Goal: Task Accomplishment & Management: Manage account settings

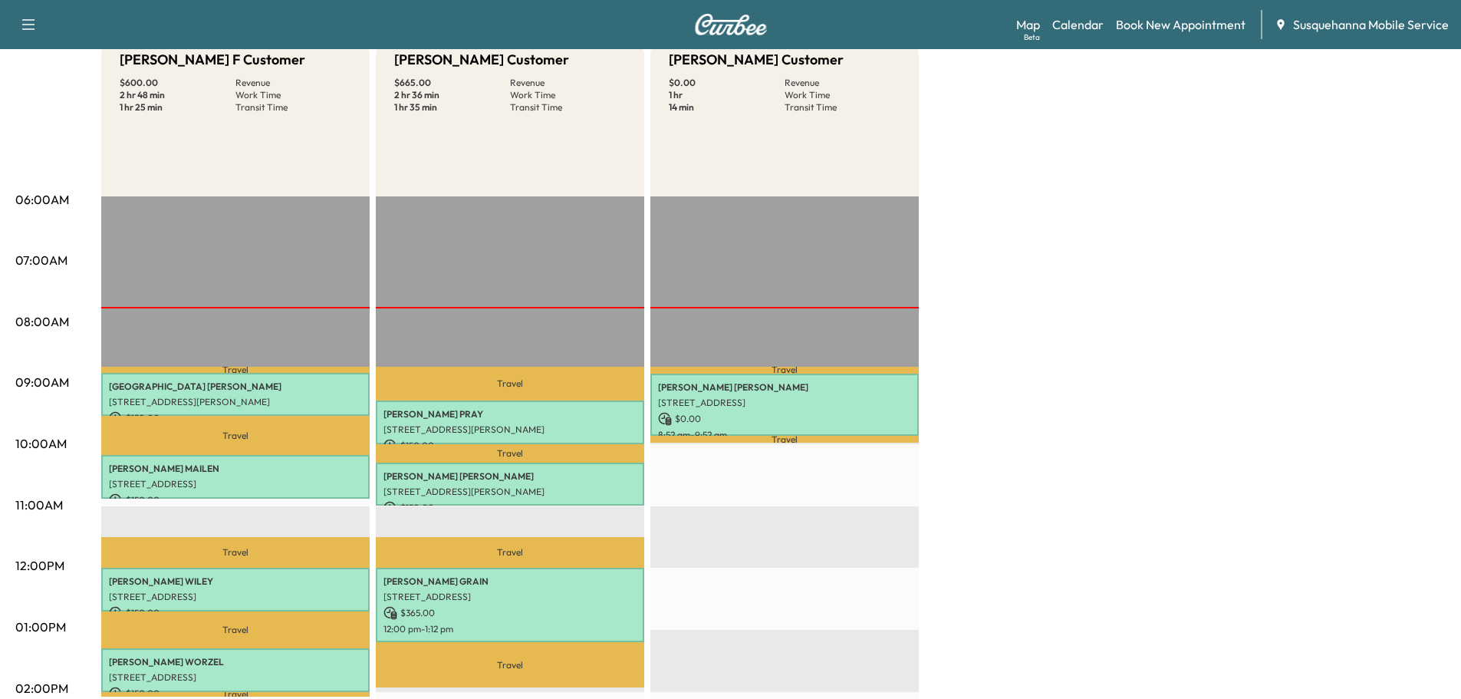
scroll to position [82, 0]
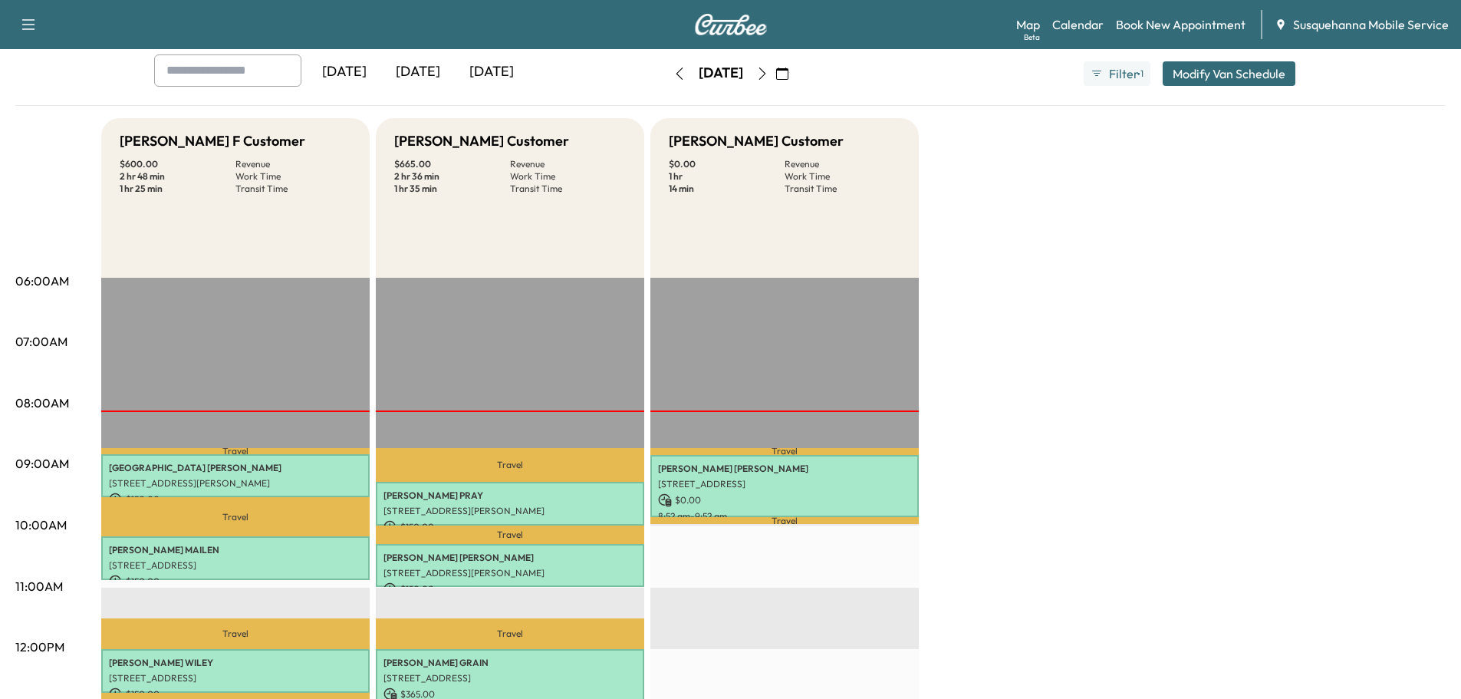
click at [796, 75] on button "button" at bounding box center [782, 73] width 26 height 25
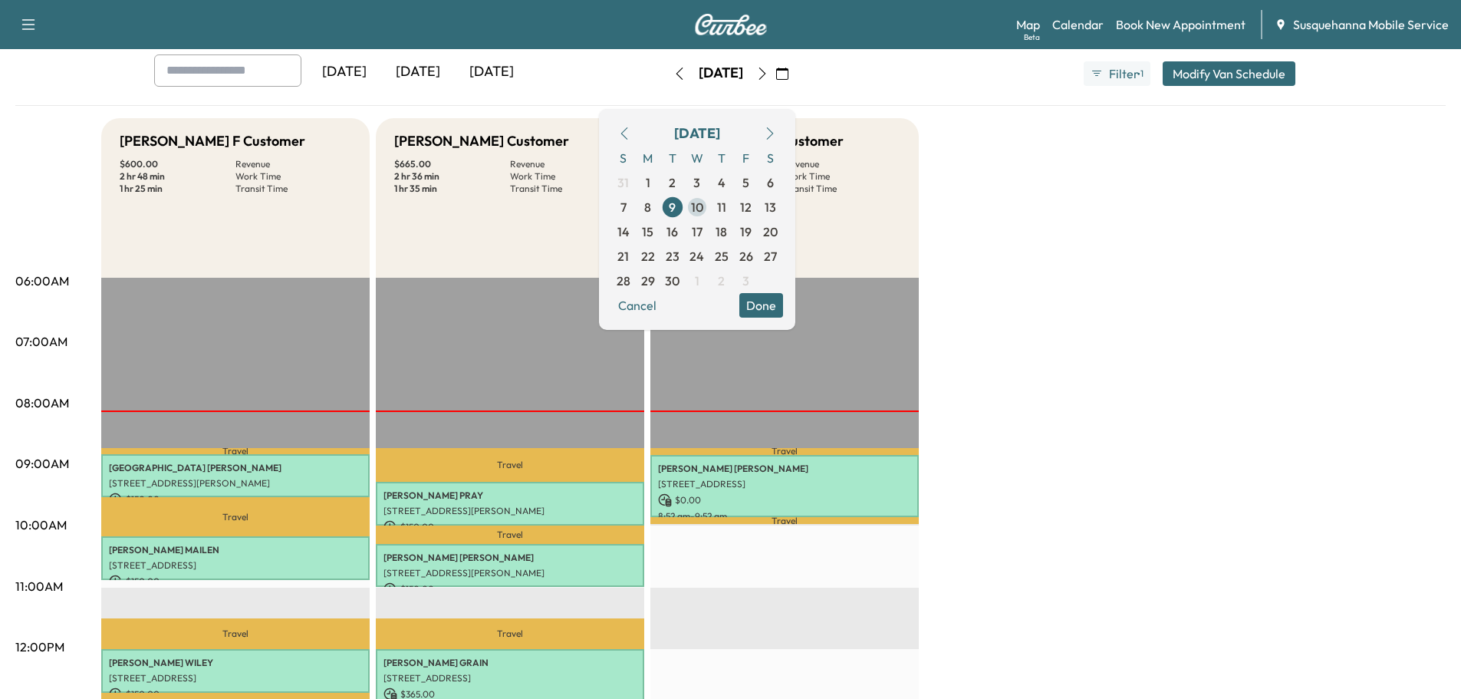
click at [710, 209] on span "10" at bounding box center [697, 207] width 25 height 25
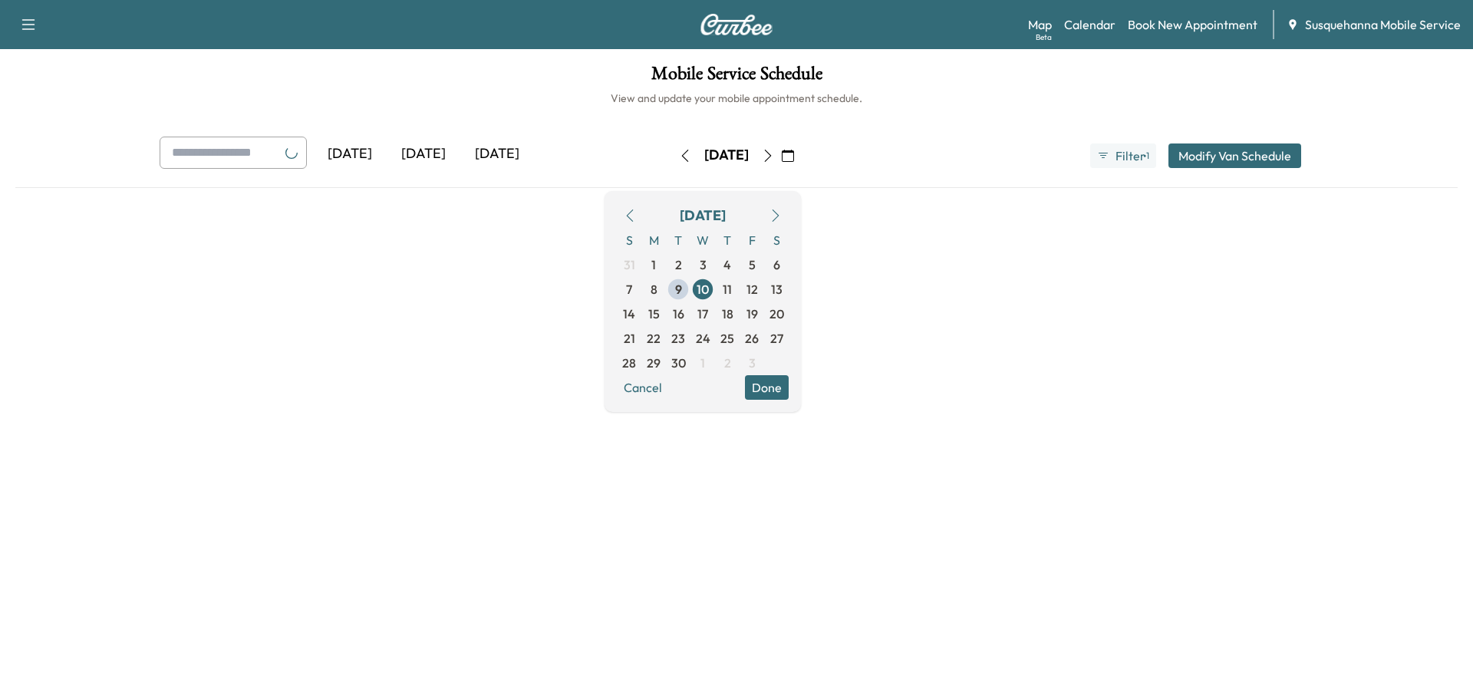
click at [789, 387] on button "Done" at bounding box center [767, 387] width 44 height 25
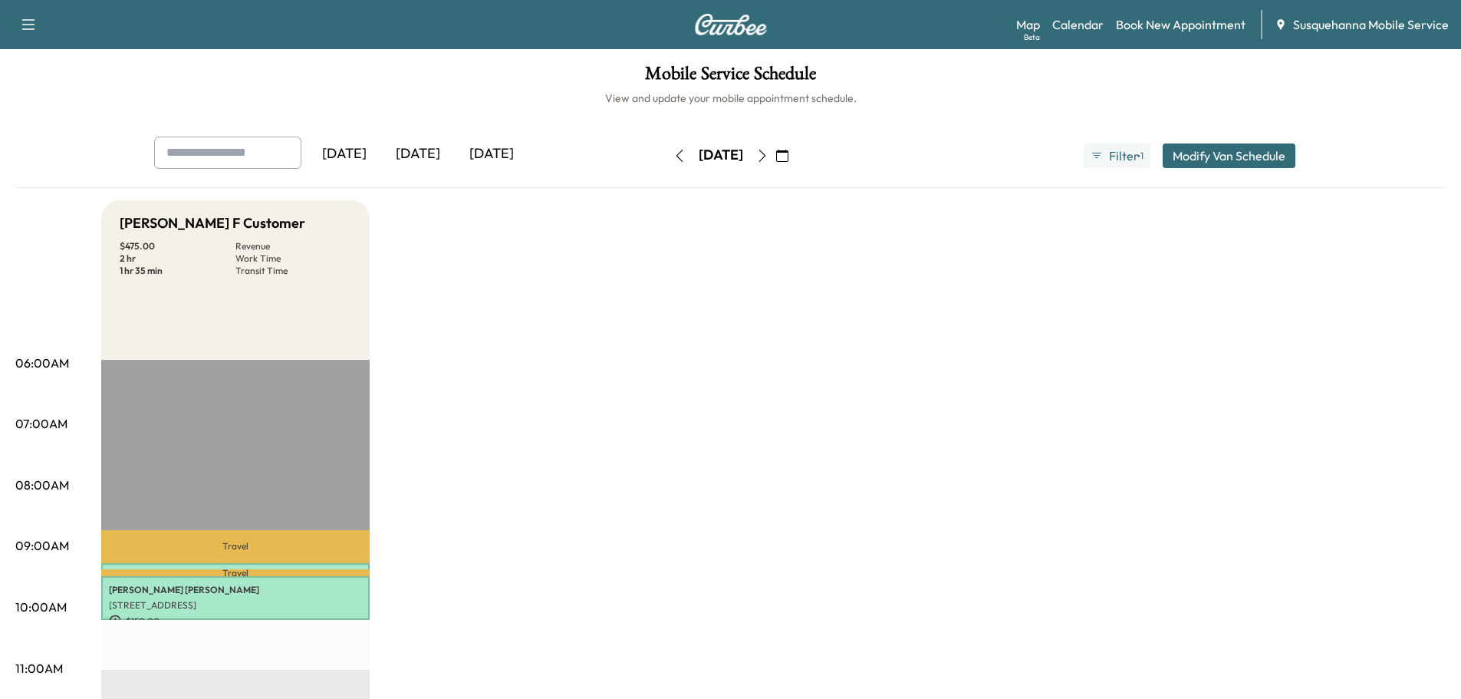
scroll to position [328, 0]
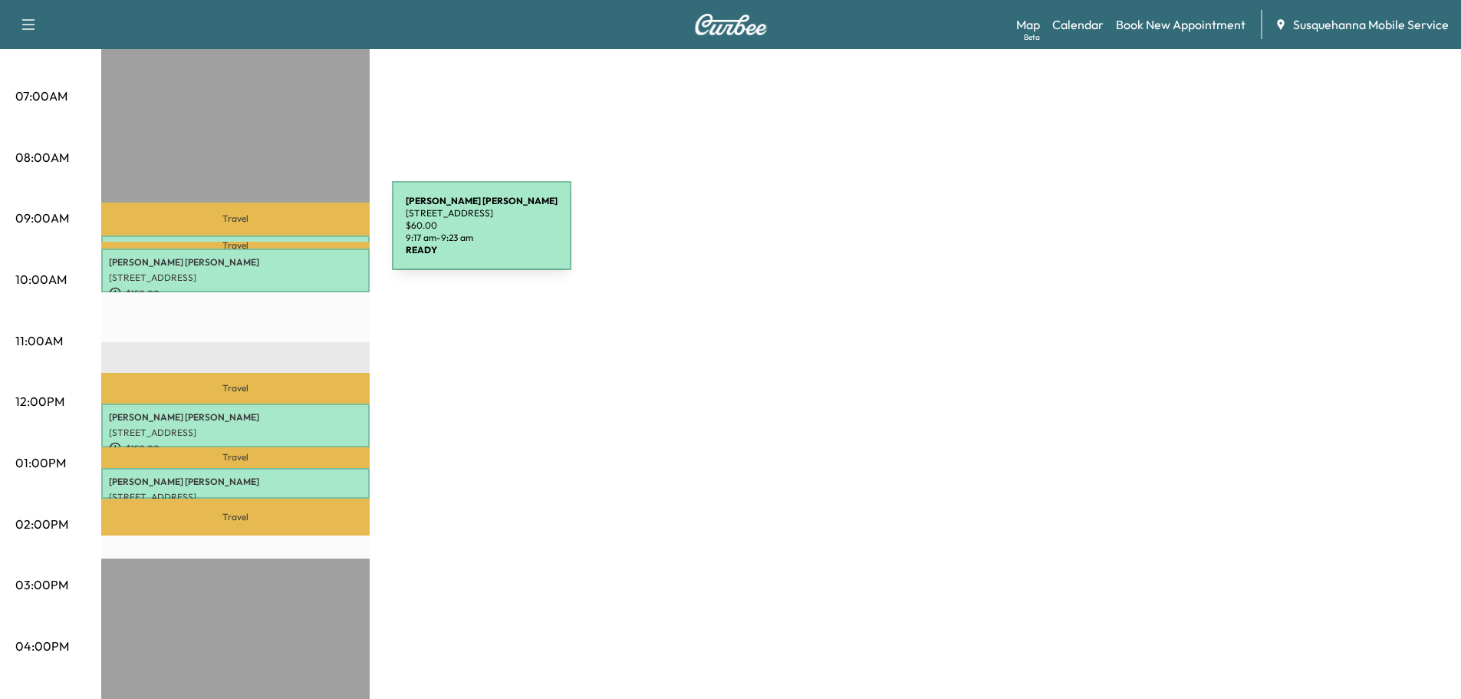
click at [277, 236] on div "NANCY WARREN 2842 Willow Street Pike, Willow Street, PA 17584, USA $ 60.00 9:17…" at bounding box center [235, 243] width 269 height 15
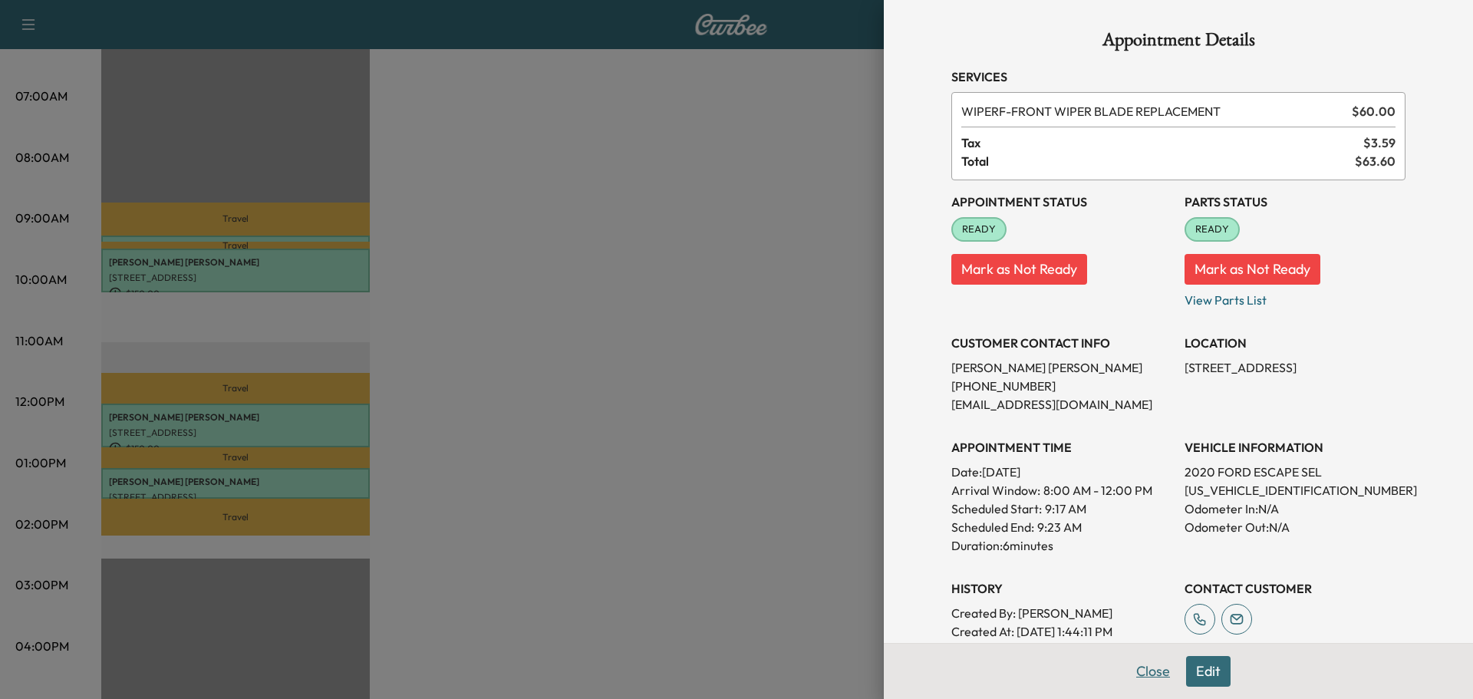
click at [1153, 674] on button "Close" at bounding box center [1153, 671] width 54 height 31
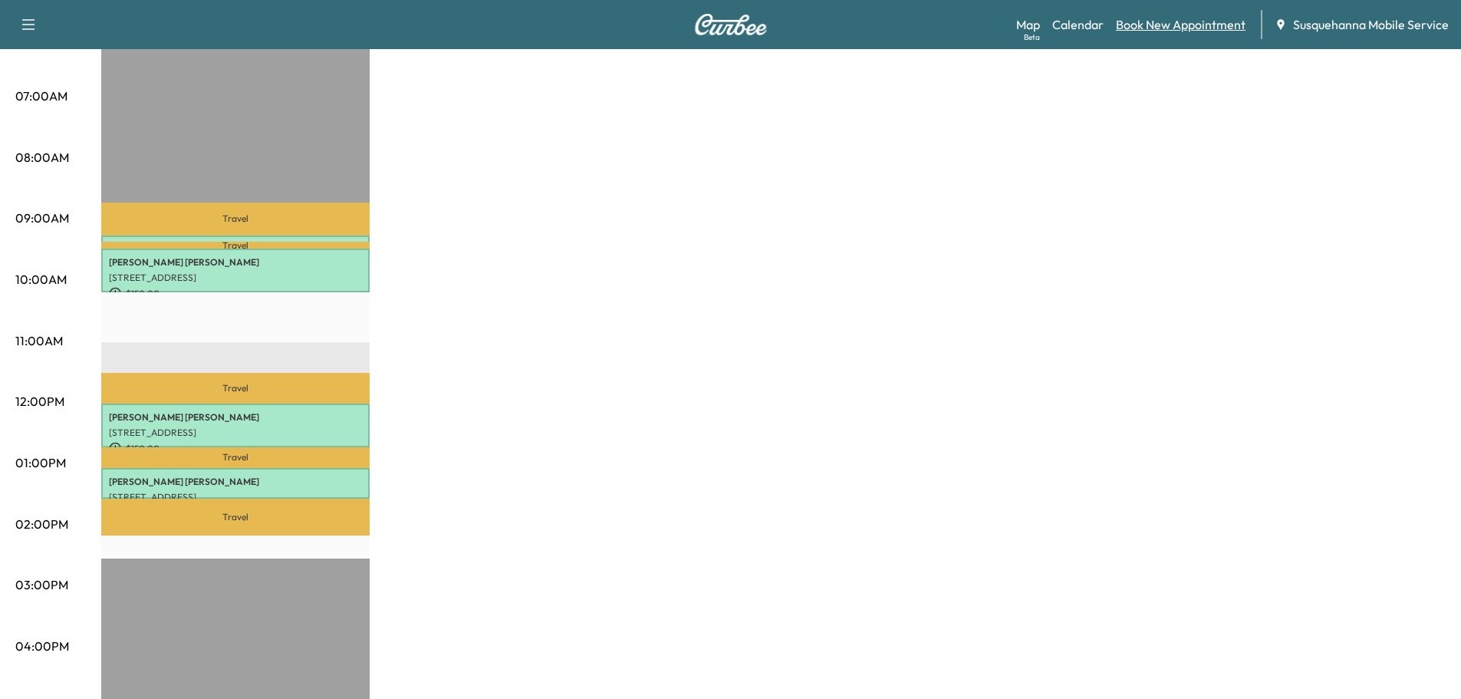
click at [1145, 16] on link "Book New Appointment" at bounding box center [1181, 24] width 130 height 18
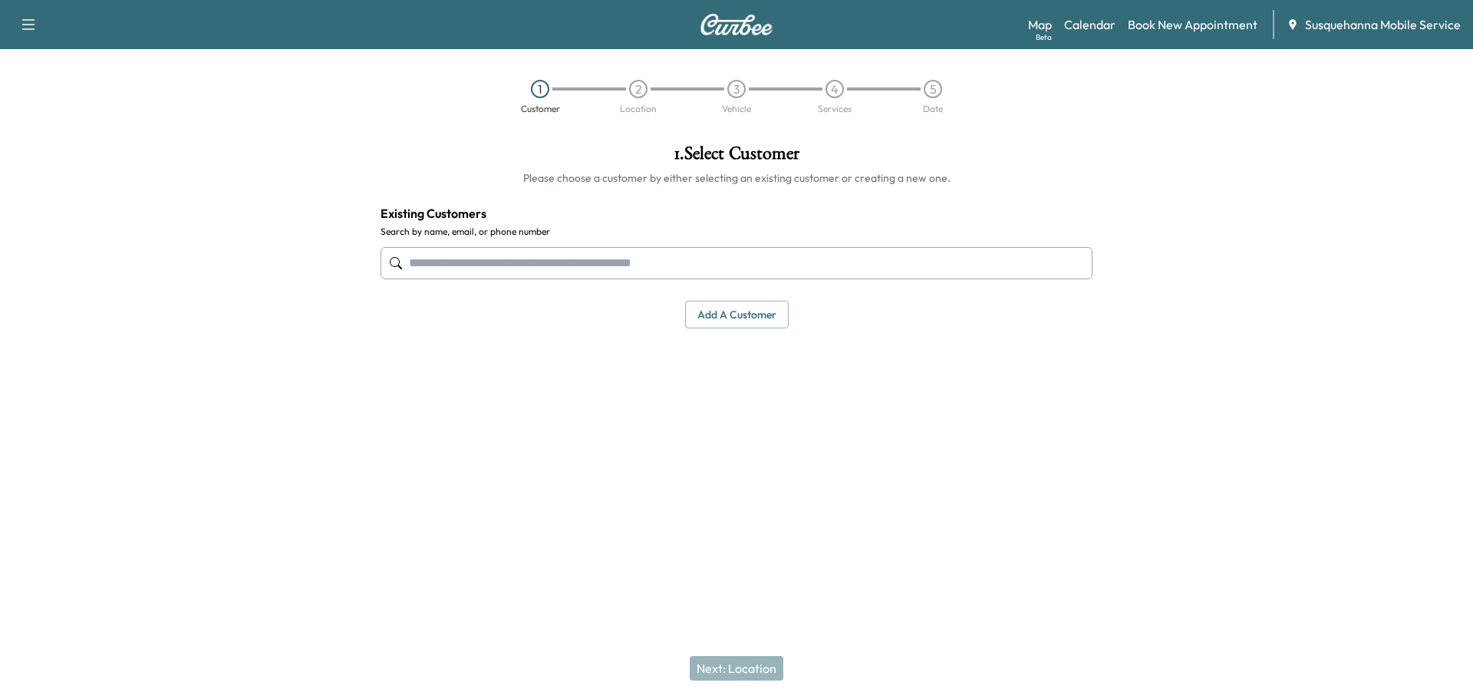
click at [545, 255] on input "text" at bounding box center [737, 263] width 712 height 32
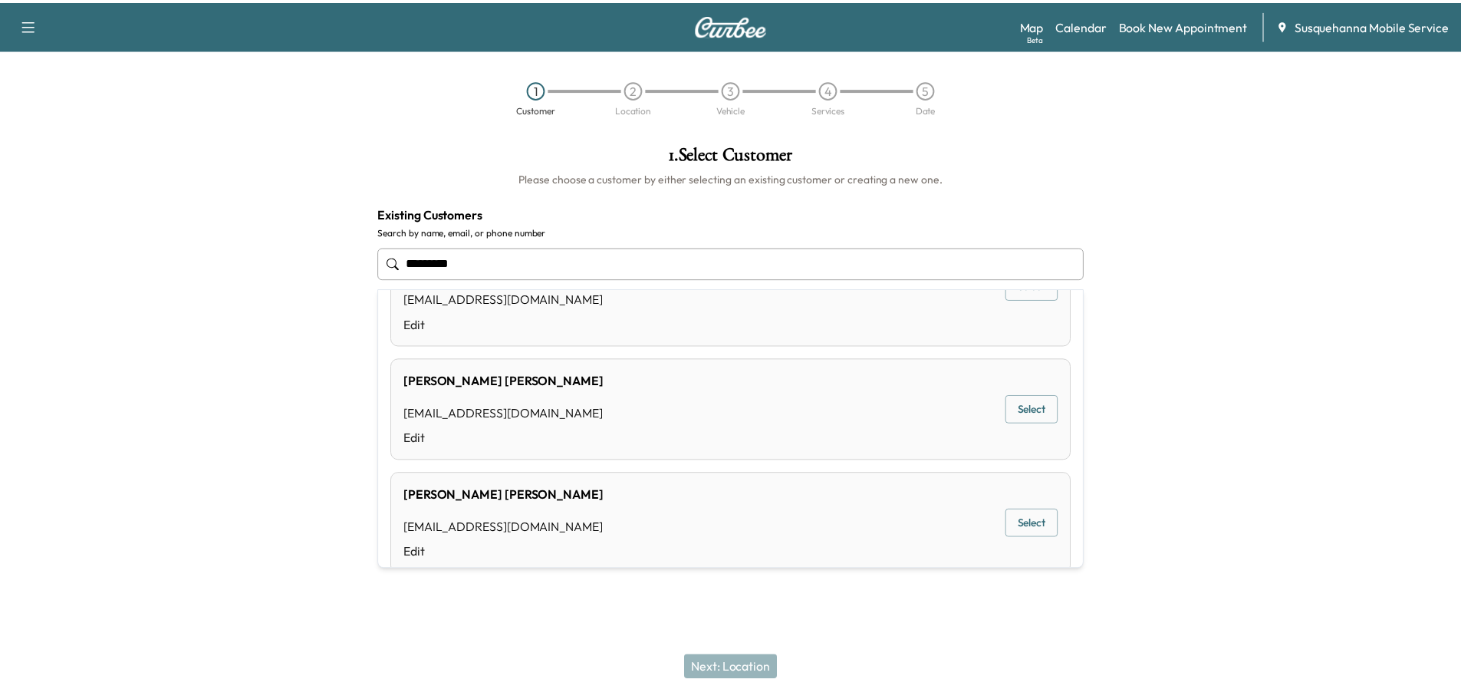
scroll to position [107, 0]
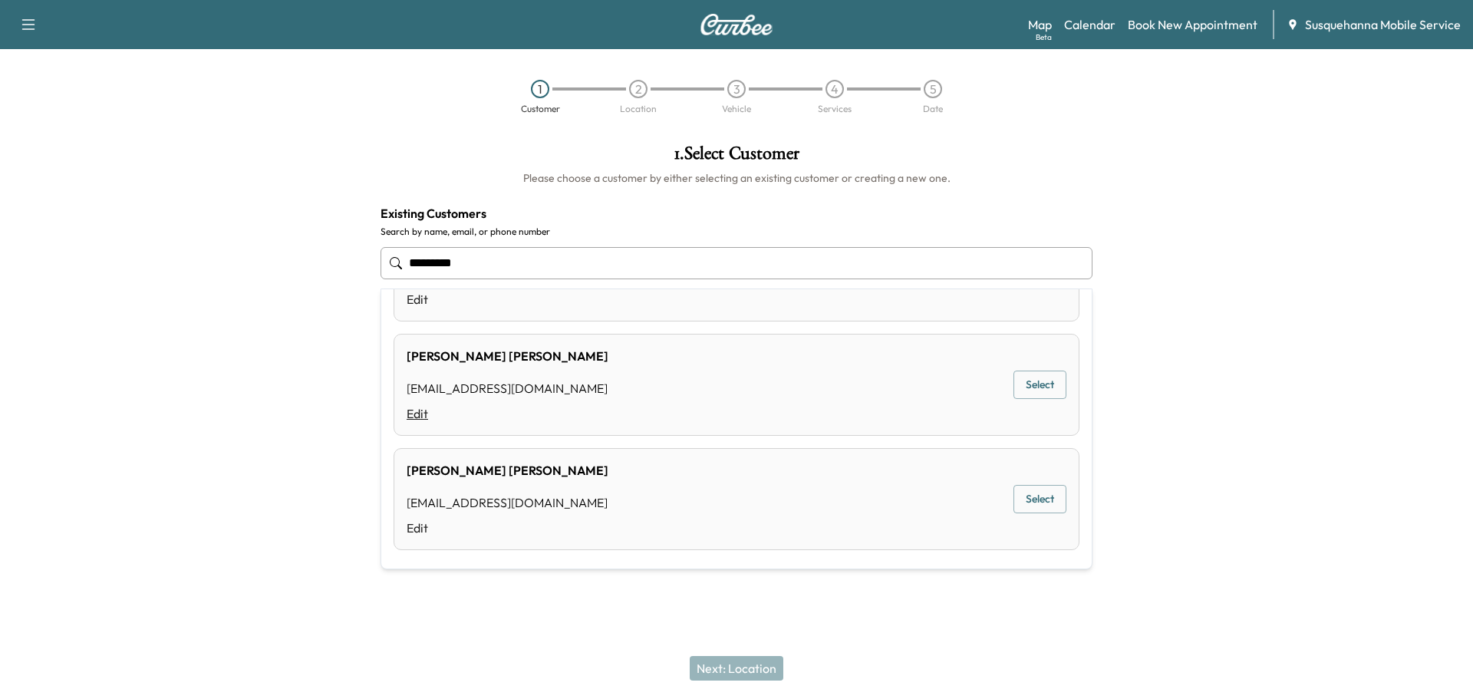
click at [436, 421] on link "Edit" at bounding box center [508, 413] width 202 height 18
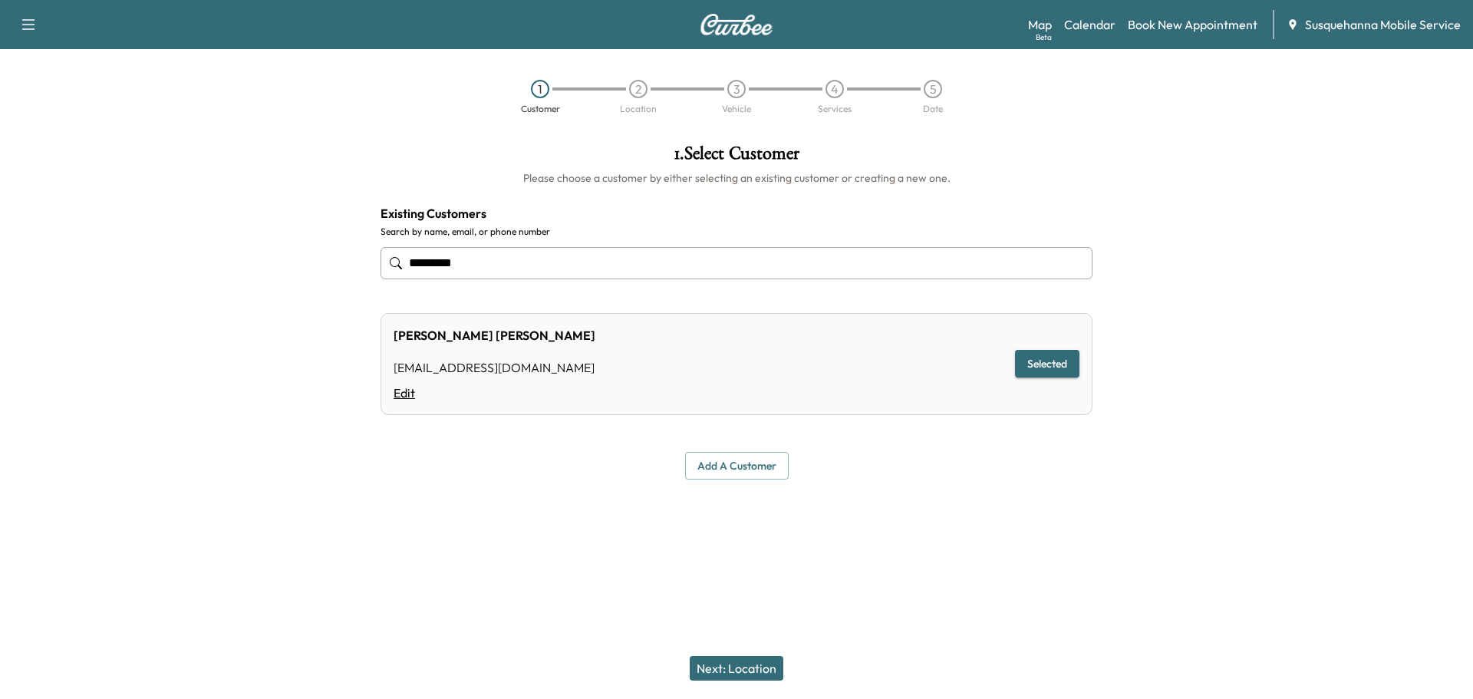
type input "*********"
click at [402, 397] on link "Edit" at bounding box center [495, 393] width 202 height 18
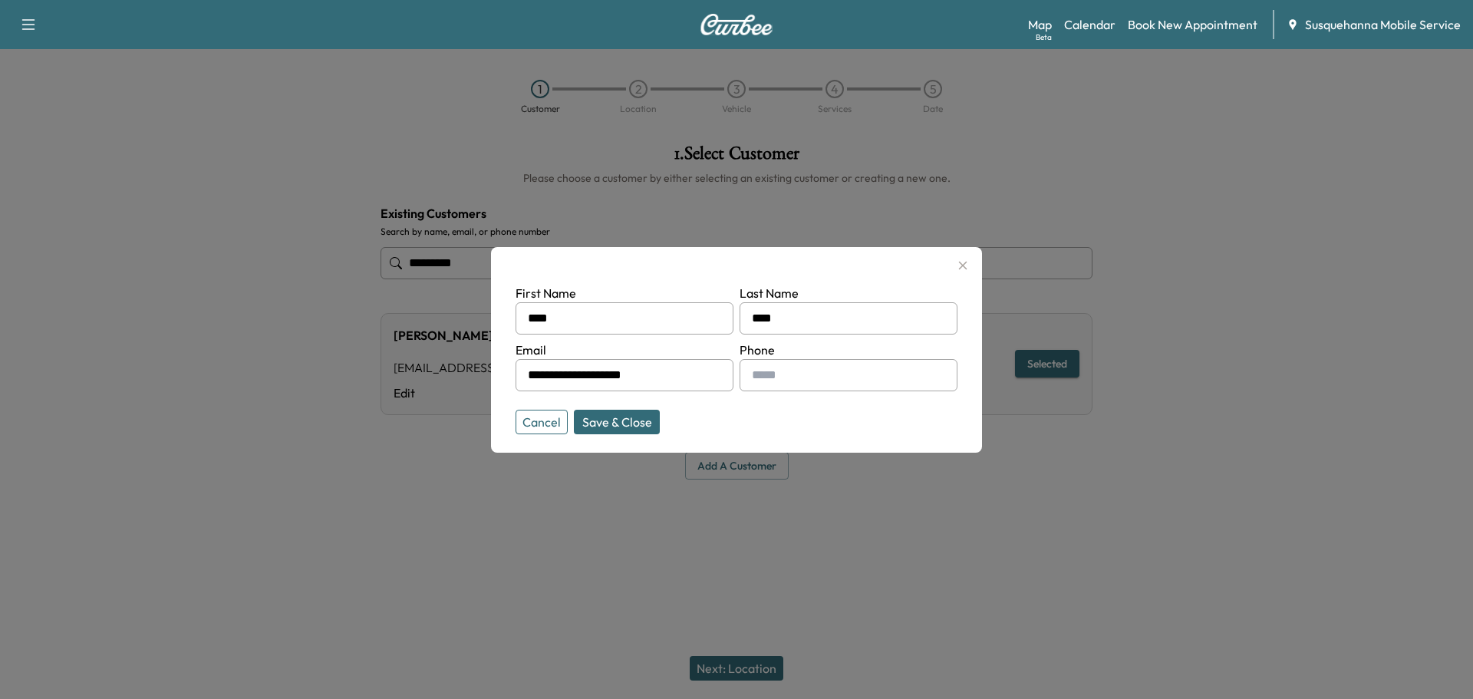
click at [795, 369] on input "text" at bounding box center [849, 375] width 218 height 32
type input "**********"
click at [618, 419] on button "Save & Close" at bounding box center [617, 422] width 86 height 25
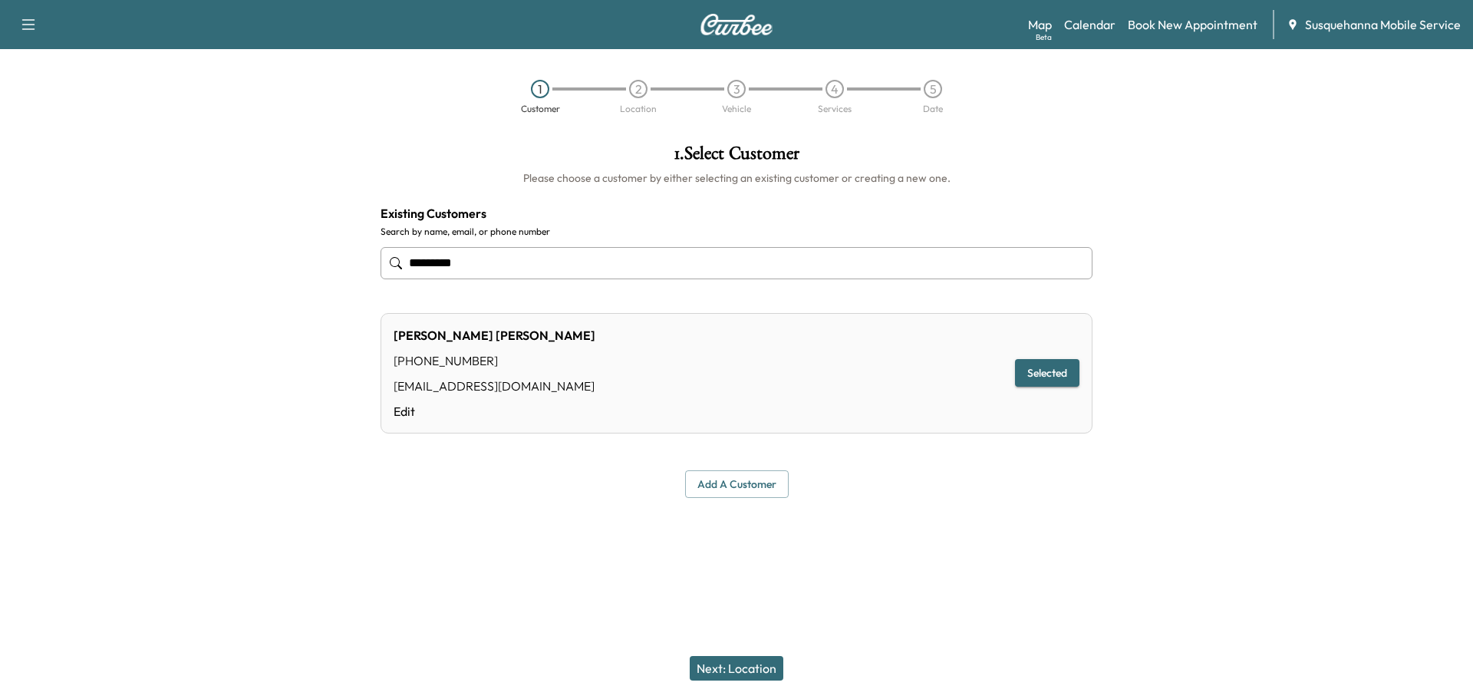
click at [773, 671] on button "Next: Location" at bounding box center [737, 668] width 94 height 25
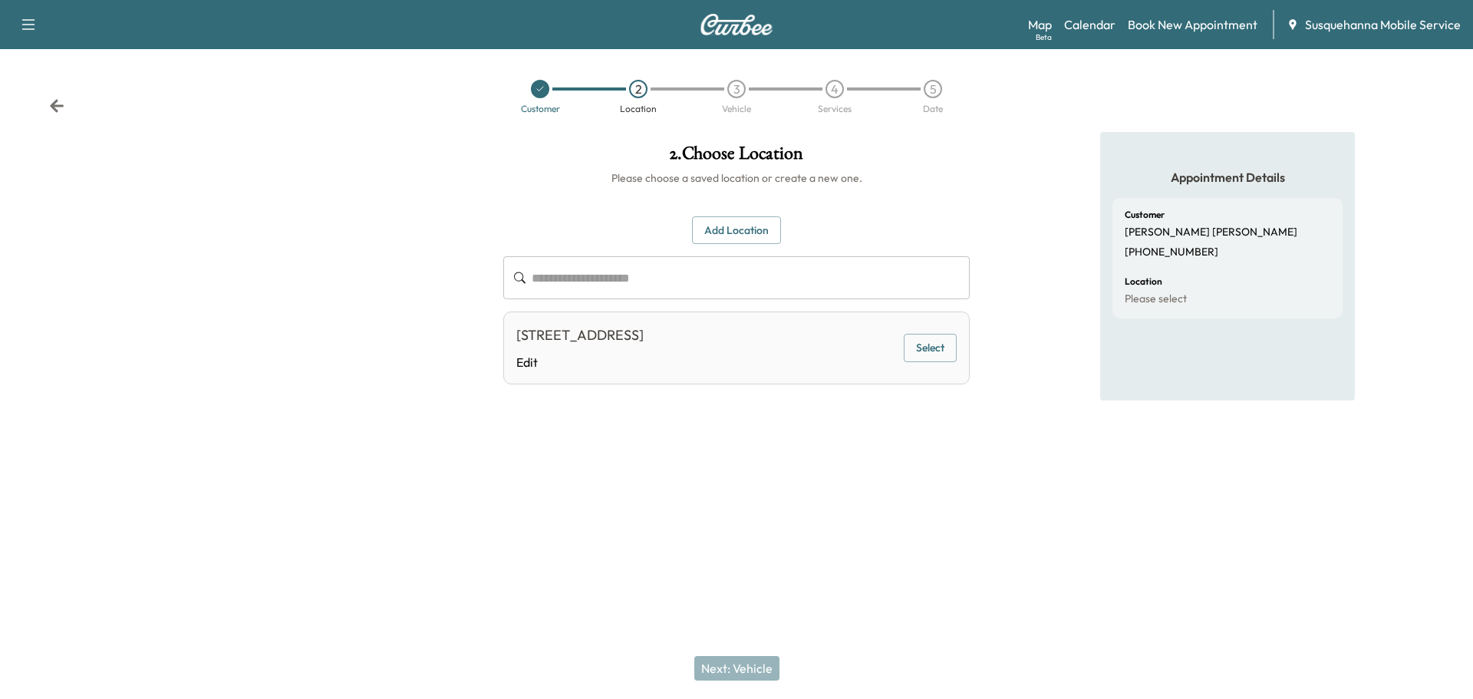
click at [914, 351] on button "Select" at bounding box center [930, 348] width 53 height 28
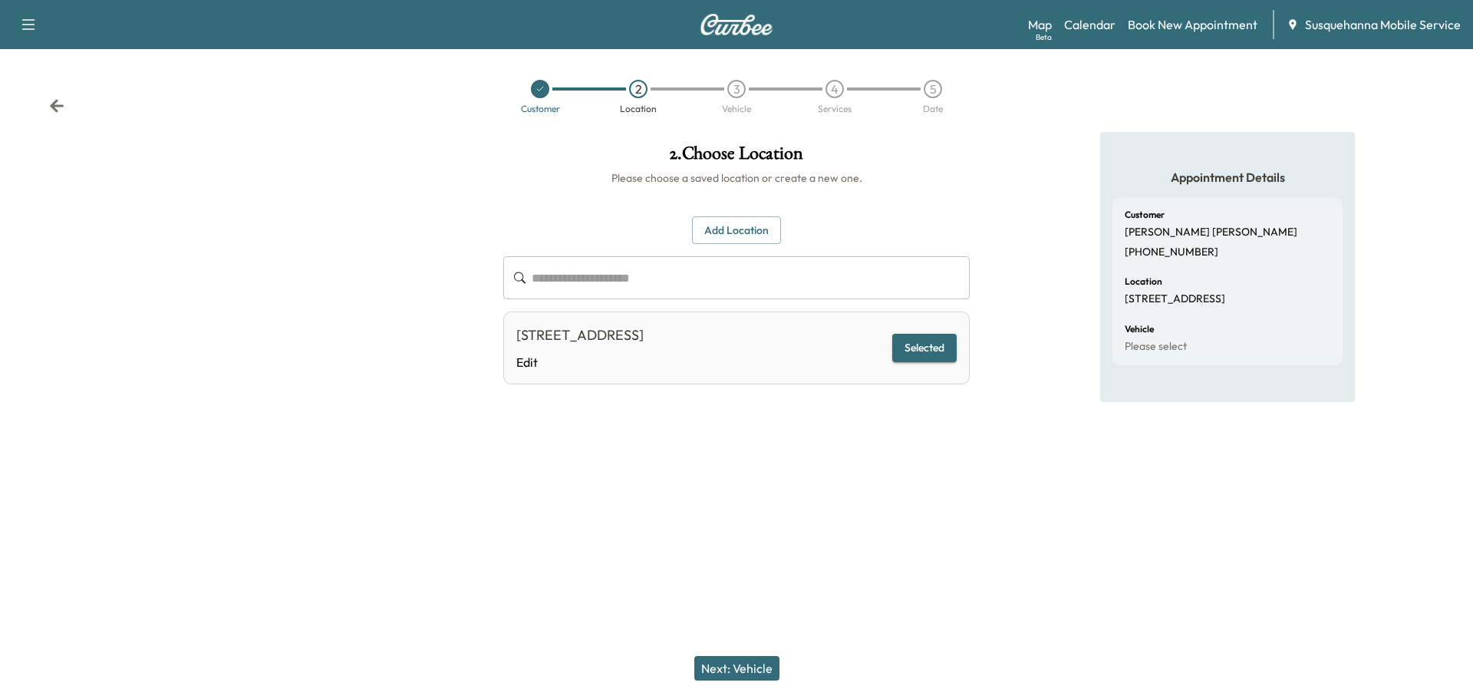
click at [720, 670] on button "Next: Vehicle" at bounding box center [736, 668] width 85 height 25
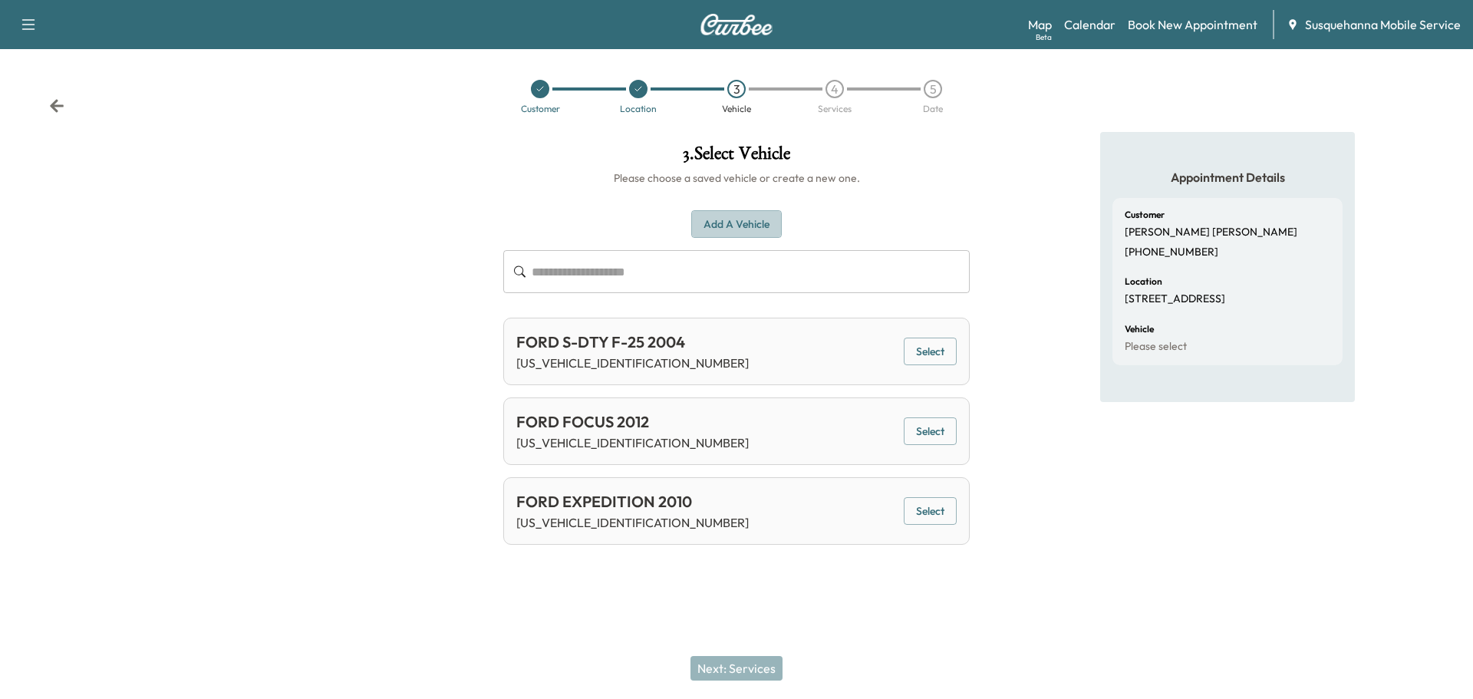
click at [736, 218] on button "Add a Vehicle" at bounding box center [736, 224] width 91 height 28
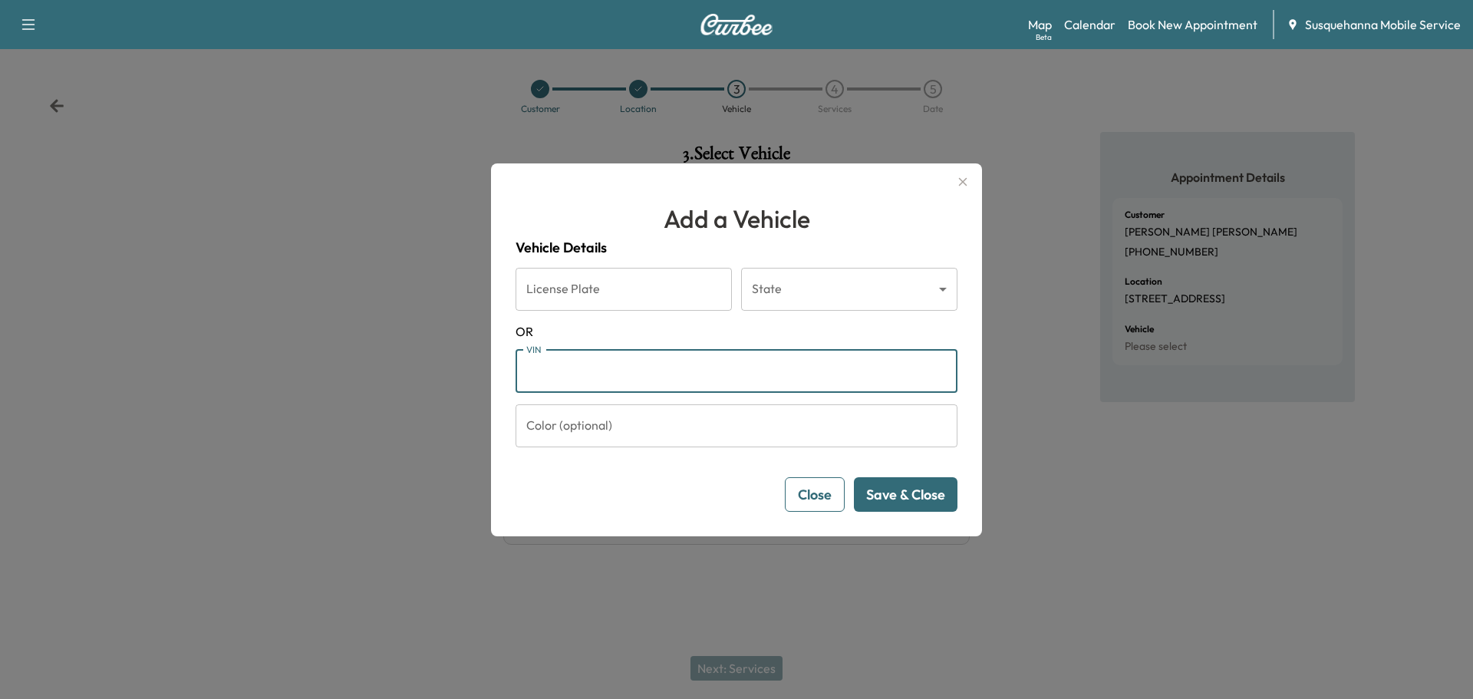
paste input "**********"
type input "**********"
click at [901, 501] on button "Save & Close" at bounding box center [906, 494] width 104 height 35
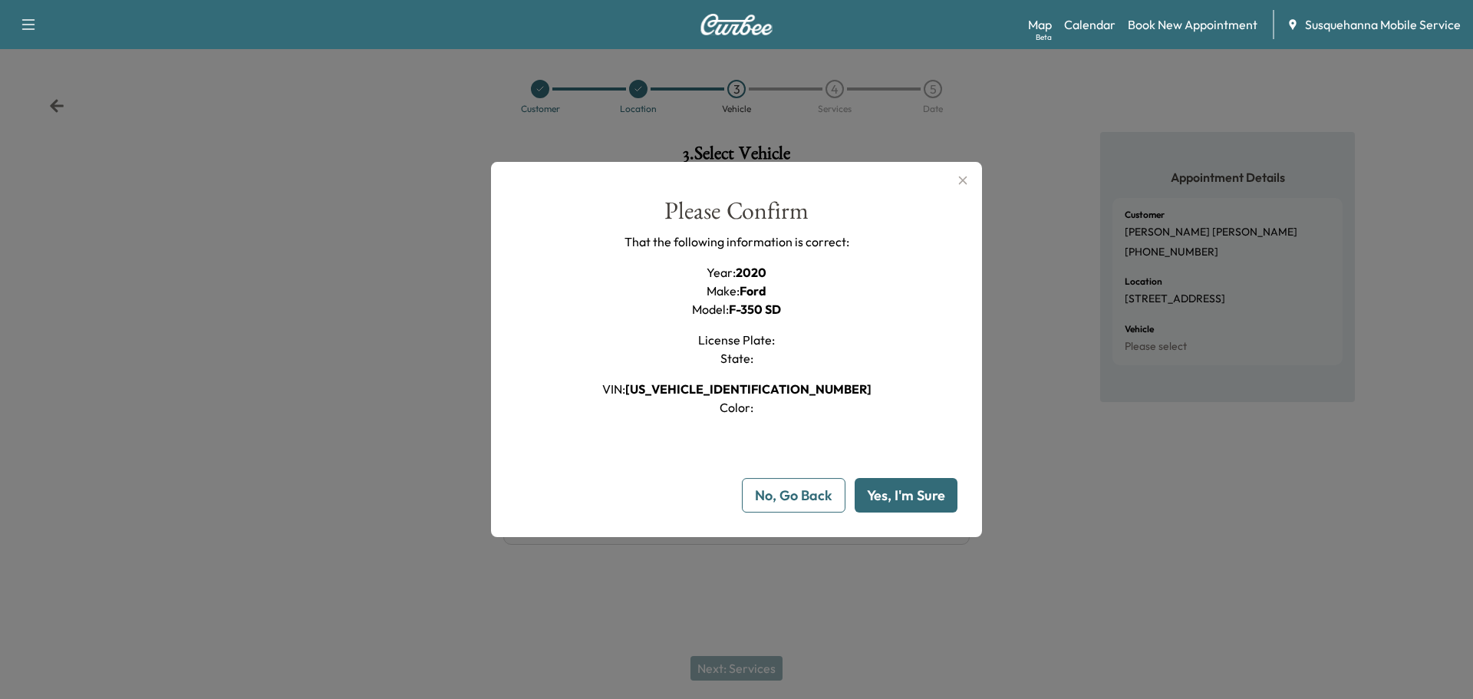
click at [931, 493] on button "Yes, I'm Sure" at bounding box center [906, 495] width 103 height 35
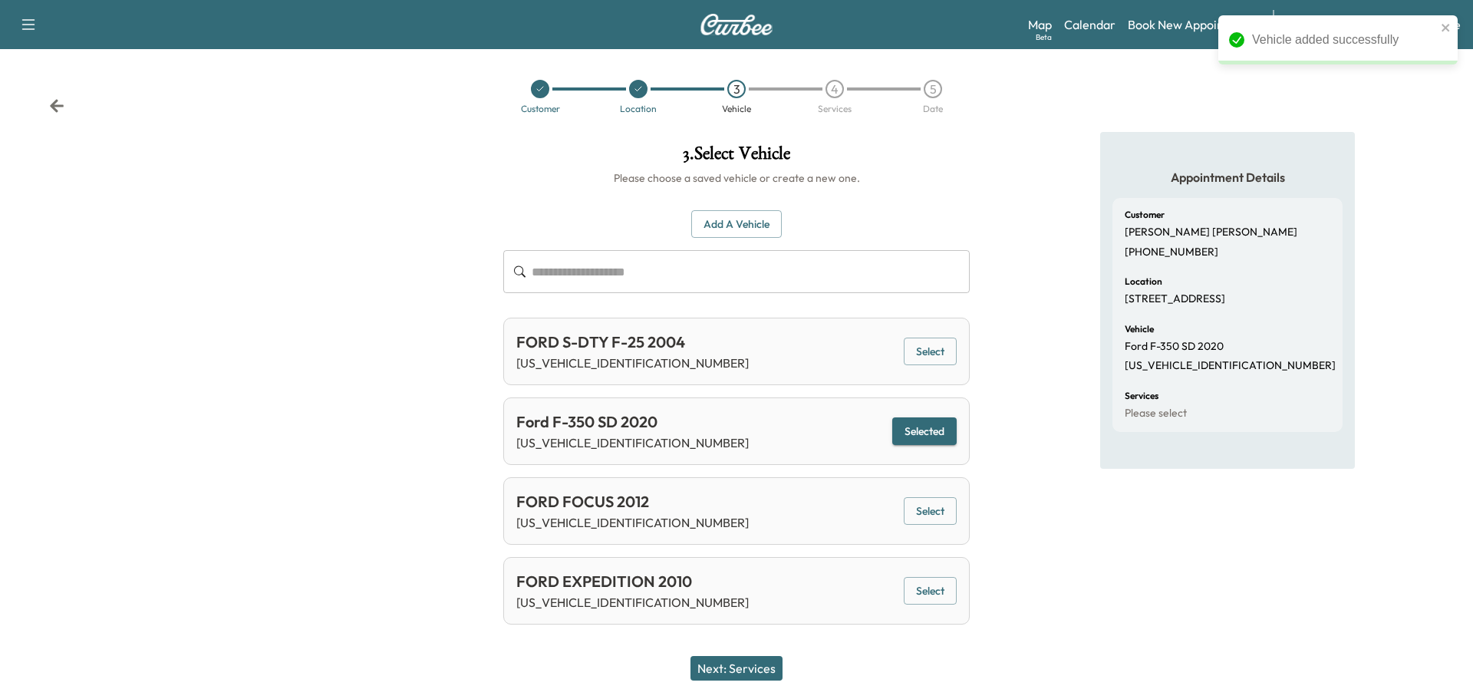
click at [736, 671] on button "Next: Services" at bounding box center [736, 668] width 92 height 25
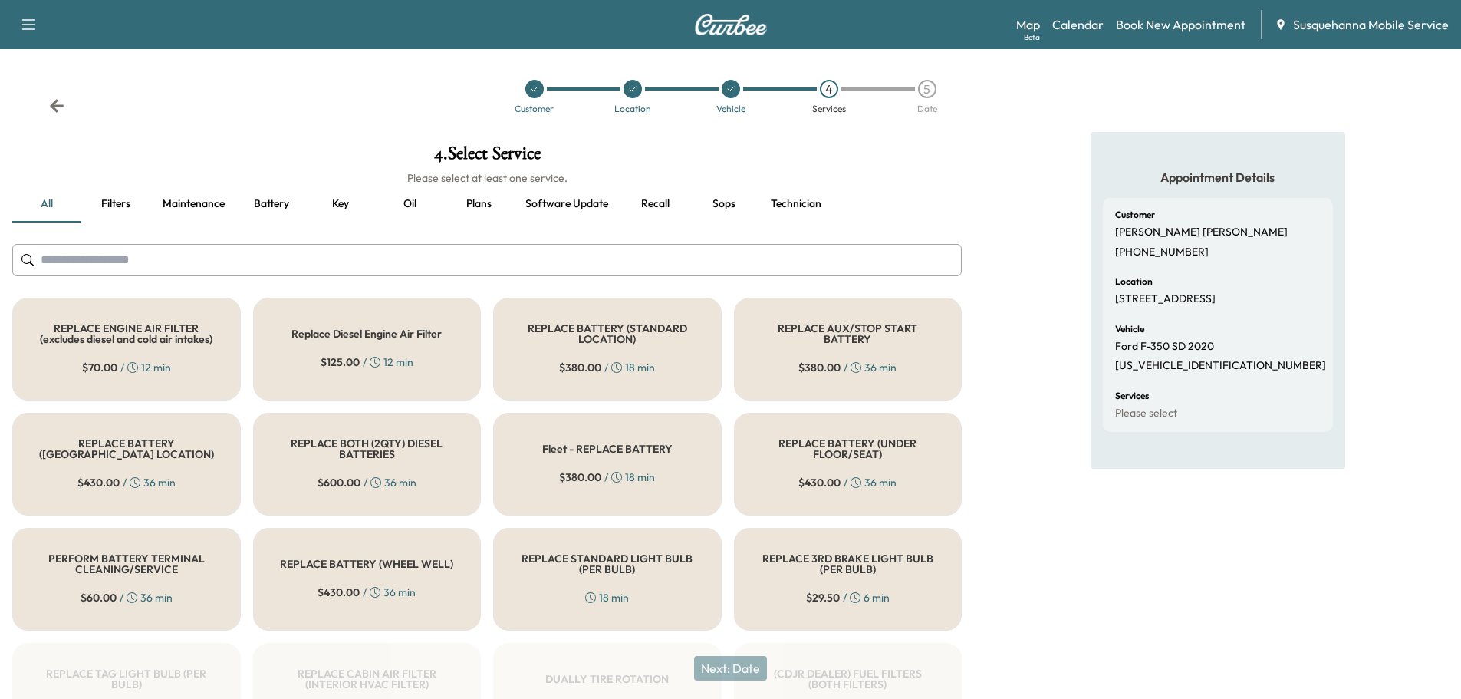
click at [483, 275] on input "text" at bounding box center [487, 260] width 950 height 32
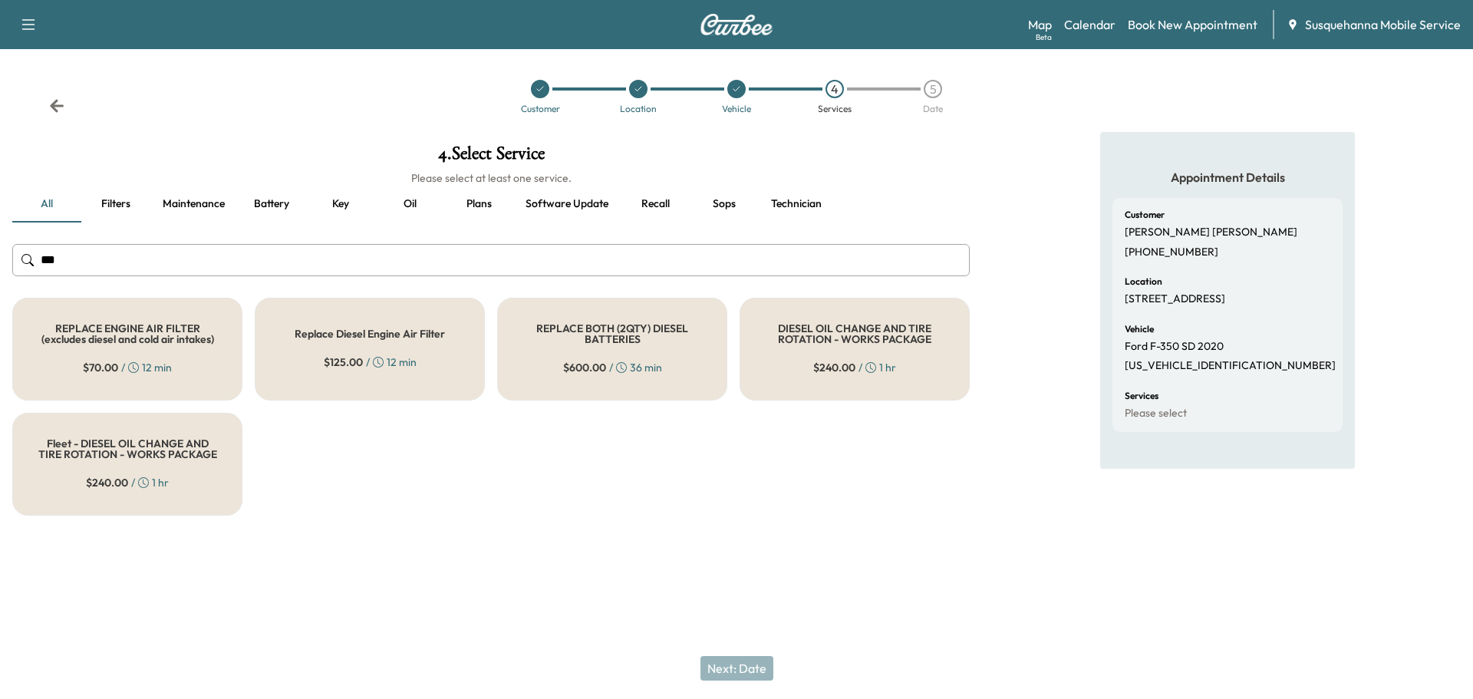
type input "***"
click at [873, 369] on icon at bounding box center [871, 366] width 3 height 5
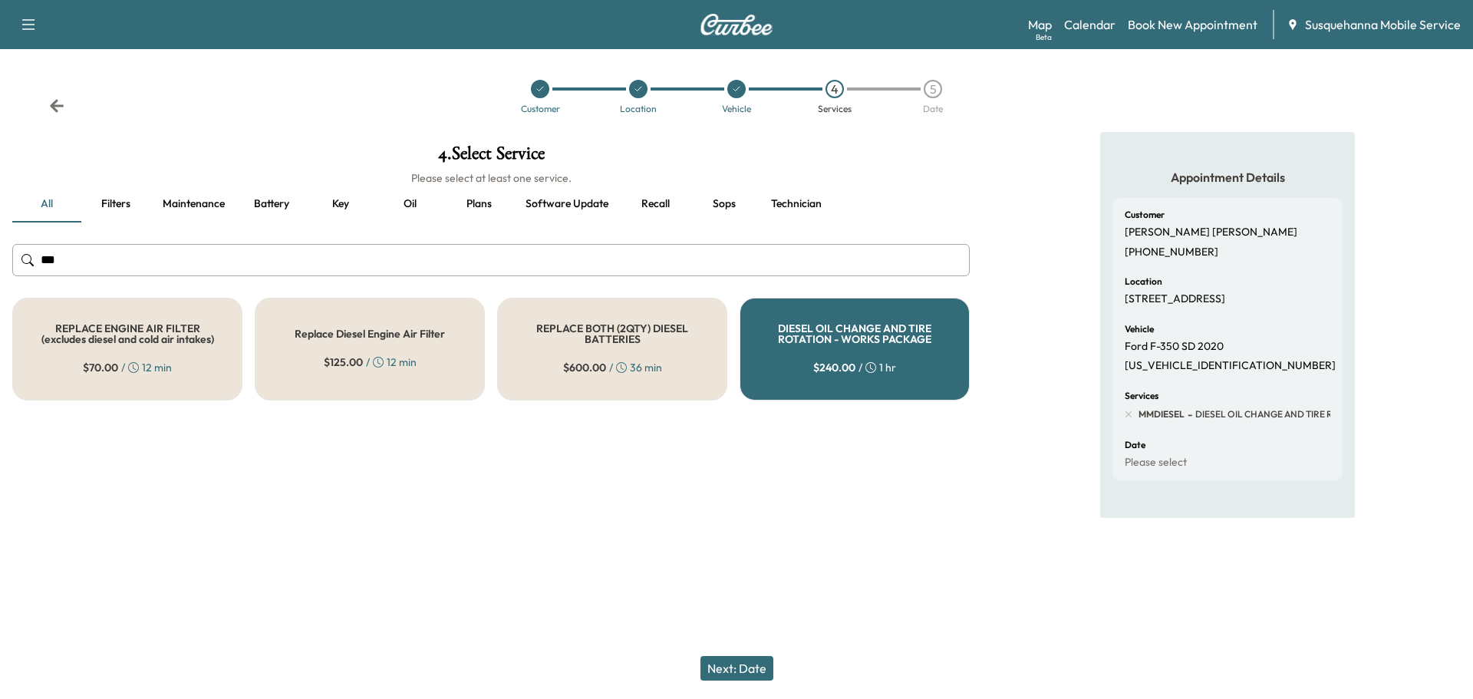
click at [871, 369] on icon at bounding box center [870, 367] width 11 height 11
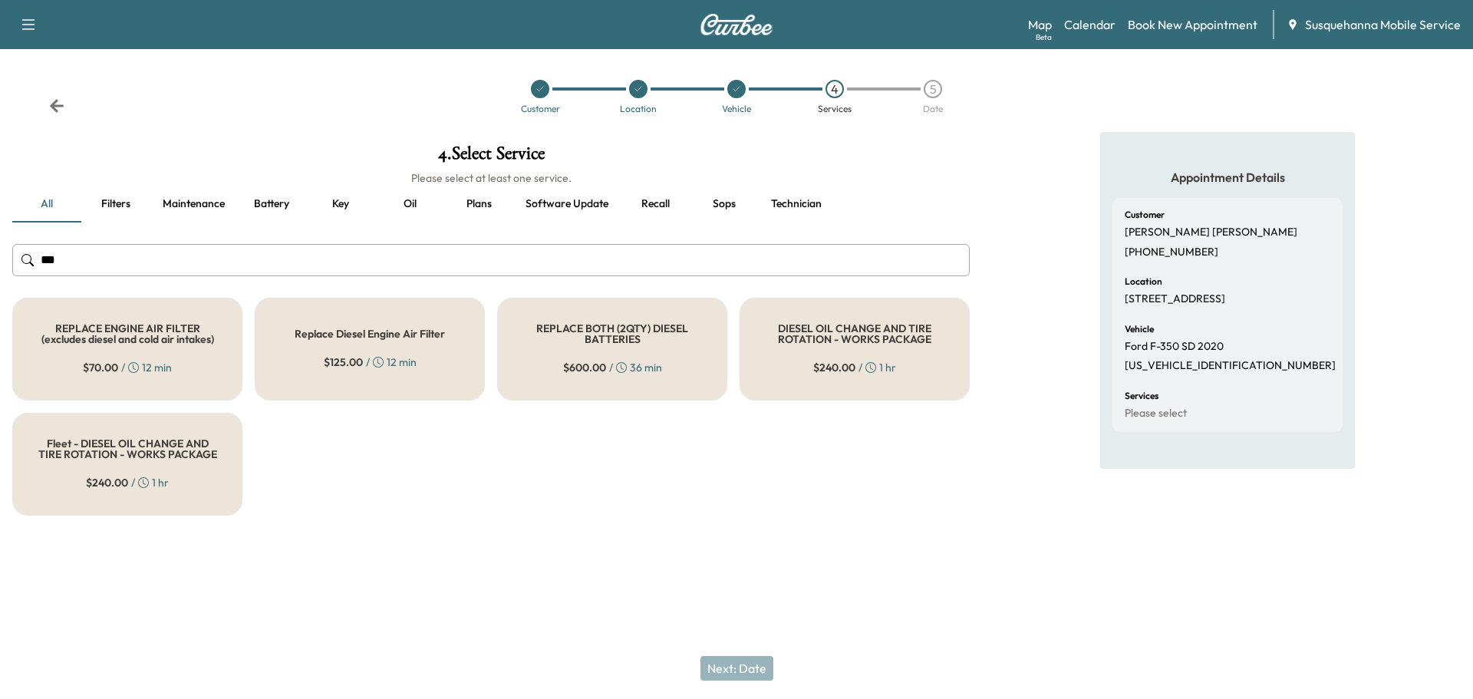
click at [853, 362] on span "$ 240.00" at bounding box center [834, 367] width 42 height 15
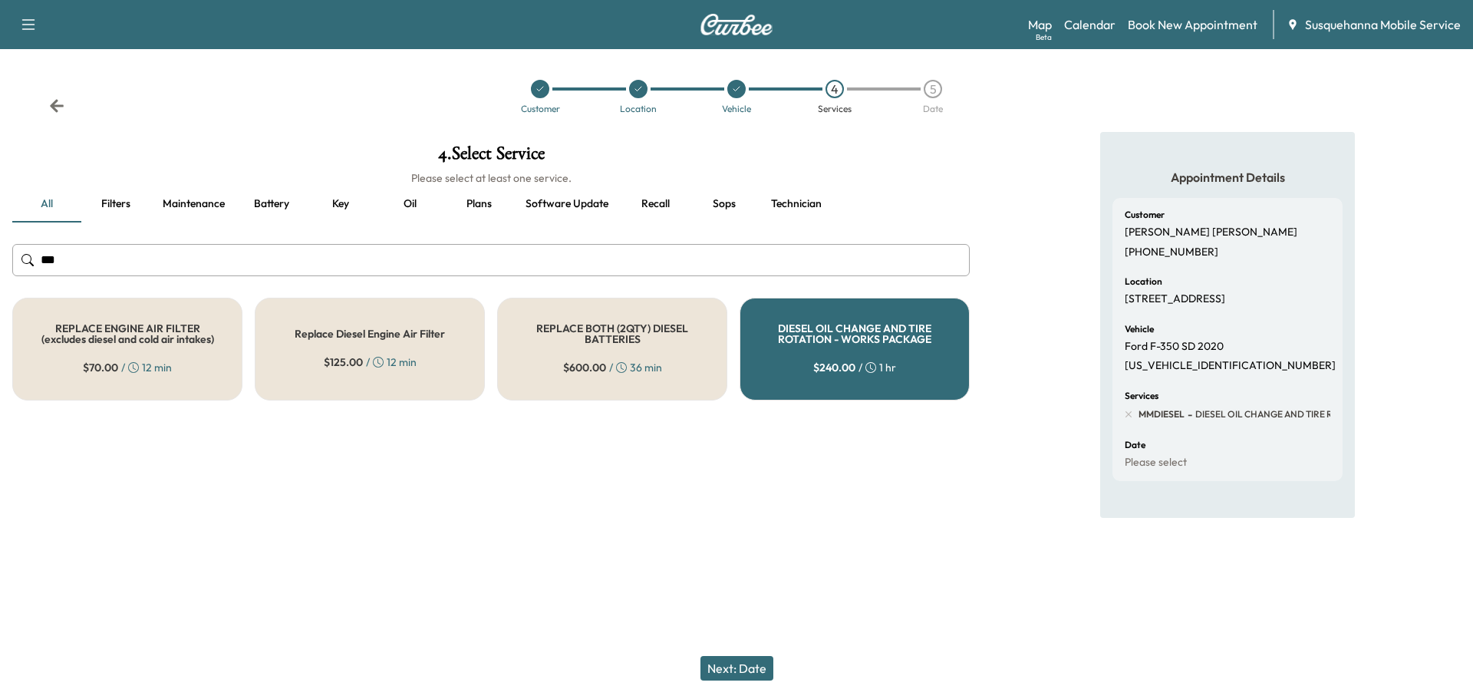
click at [741, 671] on button "Next: Date" at bounding box center [736, 668] width 73 height 25
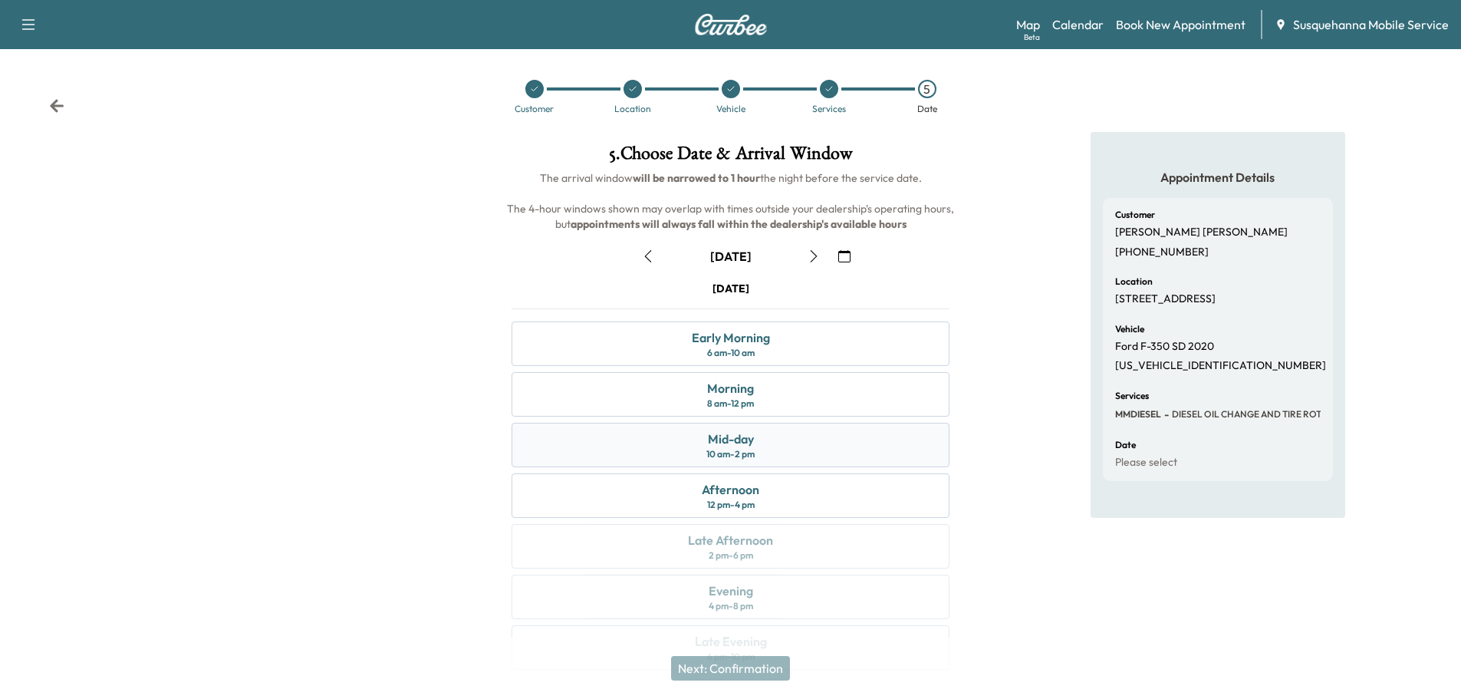
click at [779, 440] on div "Mid-day 10 am - 2 pm" at bounding box center [731, 445] width 438 height 44
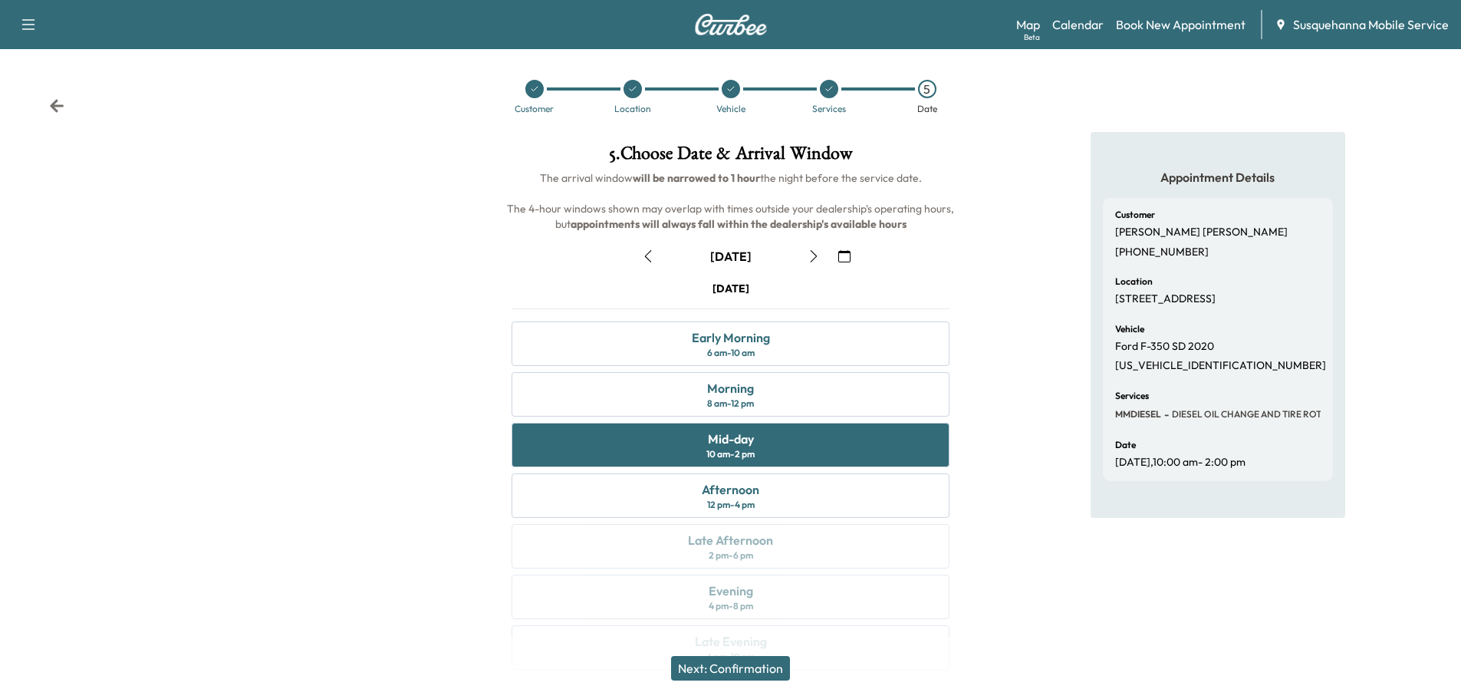
click at [762, 673] on button "Next: Confirmation" at bounding box center [730, 668] width 119 height 25
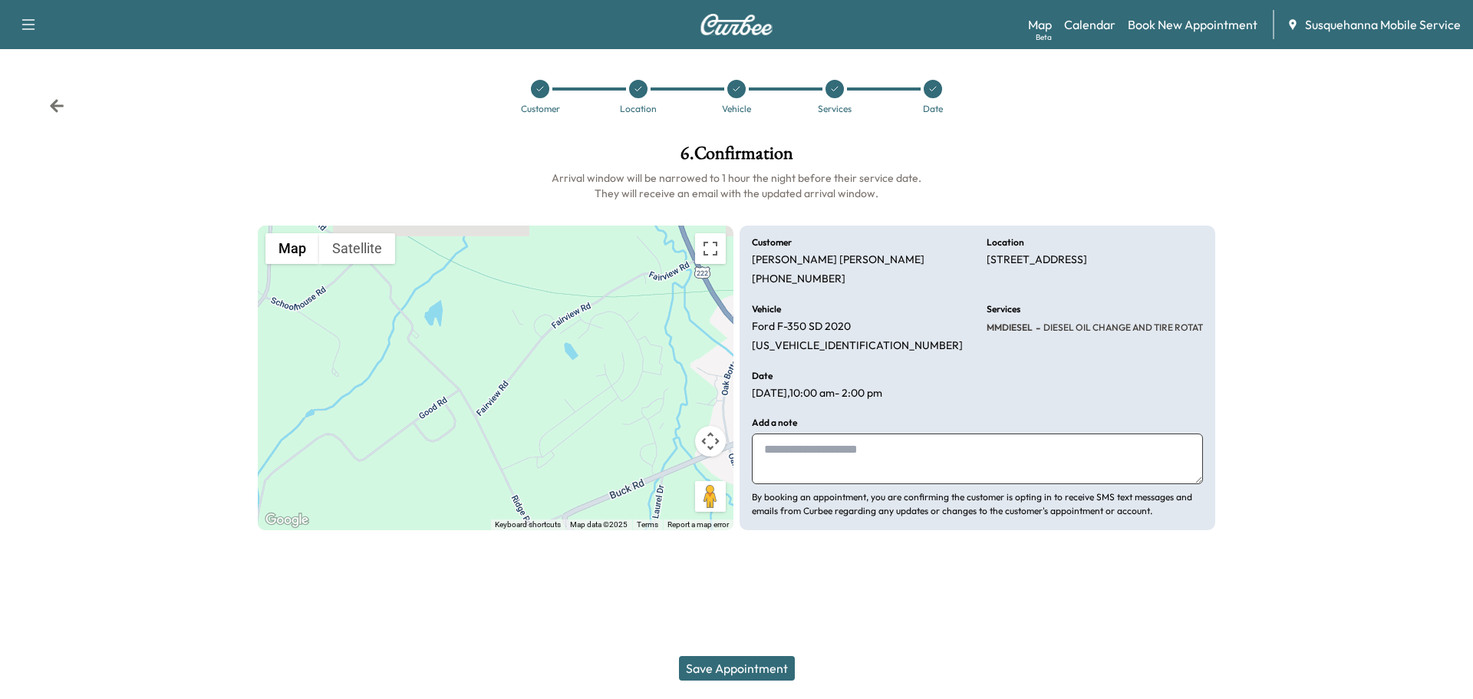
click at [832, 467] on textarea at bounding box center [977, 458] width 451 height 51
drag, startPoint x: 987, startPoint y: 256, endPoint x: 1176, endPoint y: 265, distance: 188.9
click at [1087, 265] on p "[STREET_ADDRESS]" at bounding box center [1037, 260] width 100 height 14
copy p "409 FAIRVIEW RD, NEW PROVIDENCE,"
click at [818, 459] on textarea at bounding box center [977, 458] width 451 height 51
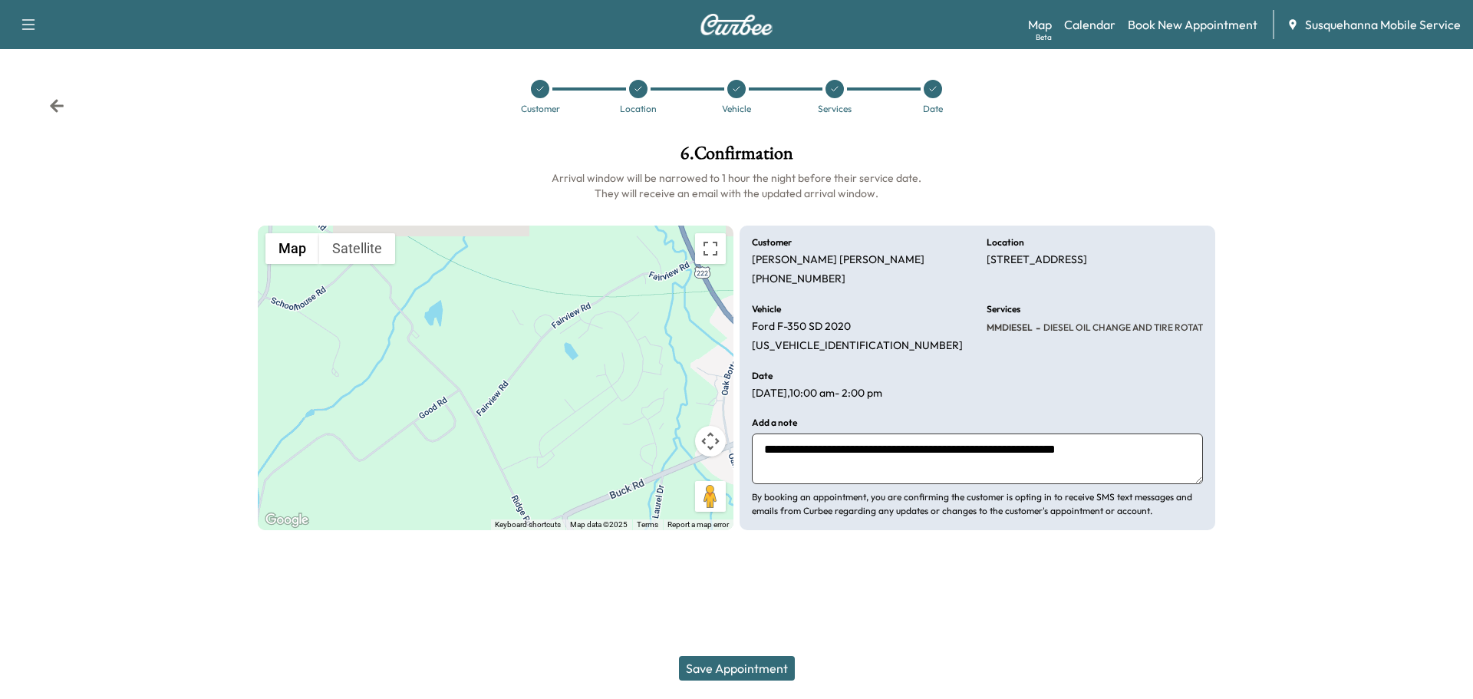
type textarea "**********"
click at [779, 660] on button "Save Appointment" at bounding box center [737, 668] width 116 height 25
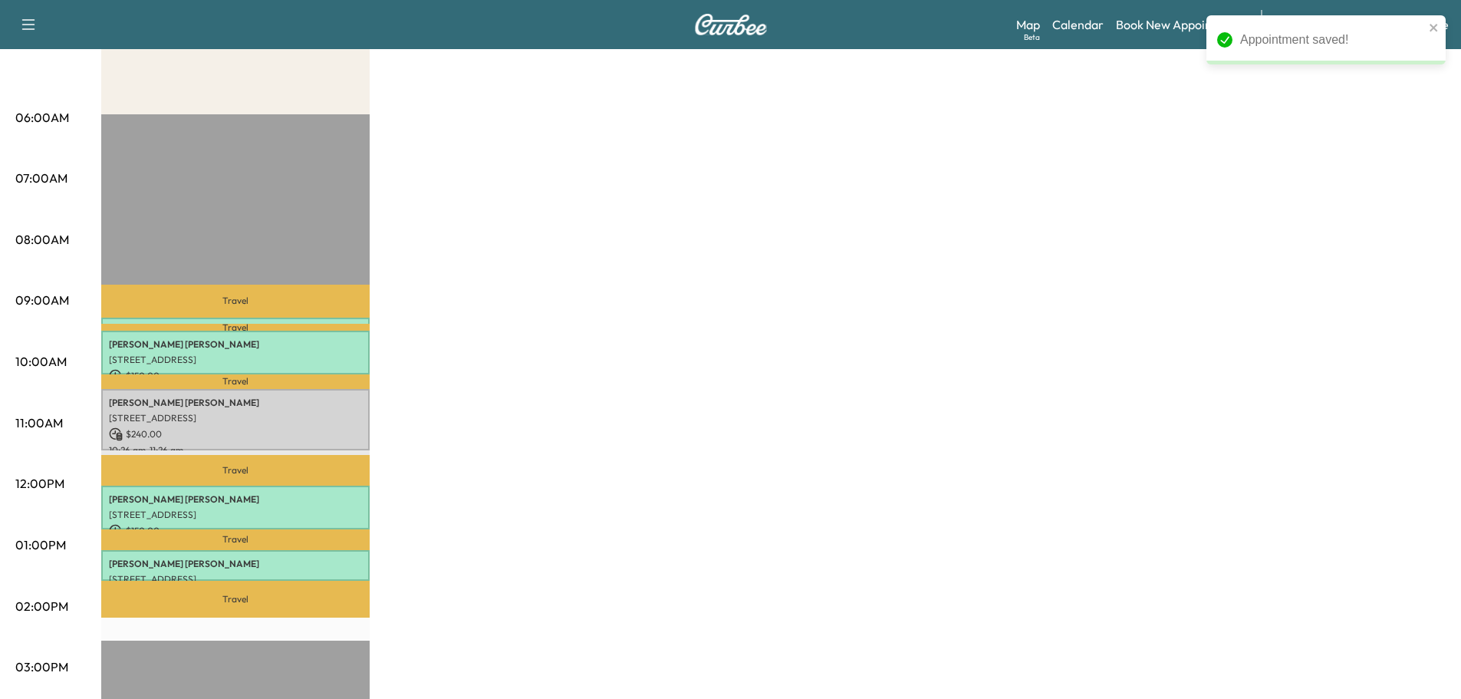
scroll to position [328, 0]
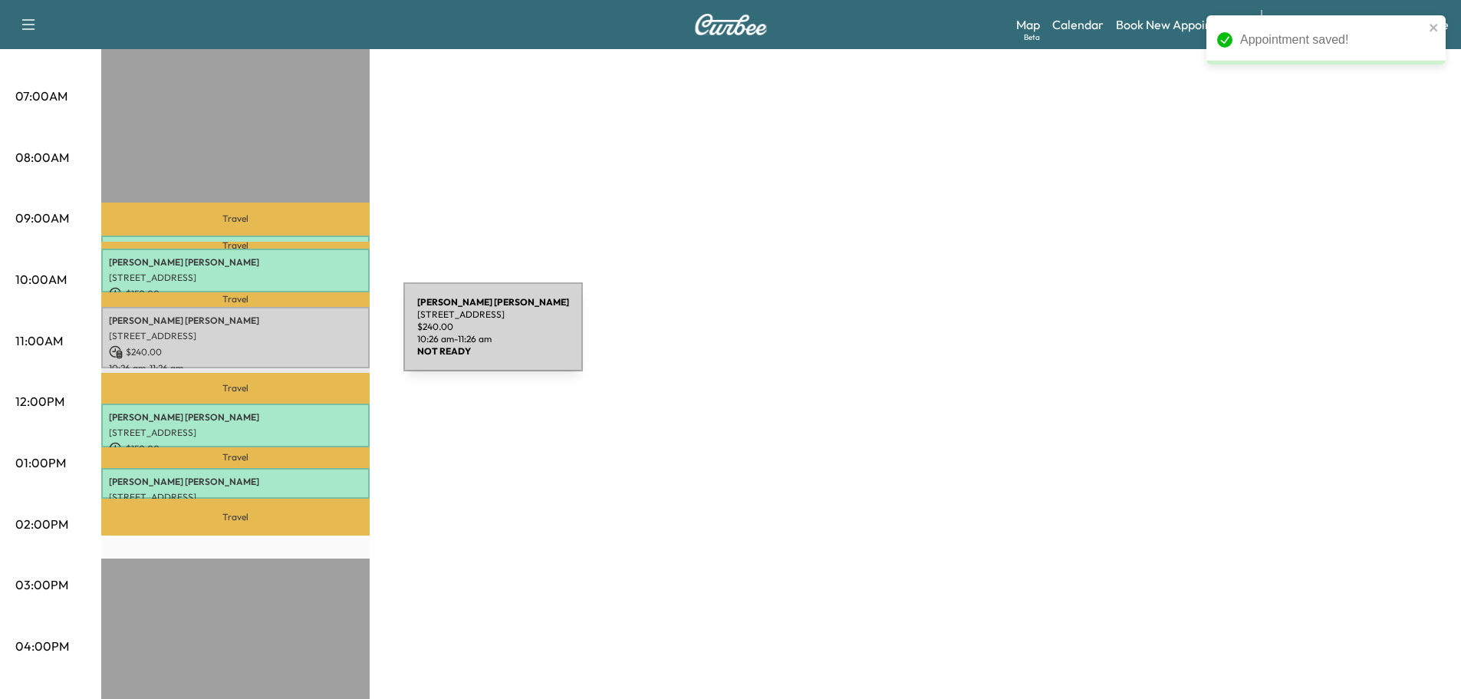
click at [288, 336] on p "[STREET_ADDRESS]" at bounding box center [235, 336] width 253 height 12
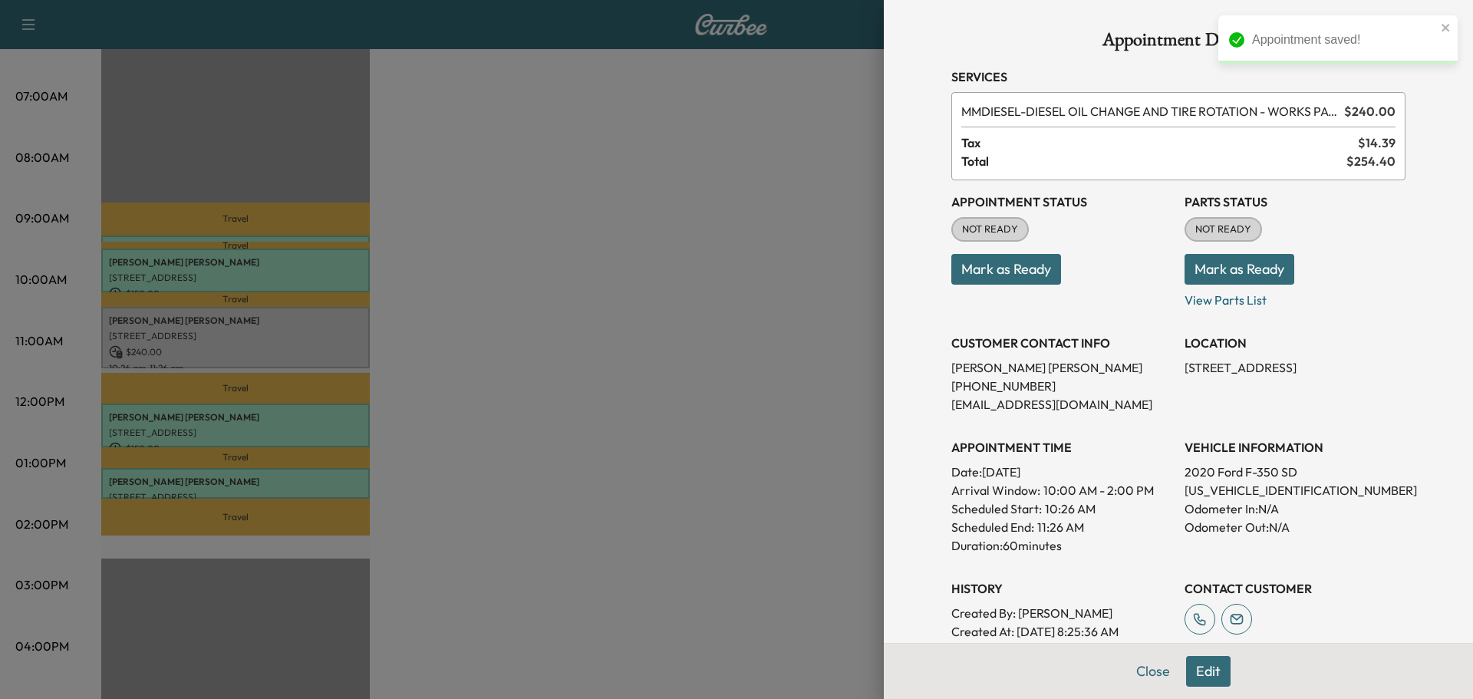
click at [1209, 262] on button "Mark as Ready" at bounding box center [1240, 269] width 110 height 31
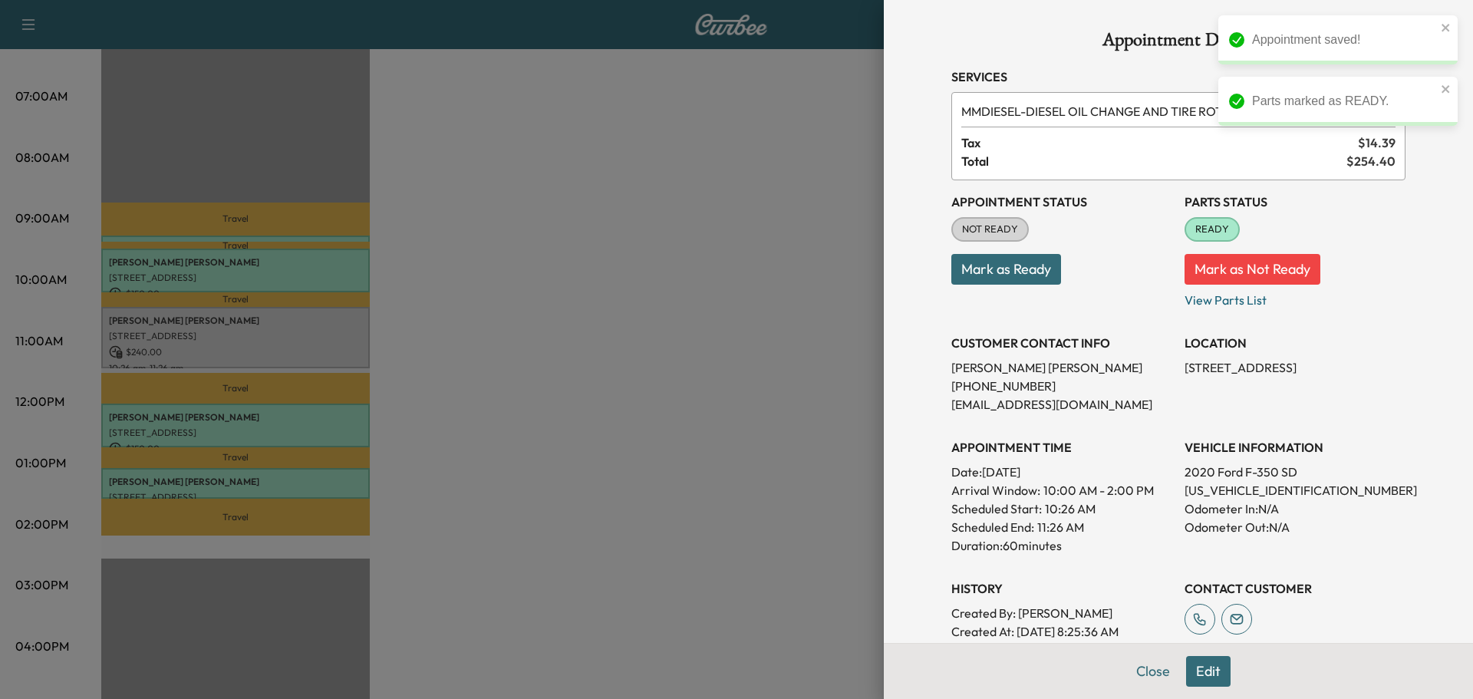
click at [956, 275] on button "Mark as Ready" at bounding box center [1006, 269] width 110 height 31
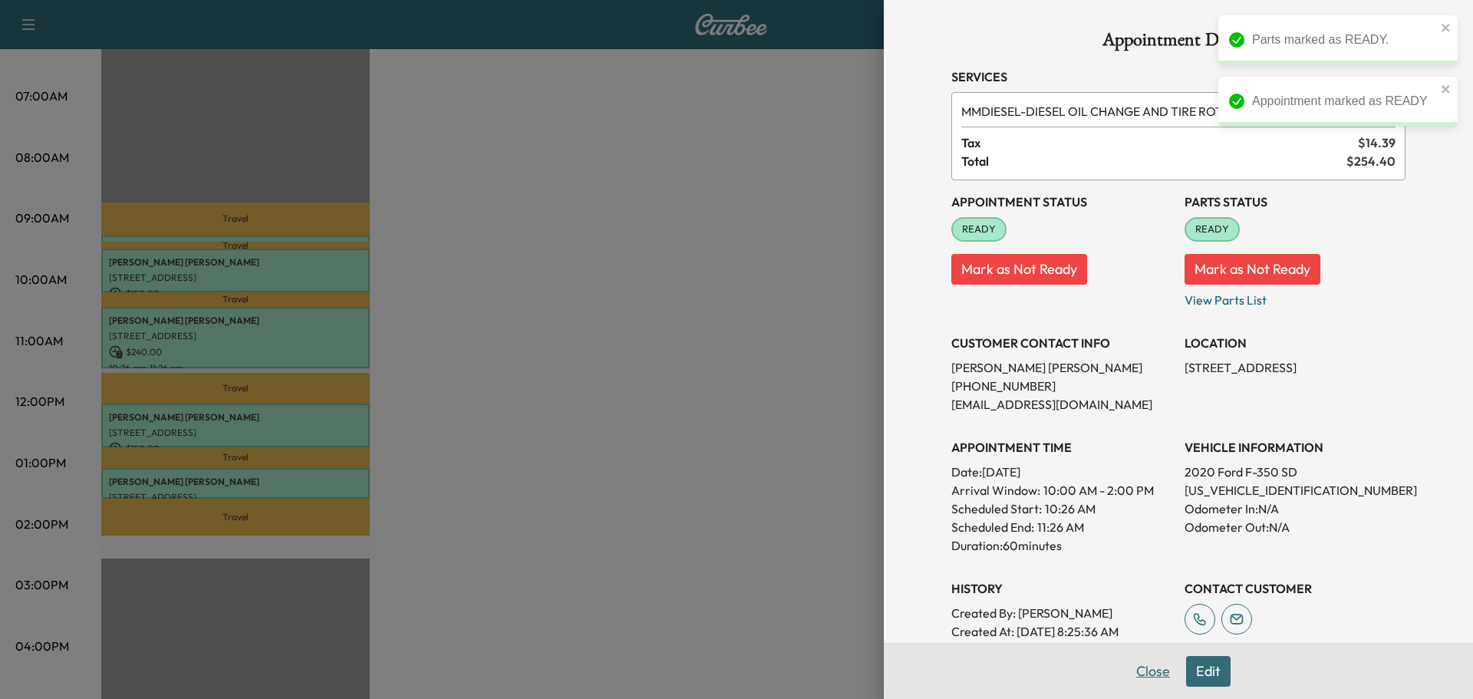
click at [1145, 679] on button "Close" at bounding box center [1153, 671] width 54 height 31
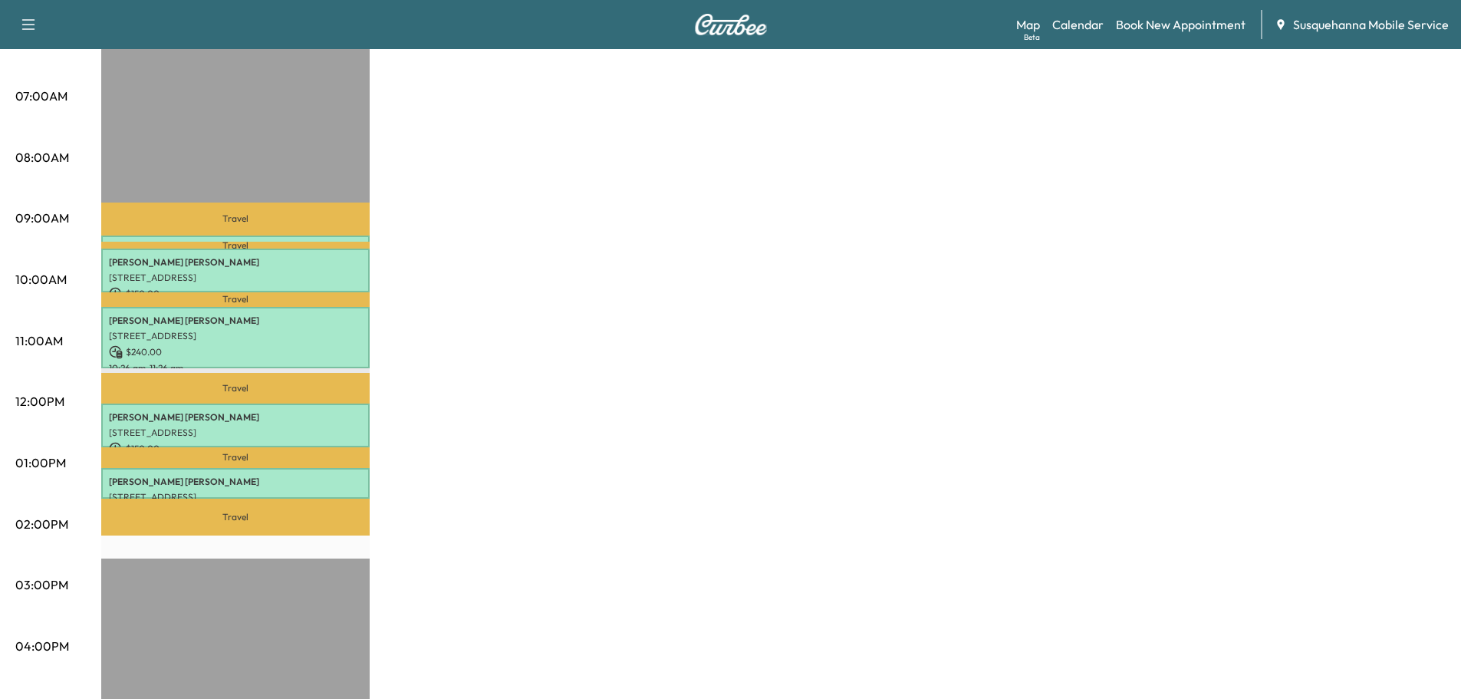
scroll to position [82, 0]
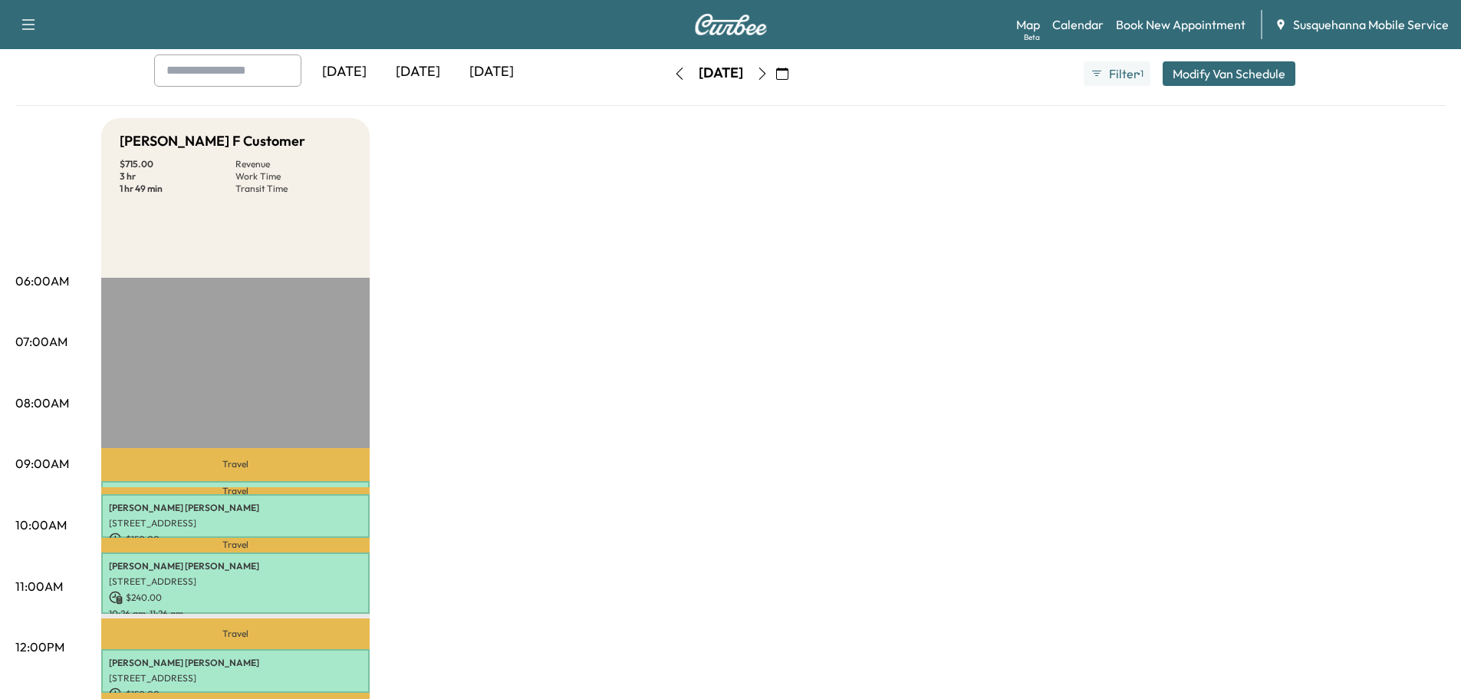
click at [667, 74] on button "button" at bounding box center [680, 73] width 26 height 25
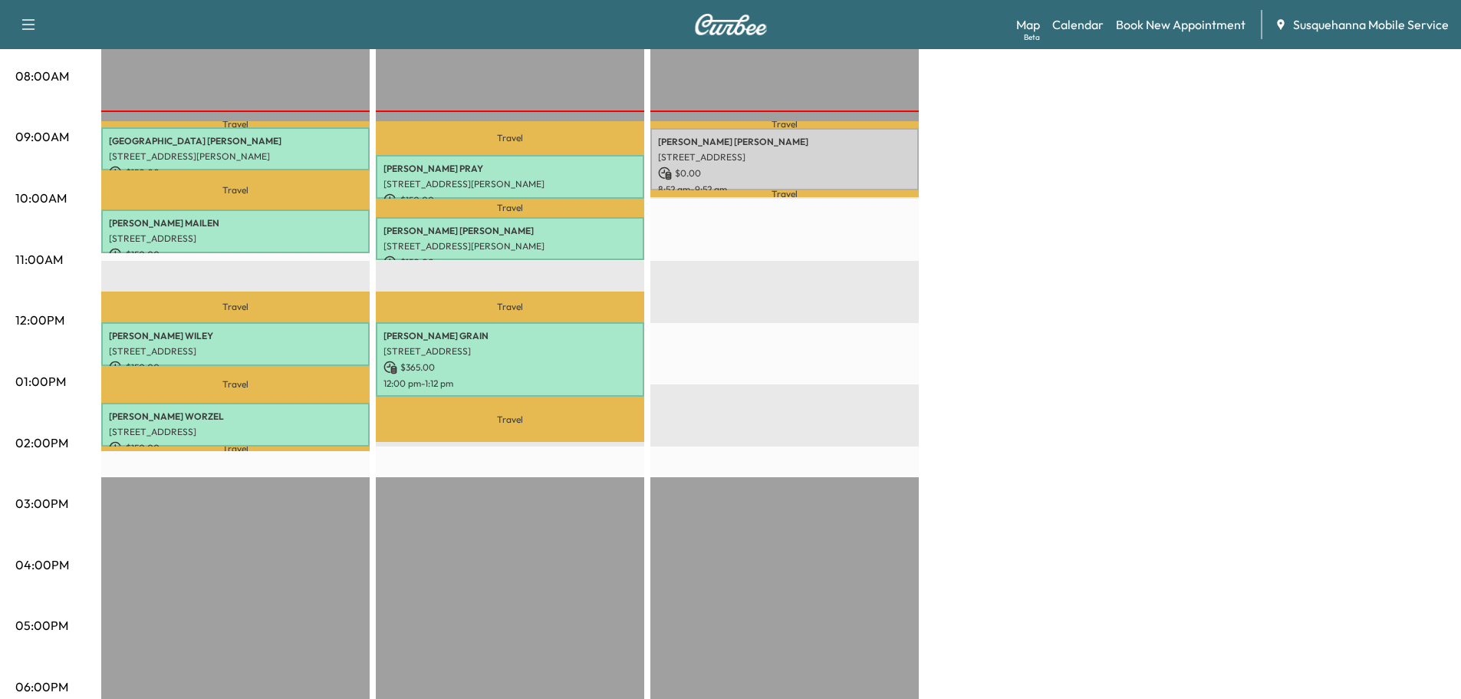
scroll to position [163, 0]
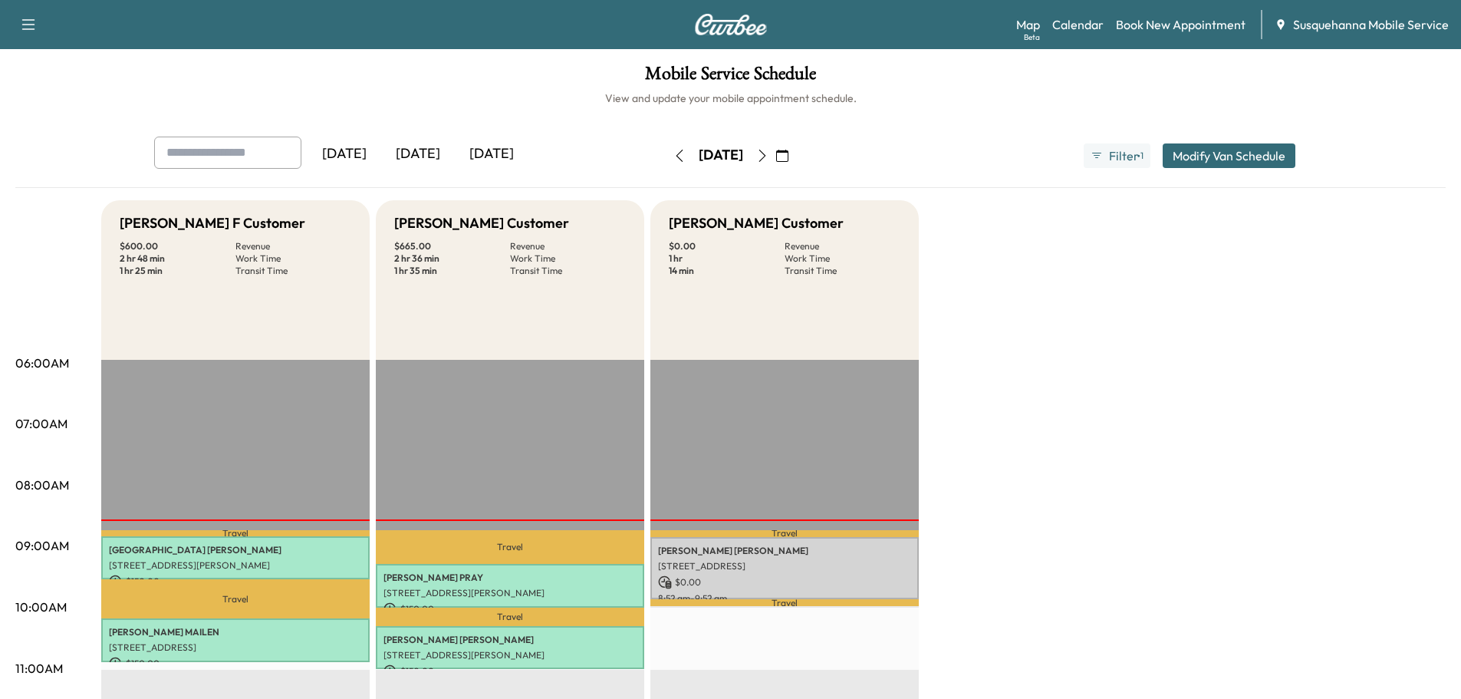
scroll to position [245, 0]
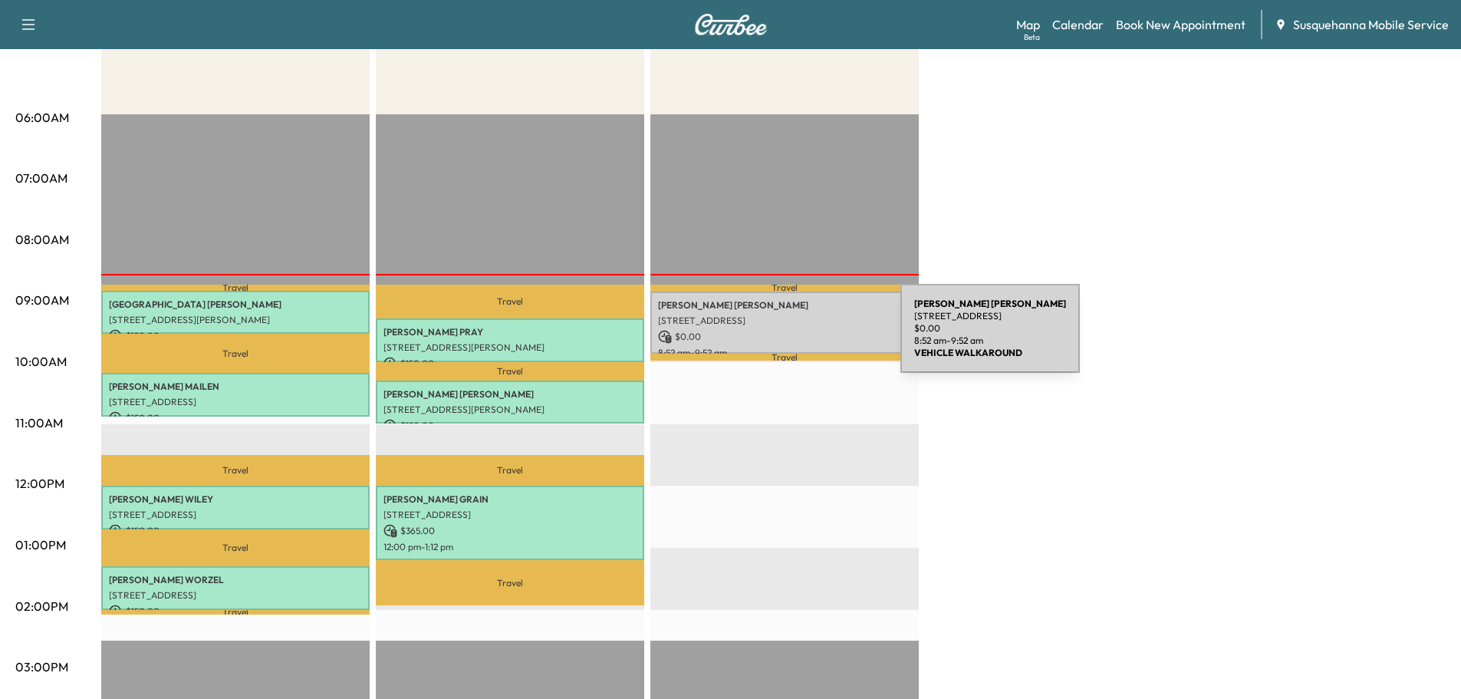
click at [786, 338] on p "$ 0.00" at bounding box center [784, 337] width 253 height 14
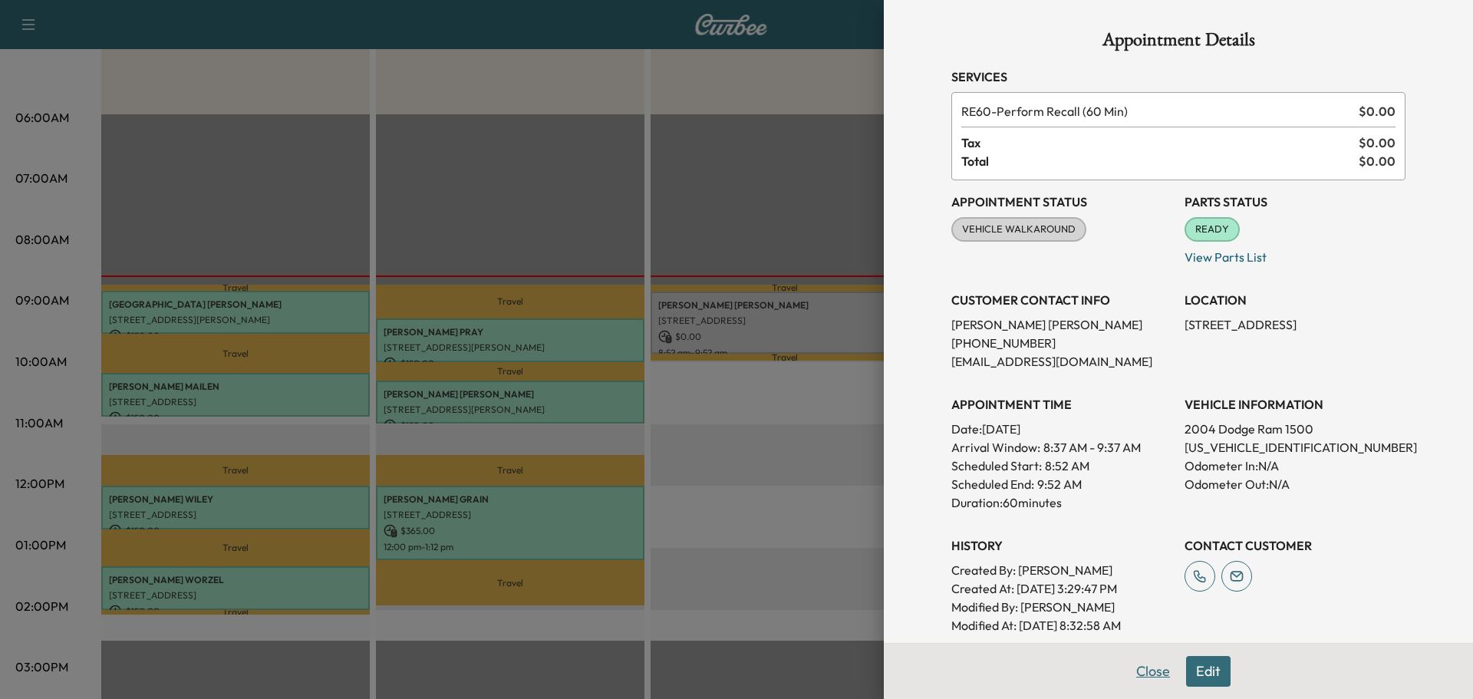
click at [1143, 677] on button "Close" at bounding box center [1153, 671] width 54 height 31
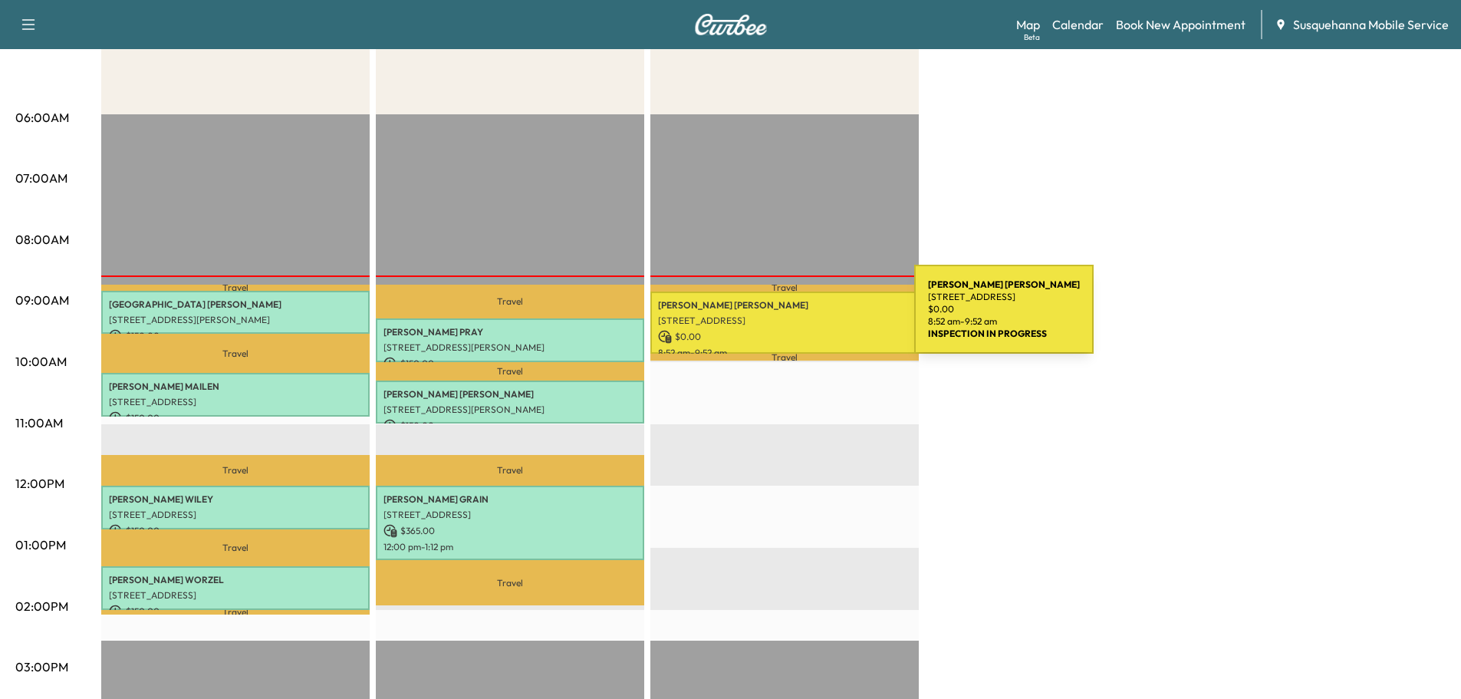
click at [799, 318] on p "[STREET_ADDRESS]" at bounding box center [784, 321] width 253 height 12
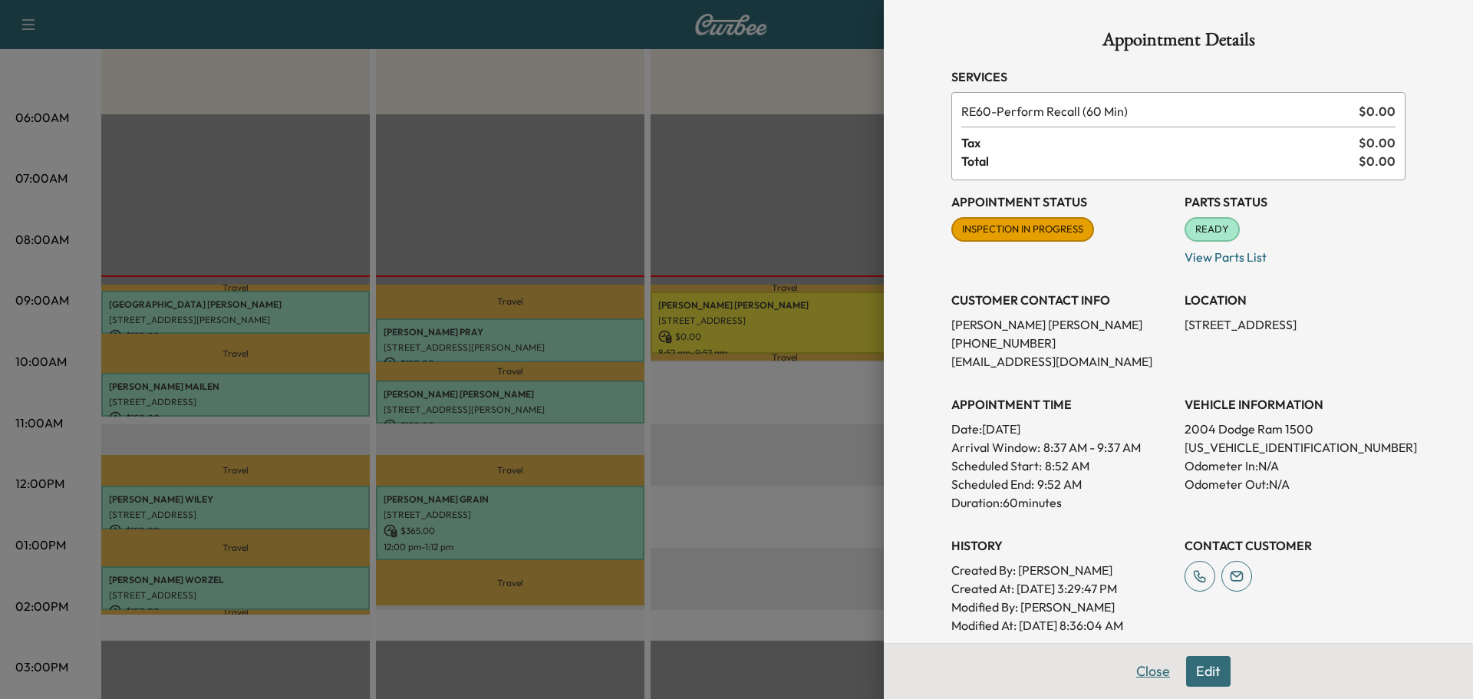
click at [1148, 671] on button "Close" at bounding box center [1153, 671] width 54 height 31
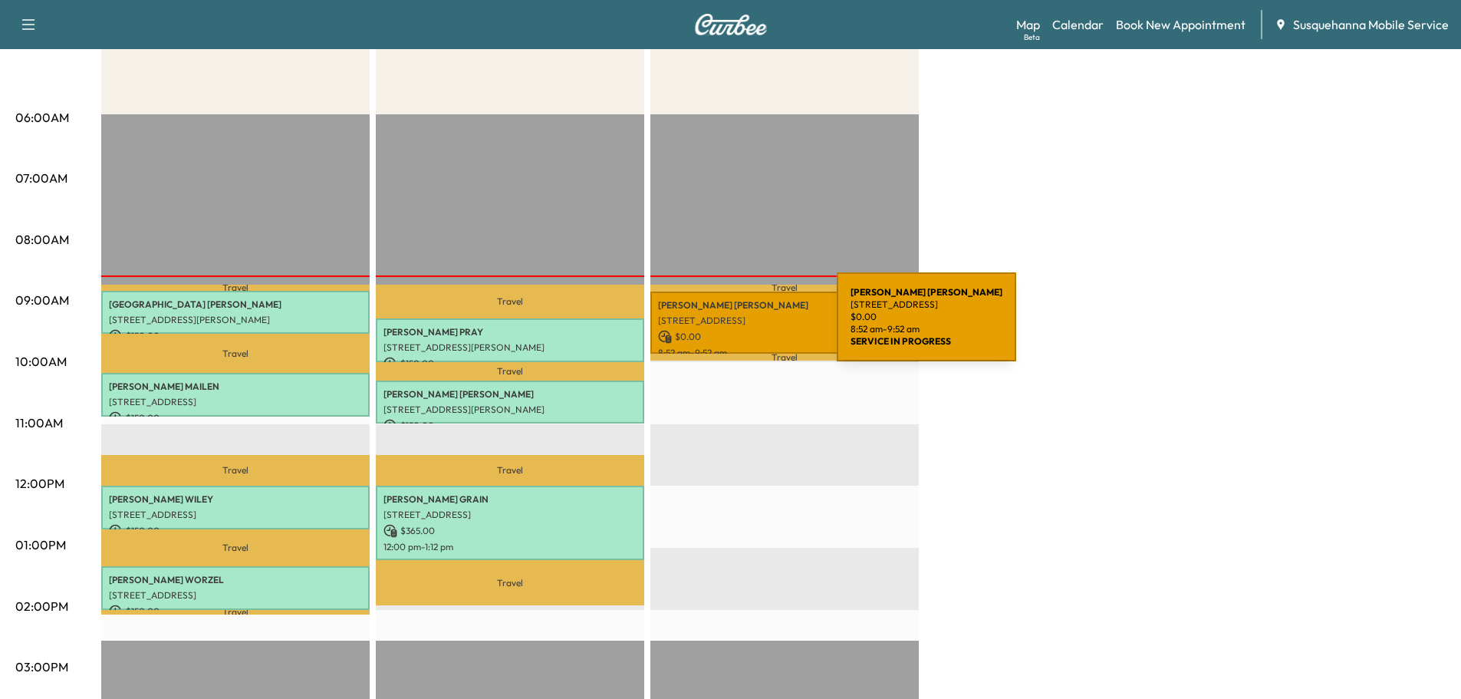
click at [802, 347] on p "8:52 am - 9:52 am" at bounding box center [784, 353] width 253 height 12
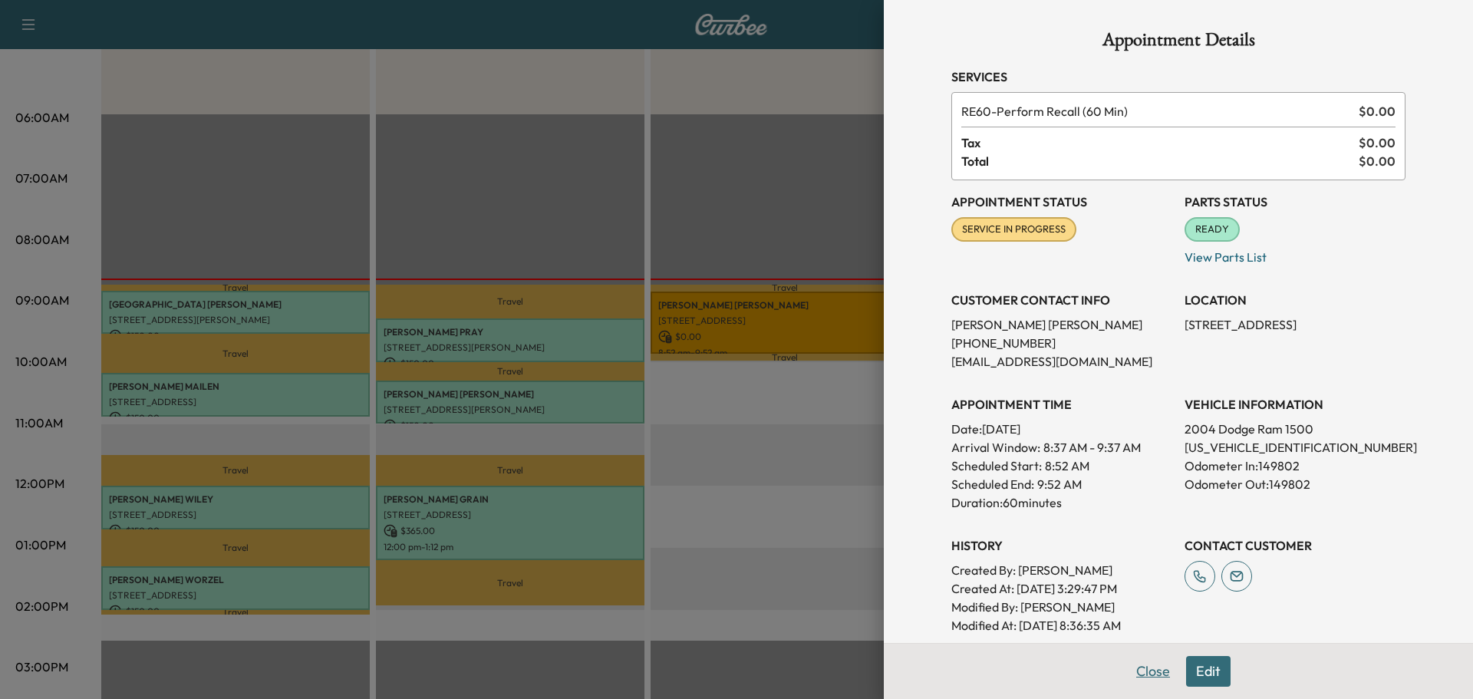
click at [1126, 676] on button "Close" at bounding box center [1153, 671] width 54 height 31
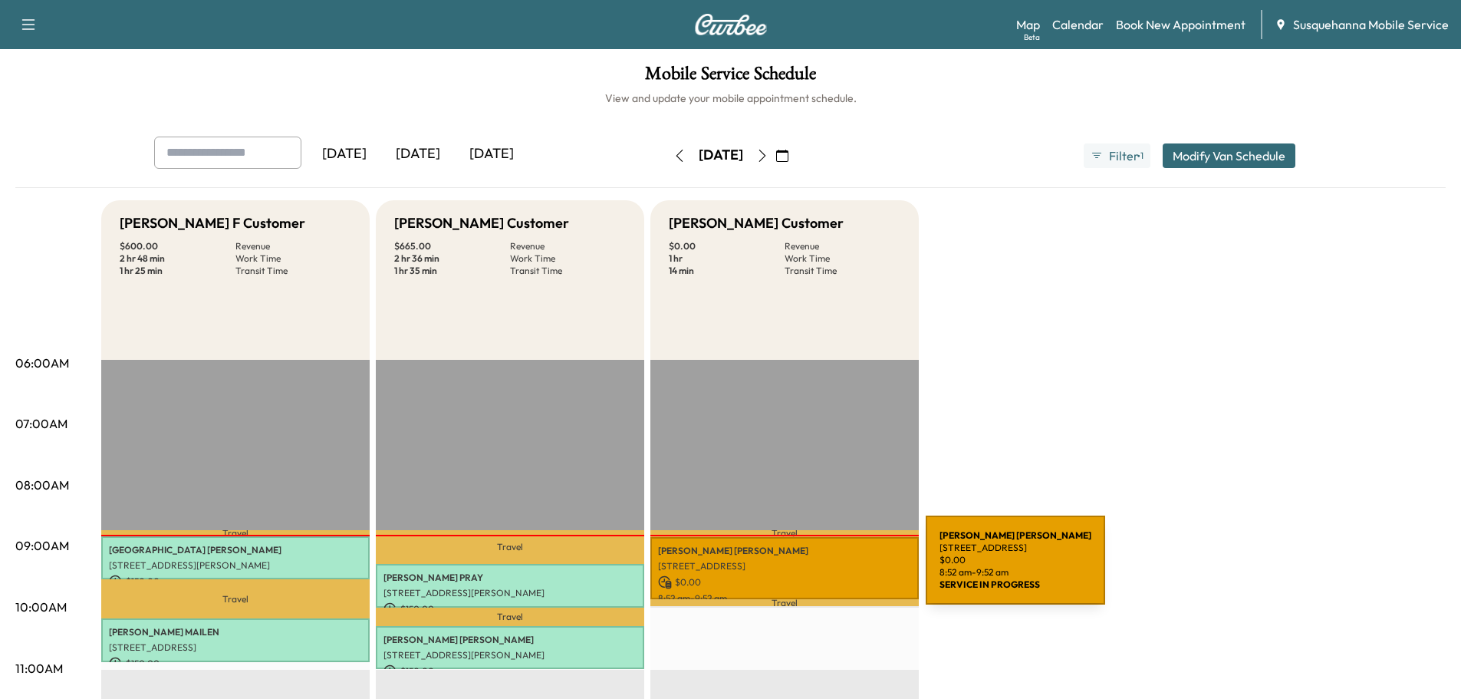
click at [810, 568] on p "[STREET_ADDRESS]" at bounding box center [784, 566] width 253 height 12
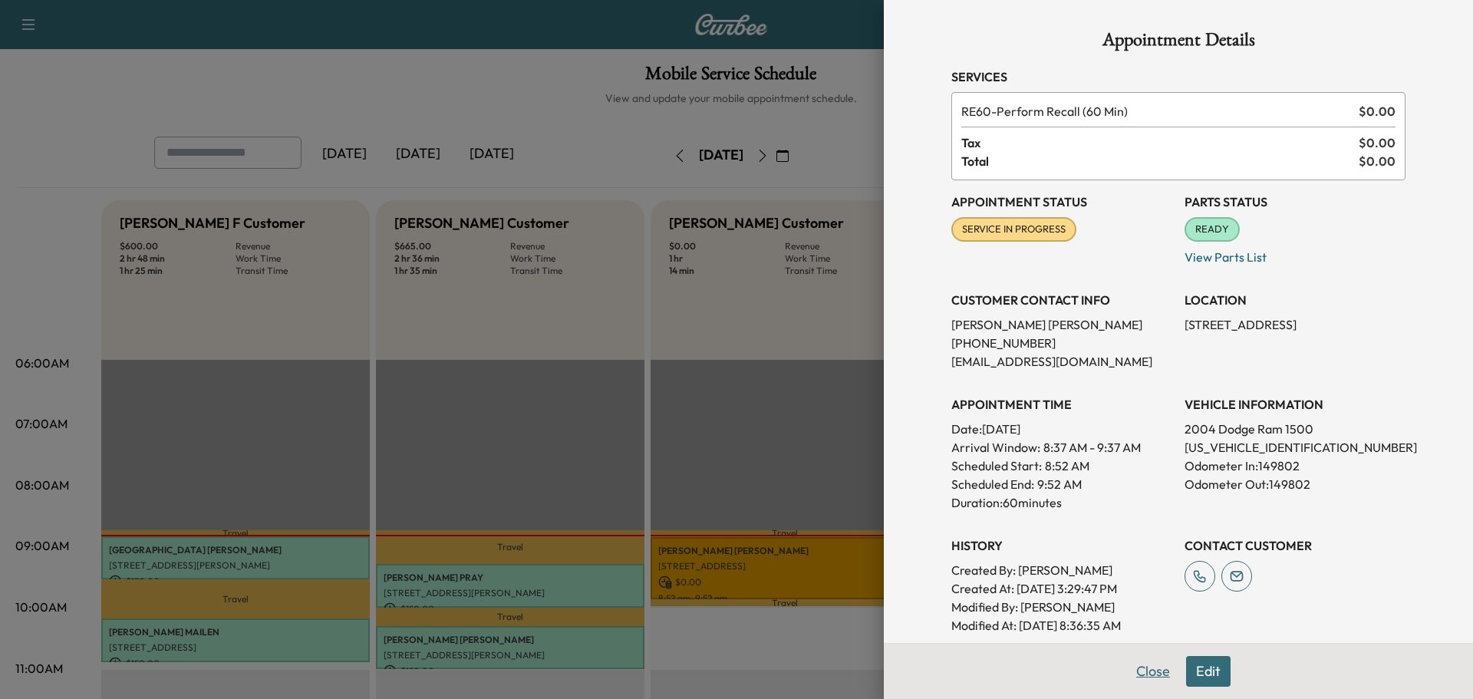
click at [1132, 675] on button "Close" at bounding box center [1153, 671] width 54 height 31
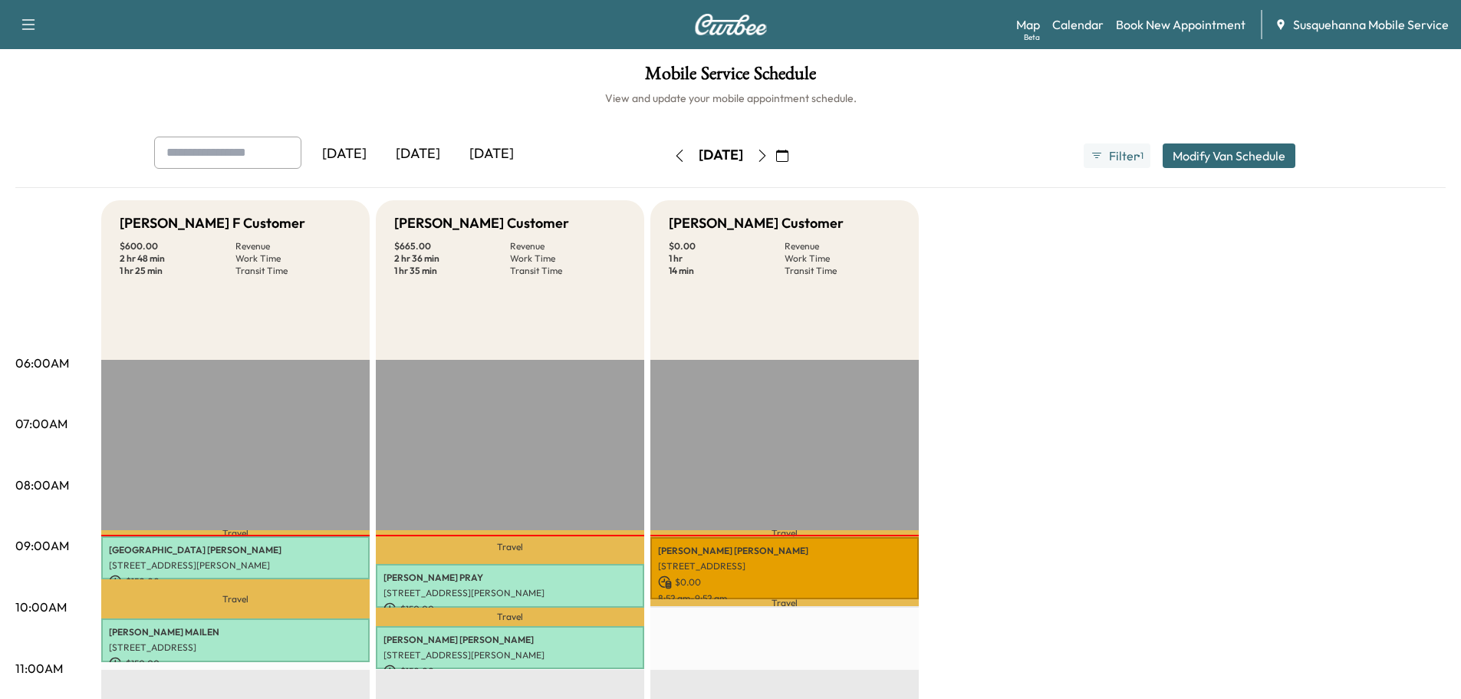
click at [776, 160] on button "button" at bounding box center [763, 155] width 26 height 25
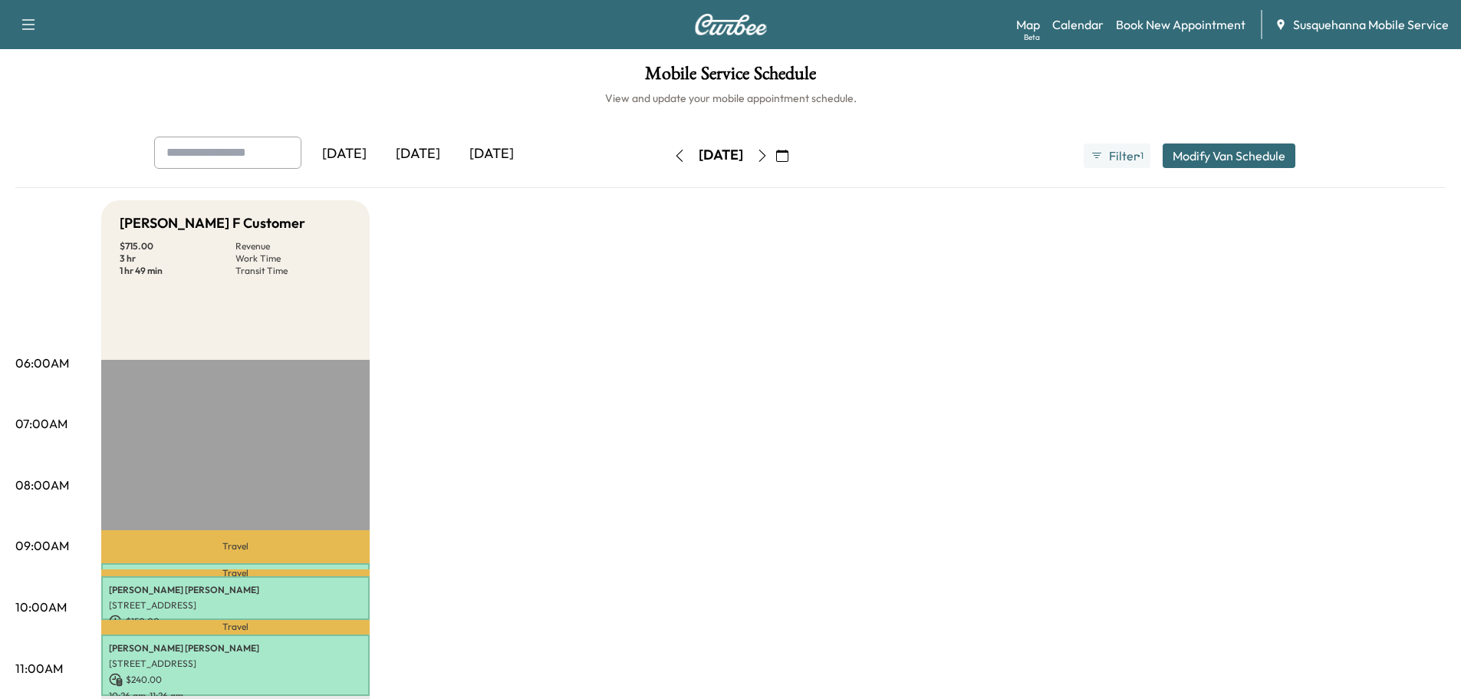
click at [674, 150] on icon "button" at bounding box center [680, 156] width 12 height 12
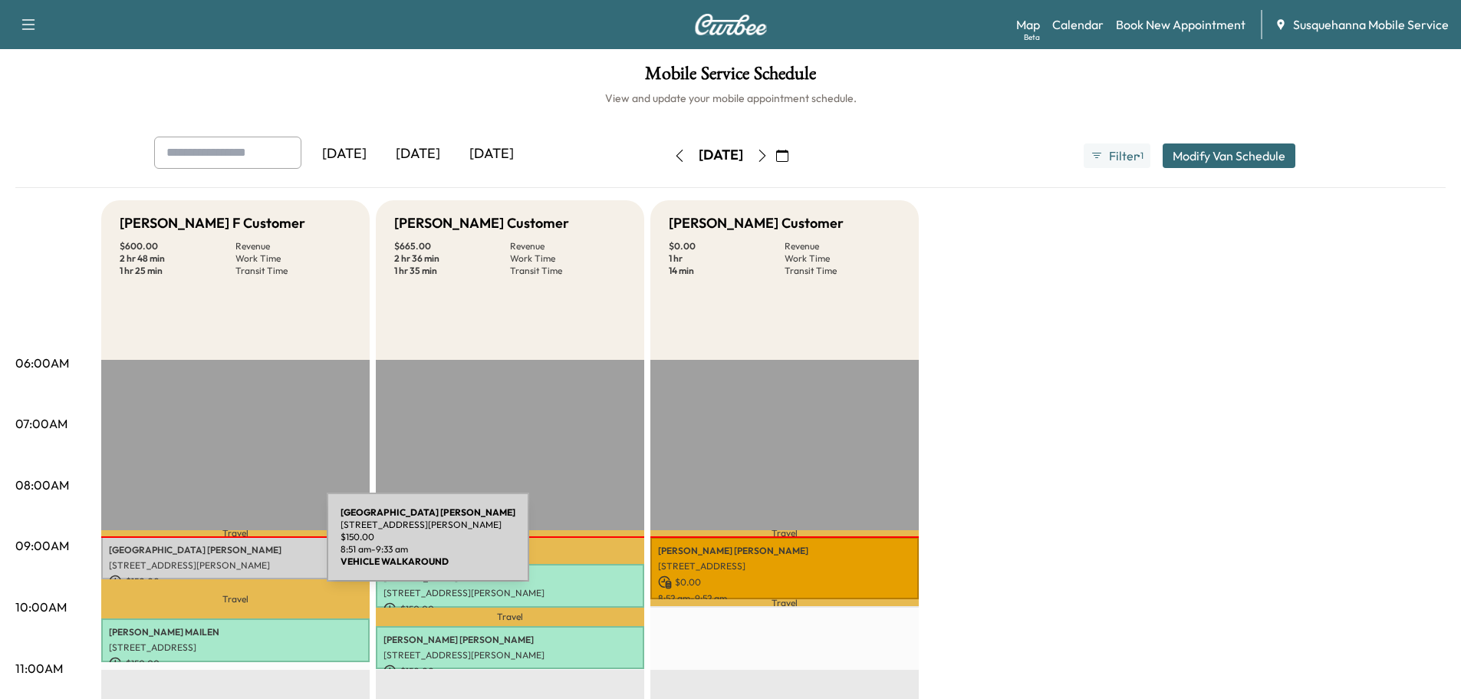
click at [212, 546] on p "SYDNEY WICHNER" at bounding box center [235, 550] width 253 height 12
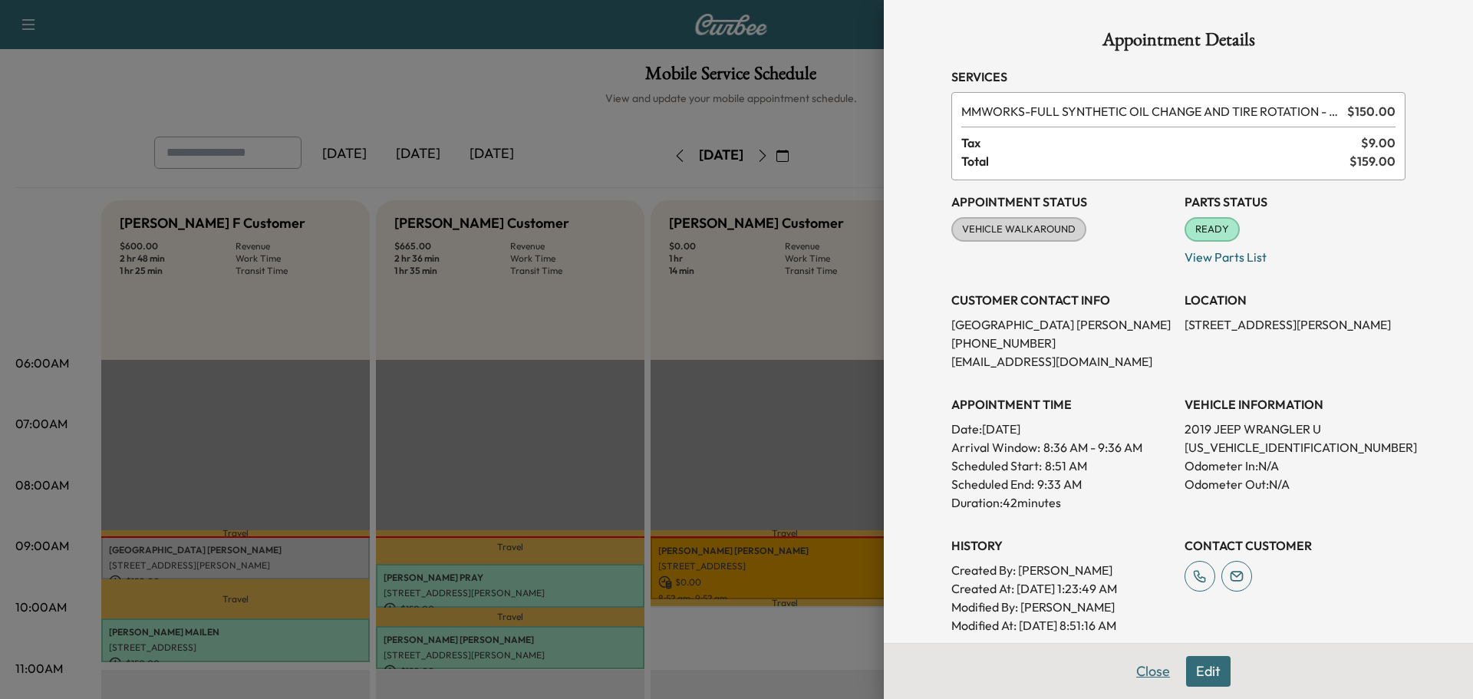
click at [1141, 669] on button "Close" at bounding box center [1153, 671] width 54 height 31
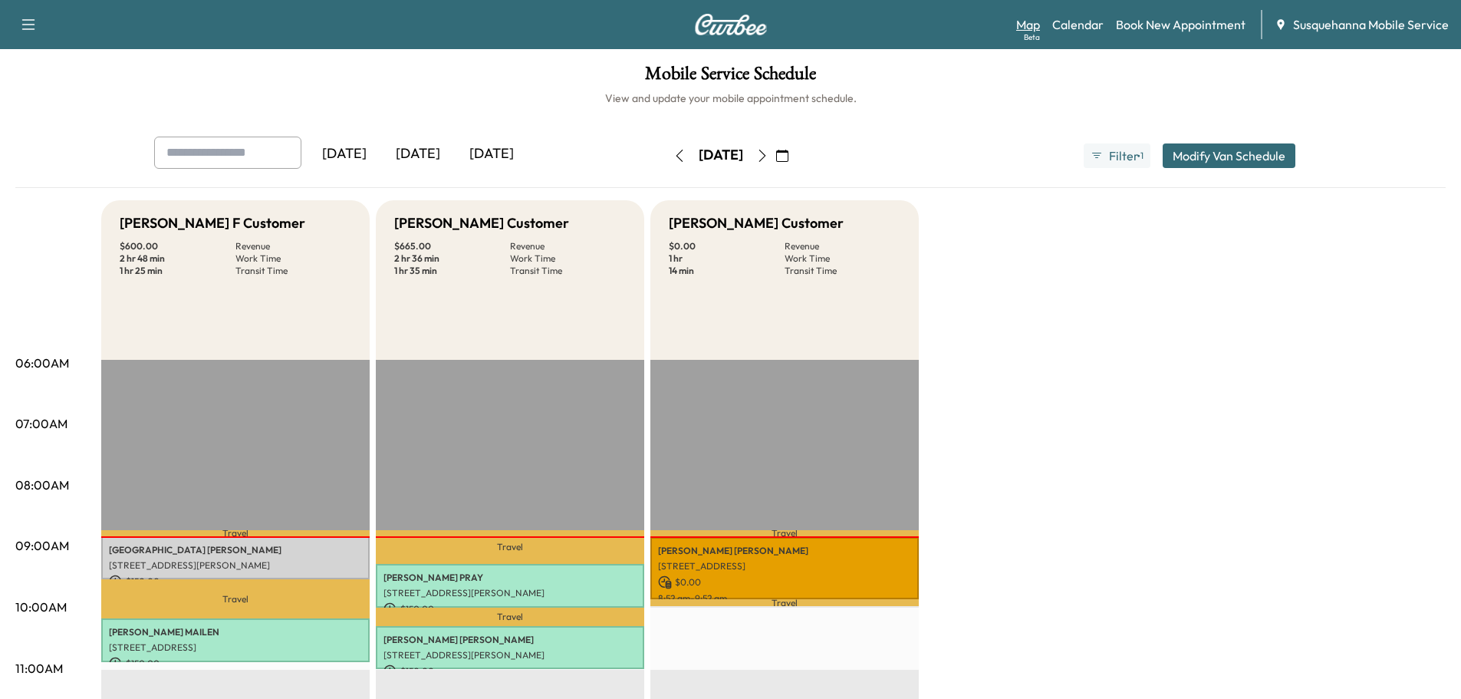
click at [1030, 32] on div "Beta" at bounding box center [1032, 37] width 16 height 12
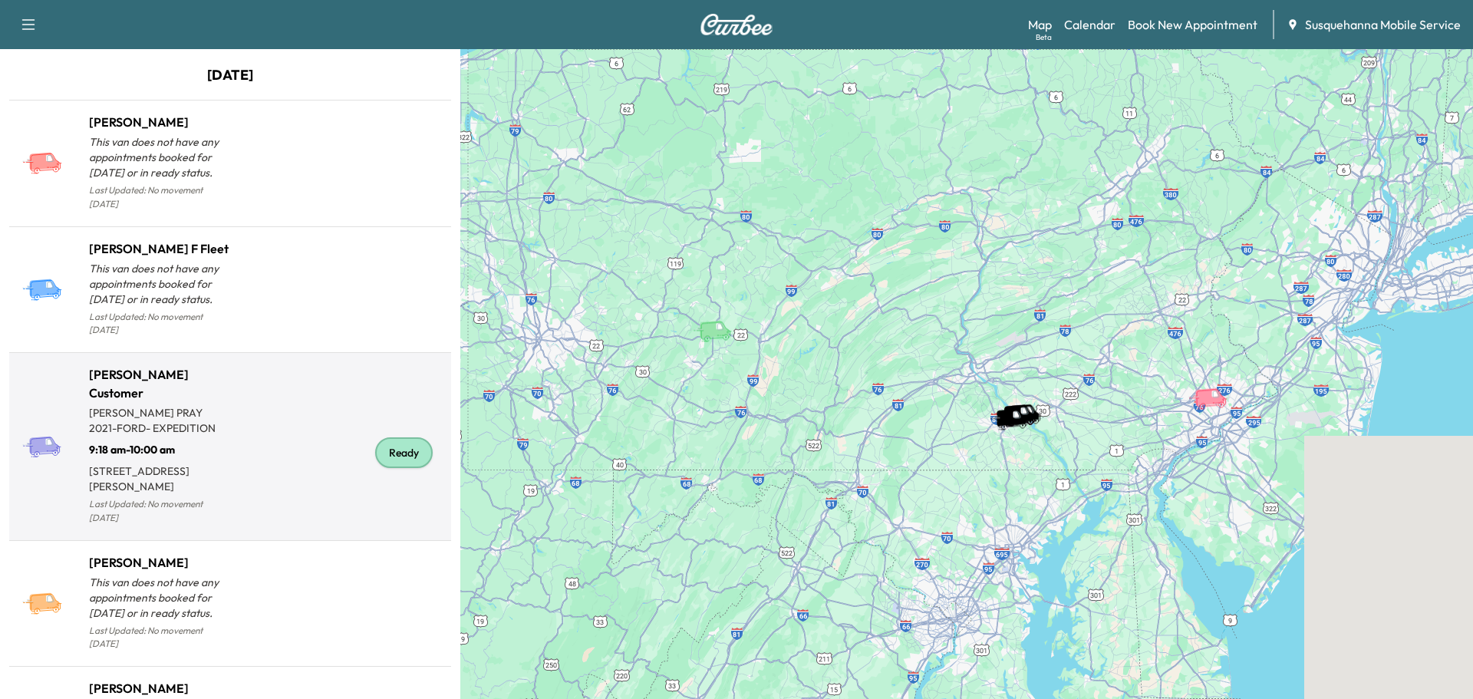
click at [395, 455] on div "Ready" at bounding box center [404, 452] width 58 height 31
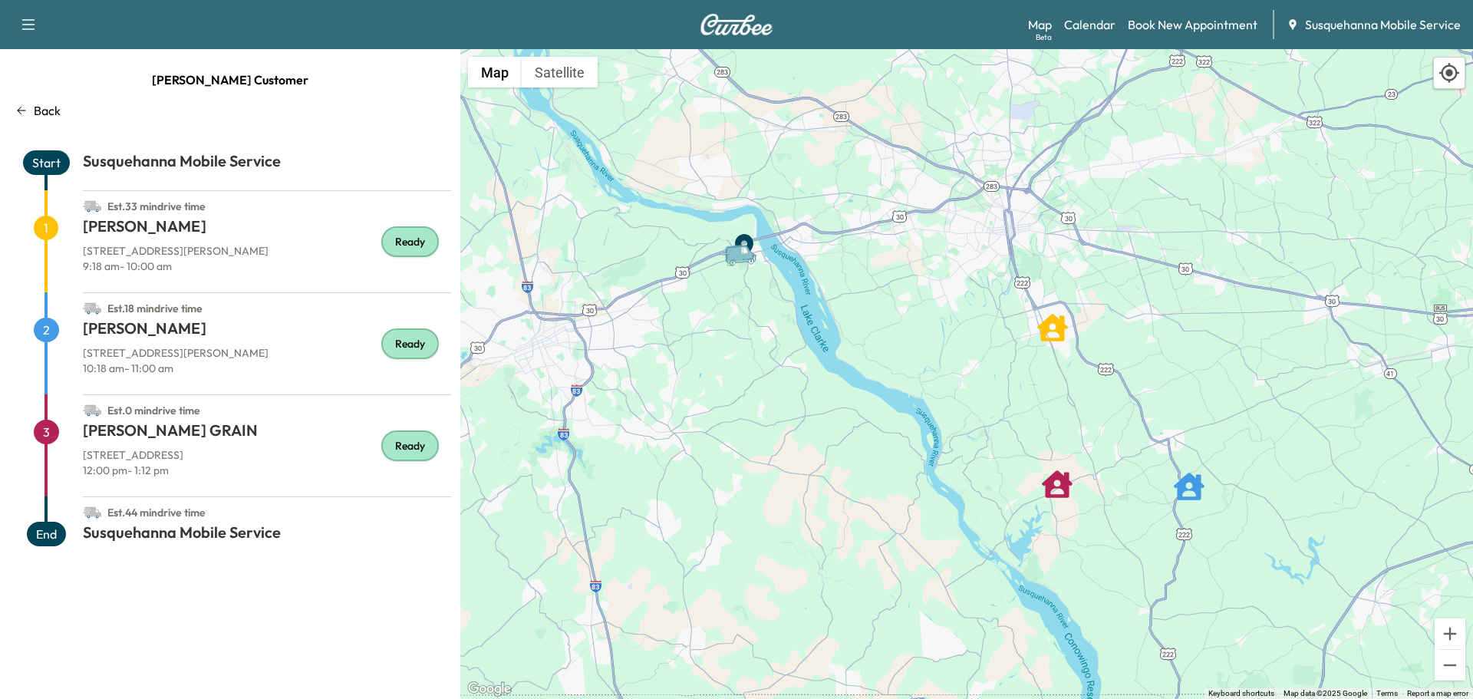
click at [43, 110] on p "Back" at bounding box center [47, 110] width 27 height 18
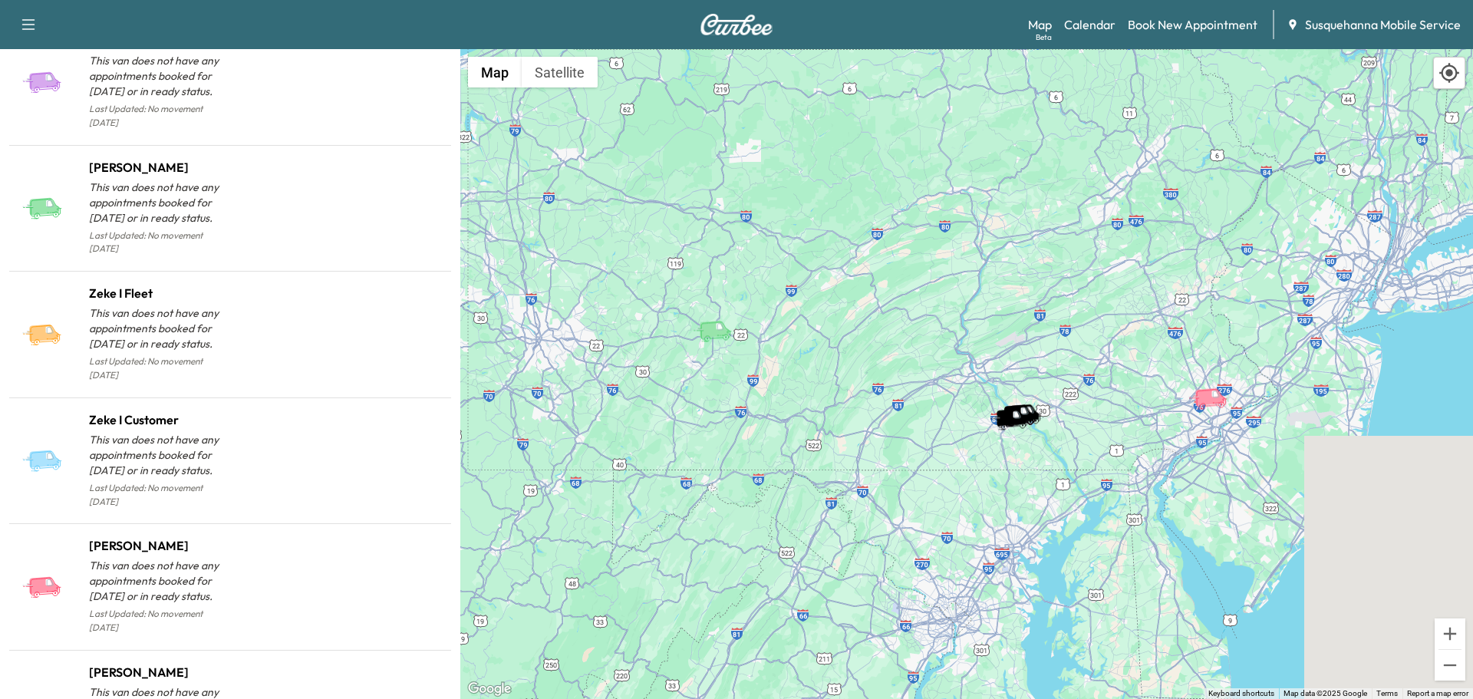
scroll to position [1310, 0]
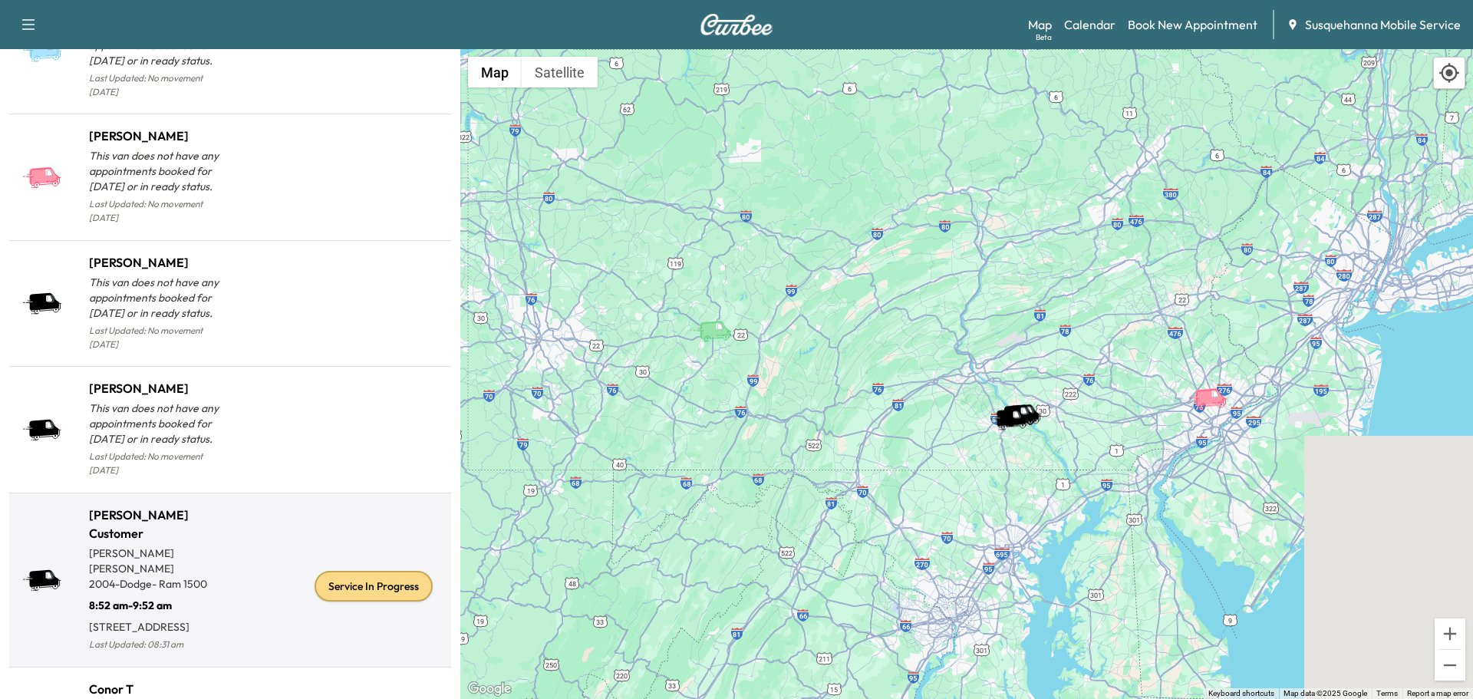
click at [348, 571] on div "Service In Progress" at bounding box center [374, 586] width 118 height 31
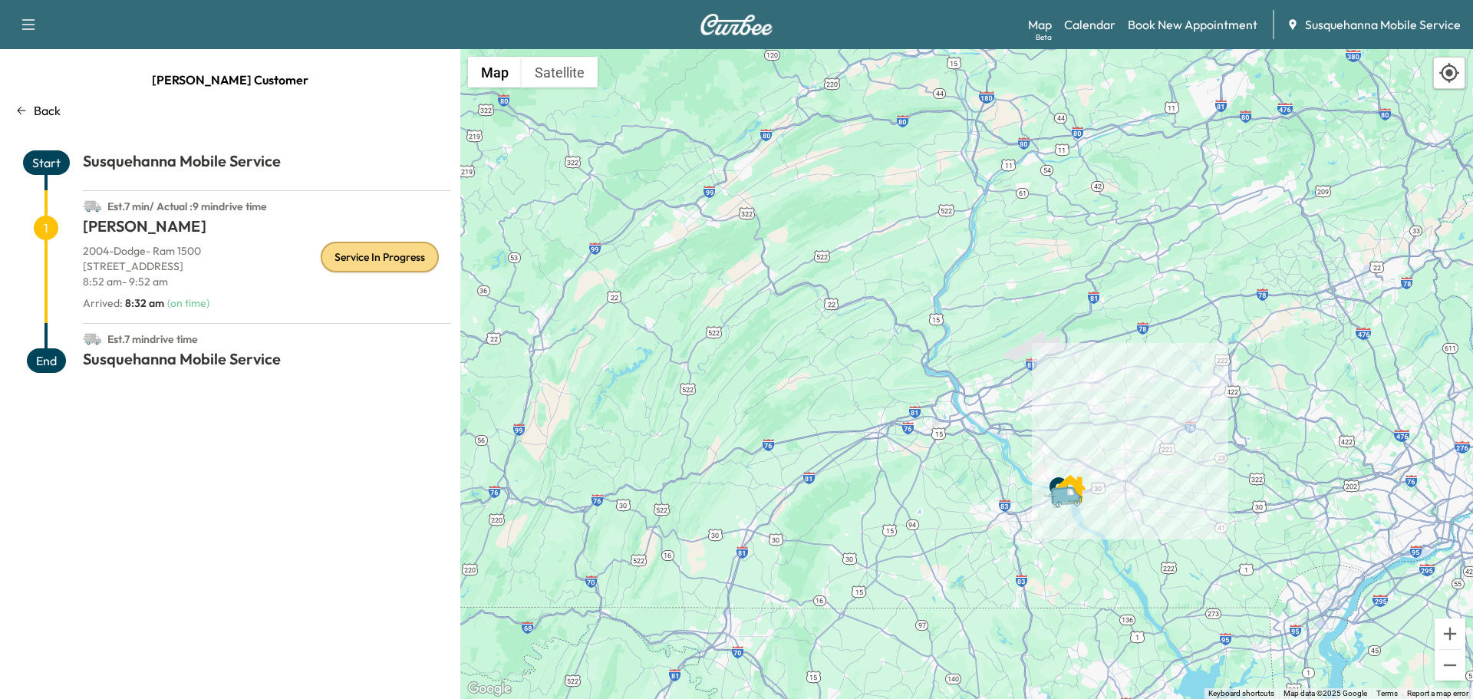
click at [44, 110] on p "Back" at bounding box center [47, 110] width 27 height 18
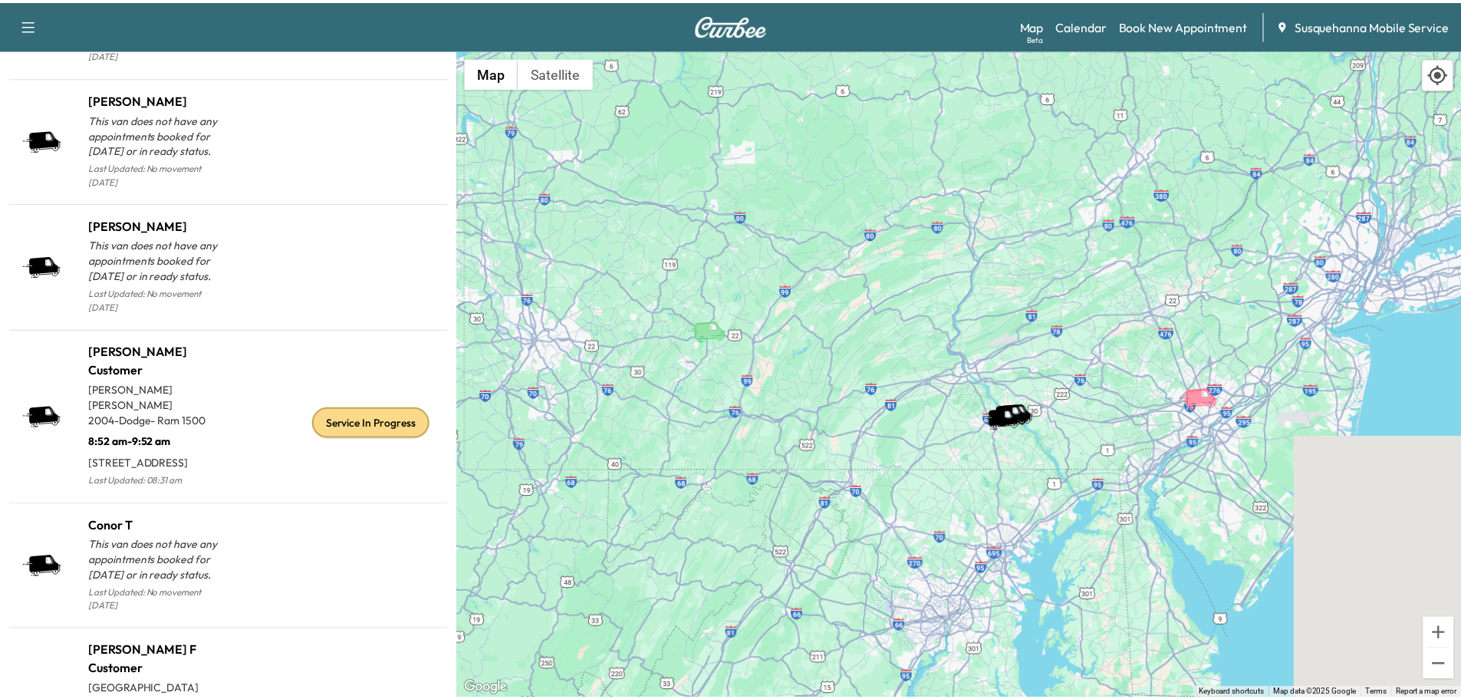
scroll to position [1537, 0]
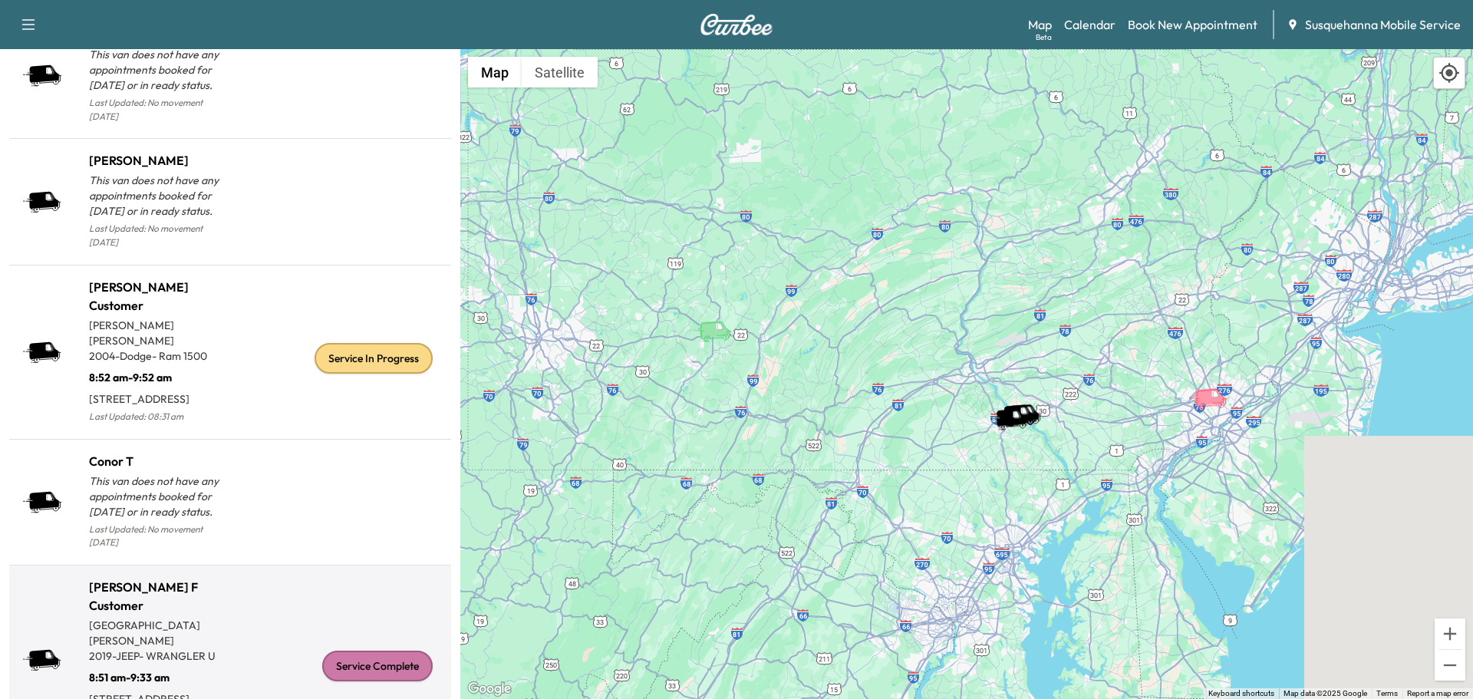
click at [342, 651] on div "Service Complete" at bounding box center [377, 666] width 110 height 31
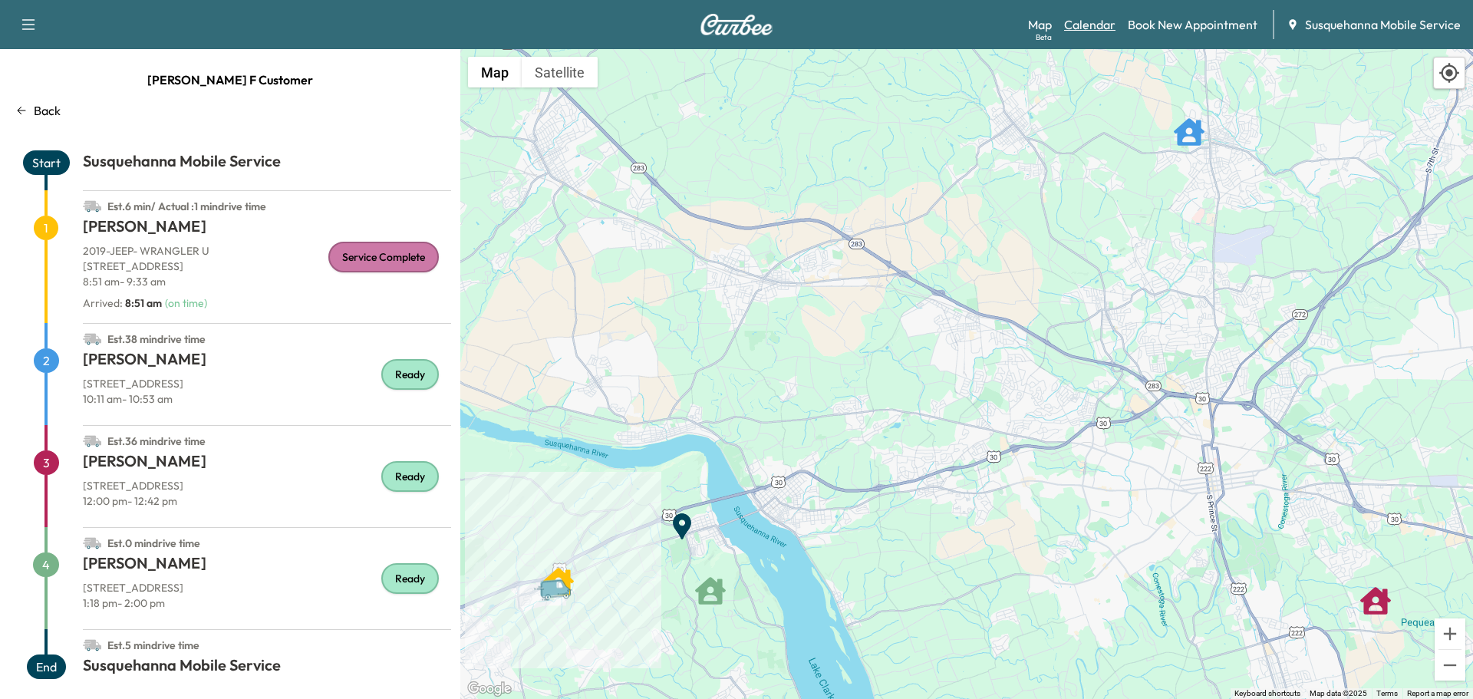
click at [1079, 23] on link "Calendar" at bounding box center [1089, 24] width 51 height 18
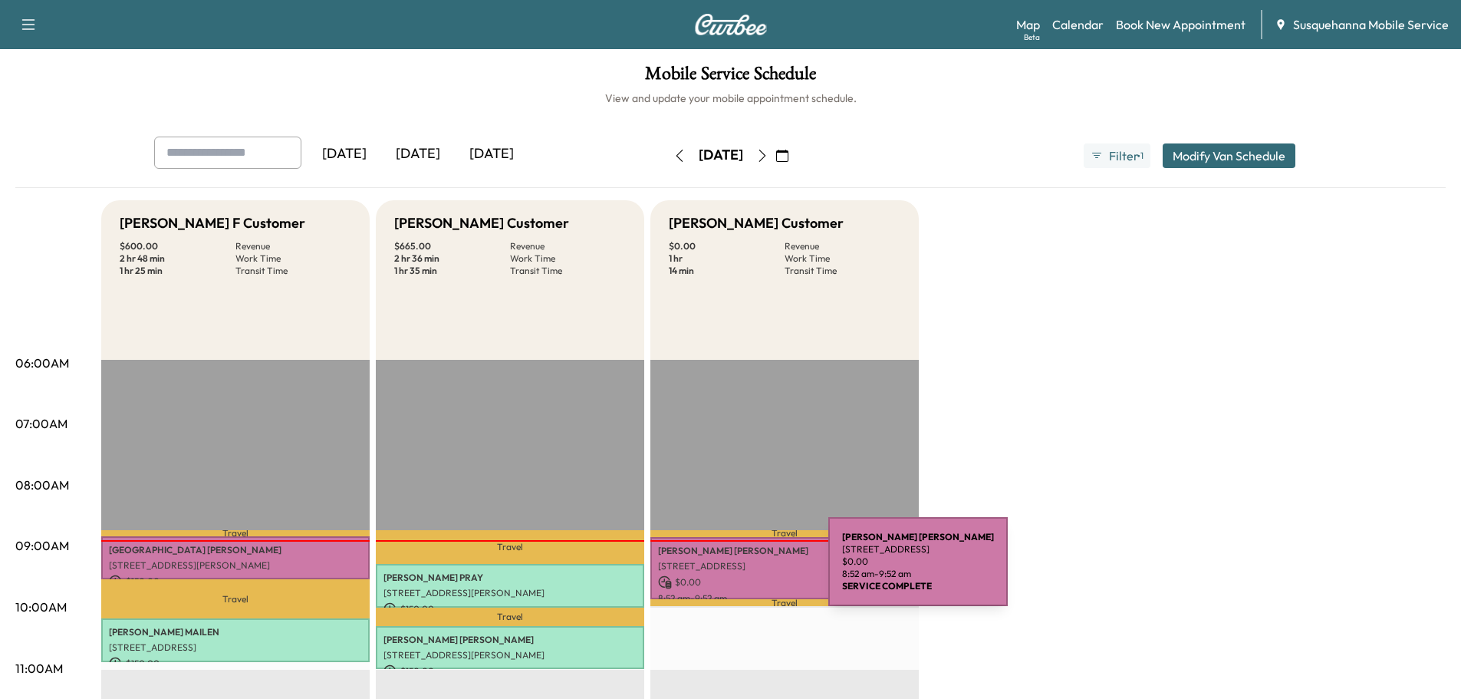
click at [713, 571] on div "Rick Swartzbaugh 143 S Front St, Columbia, PA 17512, USA $ 0.00 8:52 am - 9:52 …" at bounding box center [785, 568] width 269 height 62
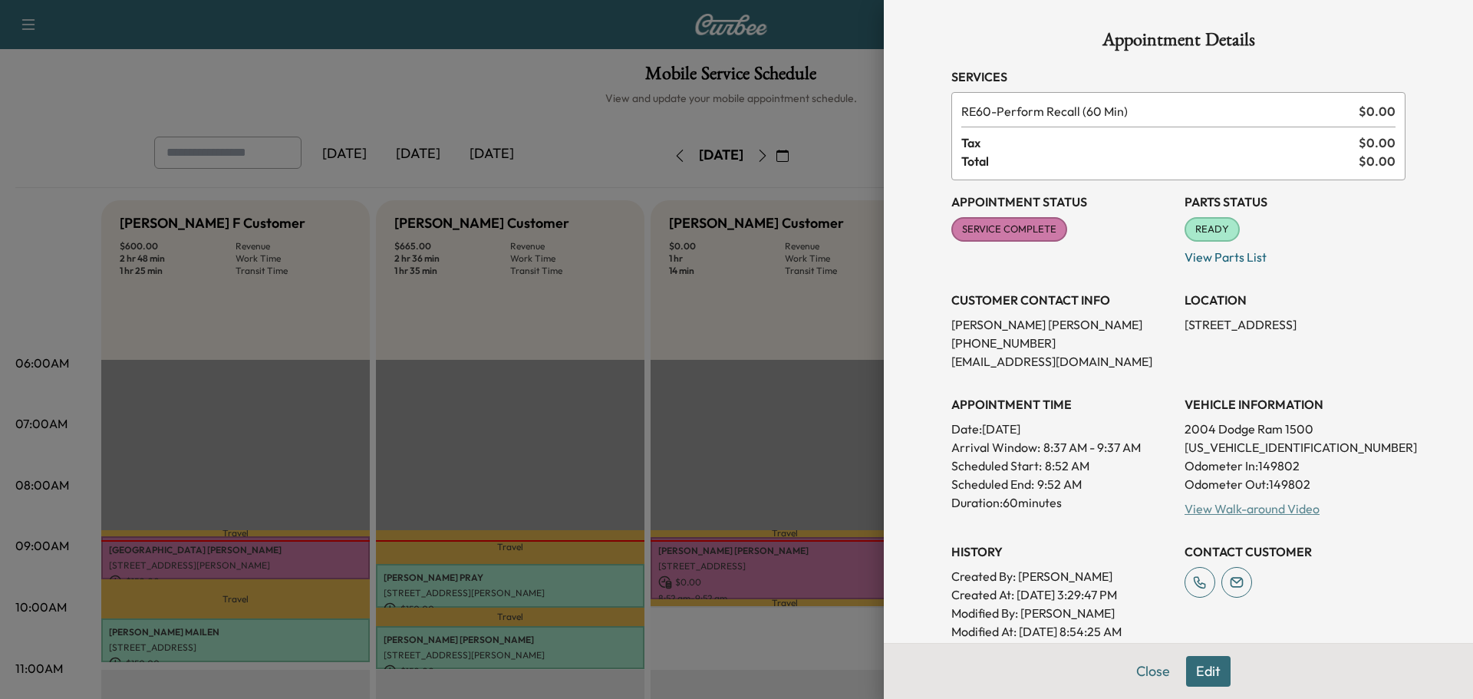
click at [1253, 510] on link "View Walk-around Video" at bounding box center [1252, 508] width 135 height 15
click at [1147, 666] on button "Close" at bounding box center [1153, 671] width 54 height 31
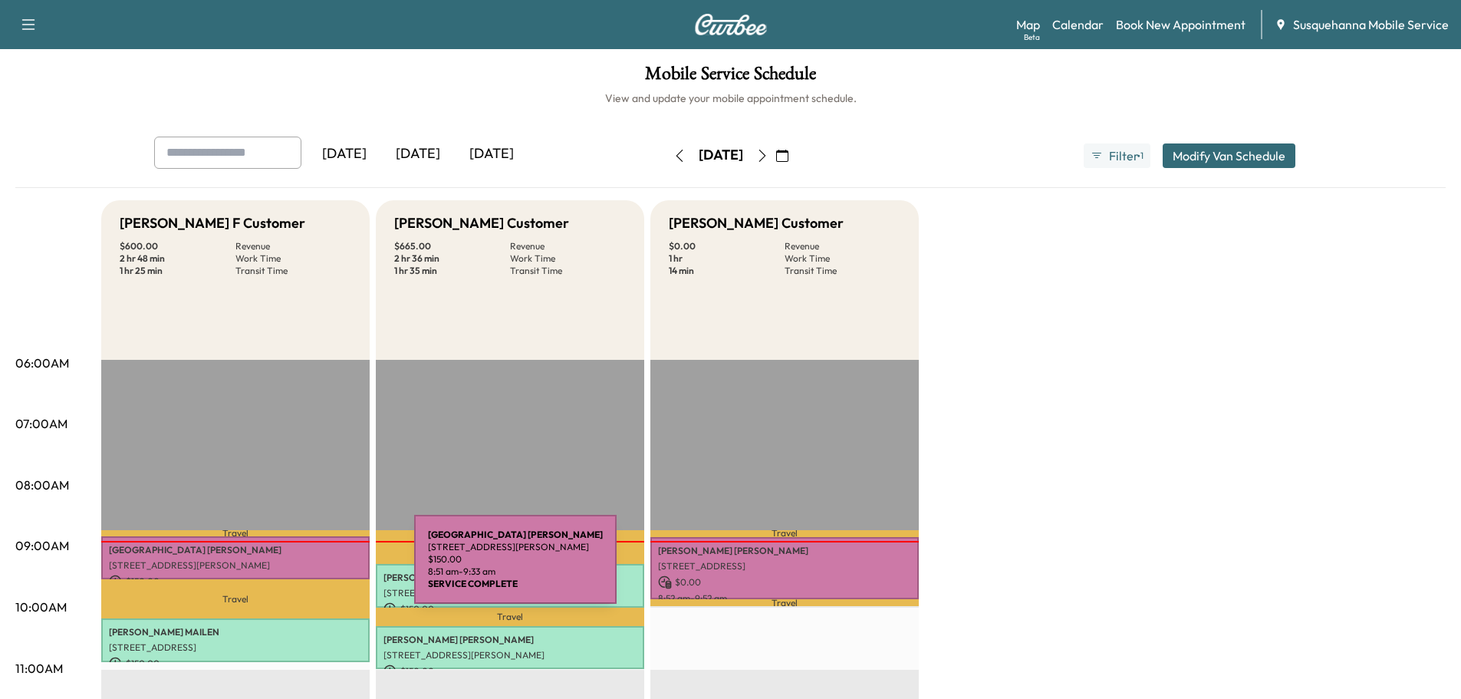
click at [299, 568] on p "[STREET_ADDRESS][PERSON_NAME]" at bounding box center [235, 565] width 253 height 12
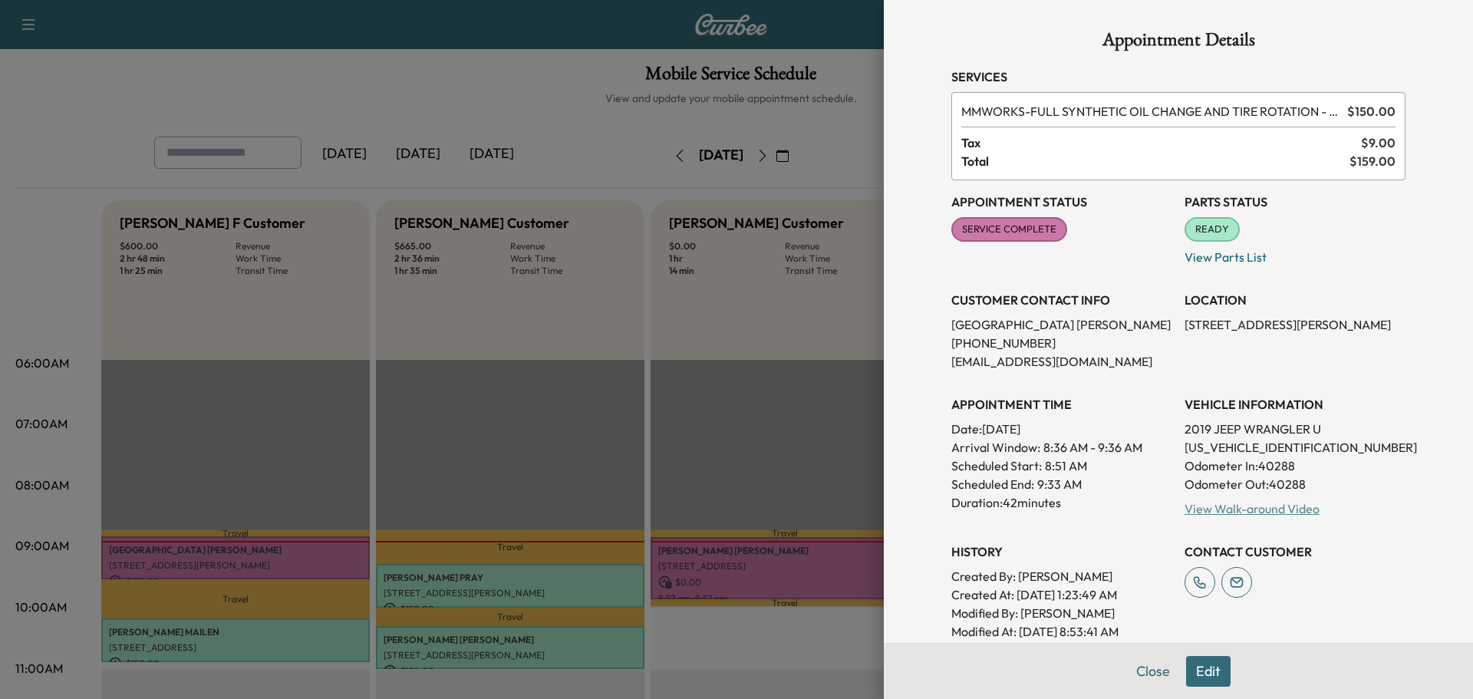
click at [1272, 512] on link "View Walk-around Video" at bounding box center [1252, 508] width 135 height 15
click at [1145, 676] on button "Close" at bounding box center [1153, 671] width 54 height 31
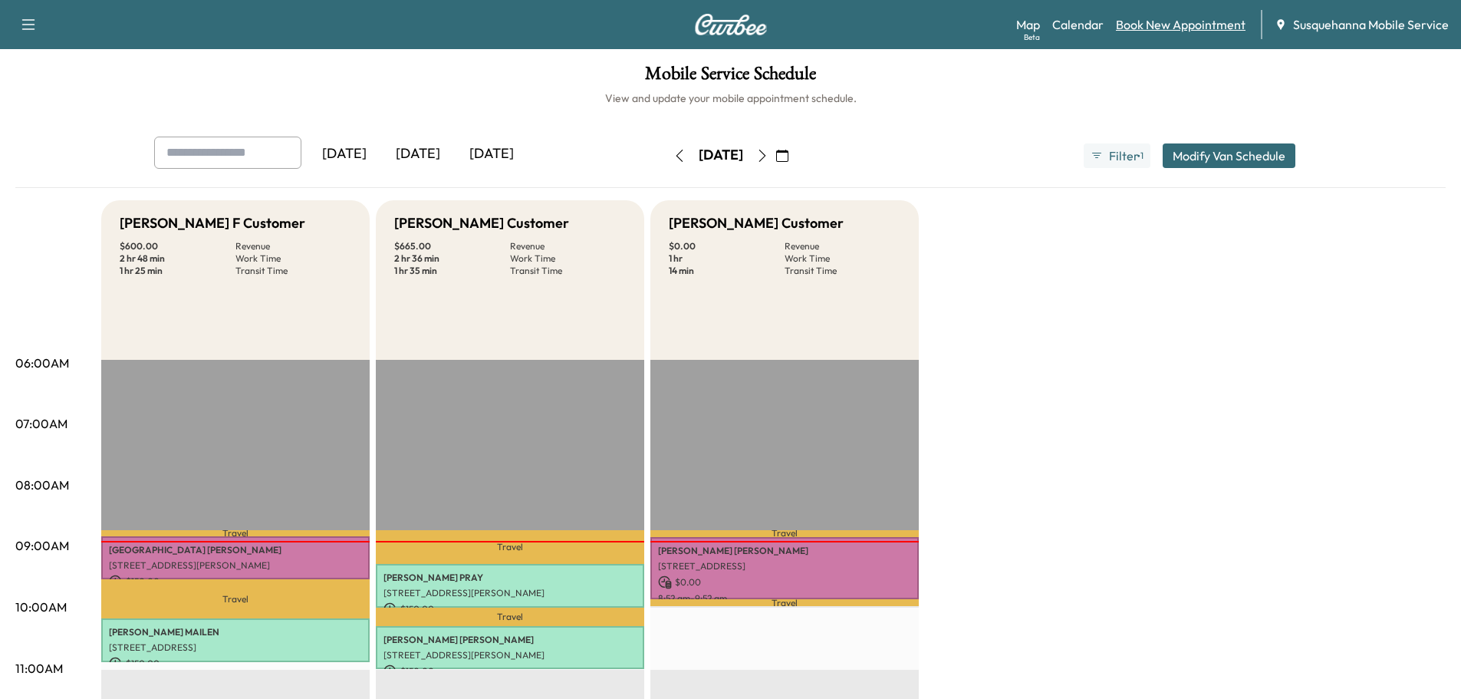
click at [1153, 18] on link "Book New Appointment" at bounding box center [1181, 24] width 130 height 18
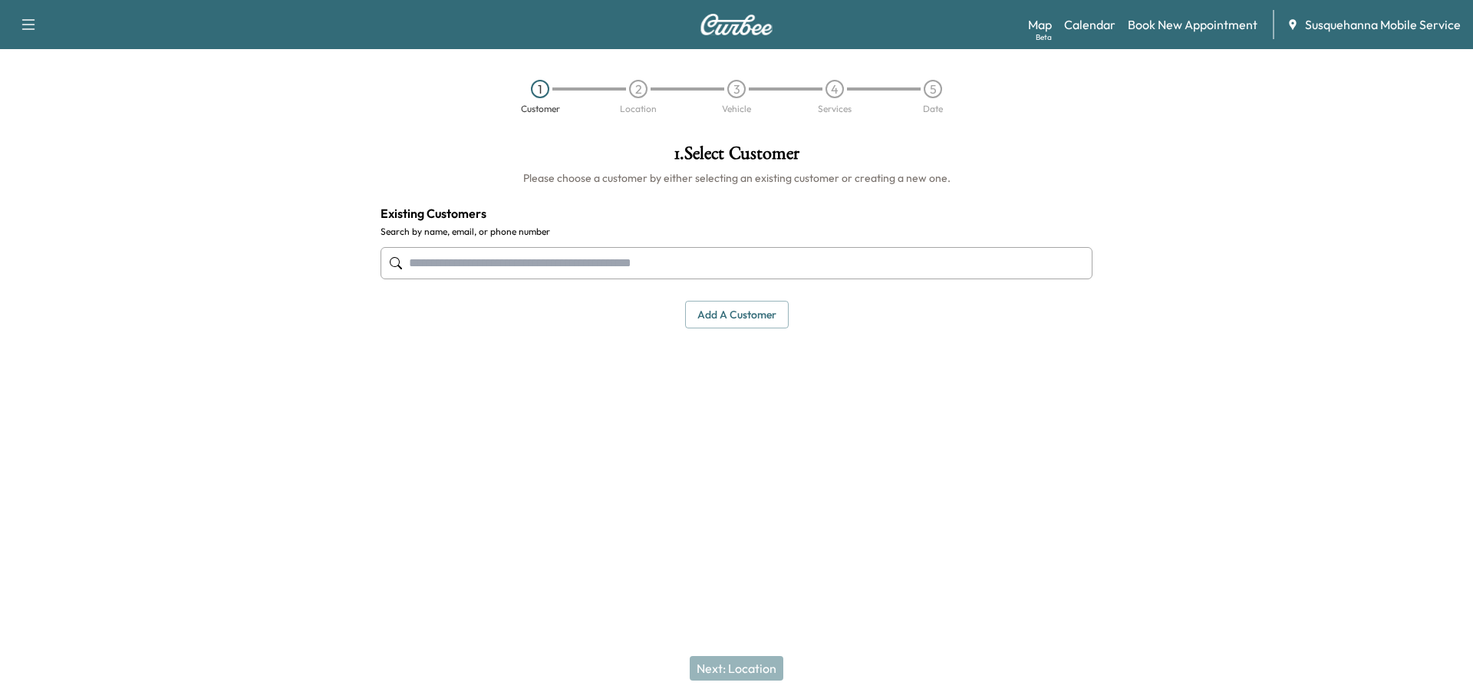
click at [514, 259] on input "text" at bounding box center [737, 263] width 712 height 32
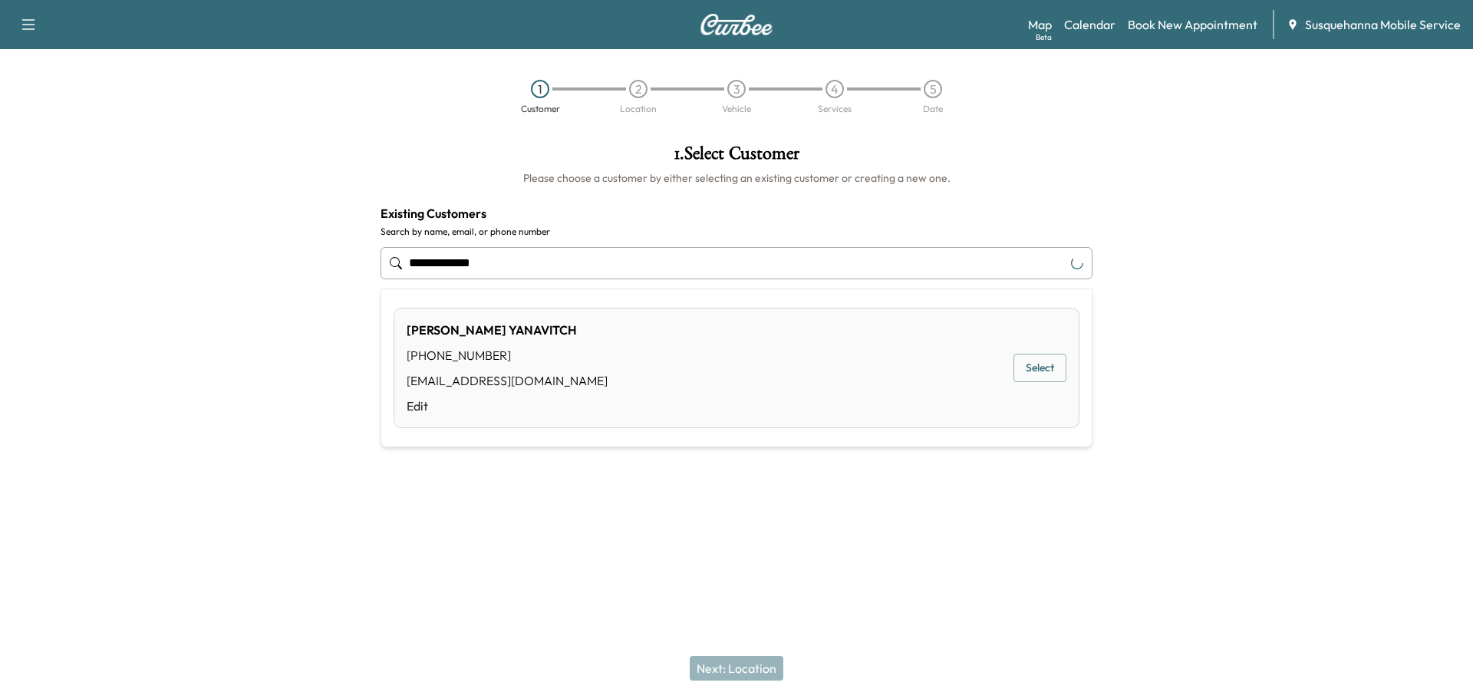
click at [746, 345] on div "WILLIAM YANAVITCH (717) 495-8195 bill@yanavitch.com Edit Select" at bounding box center [737, 368] width 686 height 120
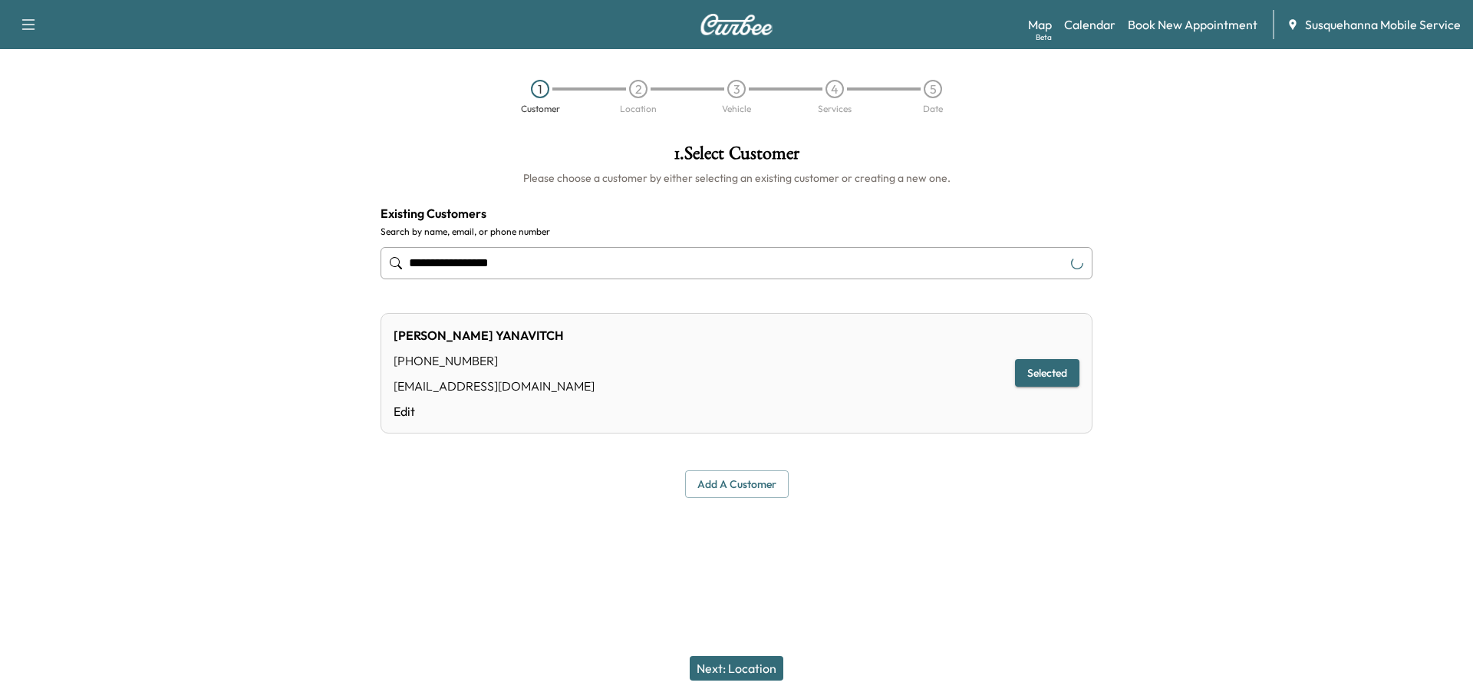
type input "**********"
click at [723, 663] on button "Next: Location" at bounding box center [737, 668] width 94 height 25
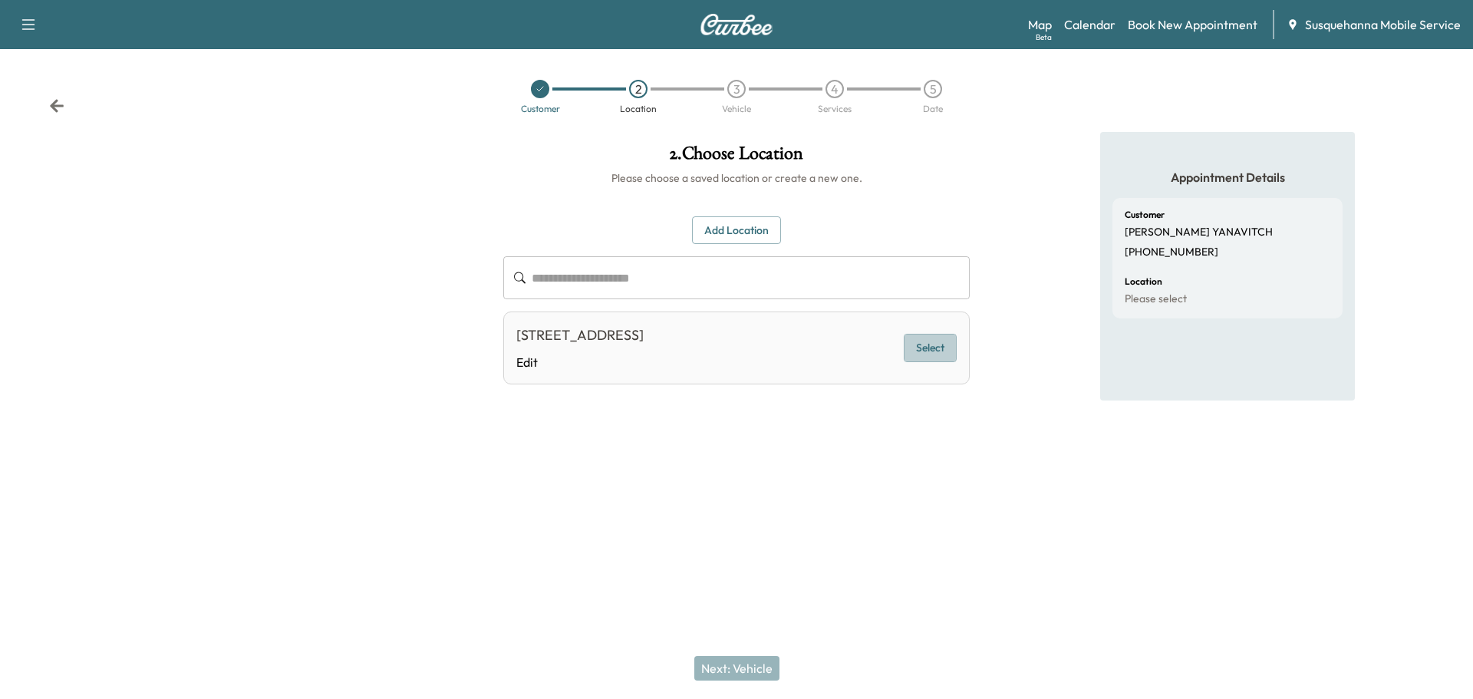
click at [947, 350] on button "Select" at bounding box center [930, 348] width 53 height 28
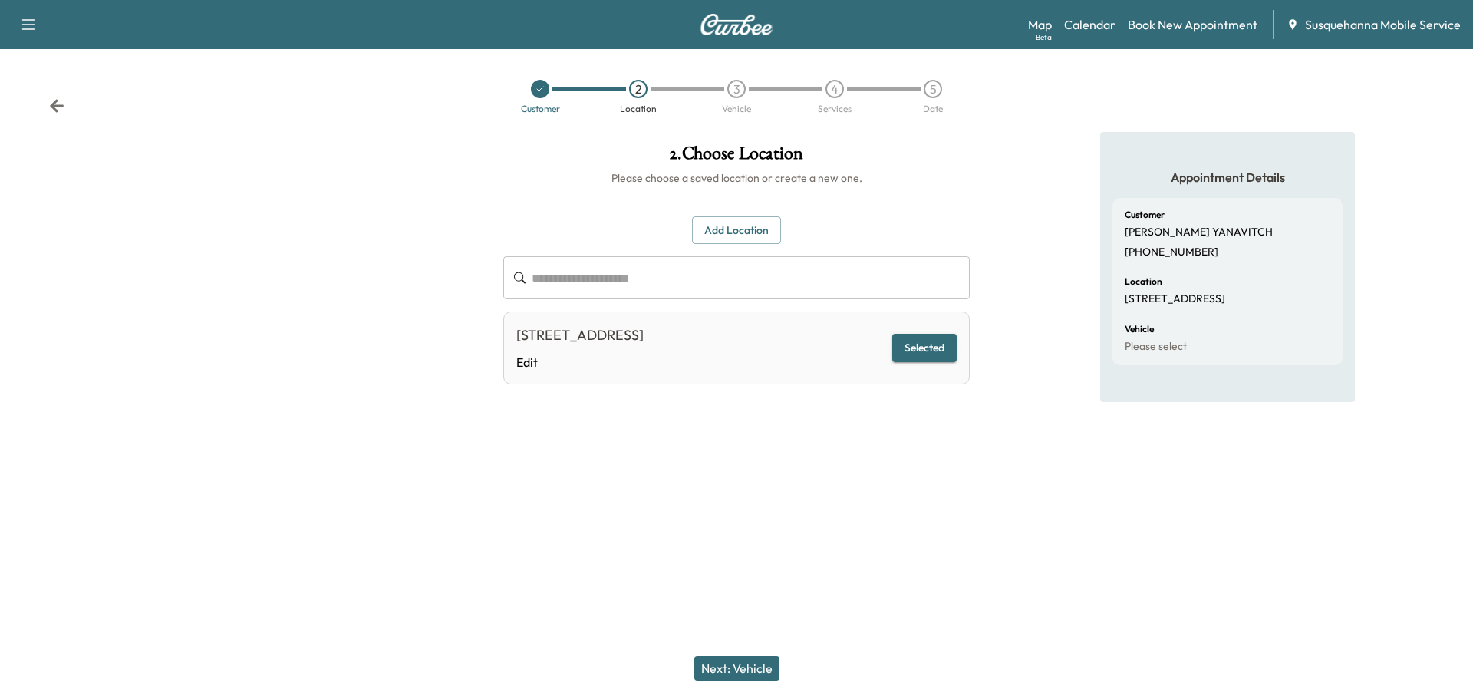
click at [736, 669] on button "Next: Vehicle" at bounding box center [736, 668] width 85 height 25
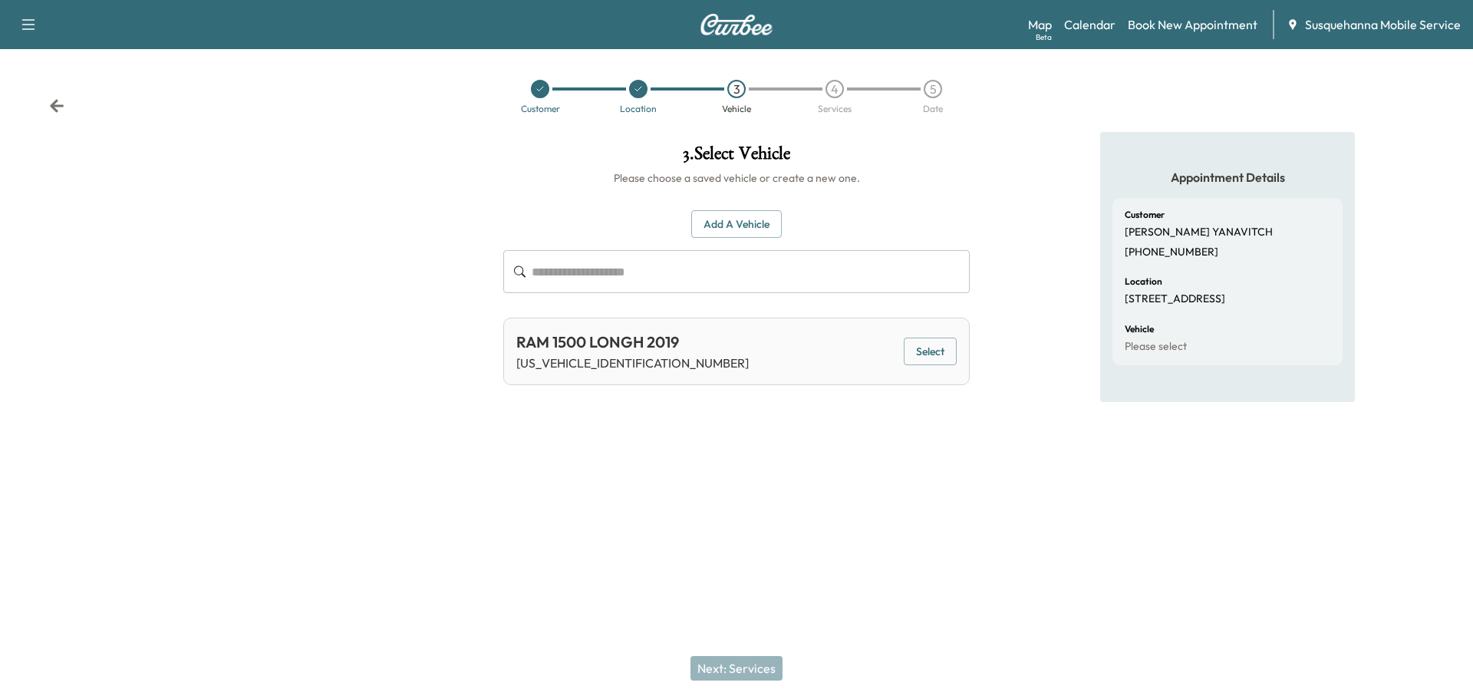
click at [862, 358] on div "RAM 1500 LONGH 2019 1C6SRFST3KN773339 Select" at bounding box center [736, 352] width 466 height 68
click at [755, 671] on div "Next: Services" at bounding box center [736, 668] width 1473 height 61
click at [951, 334] on div "RAM 1500 LONGH 2019 1C6SRFST3KN773339 Select" at bounding box center [736, 352] width 466 height 68
click at [937, 358] on button "Select" at bounding box center [930, 352] width 53 height 28
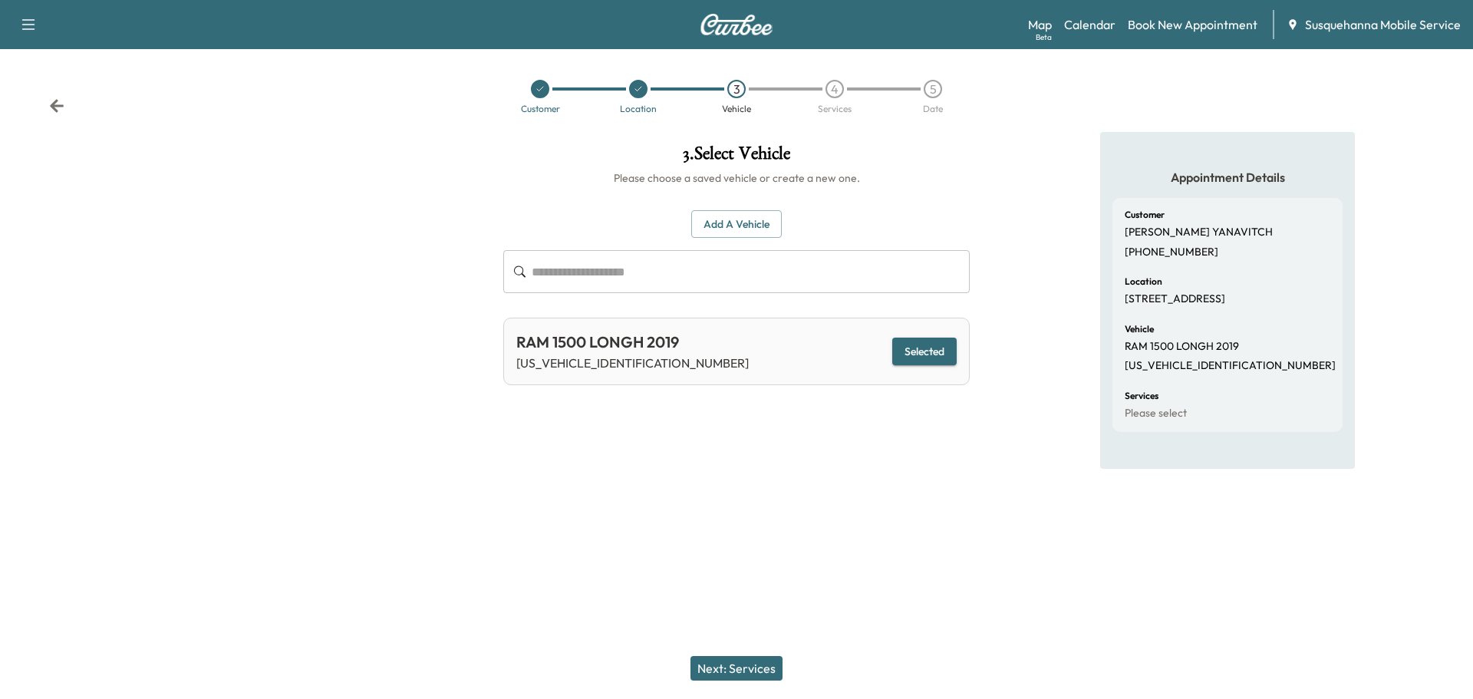
click at [748, 674] on button "Next: Services" at bounding box center [736, 668] width 92 height 25
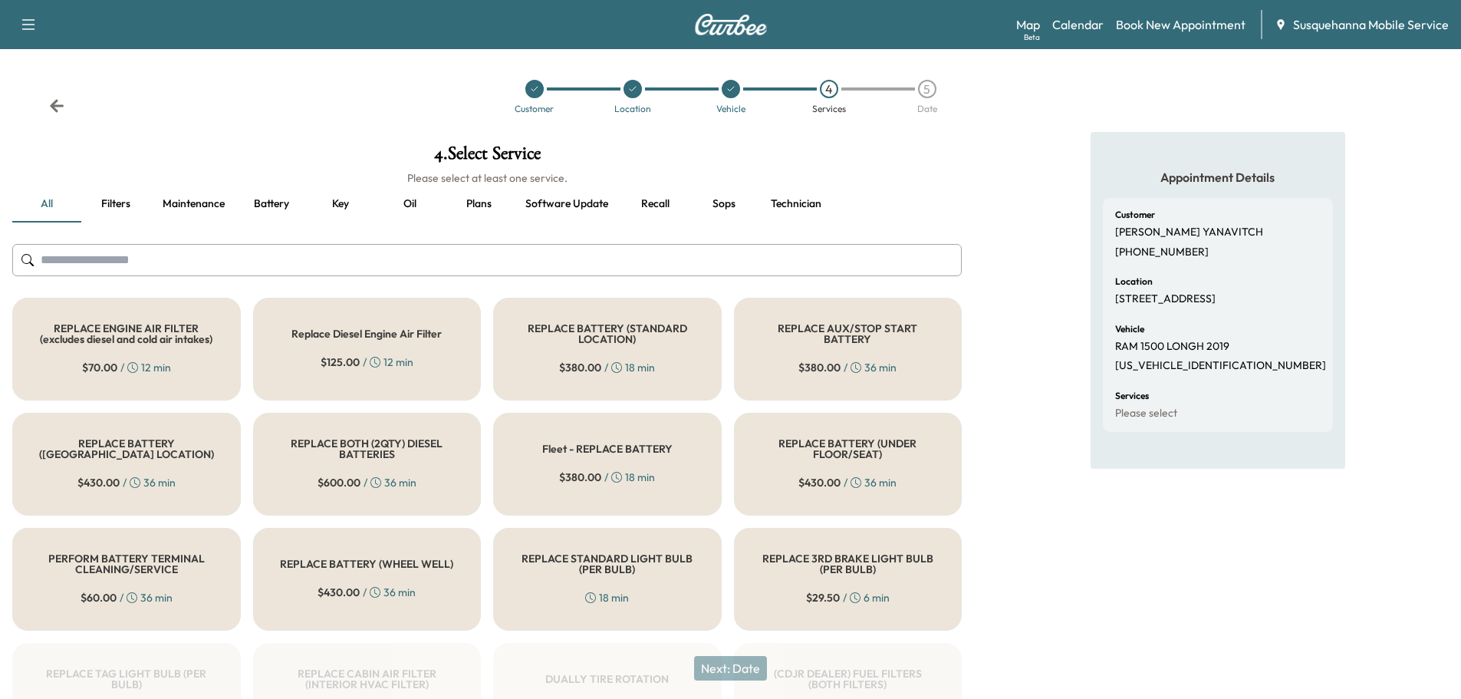
click at [665, 261] on input "text" at bounding box center [487, 260] width 950 height 32
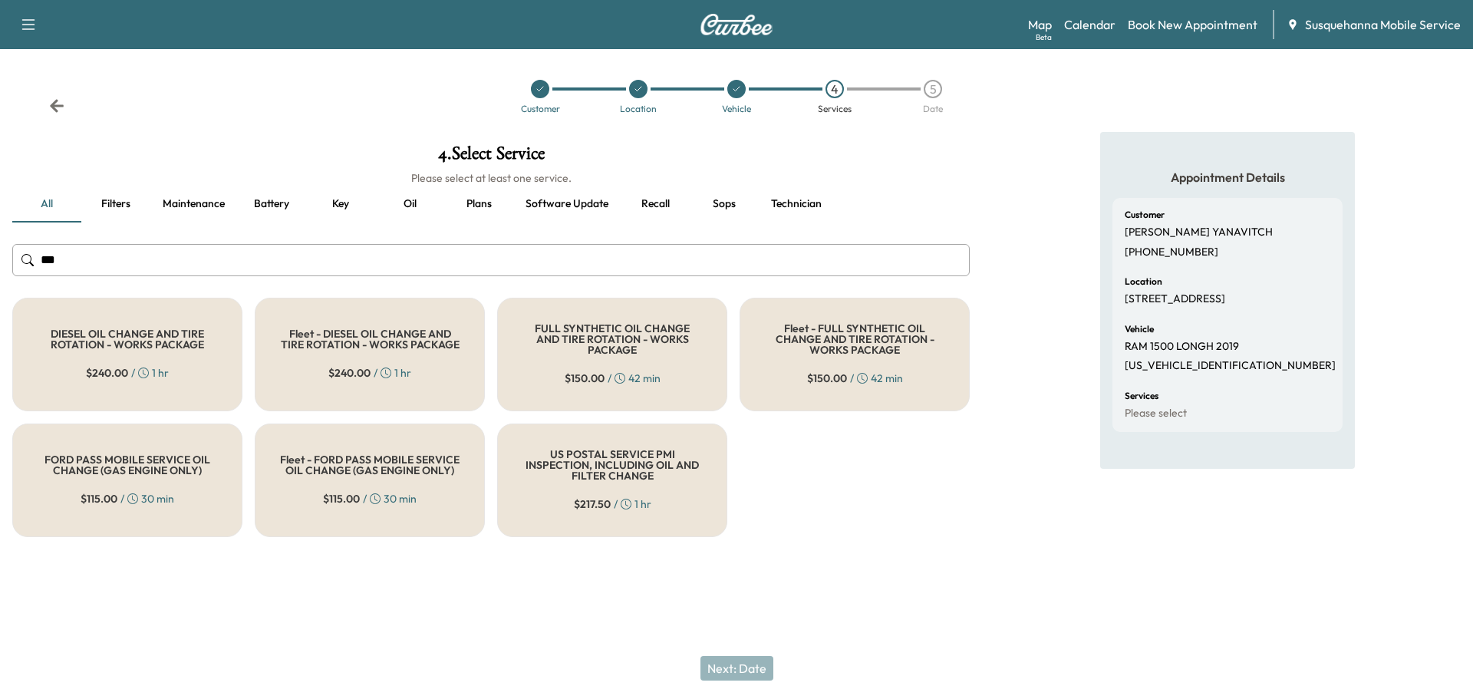
type input "***"
click at [606, 353] on div "FULL SYNTHETIC OIL CHANGE AND TIRE ROTATION - WORKS PACKAGE $ 150.00 / 42 min" at bounding box center [612, 355] width 230 height 114
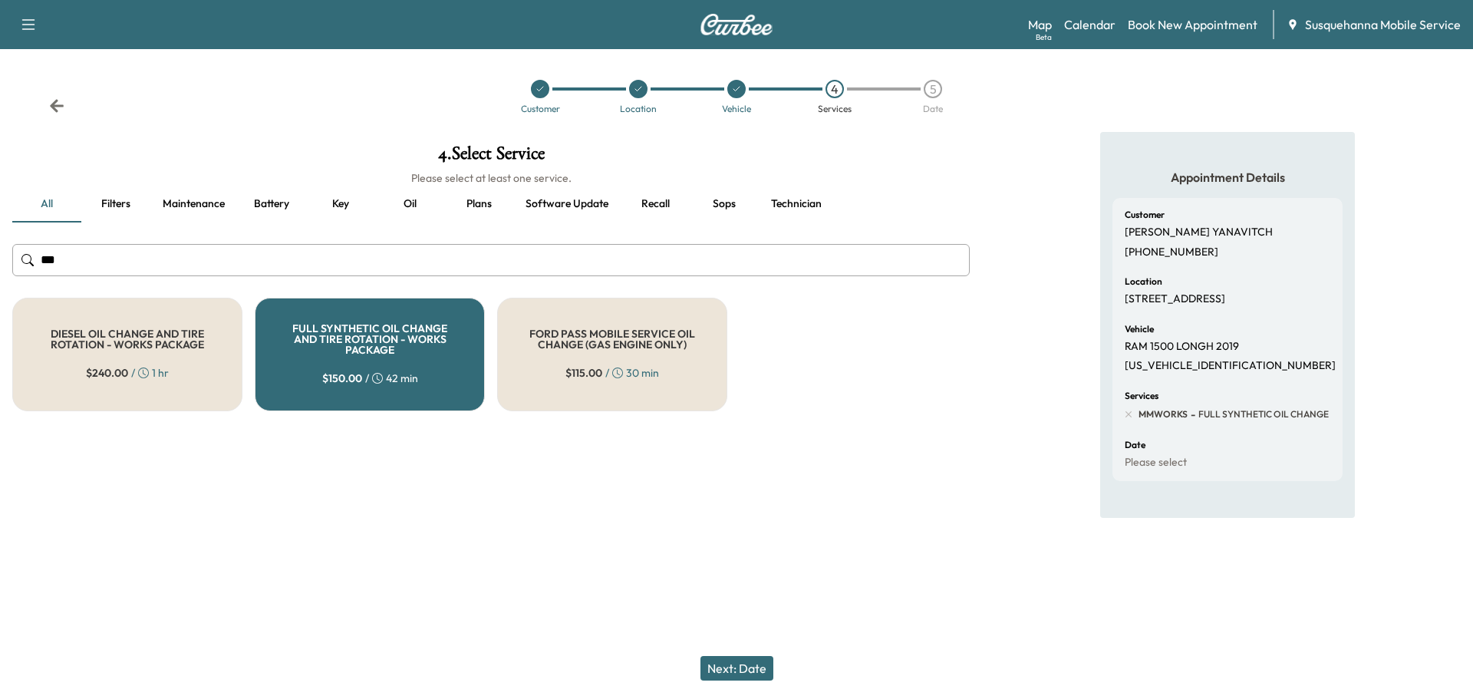
click at [713, 671] on button "Next: Date" at bounding box center [736, 668] width 73 height 25
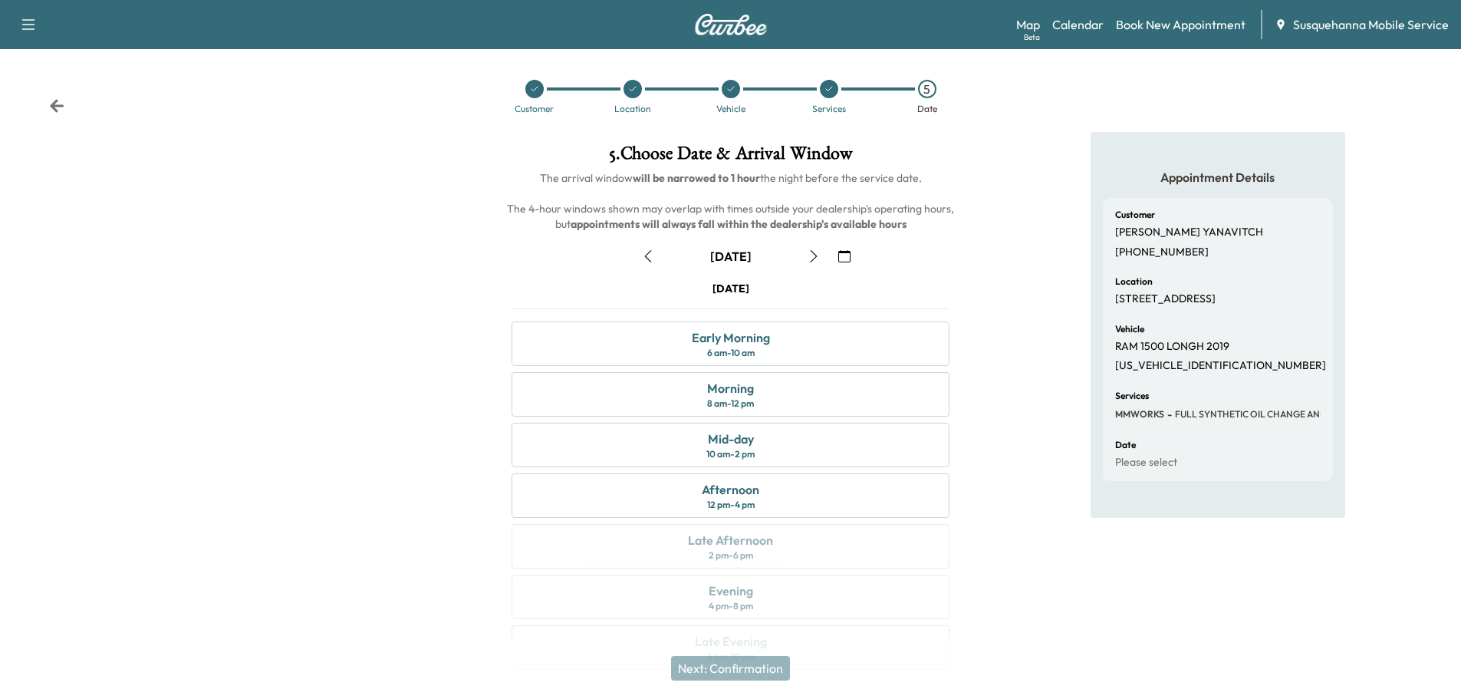
click at [53, 105] on icon at bounding box center [57, 105] width 14 height 13
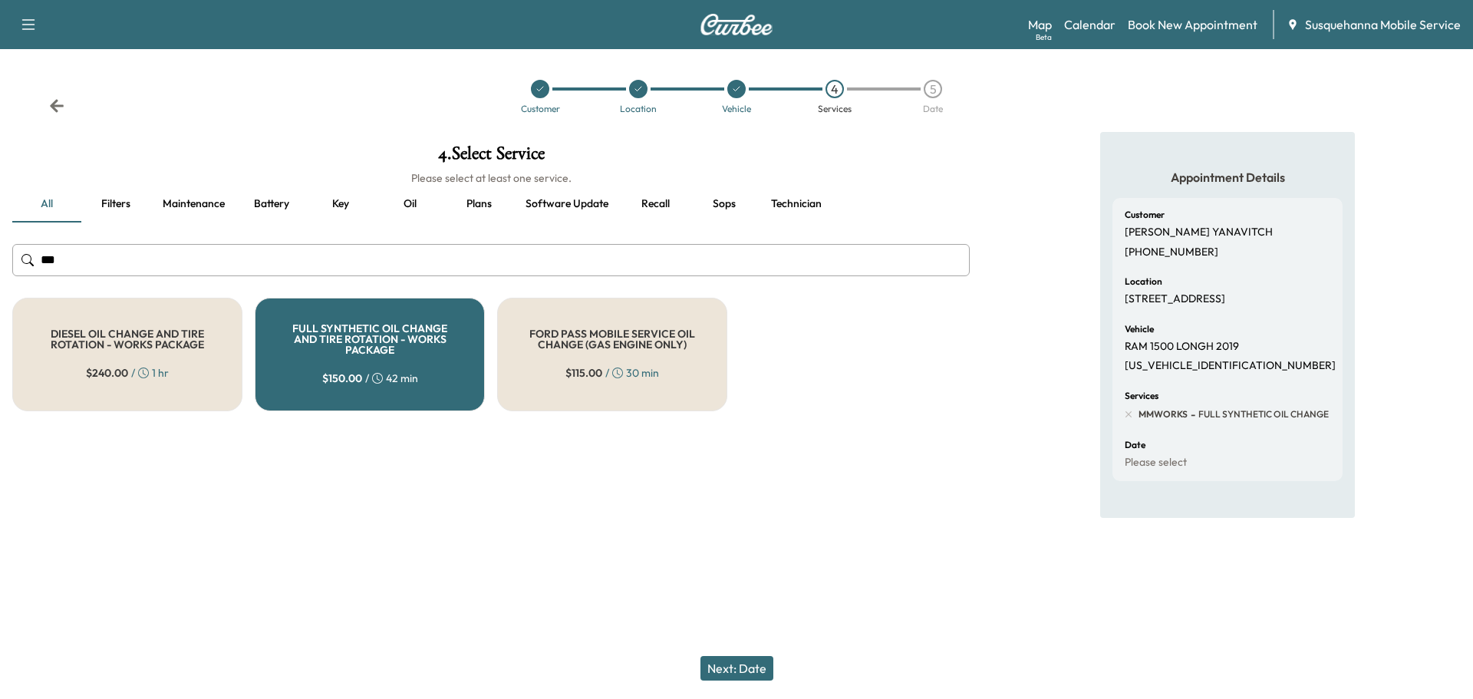
click at [198, 262] on input "***" at bounding box center [490, 260] width 957 height 32
type input "*"
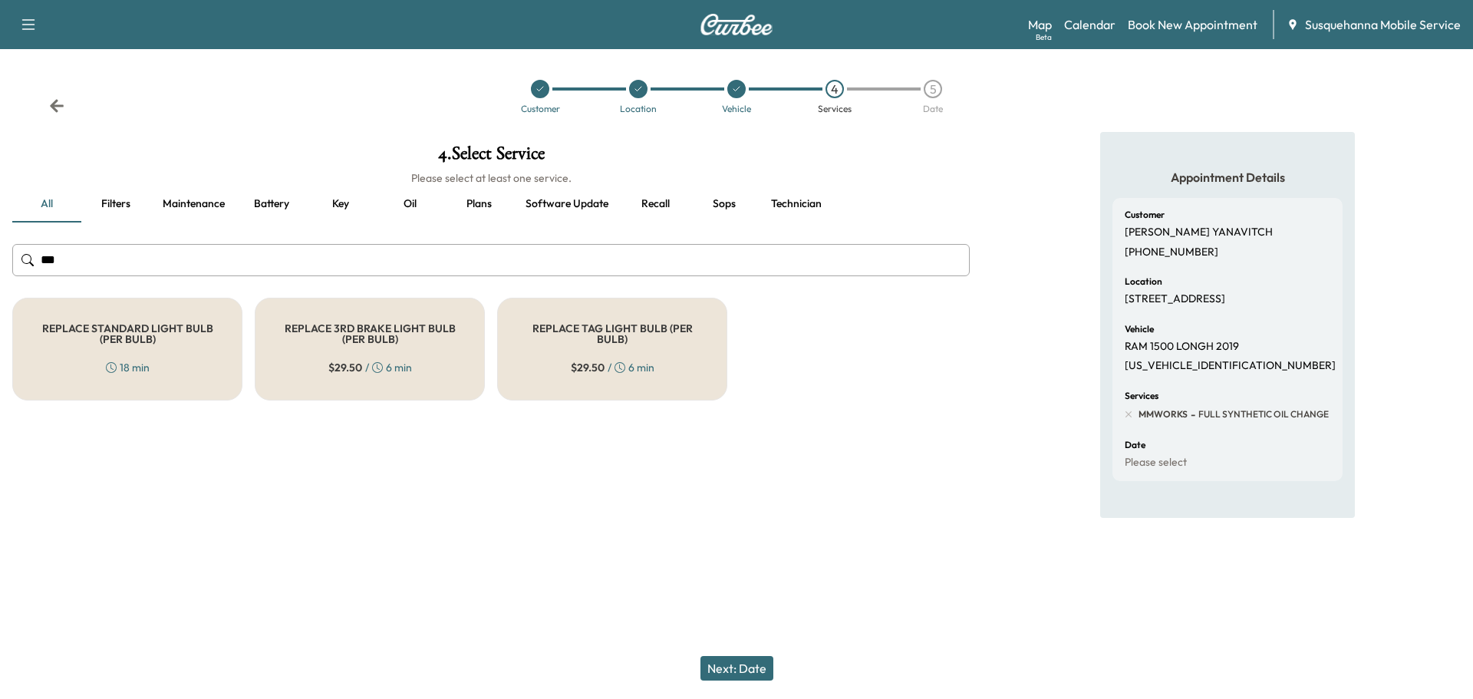
type input "***"
click at [176, 380] on div "REPLACE STANDARD LIGHT BULB (PER BULB) 18 min" at bounding box center [127, 349] width 230 height 103
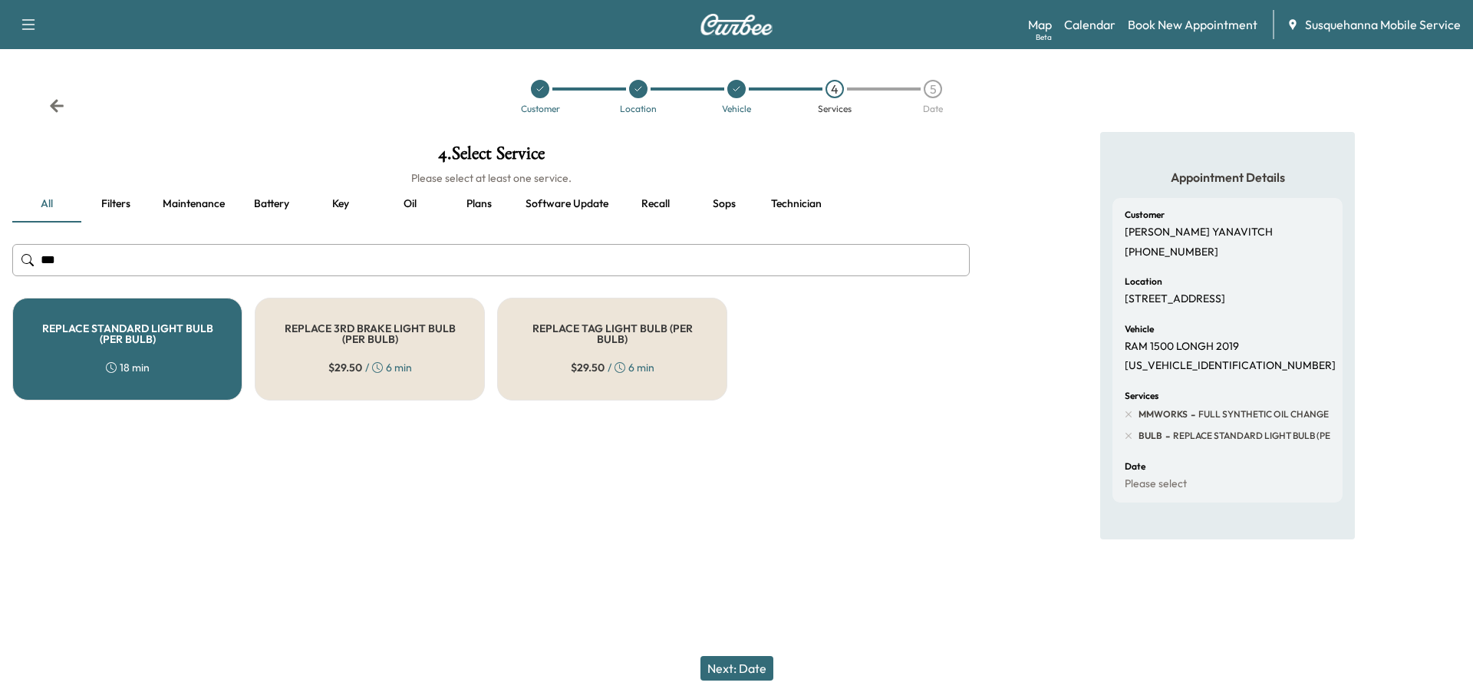
click at [733, 673] on button "Next: Date" at bounding box center [736, 668] width 73 height 25
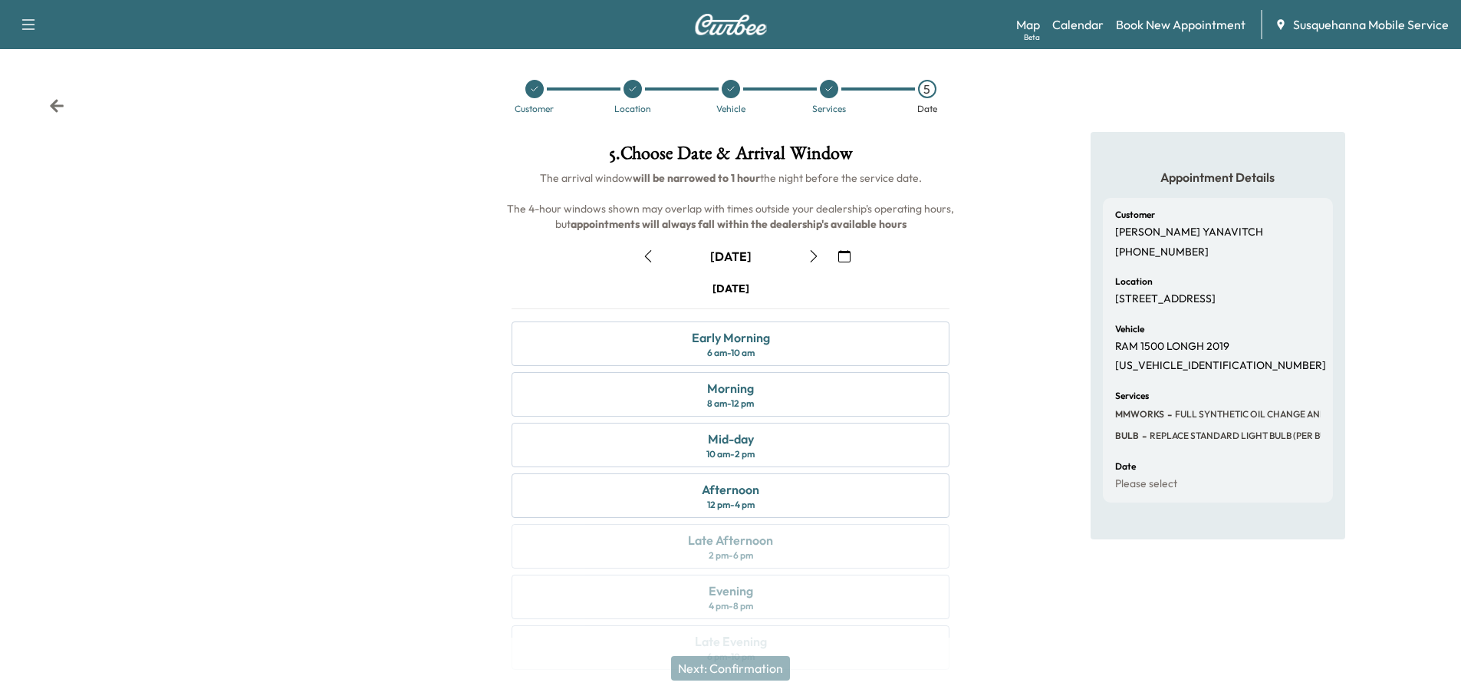
click at [819, 258] on icon "button" at bounding box center [814, 256] width 12 height 12
click at [809, 384] on div "Morning 8 am - 12 pm" at bounding box center [731, 394] width 438 height 44
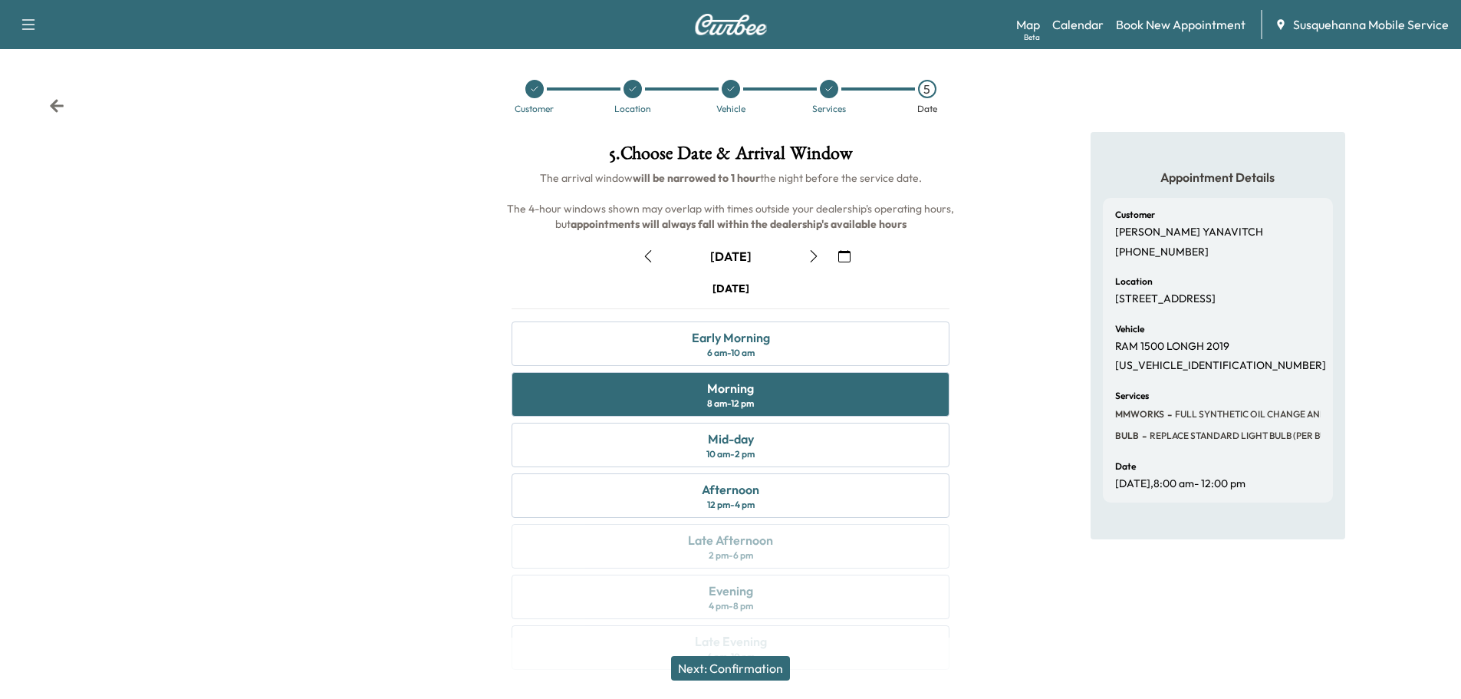
click at [730, 667] on button "Next: Confirmation" at bounding box center [730, 668] width 119 height 25
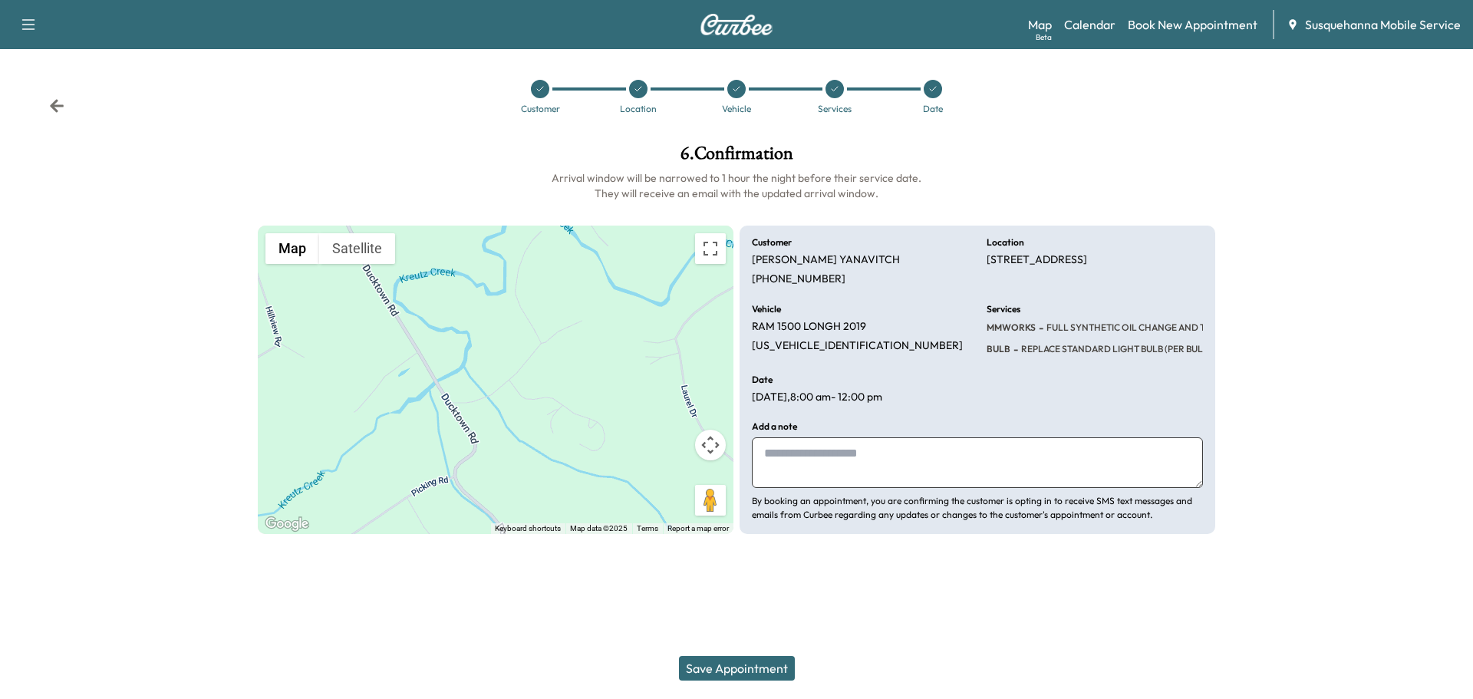
click at [815, 475] on textarea at bounding box center [977, 462] width 451 height 51
type textarea "**********"
click at [763, 665] on button "Save Appointment" at bounding box center [737, 668] width 116 height 25
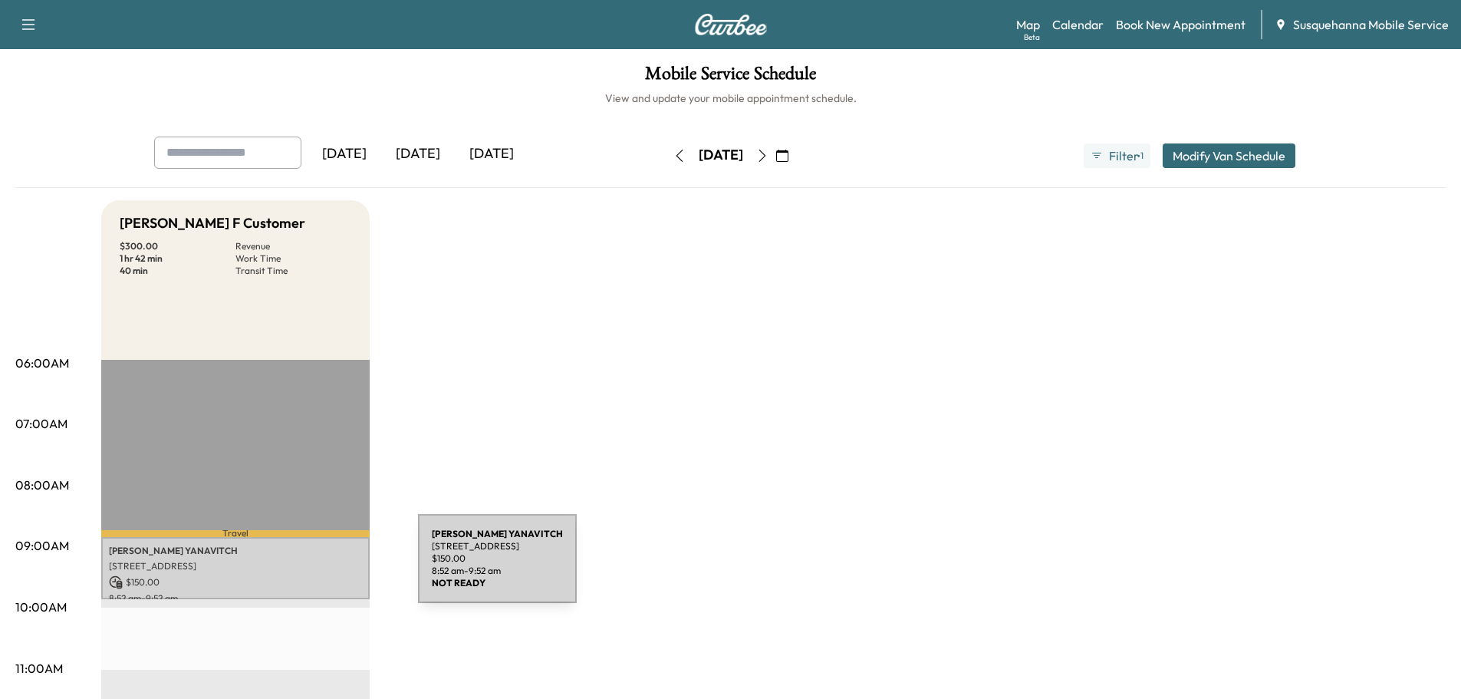
click at [303, 568] on p "5575 PHEASANT RUN RD, HELLAM, PA, USA" at bounding box center [235, 566] width 253 height 12
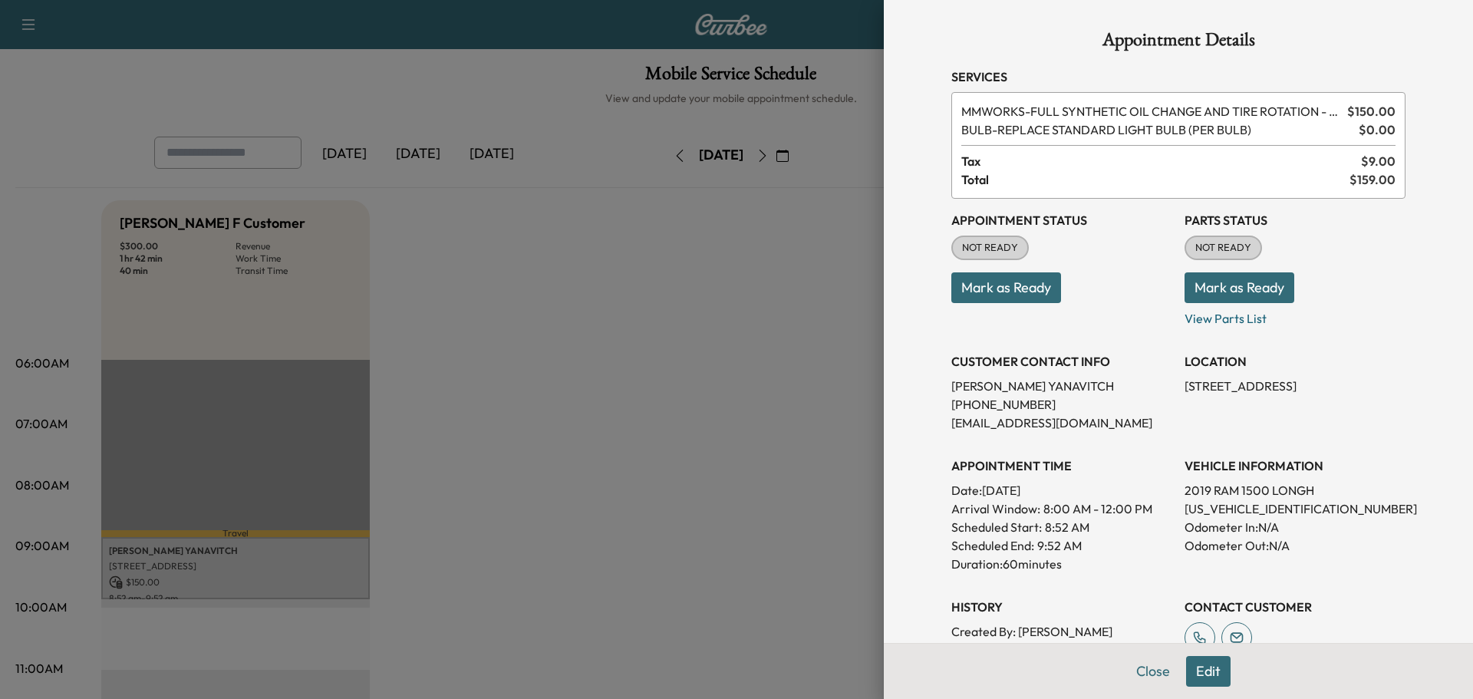
click at [1195, 288] on button "Mark as Ready" at bounding box center [1240, 287] width 110 height 31
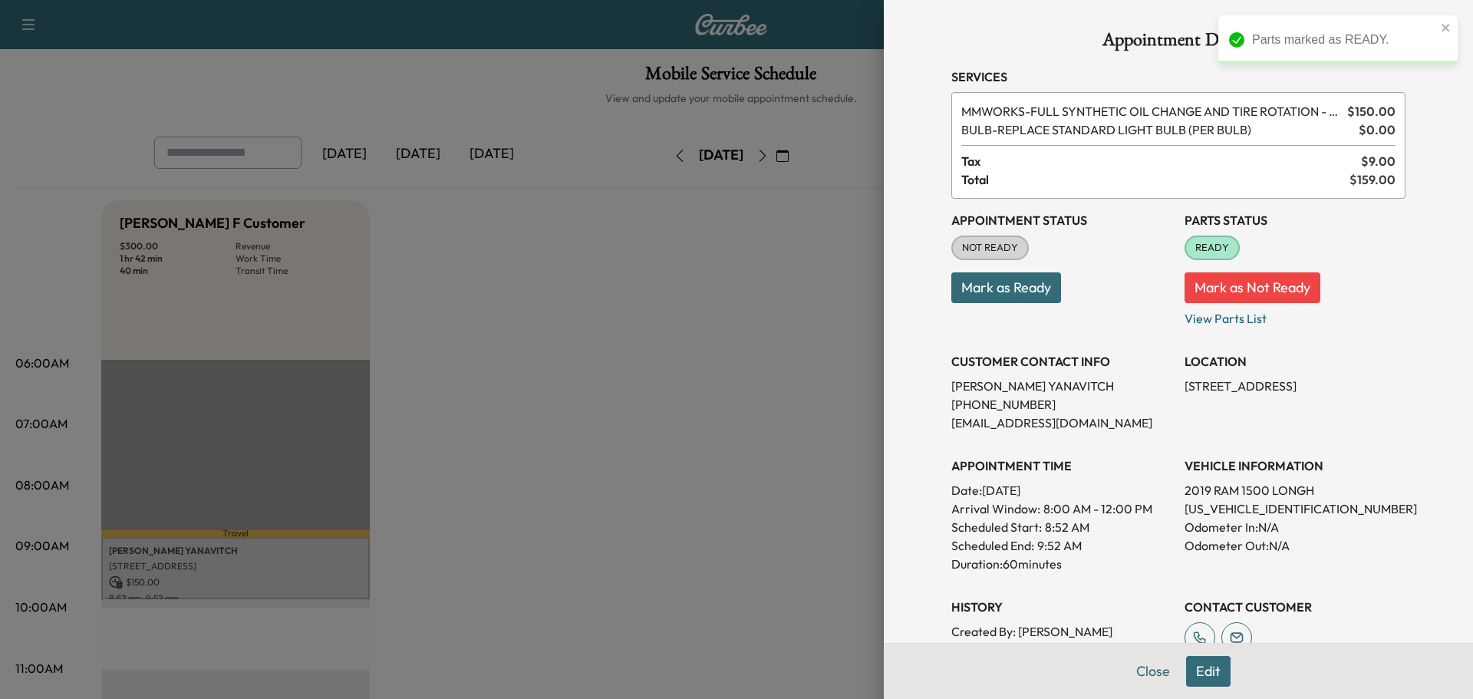
click at [1034, 297] on button "Mark as Ready" at bounding box center [1006, 287] width 110 height 31
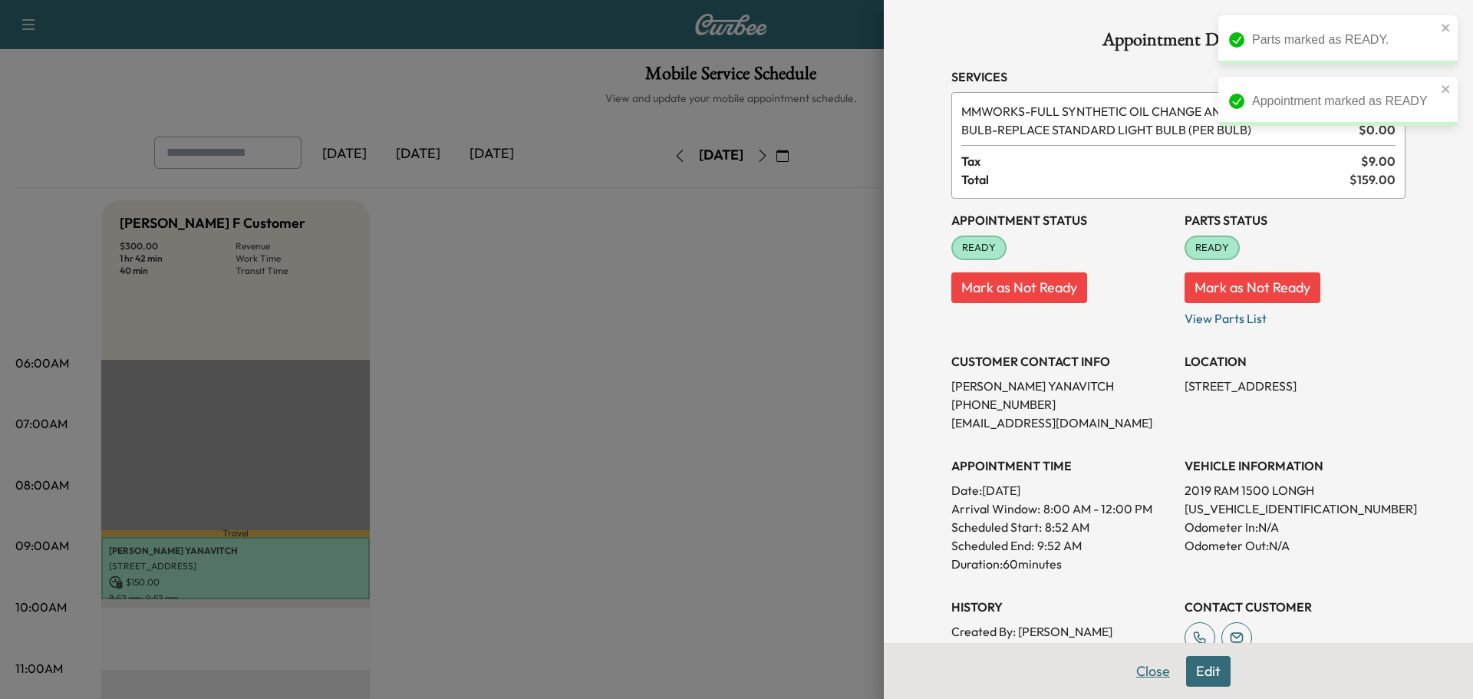
click at [1155, 676] on button "Close" at bounding box center [1153, 671] width 54 height 31
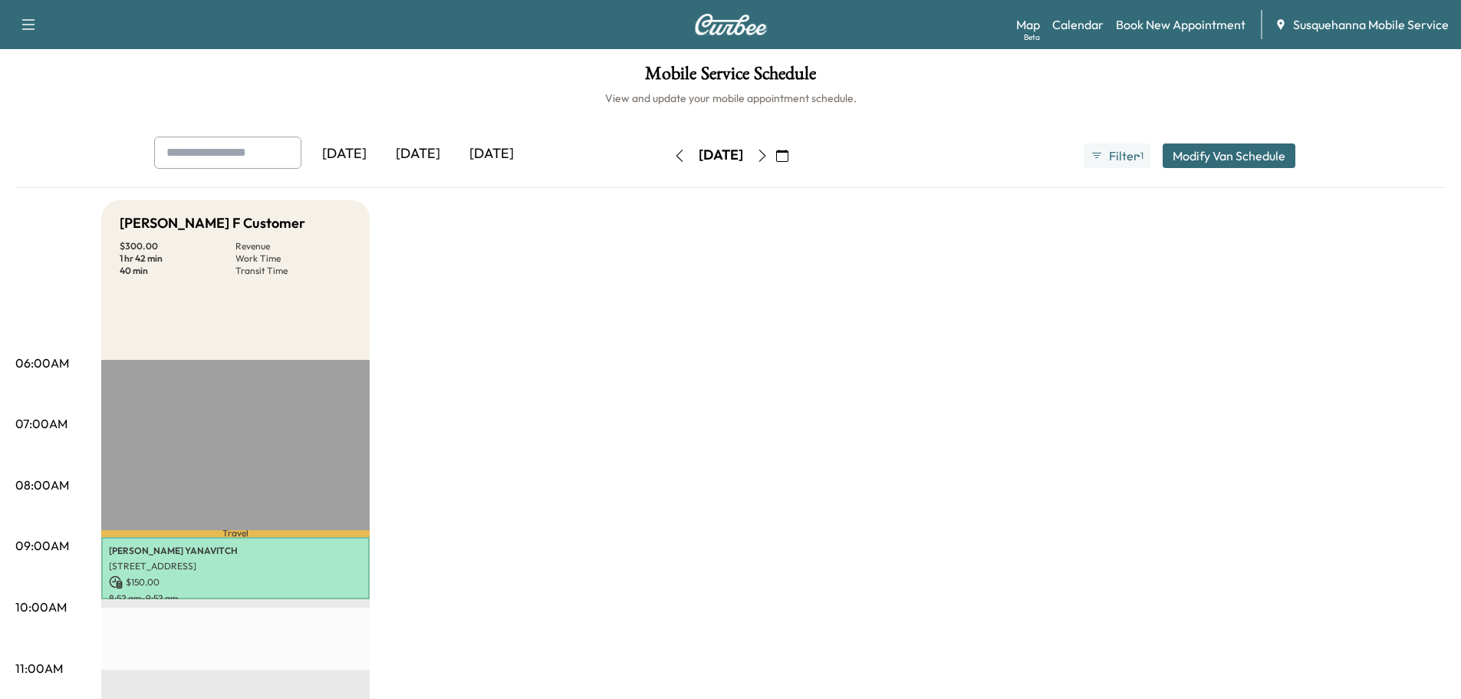
click at [674, 157] on icon "button" at bounding box center [680, 156] width 12 height 12
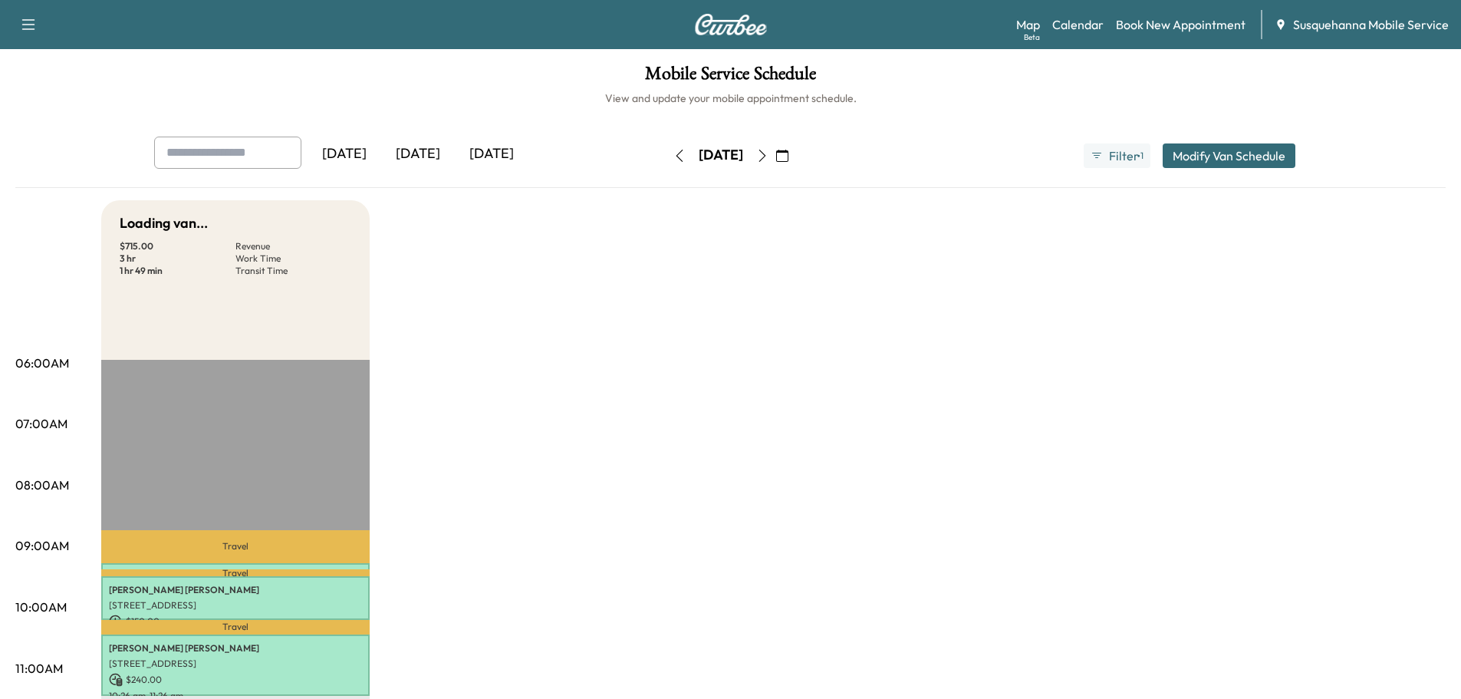
click at [667, 157] on button "button" at bounding box center [680, 155] width 26 height 25
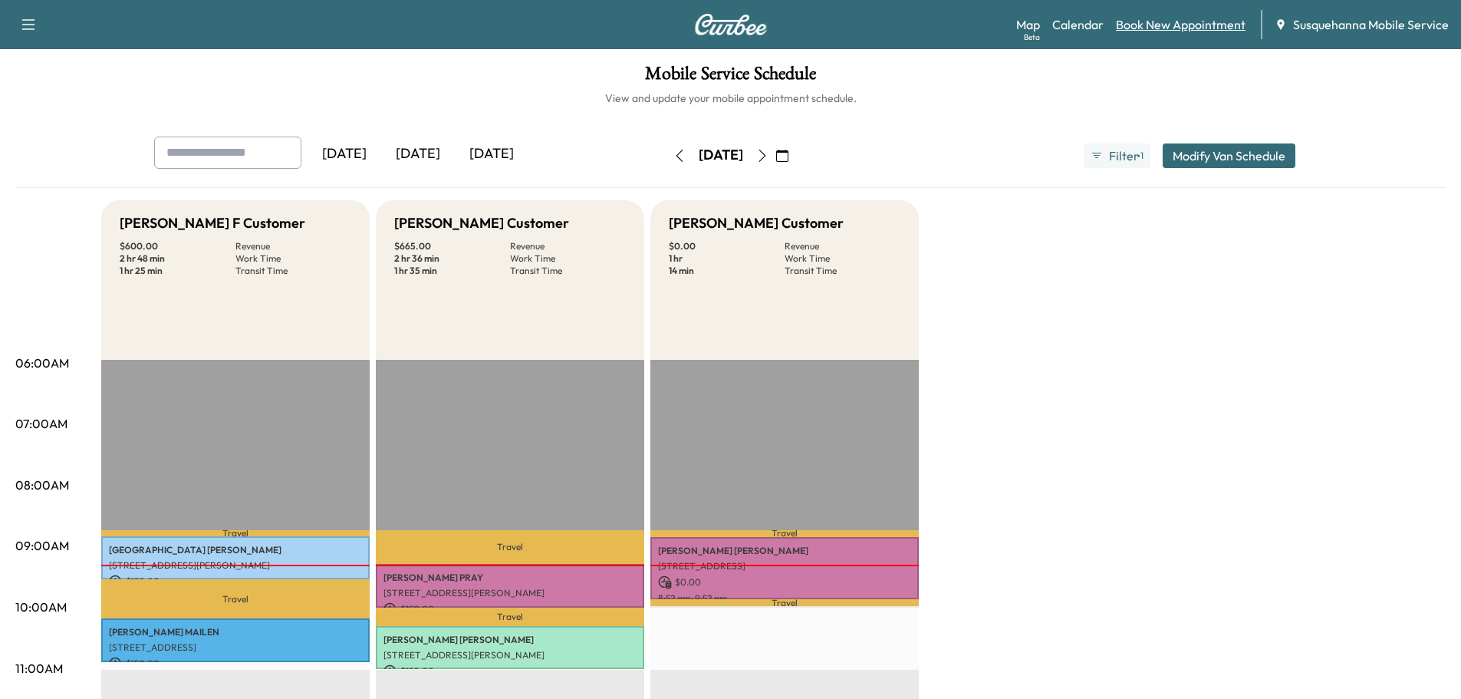
click at [1144, 19] on link "Book New Appointment" at bounding box center [1181, 24] width 130 height 18
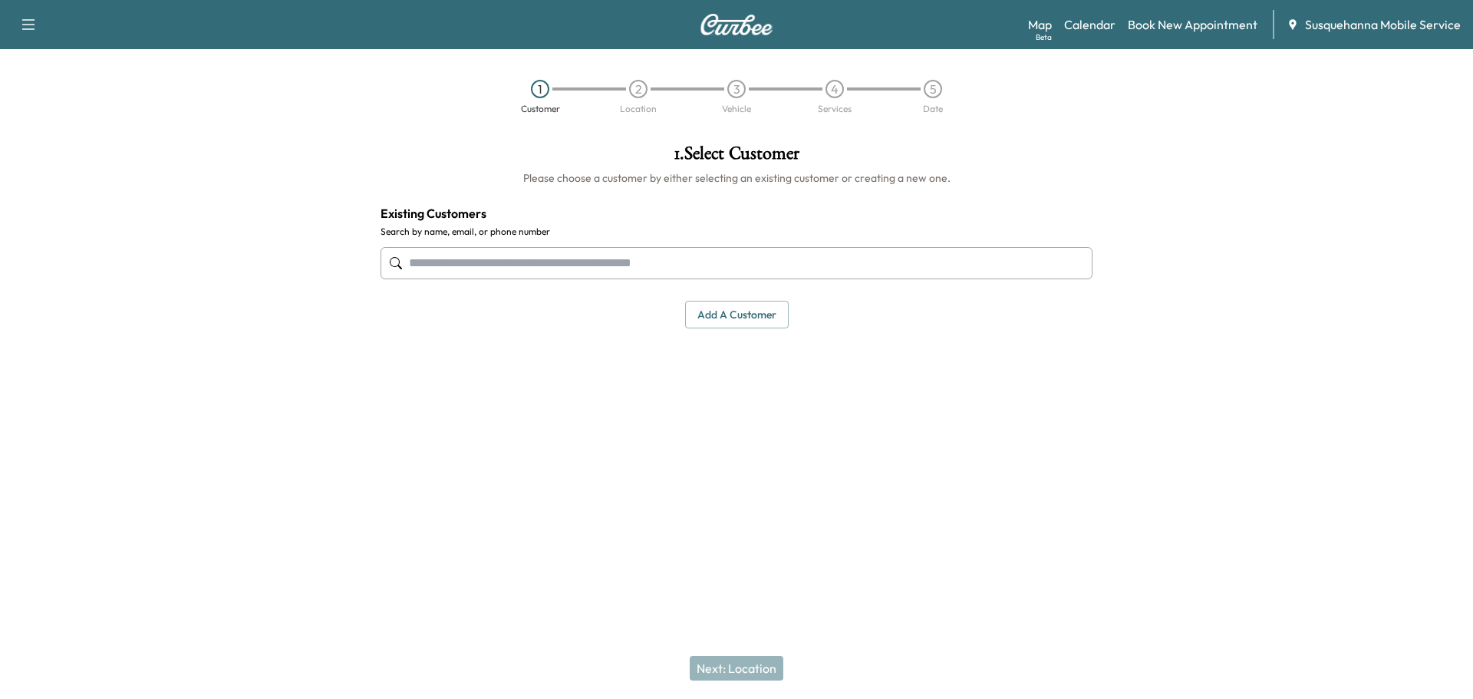
click at [657, 272] on input "text" at bounding box center [737, 263] width 712 height 32
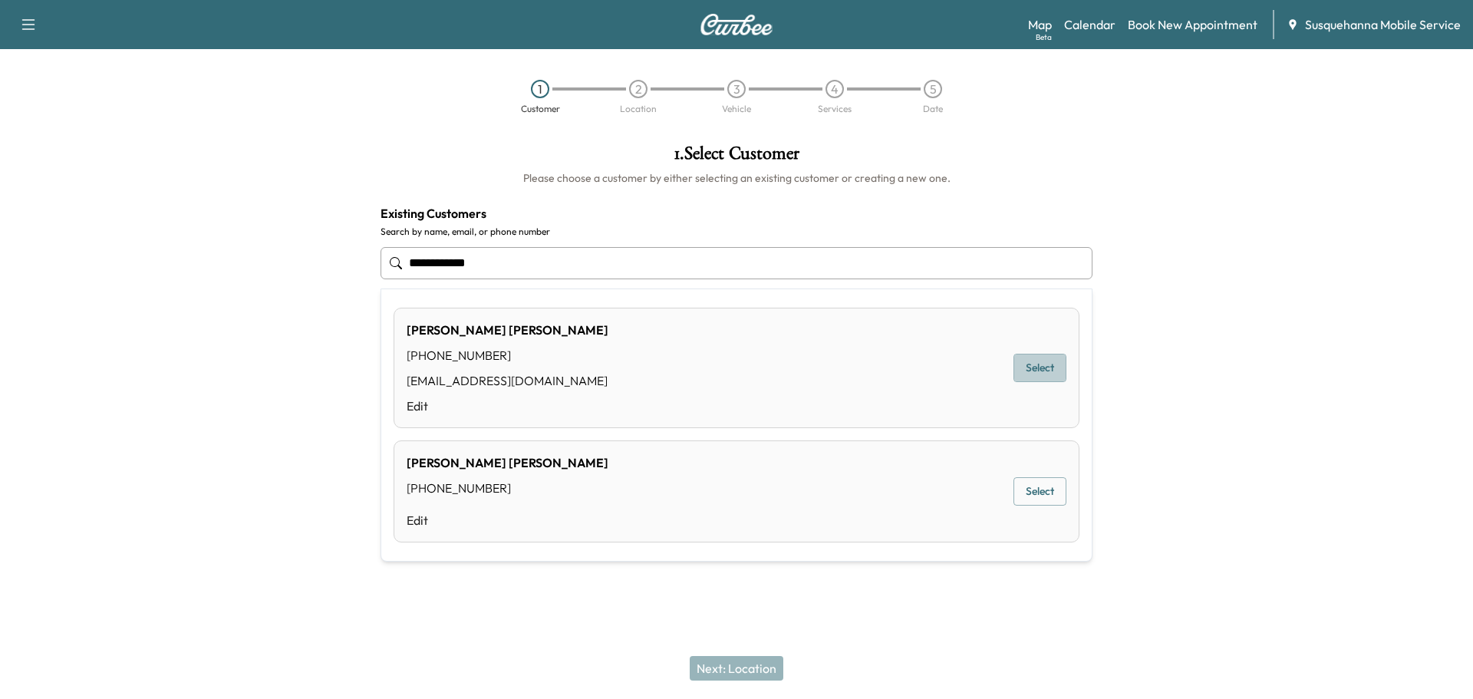
click at [1056, 377] on button "Select" at bounding box center [1039, 368] width 53 height 28
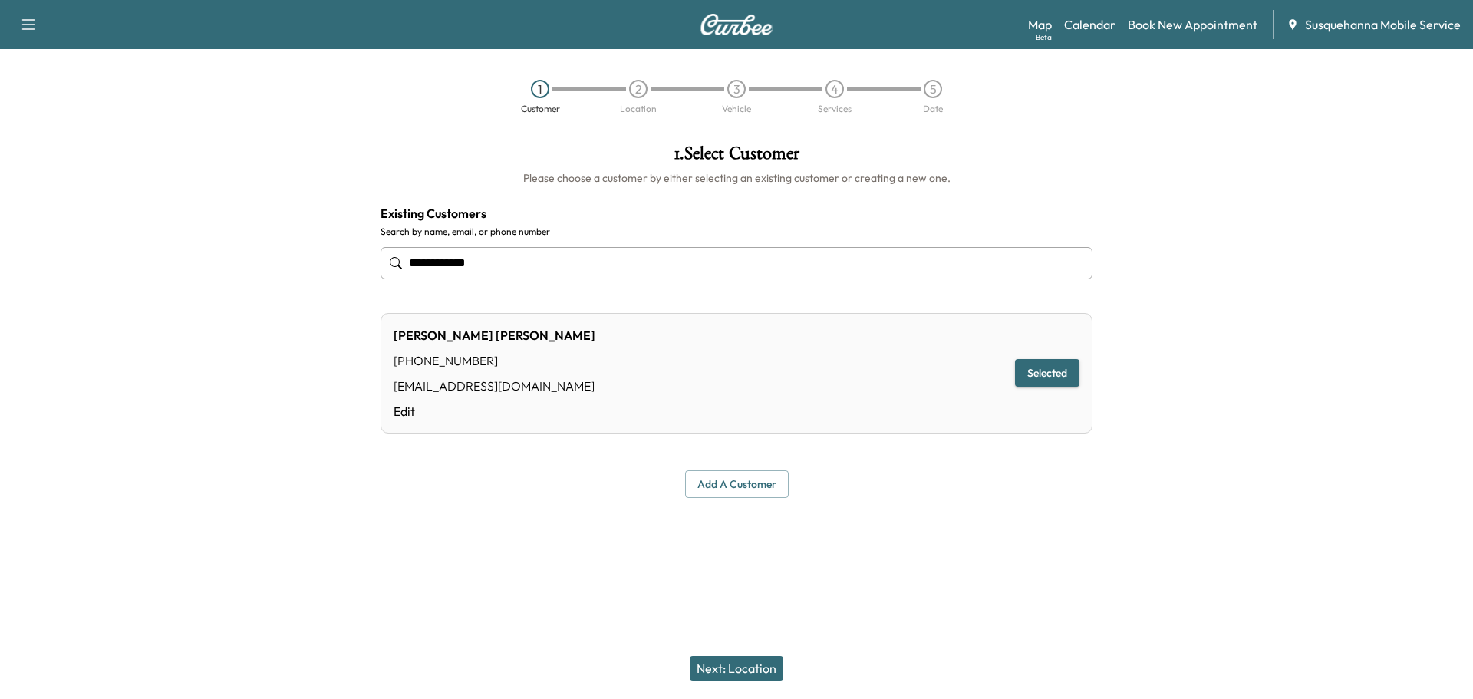
type input "**********"
click at [773, 672] on button "Next: Location" at bounding box center [737, 668] width 94 height 25
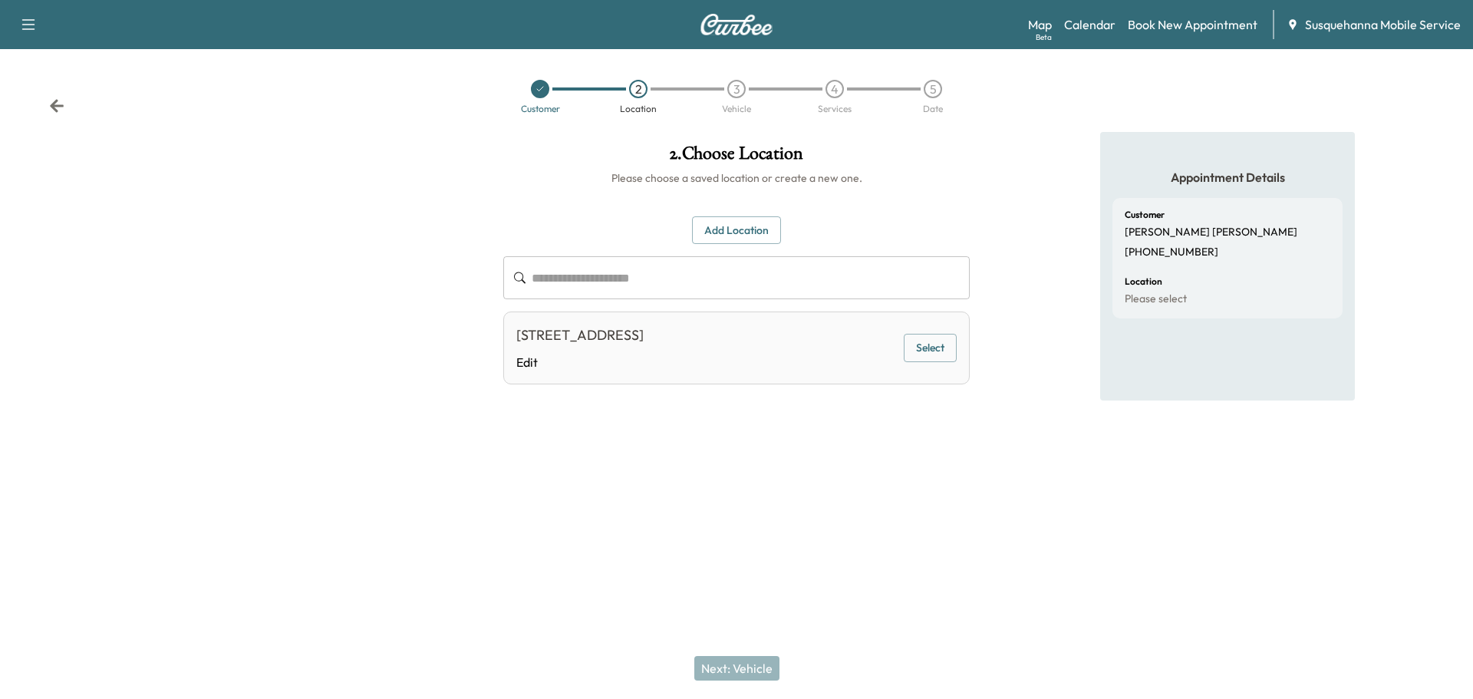
click at [908, 344] on button "Select" at bounding box center [930, 348] width 53 height 28
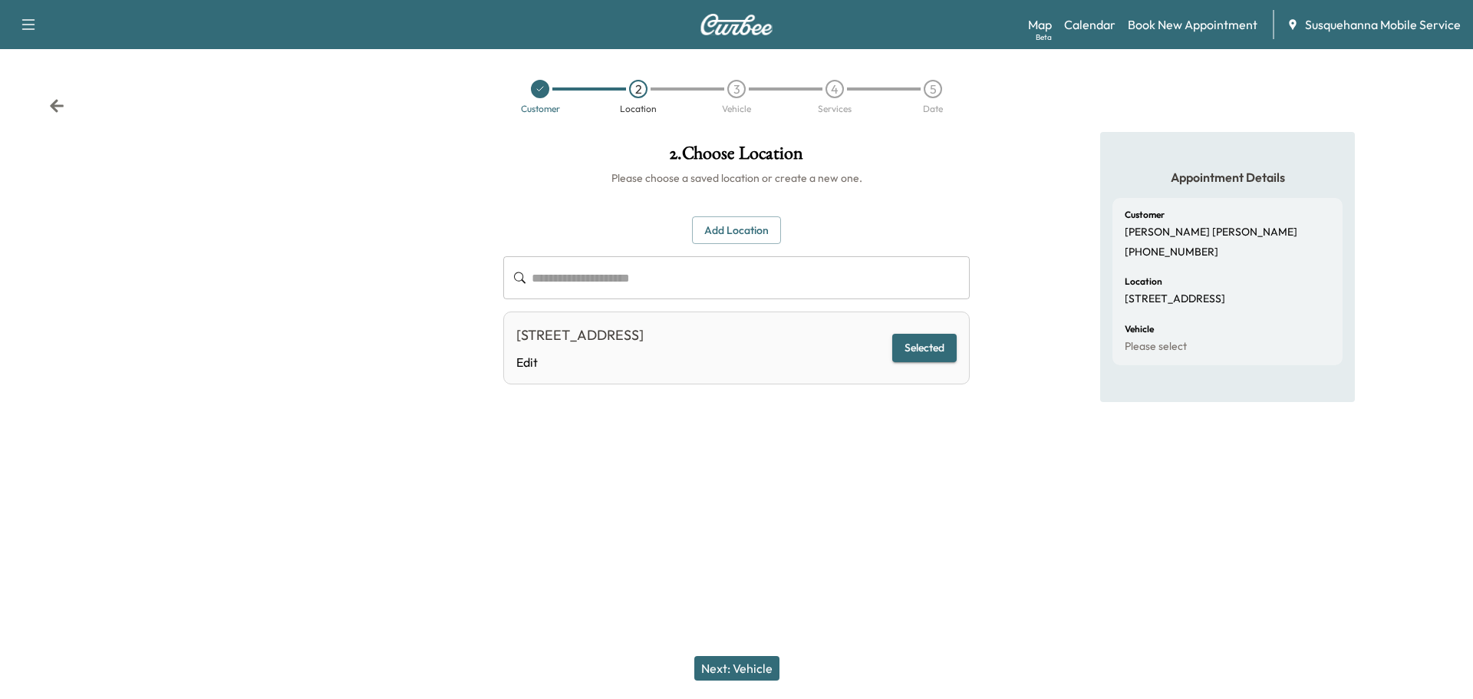
click at [763, 657] on button "Next: Vehicle" at bounding box center [736, 668] width 85 height 25
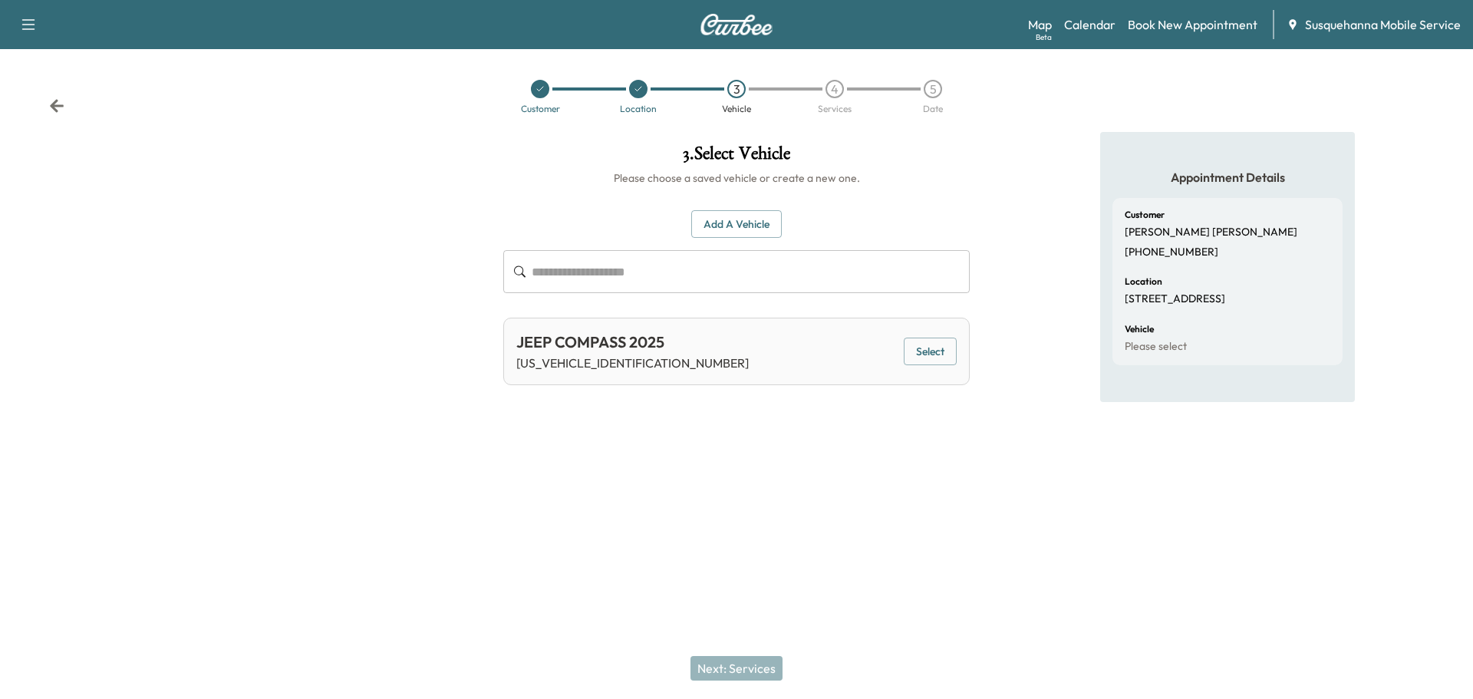
click at [750, 226] on button "Add a Vehicle" at bounding box center [736, 224] width 91 height 28
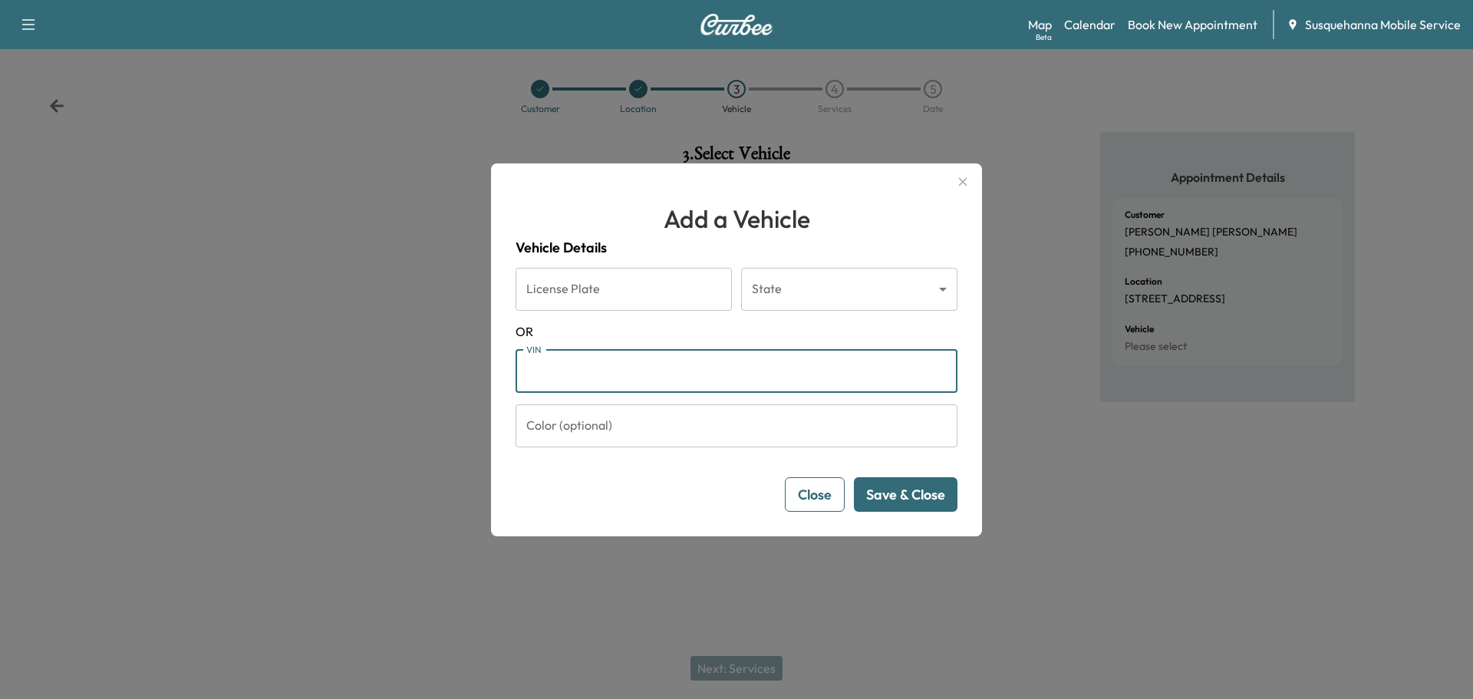
paste input "**********"
type input "**********"
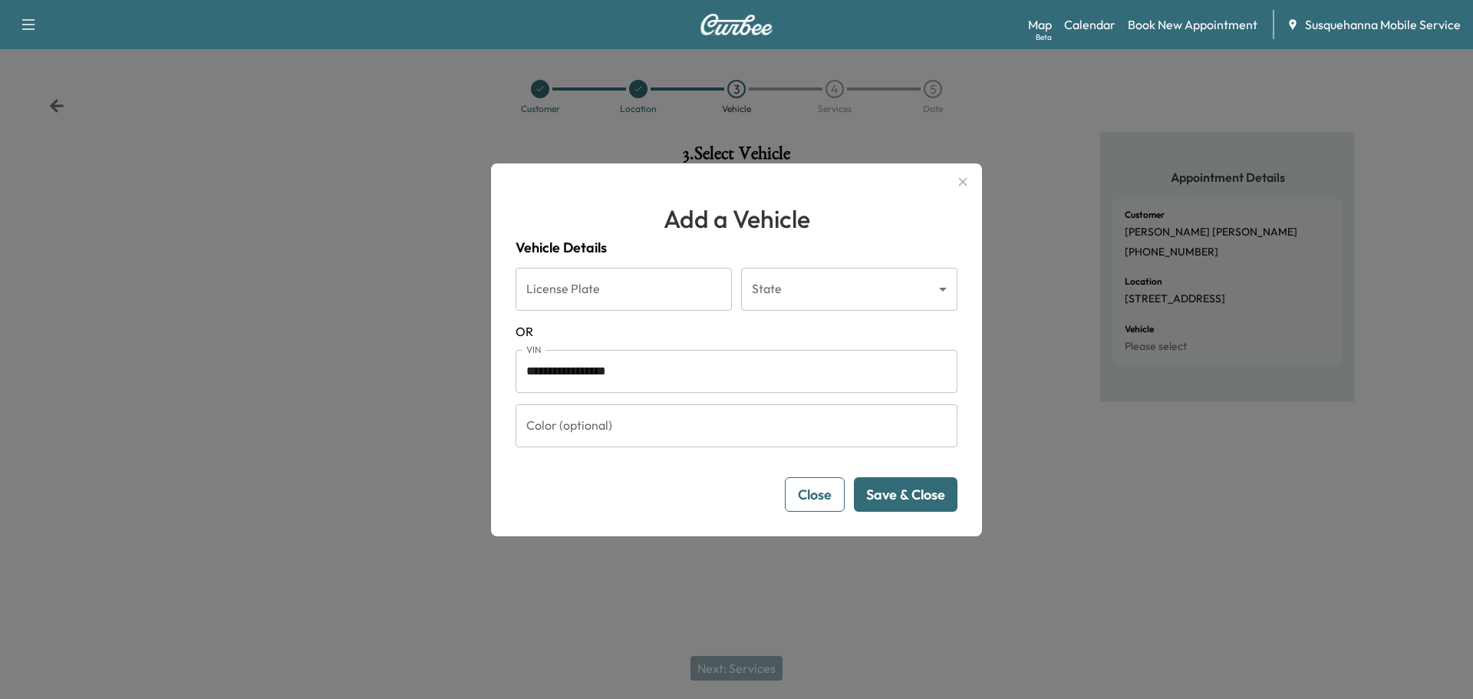
click at [902, 505] on button "Save & Close" at bounding box center [906, 494] width 104 height 35
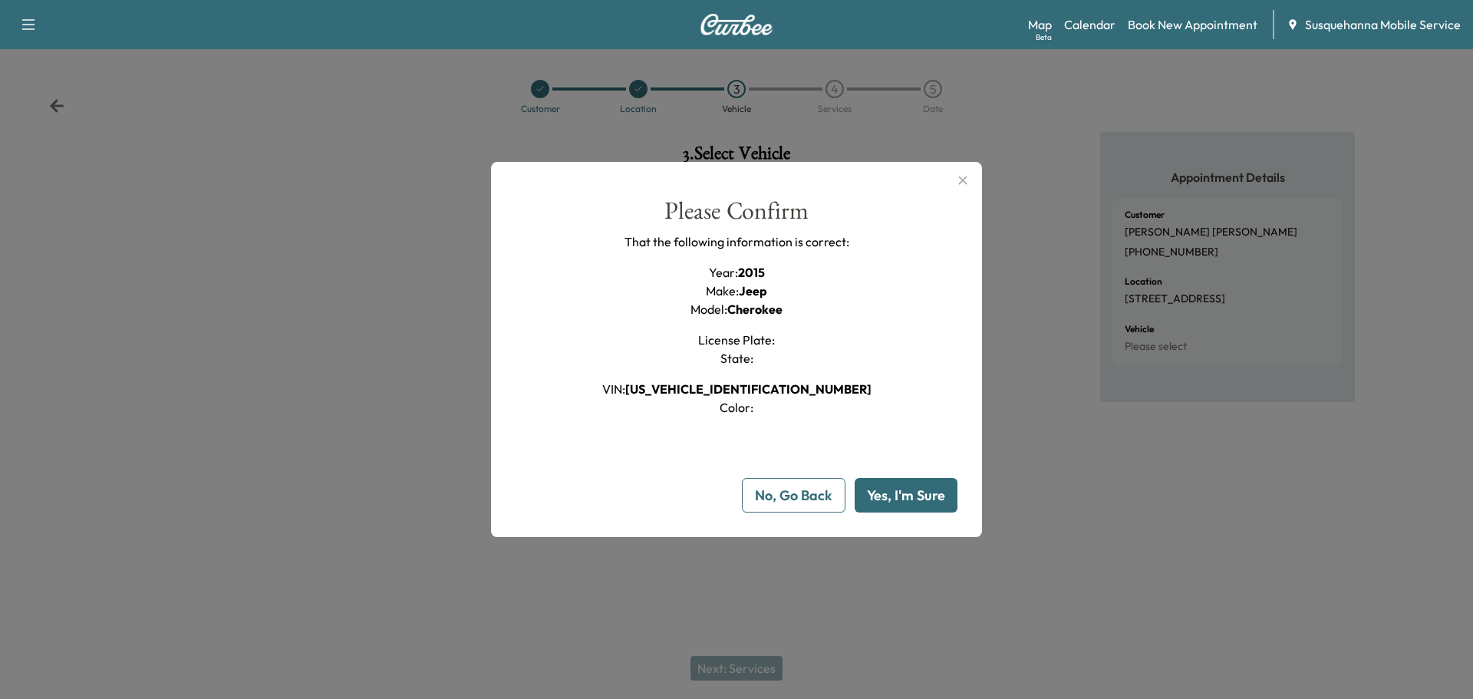
click at [914, 493] on button "Yes, I'm Sure" at bounding box center [906, 495] width 103 height 35
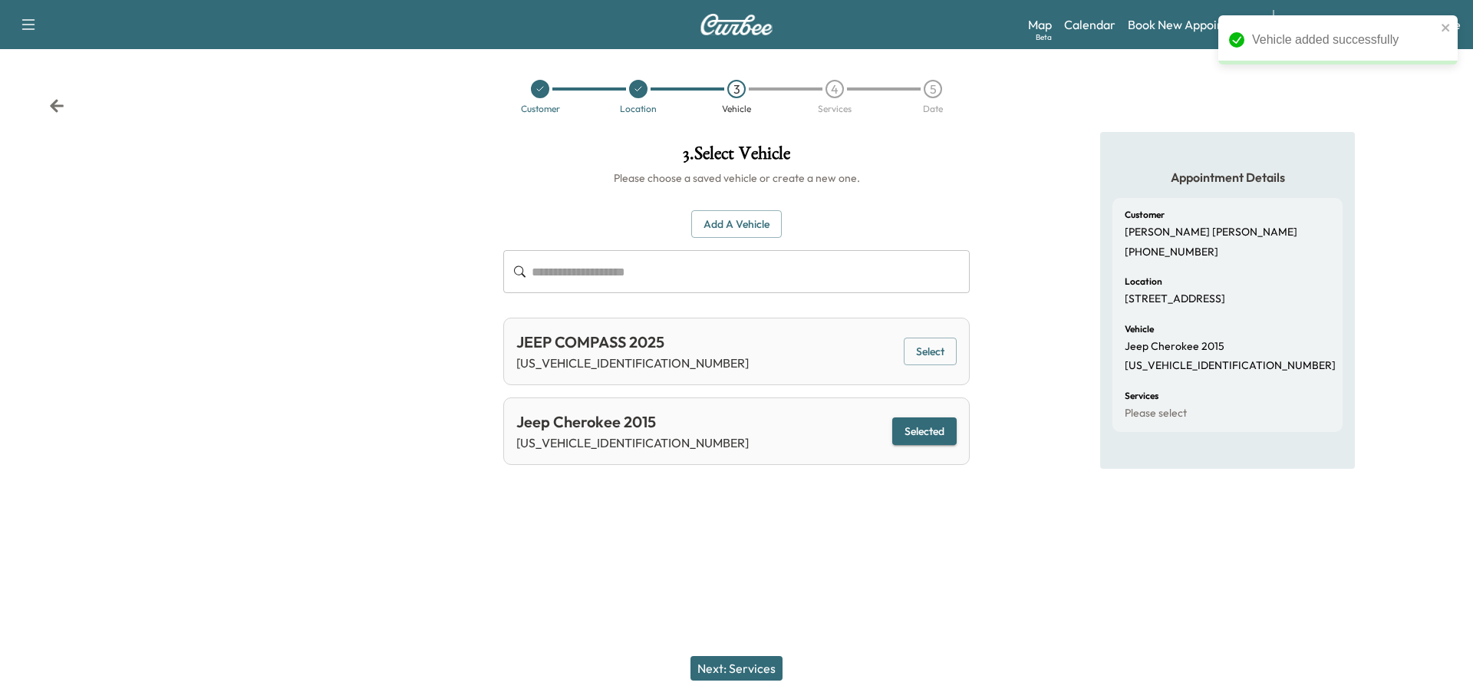
click at [759, 673] on button "Next: Services" at bounding box center [736, 668] width 92 height 25
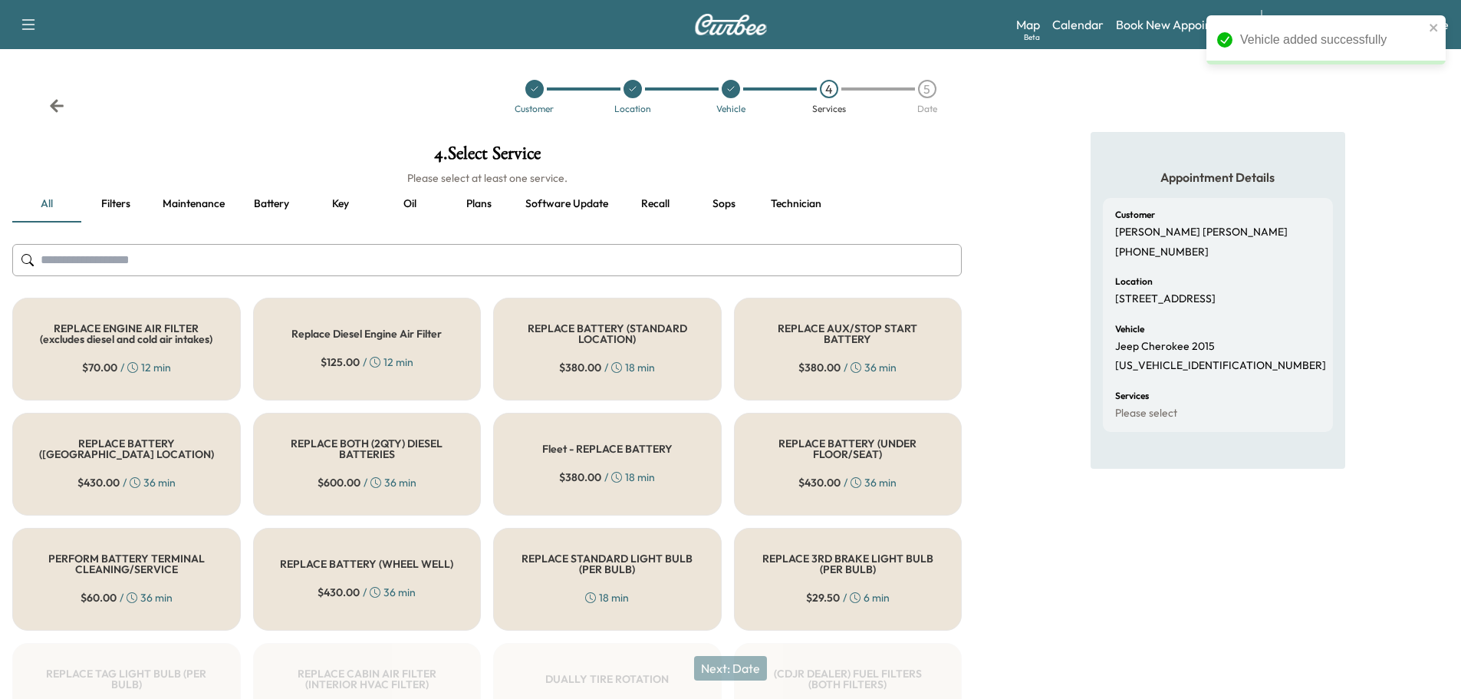
click at [558, 248] on input "text" at bounding box center [487, 260] width 950 height 32
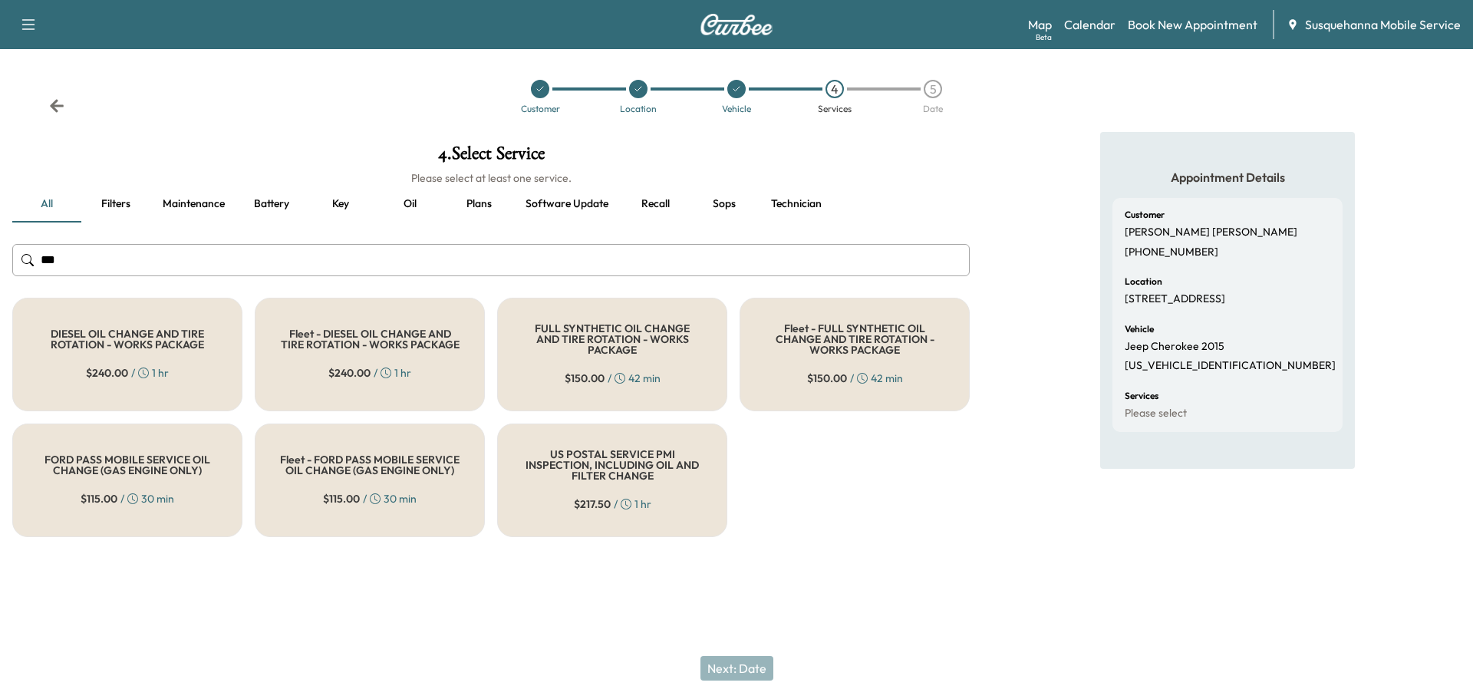
type input "***"
click at [544, 329] on h5 "FULL SYNTHETIC OIL CHANGE AND TIRE ROTATION - WORKS PACKAGE" at bounding box center [612, 339] width 180 height 32
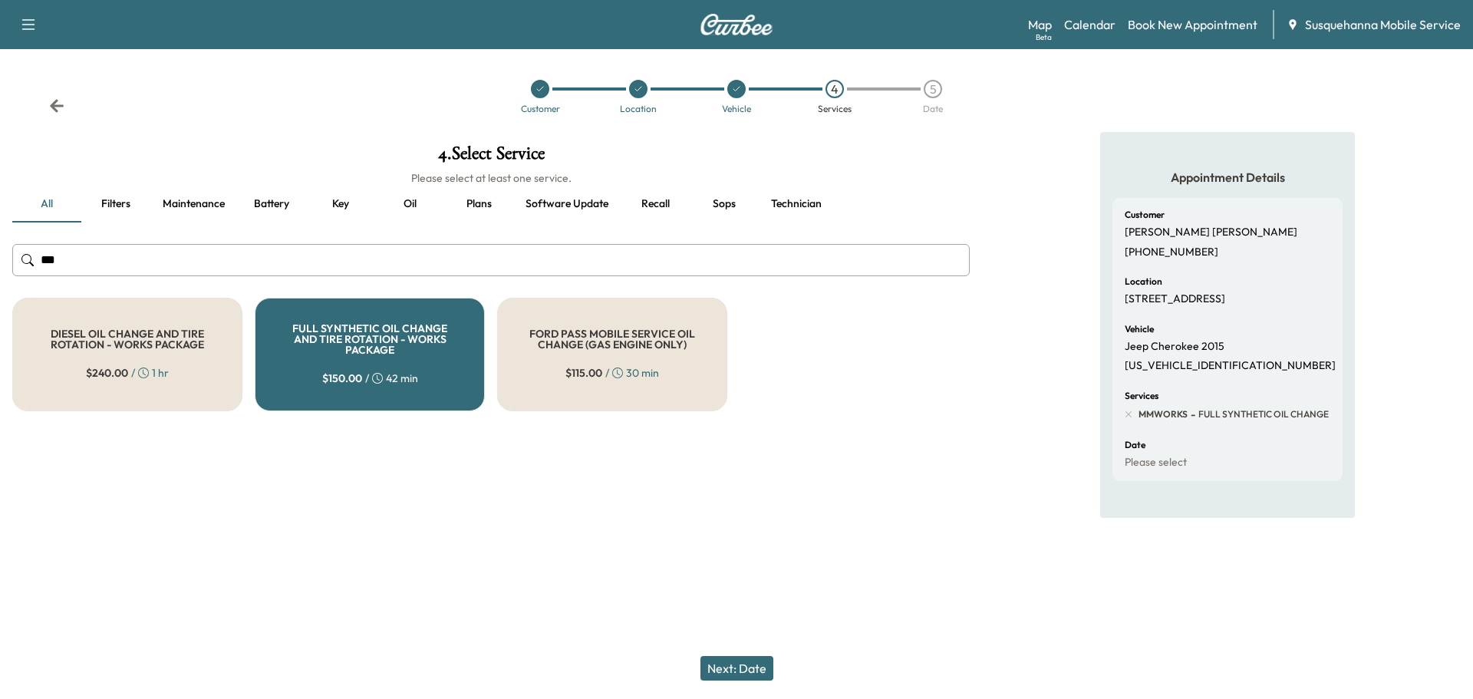
click at [723, 675] on button "Next: Date" at bounding box center [736, 668] width 73 height 25
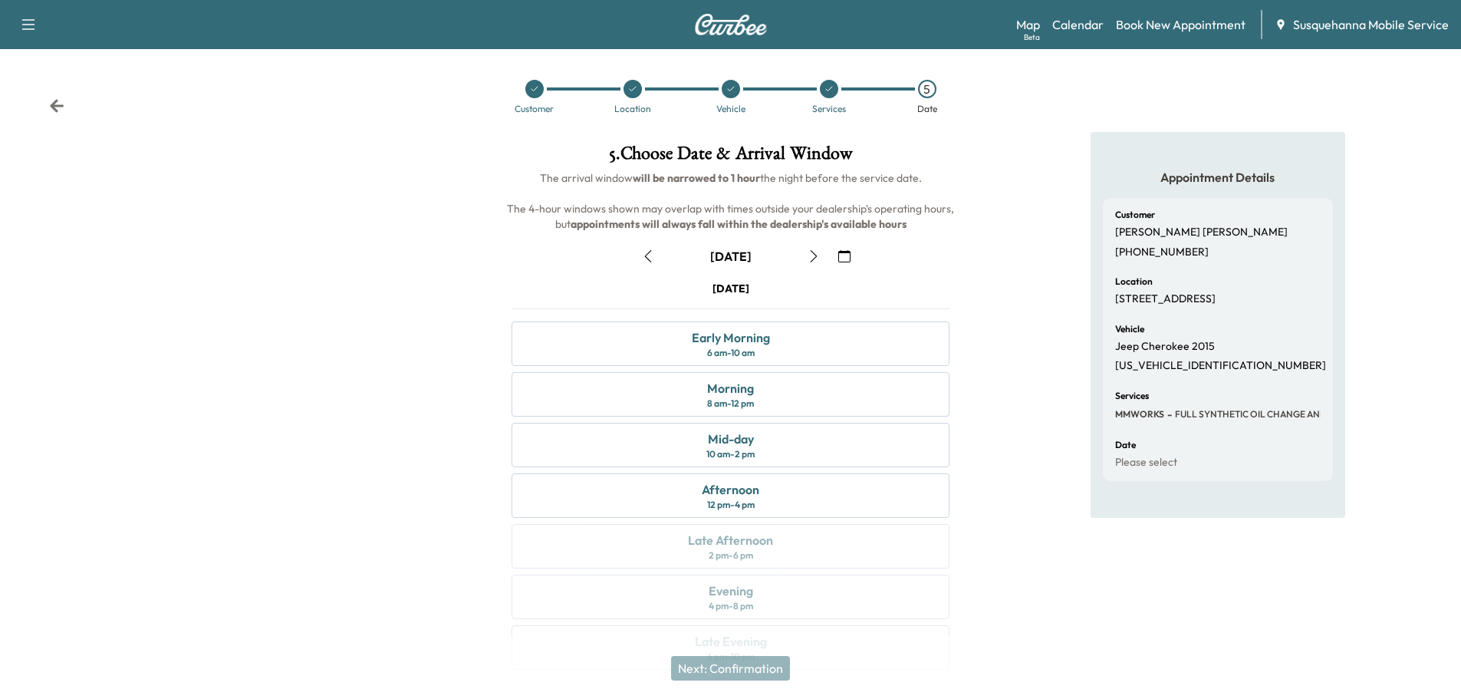
click at [845, 255] on icon "button" at bounding box center [845, 256] width 12 height 12
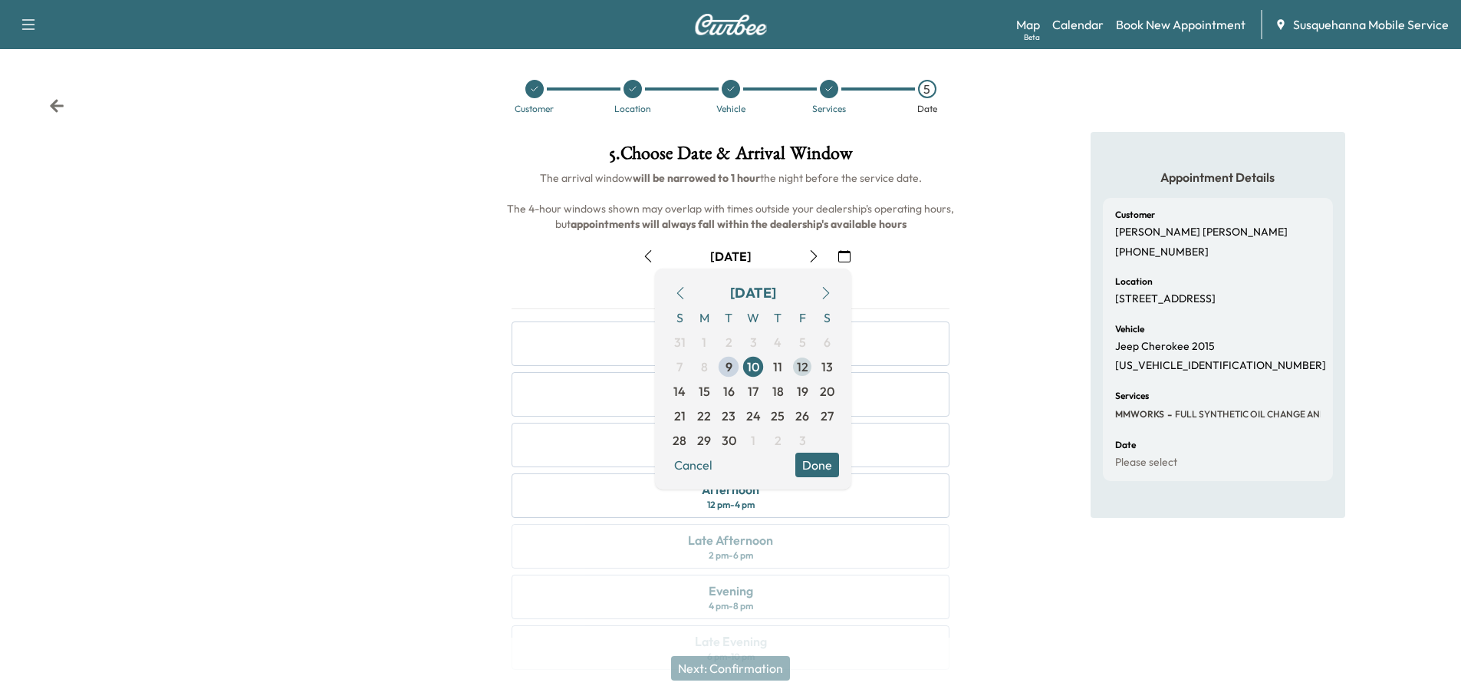
click at [809, 364] on span "12" at bounding box center [802, 366] width 25 height 25
click at [829, 466] on button "Done" at bounding box center [818, 465] width 44 height 25
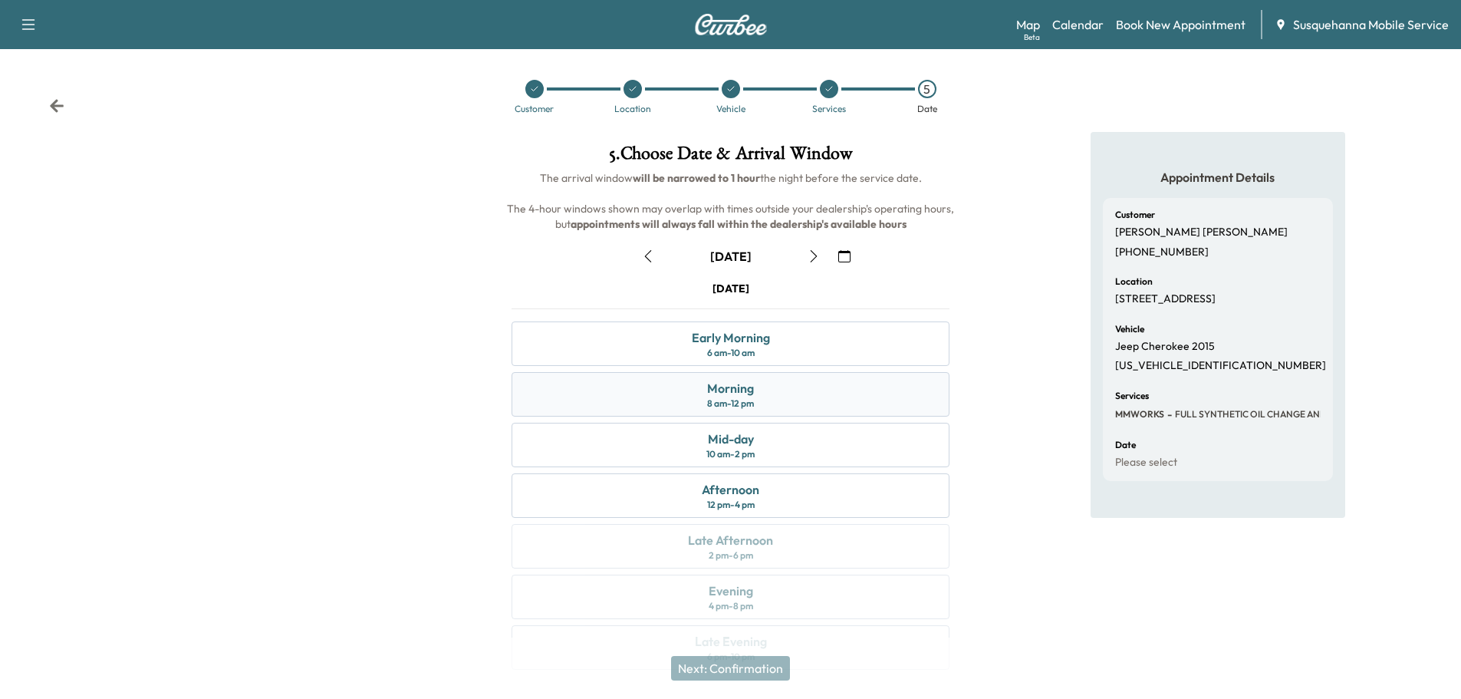
click at [785, 401] on div "Morning 8 am - 12 pm" at bounding box center [731, 394] width 438 height 44
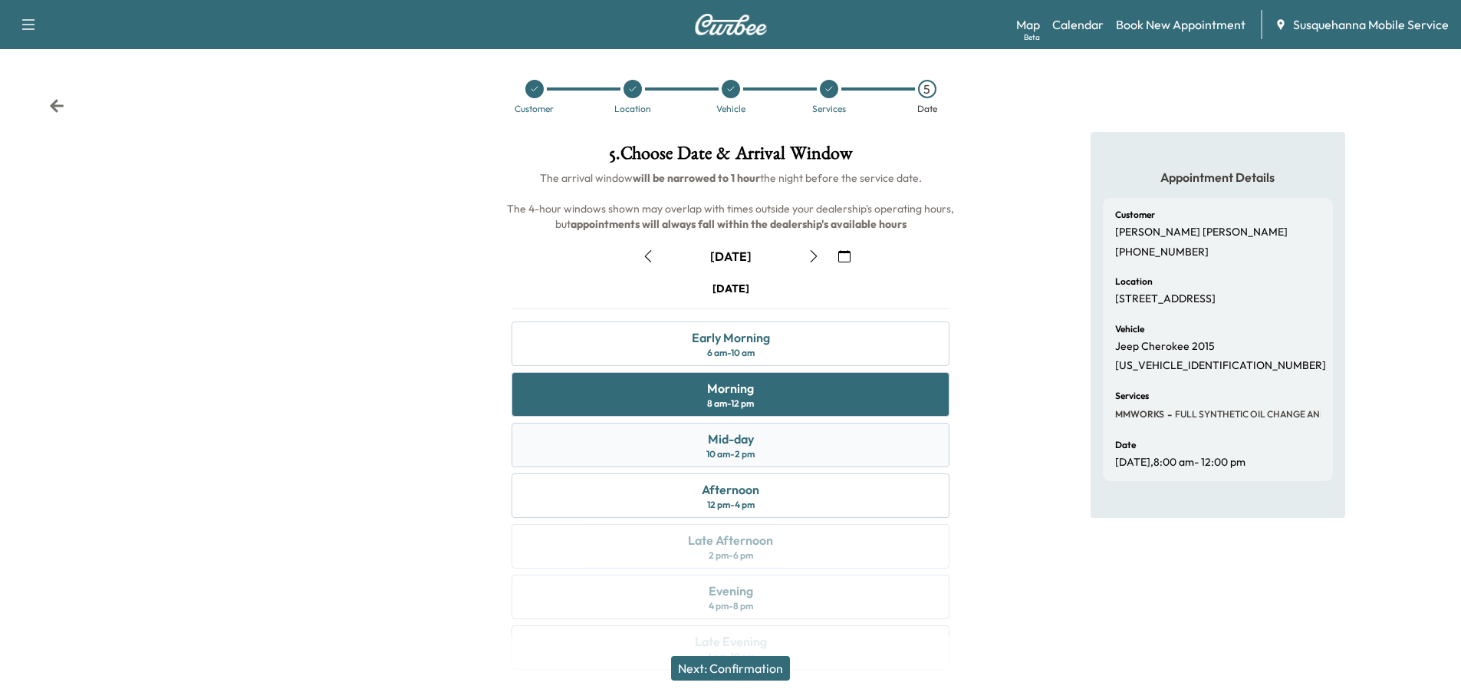
click at [786, 447] on div "Mid-day 10 am - 2 pm" at bounding box center [731, 445] width 438 height 44
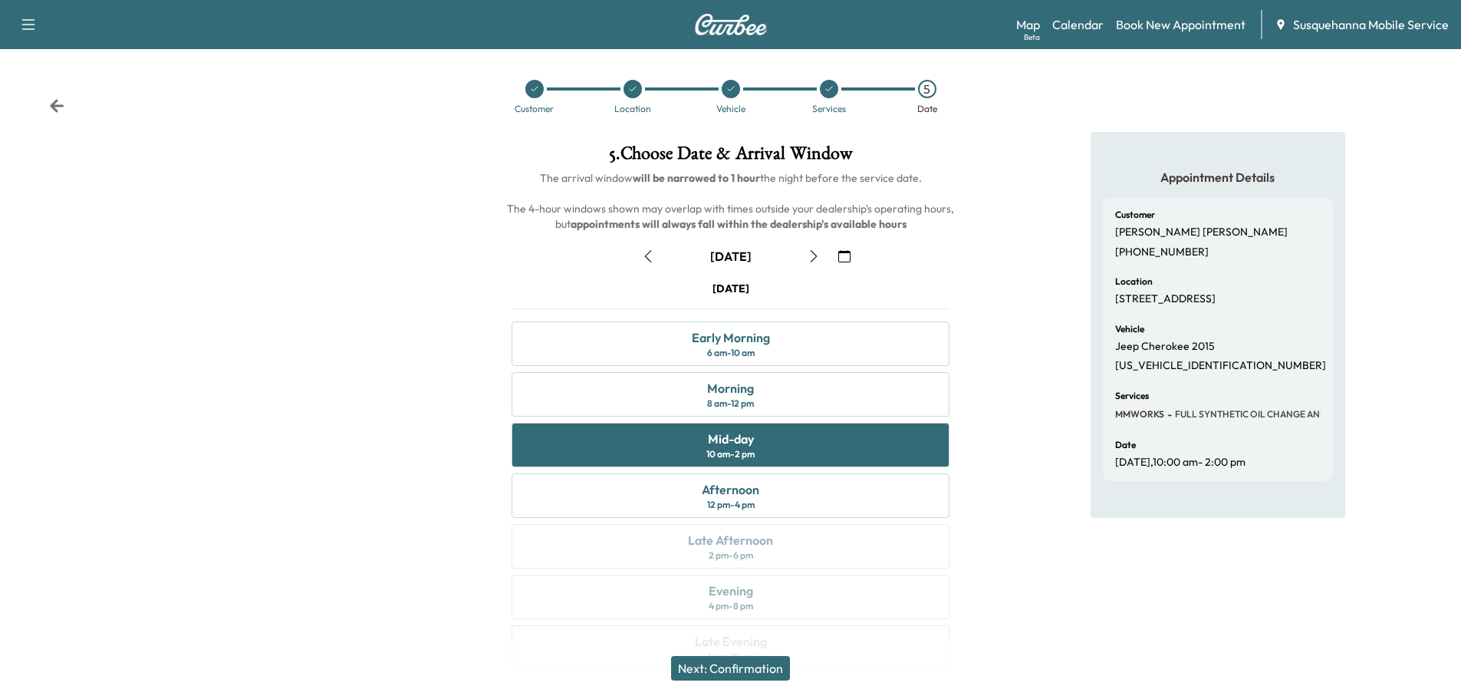
click at [771, 668] on button "Next: Confirmation" at bounding box center [730, 668] width 119 height 25
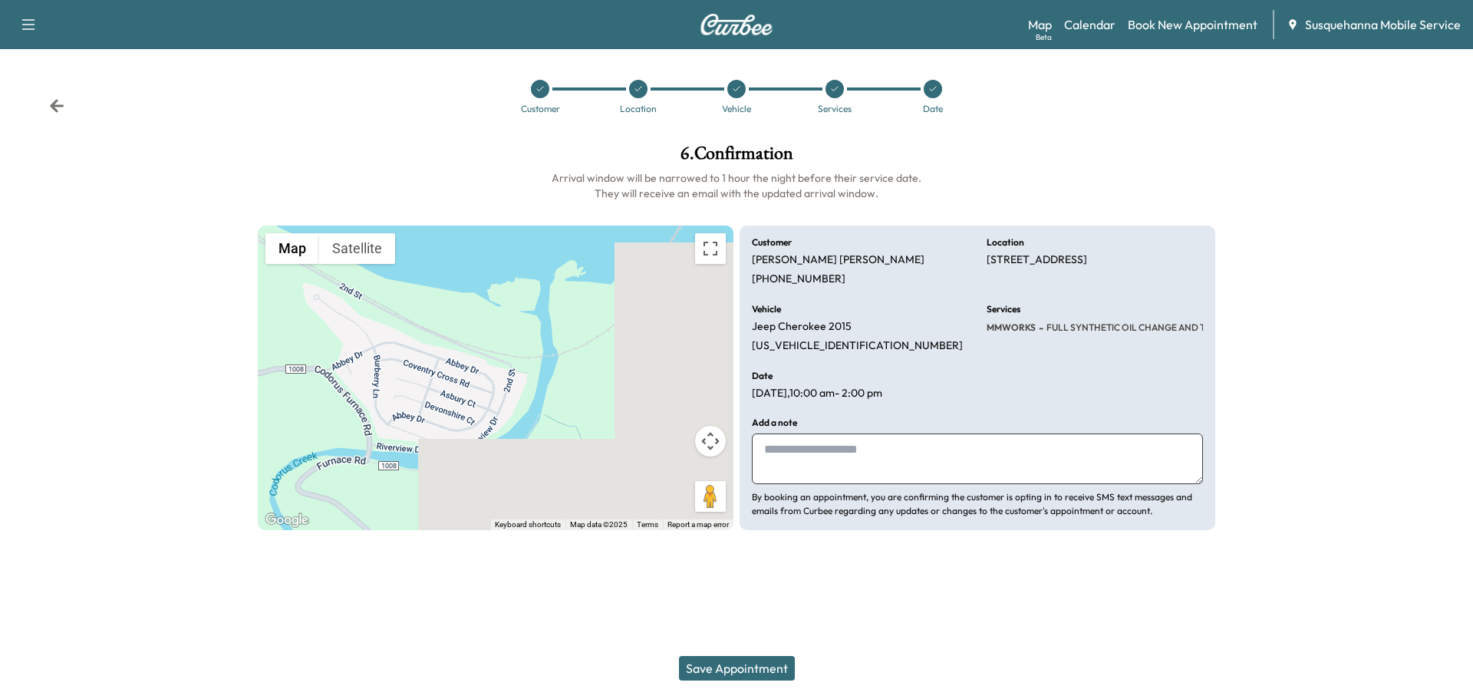
click at [924, 469] on textarea at bounding box center [977, 458] width 451 height 51
type textarea "**********"
click at [701, 662] on button "Save Appointment" at bounding box center [737, 668] width 116 height 25
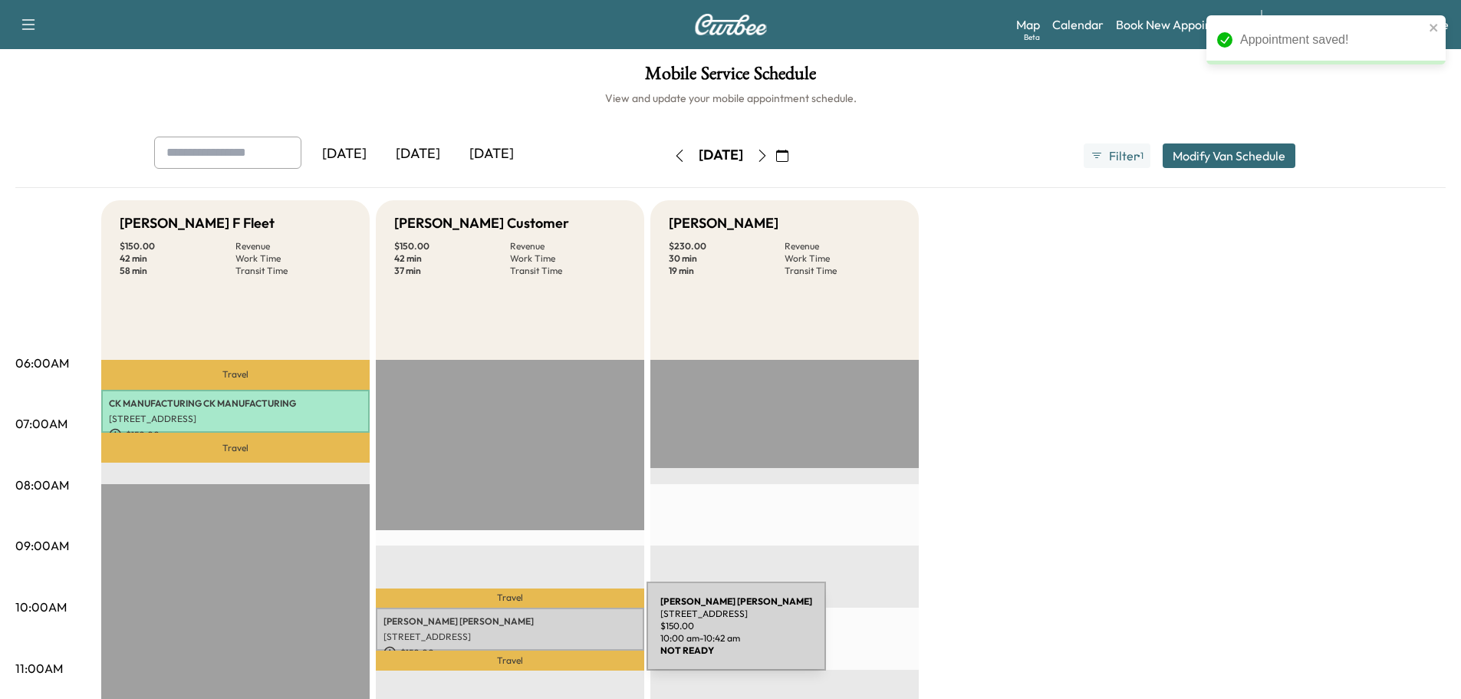
click at [532, 635] on p "[STREET_ADDRESS]" at bounding box center [510, 637] width 253 height 12
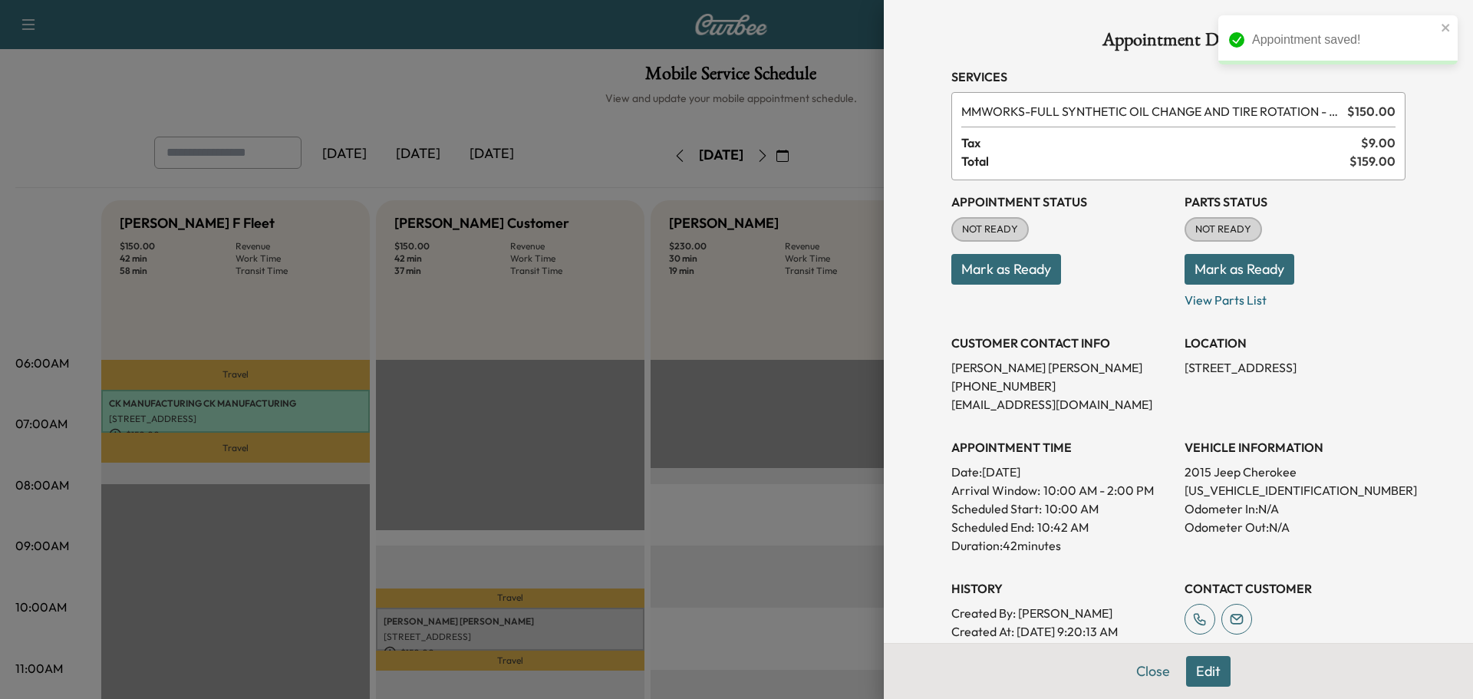
click at [1202, 273] on button "Mark as Ready" at bounding box center [1240, 269] width 110 height 31
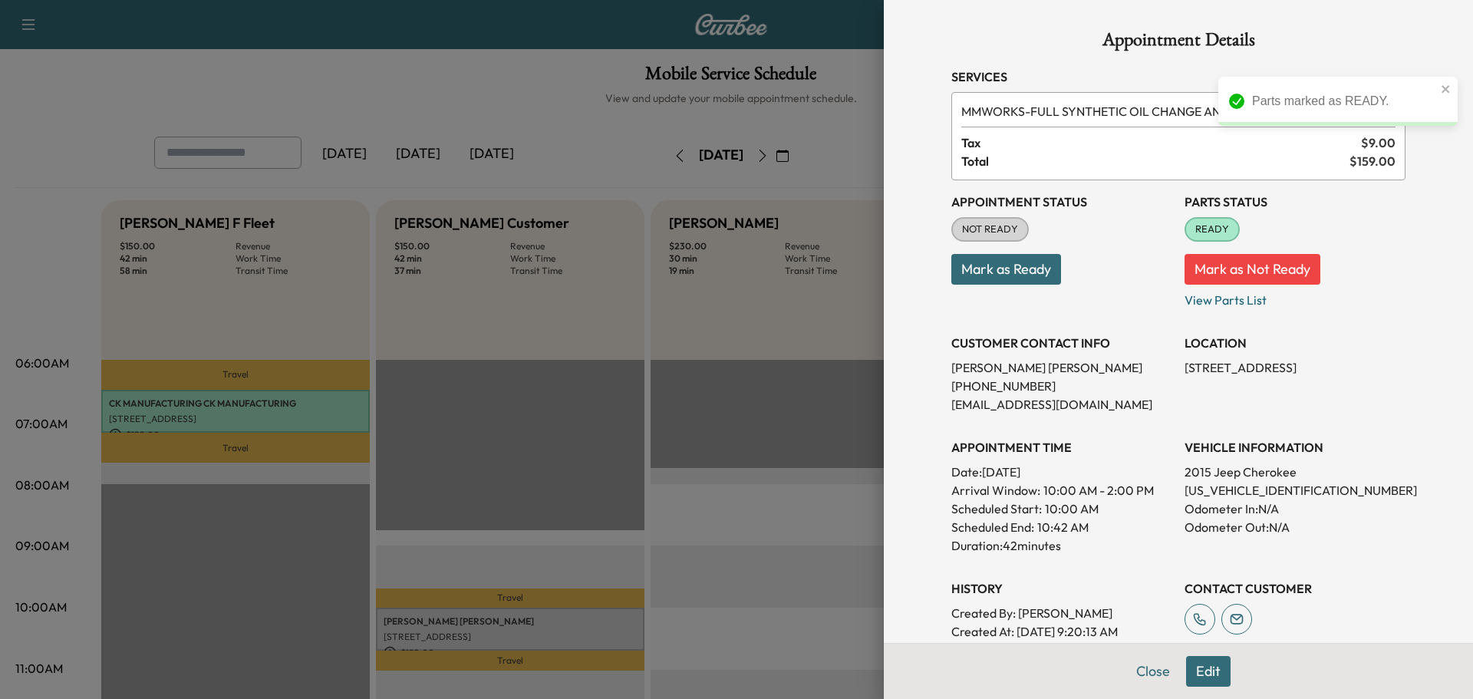
click at [1002, 266] on button "Mark as Ready" at bounding box center [1006, 269] width 110 height 31
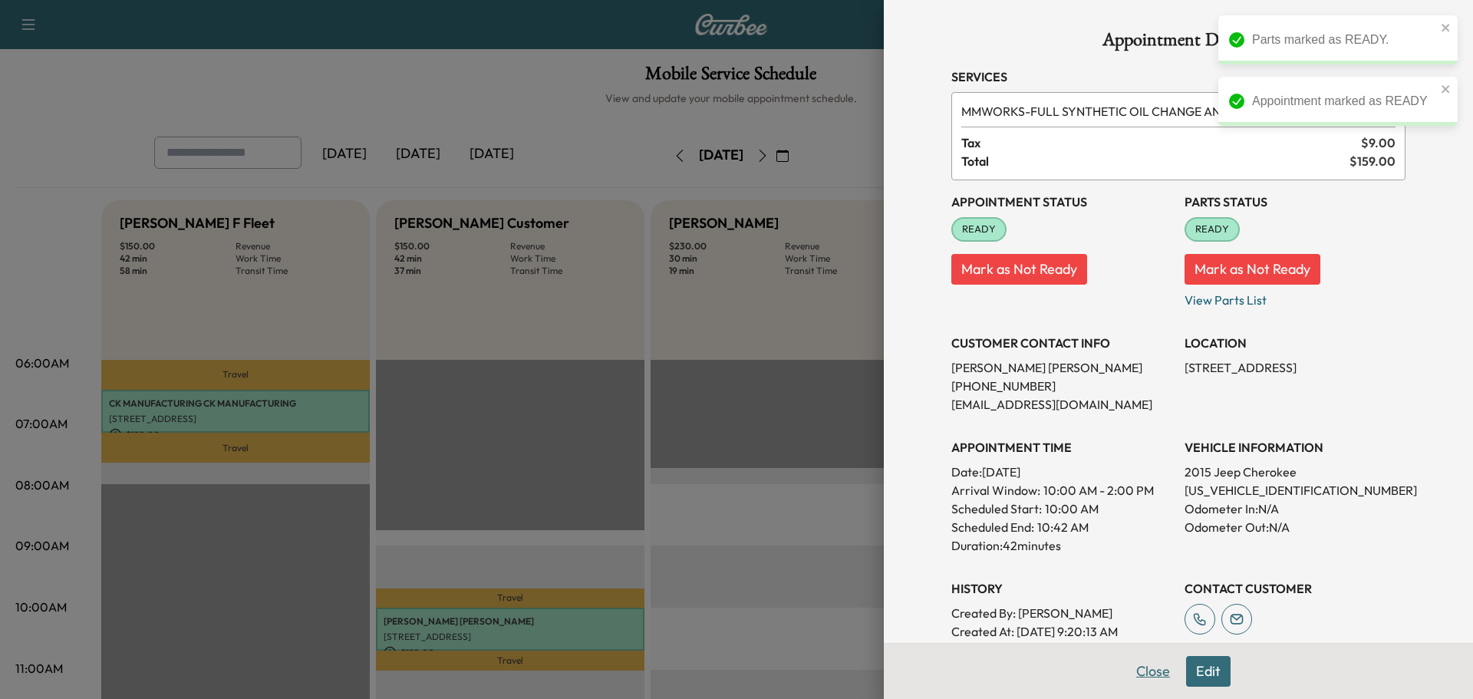
click at [1142, 674] on button "Close" at bounding box center [1153, 671] width 54 height 31
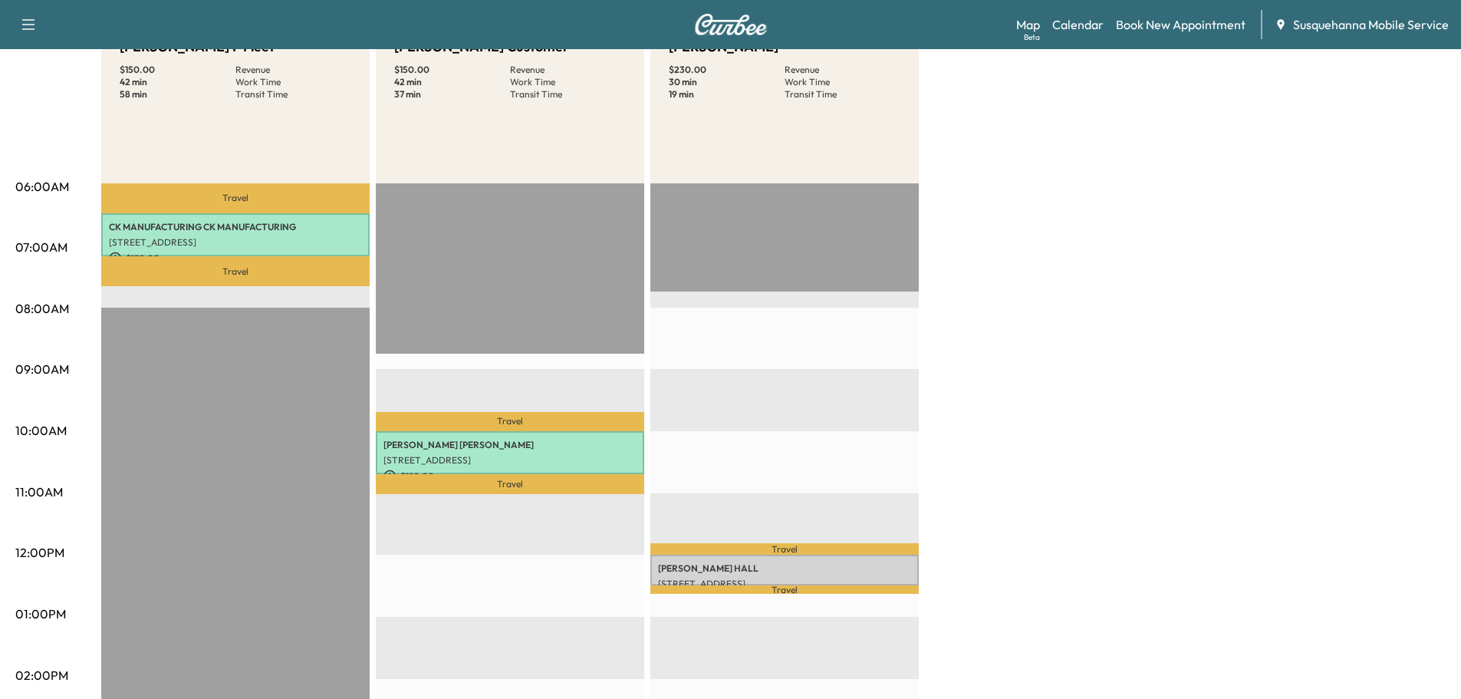
scroll to position [94, 0]
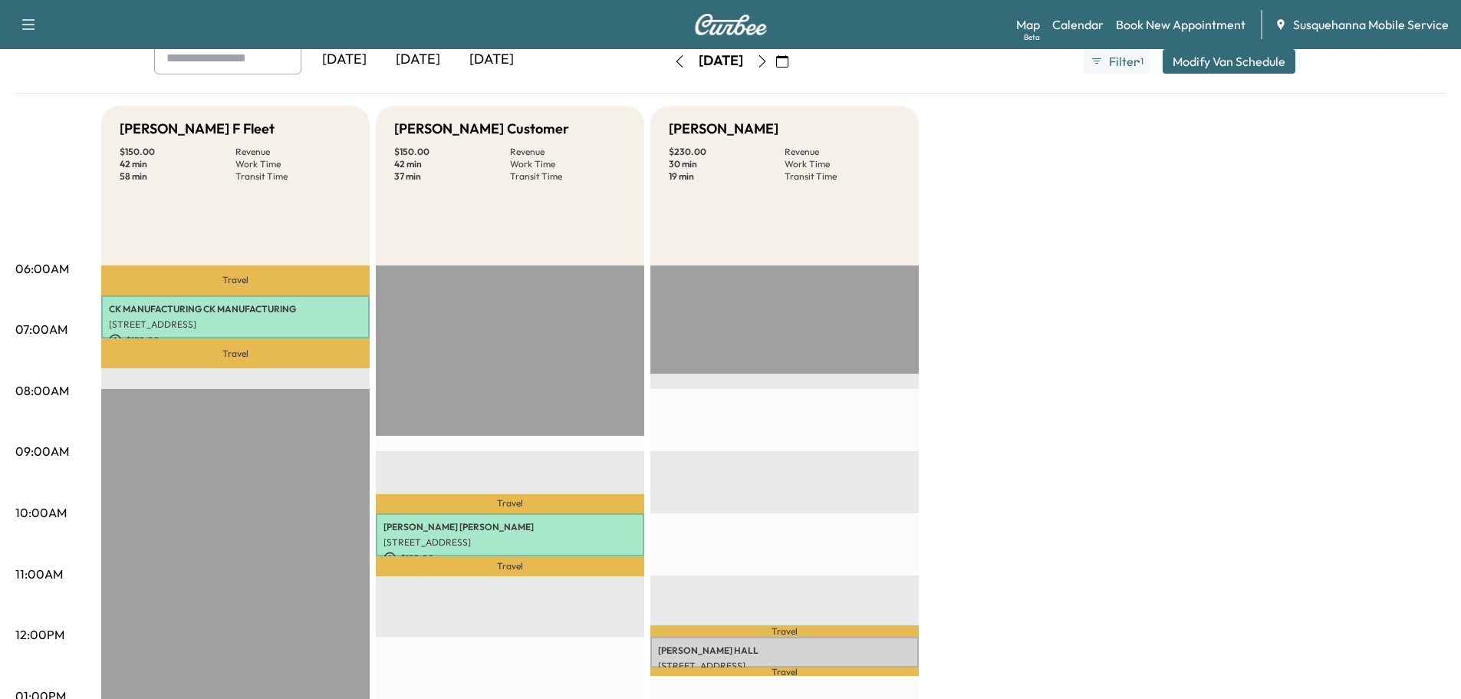
click at [667, 68] on button "button" at bounding box center [680, 61] width 26 height 25
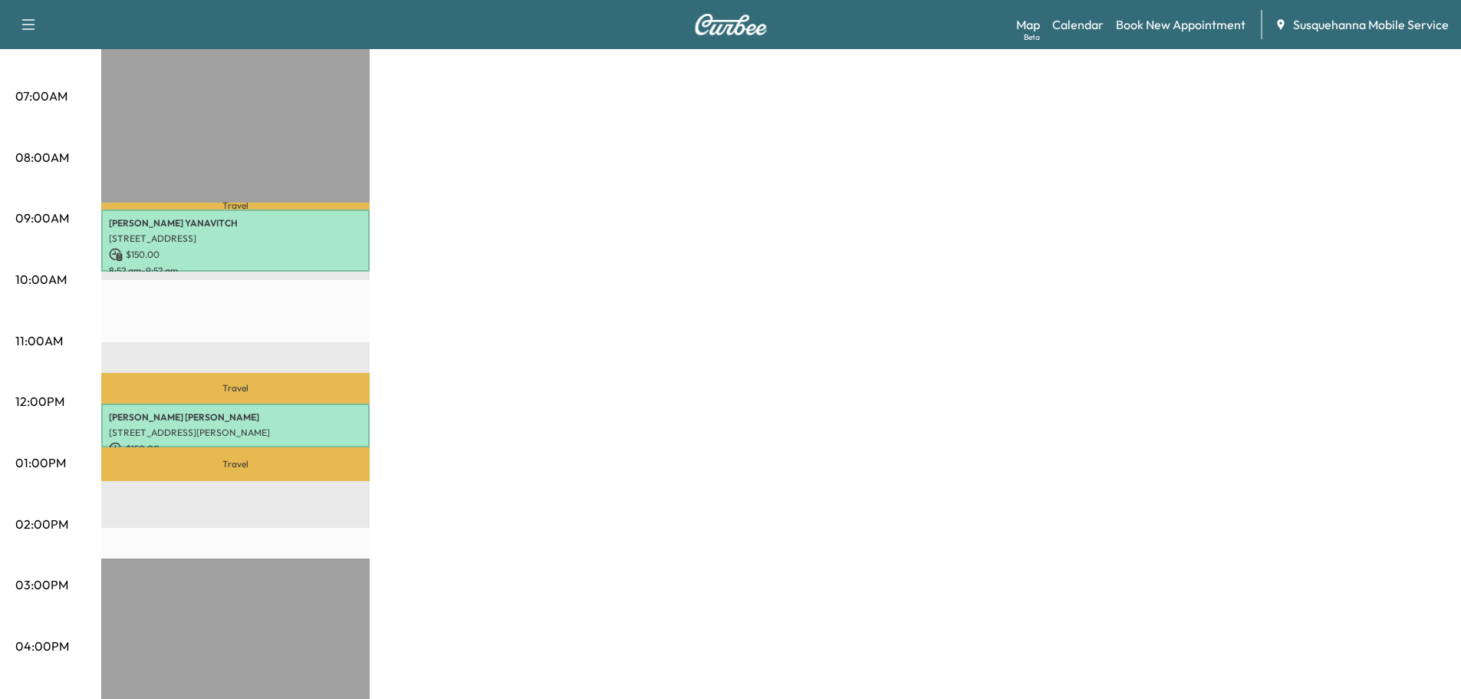
scroll to position [82, 0]
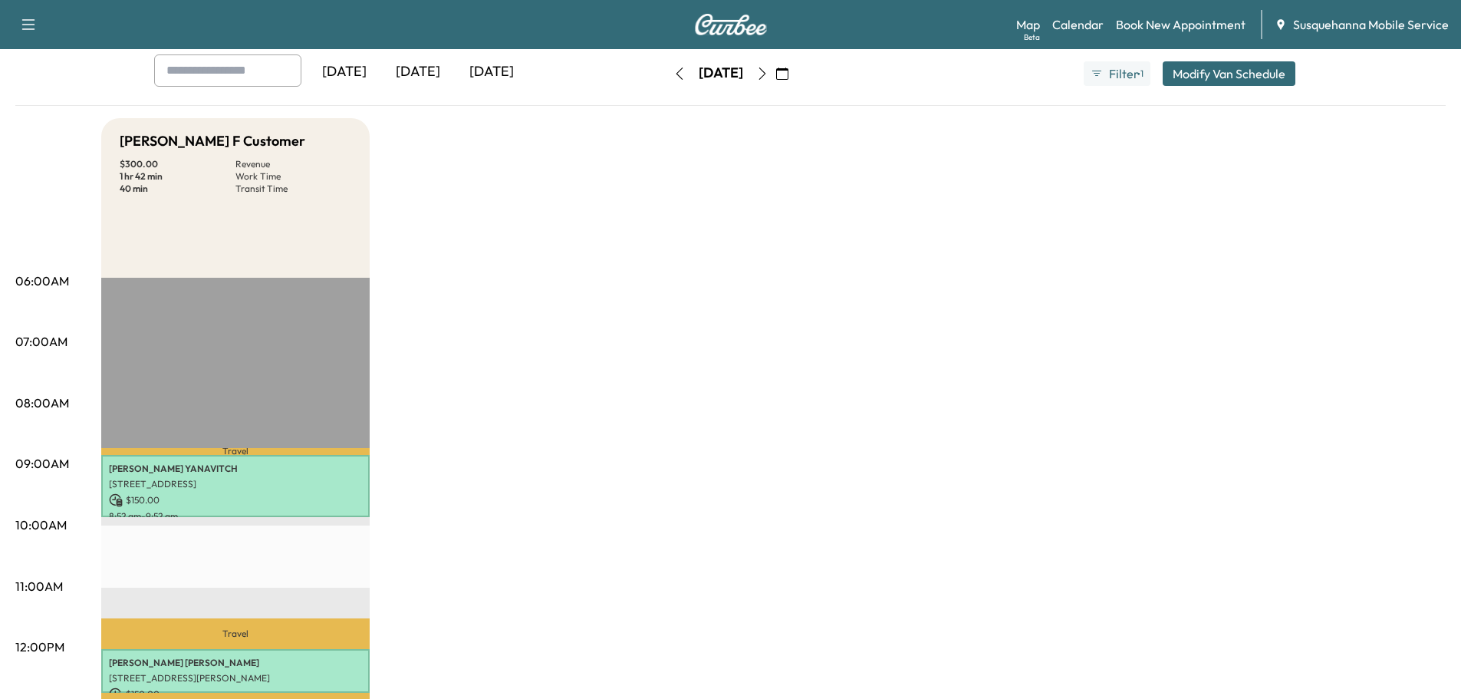
click at [674, 73] on icon "button" at bounding box center [680, 74] width 12 height 12
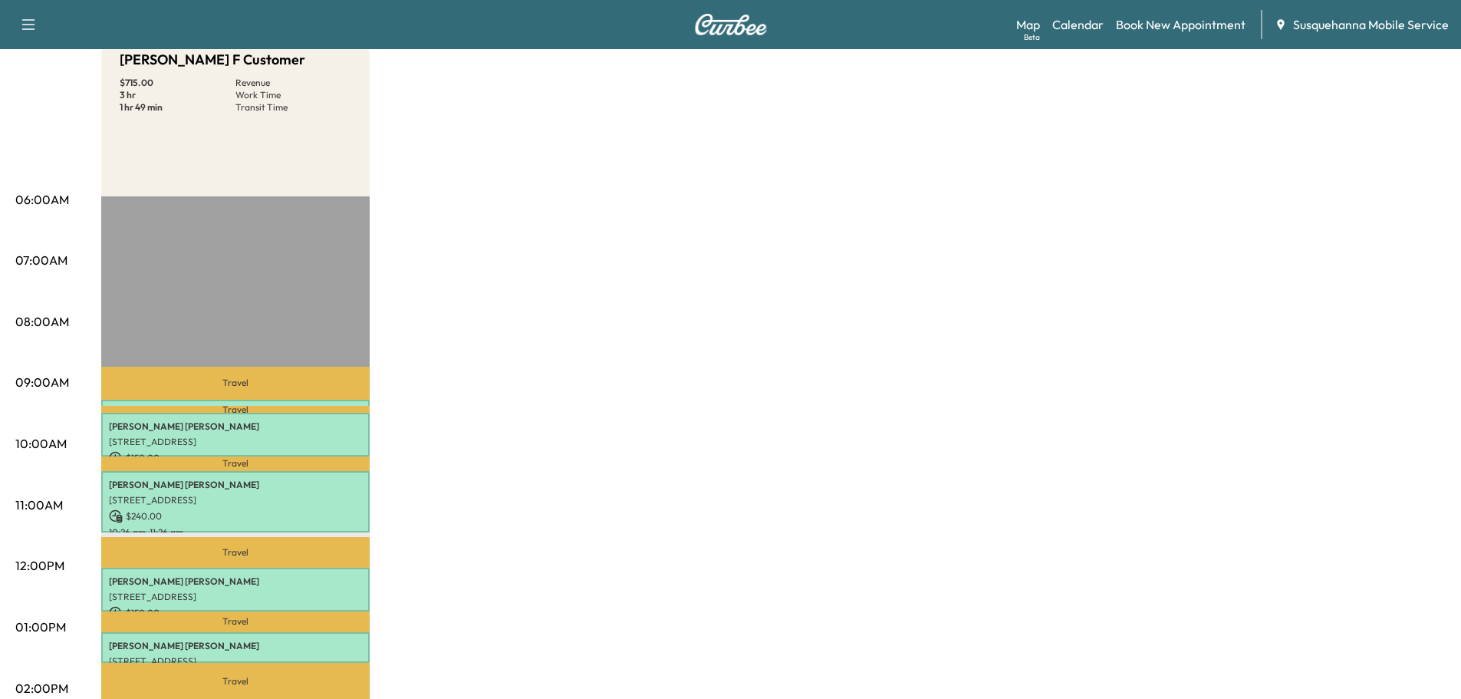
scroll to position [82, 0]
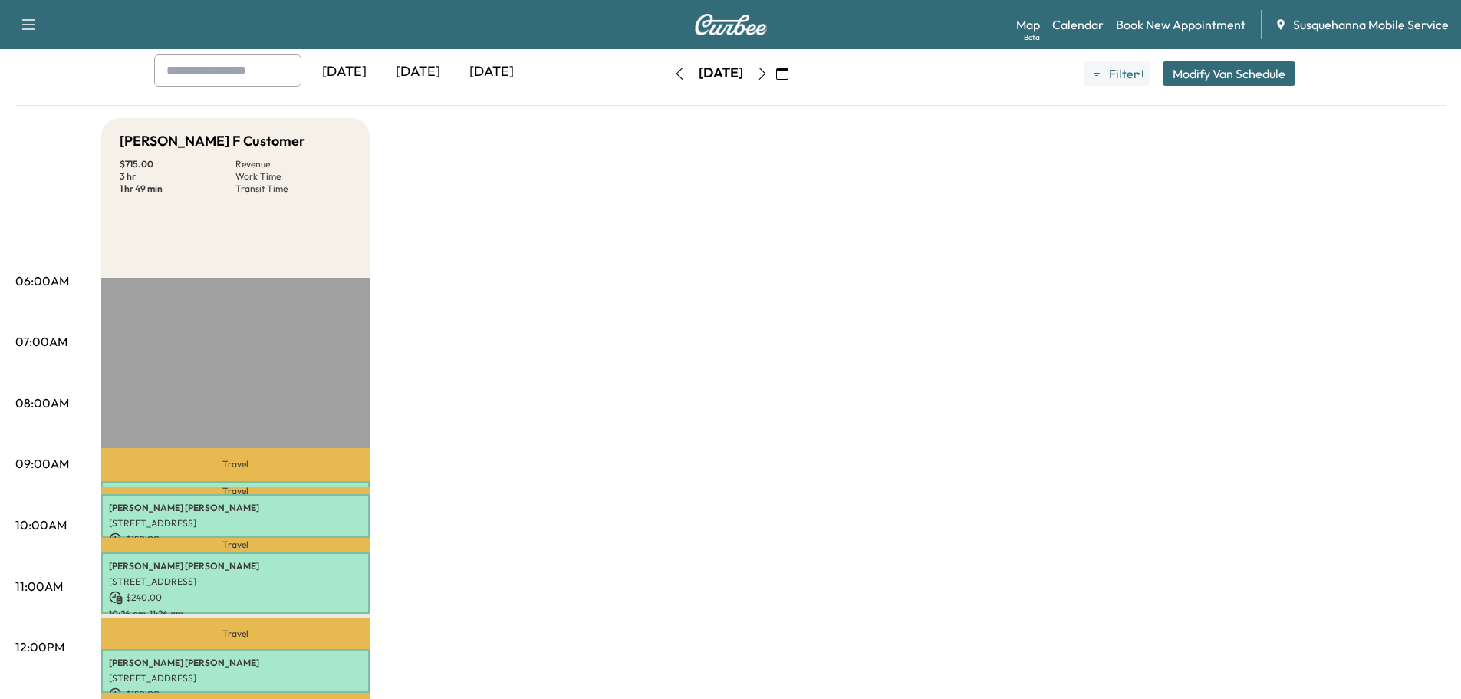
click at [667, 73] on button "button" at bounding box center [680, 73] width 26 height 25
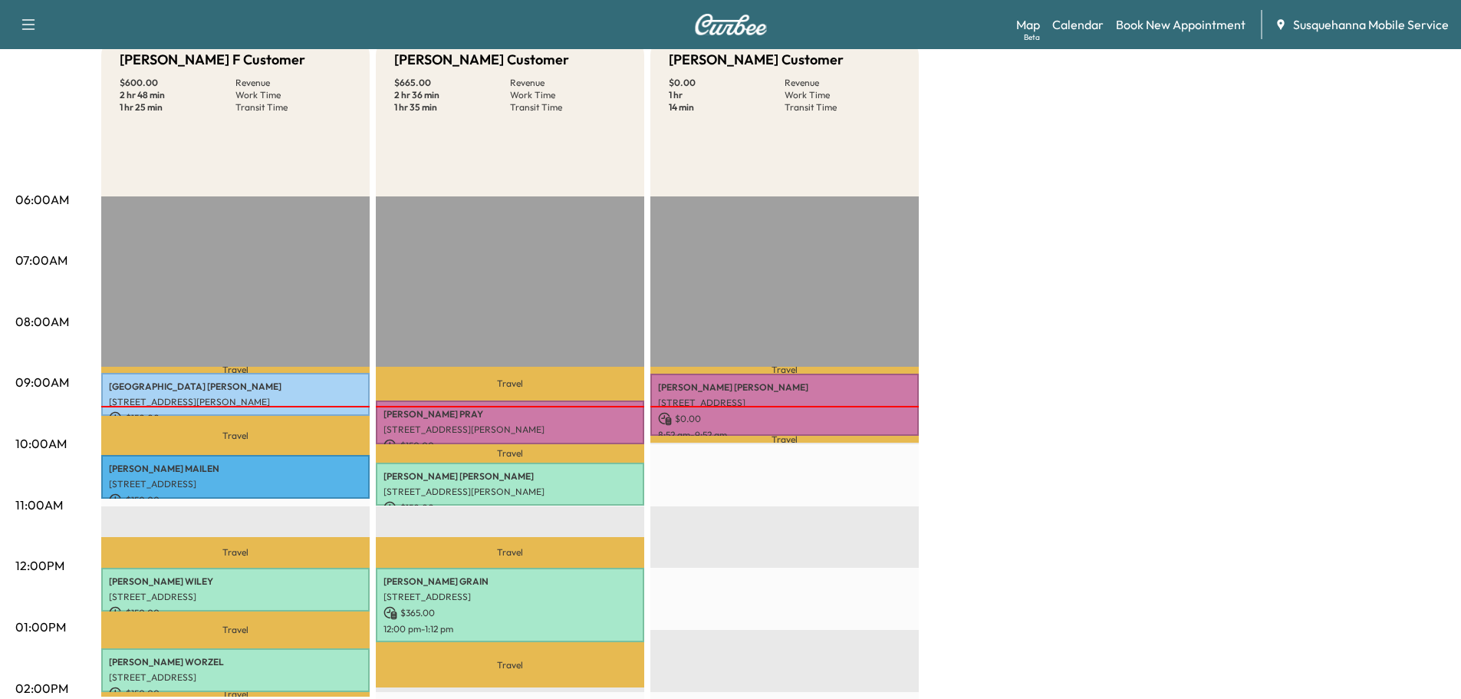
scroll to position [245, 0]
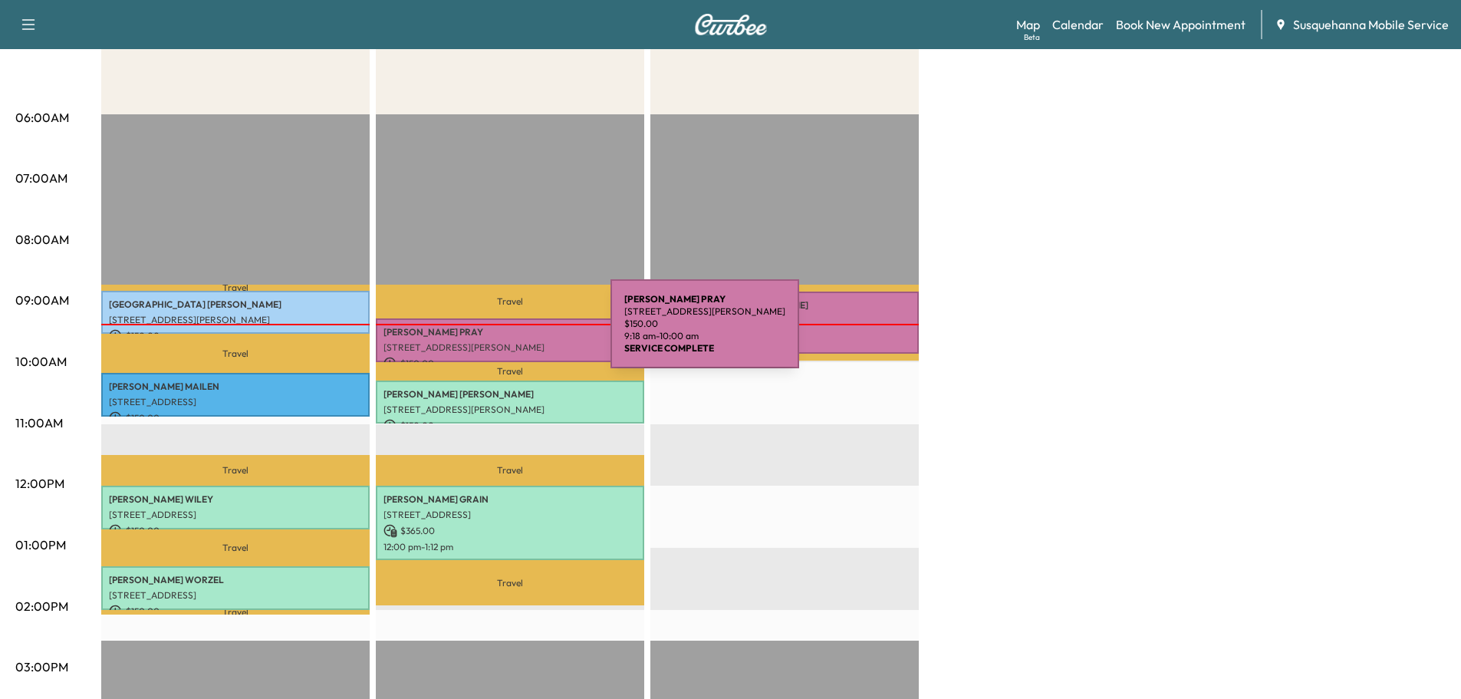
click at [489, 335] on p "DARREN PRAY" at bounding box center [510, 332] width 253 height 12
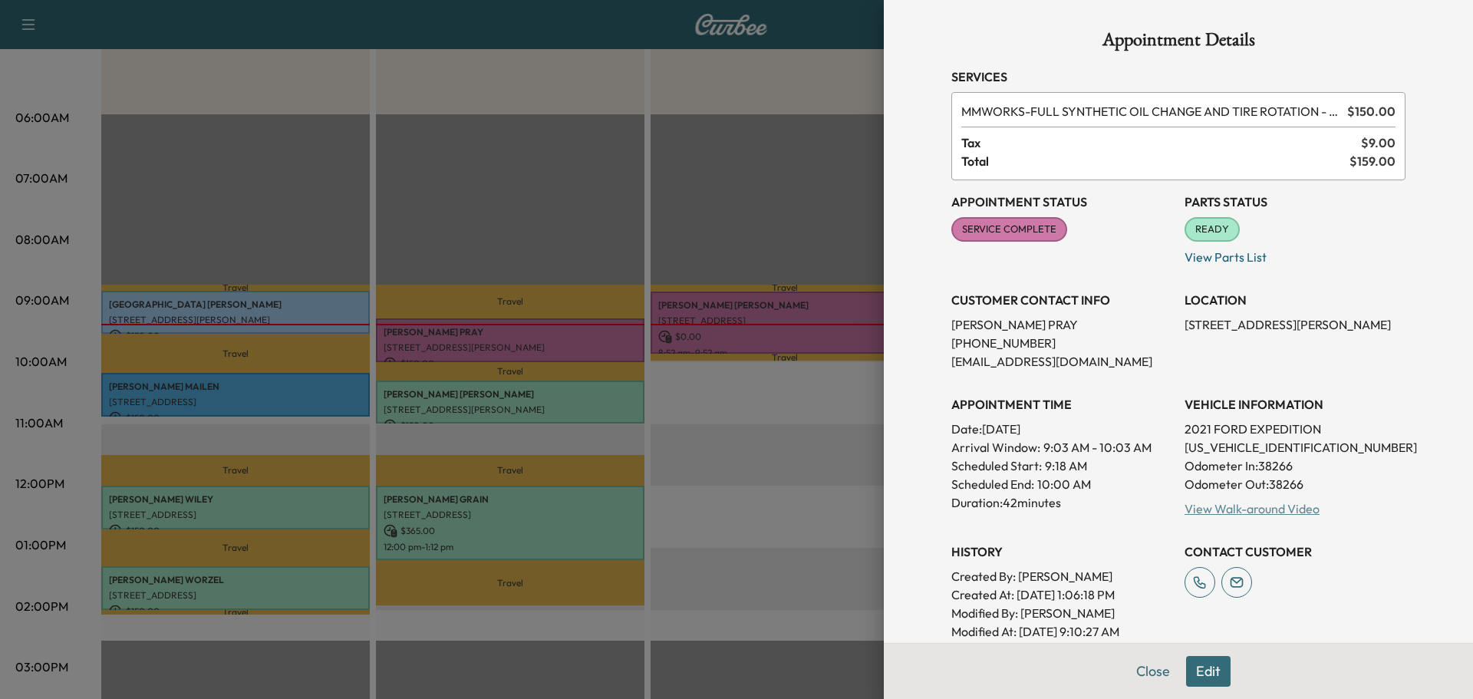
click at [1200, 512] on link "View Walk-around Video" at bounding box center [1252, 508] width 135 height 15
click at [1142, 676] on button "Close" at bounding box center [1153, 671] width 54 height 31
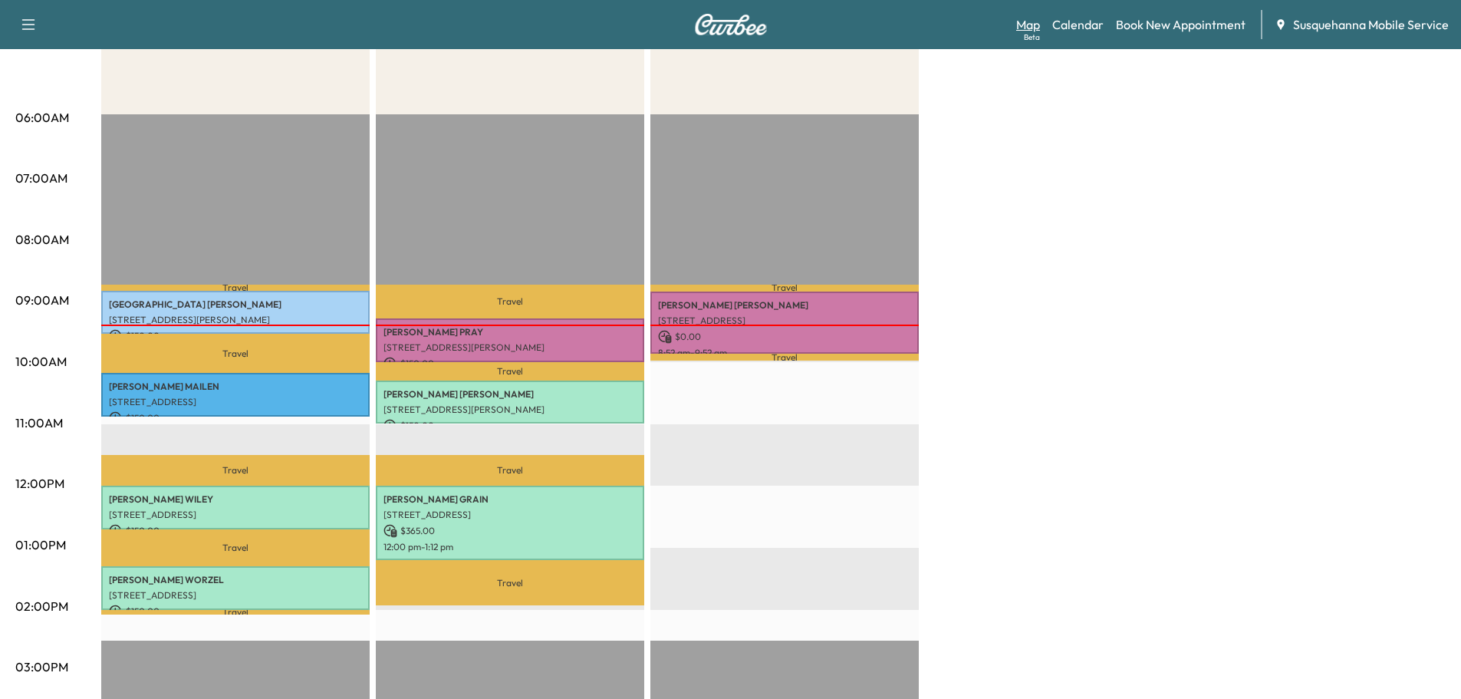
click at [1029, 30] on link "Map Beta" at bounding box center [1028, 24] width 24 height 18
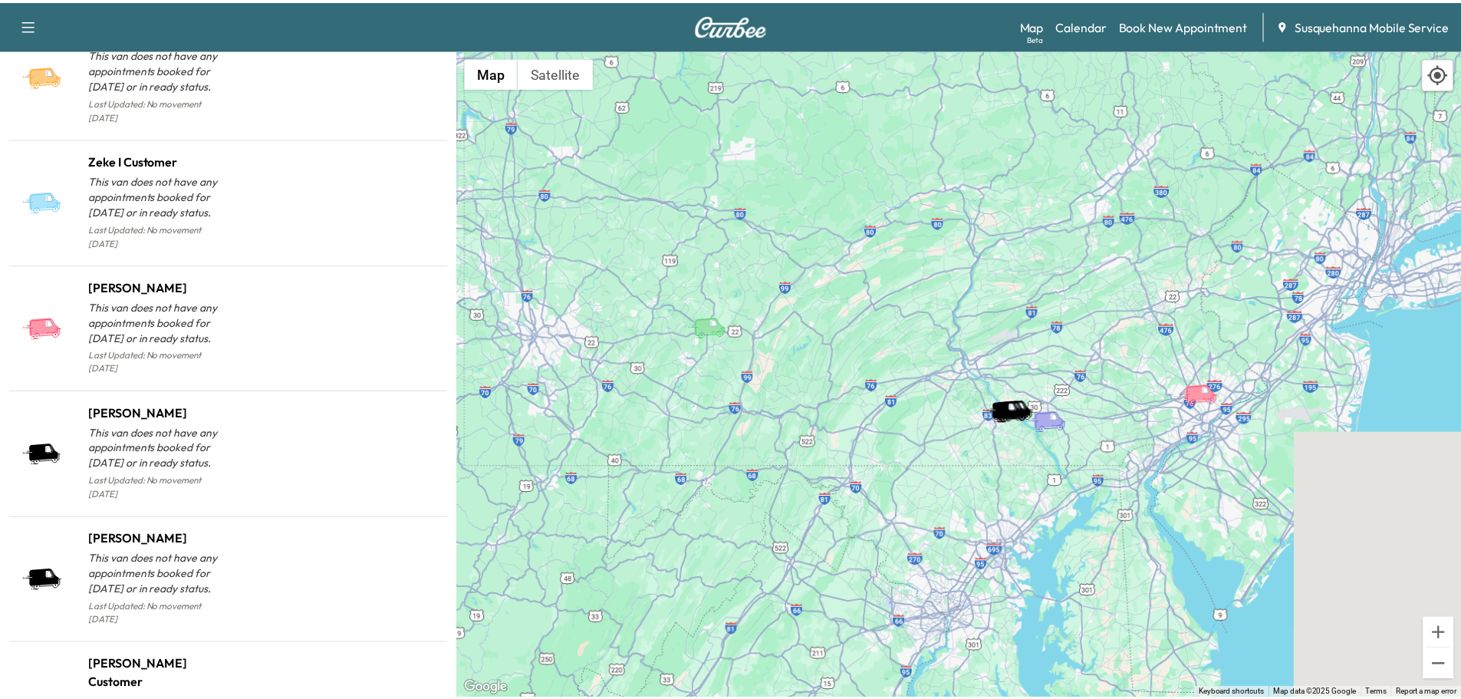
scroll to position [1524, 0]
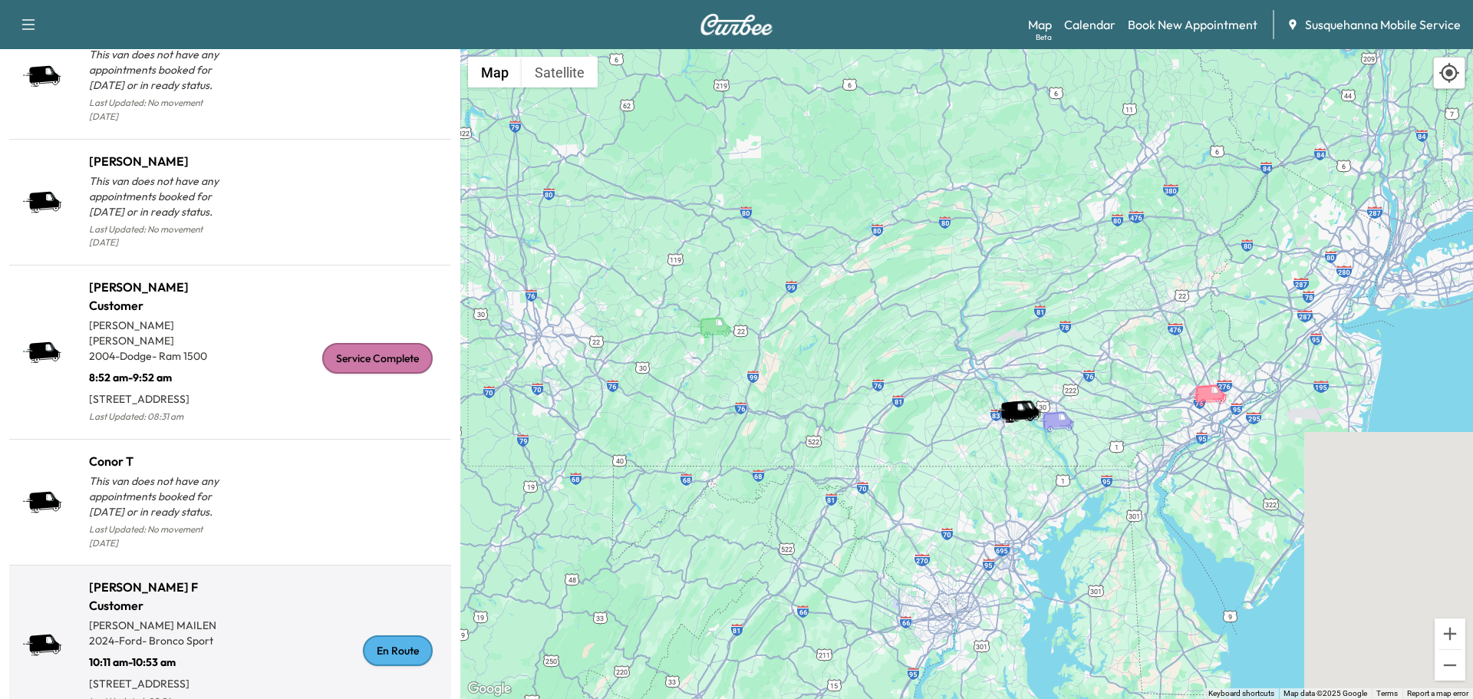
click at [391, 635] on div "En Route" at bounding box center [398, 650] width 70 height 31
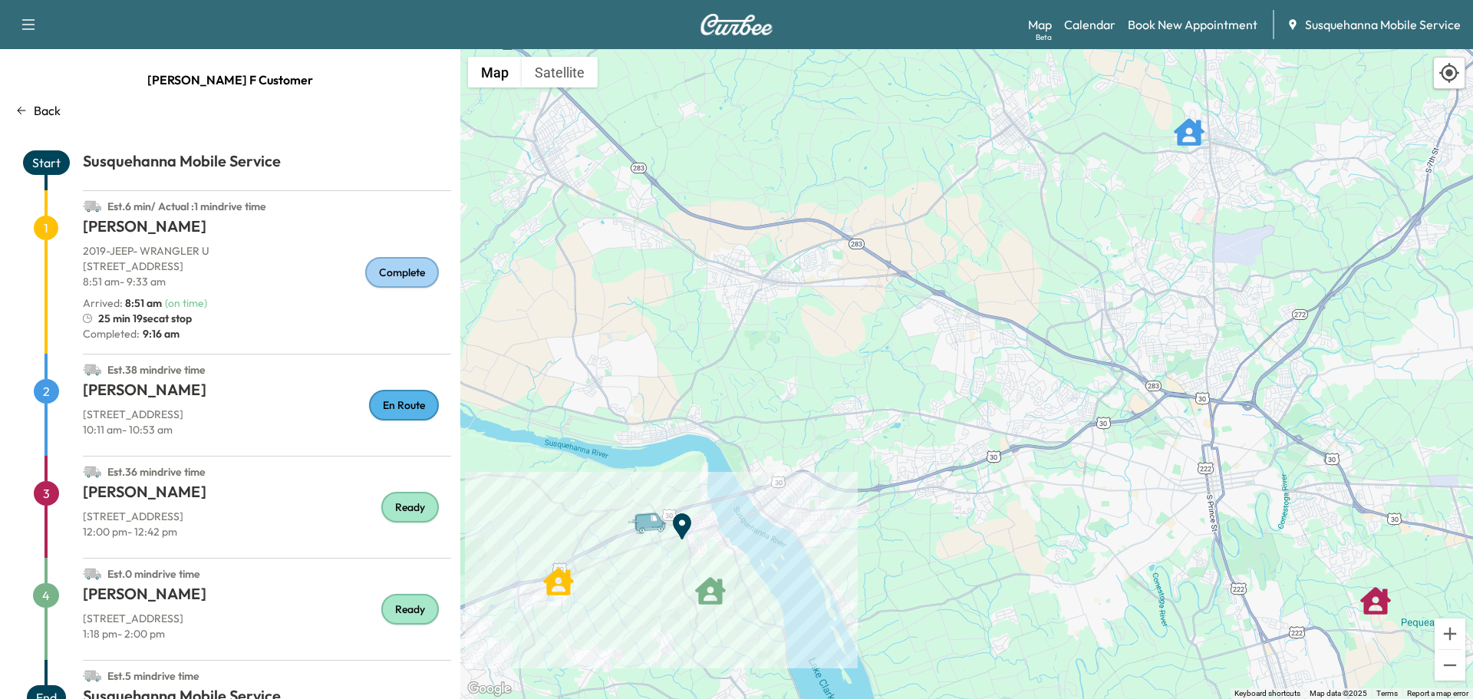
click at [53, 107] on p "Back" at bounding box center [47, 110] width 27 height 18
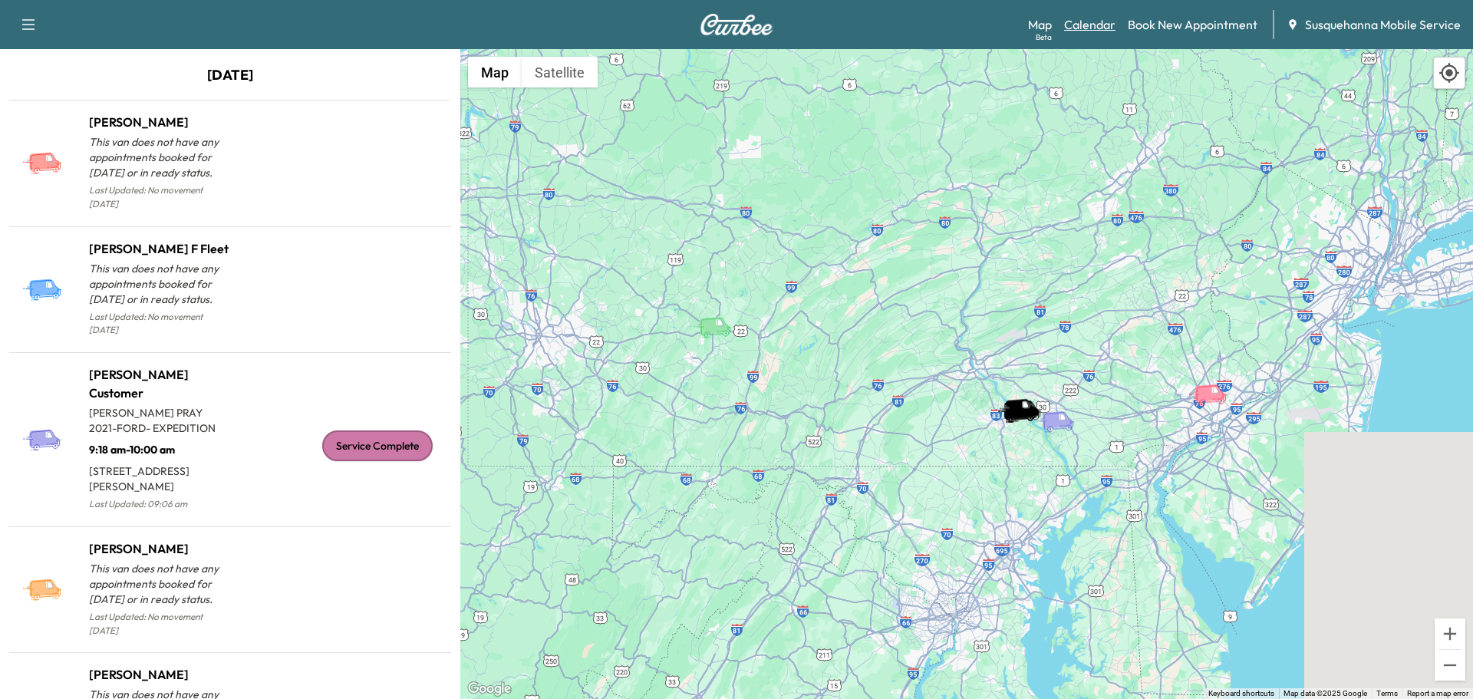
click at [1078, 25] on link "Calendar" at bounding box center [1089, 24] width 51 height 18
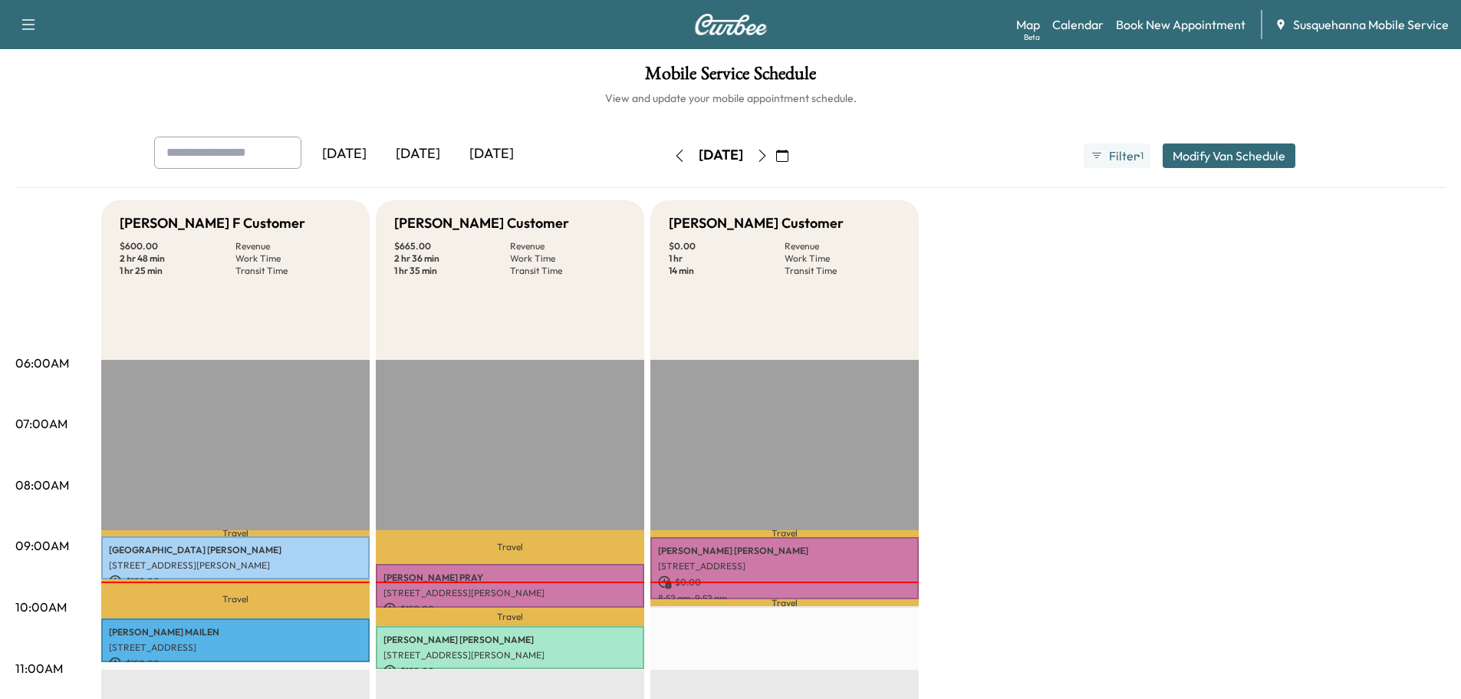
scroll to position [163, 0]
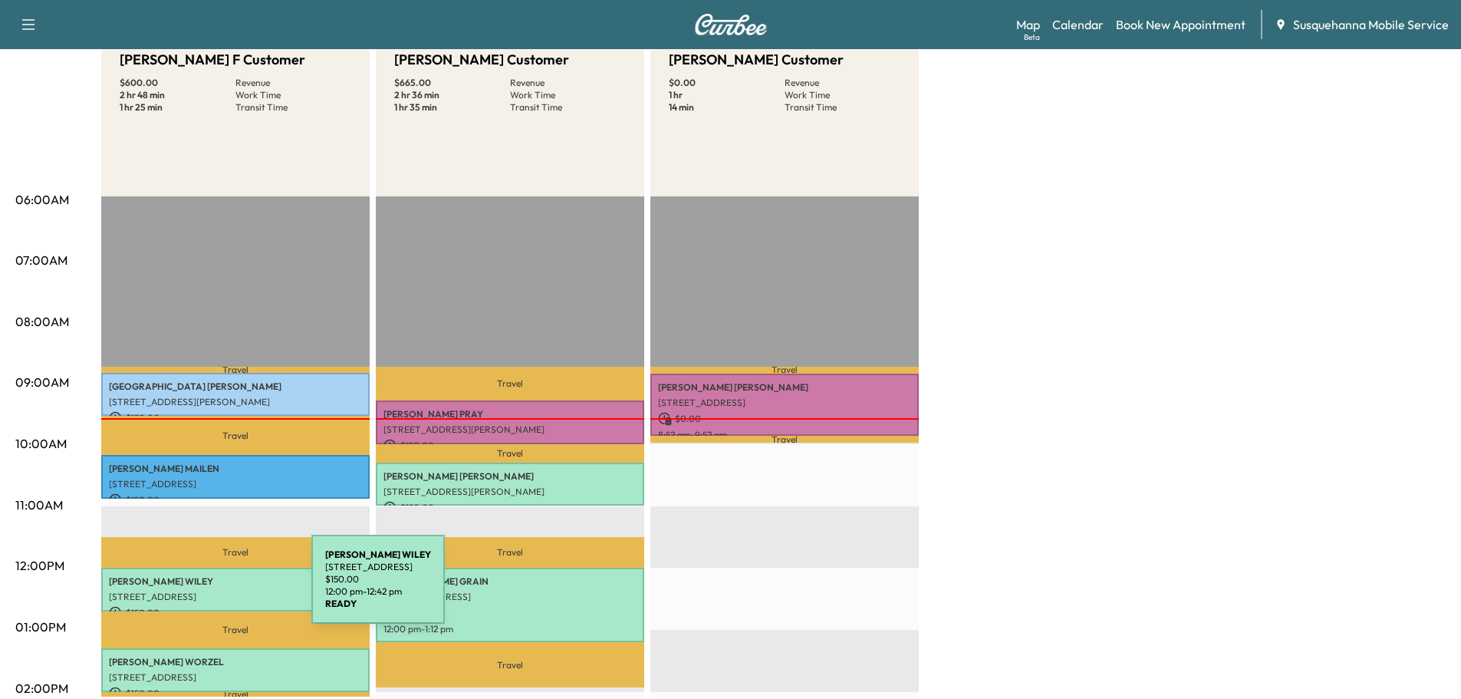
click at [196, 591] on p "[STREET_ADDRESS]" at bounding box center [235, 597] width 253 height 12
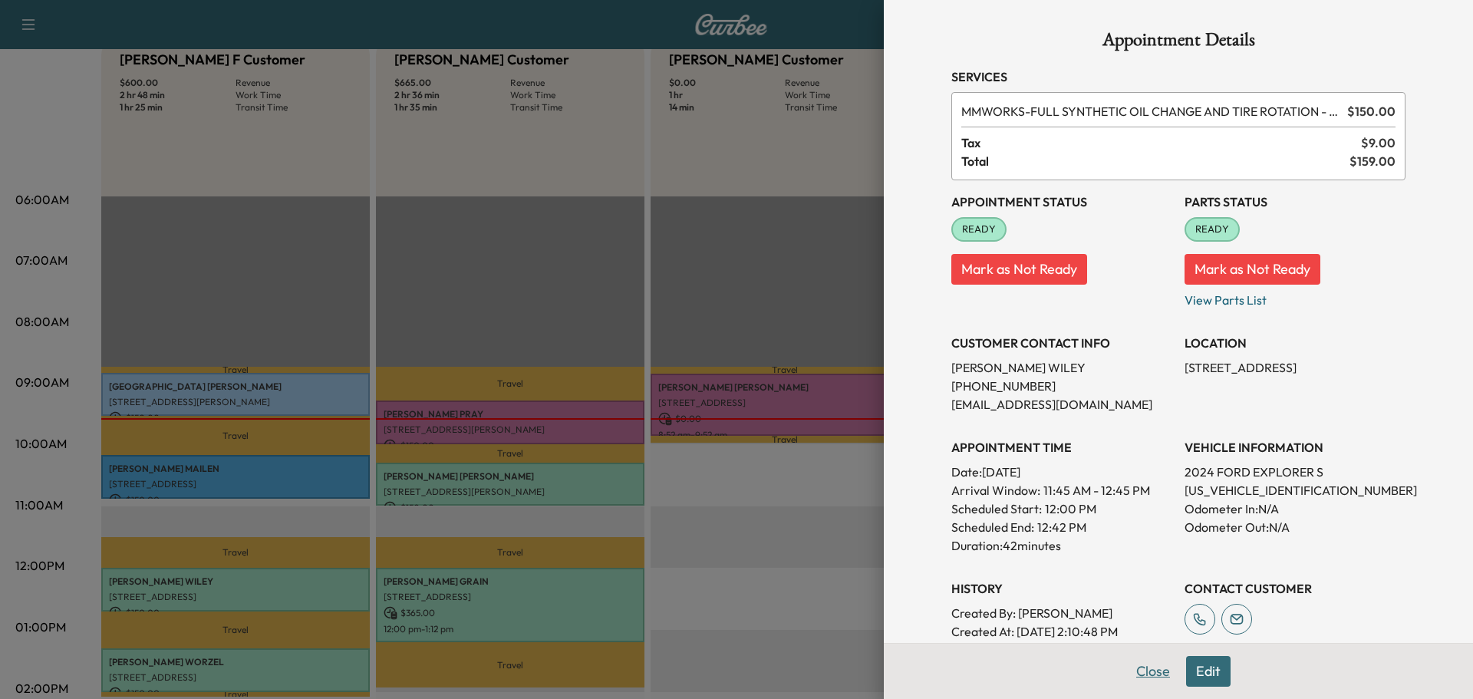
click at [1144, 674] on button "Close" at bounding box center [1153, 671] width 54 height 31
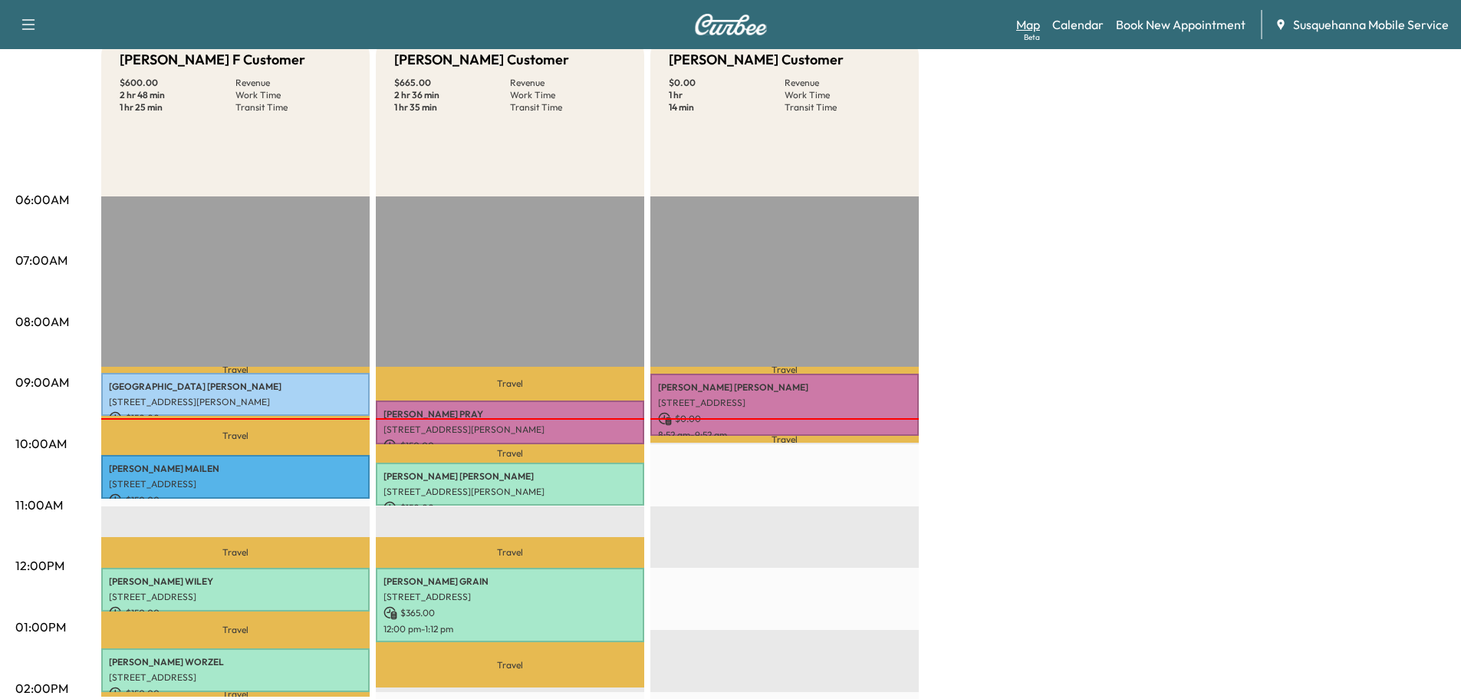
click at [1035, 22] on link "Map Beta" at bounding box center [1028, 24] width 24 height 18
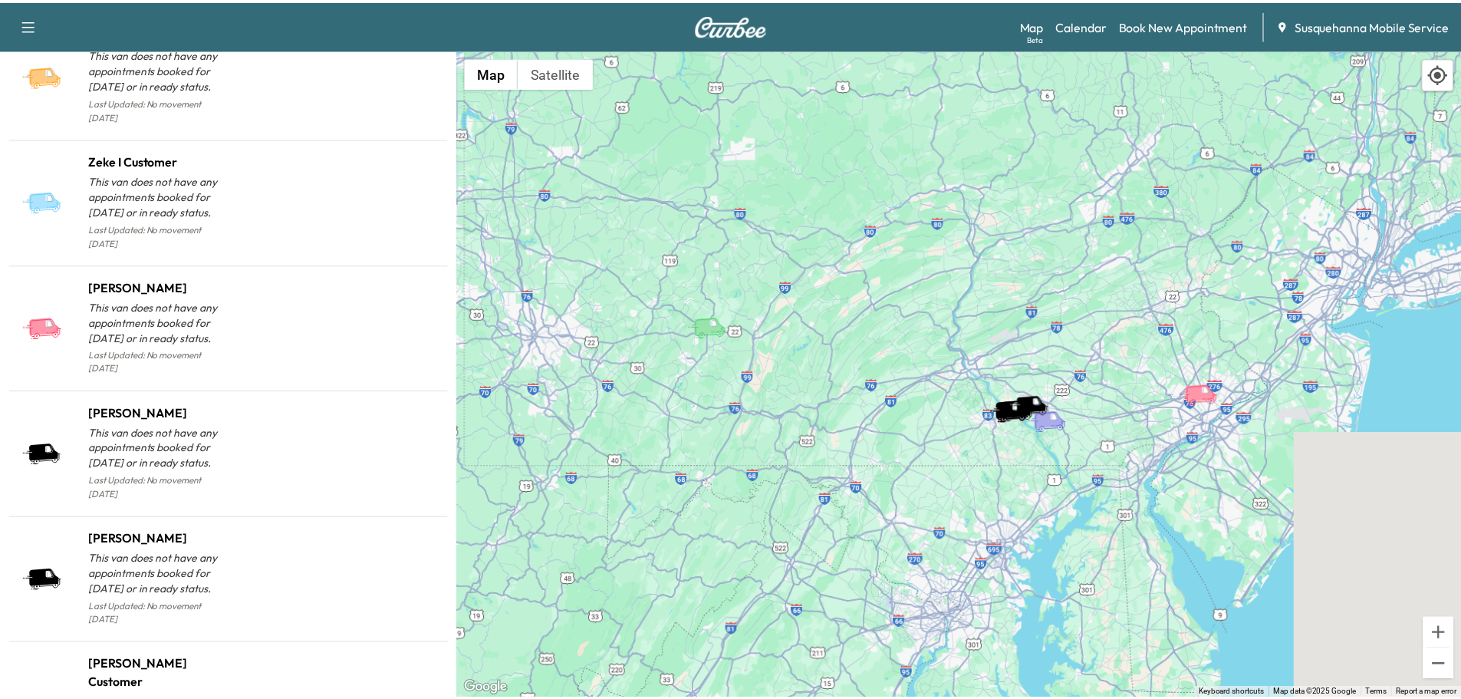
scroll to position [1524, 0]
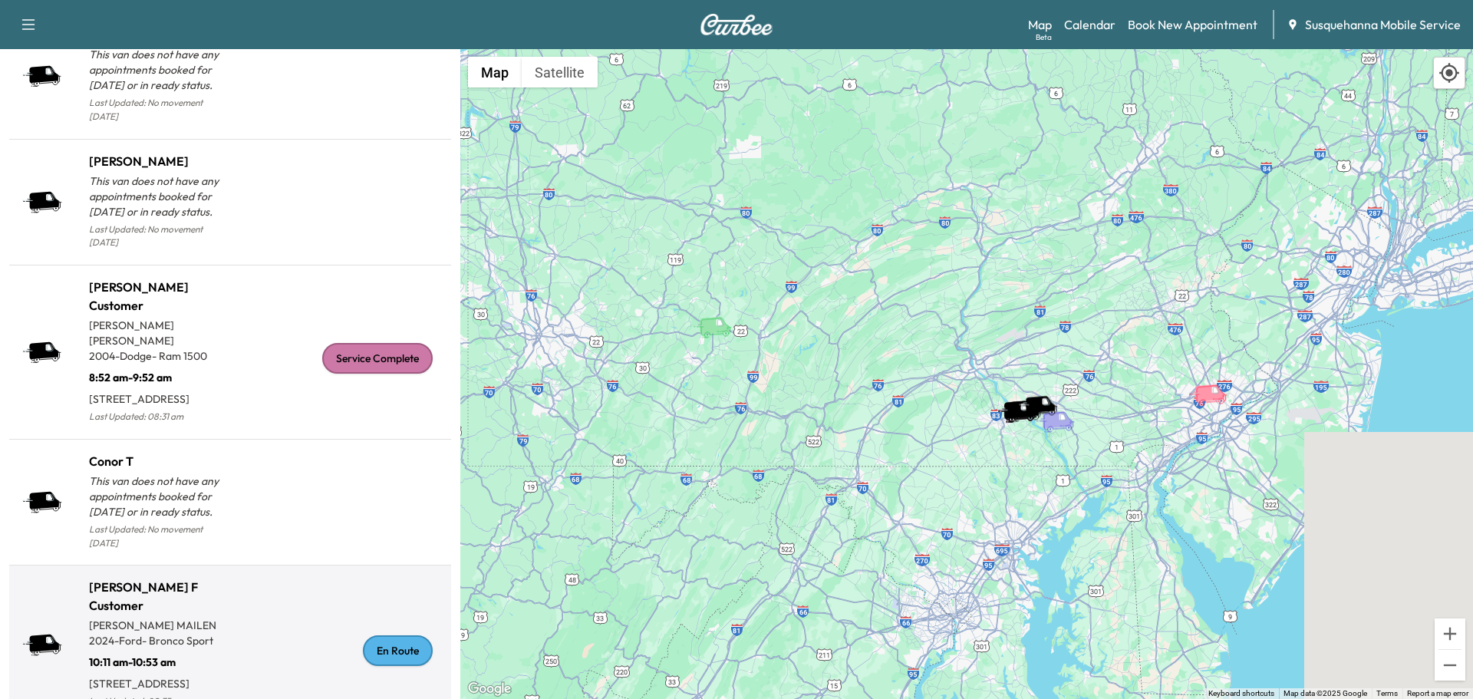
click at [386, 635] on div "En Route" at bounding box center [398, 650] width 70 height 31
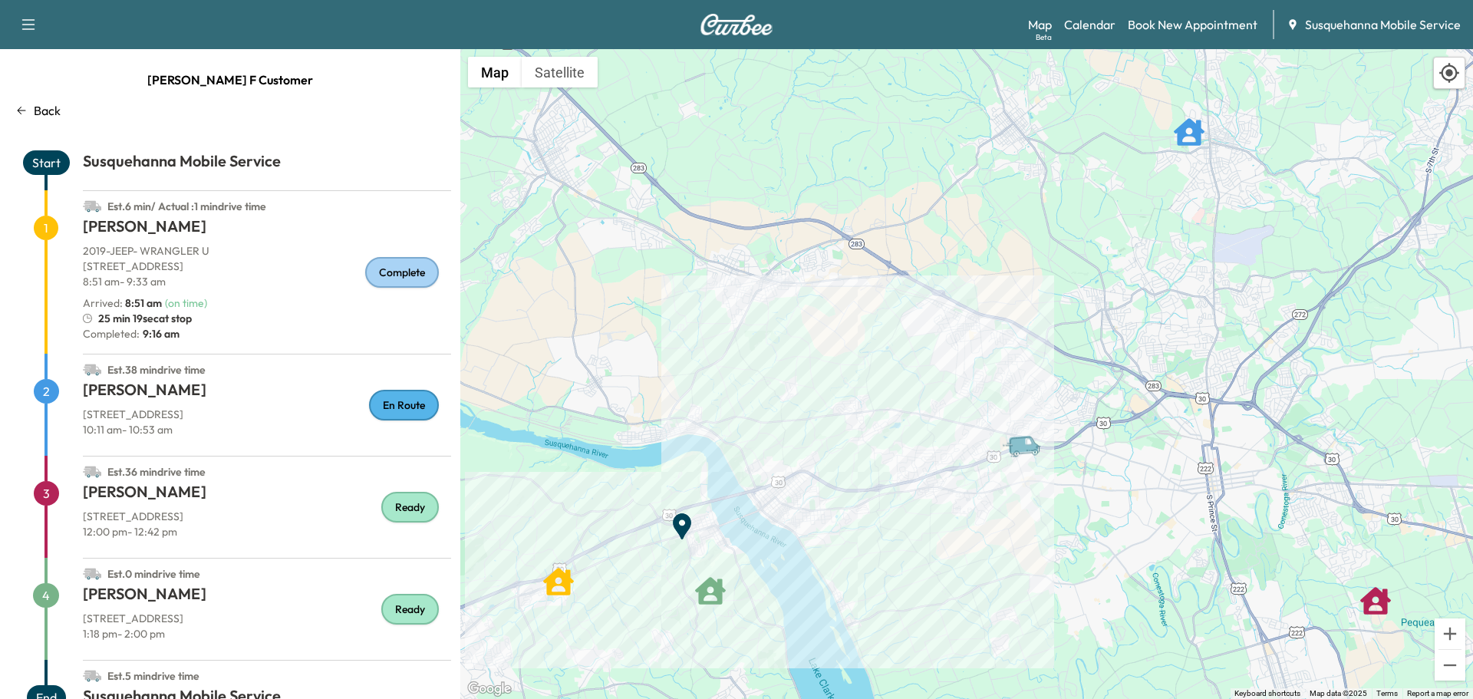
click at [41, 112] on p "Back" at bounding box center [47, 110] width 27 height 18
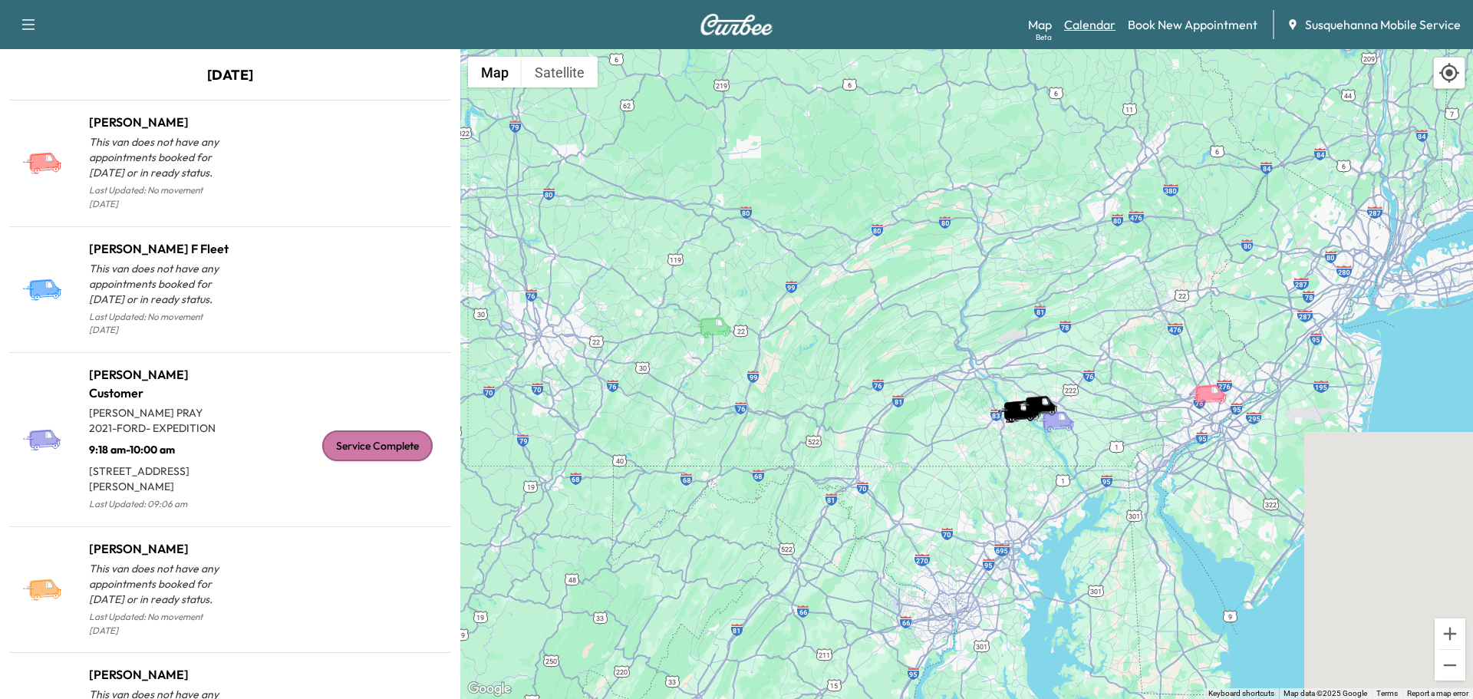
click at [1115, 25] on link "Calendar" at bounding box center [1089, 24] width 51 height 18
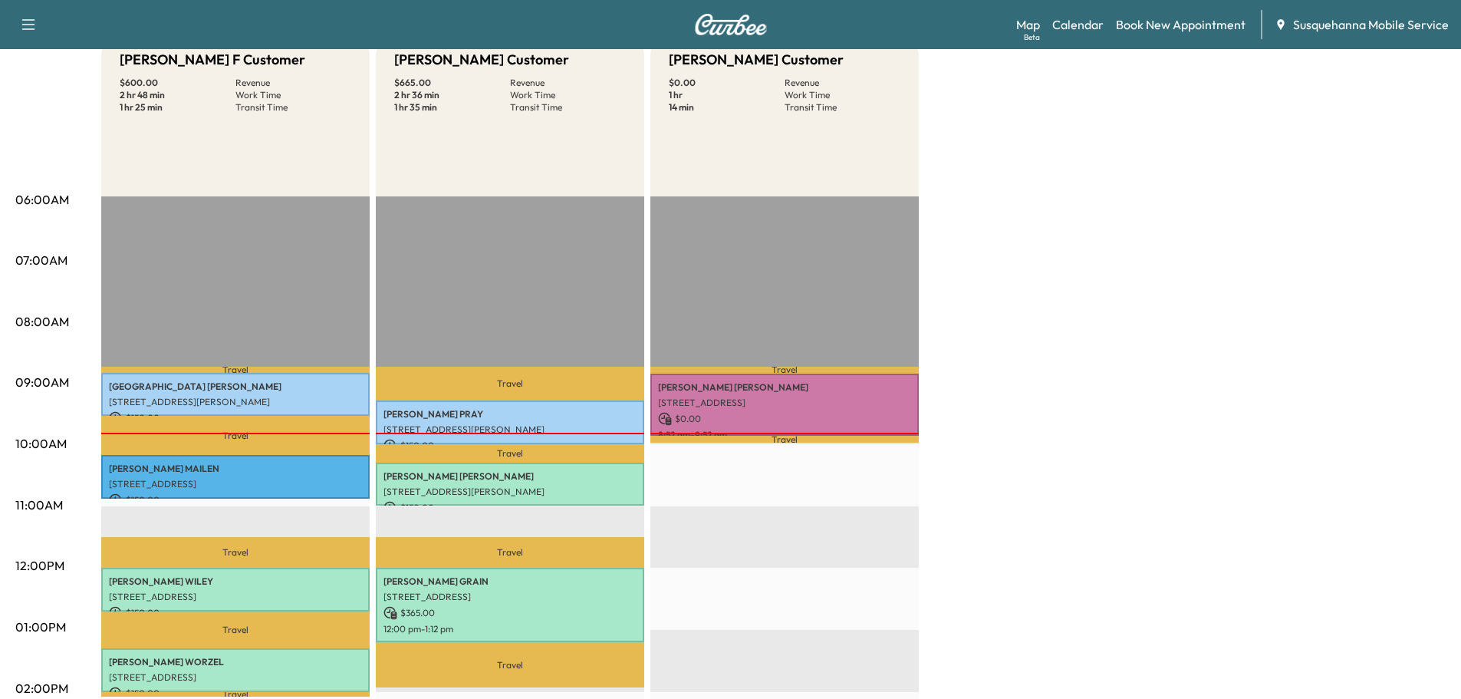
scroll to position [245, 0]
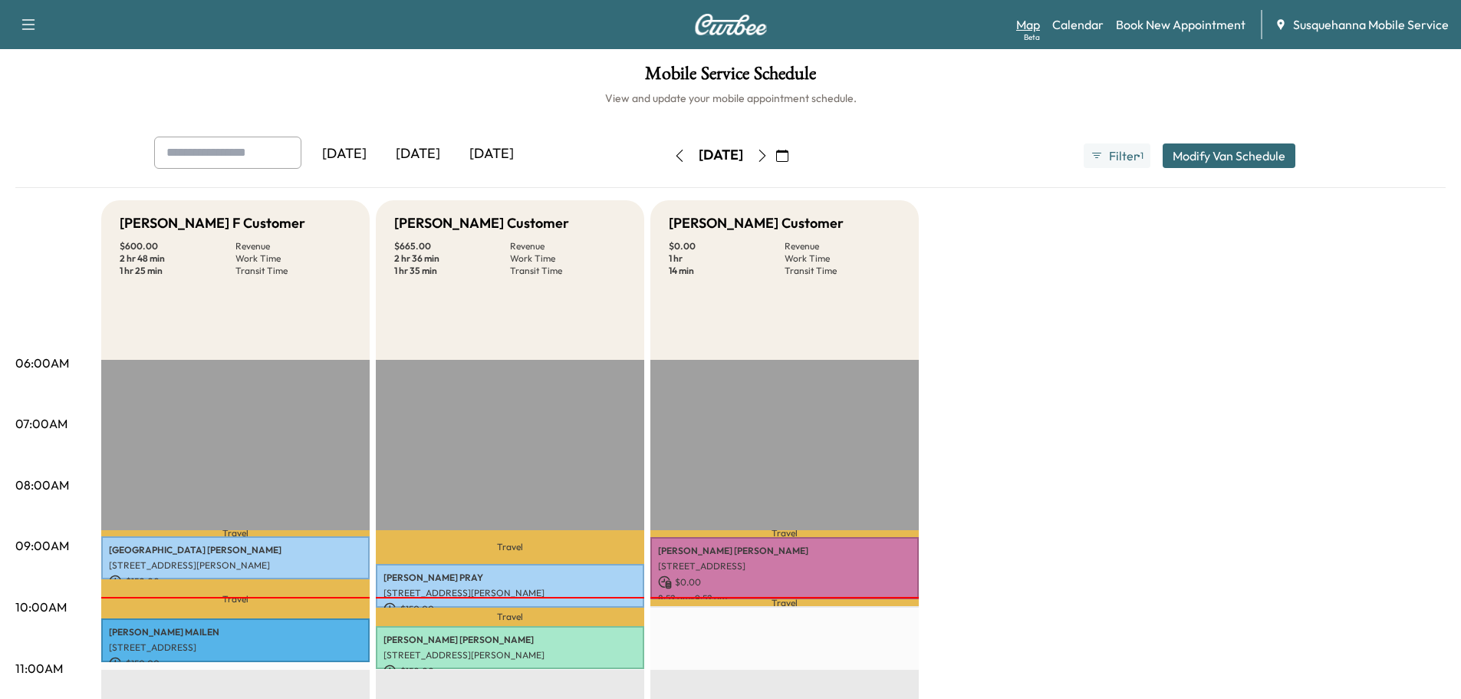
click at [1024, 25] on link "Map Beta" at bounding box center [1028, 24] width 24 height 18
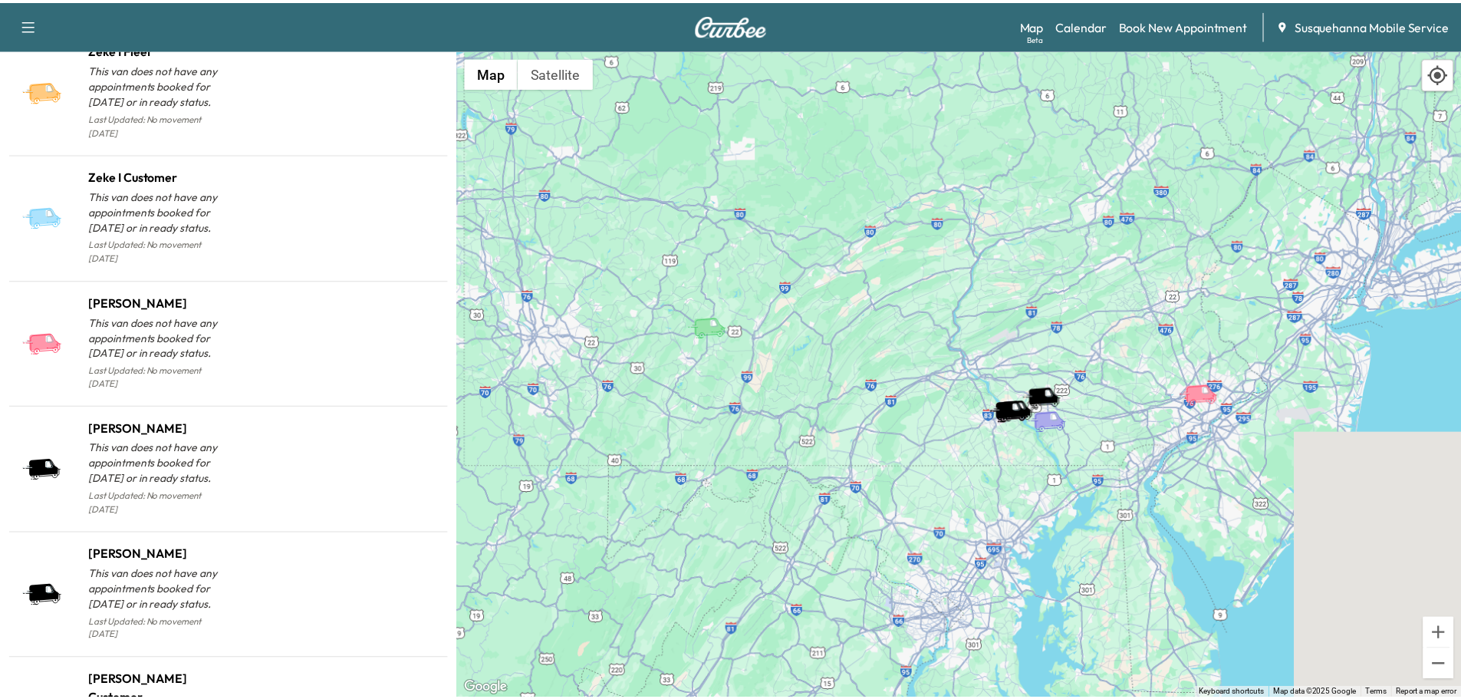
scroll to position [1524, 0]
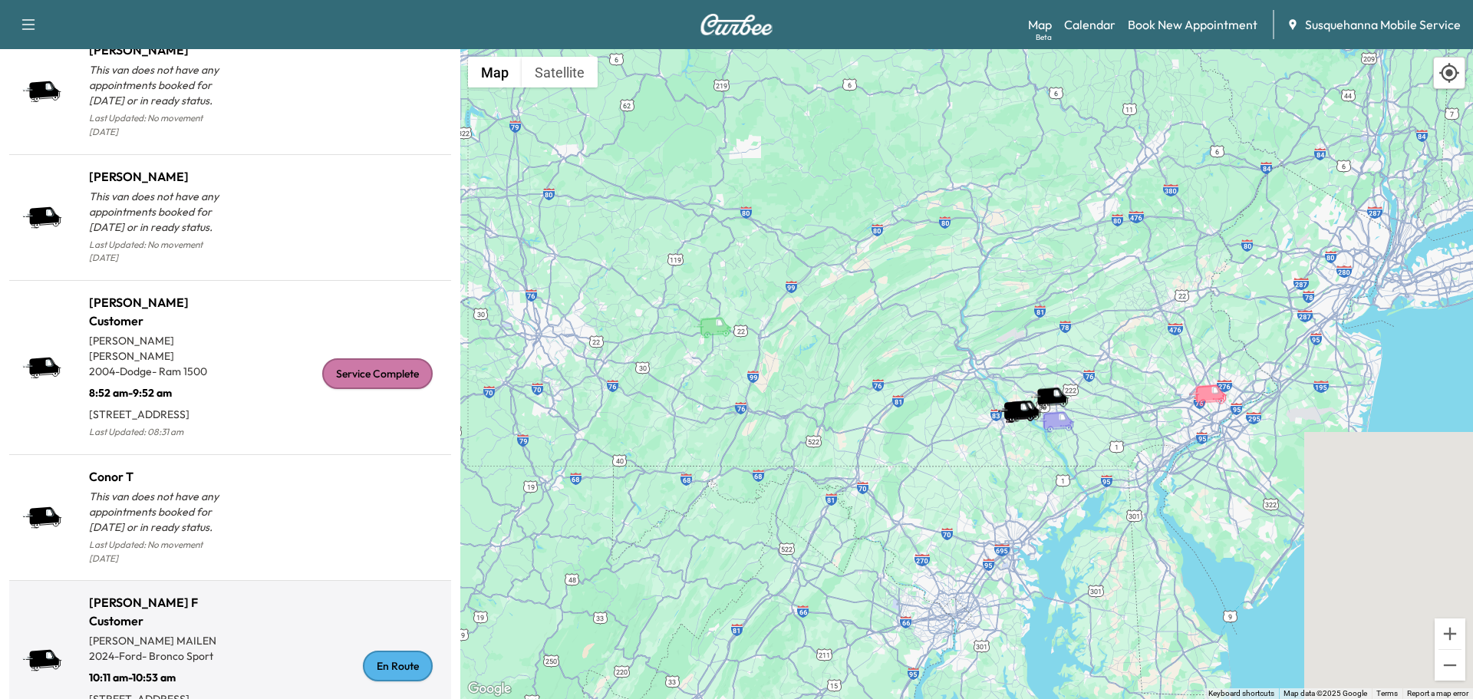
click at [367, 651] on div "En Route" at bounding box center [398, 666] width 70 height 31
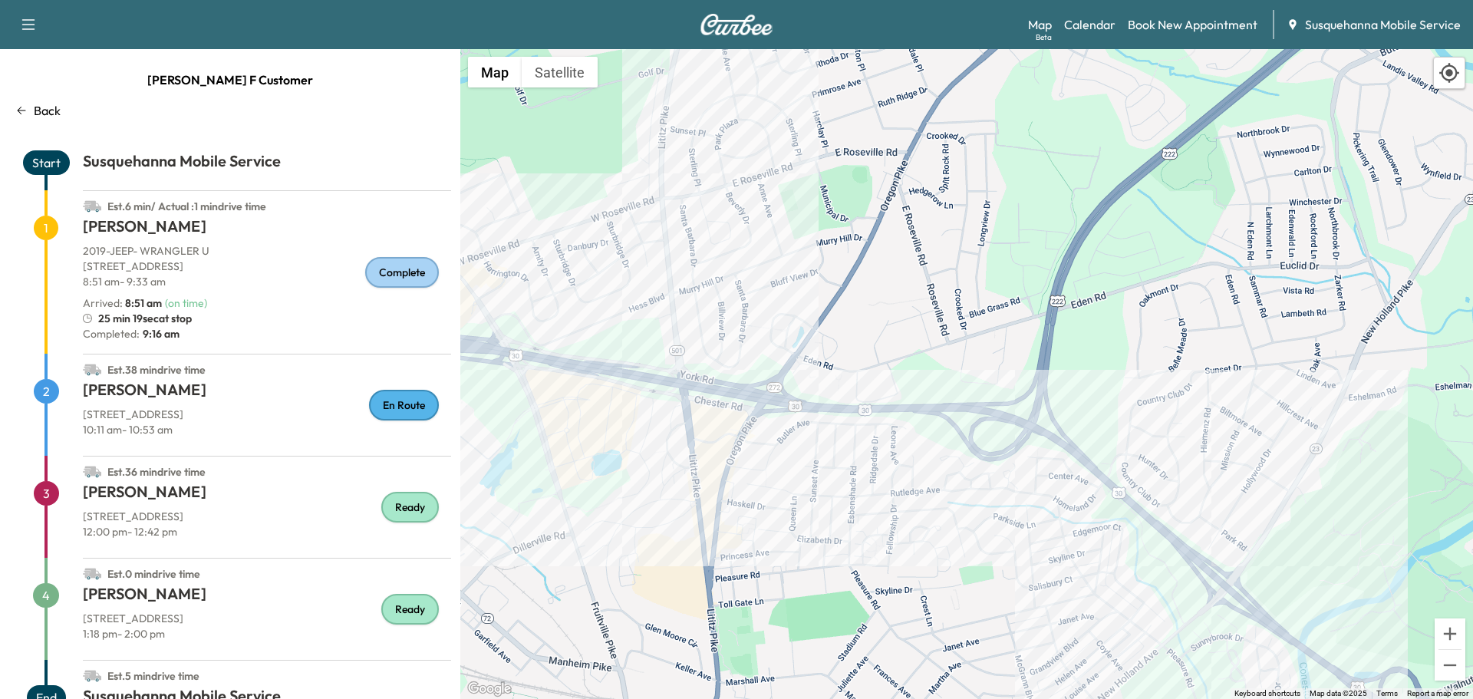
drag, startPoint x: 680, startPoint y: 270, endPoint x: 732, endPoint y: 628, distance: 361.9
click at [730, 628] on div "To activate drag with keyboard, press Alt + Enter. Once in keyboard drag state,…" at bounding box center [966, 374] width 1013 height 650
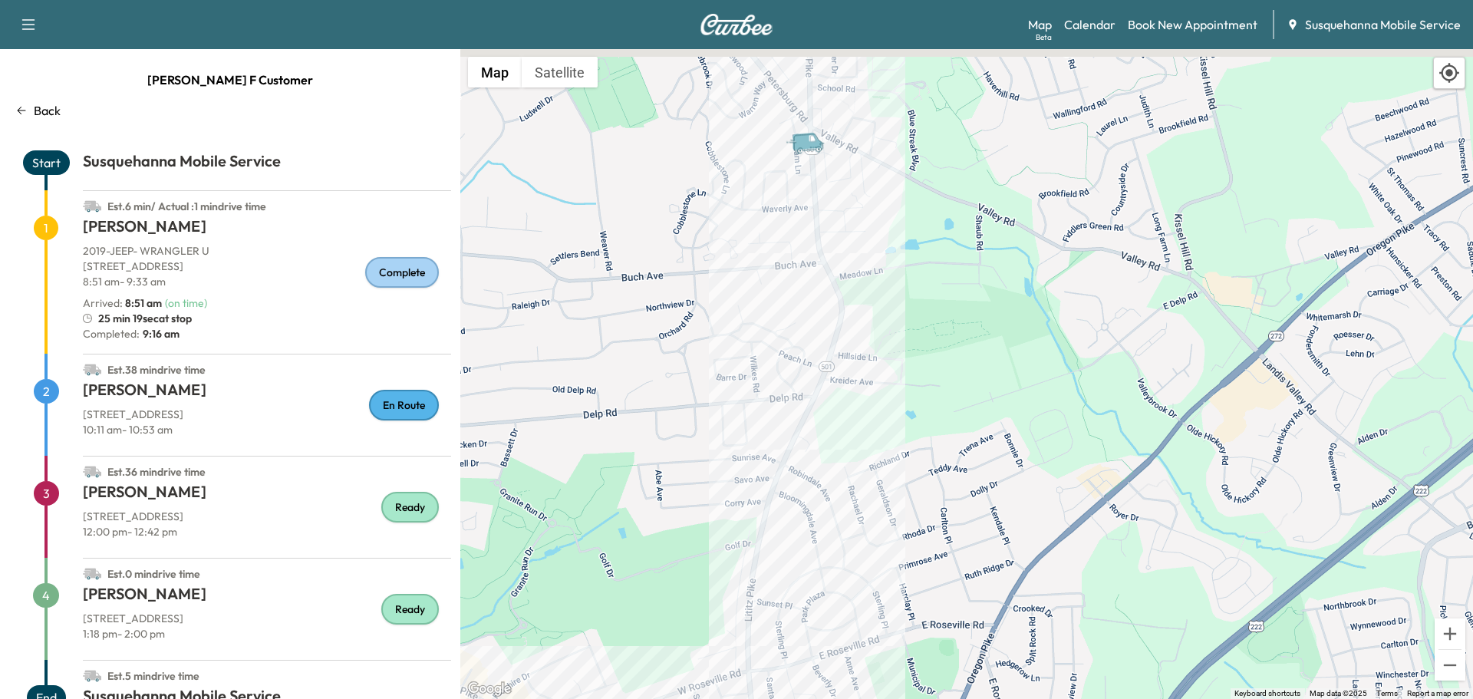
drag, startPoint x: 873, startPoint y: 186, endPoint x: 891, endPoint y: 641, distance: 454.5
click at [891, 641] on div "To activate drag with keyboard, press Alt + Enter. Once in keyboard drag state,…" at bounding box center [966, 374] width 1013 height 650
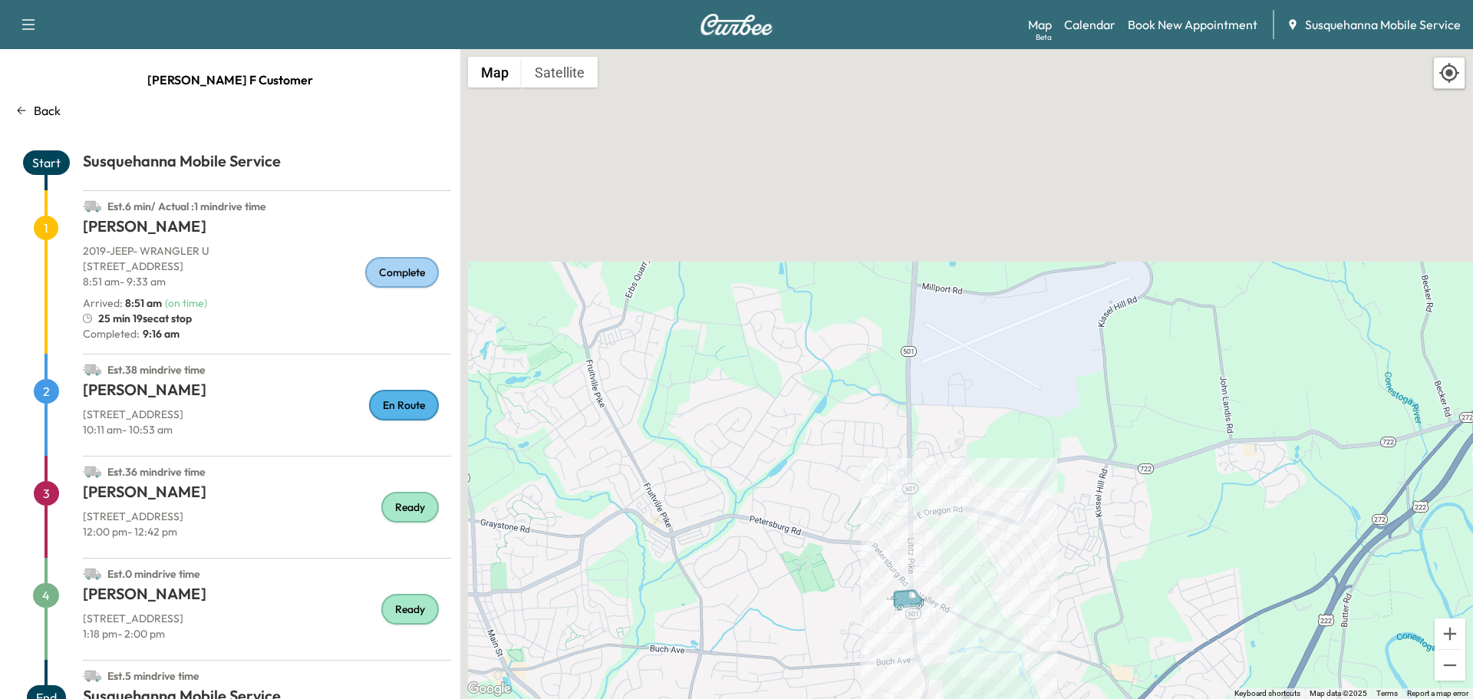
drag, startPoint x: 1001, startPoint y: 252, endPoint x: 1062, endPoint y: 644, distance: 396.7
click at [1062, 644] on div "To activate drag with keyboard, press Alt + Enter. Once in keyboard drag state,…" at bounding box center [966, 374] width 1013 height 650
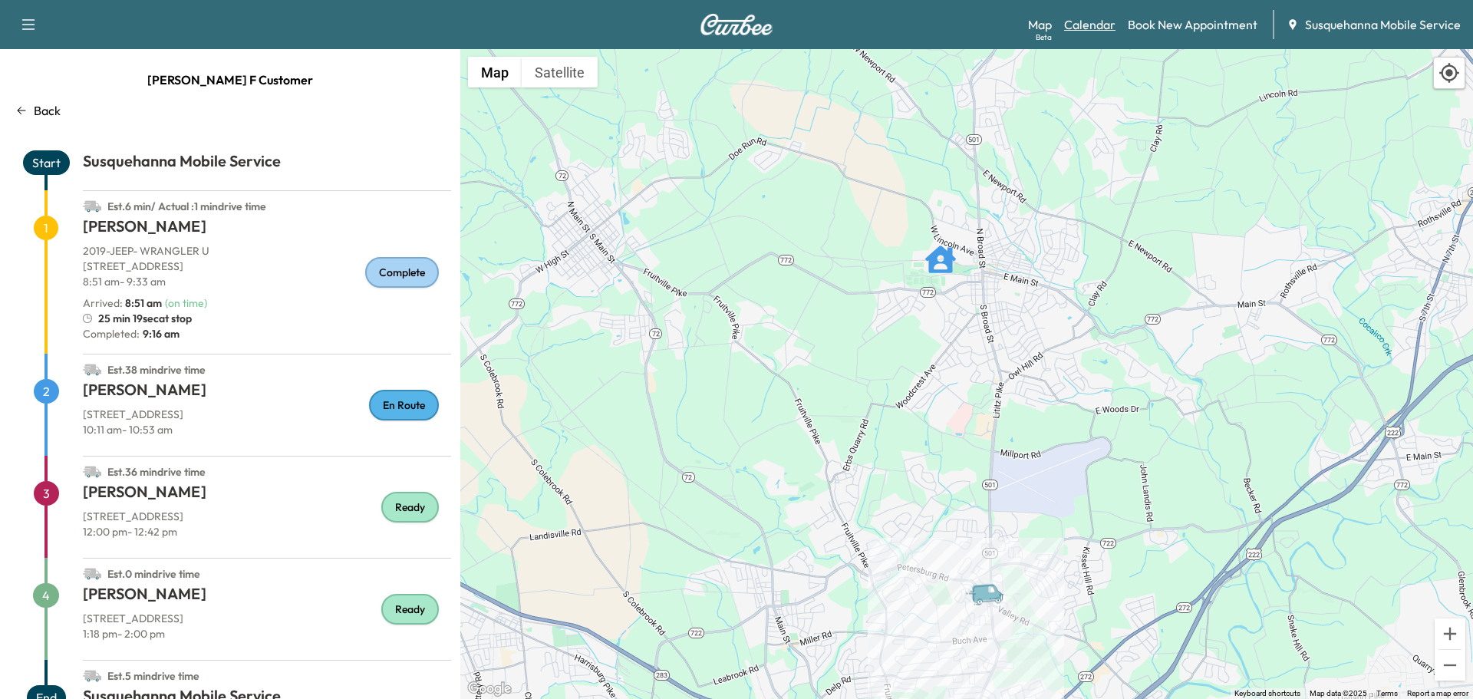
click at [1086, 25] on link "Calendar" at bounding box center [1089, 24] width 51 height 18
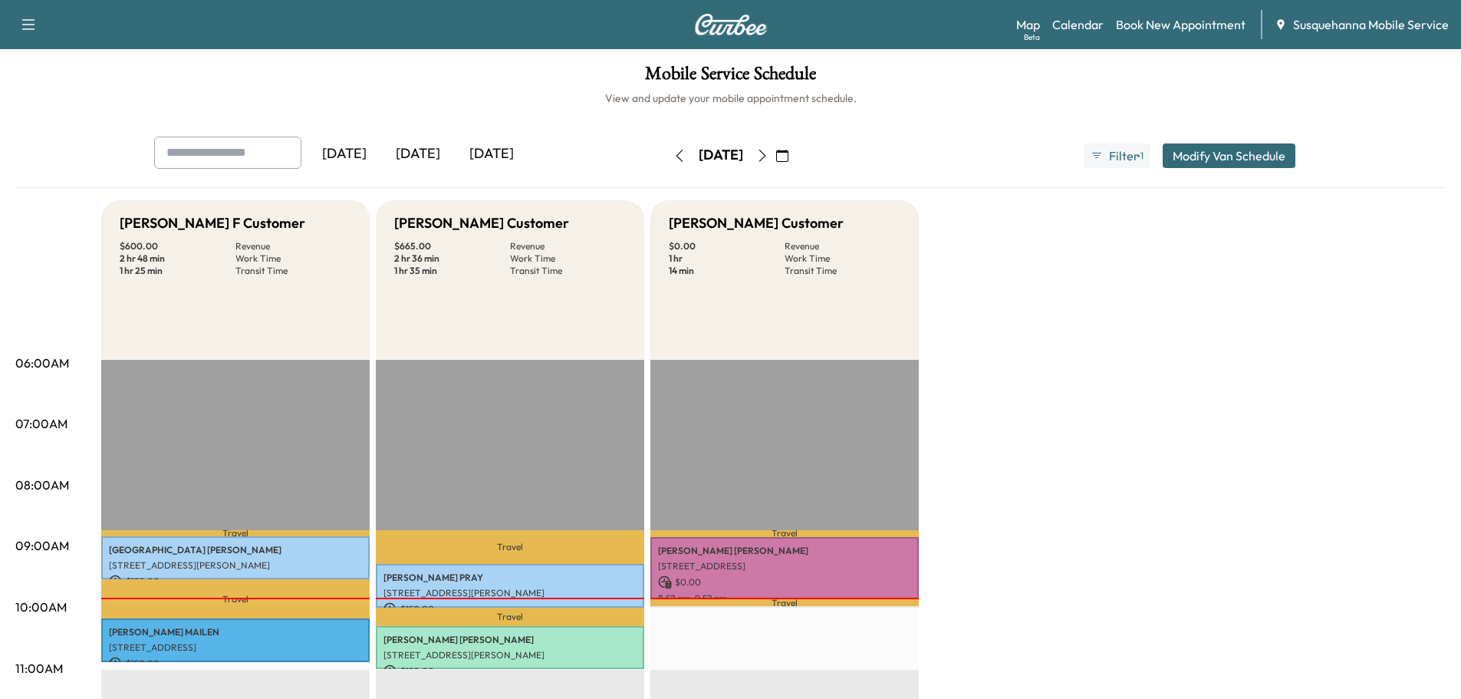
scroll to position [163, 0]
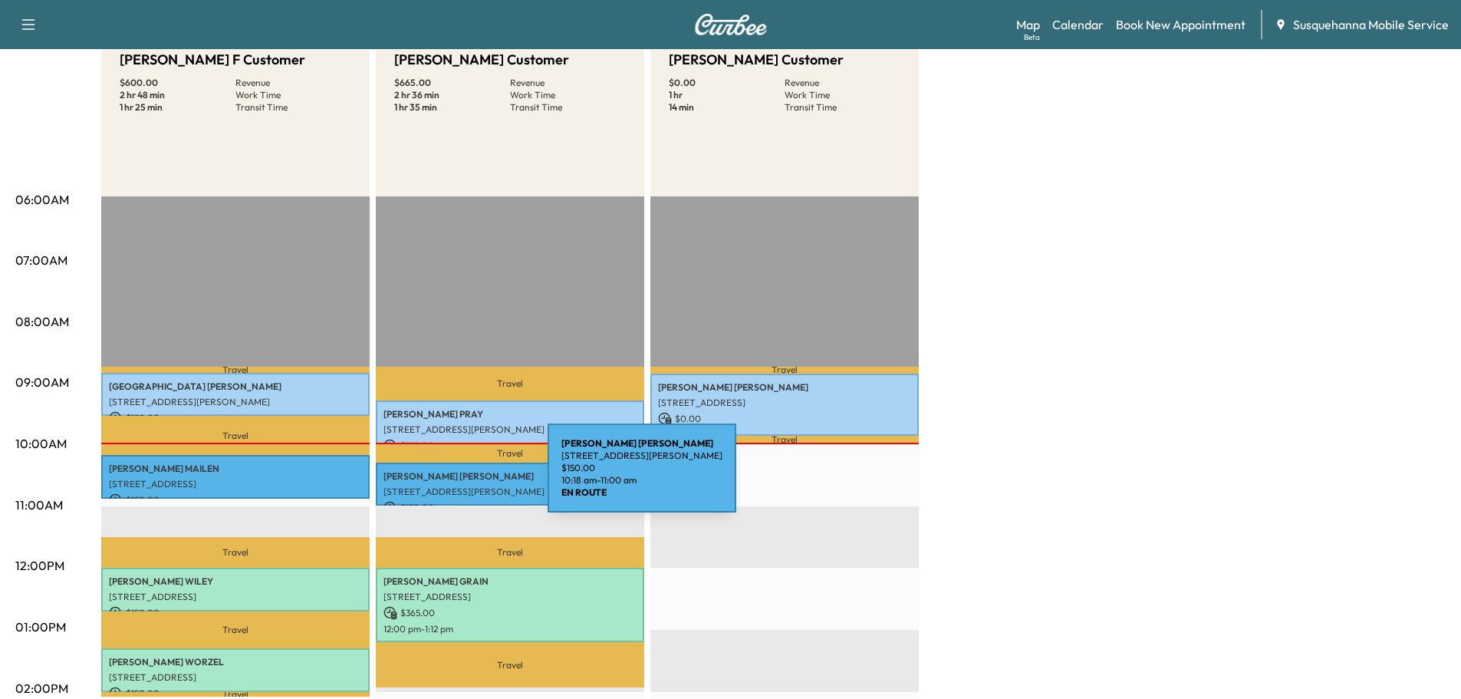
click at [433, 477] on p "DAN MCCALL" at bounding box center [510, 476] width 253 height 12
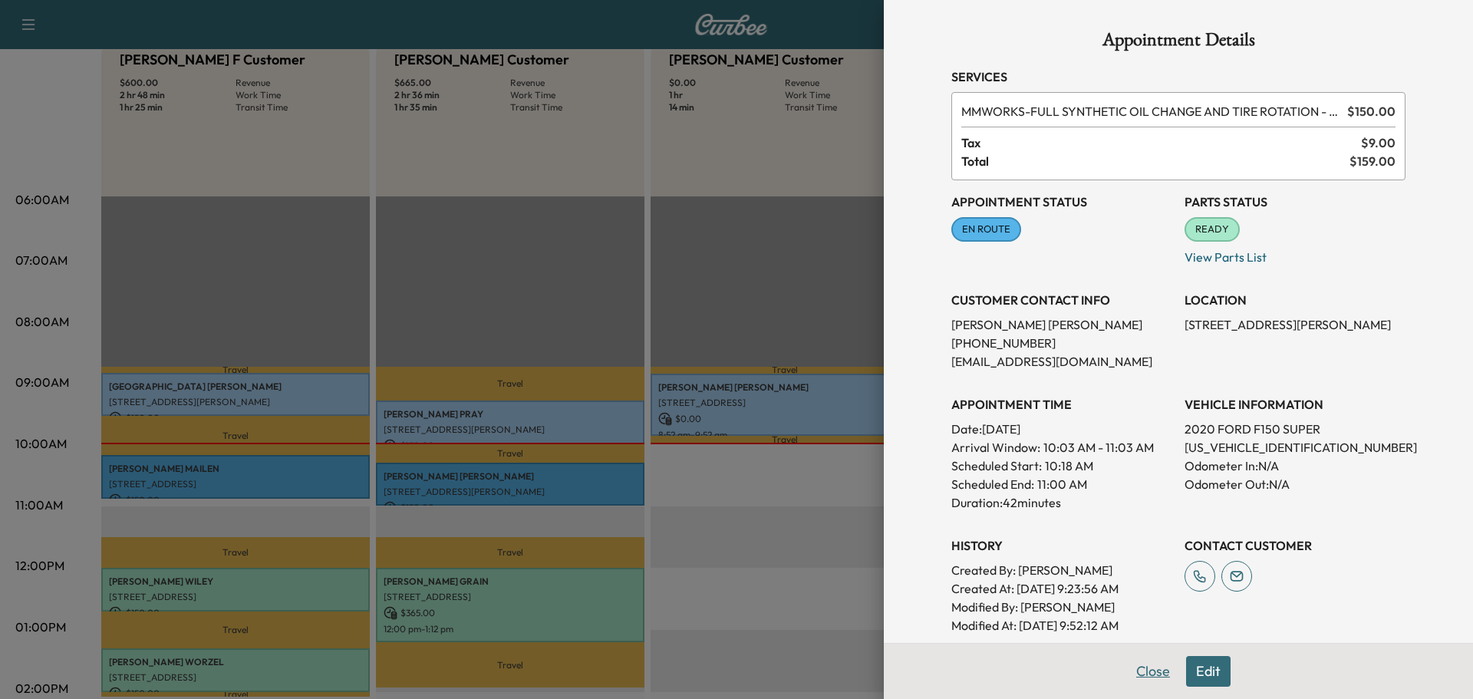
click at [1142, 677] on button "Close" at bounding box center [1153, 671] width 54 height 31
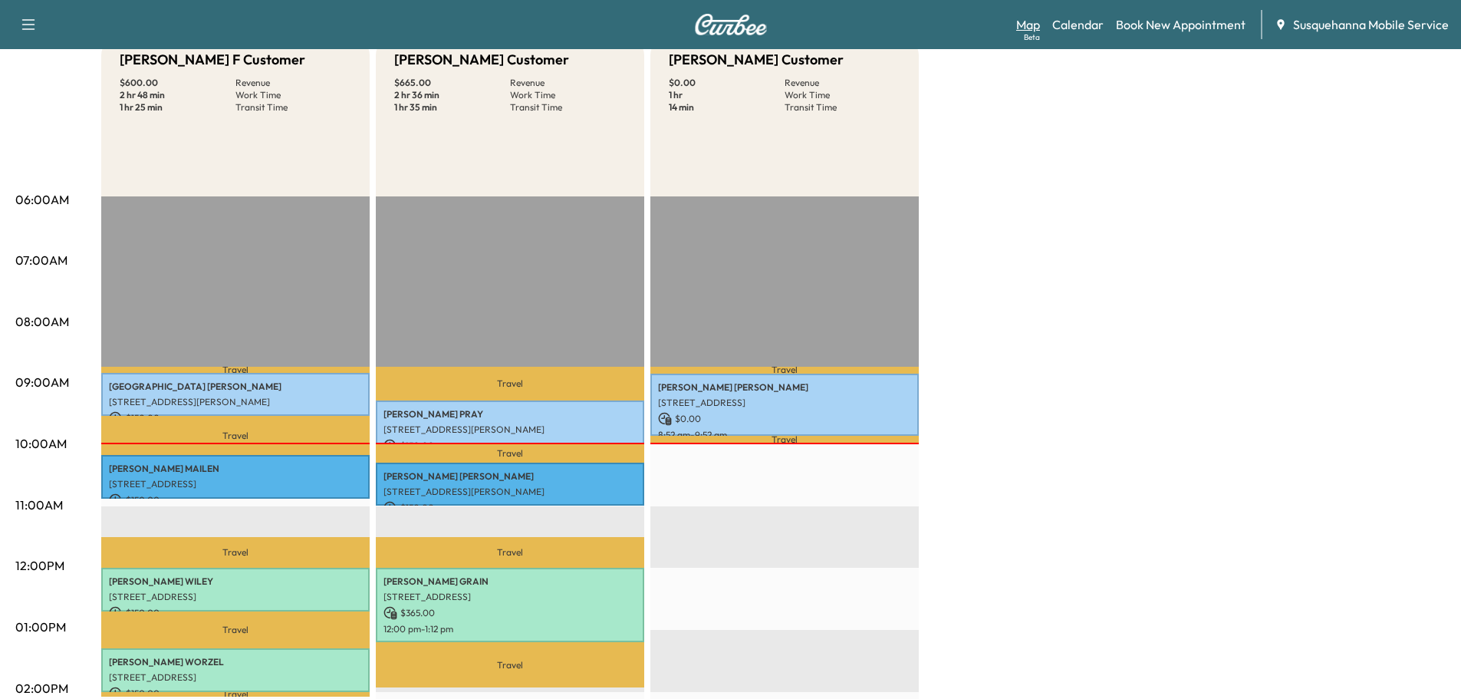
click at [1029, 24] on link "Map Beta" at bounding box center [1028, 24] width 24 height 18
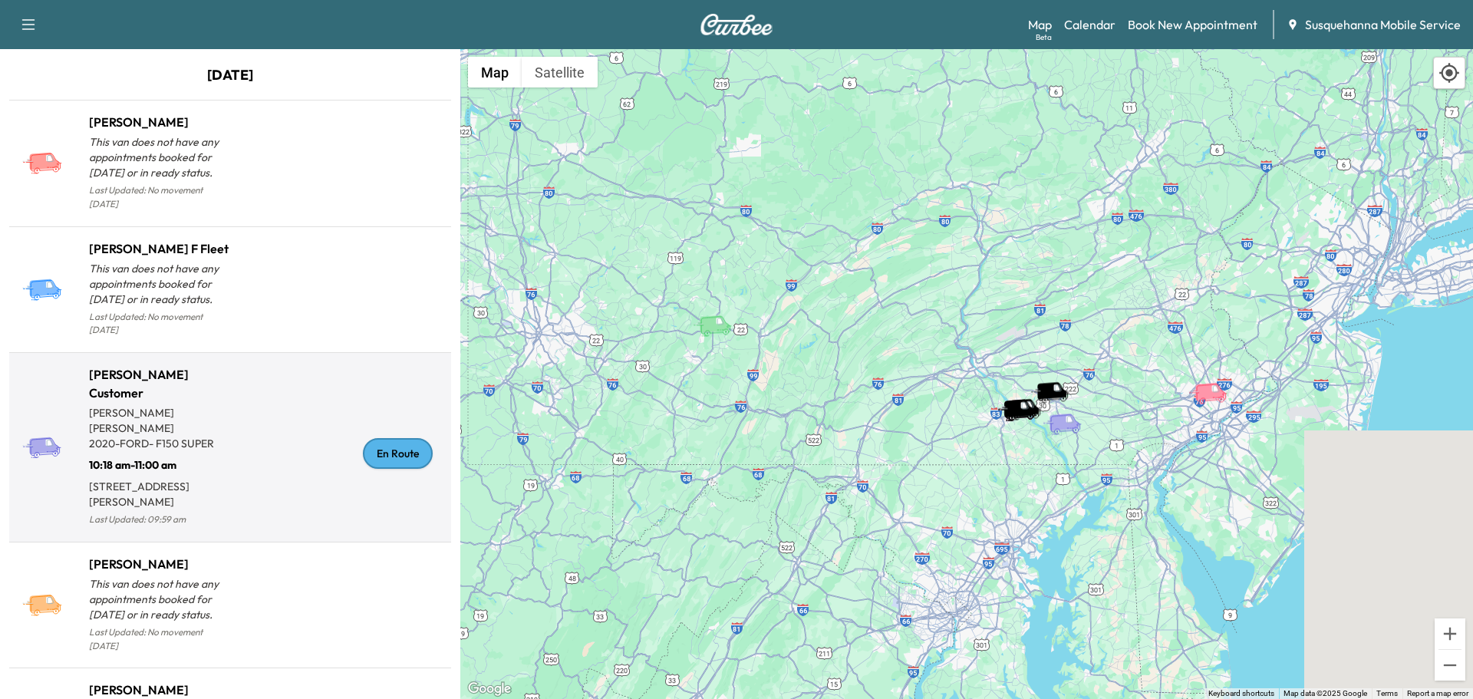
click at [387, 446] on div "En Route" at bounding box center [398, 453] width 70 height 31
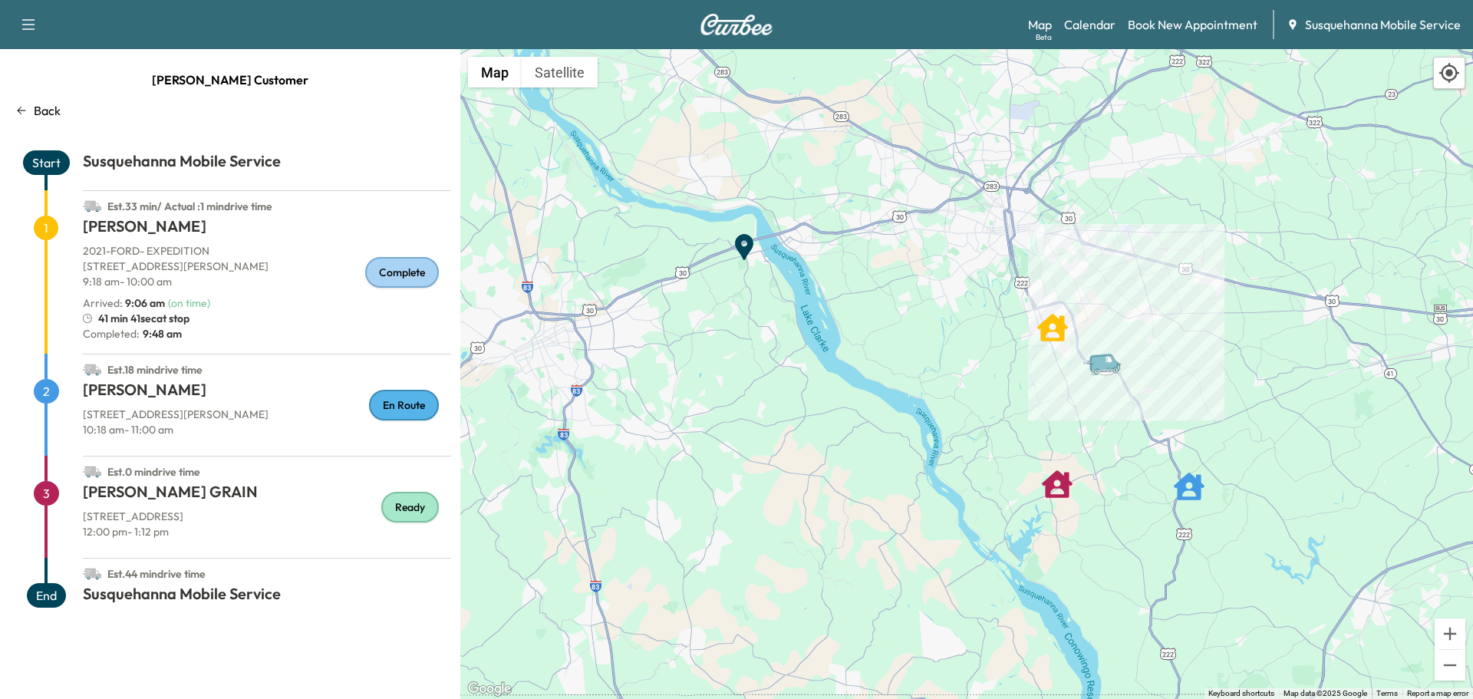
click at [33, 108] on div "Back" at bounding box center [230, 110] width 442 height 18
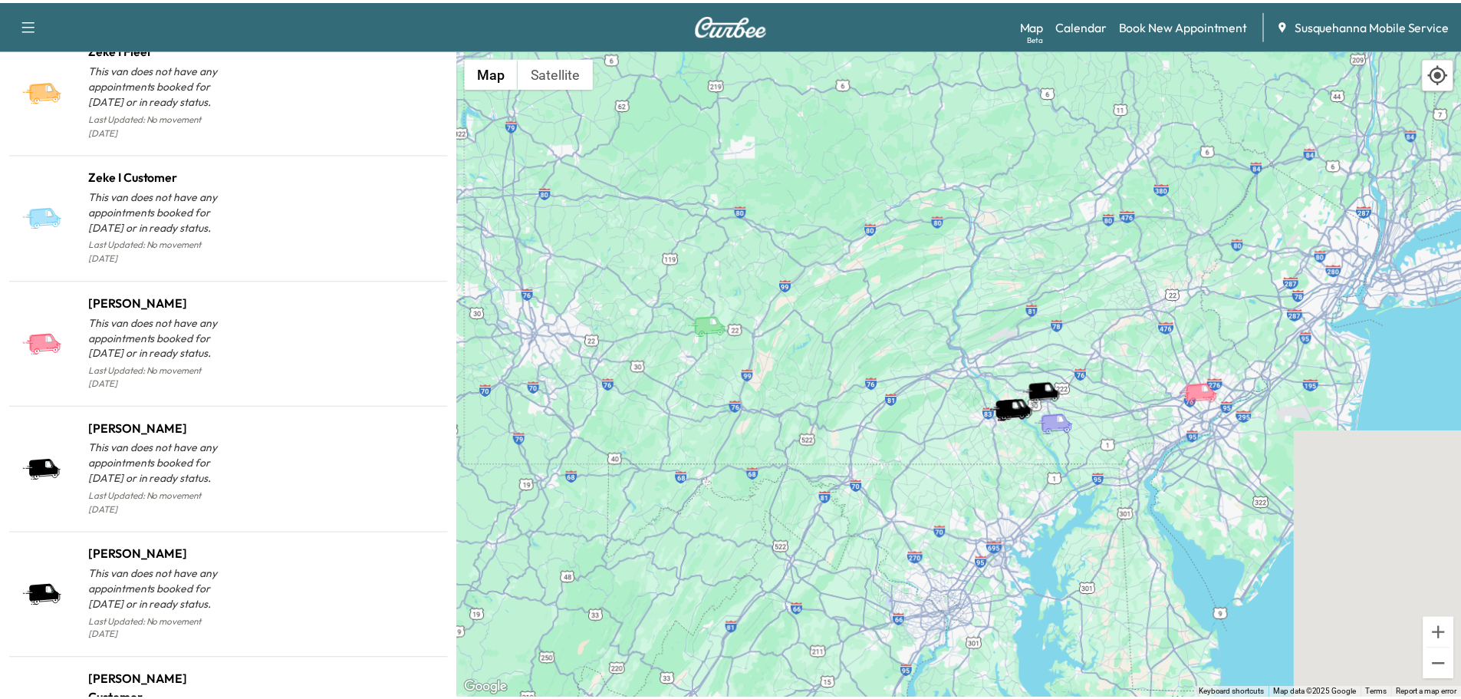
scroll to position [1465, 0]
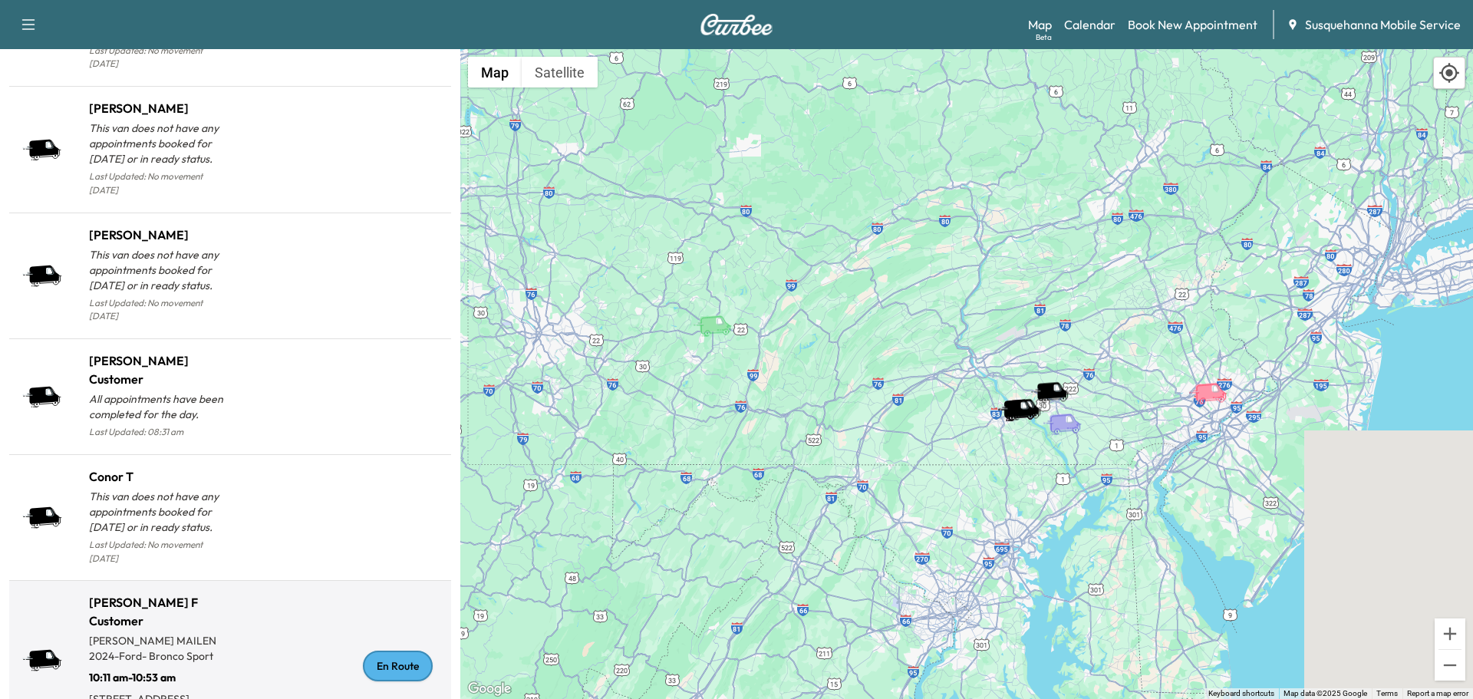
click at [377, 651] on div "En Route" at bounding box center [398, 666] width 70 height 31
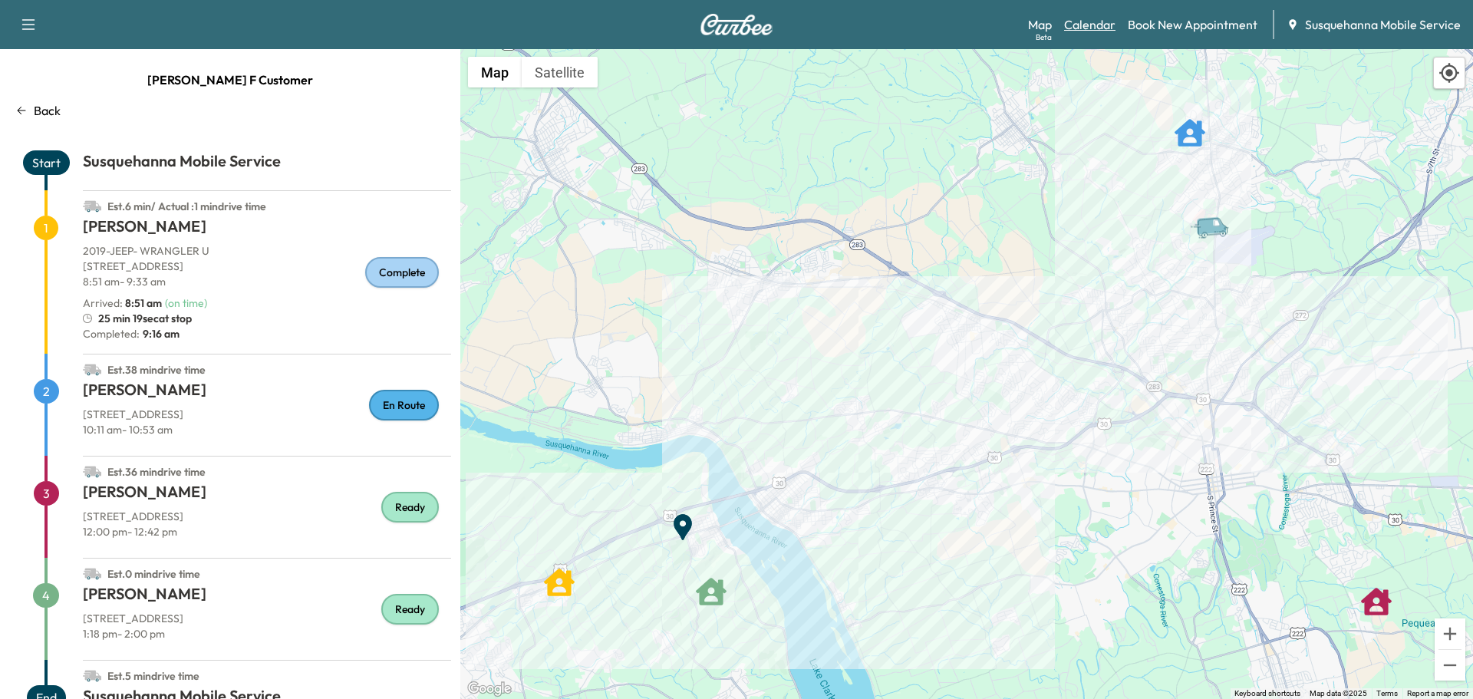
click at [1091, 27] on link "Calendar" at bounding box center [1089, 24] width 51 height 18
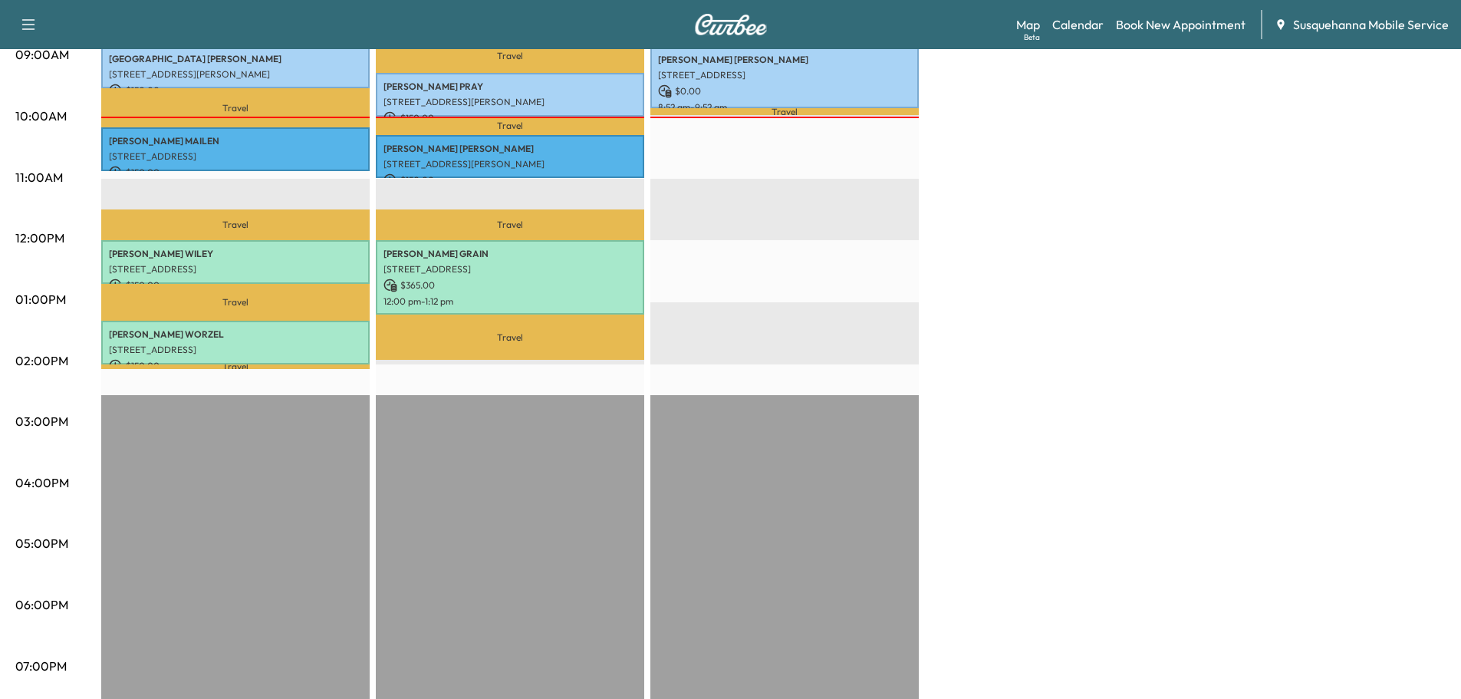
scroll to position [328, 0]
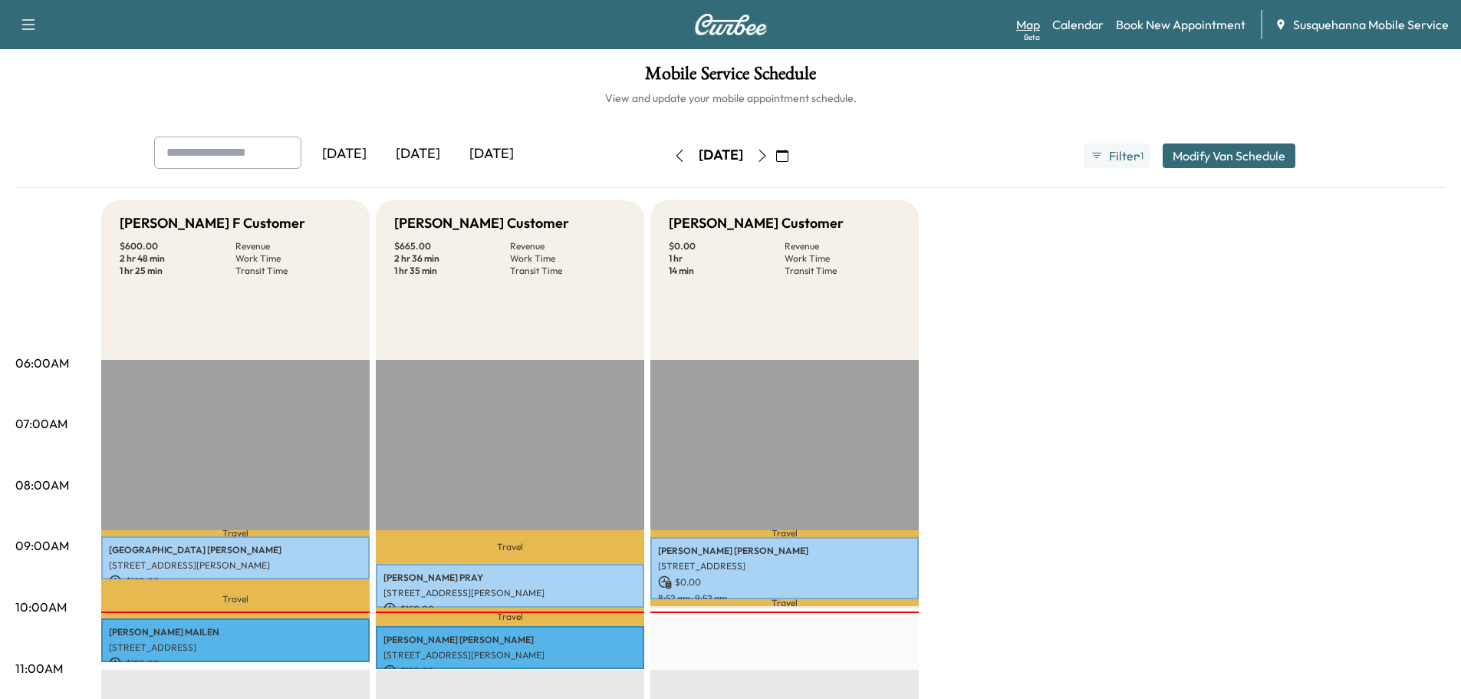
click at [1028, 28] on link "Map Beta" at bounding box center [1028, 24] width 24 height 18
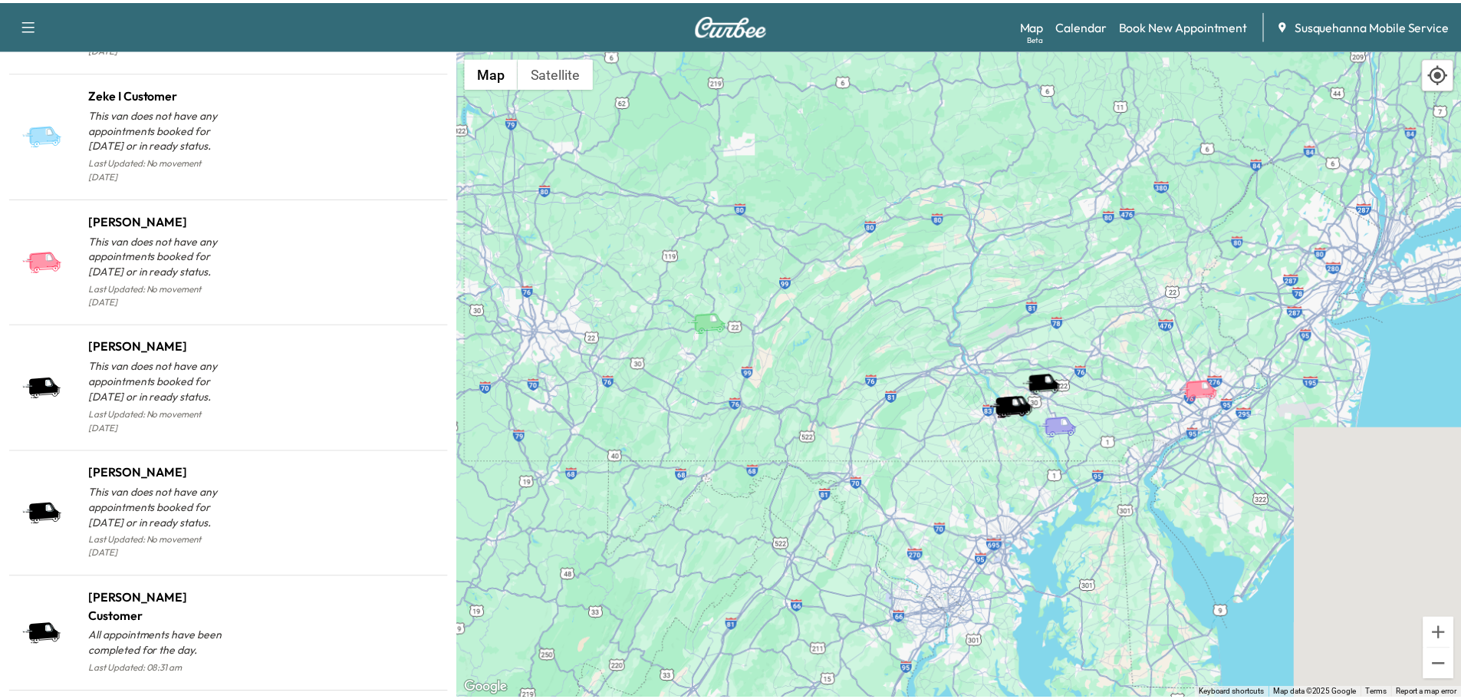
scroll to position [1465, 0]
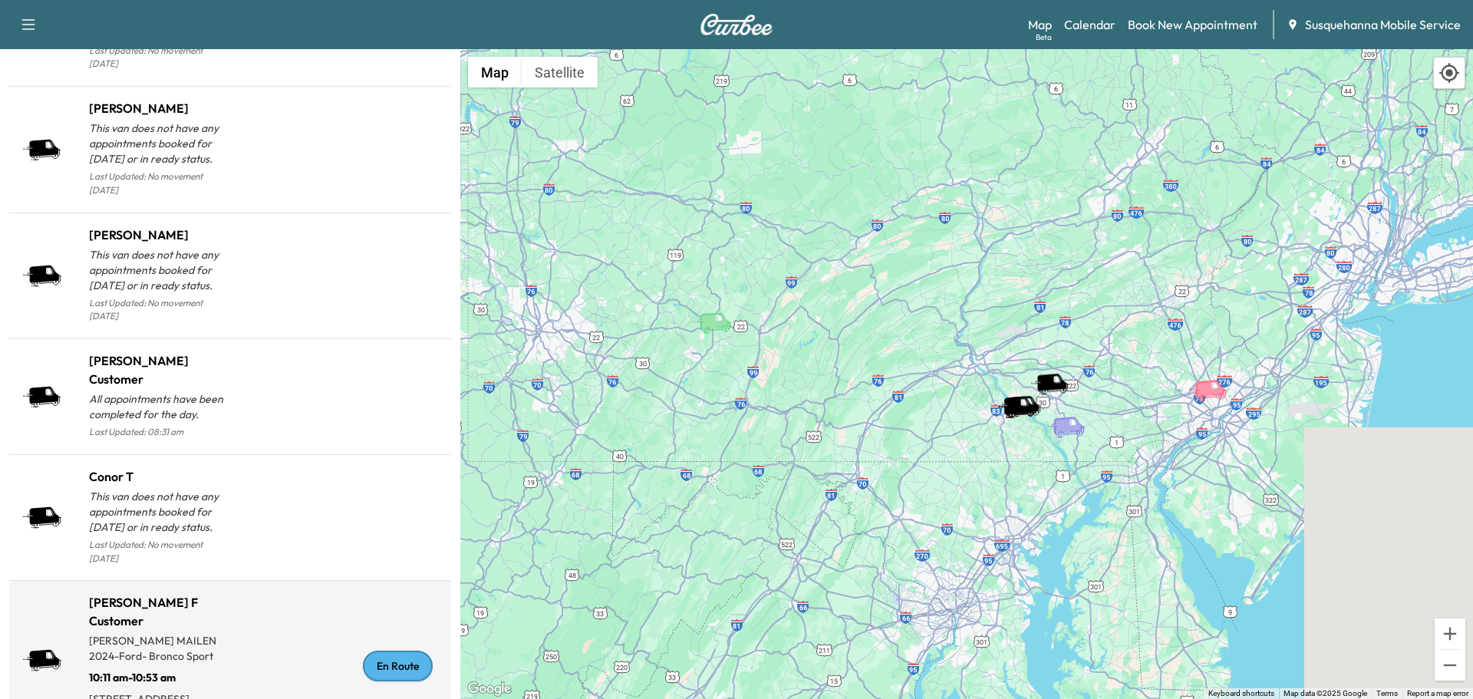
click at [402, 651] on div "En Route" at bounding box center [398, 666] width 70 height 31
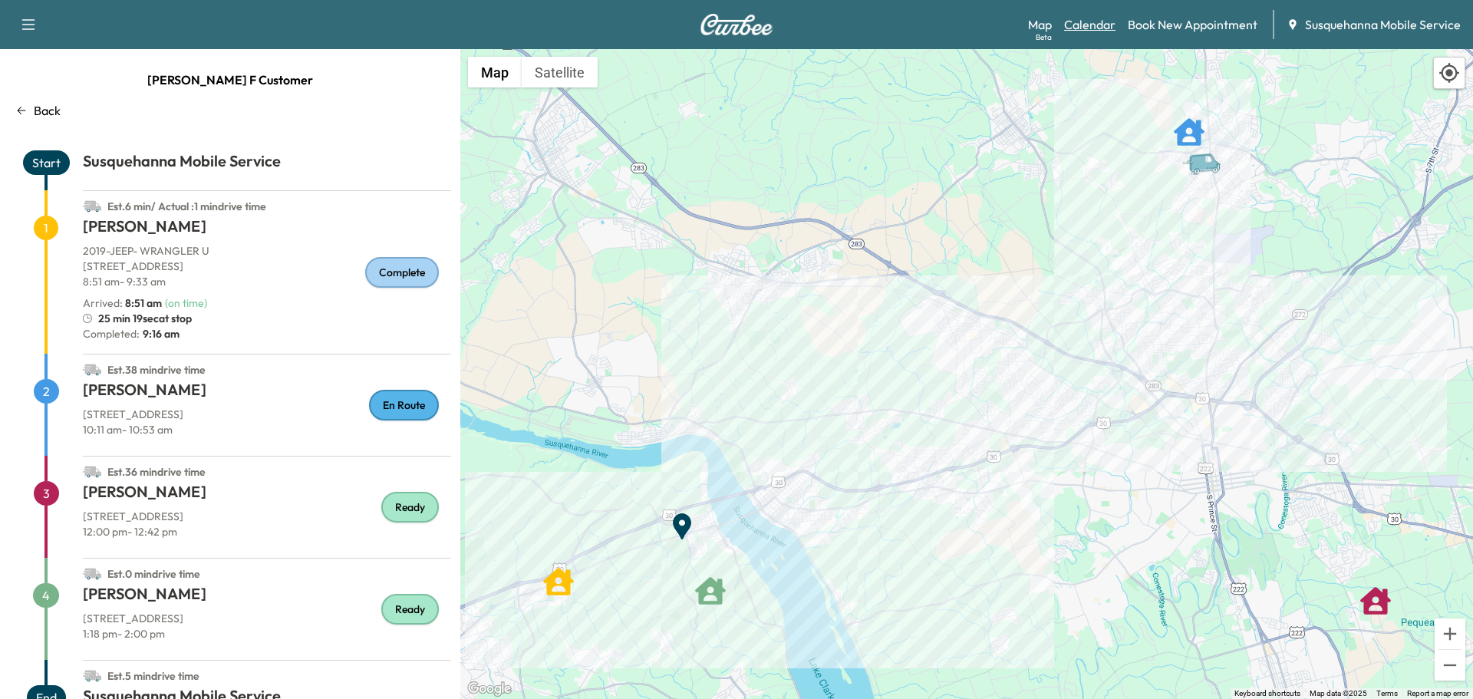
click at [1092, 29] on link "Calendar" at bounding box center [1089, 24] width 51 height 18
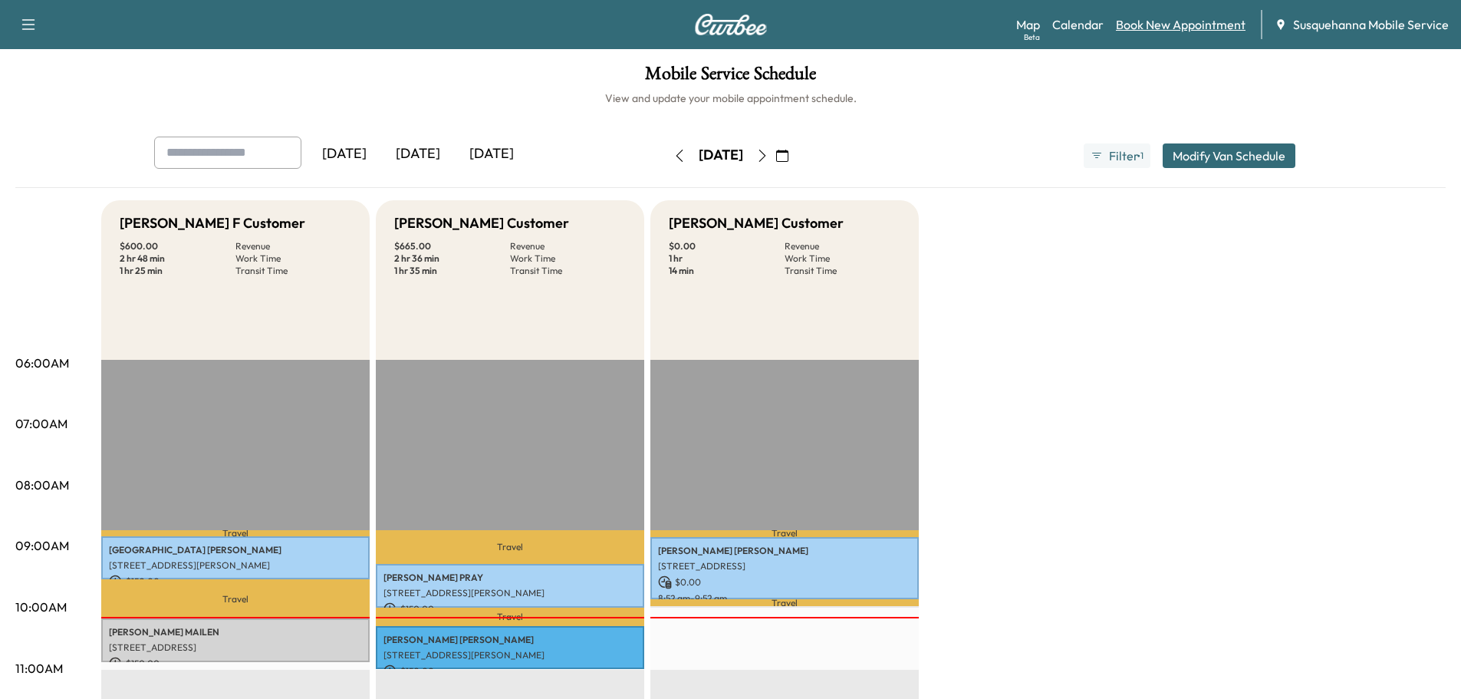
click at [1168, 27] on link "Book New Appointment" at bounding box center [1181, 24] width 130 height 18
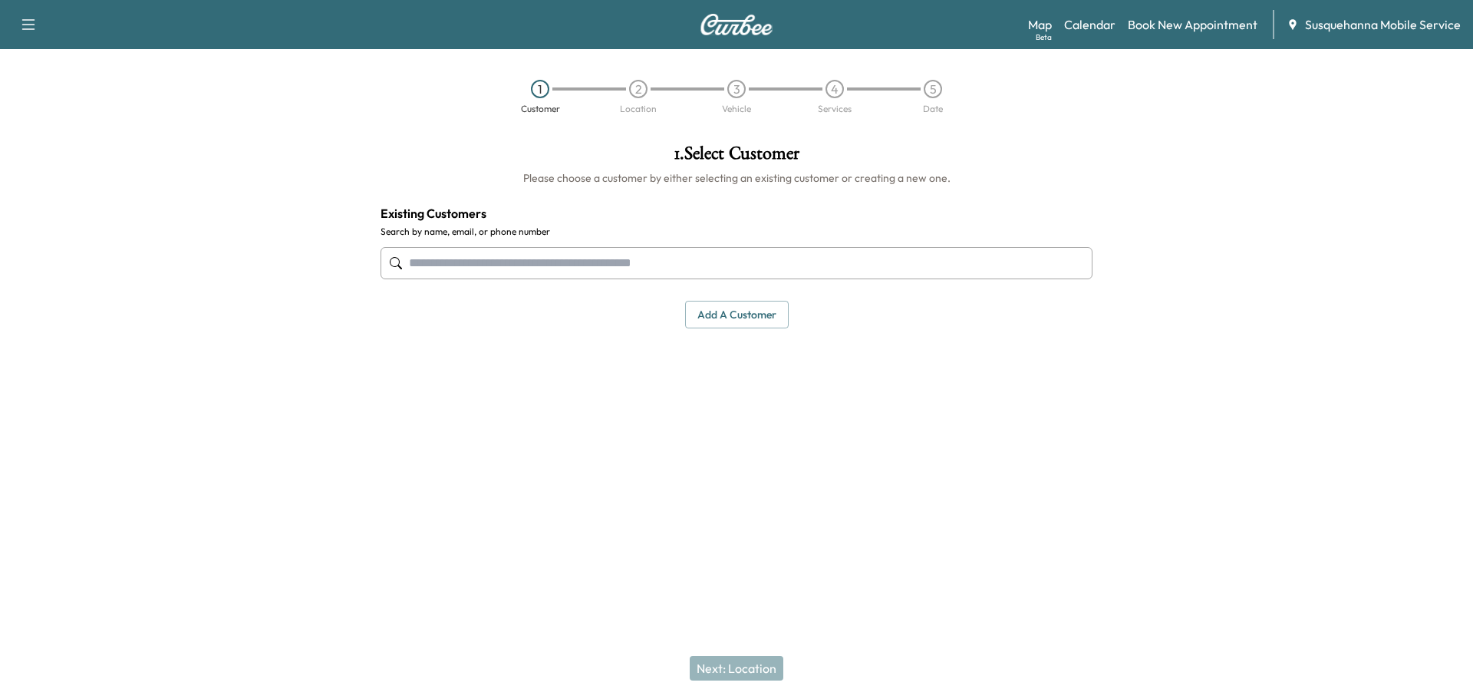
click at [510, 268] on input "text" at bounding box center [737, 263] width 712 height 32
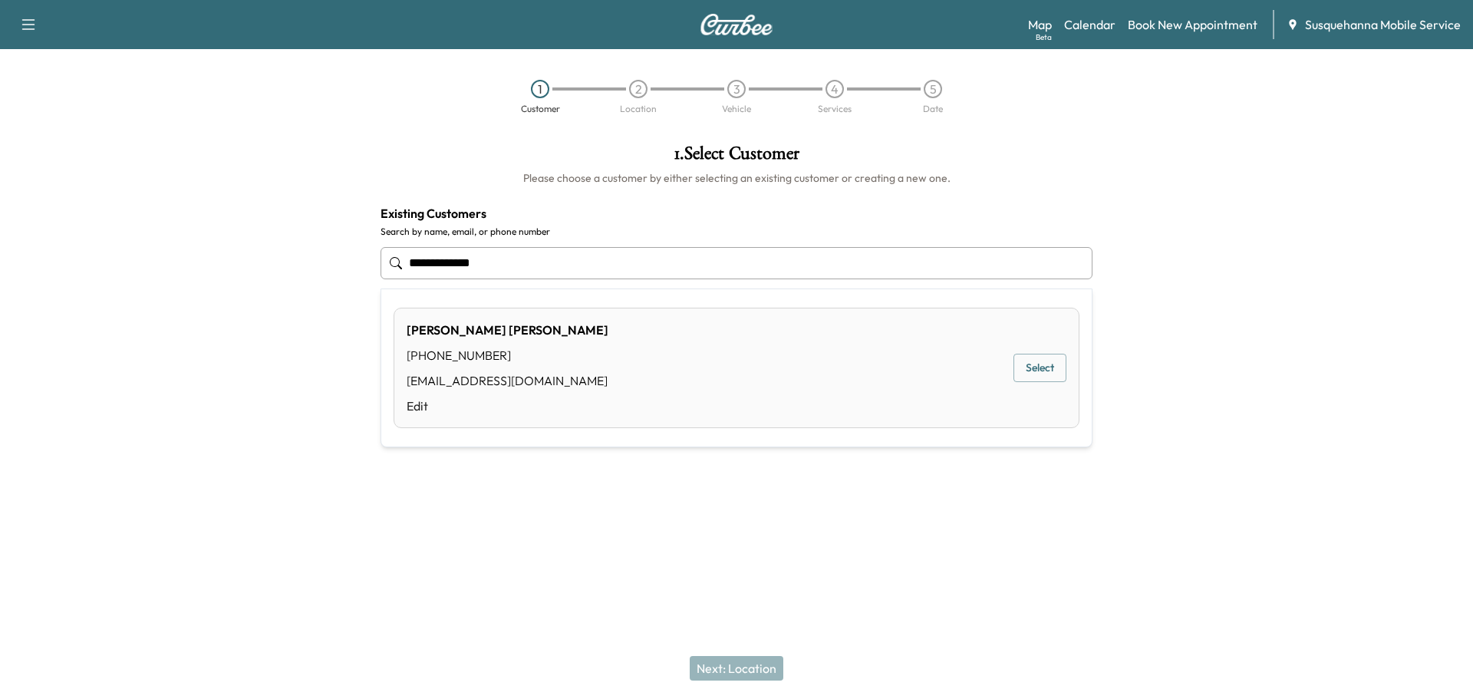
type input "**********"
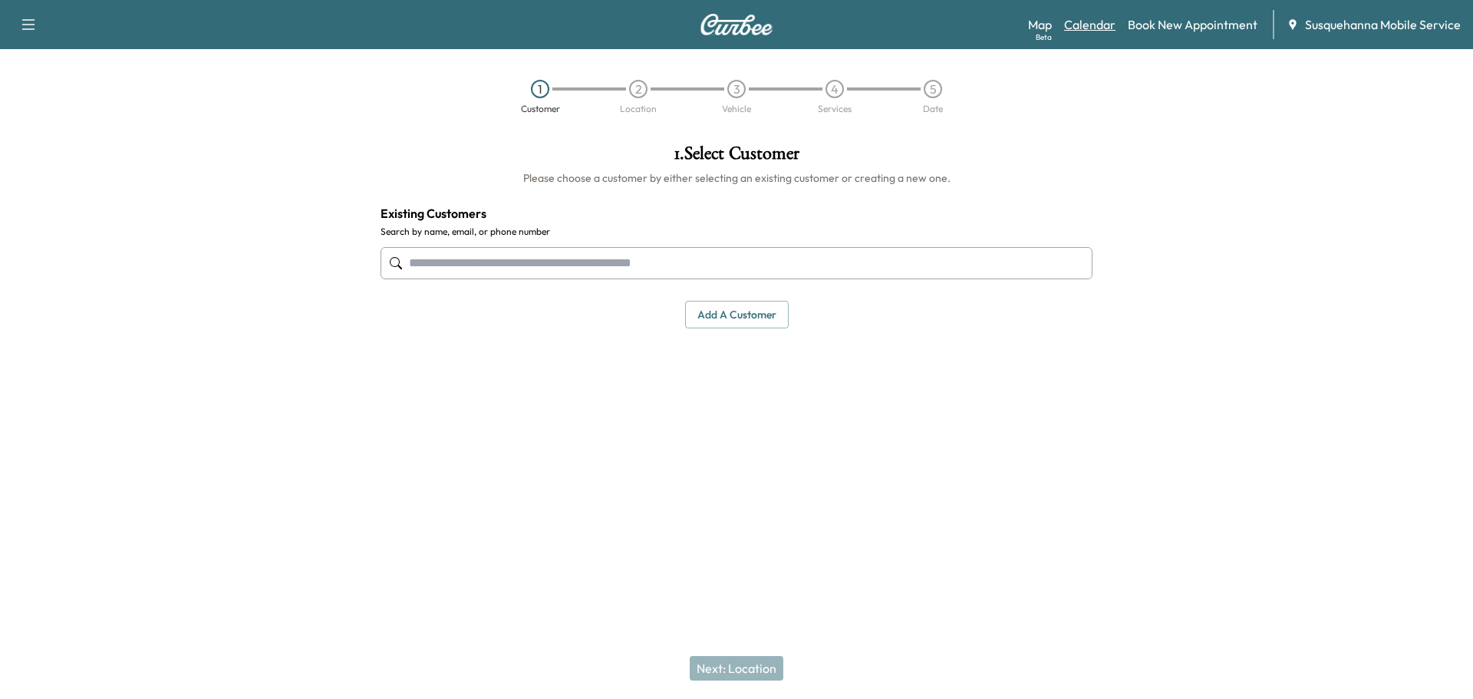
click at [1094, 27] on link "Calendar" at bounding box center [1089, 24] width 51 height 18
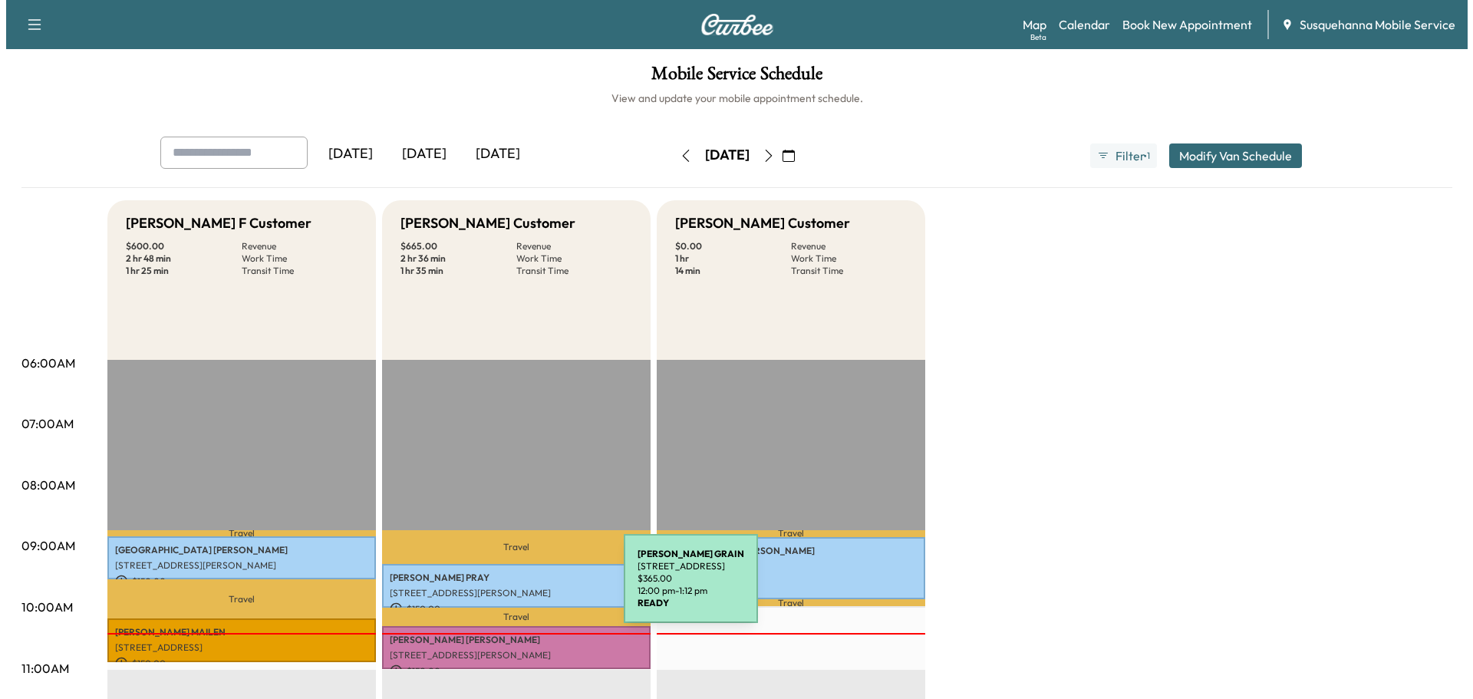
scroll to position [163, 0]
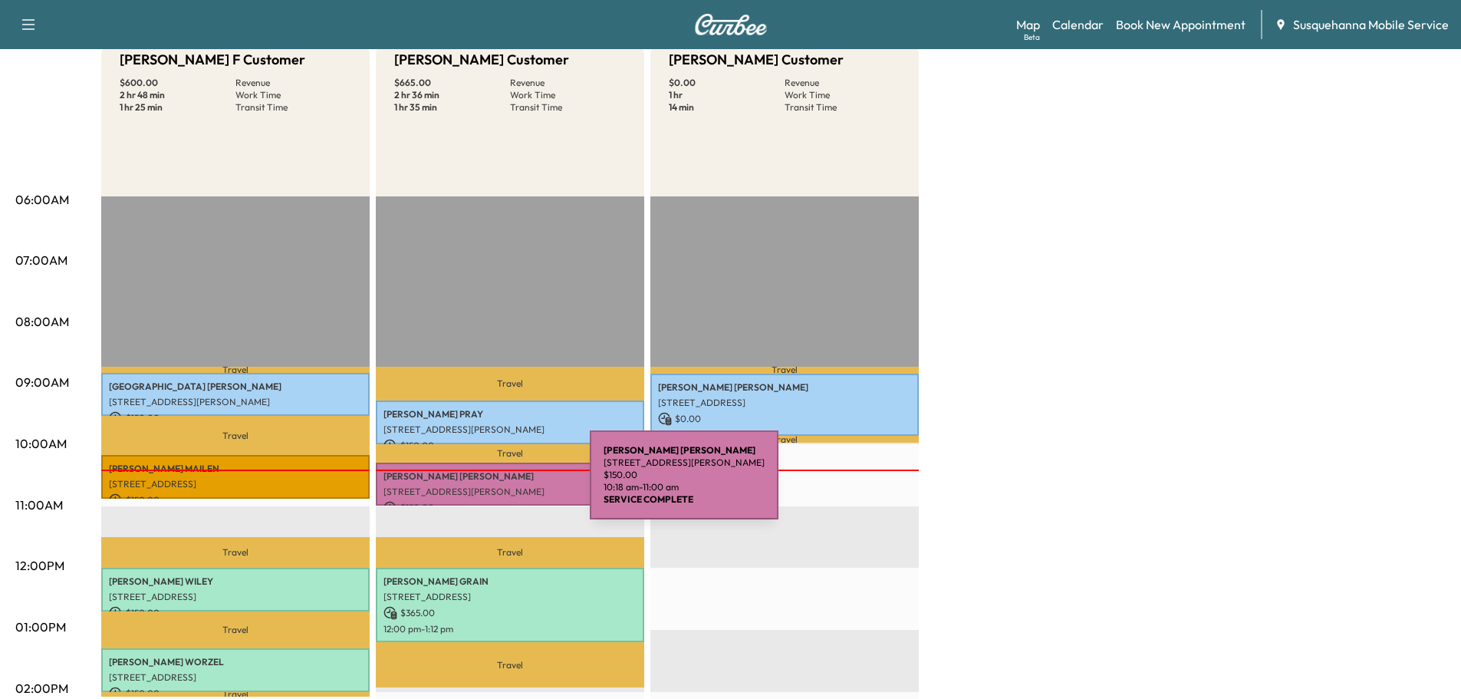
click at [475, 486] on p "[STREET_ADDRESS][PERSON_NAME]" at bounding box center [510, 492] width 253 height 12
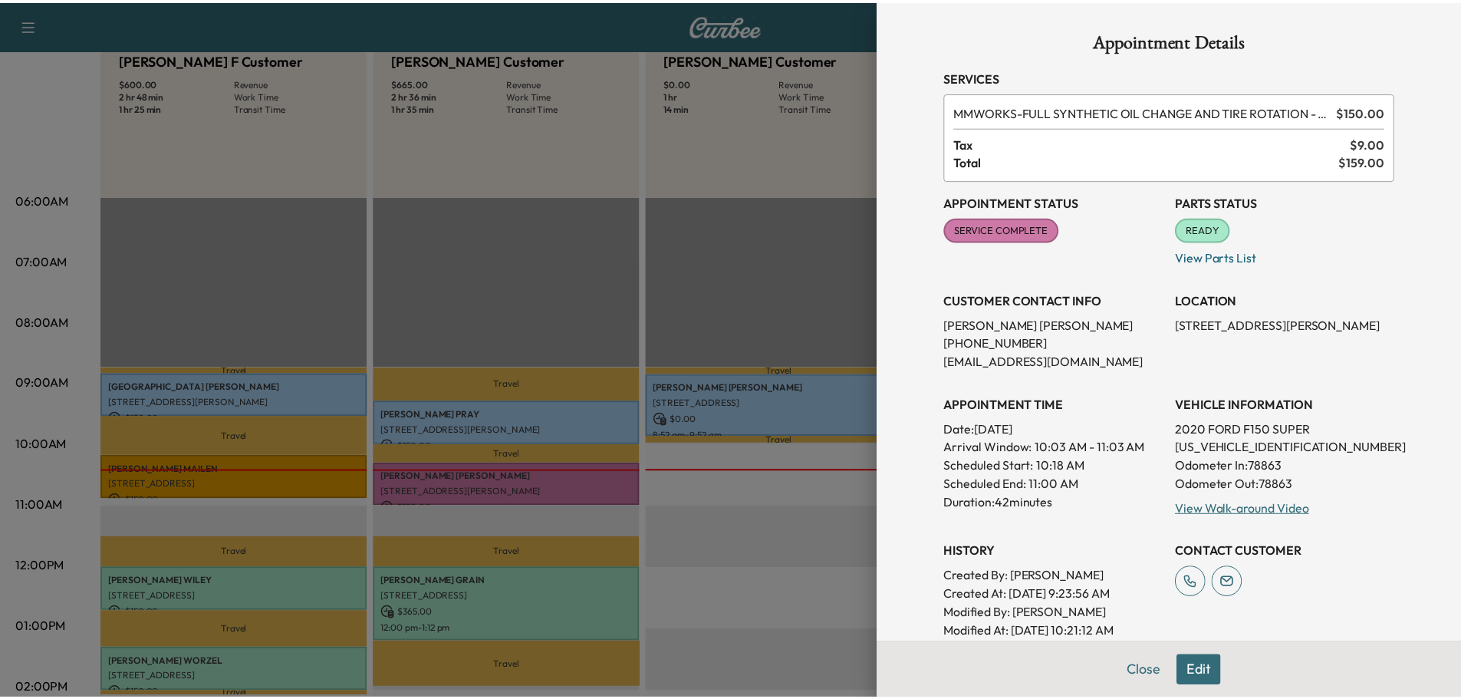
scroll to position [277, 0]
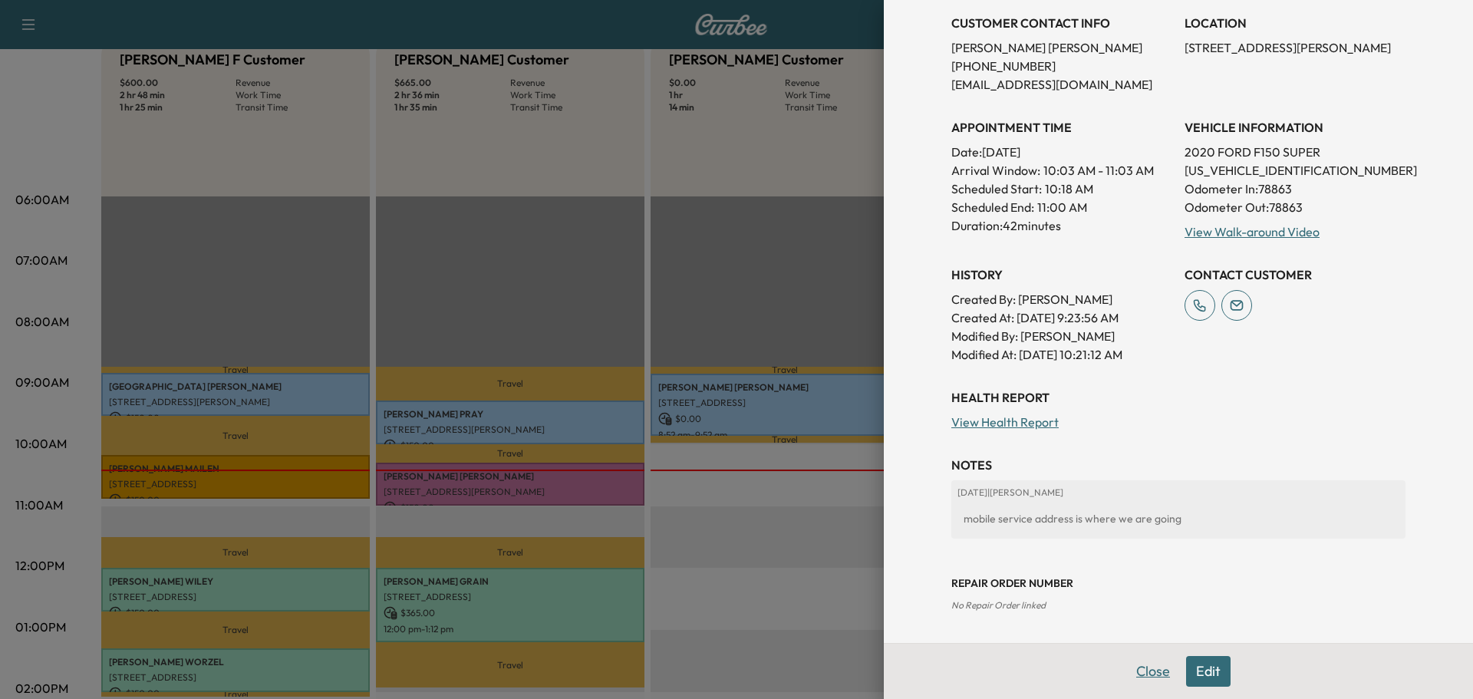
click at [1150, 676] on button "Close" at bounding box center [1153, 671] width 54 height 31
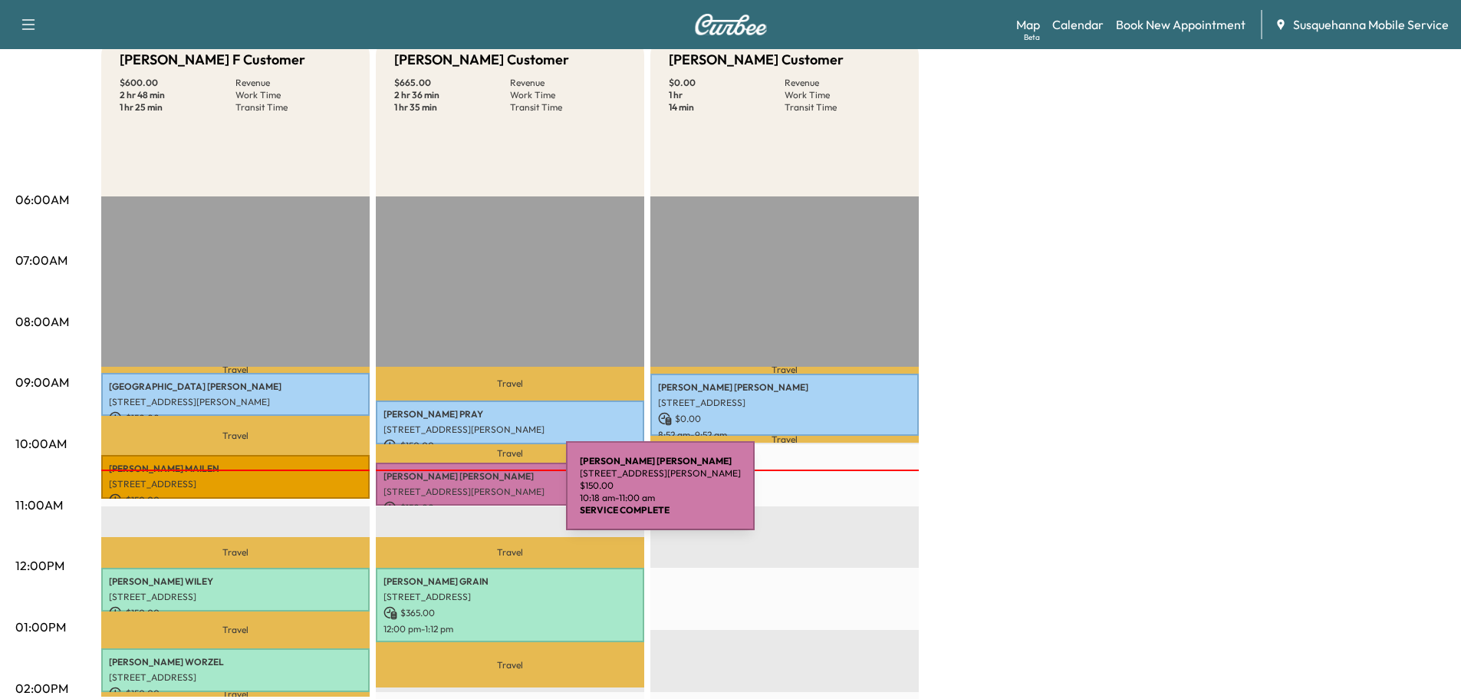
click at [451, 495] on div "DAN MCCALL 109 BLACKBURN RD, QUARRYVILLE, PA, USA $ 150.00 10:18 am - 11:00 am" at bounding box center [510, 485] width 269 height 44
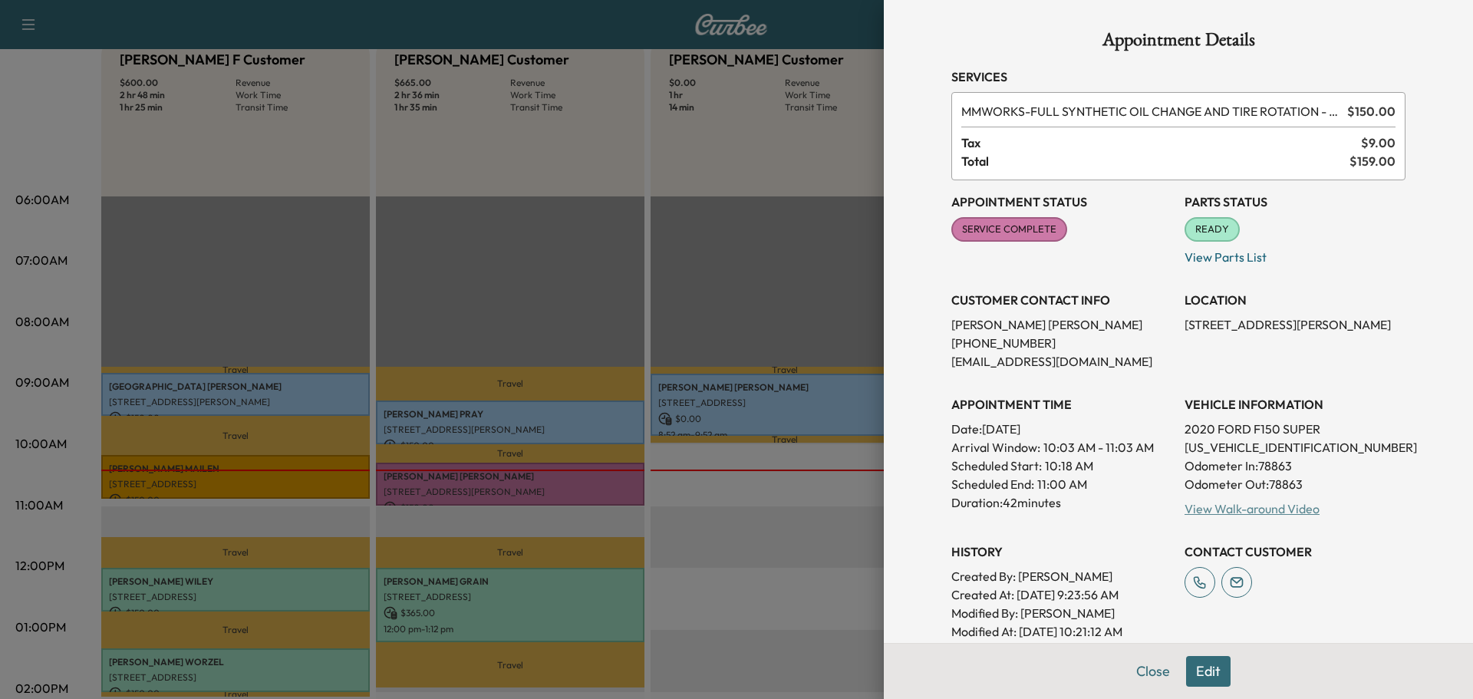
click at [1199, 512] on link "View Walk-around Video" at bounding box center [1252, 508] width 135 height 15
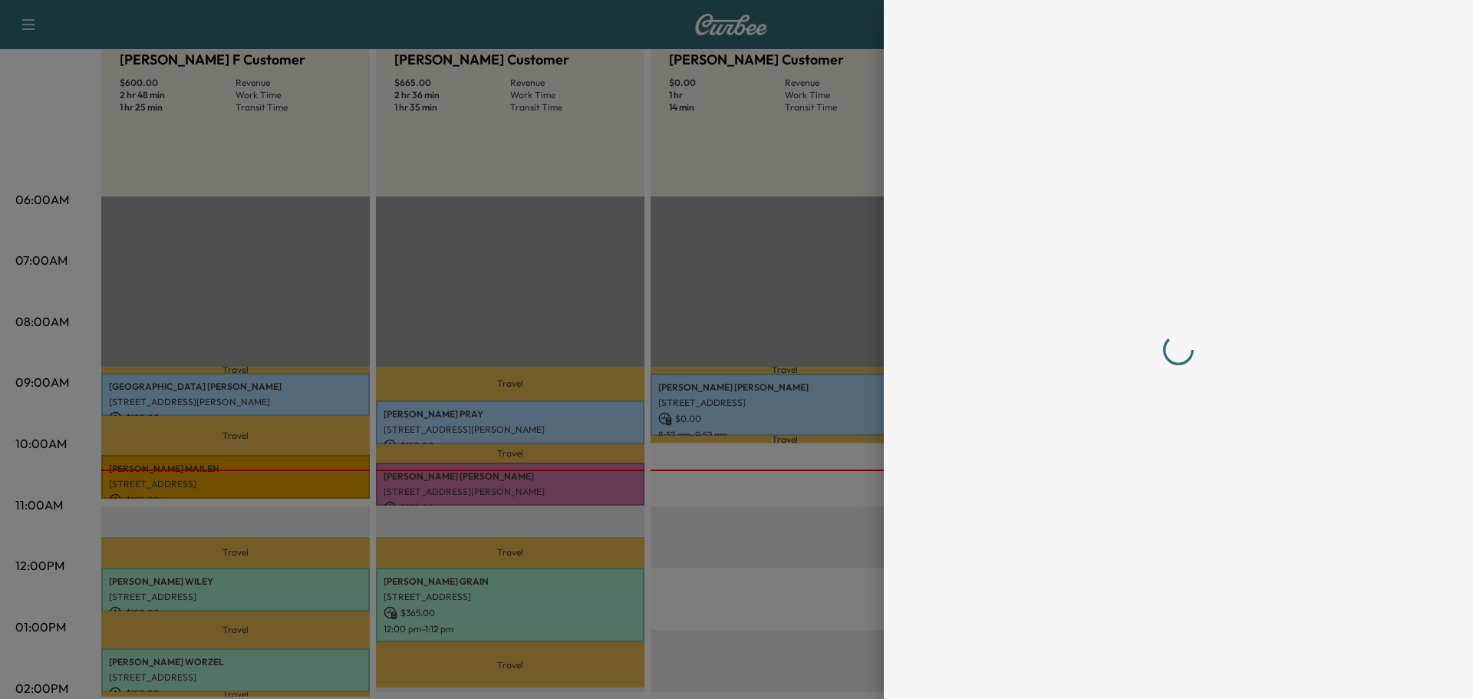
click at [277, 478] on div at bounding box center [736, 349] width 1473 height 699
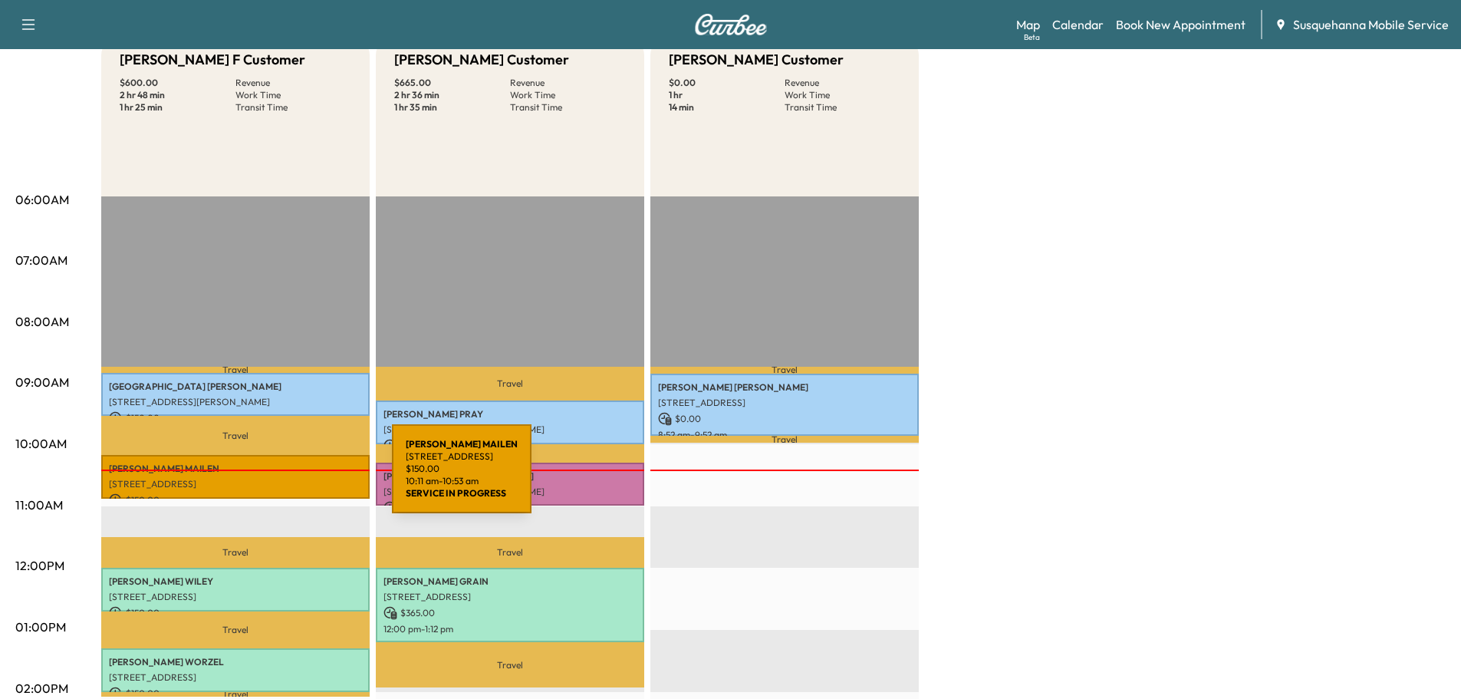
click at [277, 478] on p "[STREET_ADDRESS]" at bounding box center [235, 484] width 253 height 12
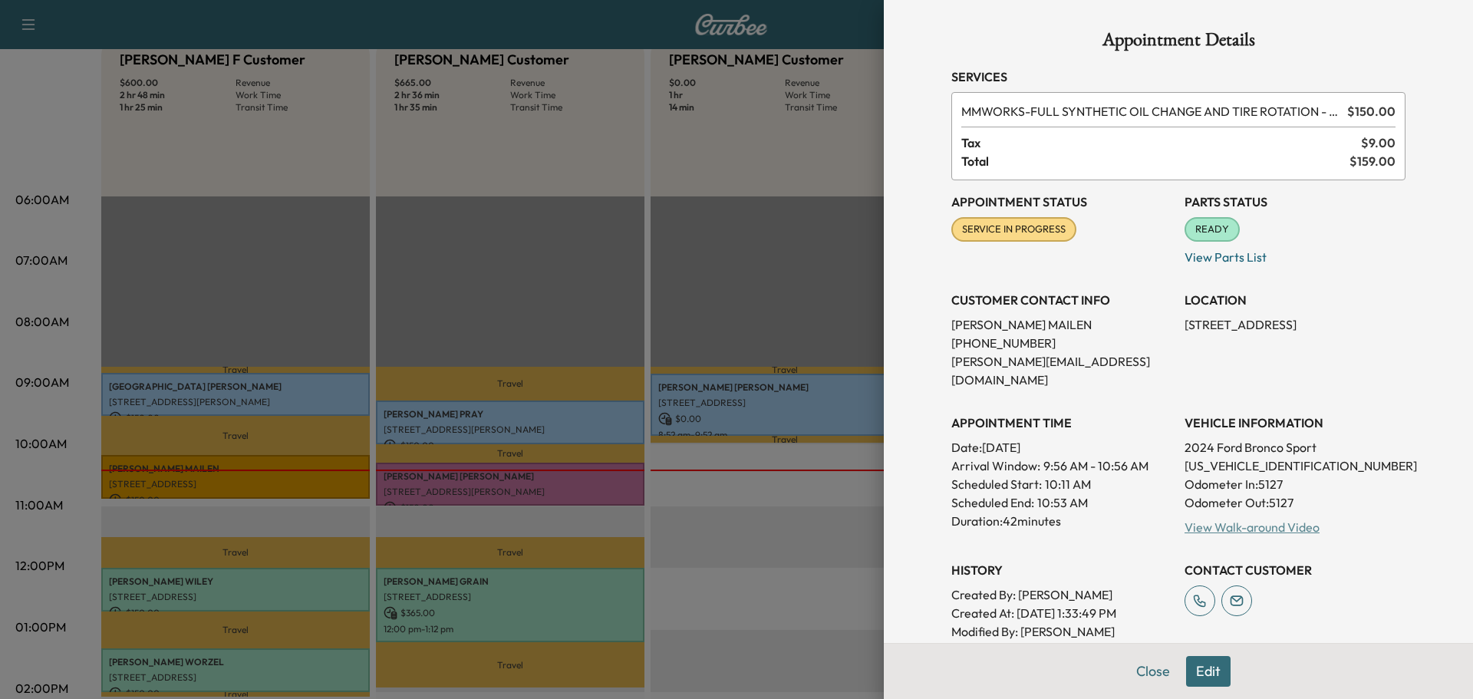
click at [1248, 519] on link "View Walk-around Video" at bounding box center [1252, 526] width 135 height 15
click at [1143, 675] on button "Close" at bounding box center [1153, 671] width 54 height 31
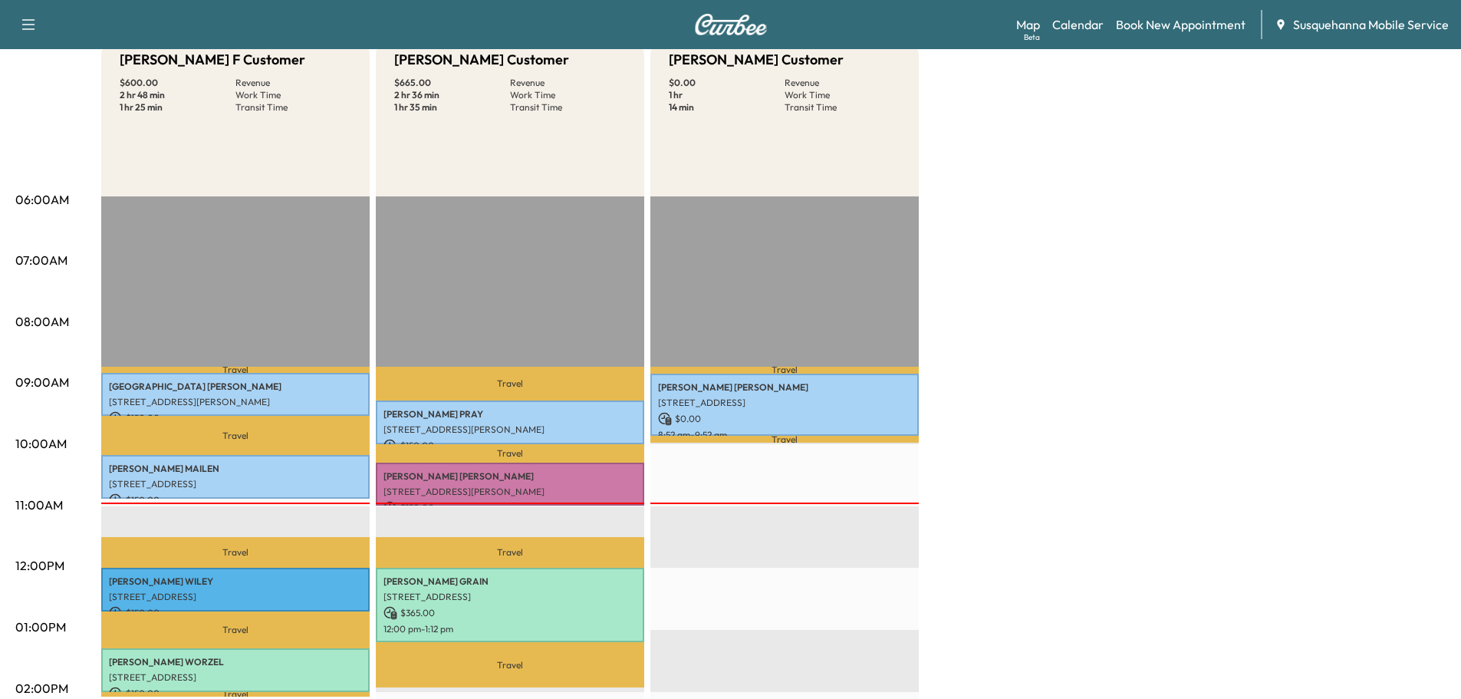
scroll to position [0, 0]
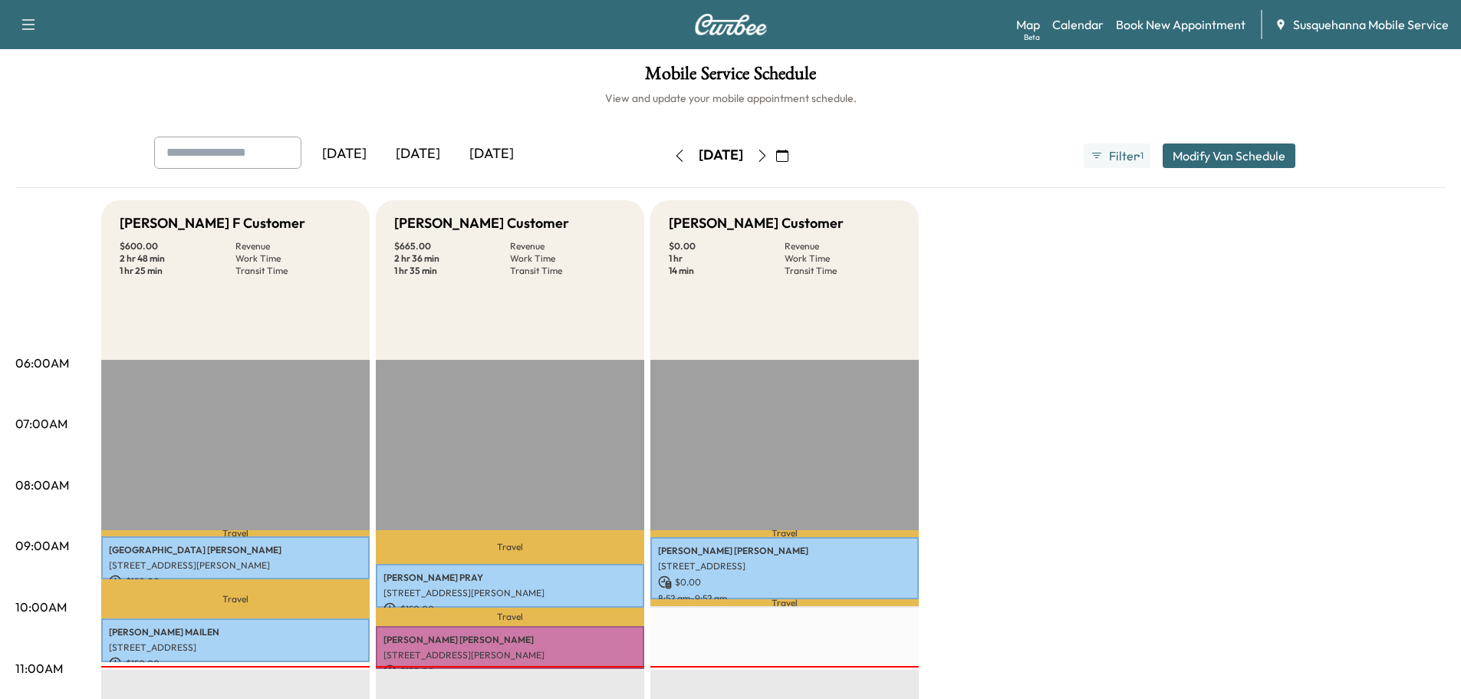
click at [766, 160] on icon "button" at bounding box center [762, 156] width 7 height 12
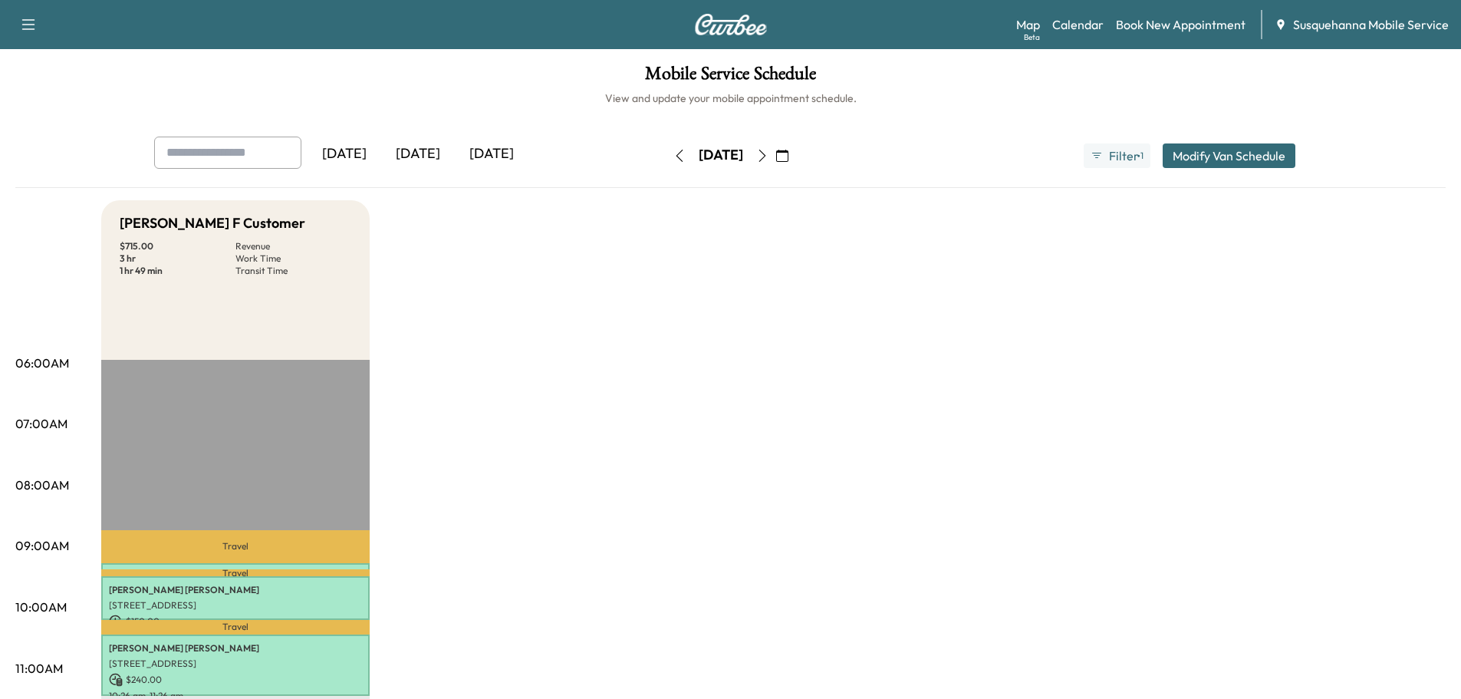
click at [769, 157] on icon "button" at bounding box center [762, 156] width 12 height 12
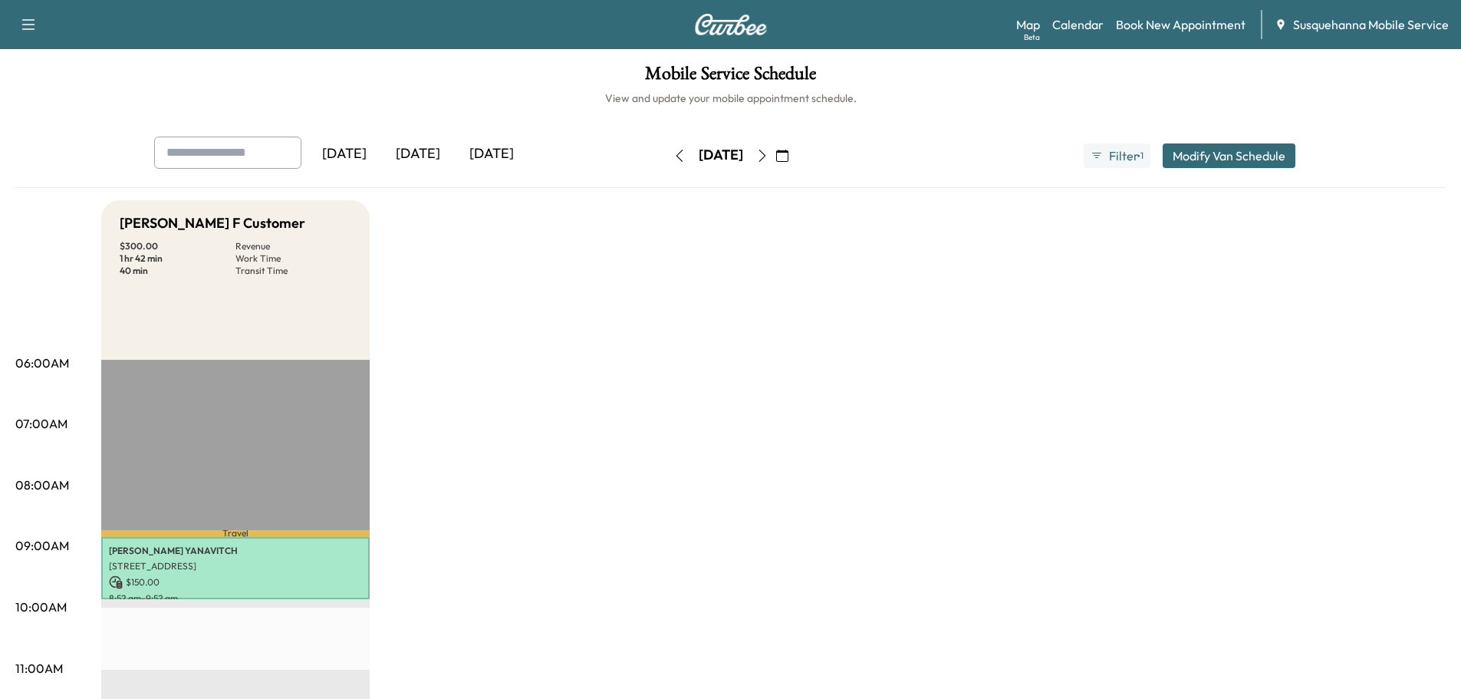
click at [796, 157] on button "button" at bounding box center [782, 155] width 26 height 25
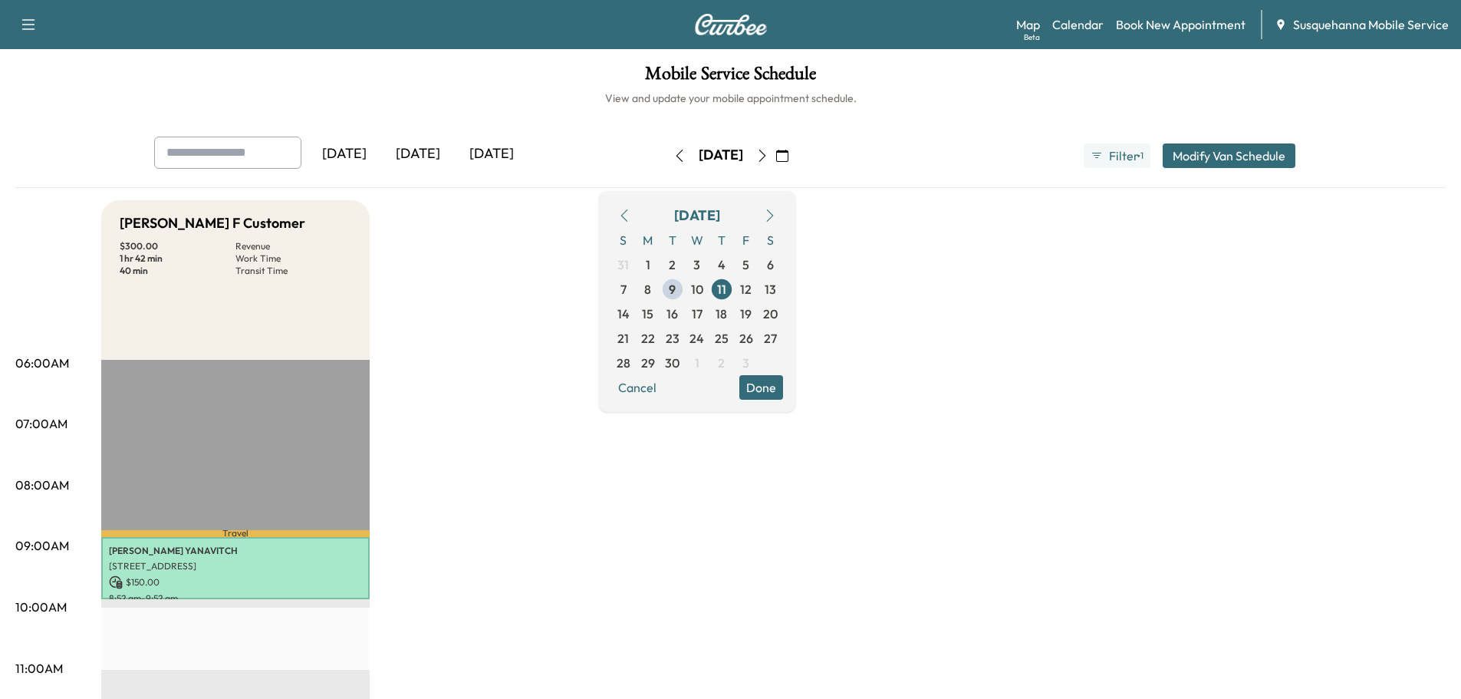
click at [769, 157] on icon "button" at bounding box center [762, 156] width 12 height 12
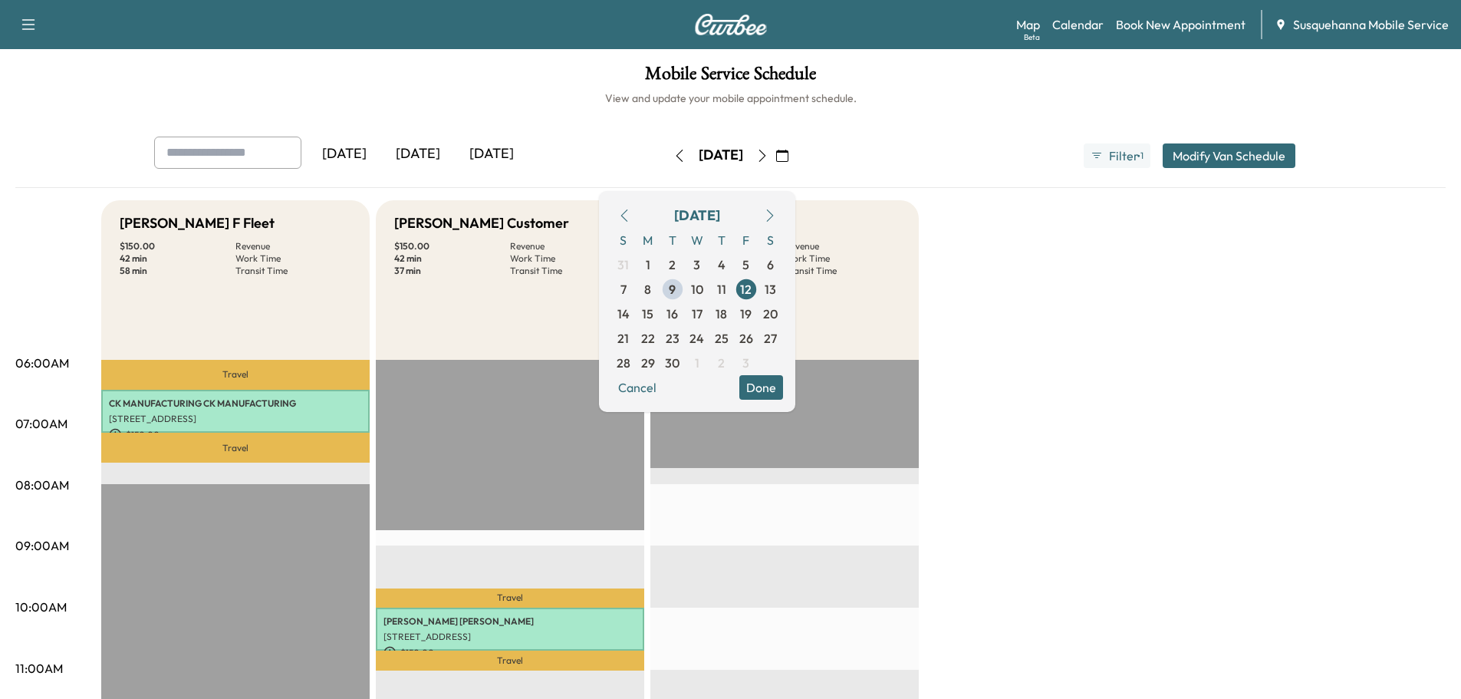
click at [783, 380] on button "Done" at bounding box center [762, 387] width 44 height 25
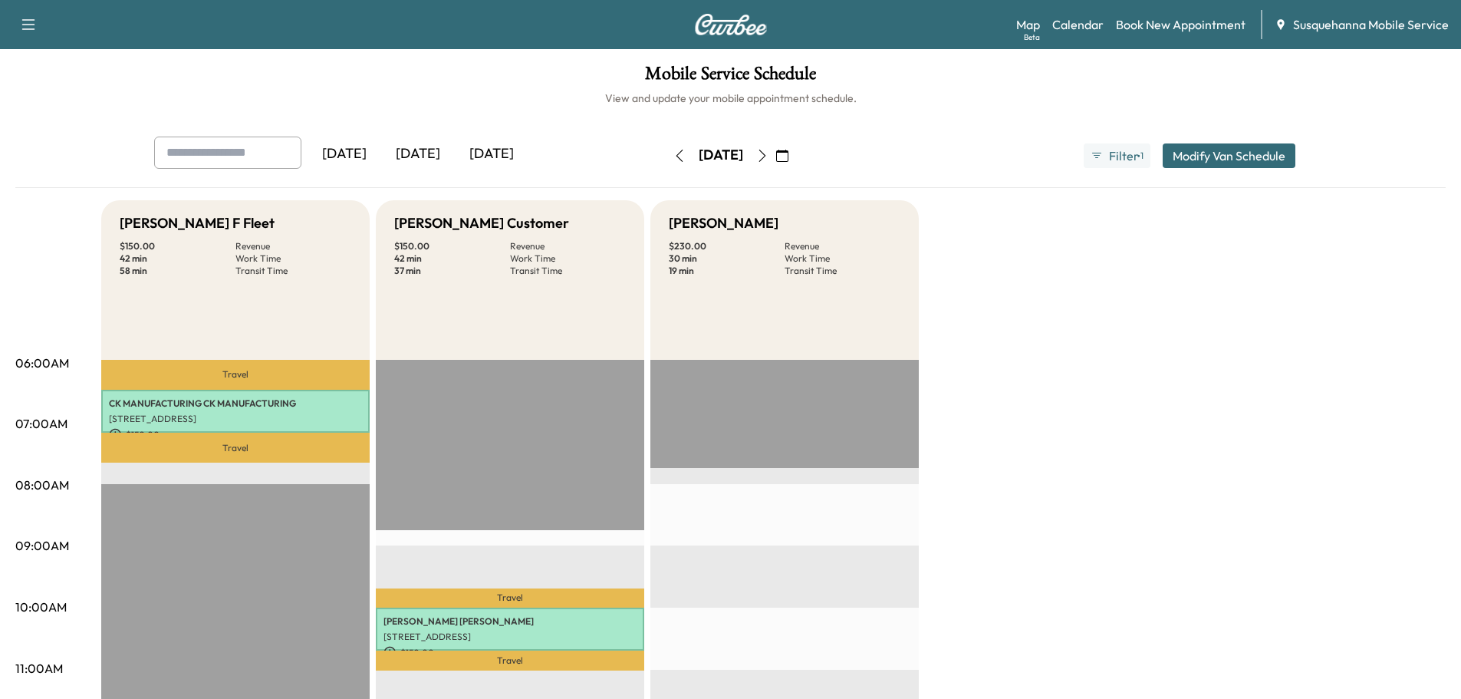
click at [674, 160] on icon "button" at bounding box center [680, 156] width 12 height 12
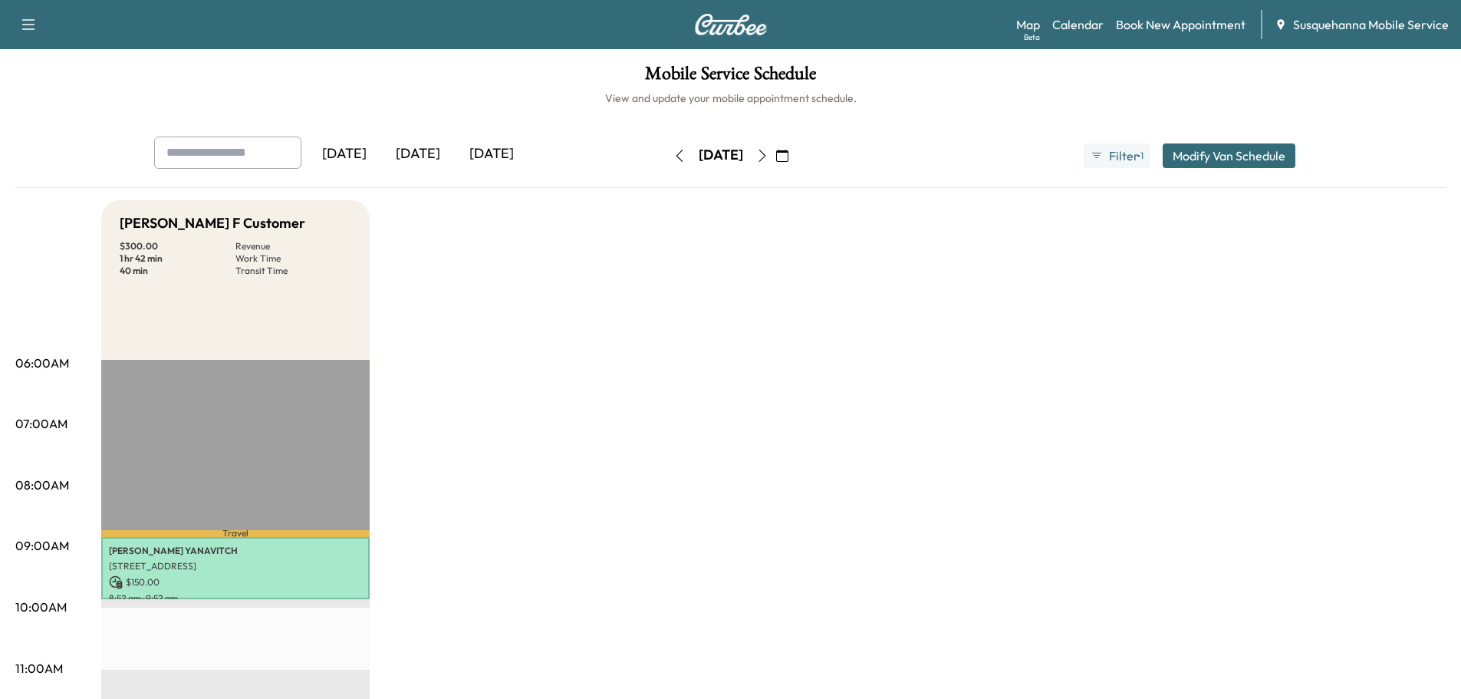
click at [667, 160] on button "button" at bounding box center [680, 155] width 26 height 25
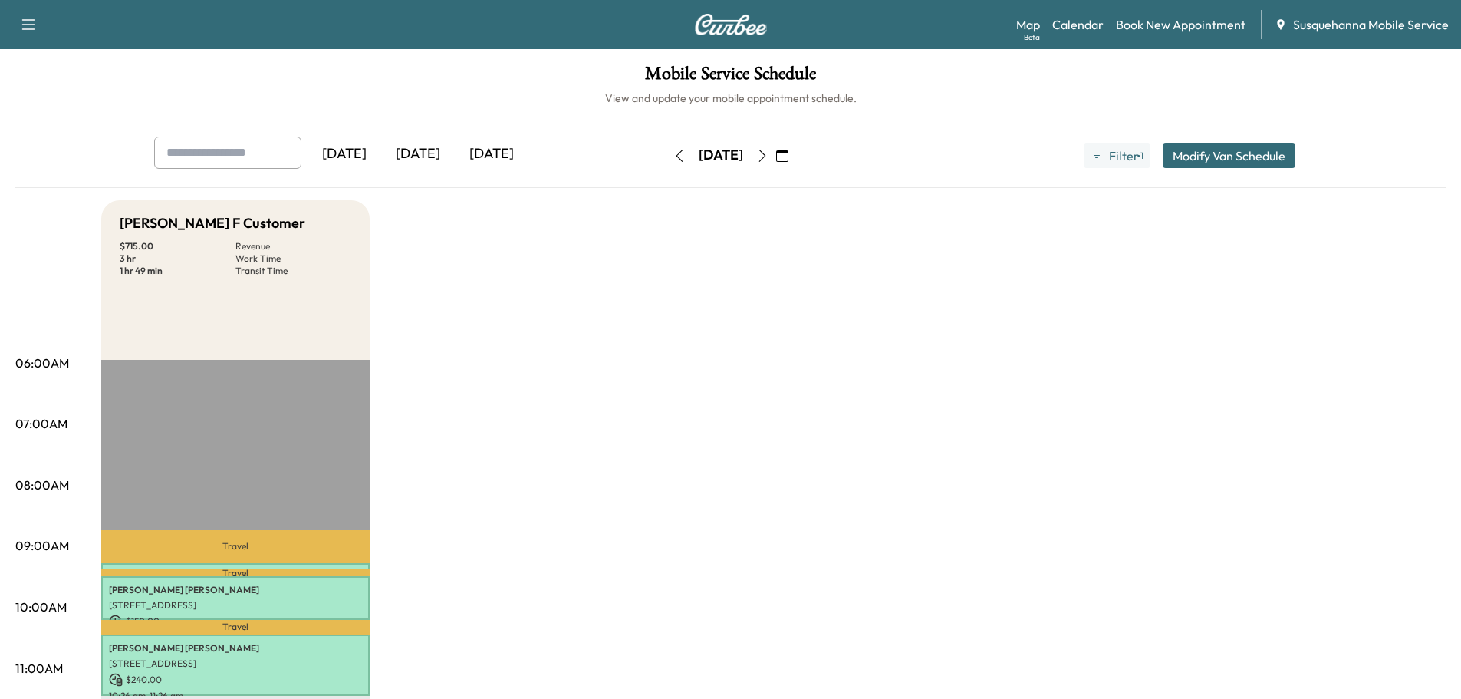
click at [674, 157] on icon "button" at bounding box center [680, 156] width 12 height 12
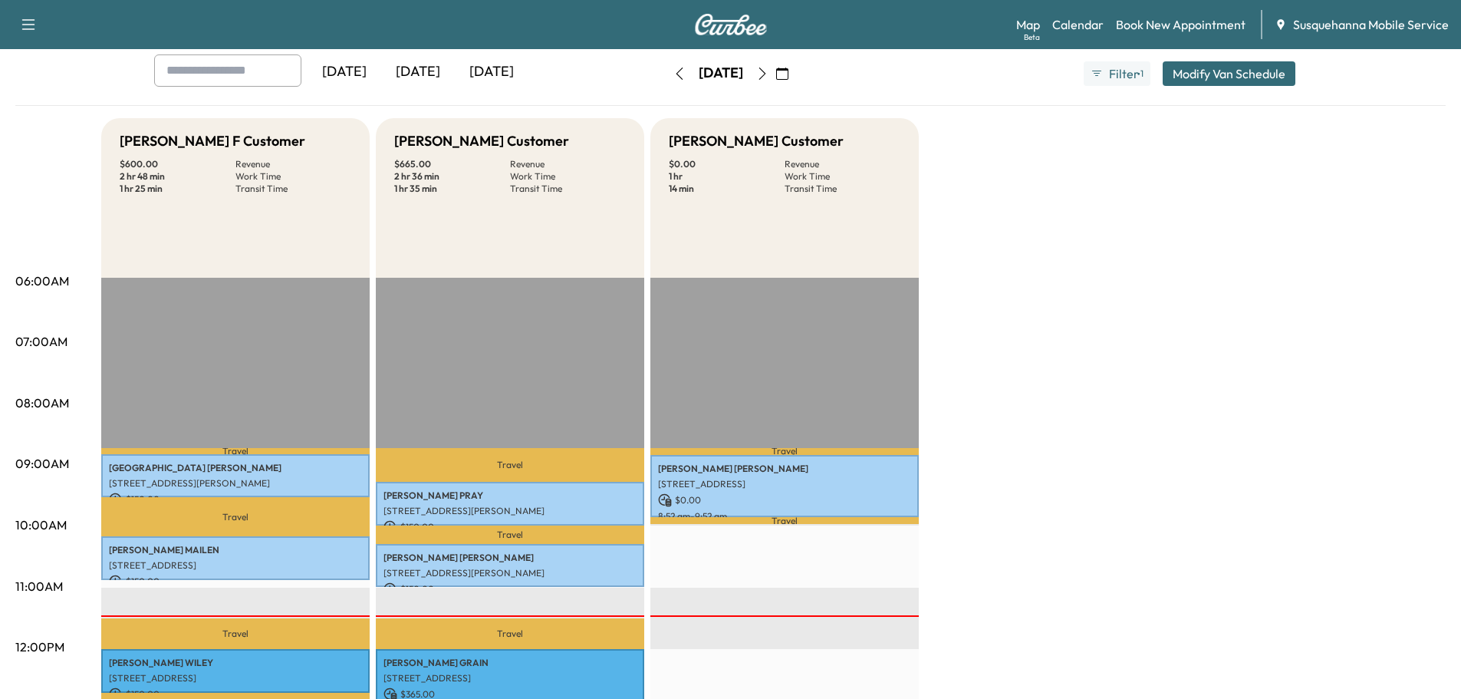
scroll to position [163, 0]
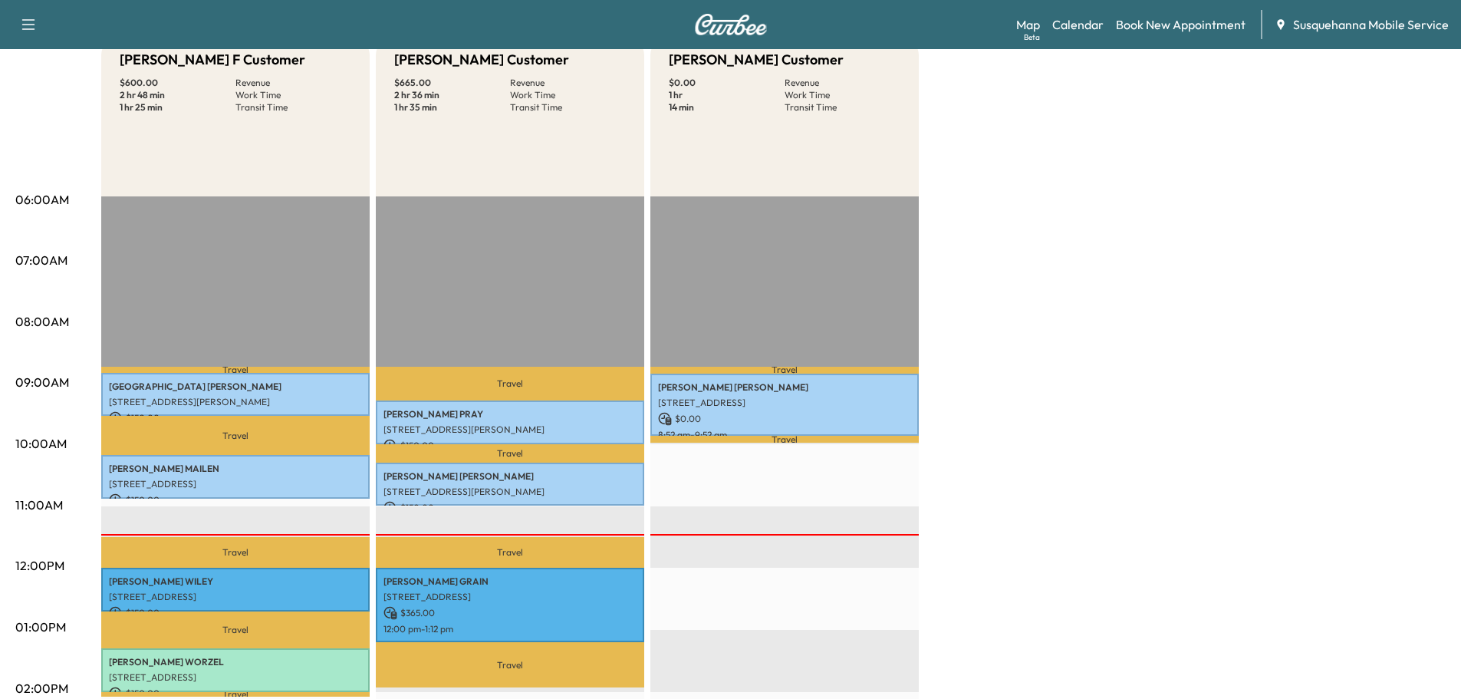
scroll to position [245, 0]
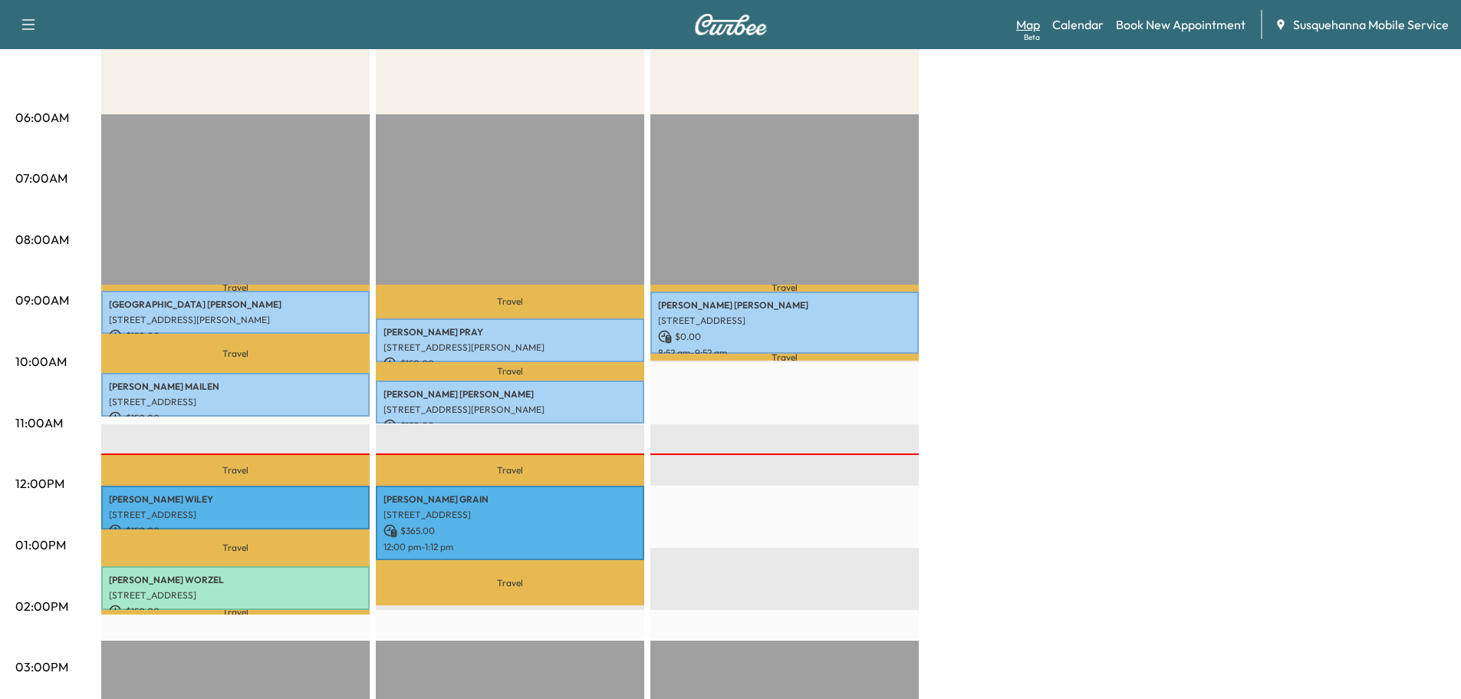
click at [1027, 25] on link "Map Beta" at bounding box center [1028, 24] width 24 height 18
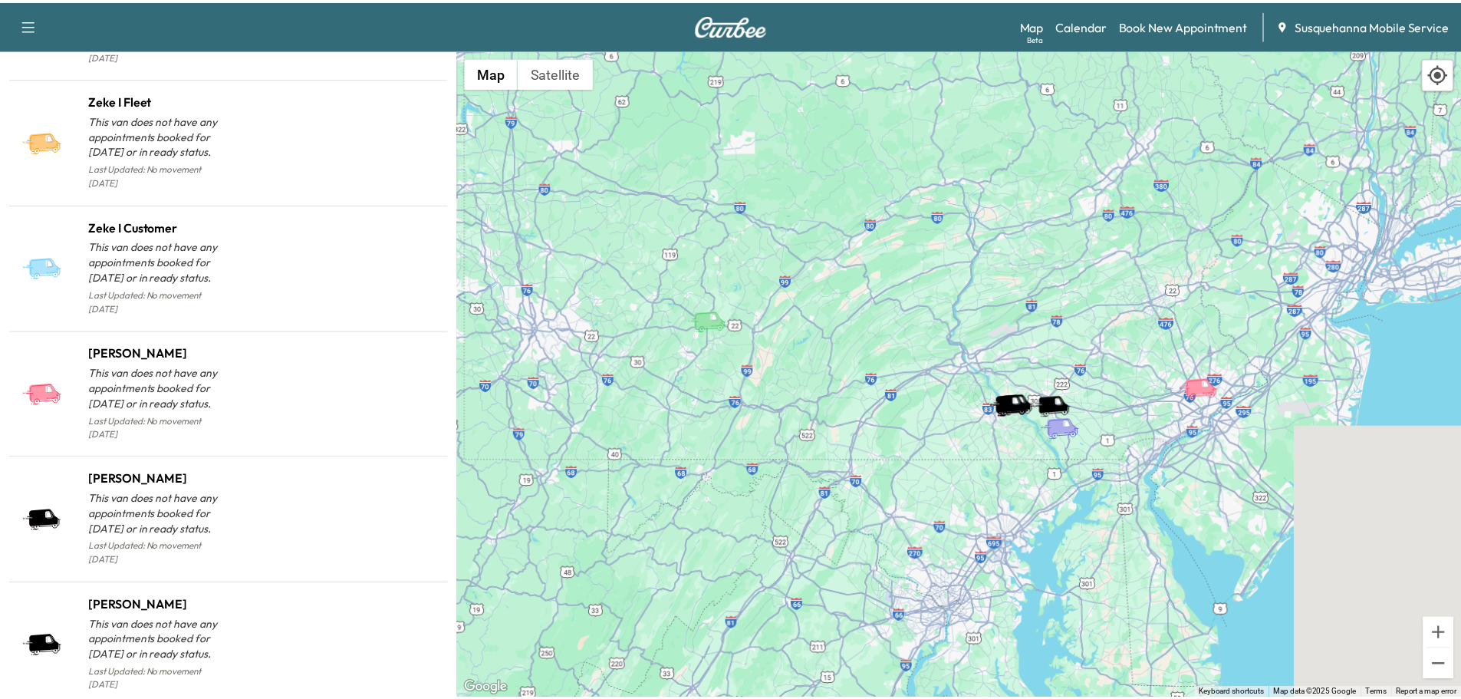
scroll to position [1465, 0]
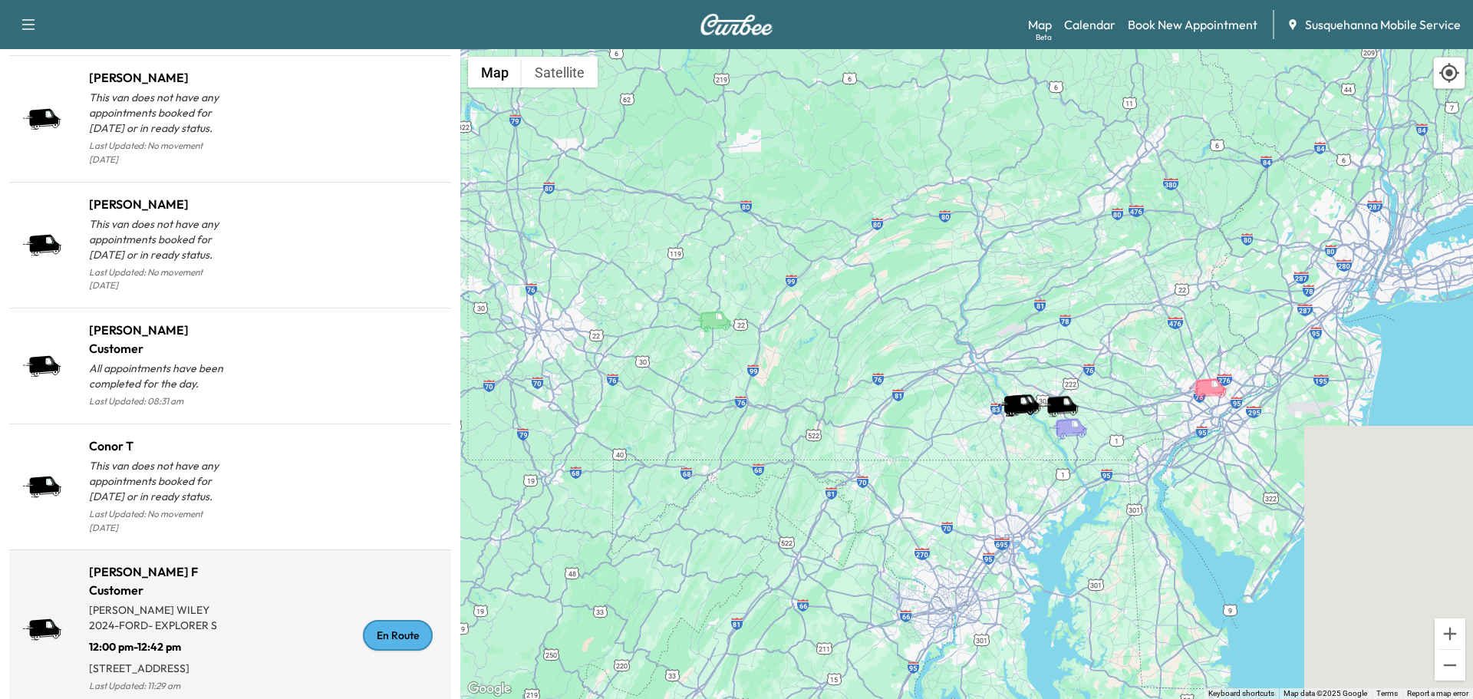
click at [386, 620] on div "En Route" at bounding box center [398, 635] width 70 height 31
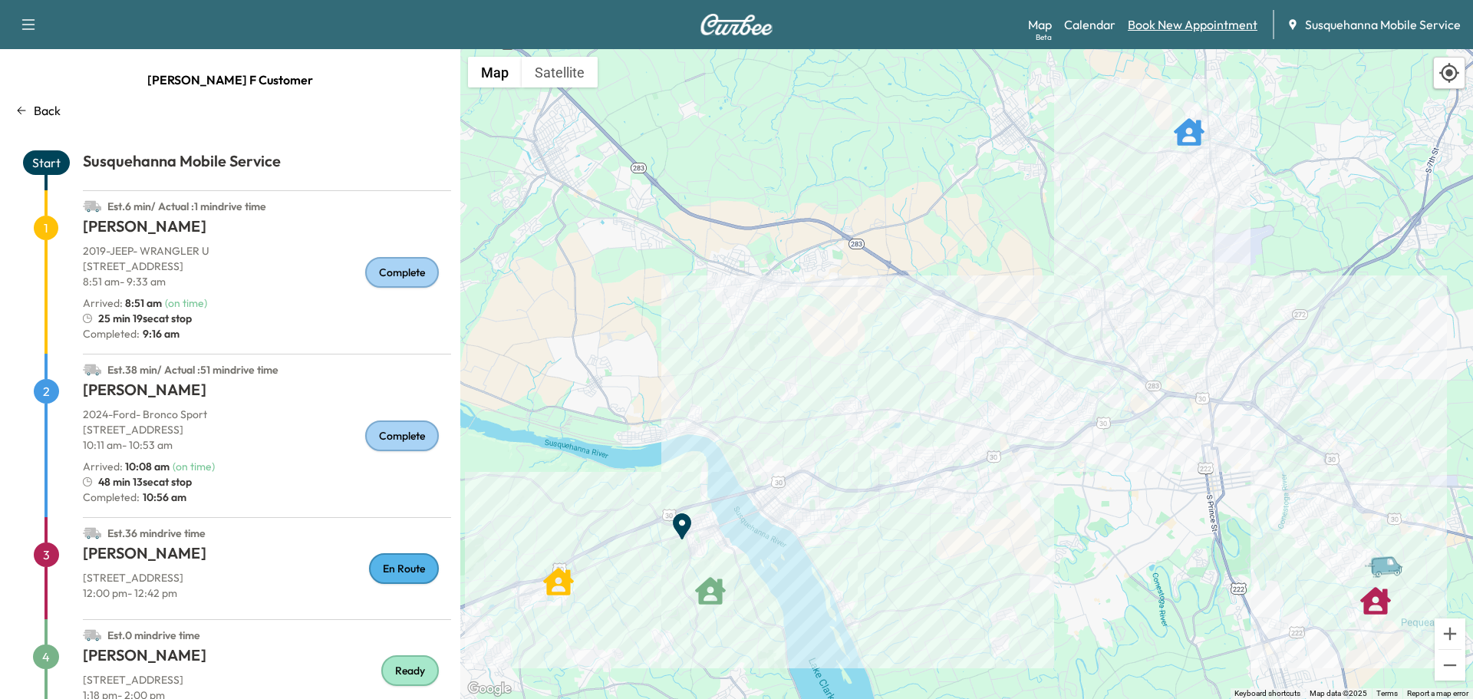
click at [1174, 27] on link "Book New Appointment" at bounding box center [1193, 24] width 130 height 18
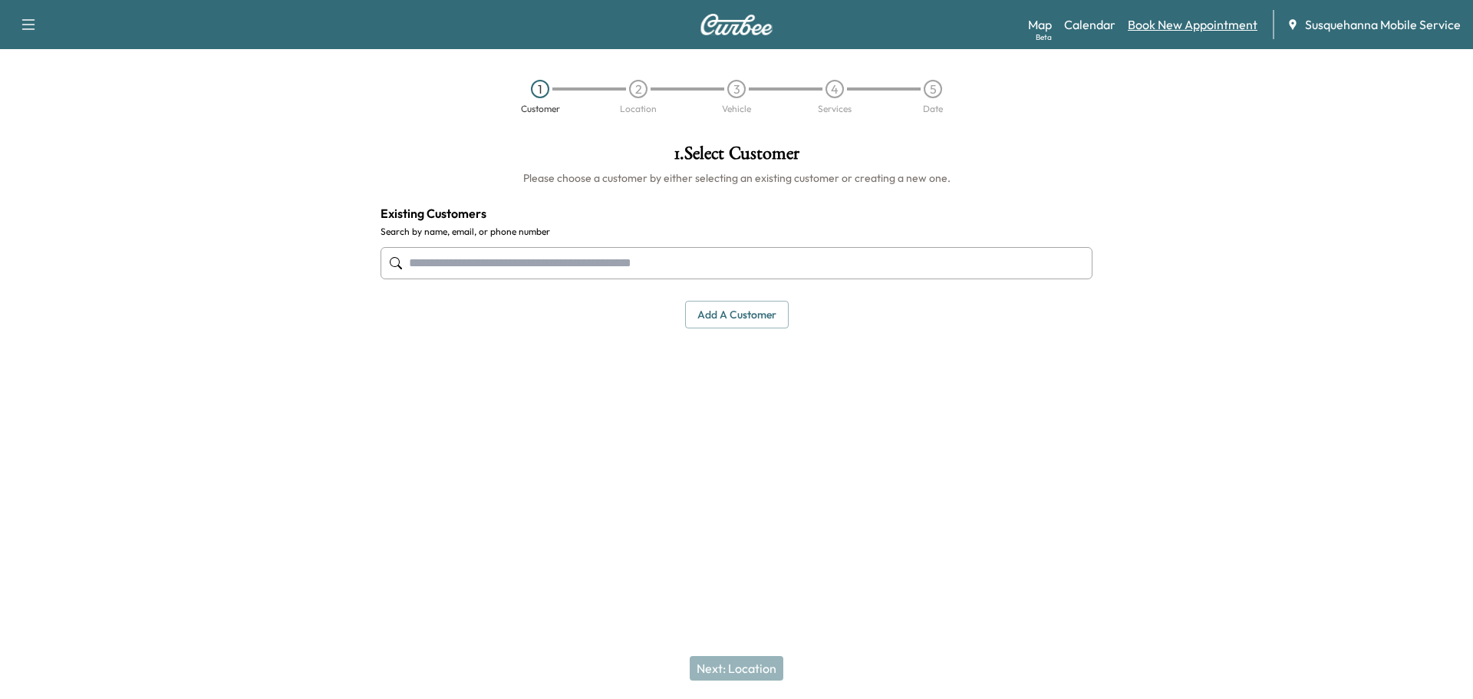
click at [1171, 28] on link "Book New Appointment" at bounding box center [1193, 24] width 130 height 18
click at [1210, 19] on link "Book New Appointment" at bounding box center [1193, 24] width 130 height 18
click at [604, 255] on input "text" at bounding box center [737, 263] width 712 height 32
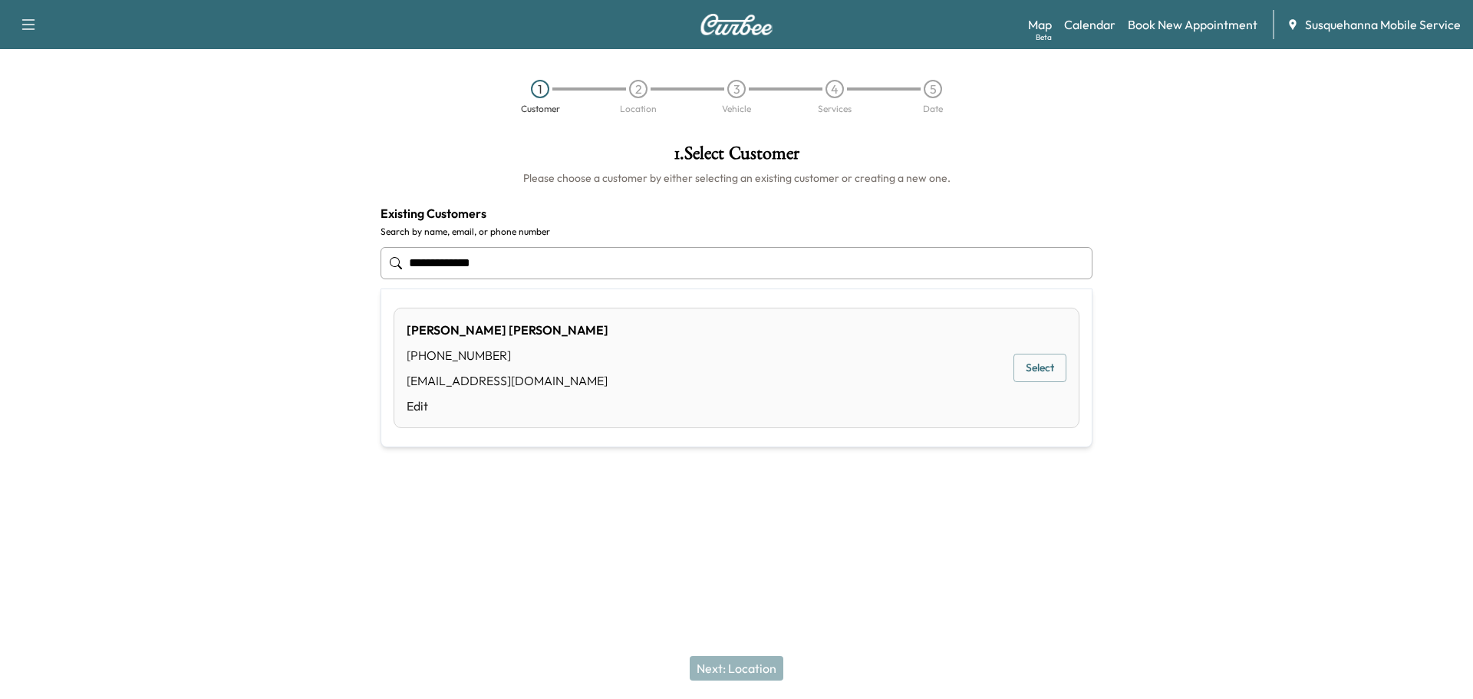
click at [1036, 367] on button "Select" at bounding box center [1039, 368] width 53 height 28
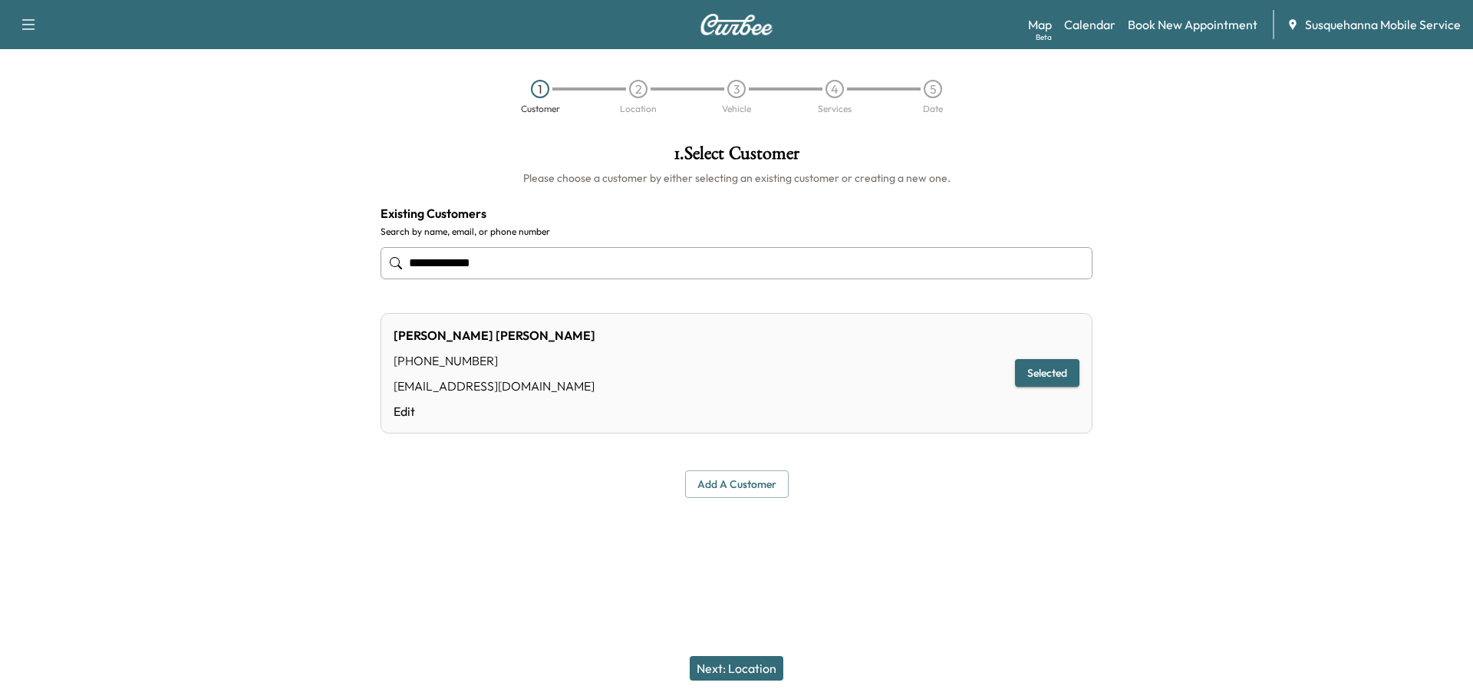
type input "**********"
click at [753, 658] on button "Next: Location" at bounding box center [737, 668] width 94 height 25
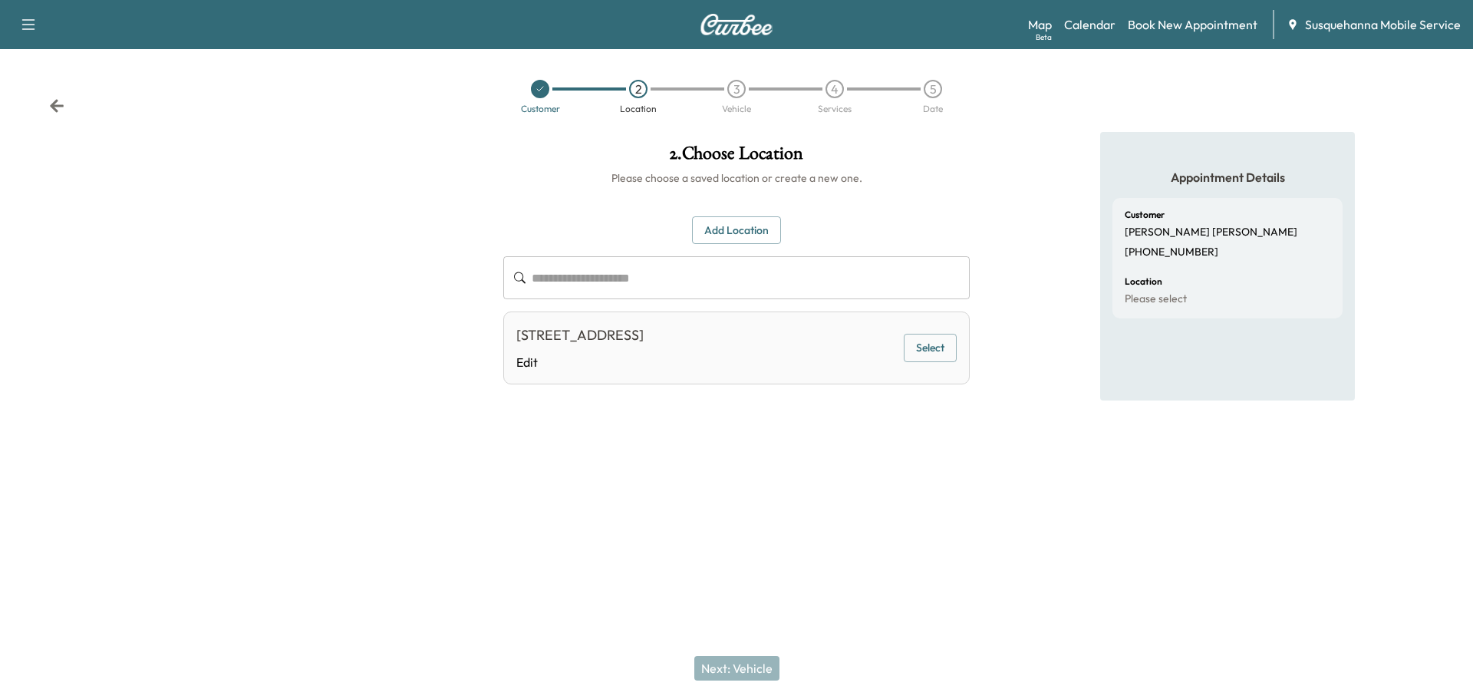
click at [760, 236] on button "Add Location" at bounding box center [736, 230] width 89 height 28
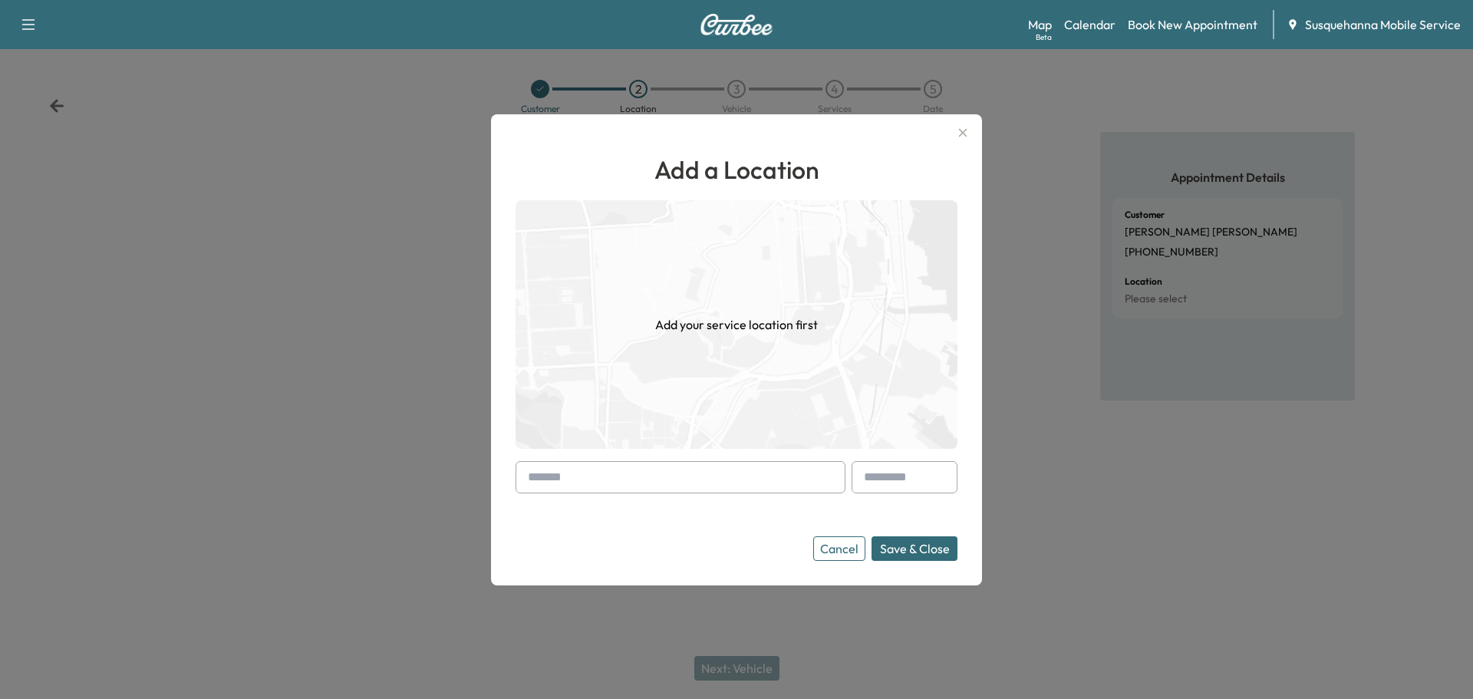
click at [688, 470] on input "text" at bounding box center [681, 477] width 330 height 32
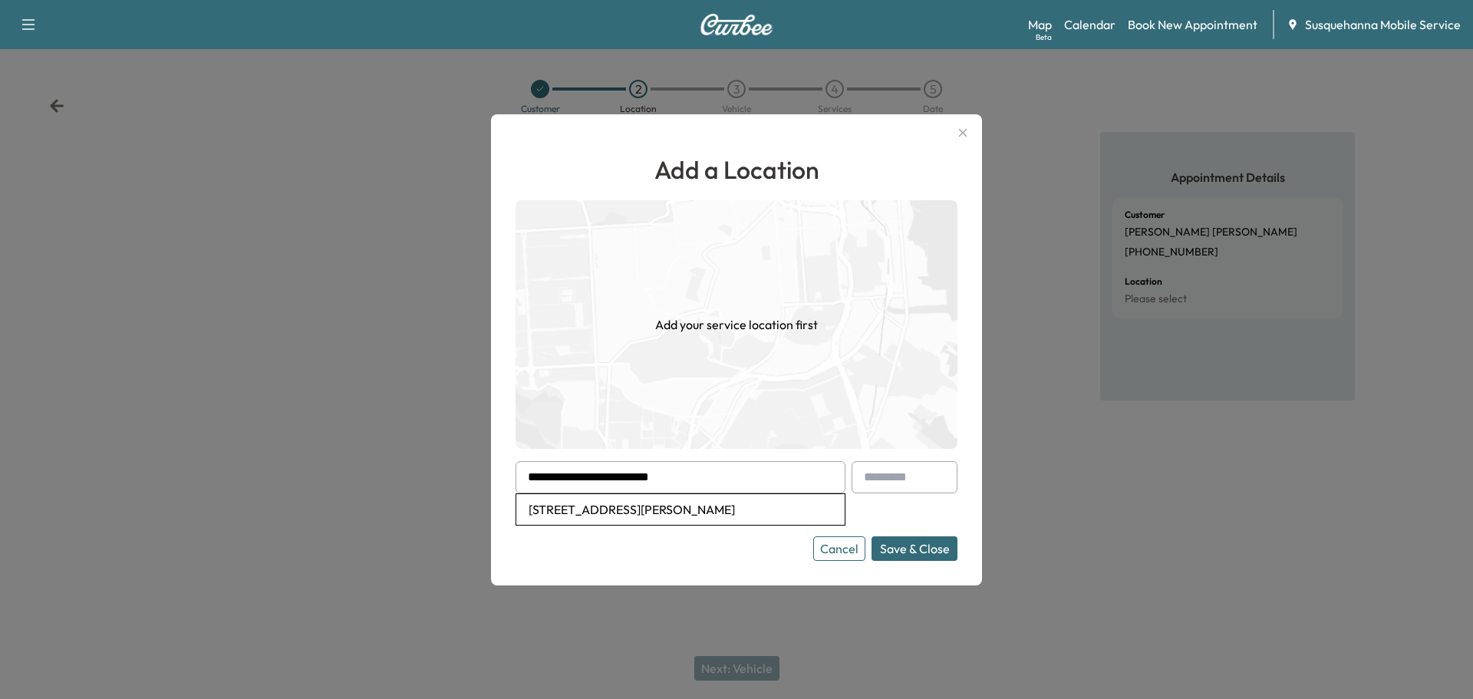
click at [700, 514] on li "[STREET_ADDRESS][PERSON_NAME]" at bounding box center [680, 509] width 328 height 31
type input "**********"
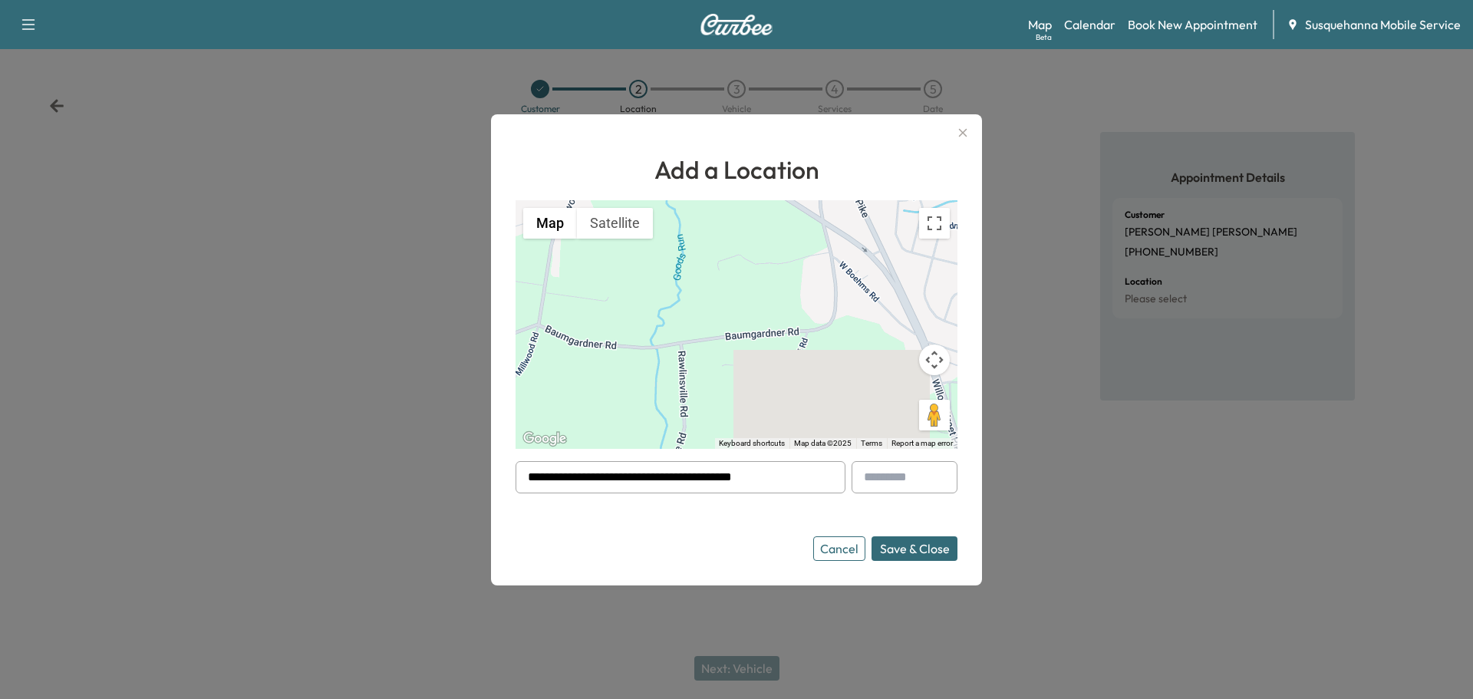
click at [937, 544] on button "Save & Close" at bounding box center [915, 548] width 86 height 25
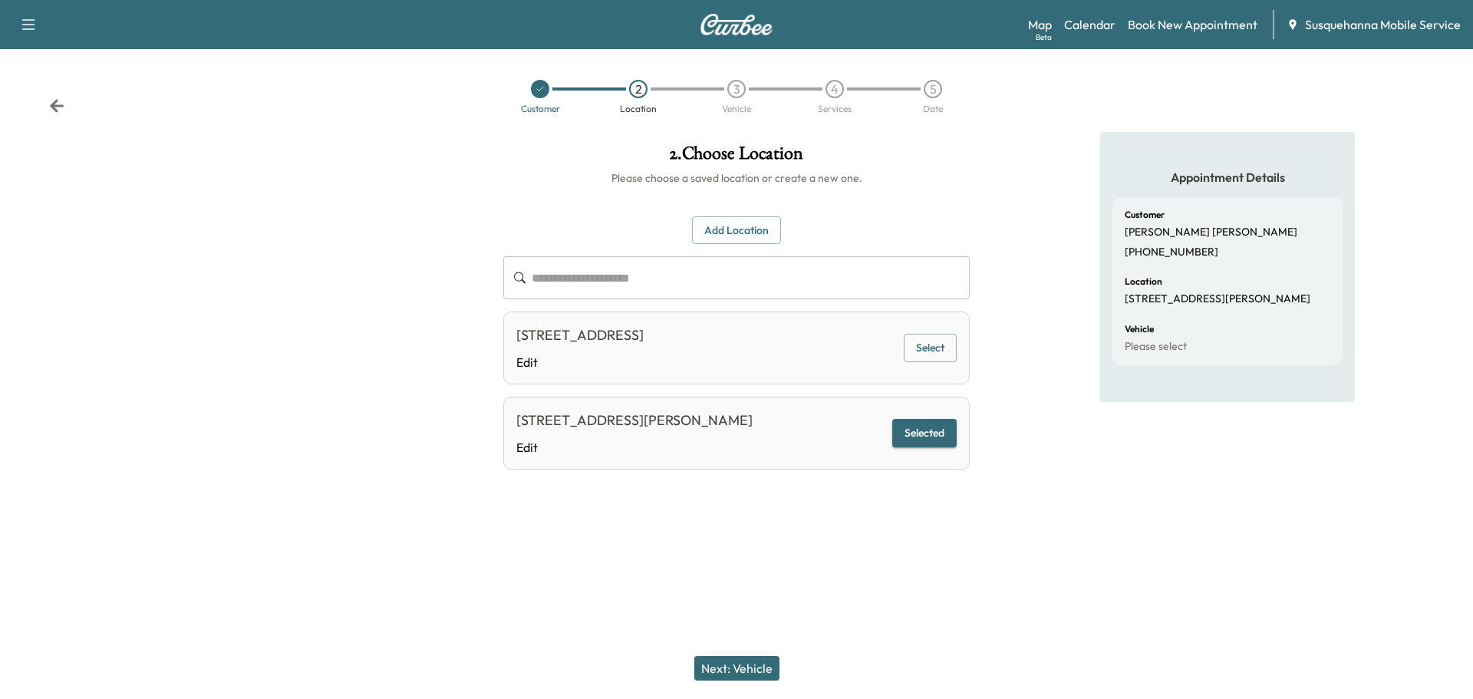
click at [757, 676] on button "Next: Vehicle" at bounding box center [736, 668] width 85 height 25
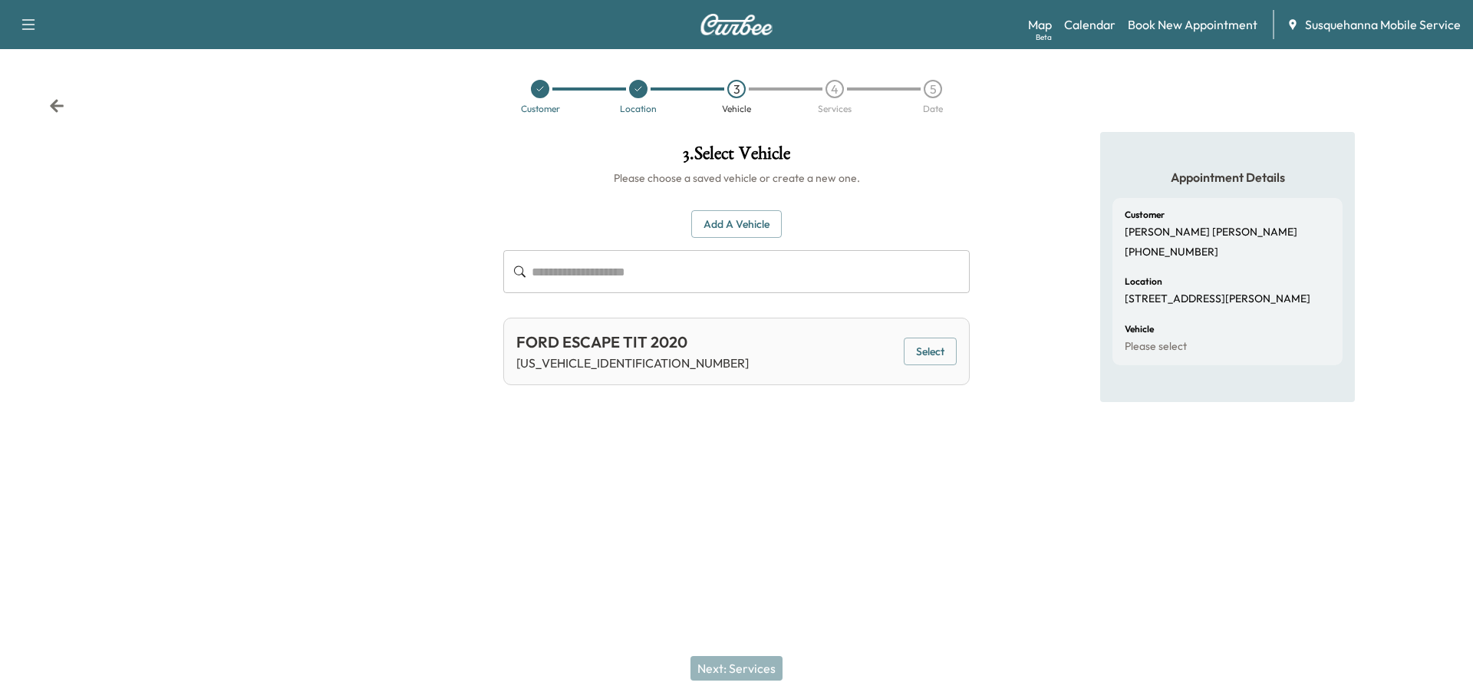
click at [909, 353] on button "Select" at bounding box center [930, 352] width 53 height 28
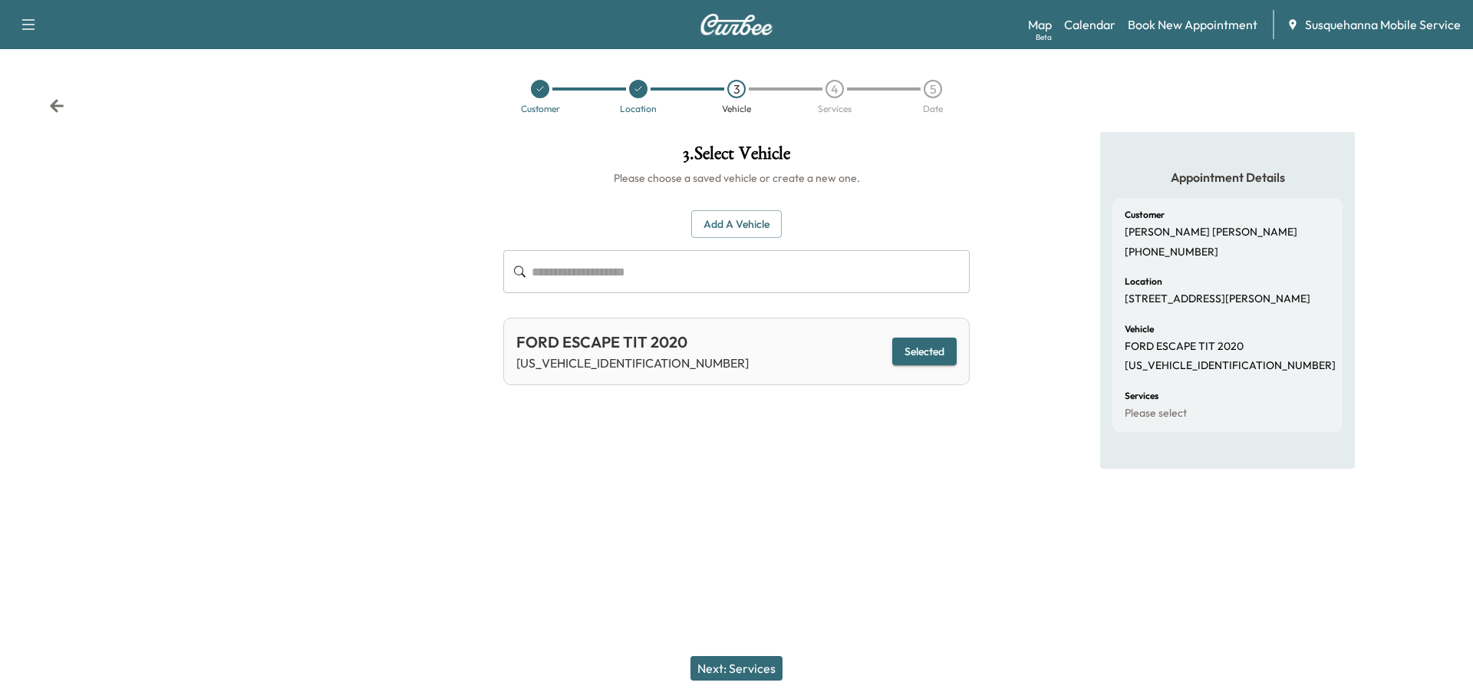
click at [750, 661] on button "Next: Services" at bounding box center [736, 668] width 92 height 25
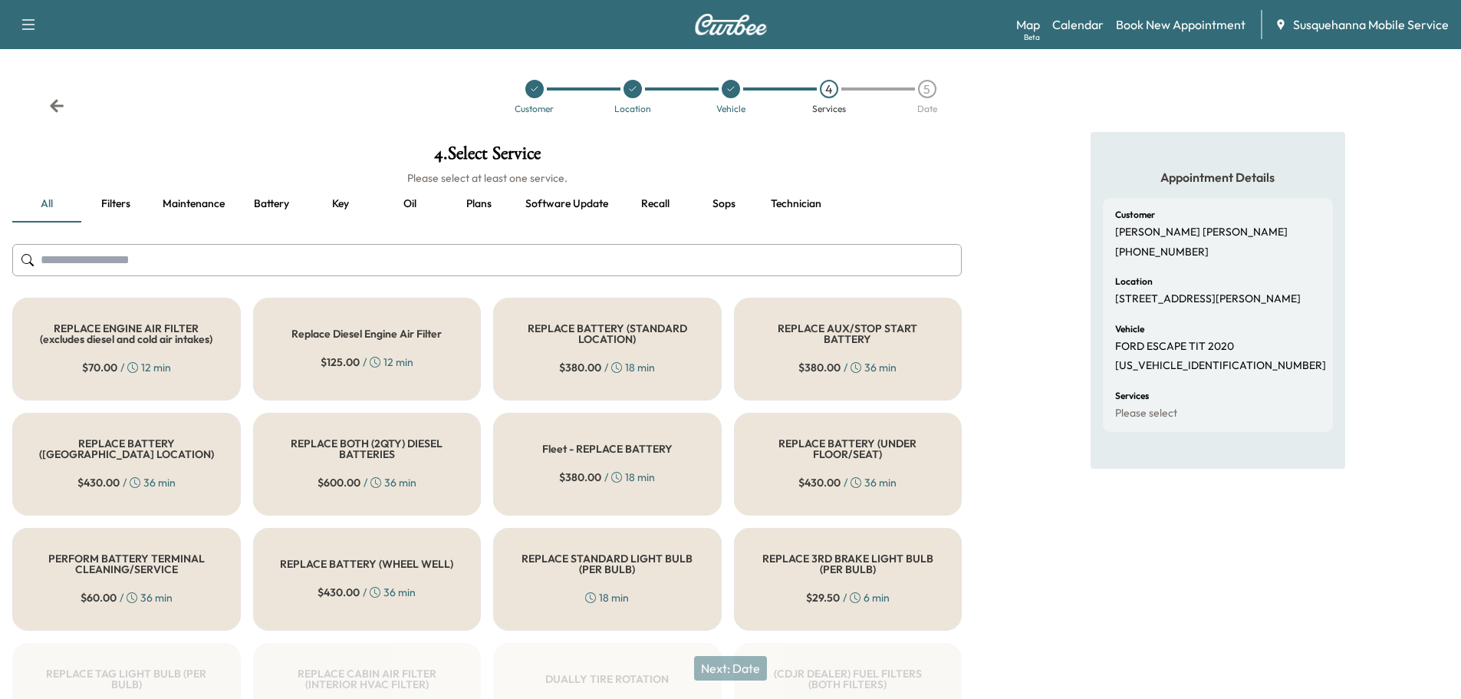
click at [606, 268] on input "text" at bounding box center [487, 260] width 950 height 32
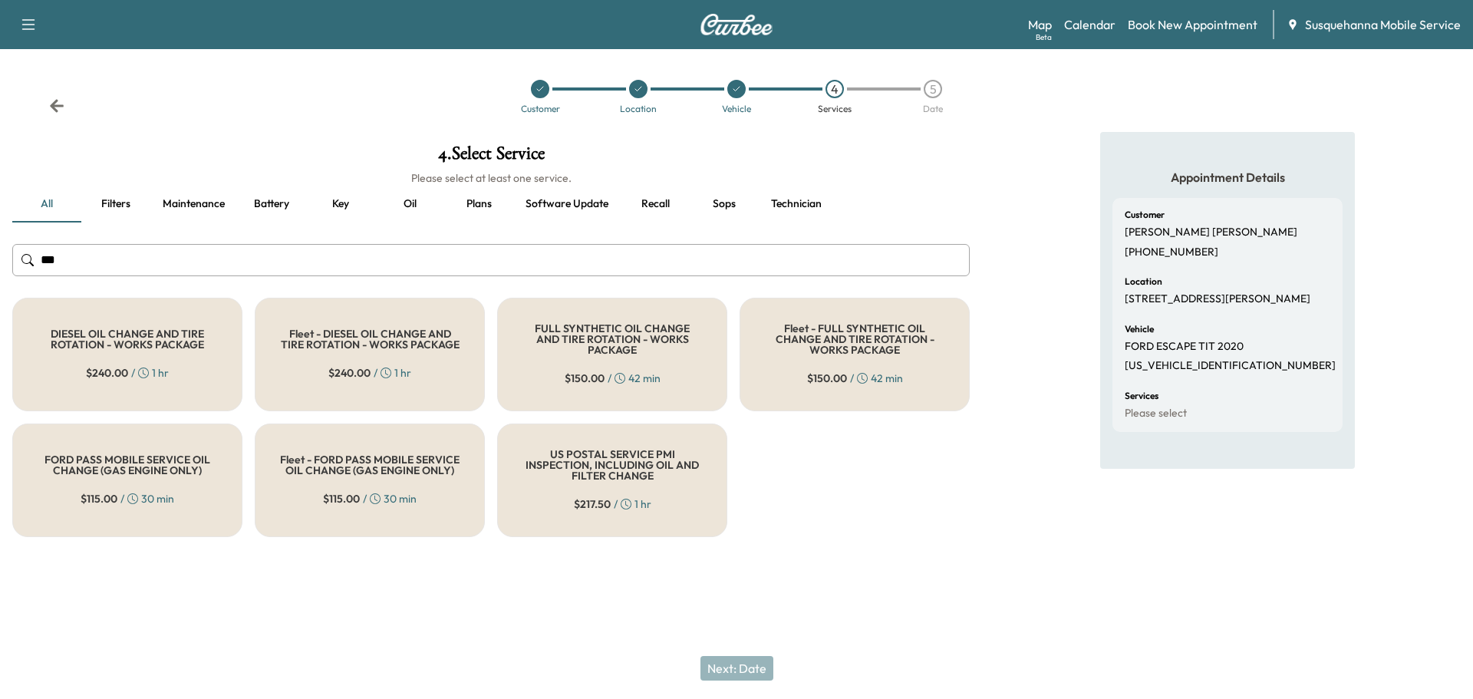
type input "***"
click at [608, 360] on div "FULL SYNTHETIC OIL CHANGE AND TIRE ROTATION - WORKS PACKAGE $ 150.00 / 42 min" at bounding box center [612, 355] width 230 height 114
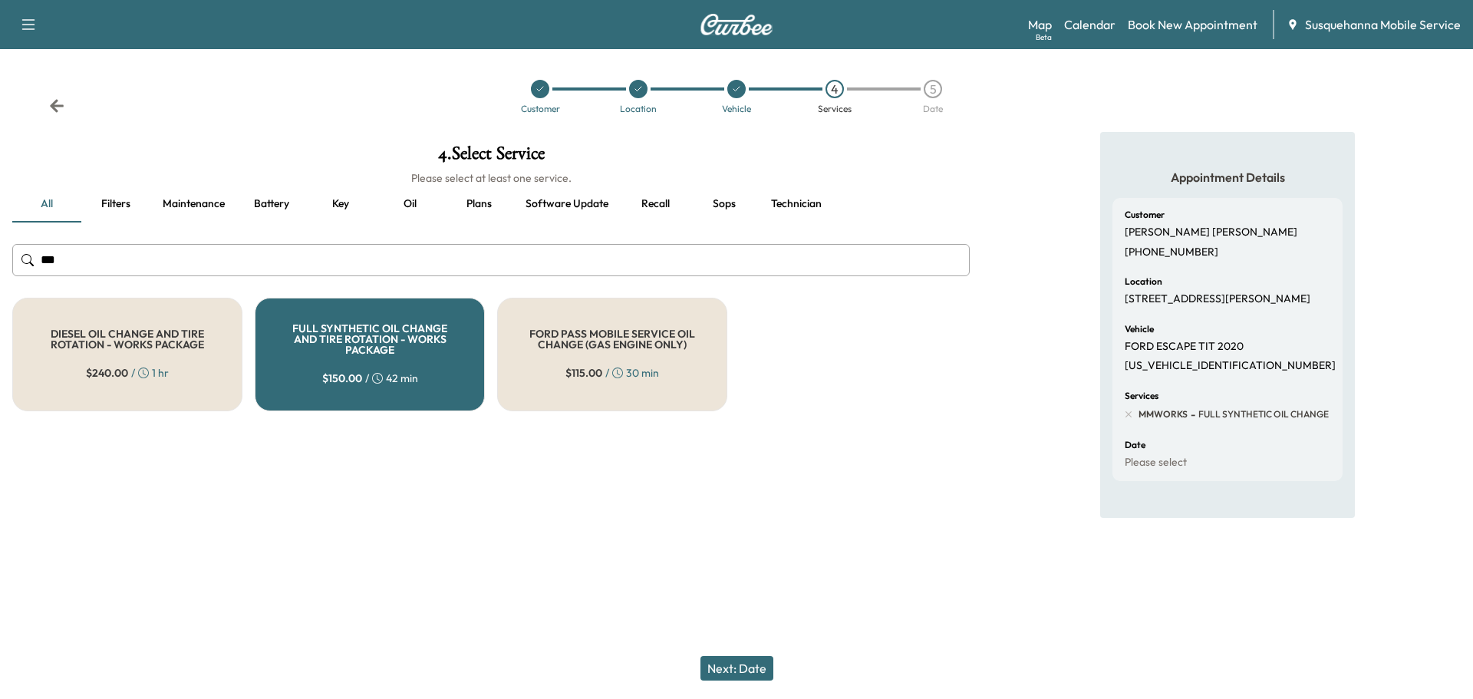
click at [726, 668] on button "Next: Date" at bounding box center [736, 668] width 73 height 25
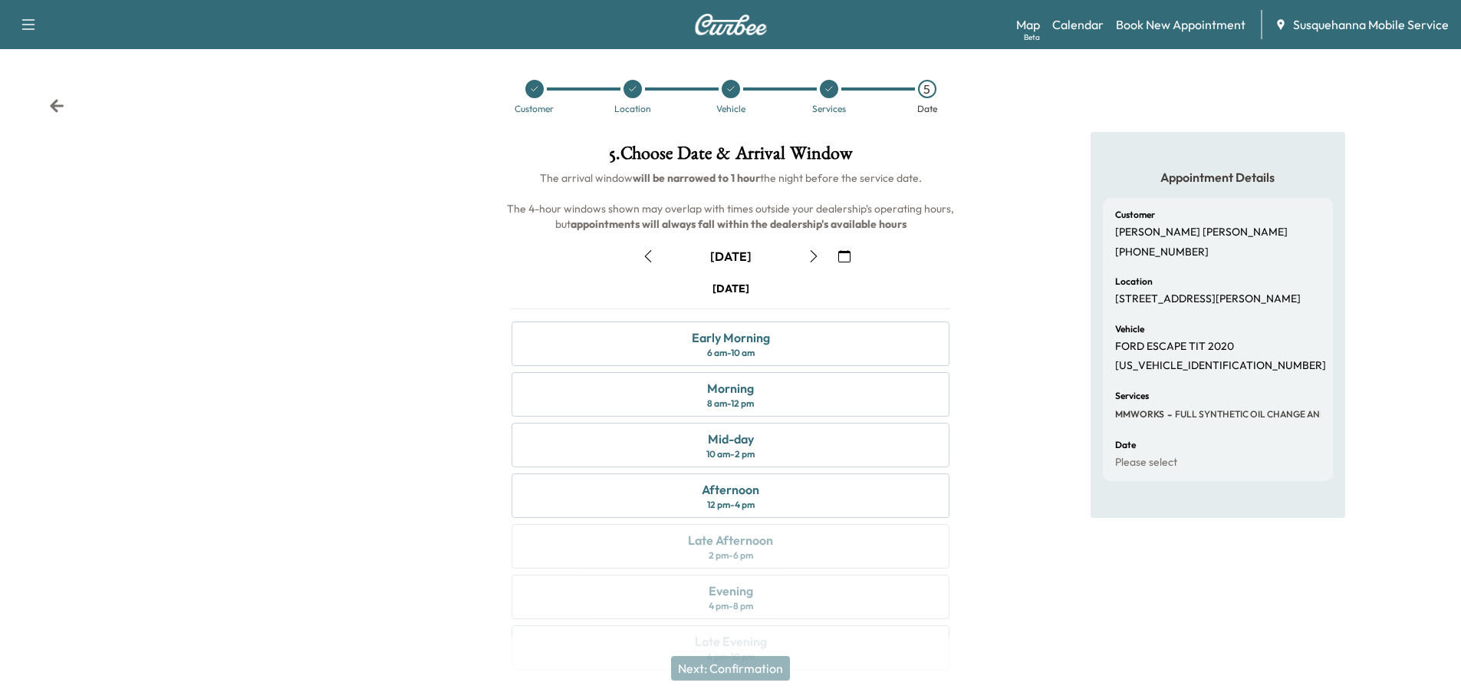
click at [815, 255] on icon "button" at bounding box center [813, 256] width 7 height 12
click at [751, 490] on div "Afternoon" at bounding box center [731, 489] width 58 height 18
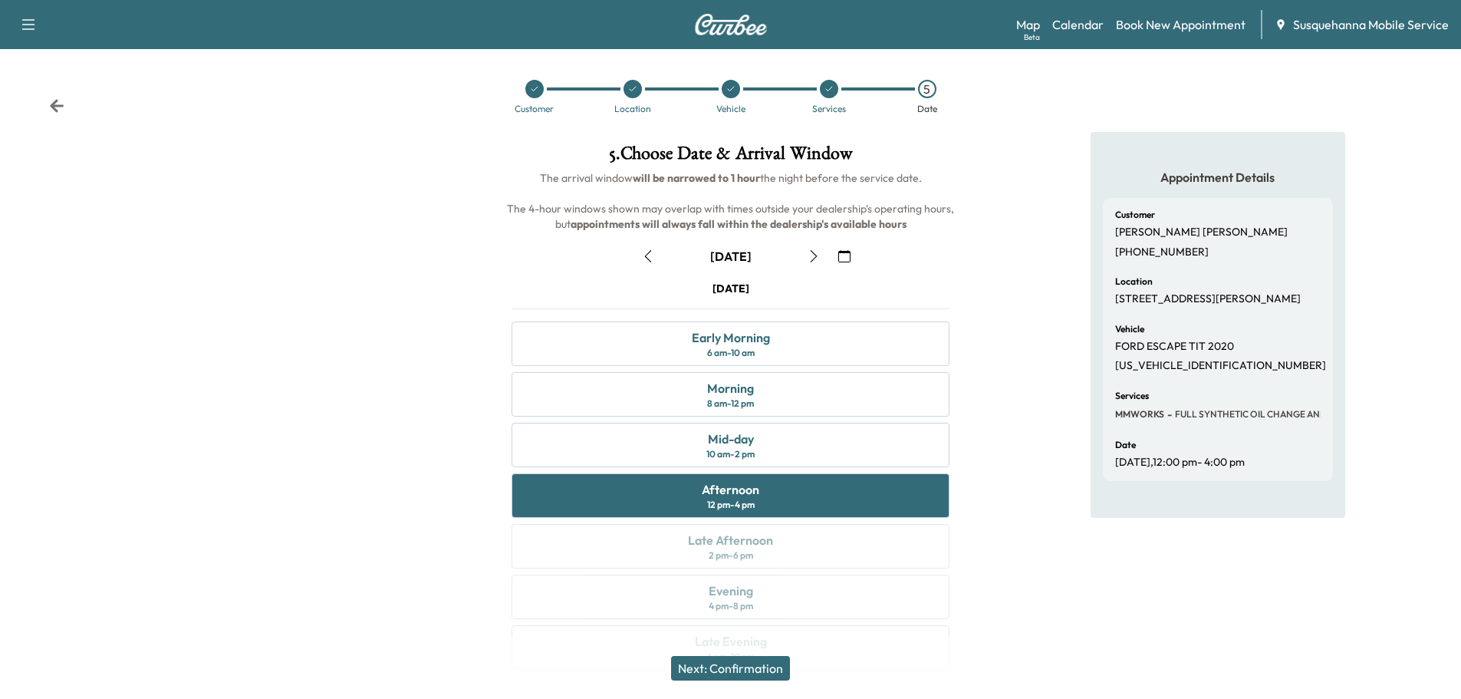
click at [741, 669] on button "Next: Confirmation" at bounding box center [730, 668] width 119 height 25
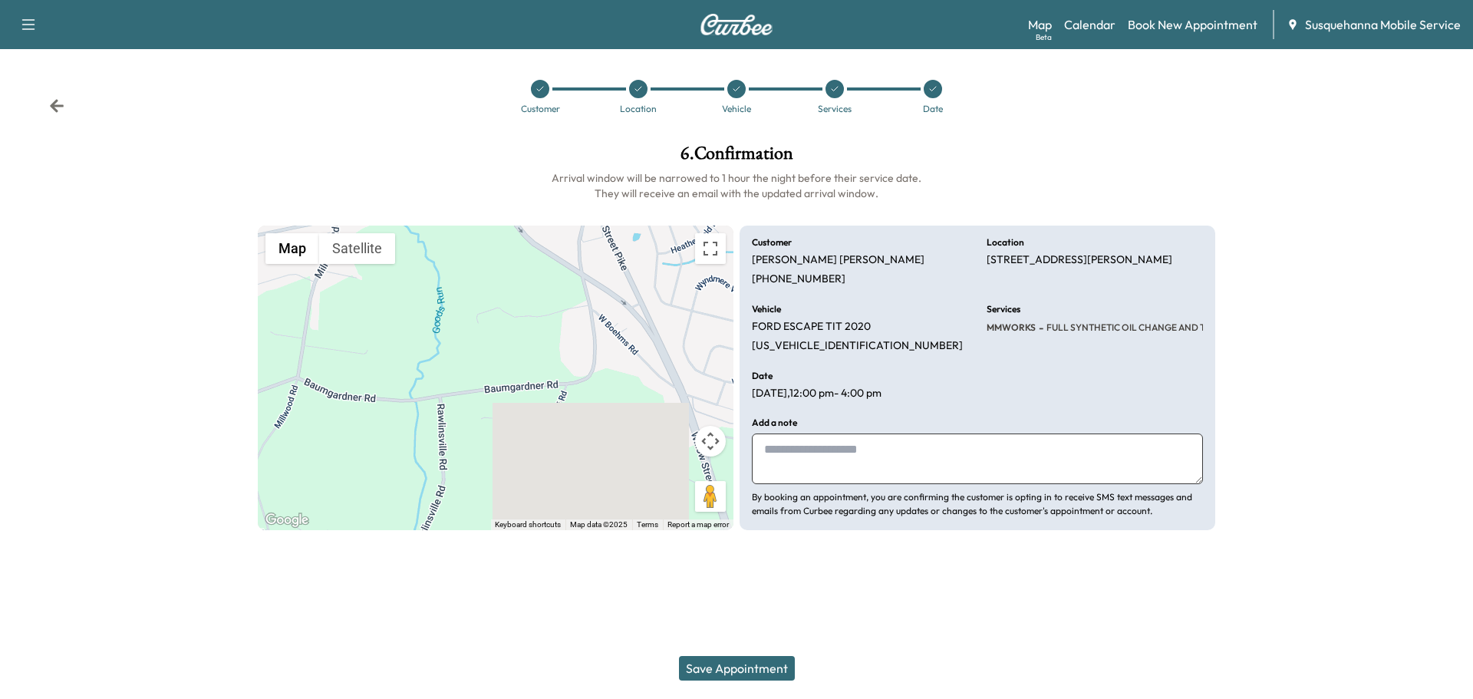
click at [789, 448] on textarea at bounding box center [977, 458] width 451 height 51
type textarea "**********"
drag, startPoint x: 985, startPoint y: 255, endPoint x: 1022, endPoint y: 271, distance: 39.9
click at [1022, 271] on div "**********" at bounding box center [978, 378] width 476 height 305
copy p "[STREET_ADDRESS][PERSON_NAME],"
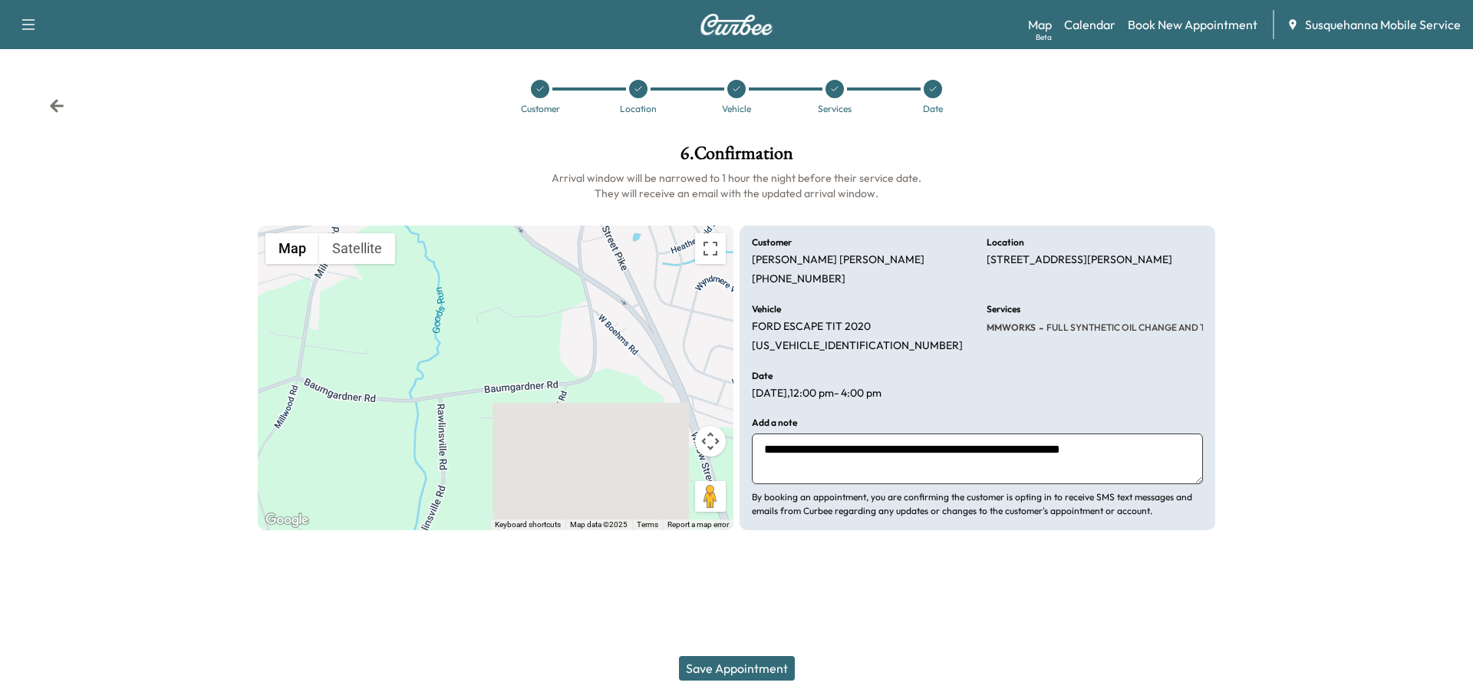
click at [738, 663] on button "Save Appointment" at bounding box center [737, 668] width 116 height 25
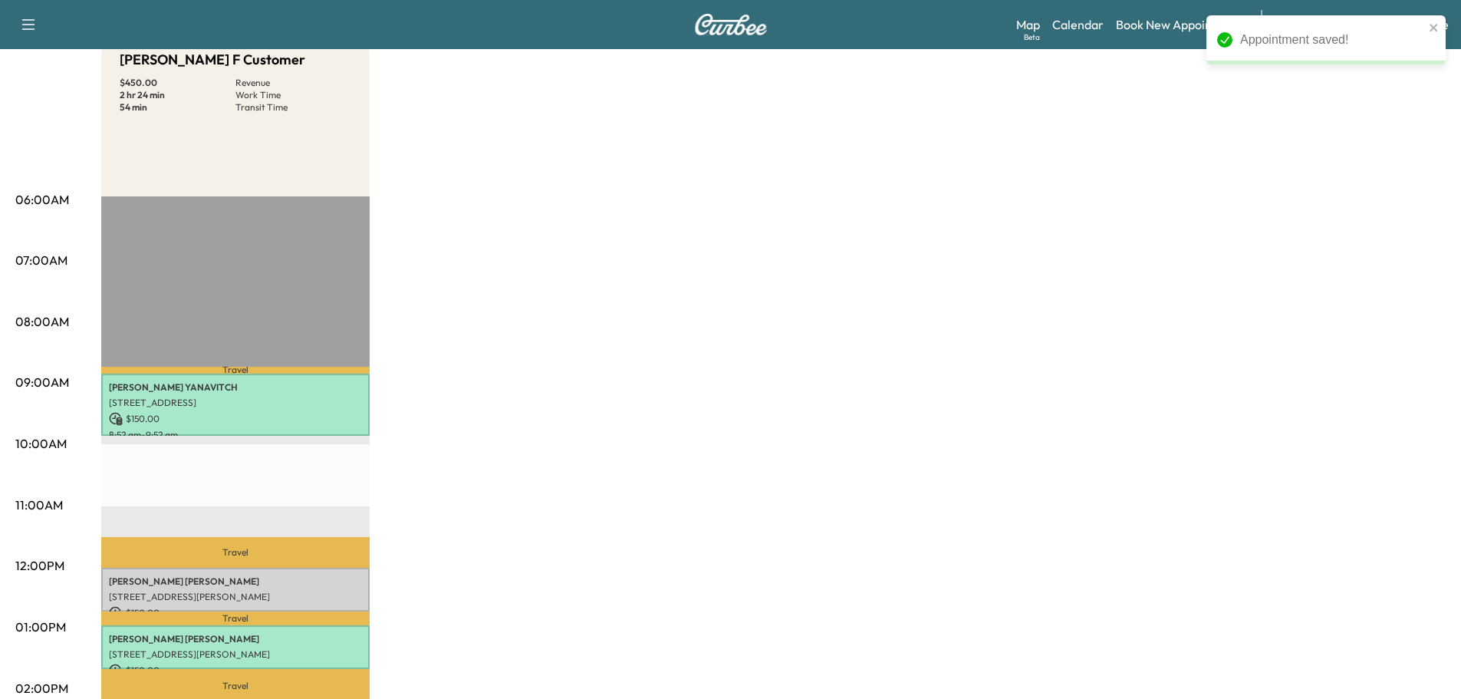
scroll to position [245, 0]
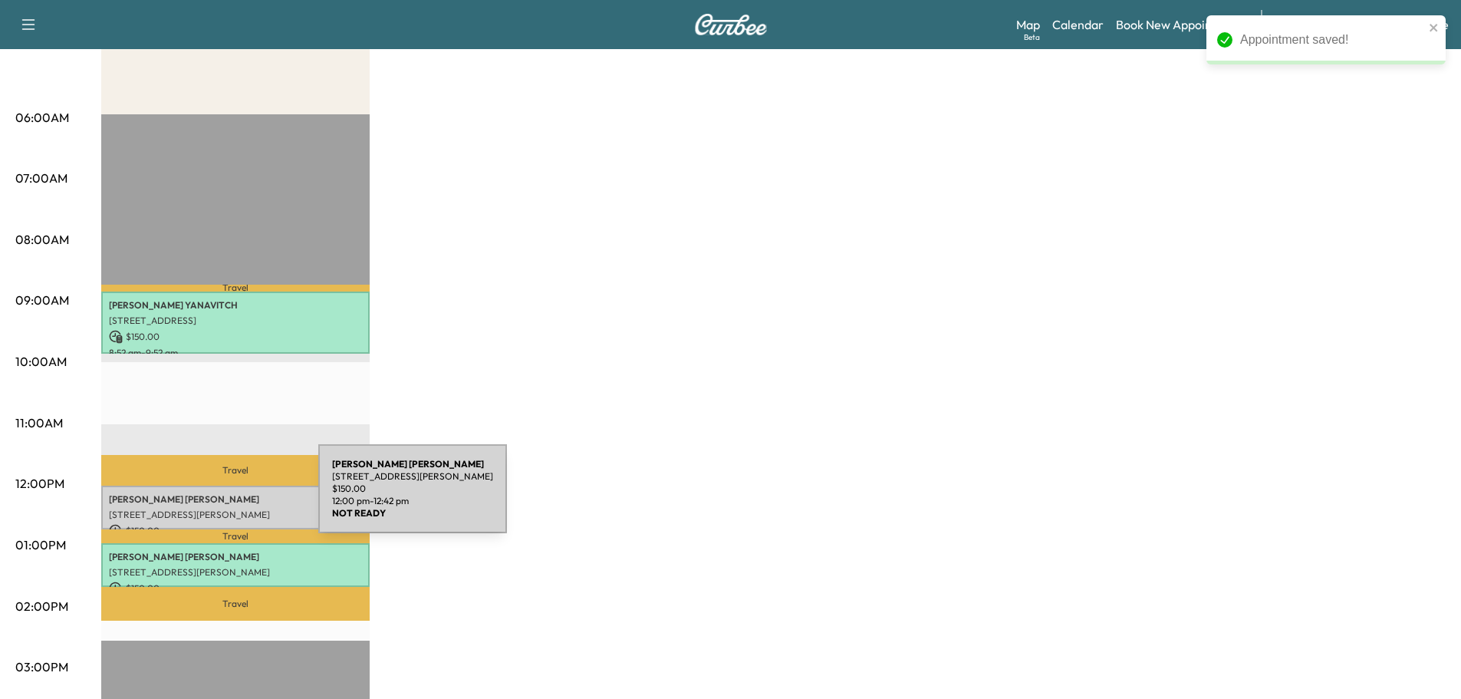
click at [203, 498] on p "[PERSON_NAME]" at bounding box center [235, 499] width 253 height 12
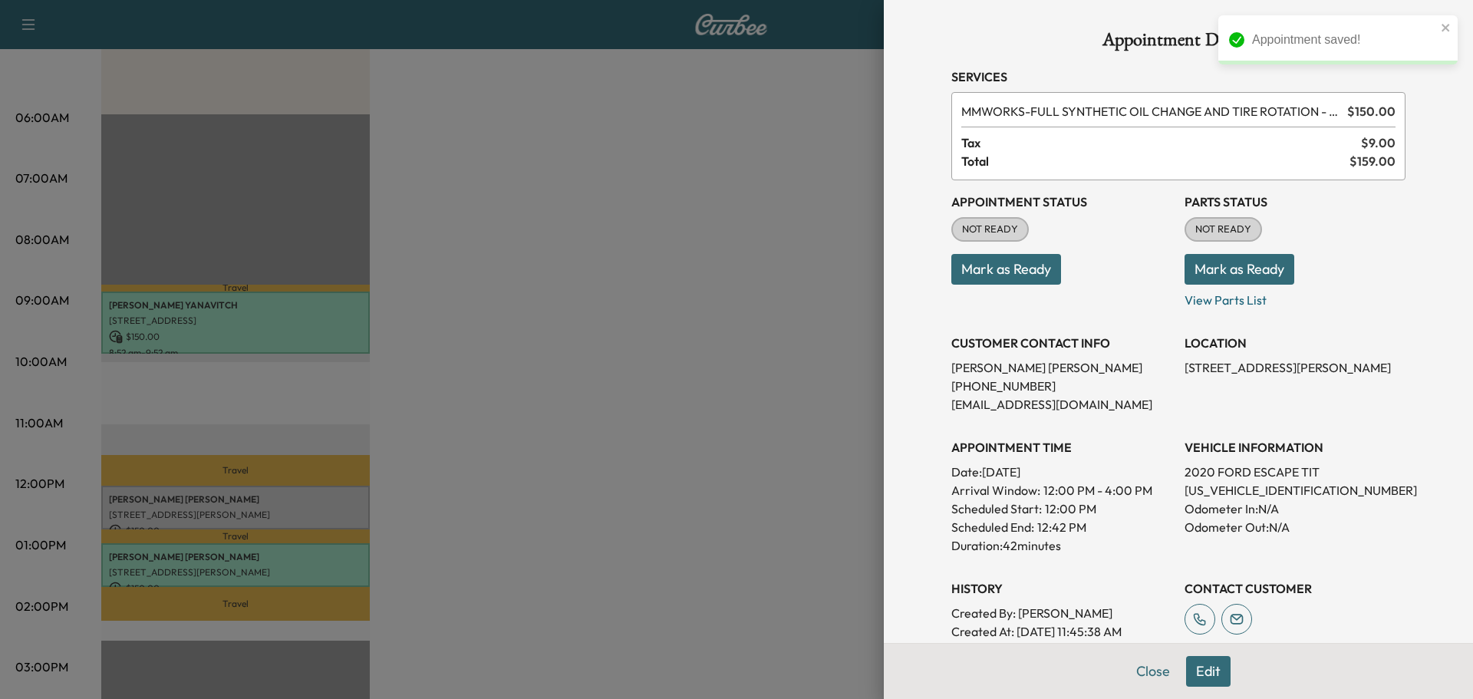
click at [1206, 274] on button "Mark as Ready" at bounding box center [1240, 269] width 110 height 31
click at [1008, 271] on button "Mark as Ready" at bounding box center [1006, 269] width 110 height 31
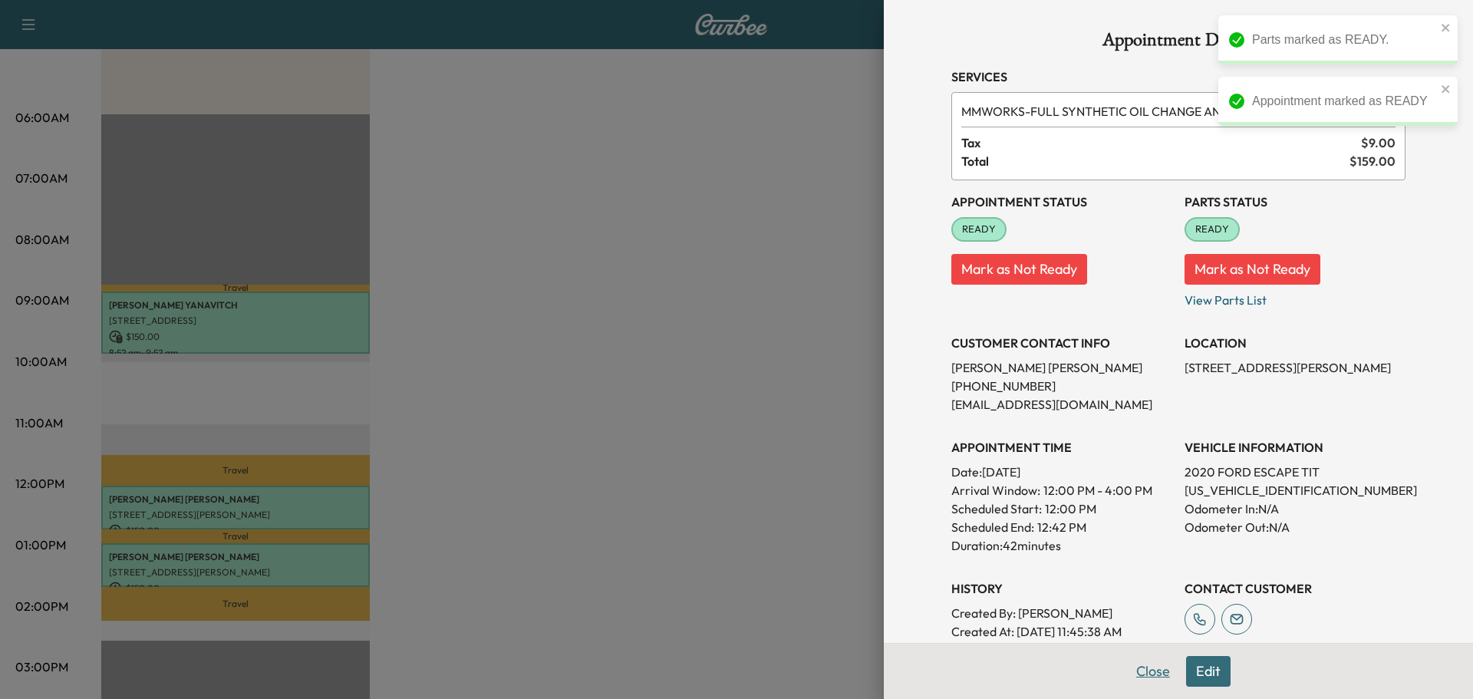
click at [1147, 668] on button "Close" at bounding box center [1153, 671] width 54 height 31
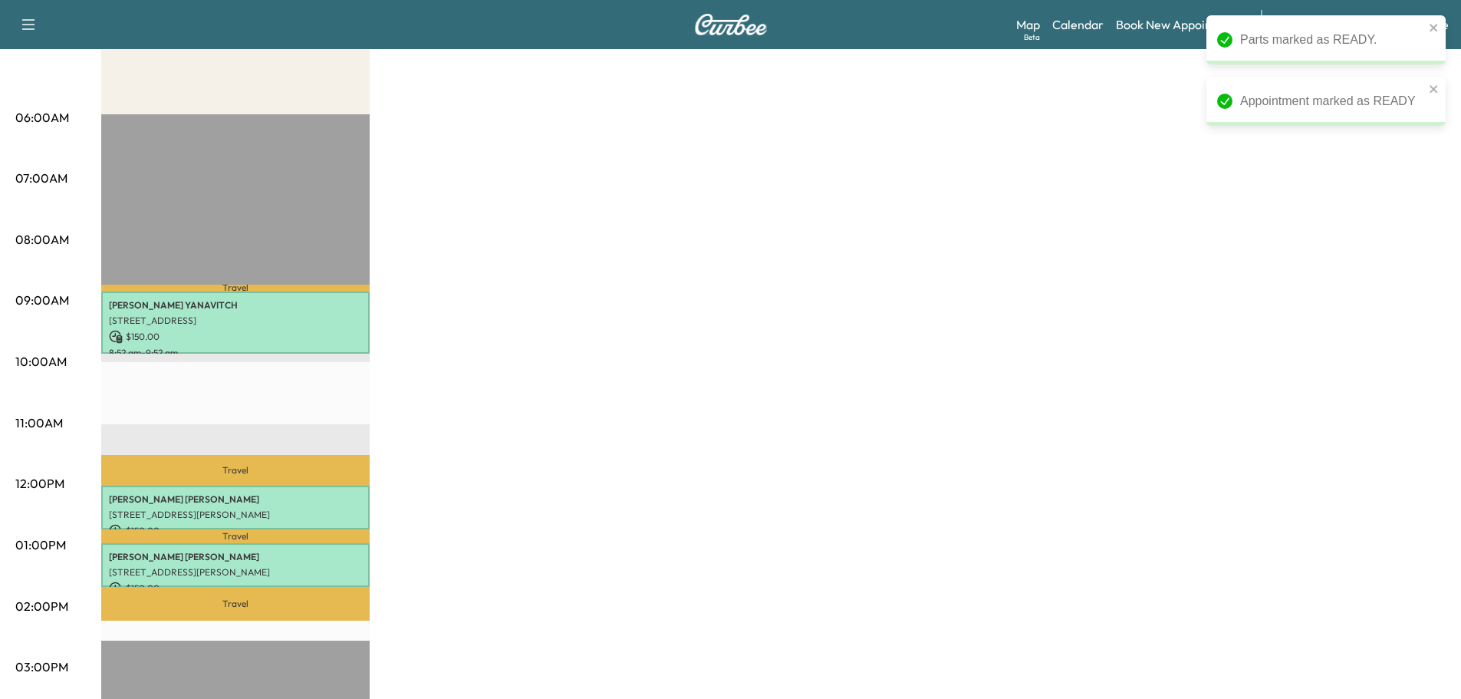
click at [984, 343] on div "[PERSON_NAME] F Customer $ 450.00 Revenue 2 hr 24 min Work Time 54 min Transit …" at bounding box center [773, 530] width 1345 height 1151
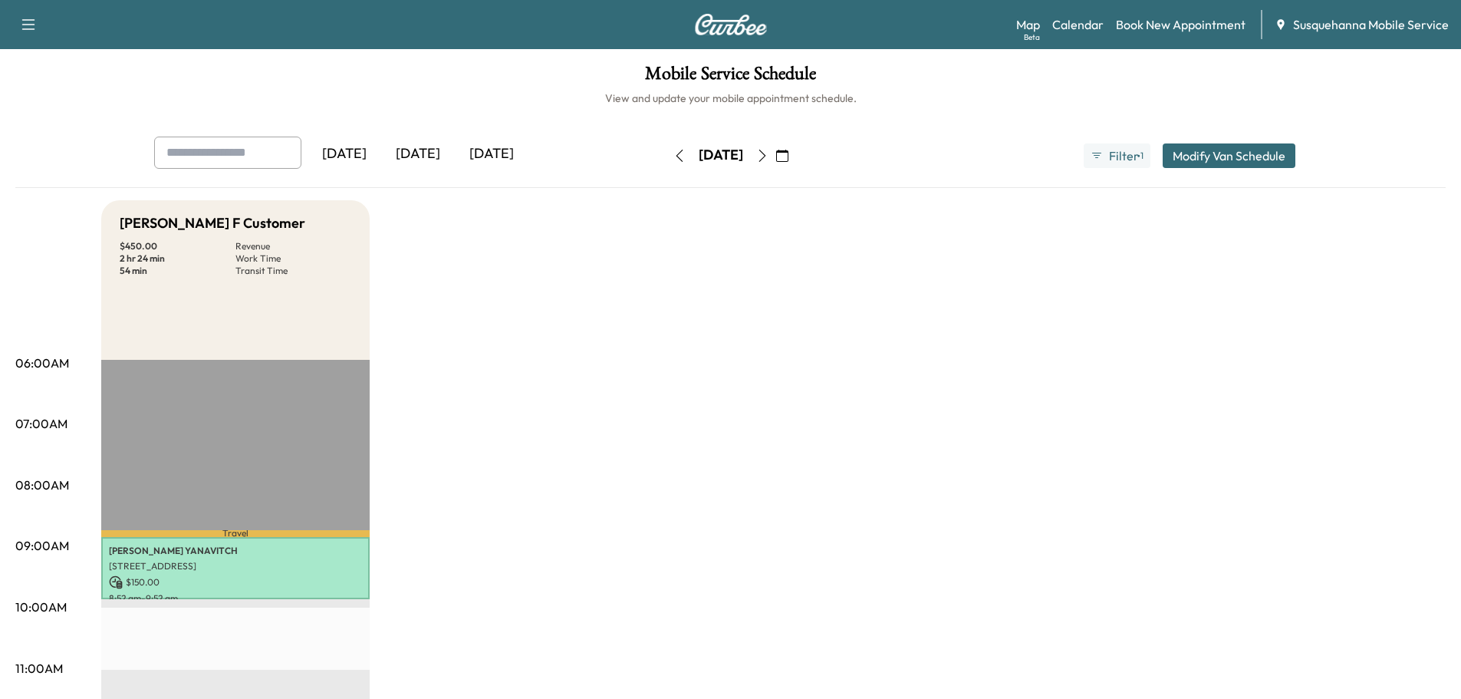
click at [674, 157] on icon "button" at bounding box center [680, 156] width 12 height 12
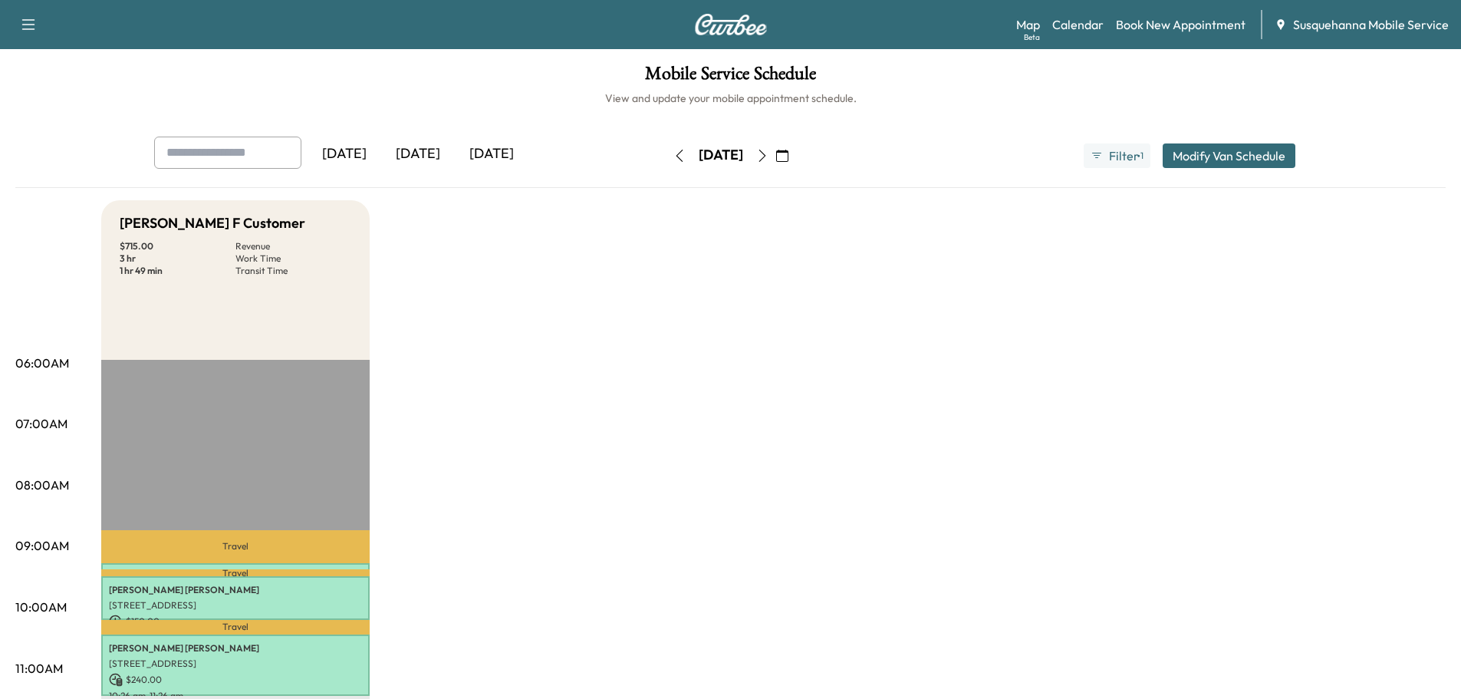
click at [674, 157] on icon "button" at bounding box center [680, 156] width 12 height 12
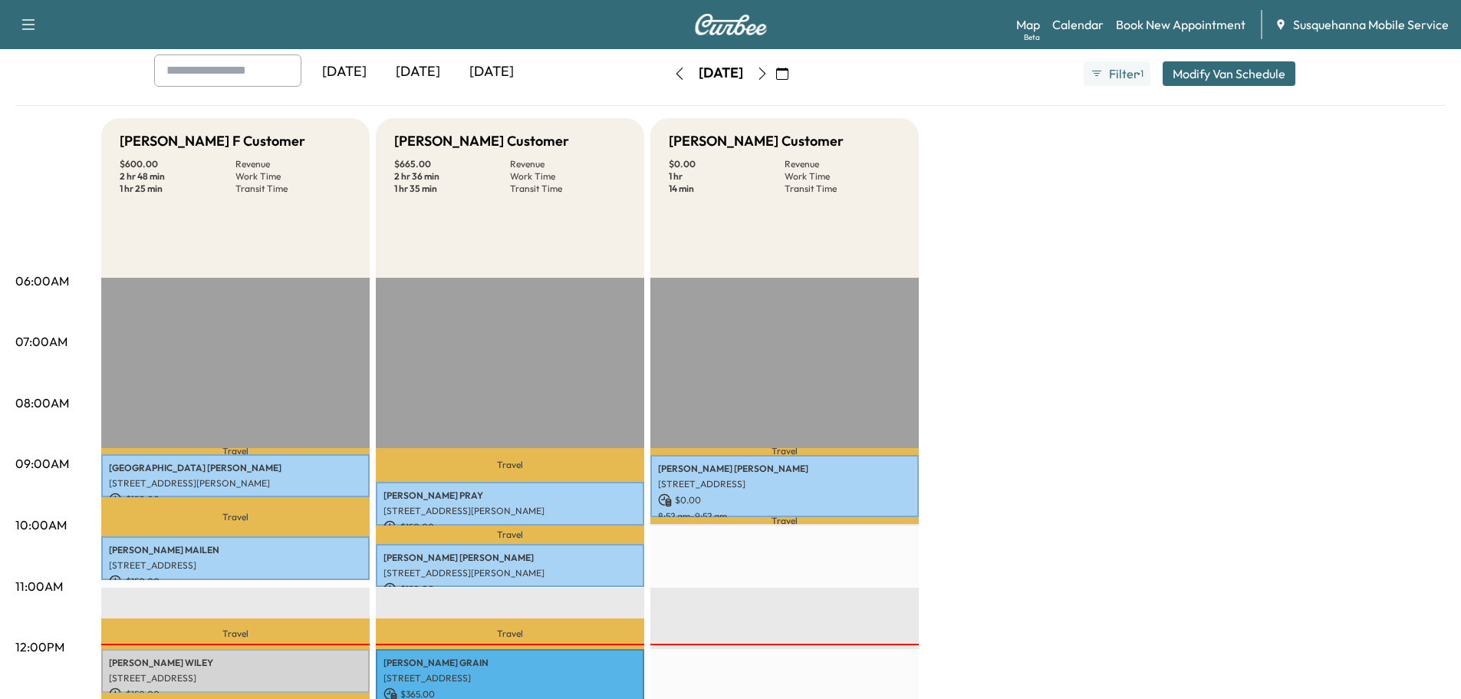
scroll to position [245, 0]
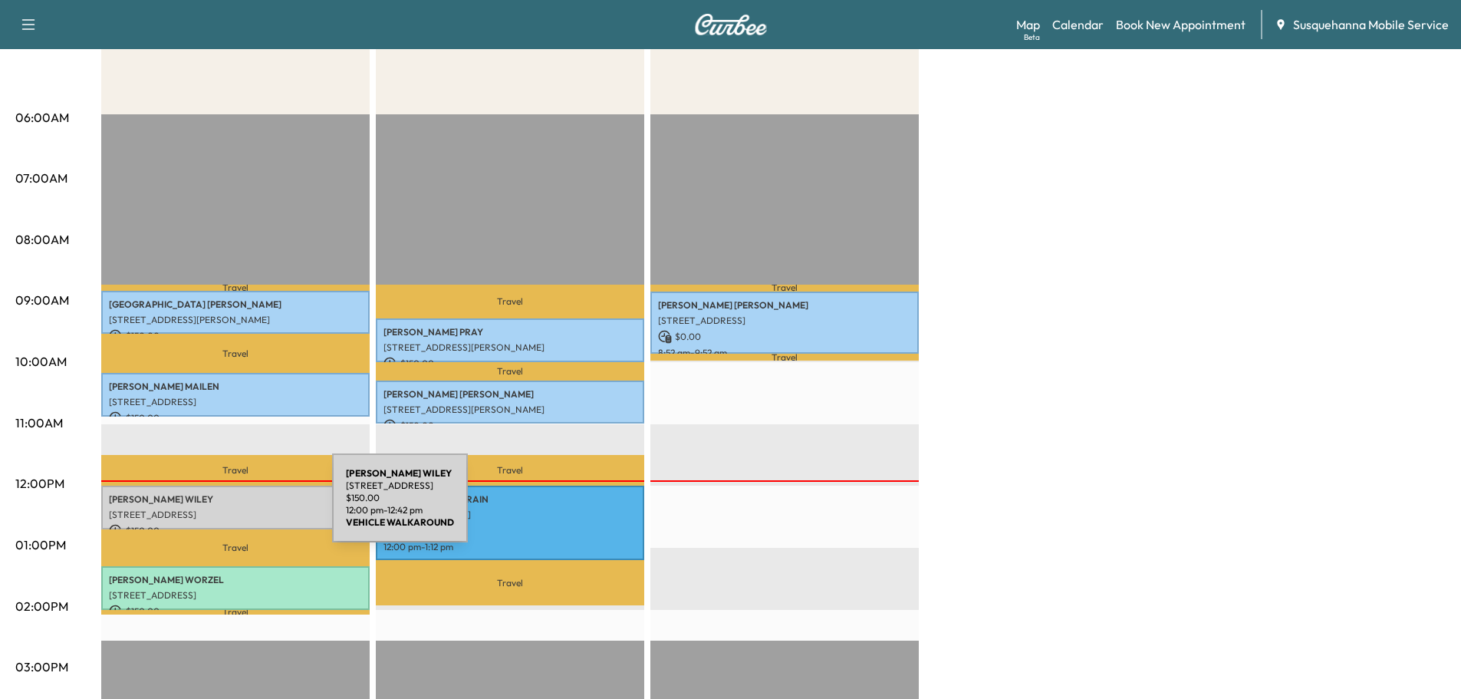
click at [217, 509] on p "[STREET_ADDRESS]" at bounding box center [235, 515] width 253 height 12
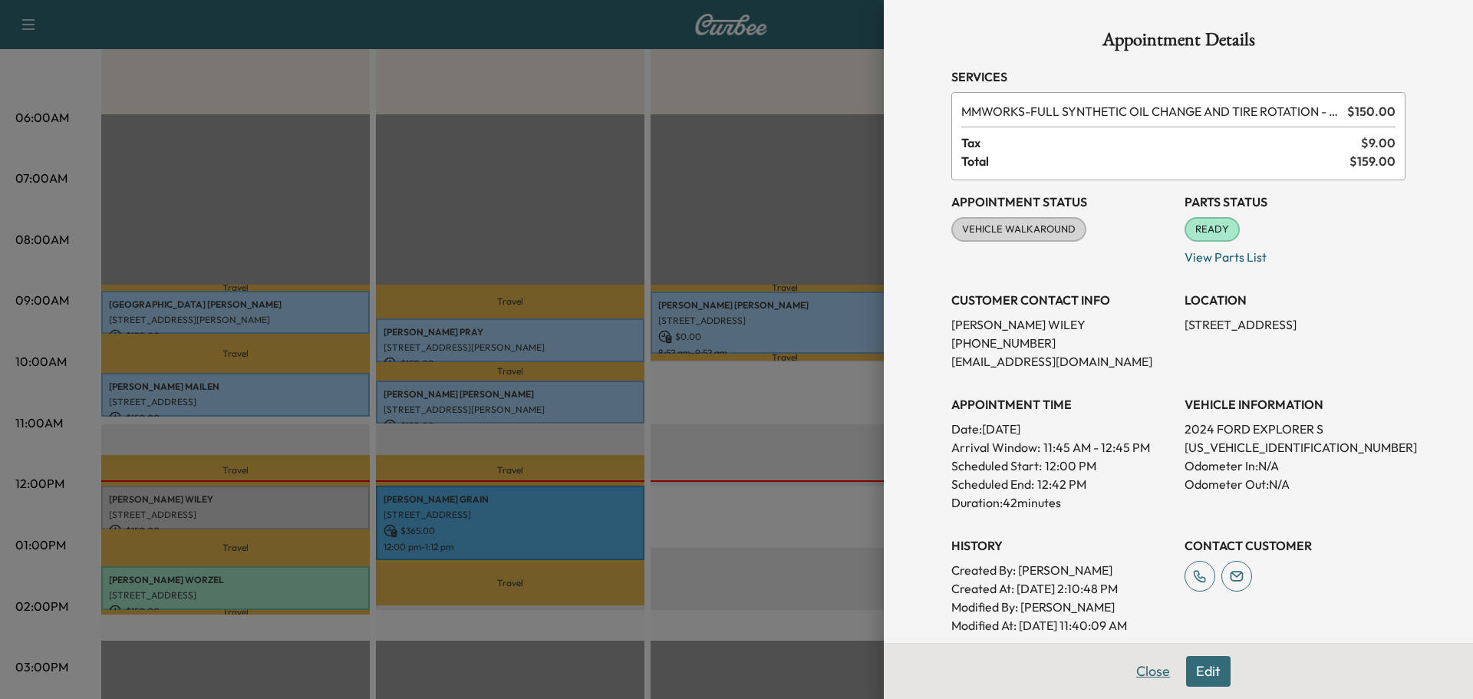
click at [1143, 664] on button "Close" at bounding box center [1153, 671] width 54 height 31
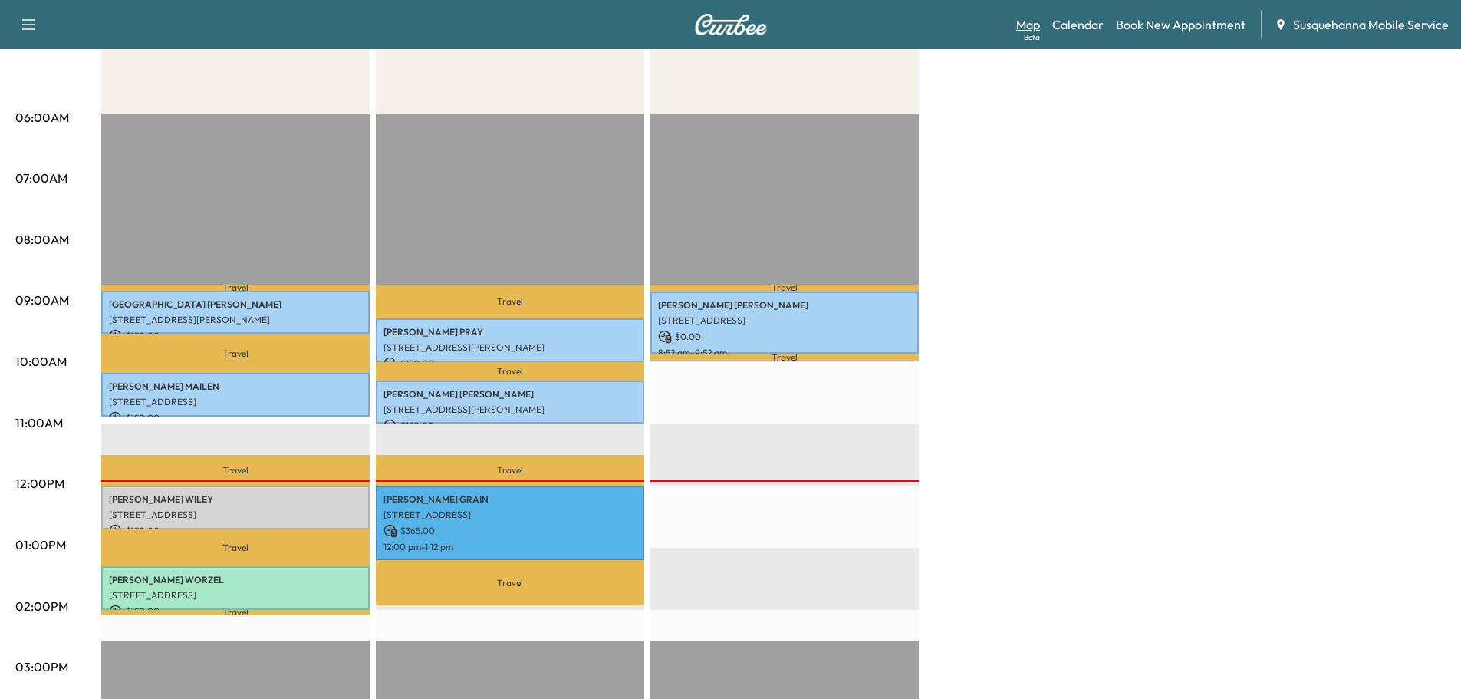
click at [1037, 20] on link "Map Beta" at bounding box center [1028, 24] width 24 height 18
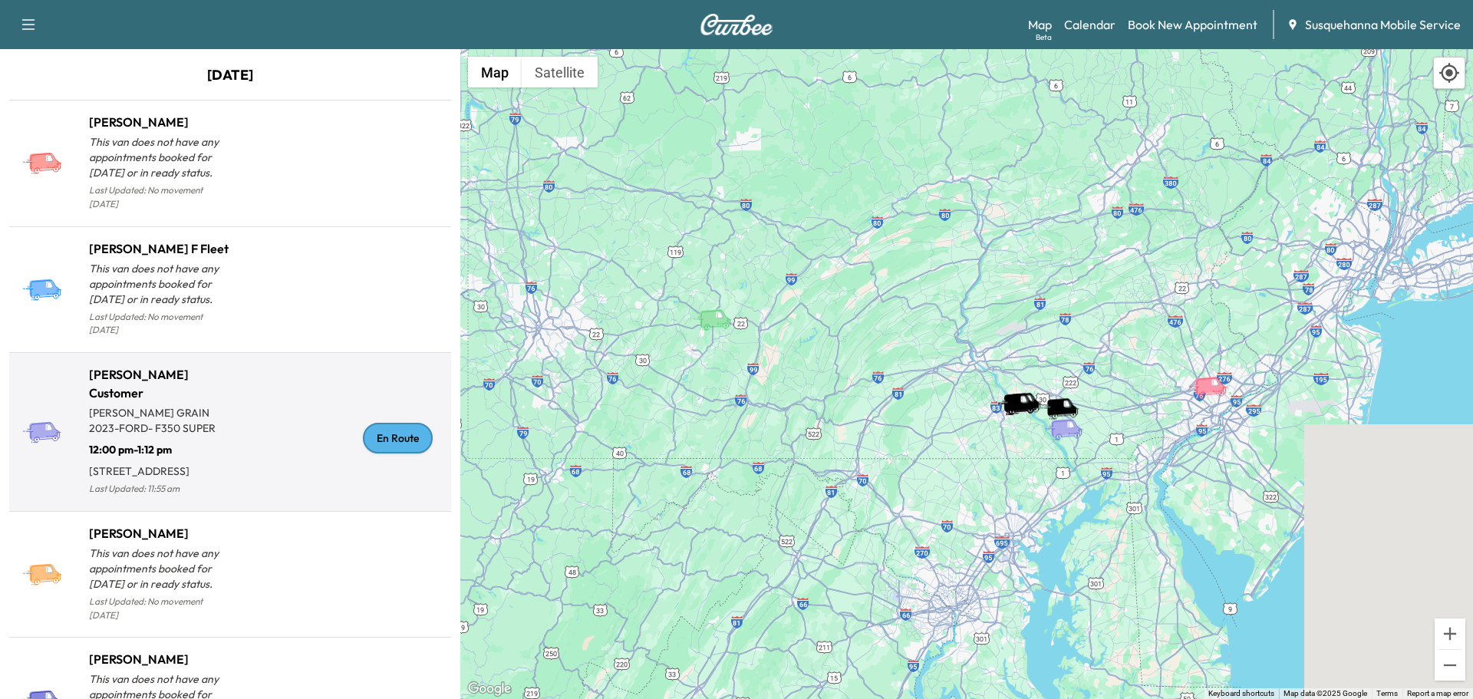
click at [404, 433] on div "En Route" at bounding box center [398, 438] width 70 height 31
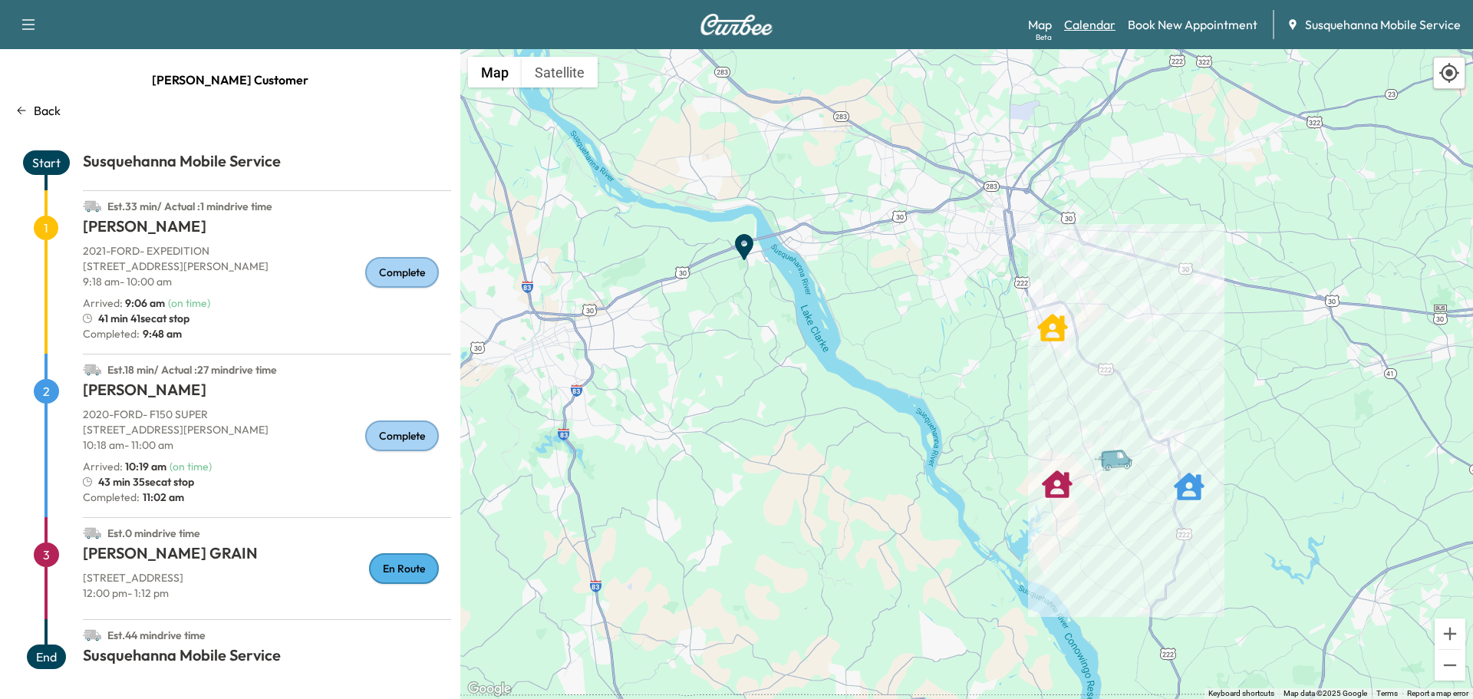
click at [1095, 18] on link "Calendar" at bounding box center [1089, 24] width 51 height 18
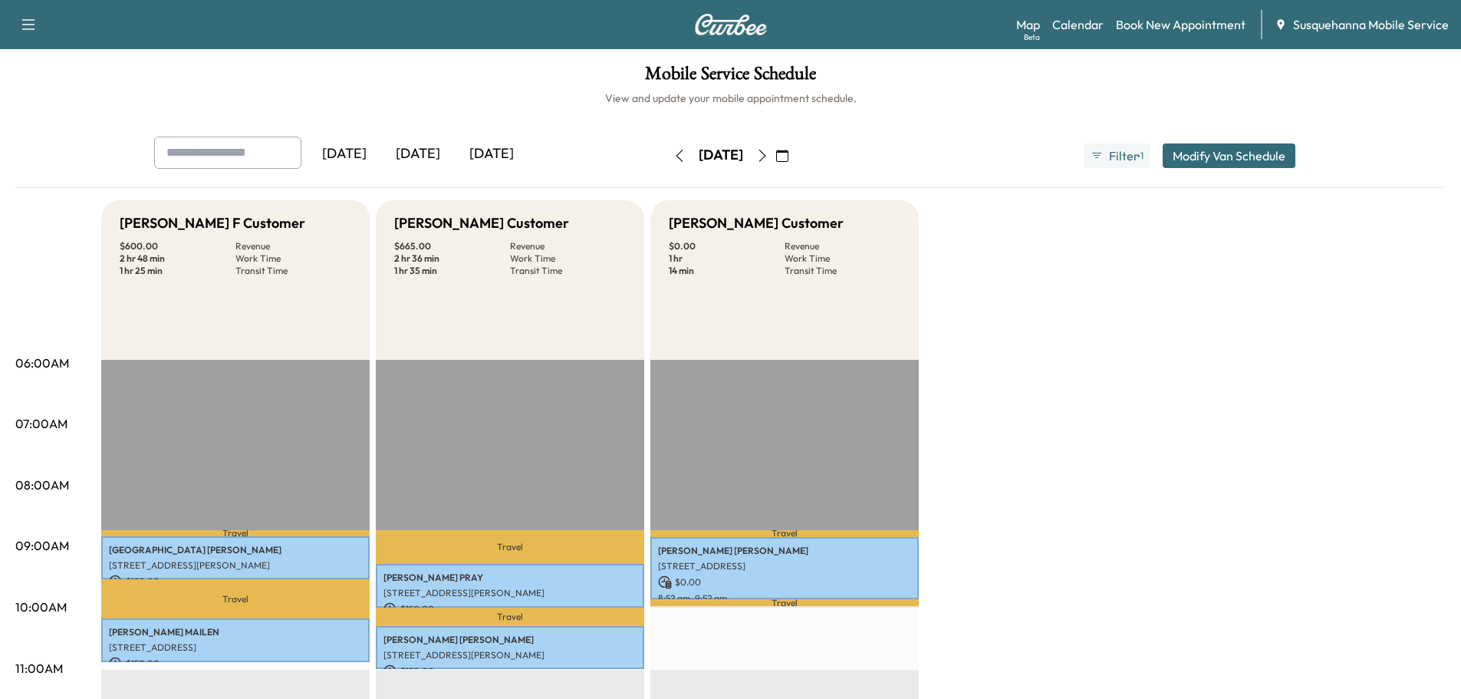
scroll to position [409, 0]
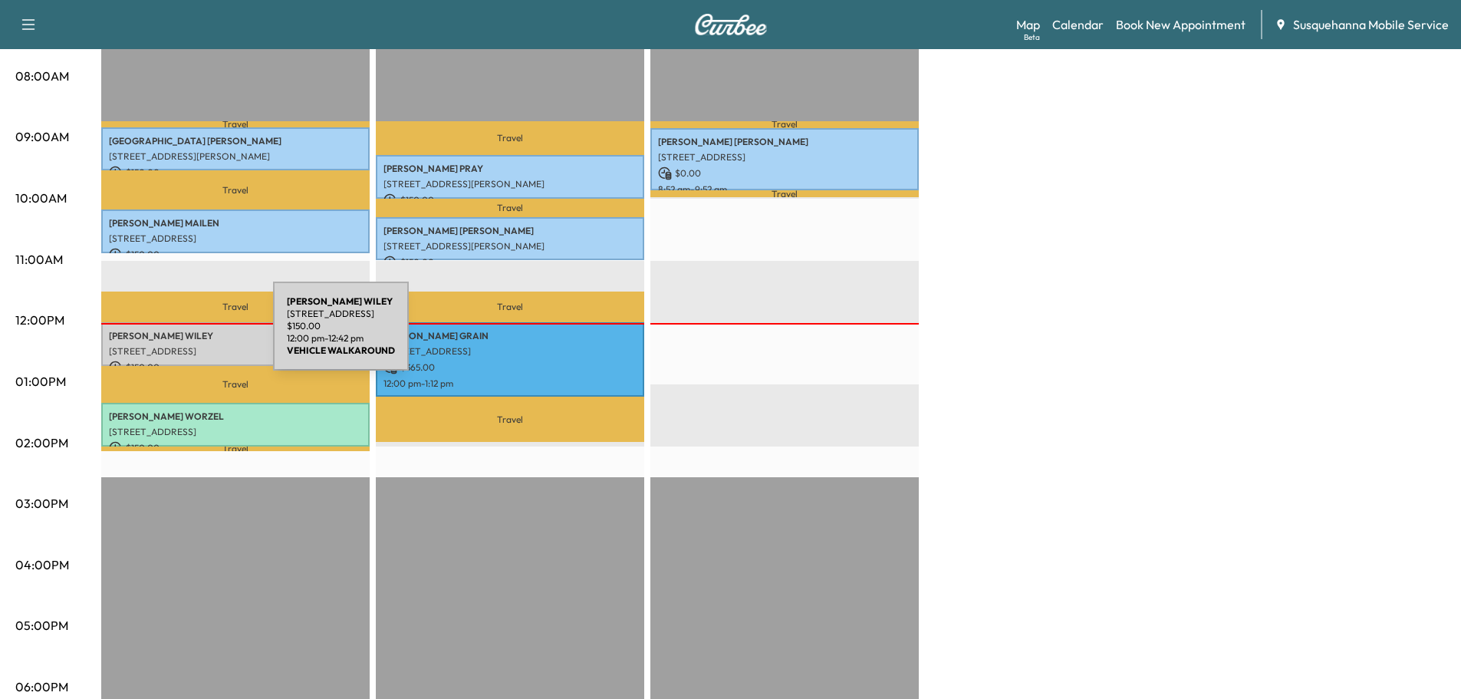
click at [158, 335] on p "[PERSON_NAME]" at bounding box center [235, 336] width 253 height 12
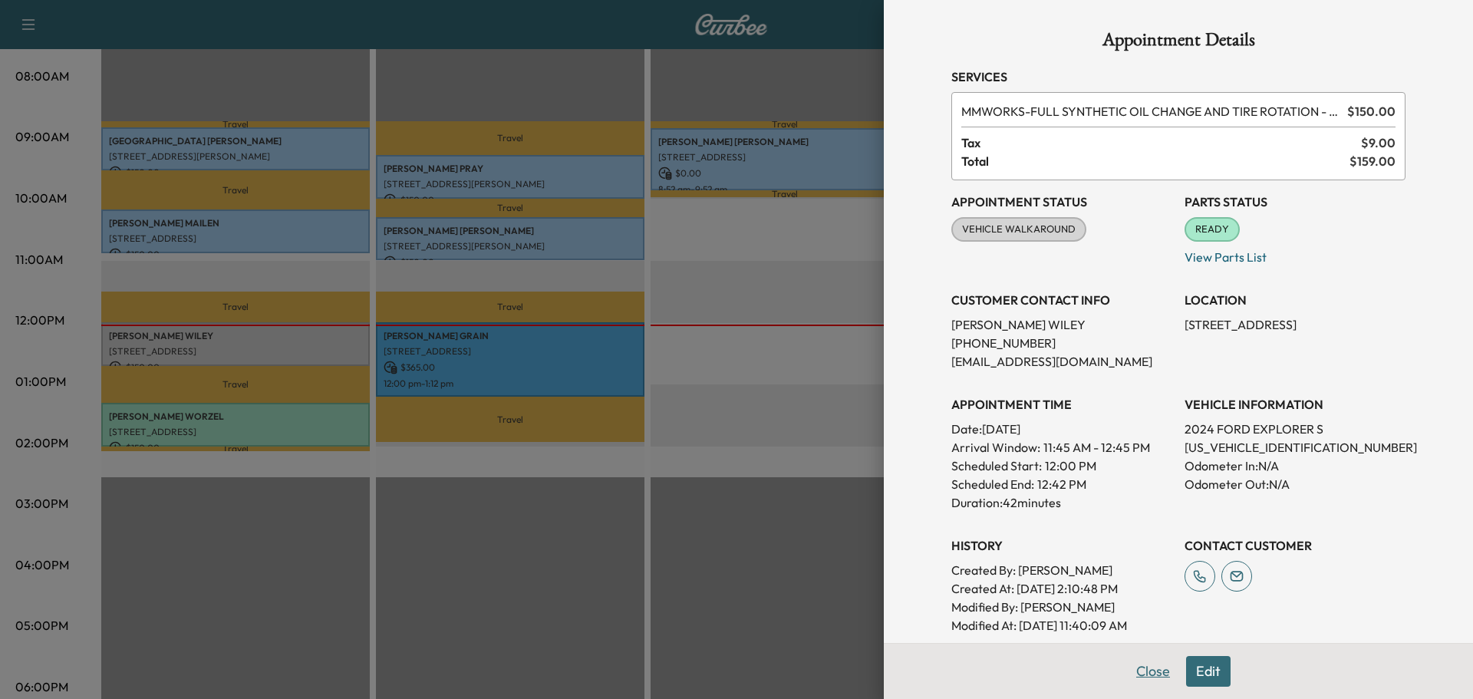
click at [1132, 670] on button "Close" at bounding box center [1153, 671] width 54 height 31
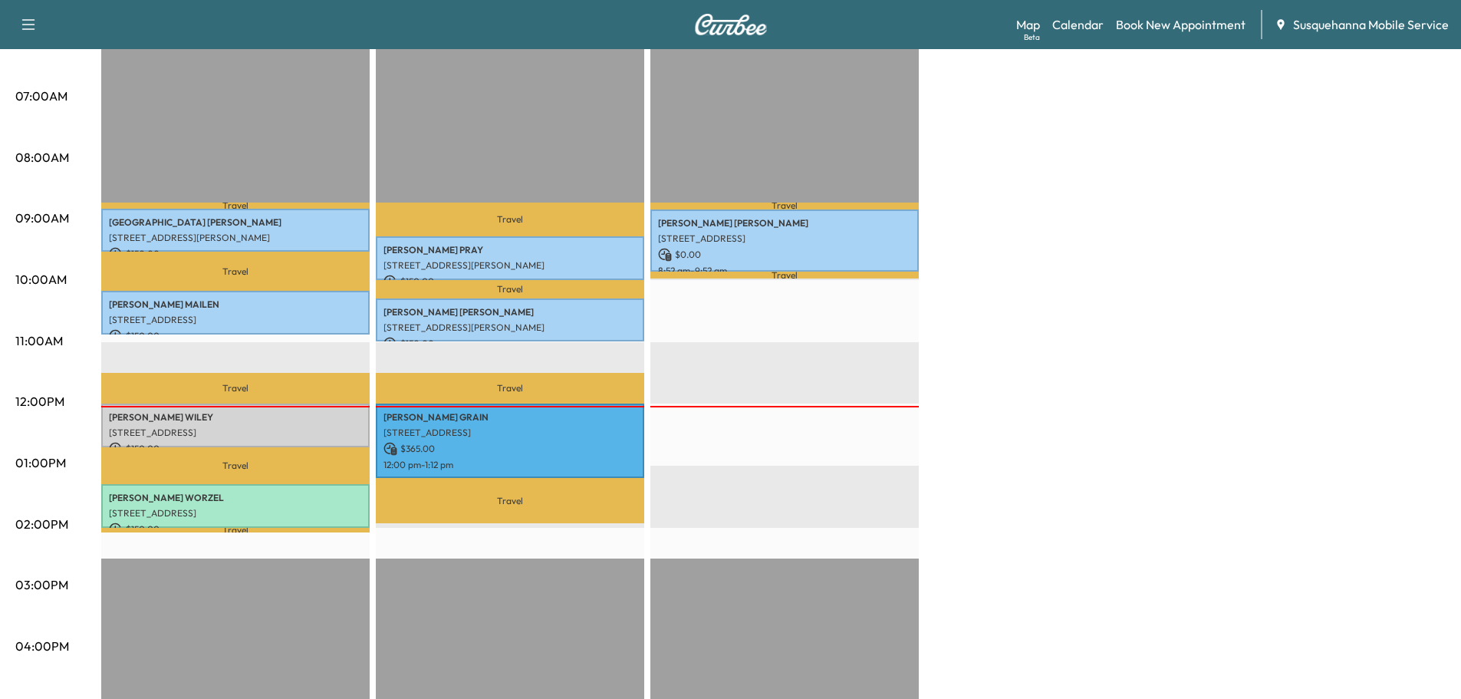
scroll to position [0, 0]
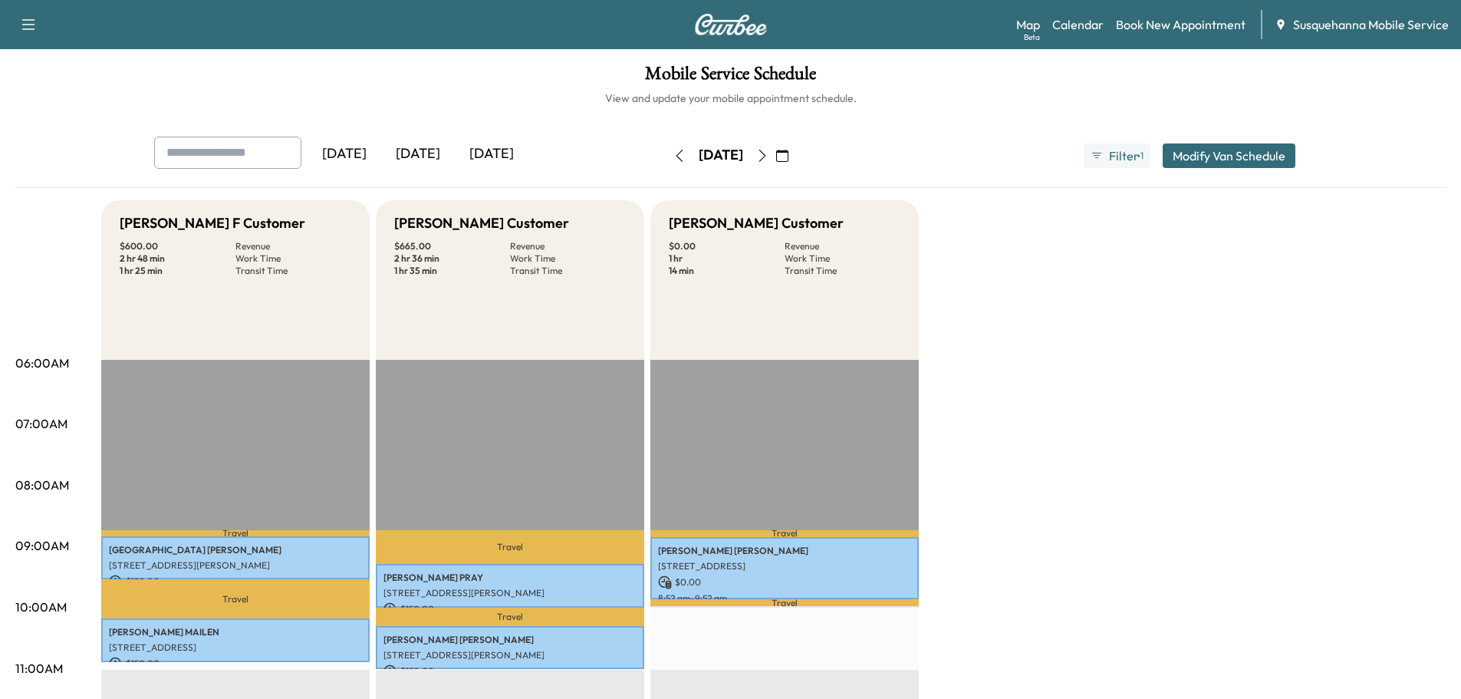
click at [769, 157] on icon "button" at bounding box center [762, 156] width 12 height 12
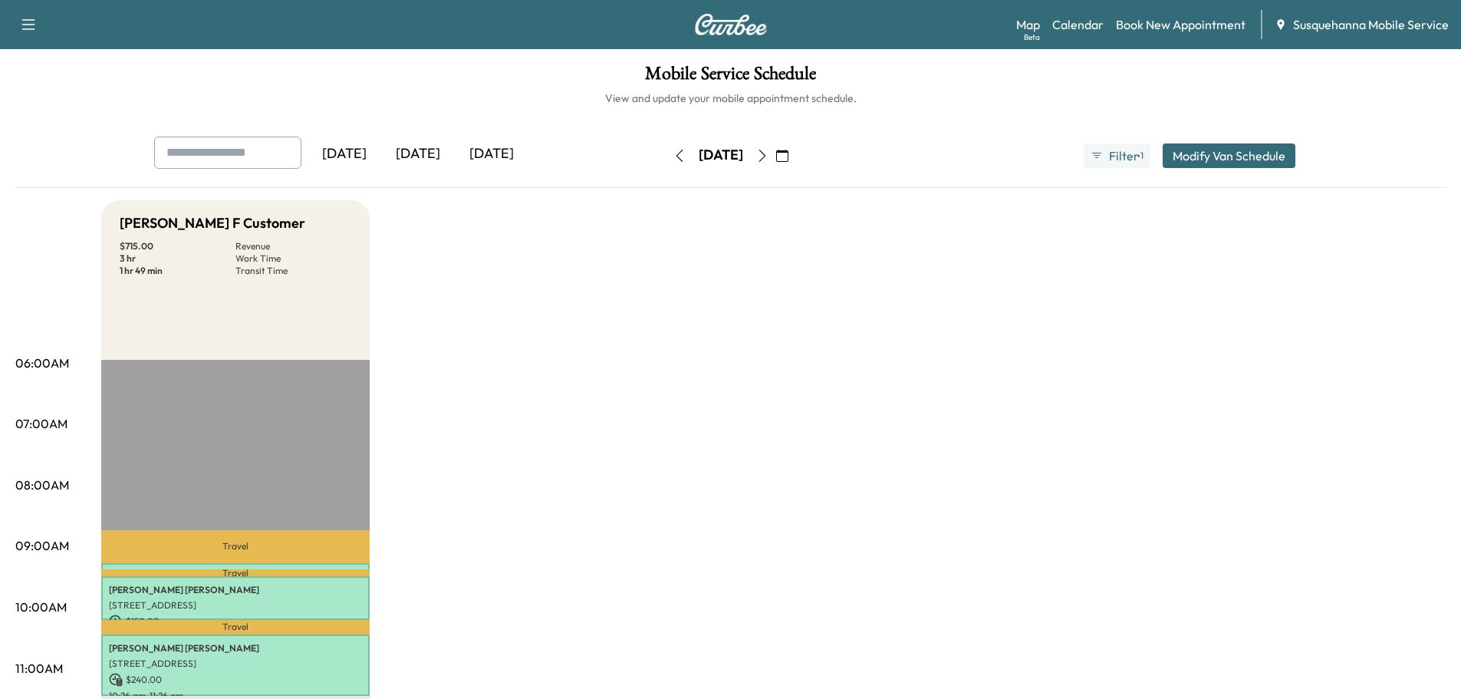
click at [674, 153] on icon "button" at bounding box center [680, 156] width 12 height 12
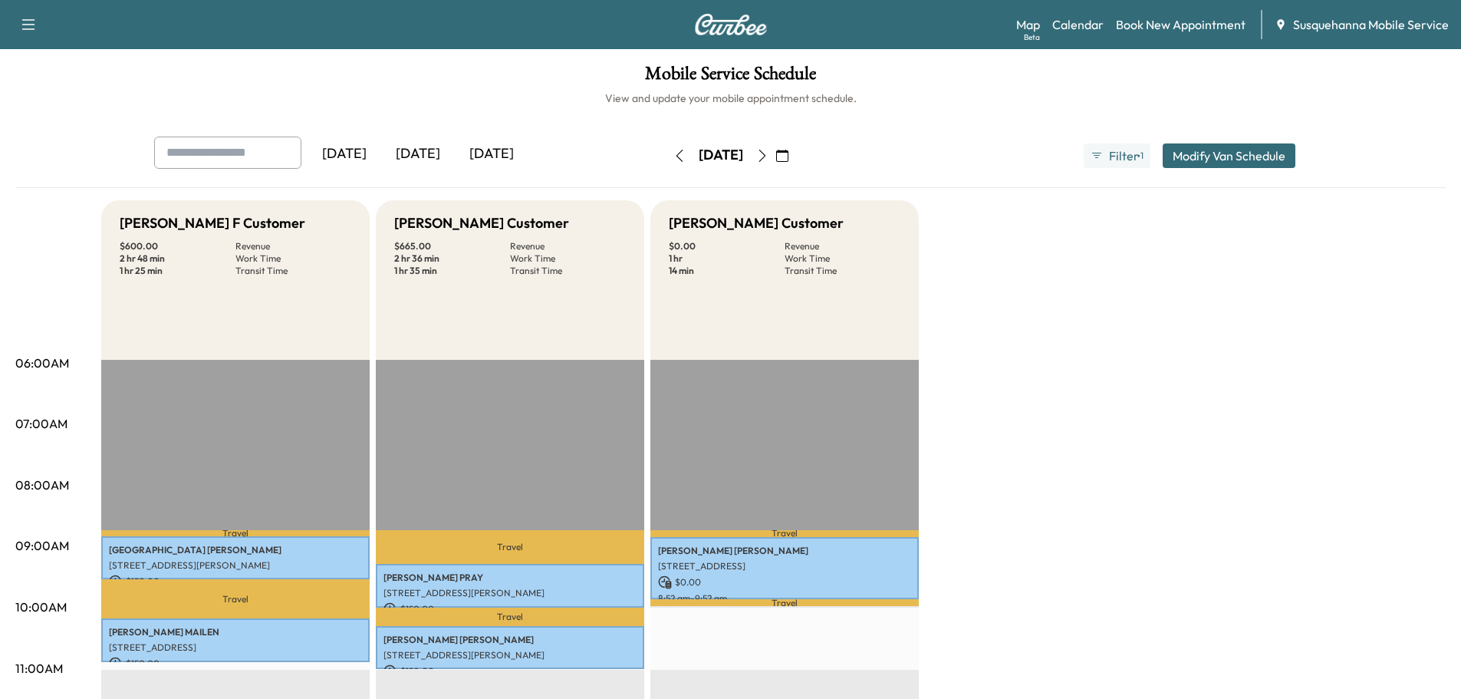
click at [1113, 25] on div "Map Beta Calendar Book New Appointment Susquehanna Mobile Service" at bounding box center [1232, 24] width 433 height 29
click at [1168, 21] on link "Book New Appointment" at bounding box center [1181, 24] width 130 height 18
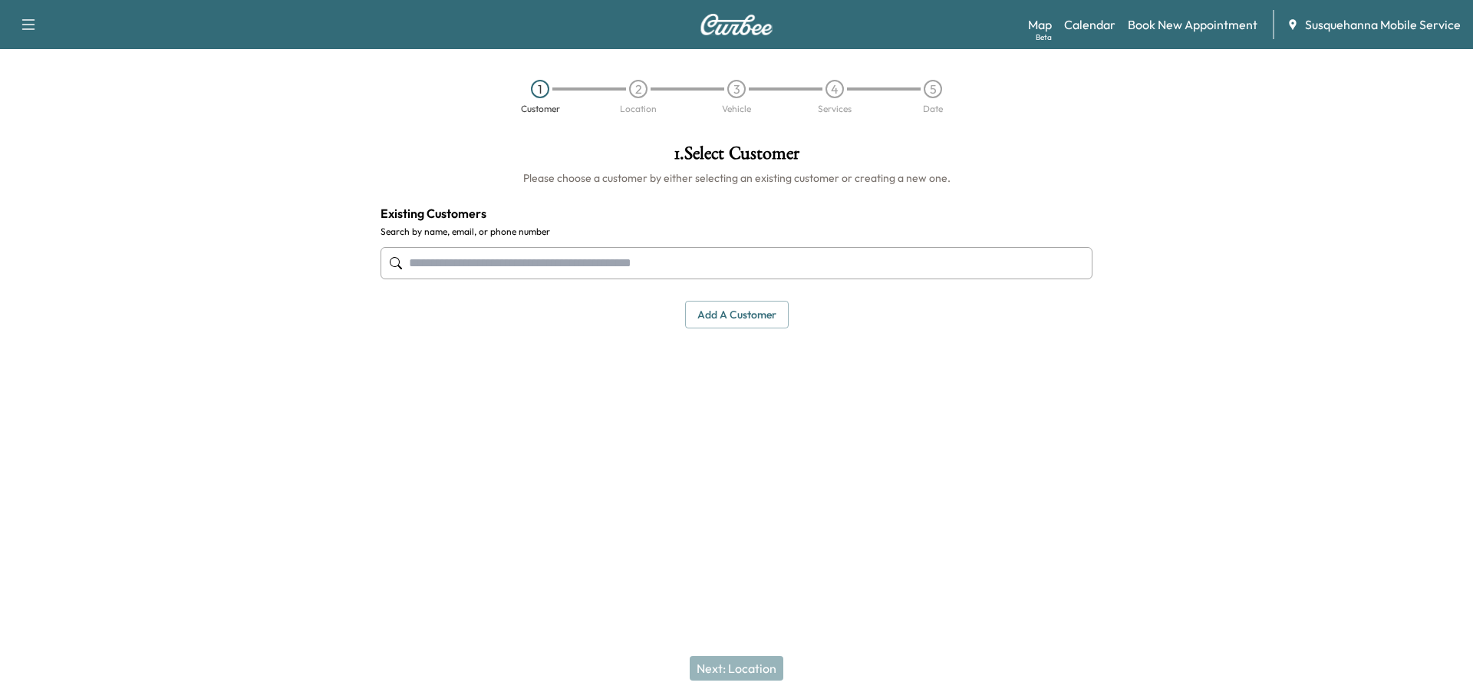
click at [506, 265] on input "text" at bounding box center [737, 263] width 712 height 32
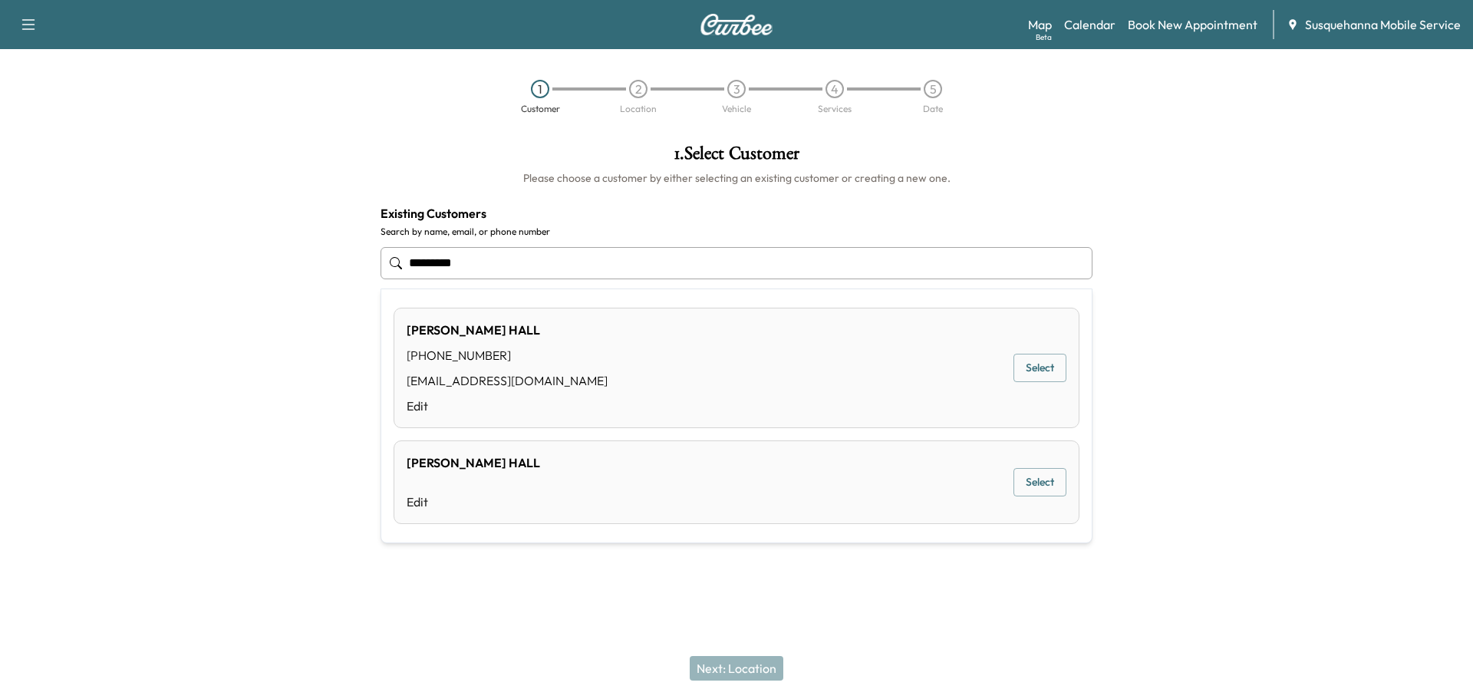
click at [1033, 362] on button "Select" at bounding box center [1039, 368] width 53 height 28
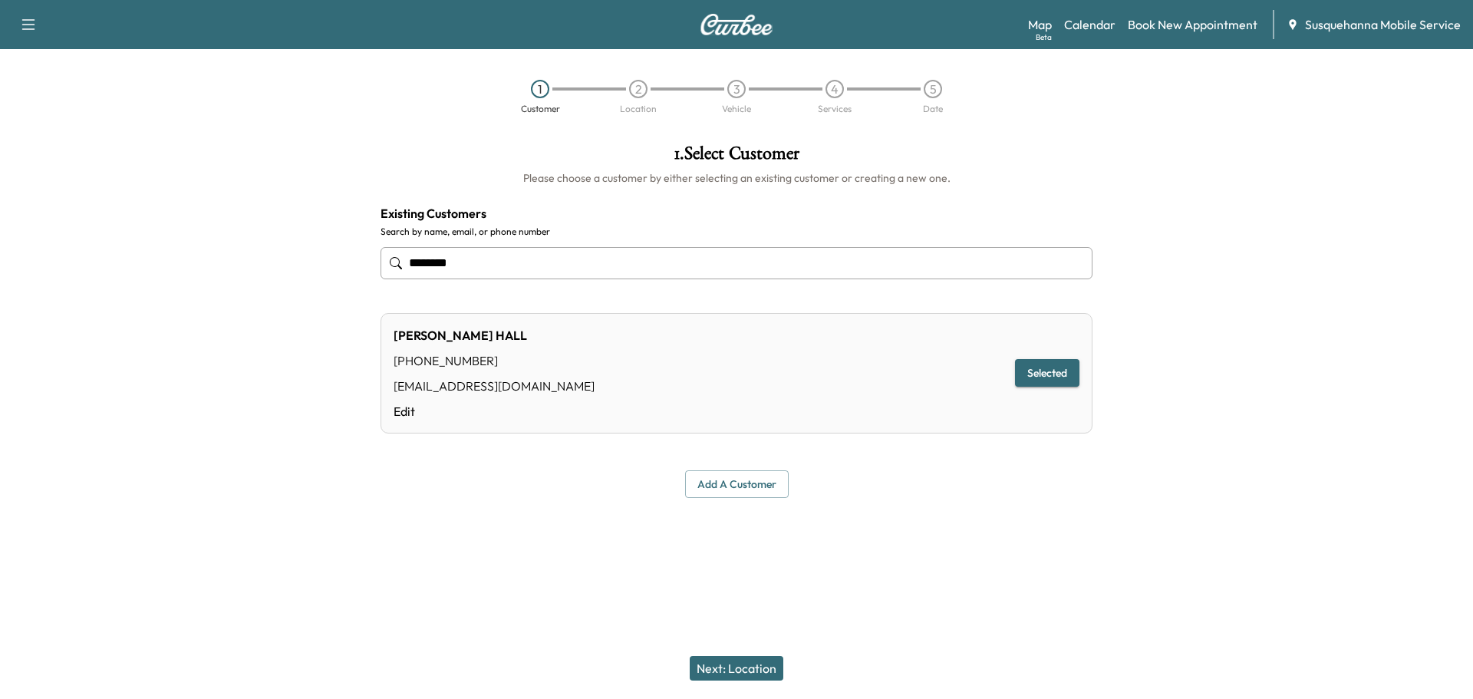
type input "********"
click at [749, 661] on button "Next: Location" at bounding box center [737, 668] width 94 height 25
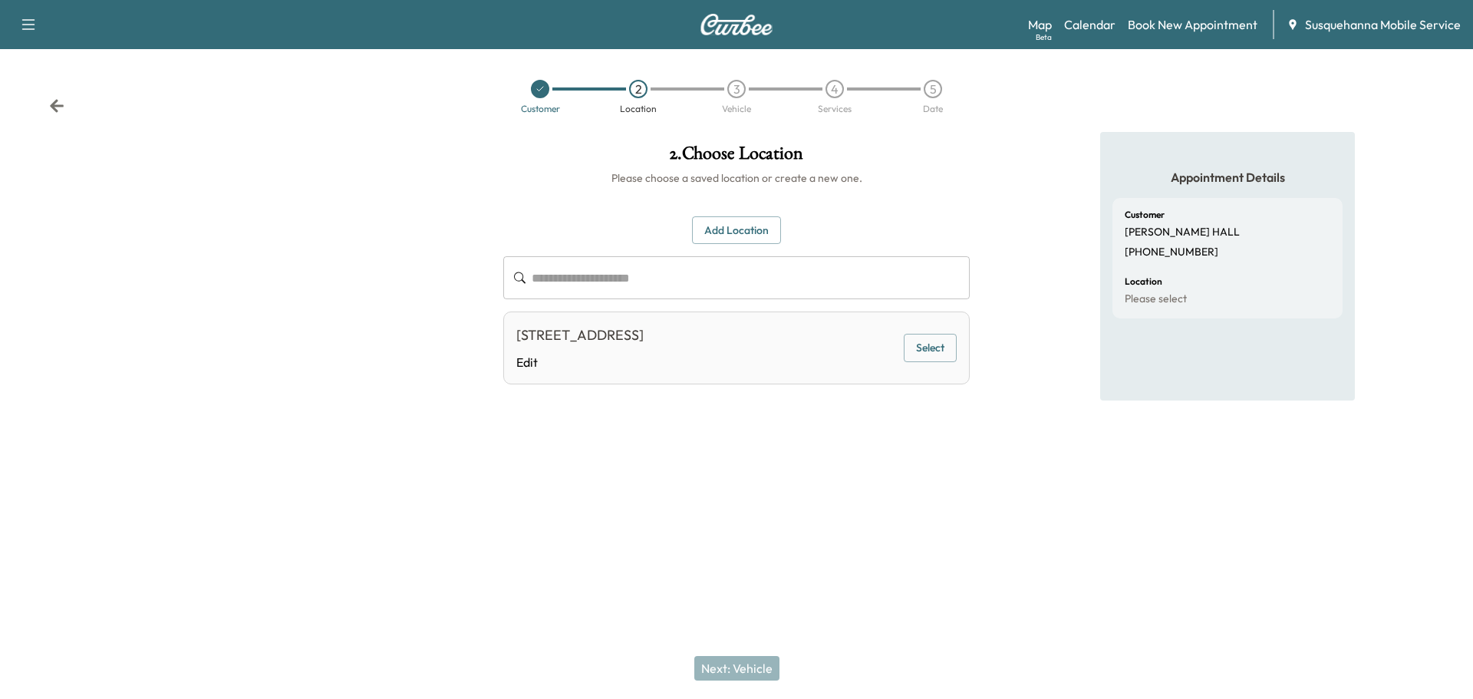
click at [922, 354] on button "Select" at bounding box center [930, 348] width 53 height 28
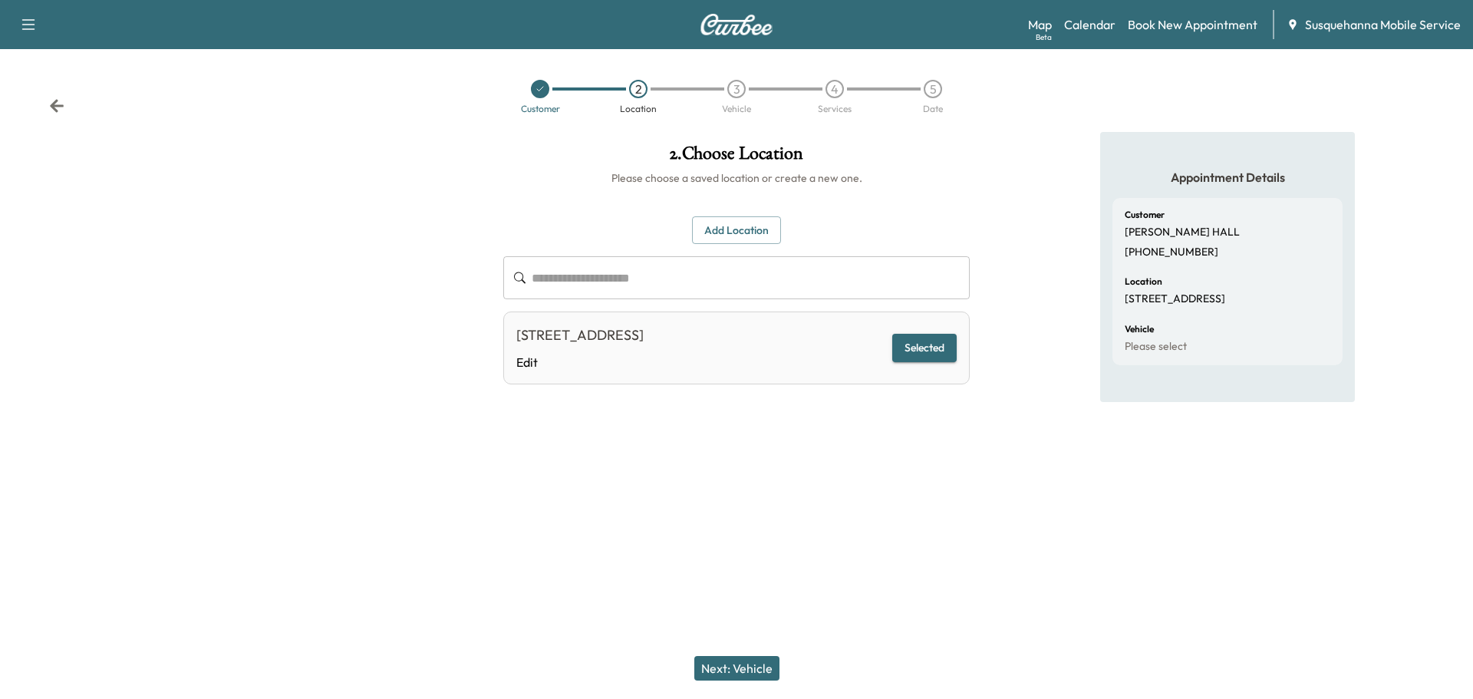
click at [760, 671] on button "Next: Vehicle" at bounding box center [736, 668] width 85 height 25
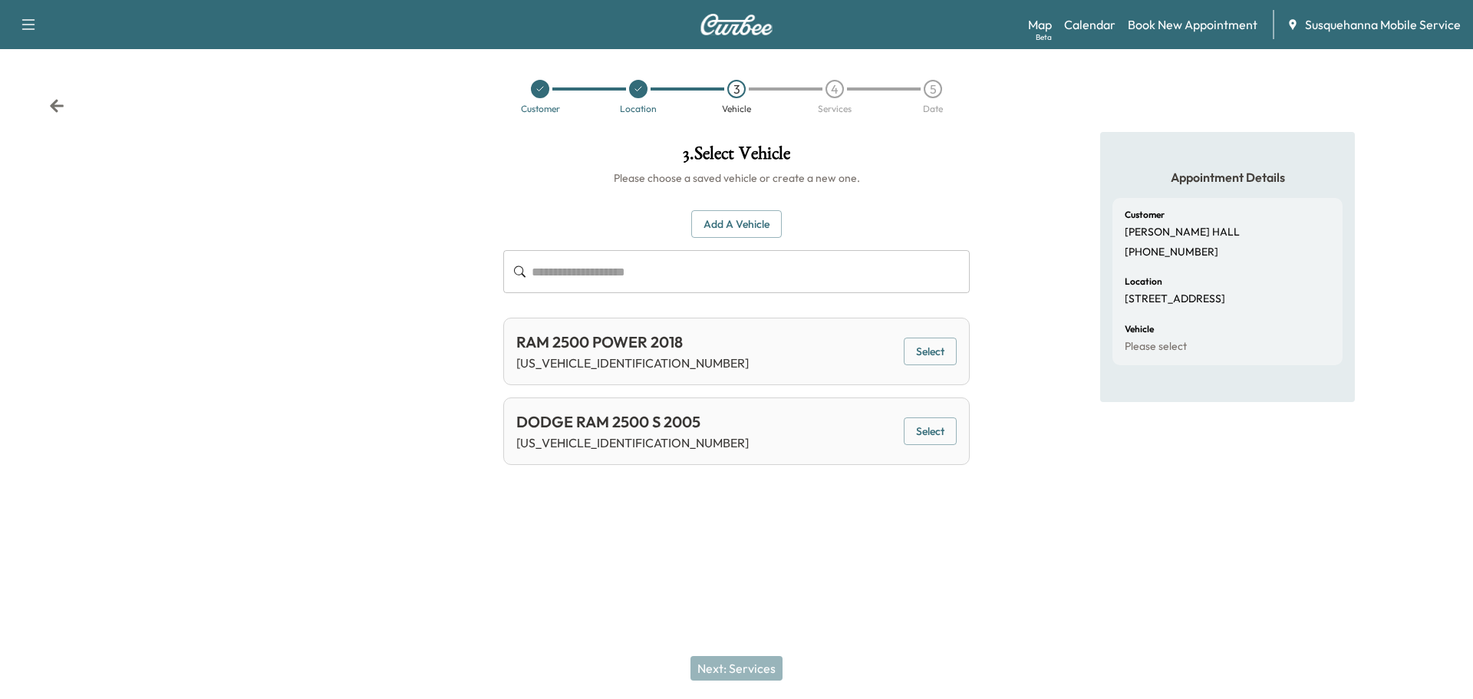
click at [939, 348] on button "Select" at bounding box center [930, 352] width 53 height 28
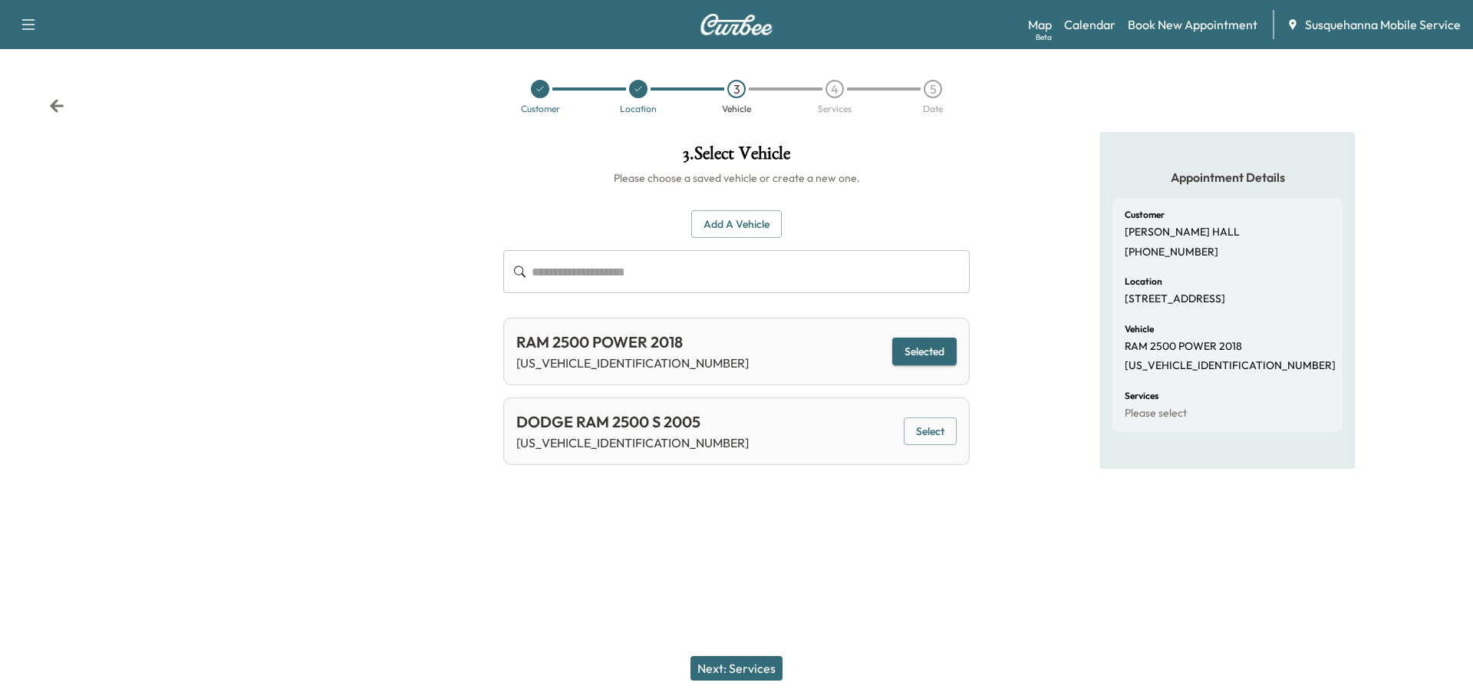
click at [758, 671] on button "Next: Services" at bounding box center [736, 668] width 92 height 25
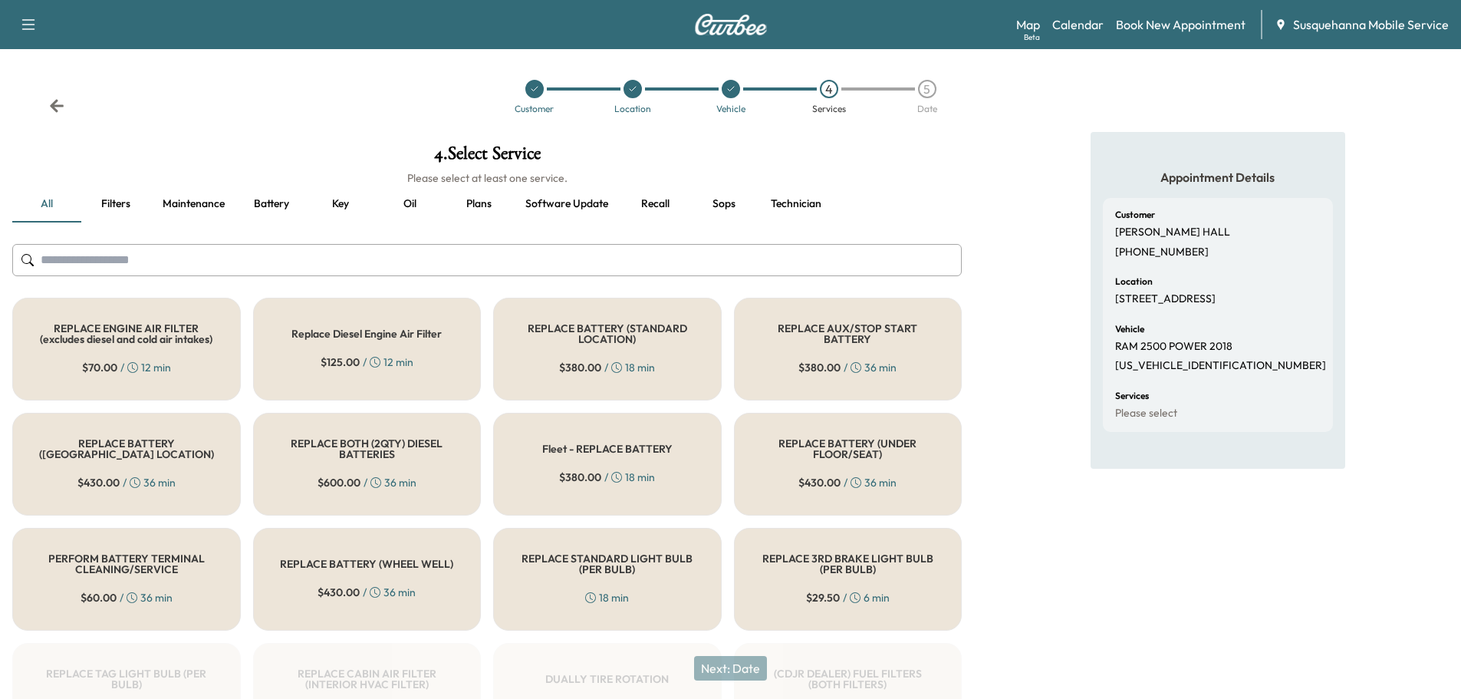
click at [421, 264] on input "text" at bounding box center [487, 260] width 950 height 32
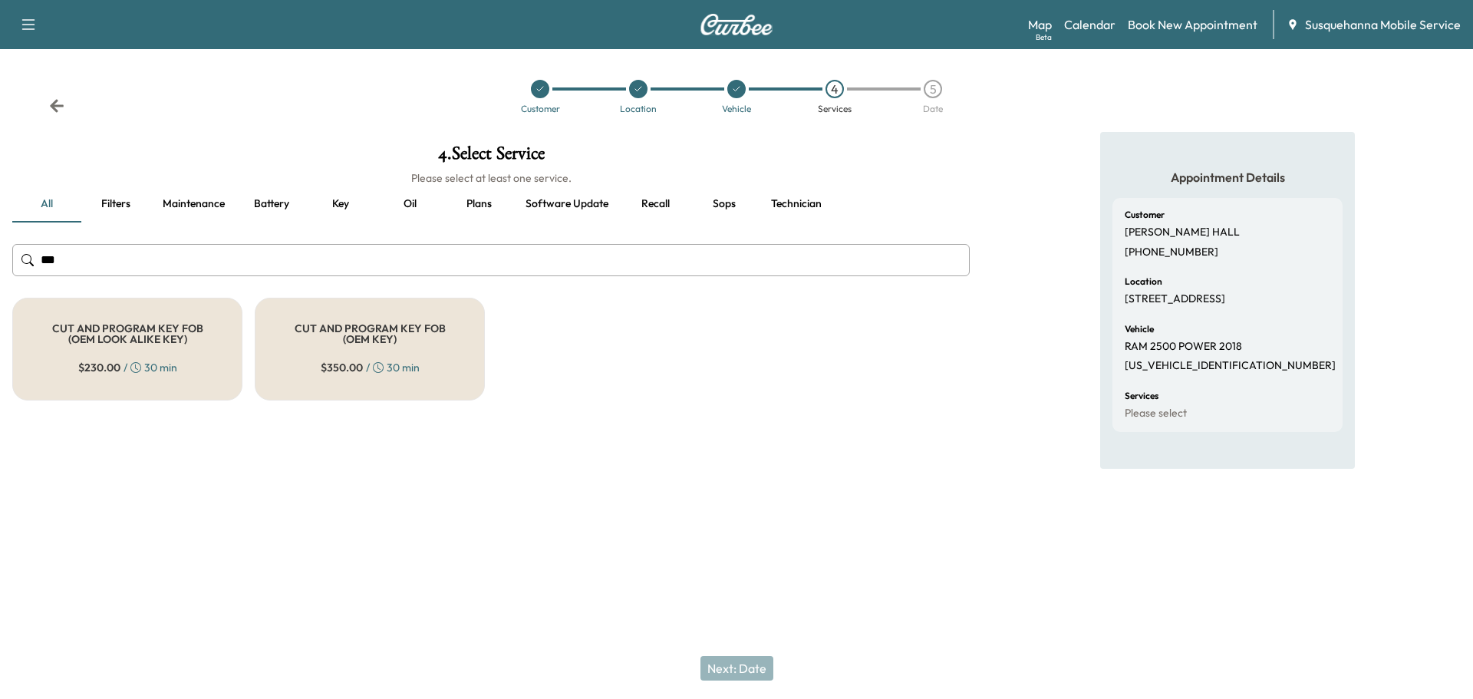
type input "***"
click at [196, 345] on div "CUT AND PROGRAM KEY FOB (OEM LOOK ALIKE KEY) $ 230.00 / 30 min" at bounding box center [127, 349] width 230 height 103
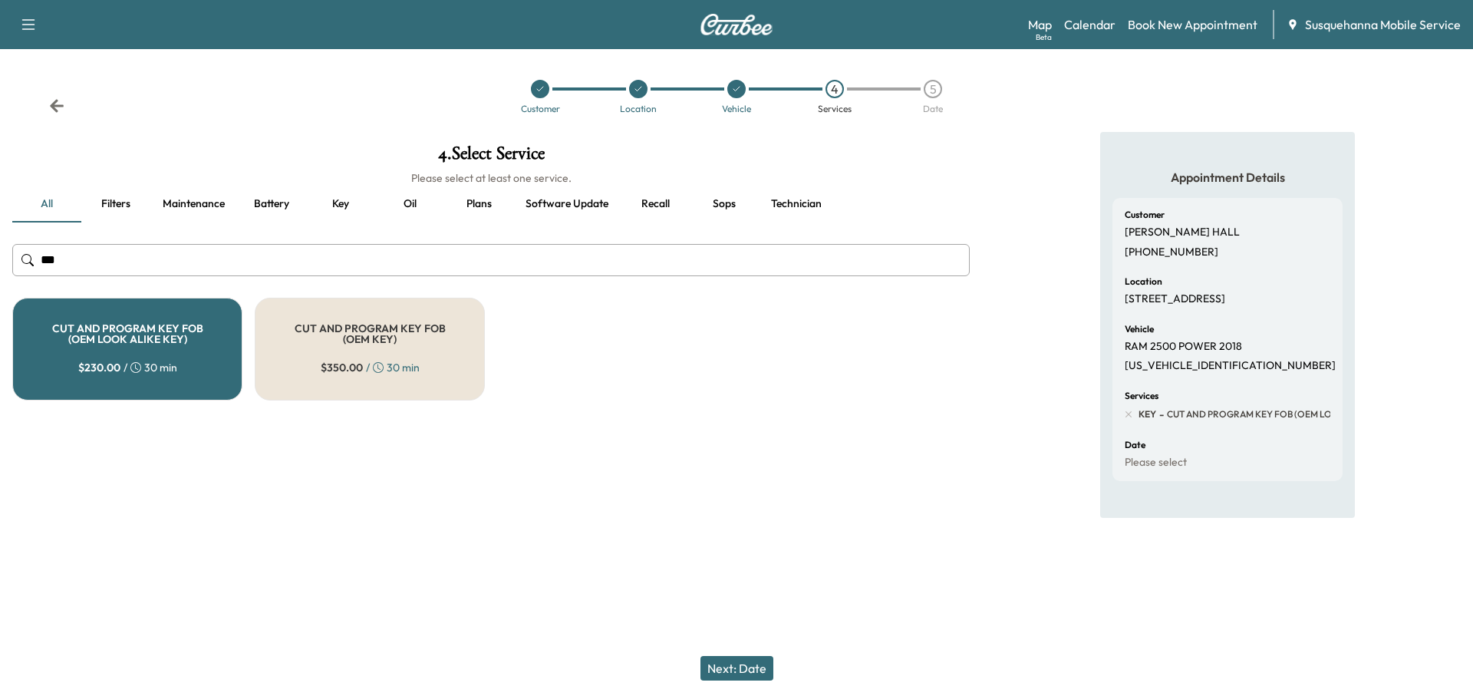
click at [795, 198] on button "Technician" at bounding box center [796, 204] width 75 height 37
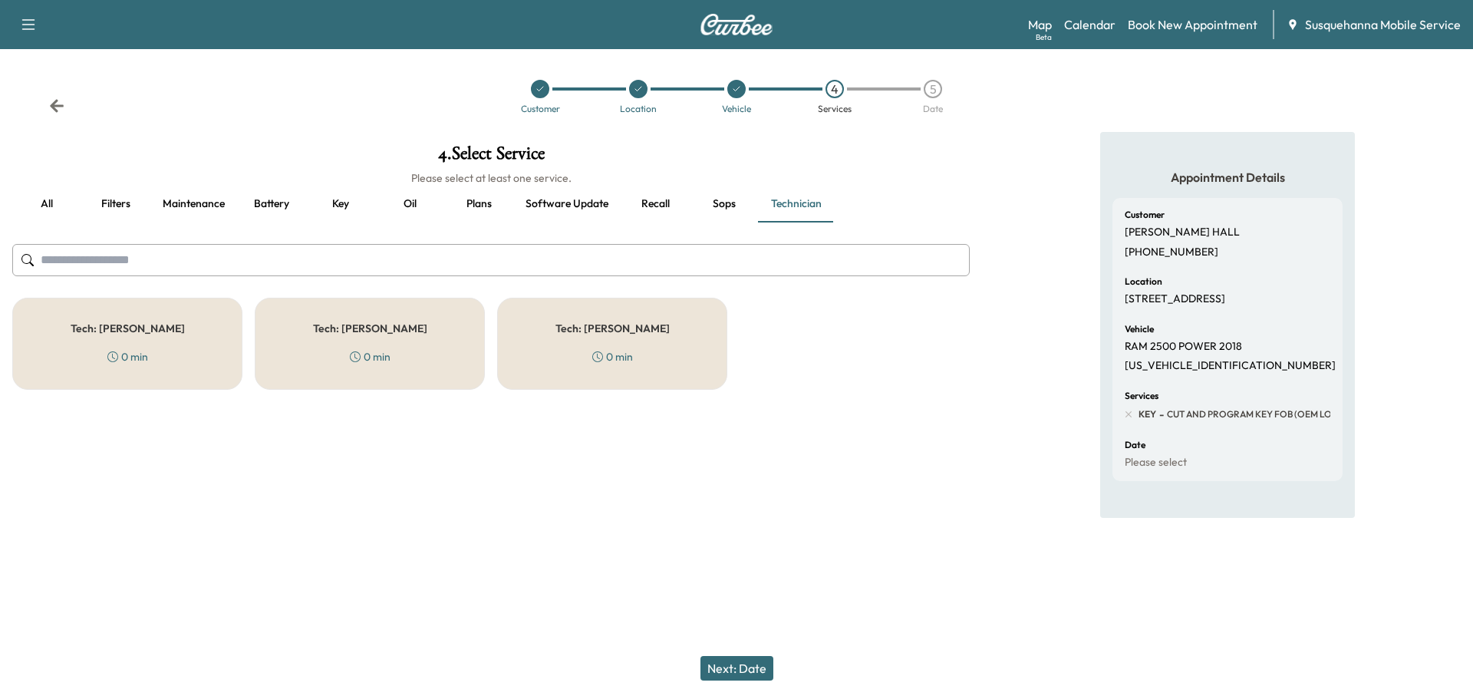
click at [188, 327] on div "Tech: [PERSON_NAME] 0 min" at bounding box center [127, 344] width 230 height 92
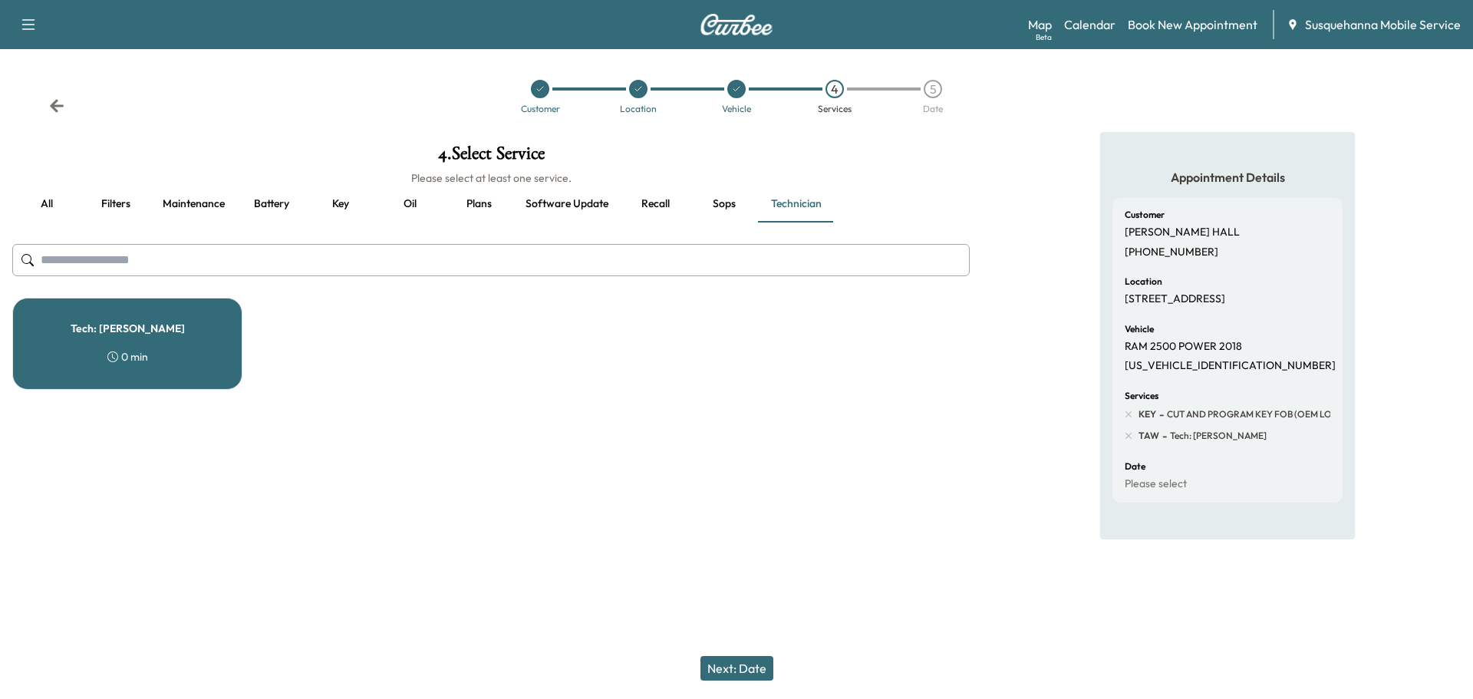
click at [754, 667] on button "Next: Date" at bounding box center [736, 668] width 73 height 25
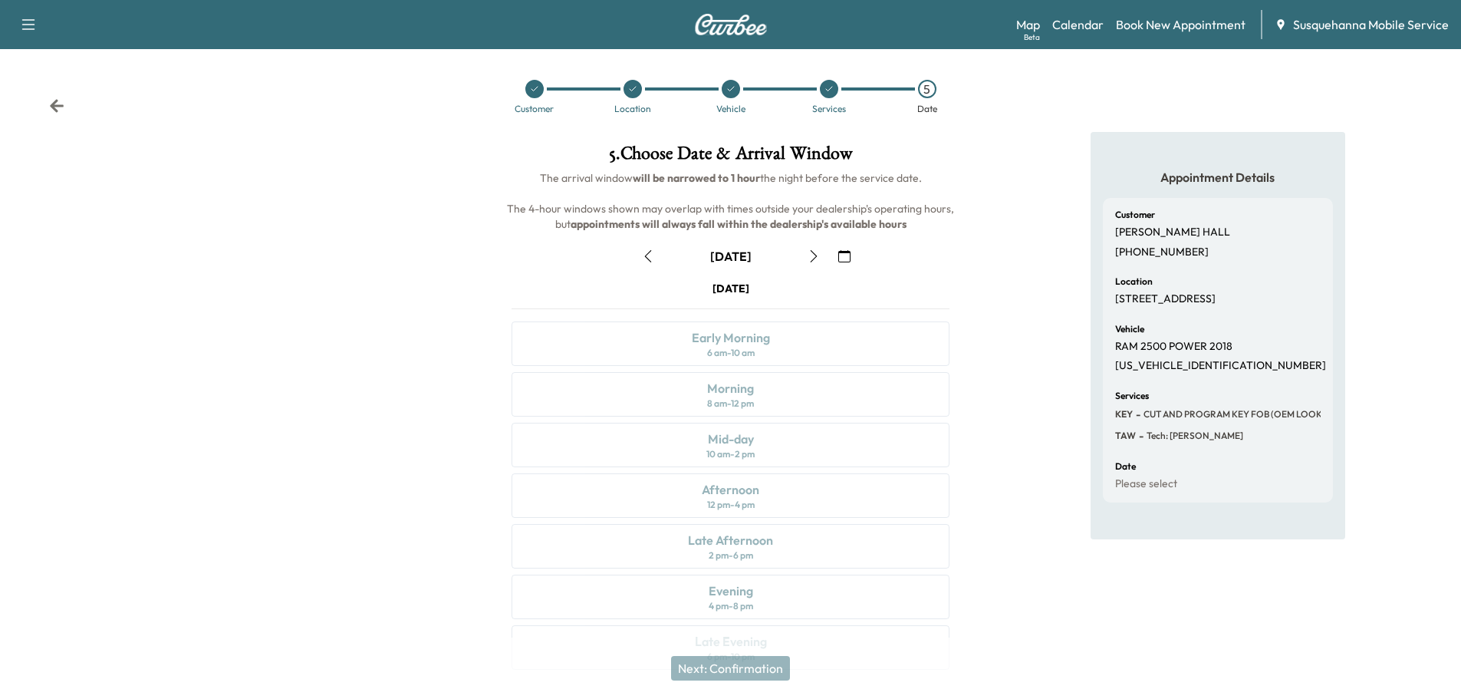
click at [839, 258] on icon "button" at bounding box center [845, 256] width 12 height 12
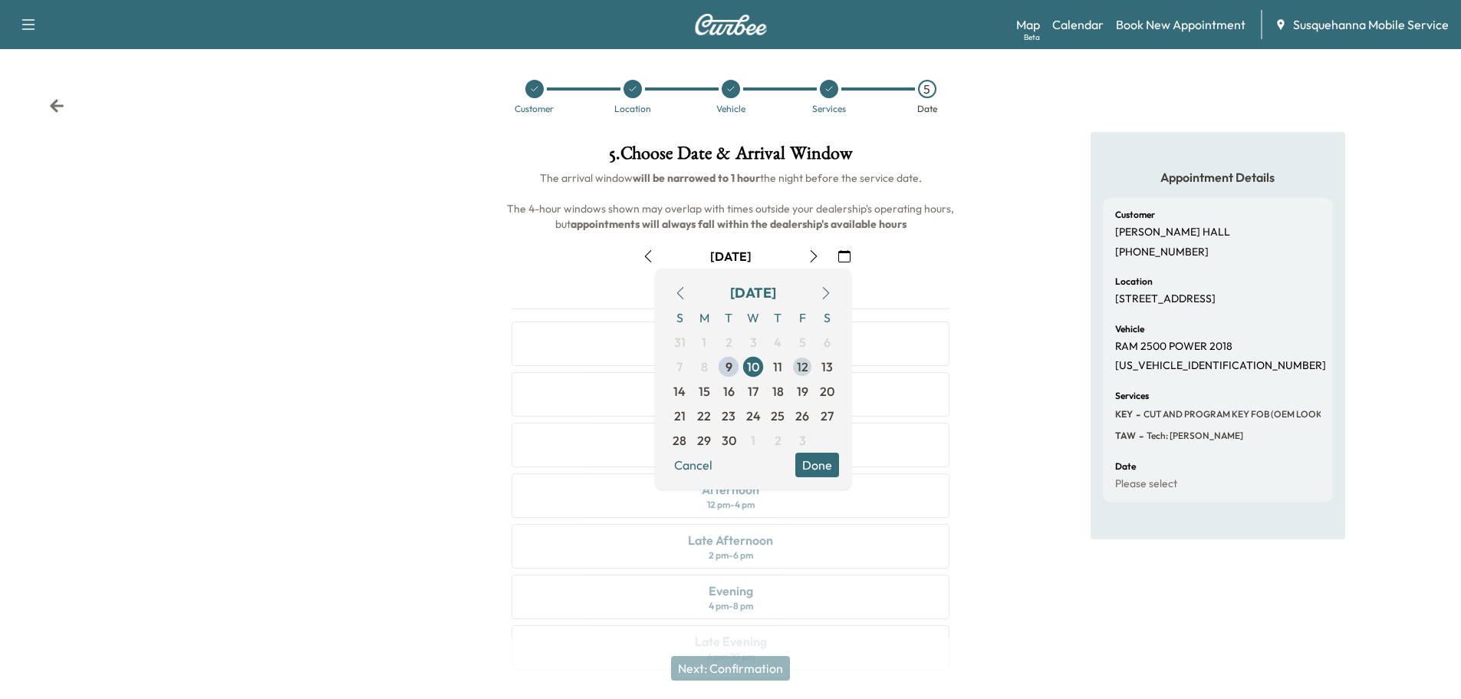
click at [804, 373] on span "12" at bounding box center [803, 367] width 12 height 18
click at [819, 466] on button "Done" at bounding box center [818, 465] width 44 height 25
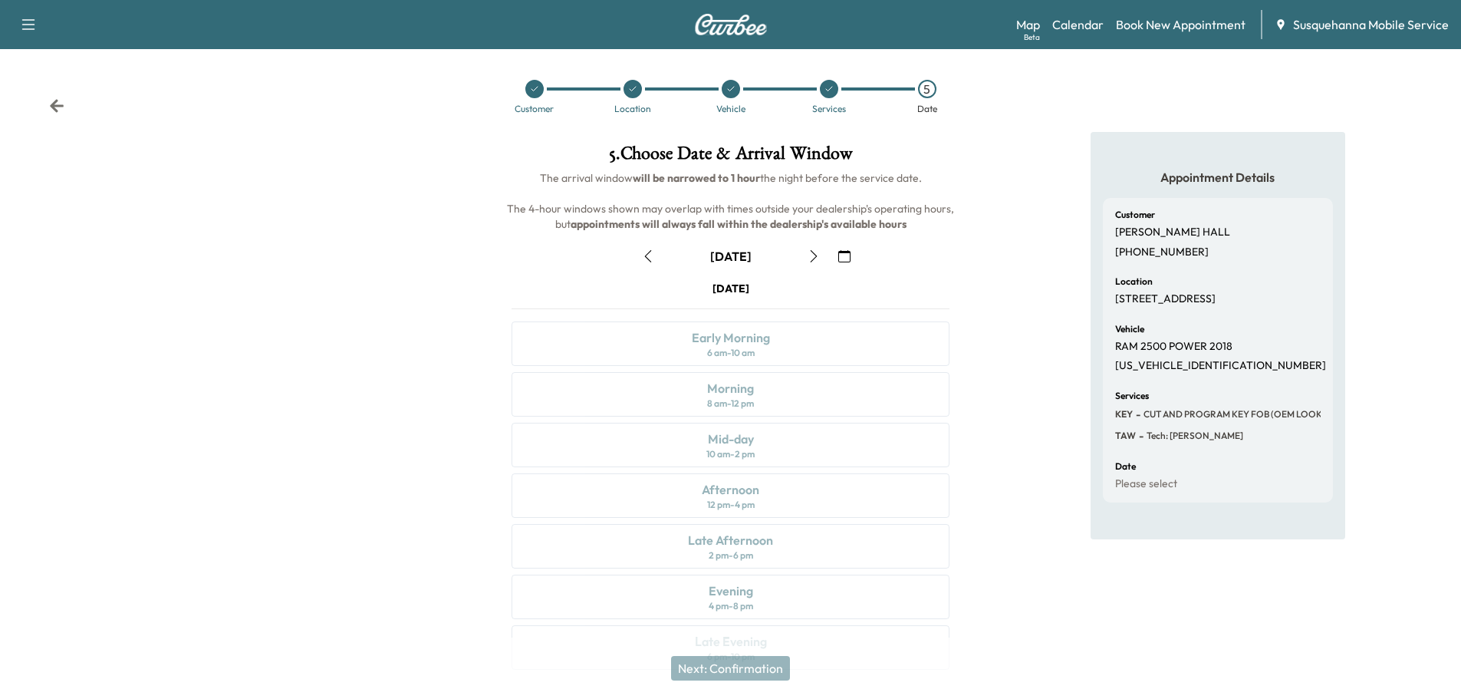
click at [54, 101] on icon at bounding box center [56, 105] width 15 height 15
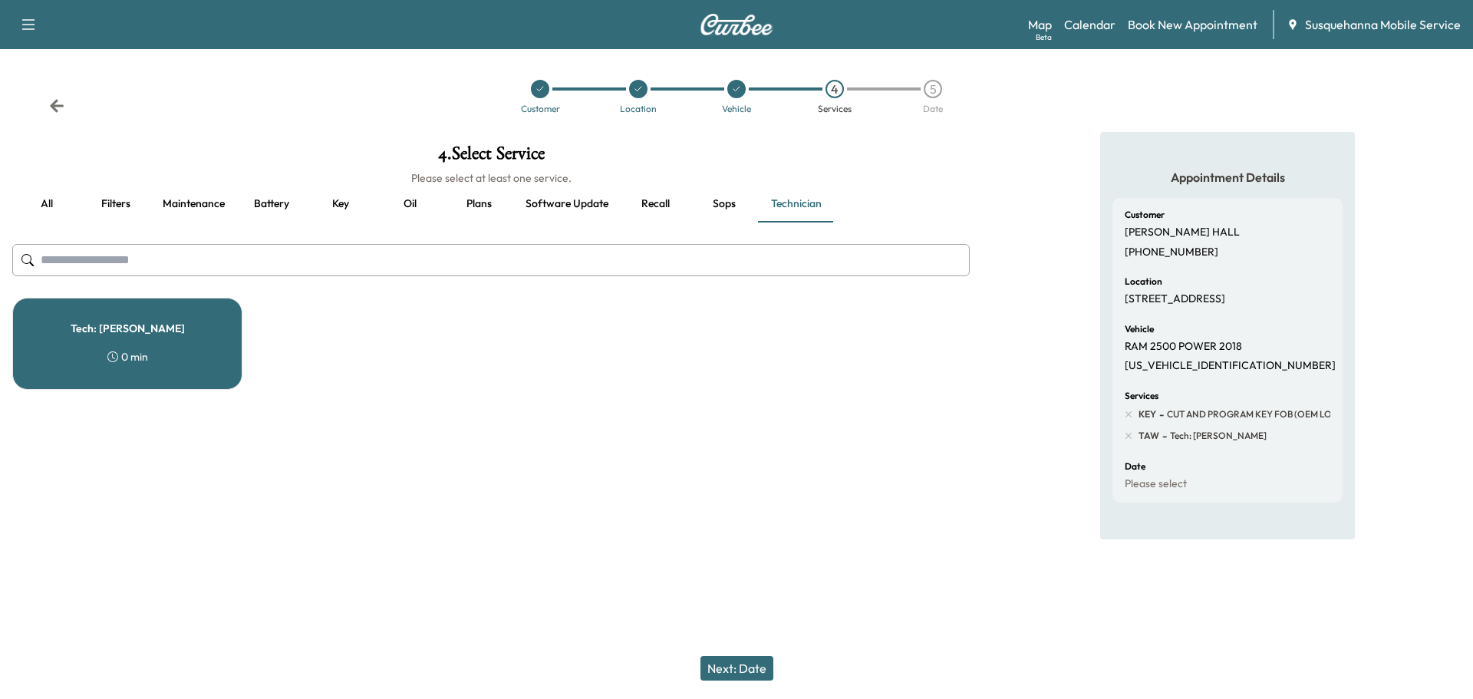
click at [77, 334] on div "Tech: [PERSON_NAME] 0 min" at bounding box center [127, 344] width 230 height 92
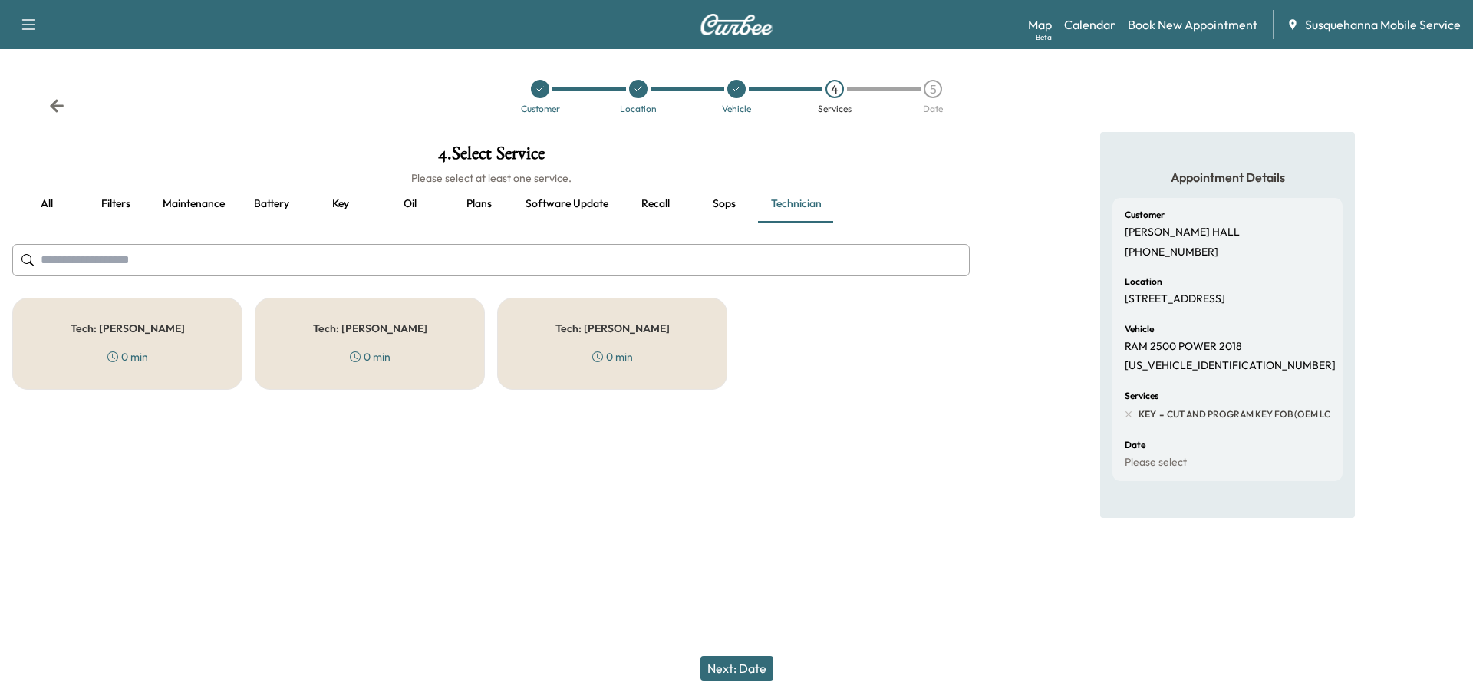
click at [322, 372] on div "Tech: [PERSON_NAME] 0 min" at bounding box center [370, 344] width 230 height 92
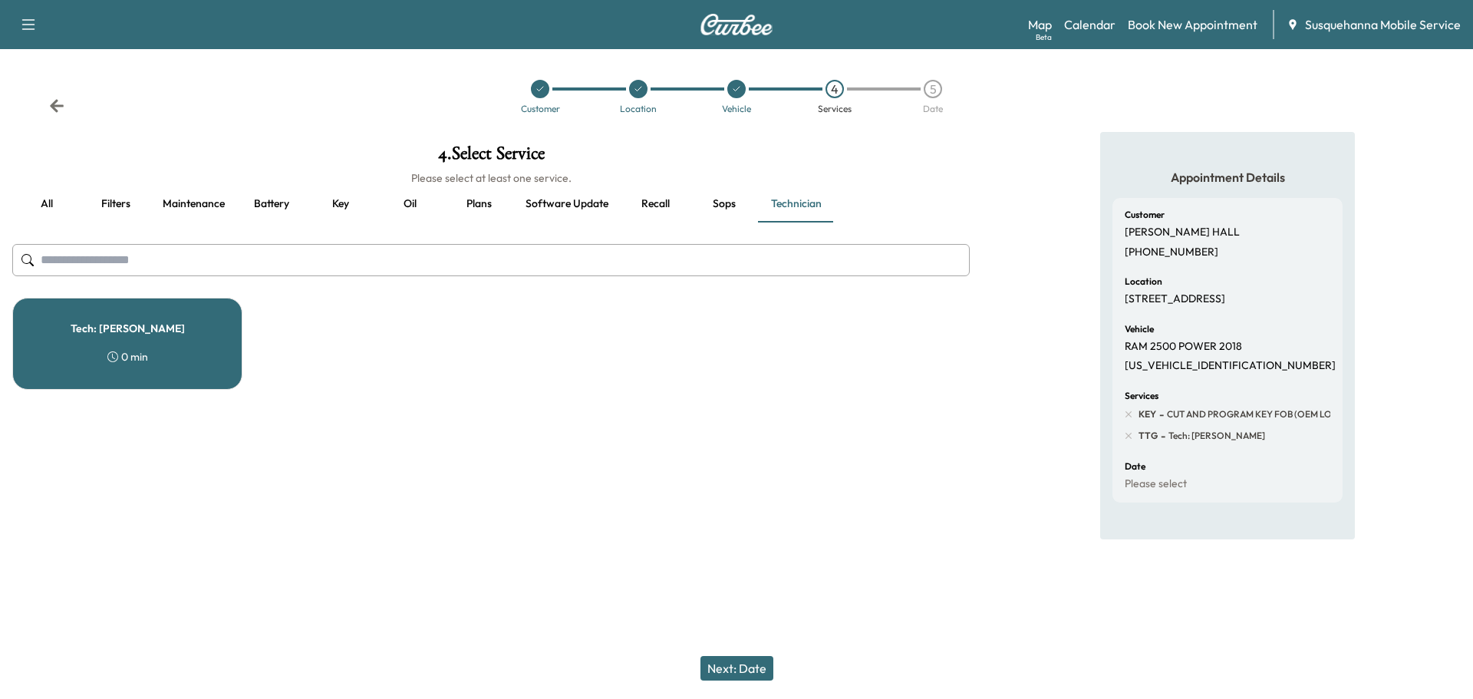
click at [754, 667] on button "Next: Date" at bounding box center [736, 668] width 73 height 25
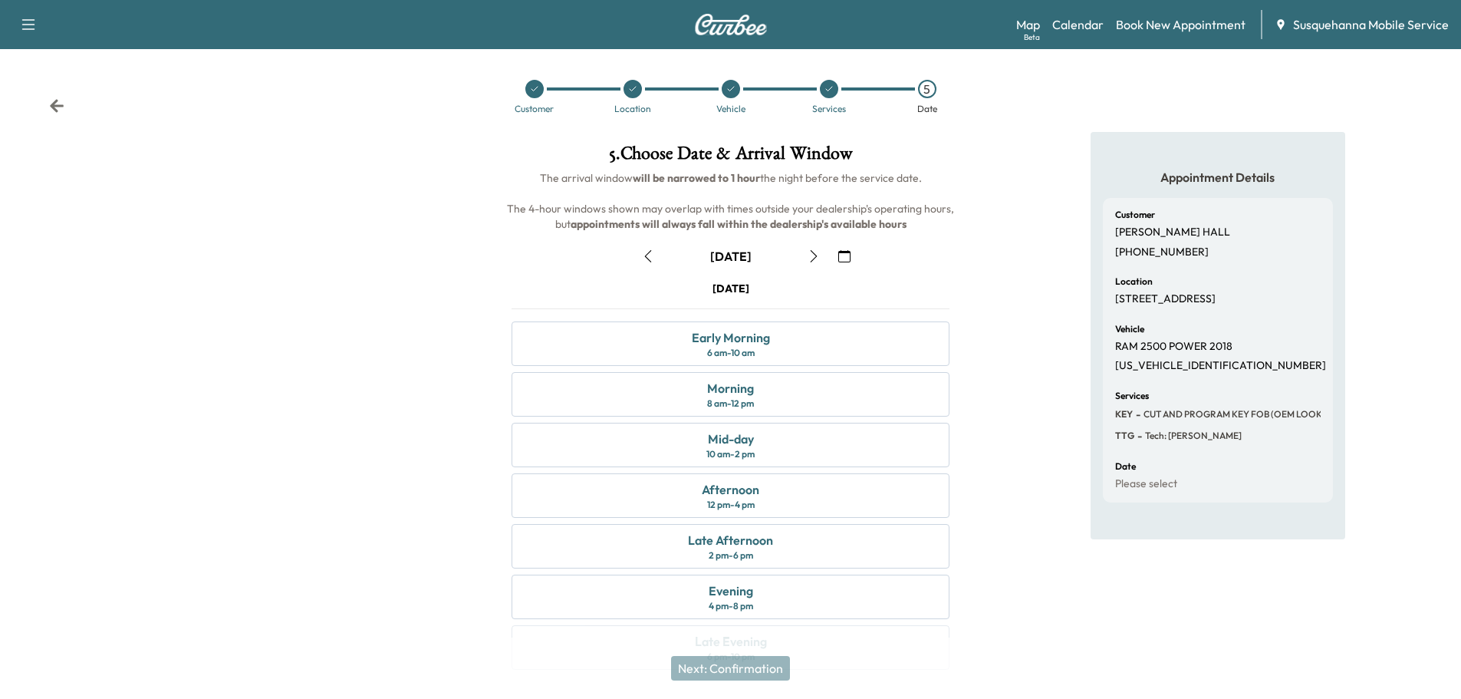
click at [842, 256] on icon "button" at bounding box center [845, 256] width 12 height 12
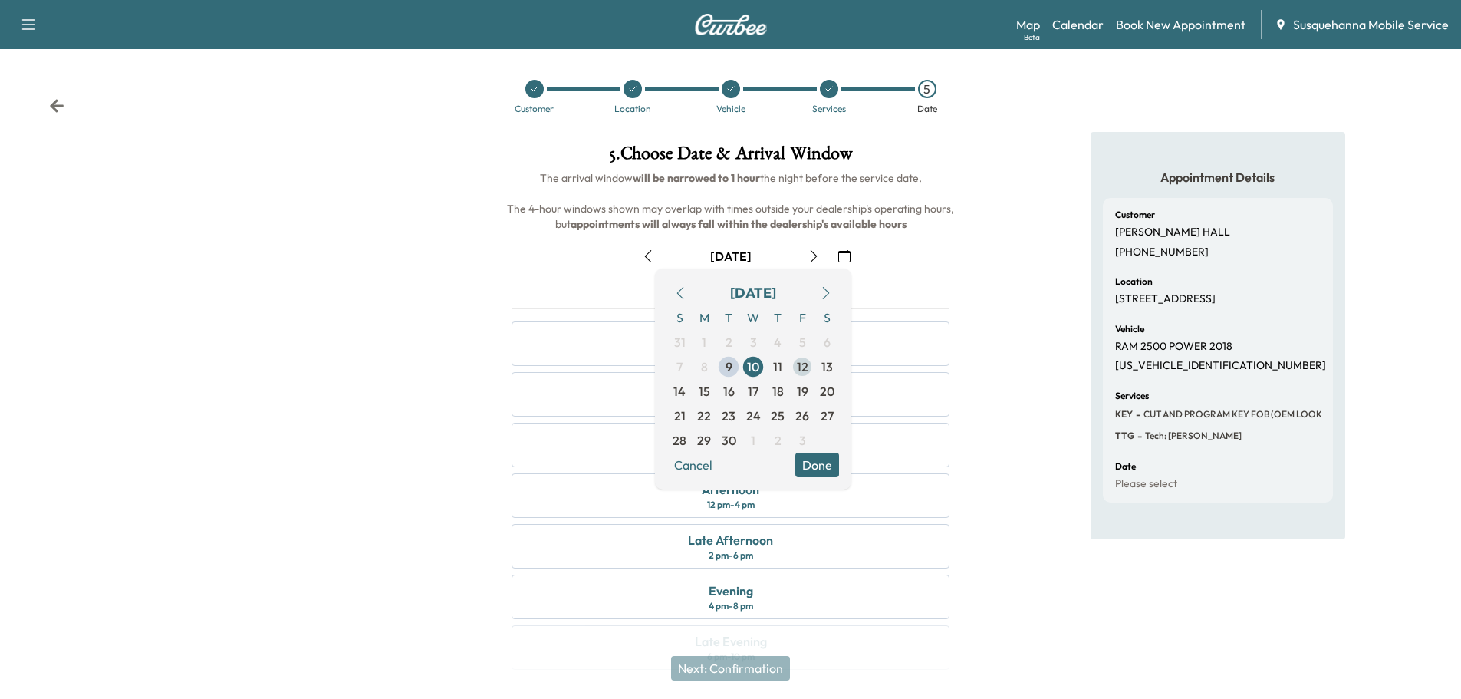
click at [806, 371] on span "12" at bounding box center [803, 367] width 12 height 18
click at [806, 470] on button "Done" at bounding box center [818, 465] width 44 height 25
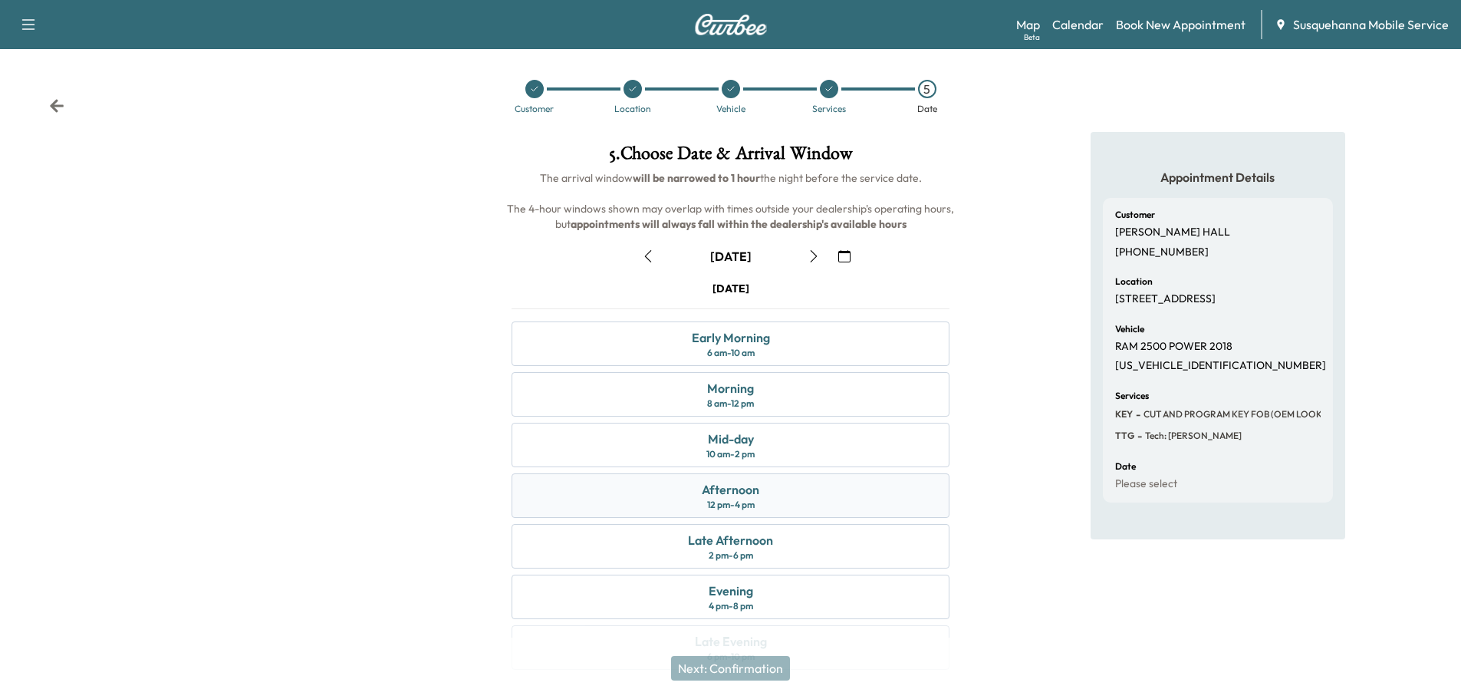
click at [771, 509] on div "Afternoon 12 pm - 4 pm" at bounding box center [731, 495] width 438 height 44
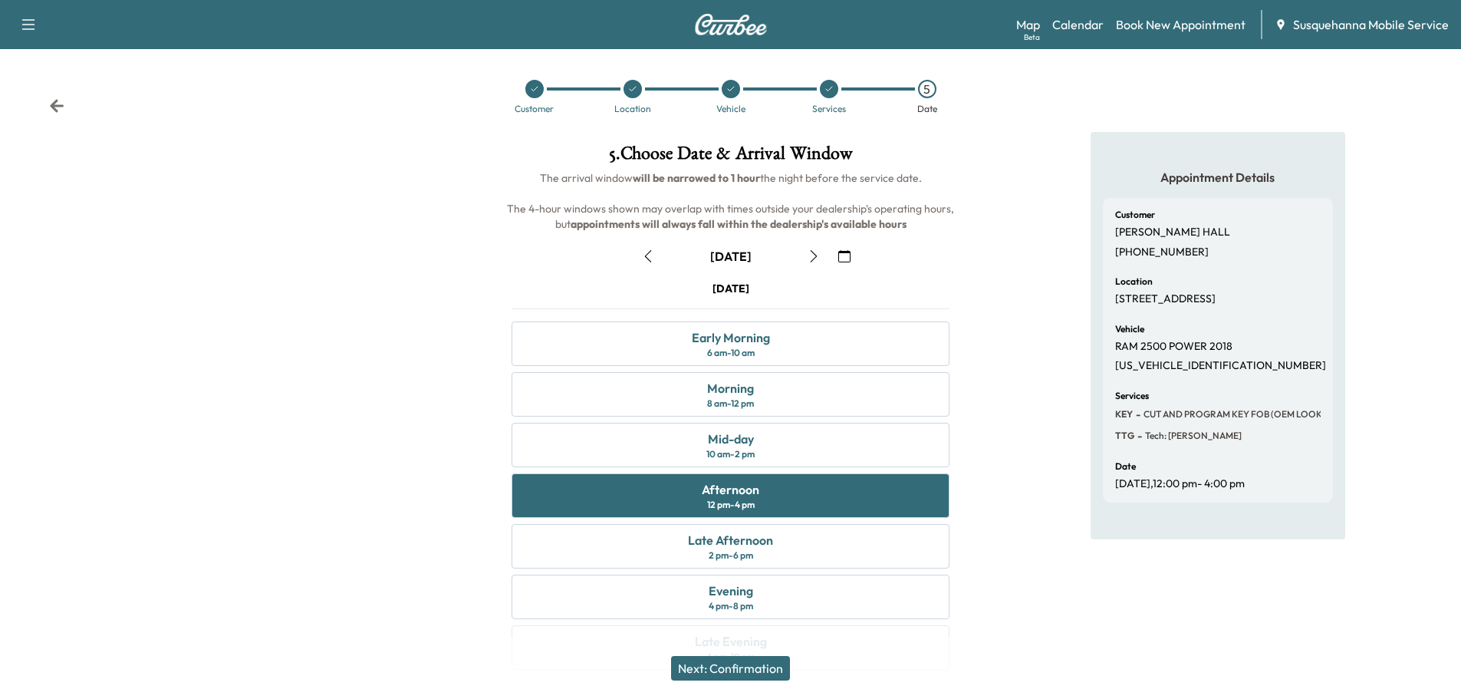
click at [743, 661] on button "Next: Confirmation" at bounding box center [730, 668] width 119 height 25
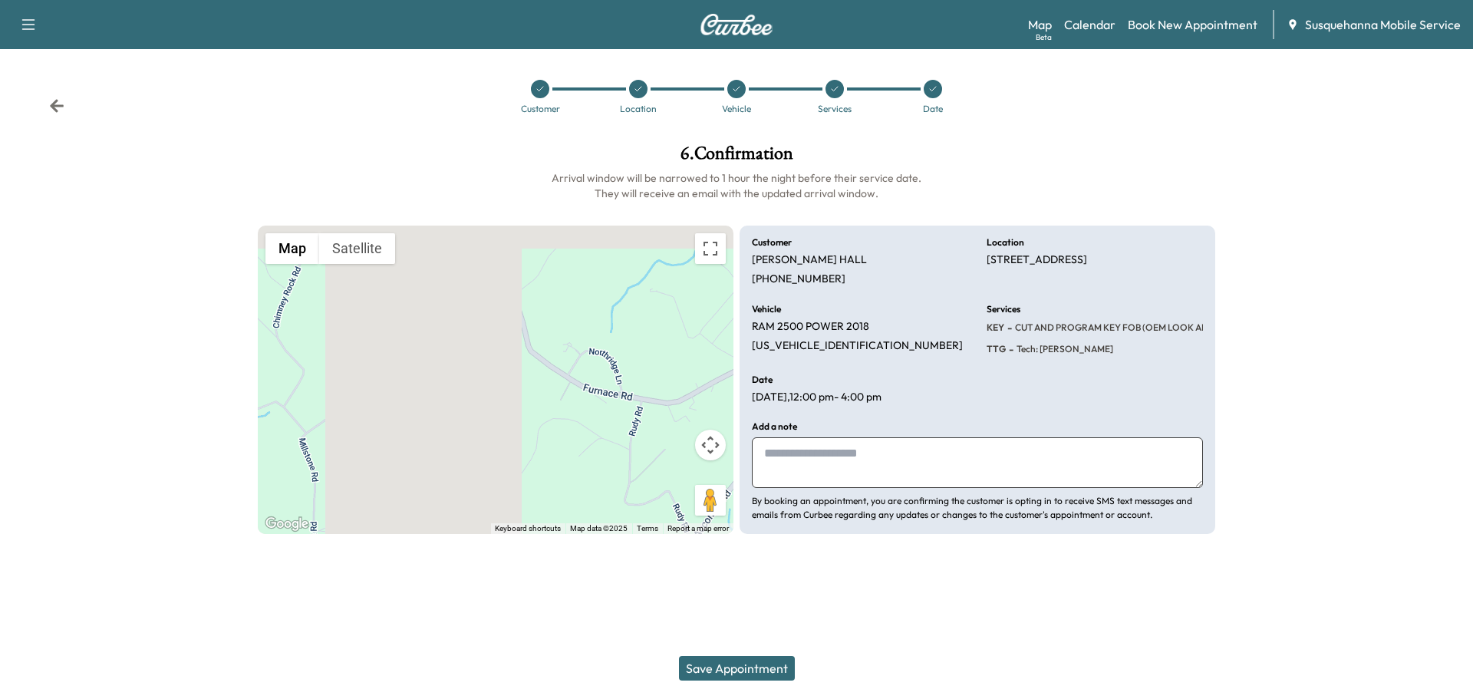
click at [806, 475] on textarea at bounding box center [977, 462] width 451 height 51
type textarea "**********"
click at [700, 659] on button "Save Appointment" at bounding box center [737, 668] width 116 height 25
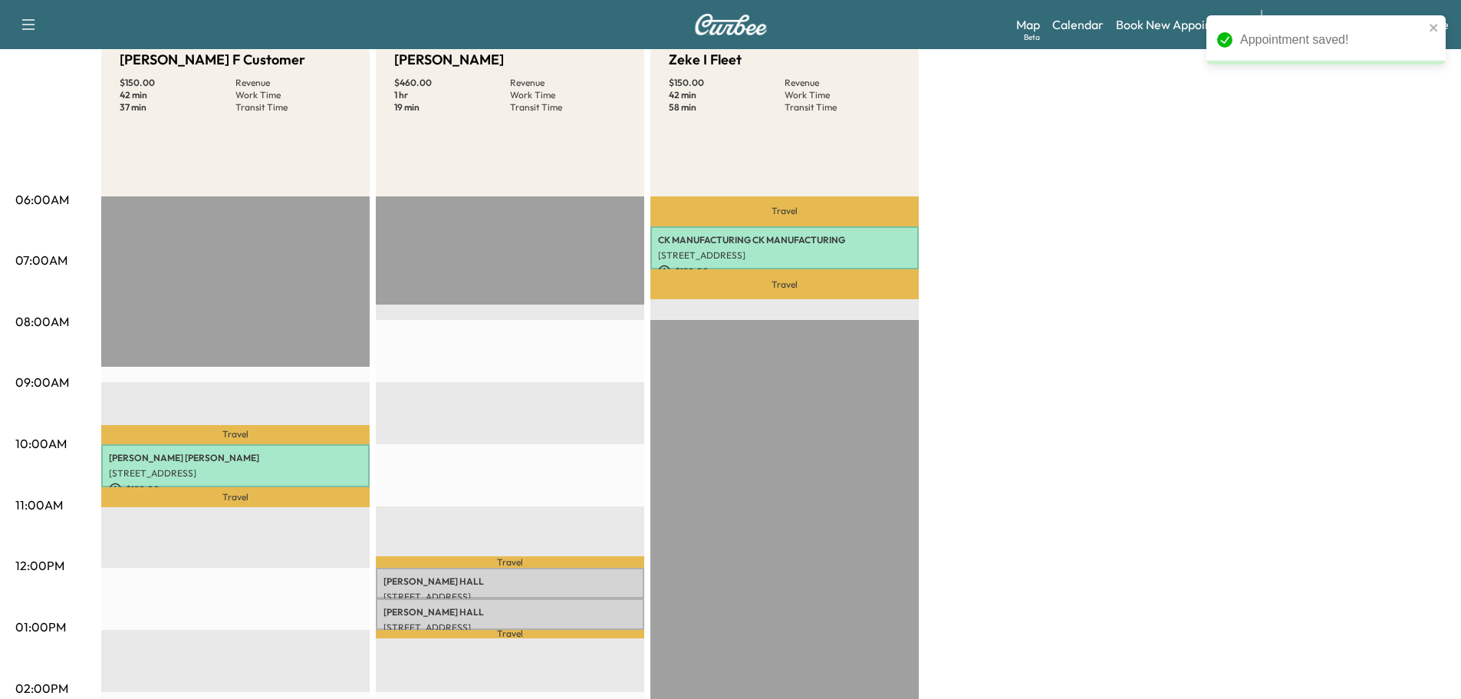
scroll to position [409, 0]
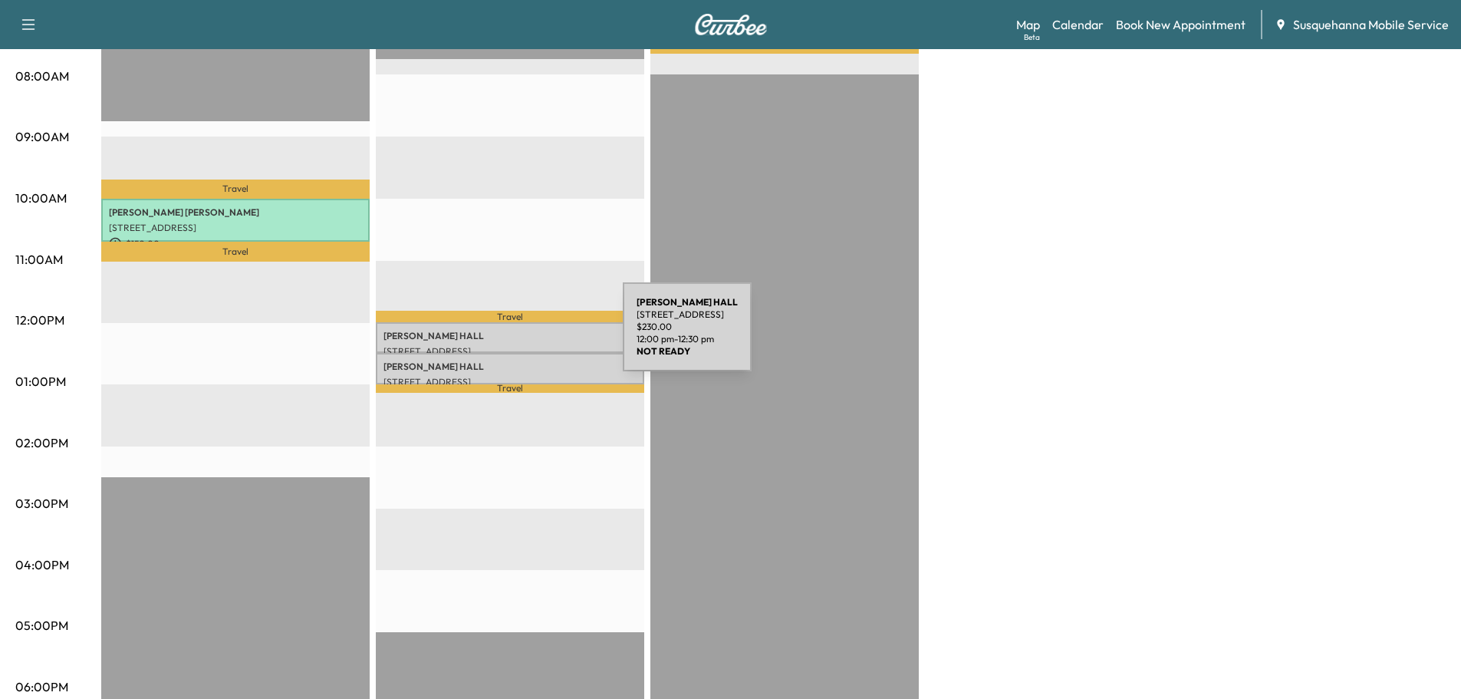
click at [508, 336] on p "[PERSON_NAME]" at bounding box center [510, 336] width 253 height 12
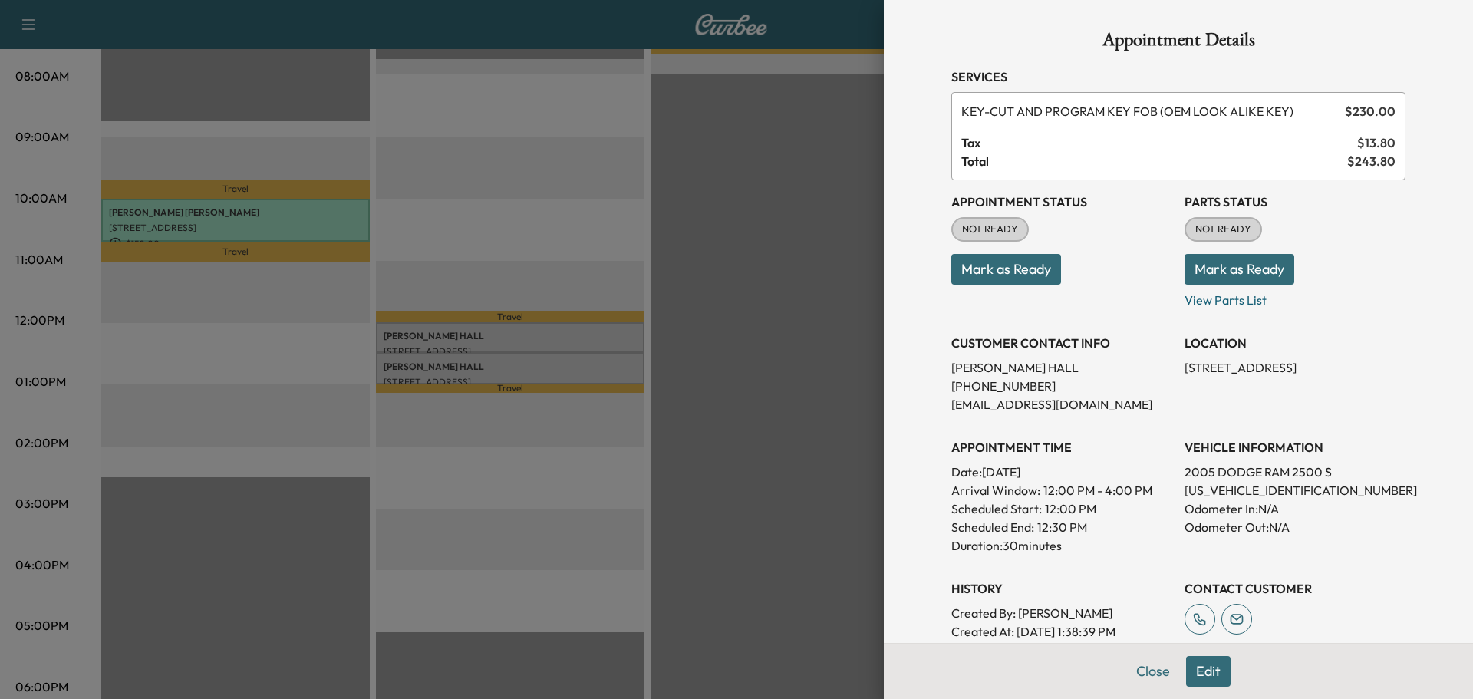
click at [1195, 667] on button "Edit" at bounding box center [1208, 671] width 44 height 31
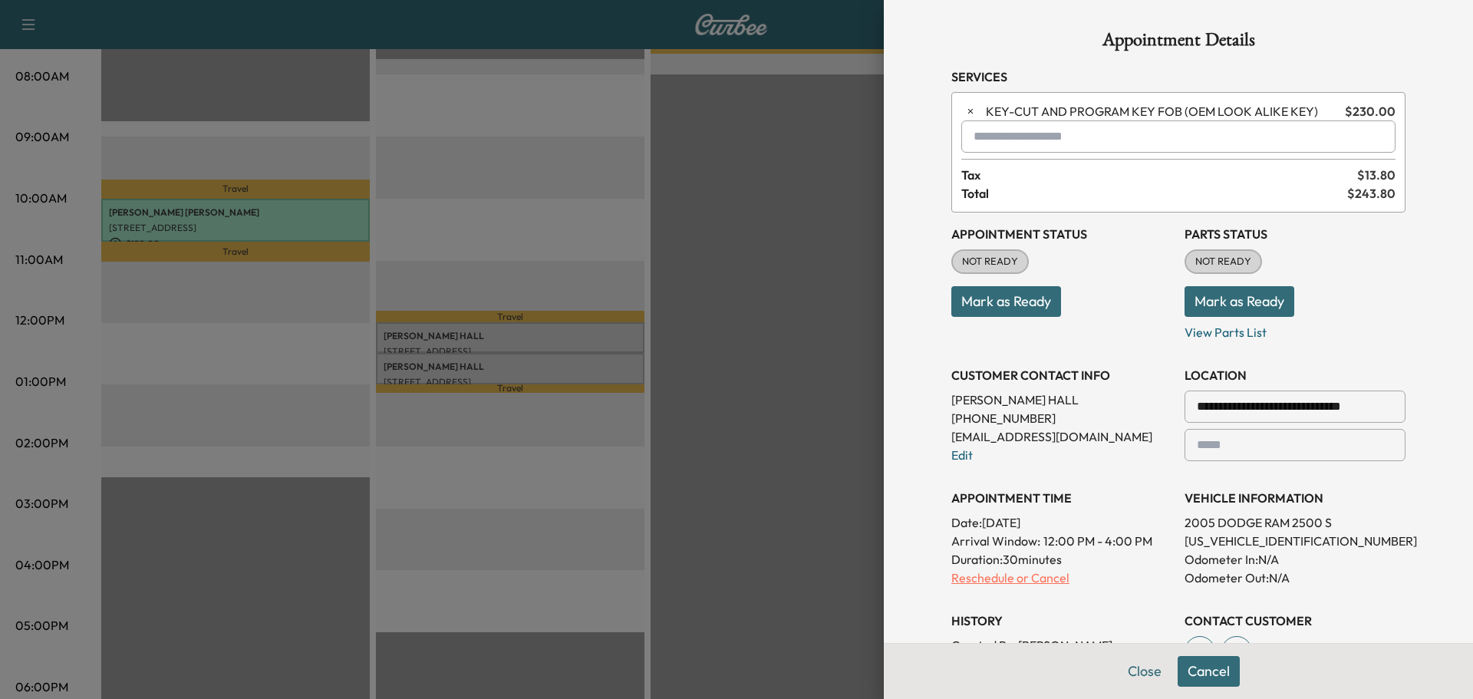
click at [1020, 581] on p "Reschedule or Cancel" at bounding box center [1061, 577] width 221 height 18
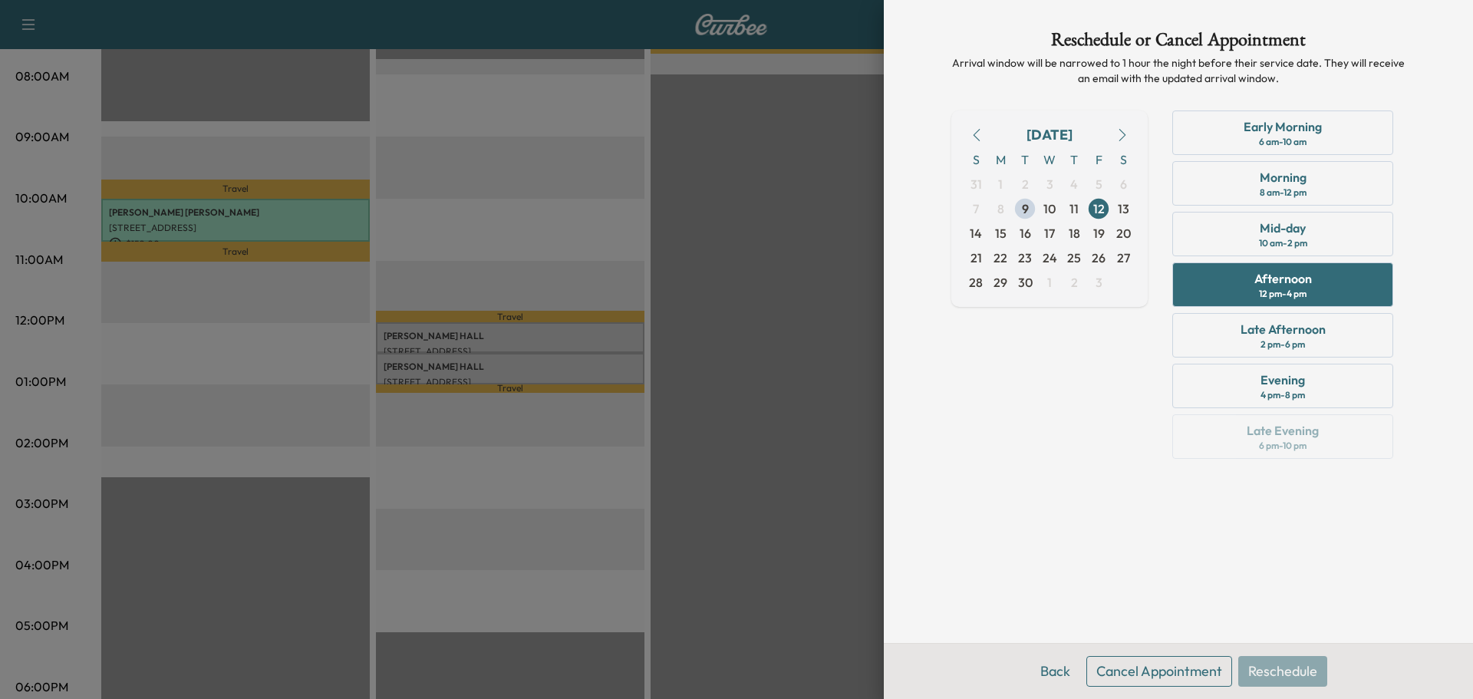
click at [1193, 676] on button "Cancel Appointment" at bounding box center [1159, 671] width 146 height 31
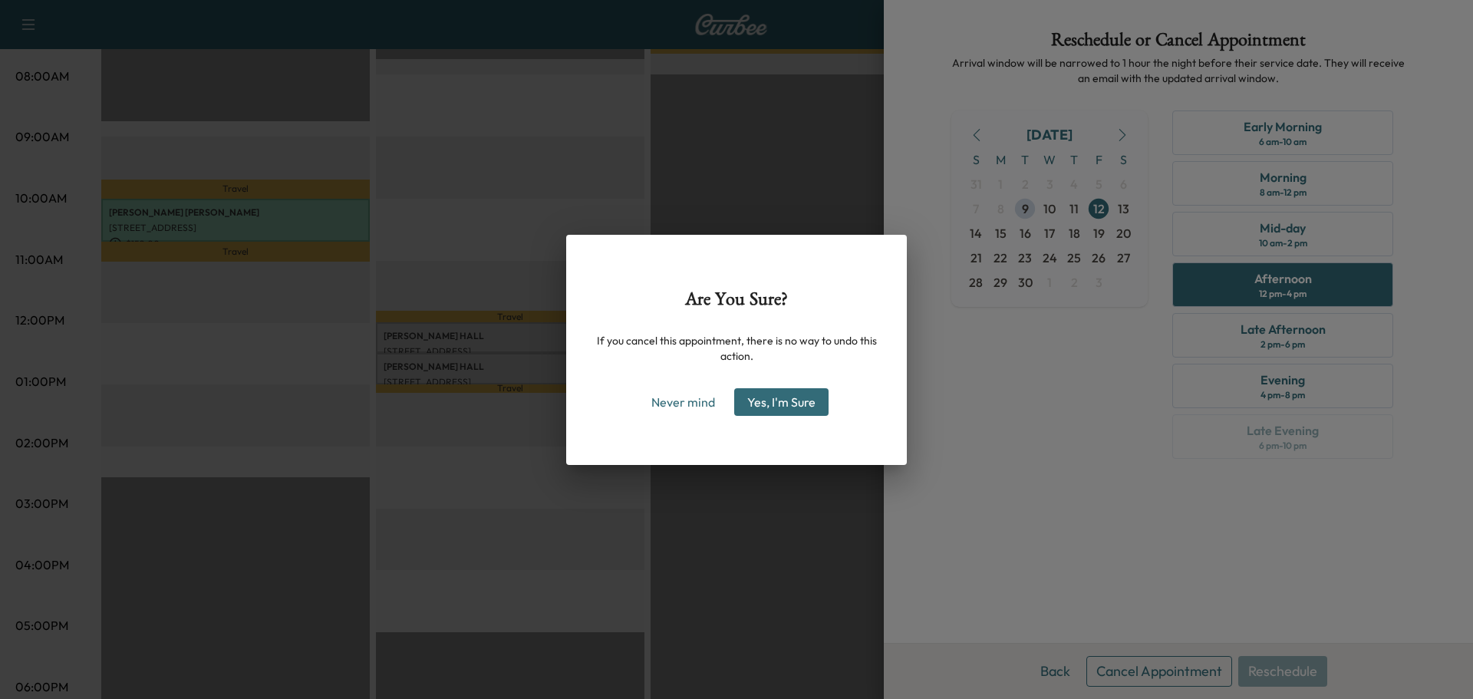
click at [824, 406] on button "Yes, I'm Sure" at bounding box center [781, 402] width 94 height 28
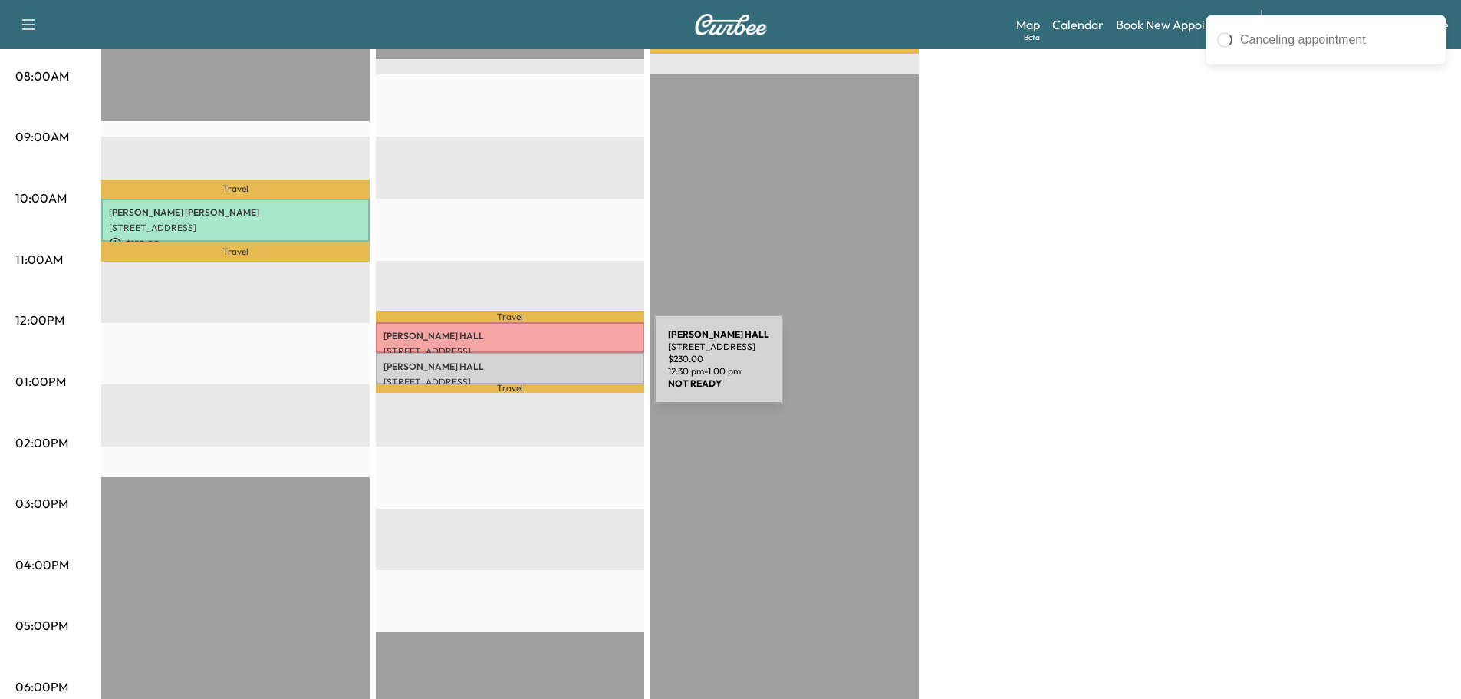
click at [539, 368] on p "[PERSON_NAME]" at bounding box center [510, 367] width 253 height 12
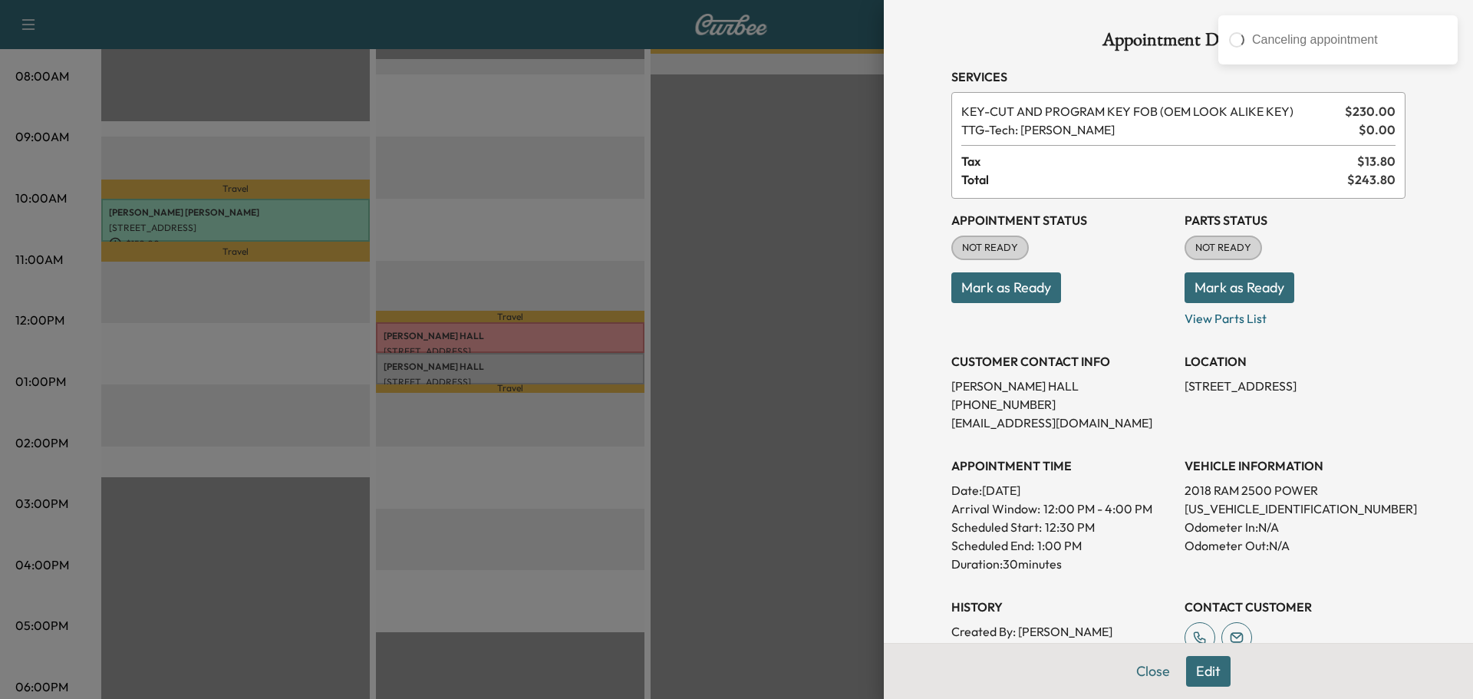
click at [1194, 282] on button "Mark as Ready" at bounding box center [1240, 287] width 110 height 31
click at [1024, 289] on button "Mark as Ready" at bounding box center [1006, 287] width 110 height 31
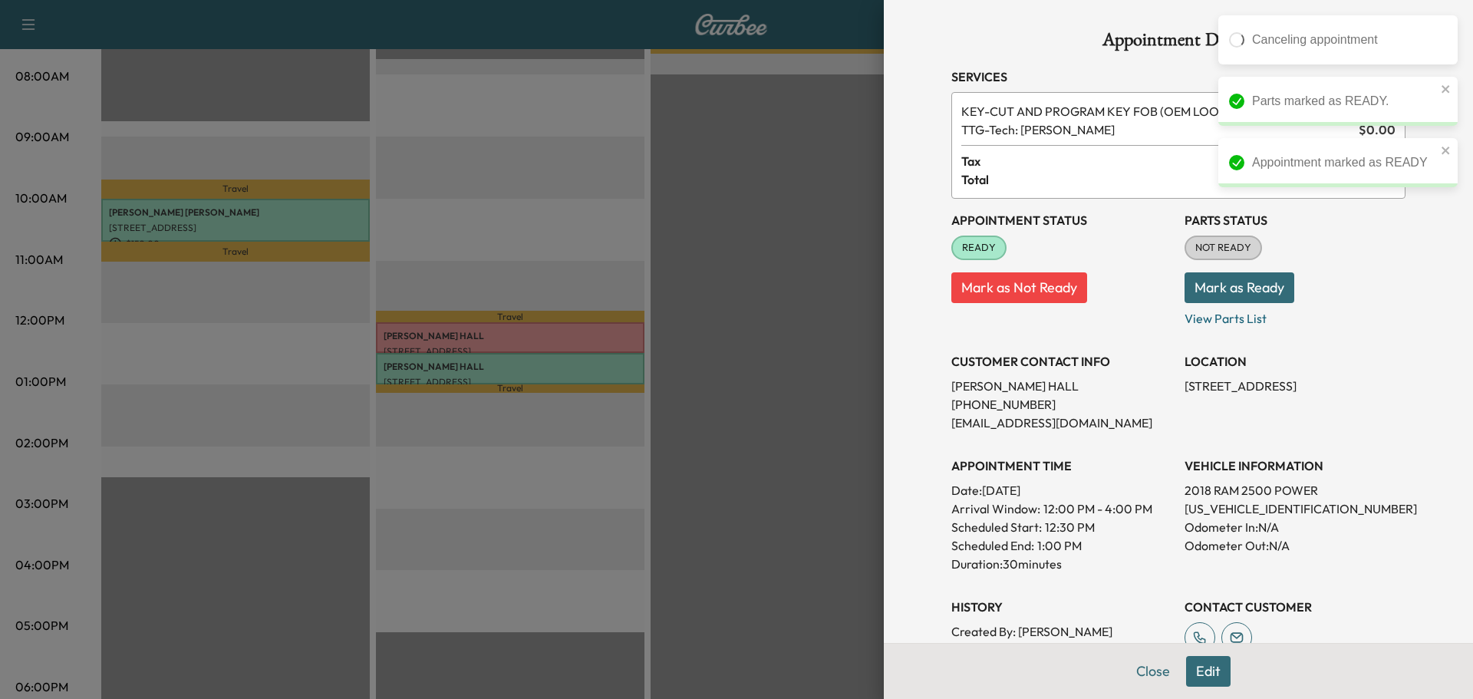
click at [1217, 272] on button "Mark as Ready" at bounding box center [1240, 287] width 110 height 31
click at [1143, 671] on button "Close" at bounding box center [1153, 671] width 54 height 31
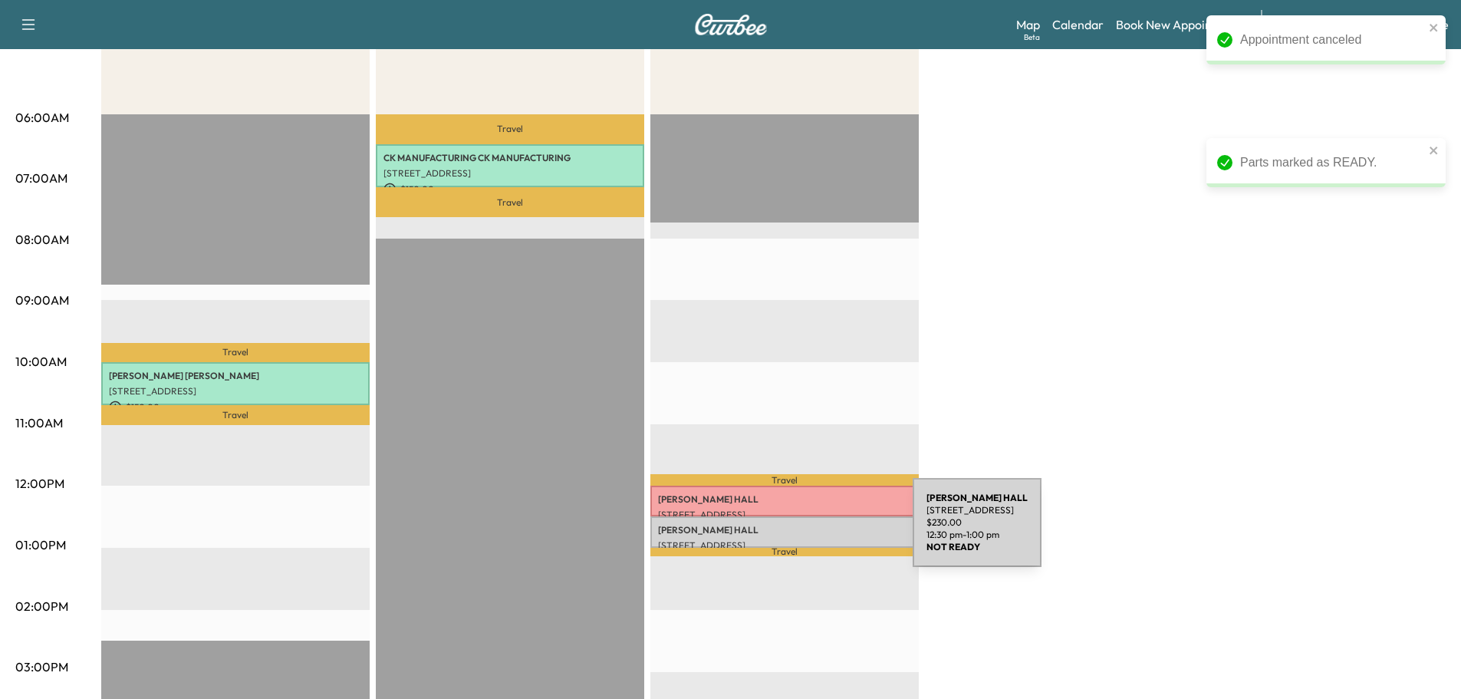
scroll to position [82, 0]
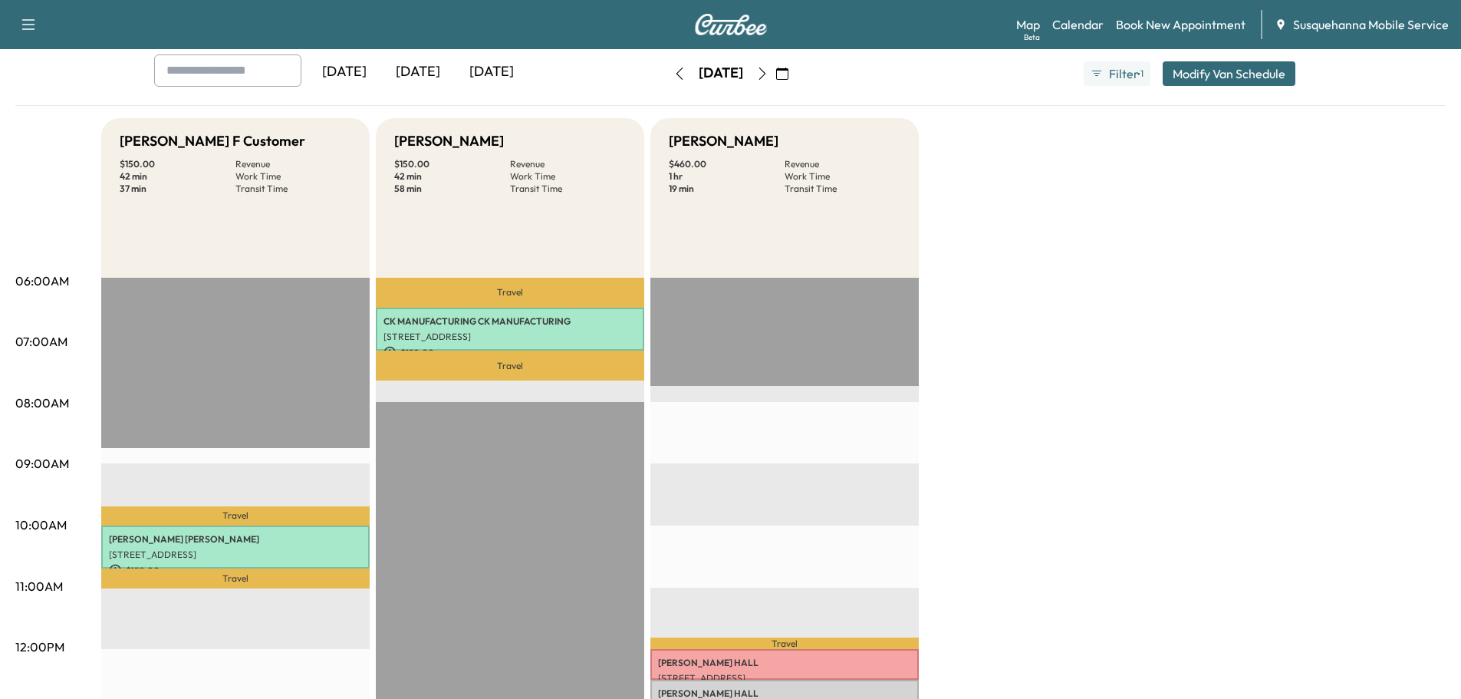
click at [789, 74] on icon "button" at bounding box center [782, 74] width 12 height 12
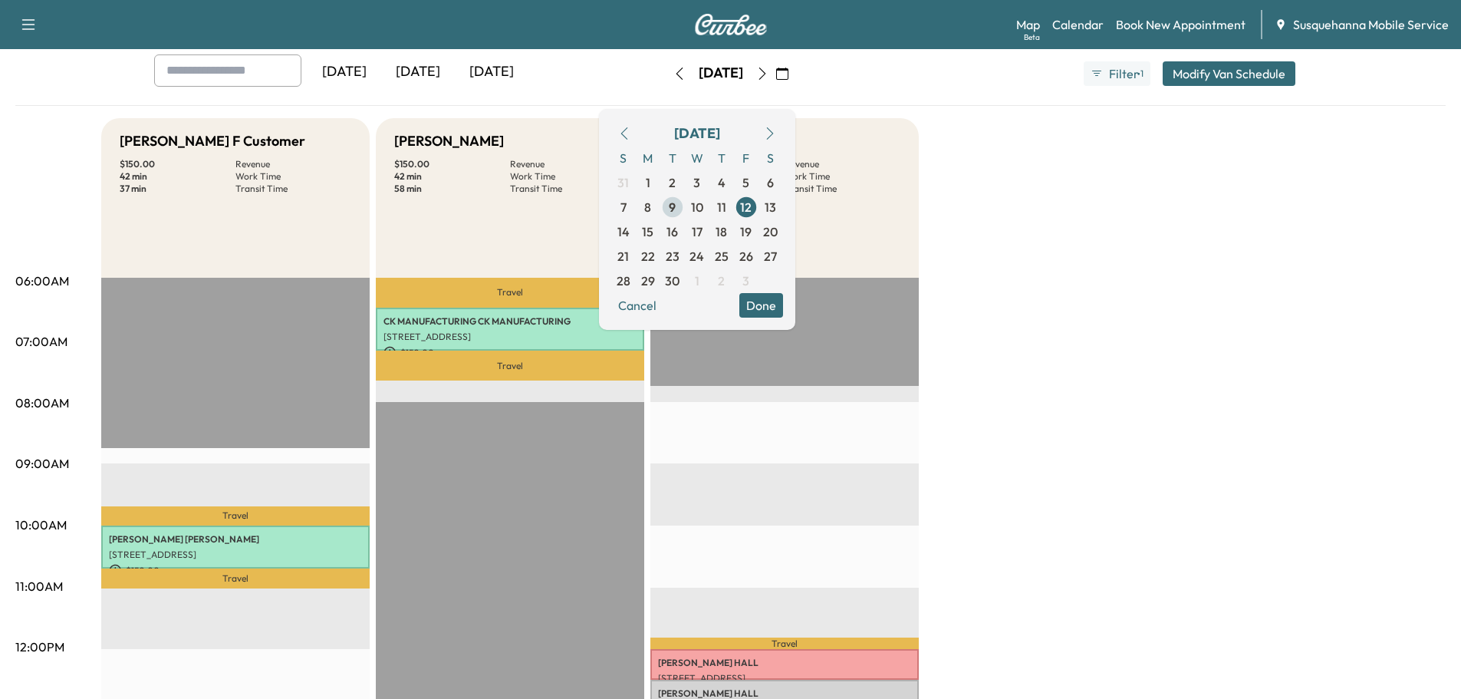
click at [685, 210] on span "9" at bounding box center [673, 207] width 25 height 25
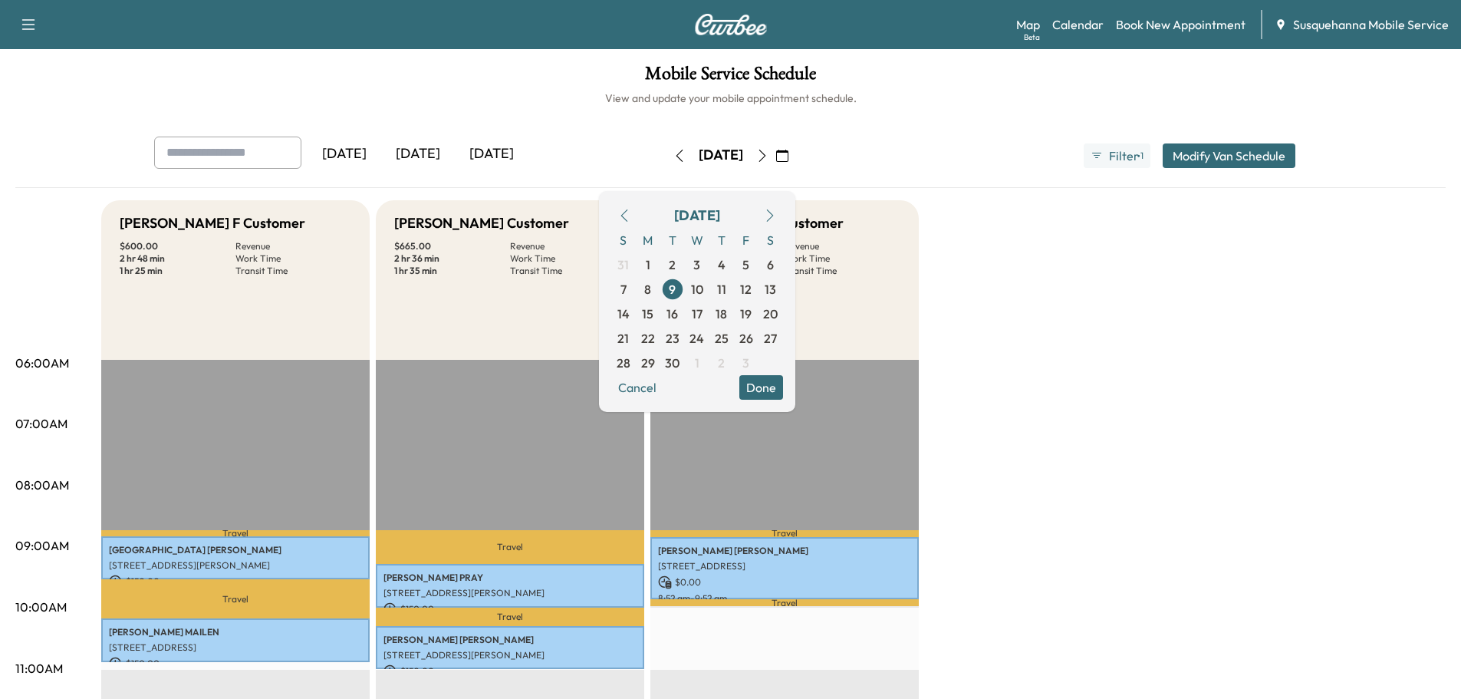
click at [783, 386] on button "Done" at bounding box center [762, 387] width 44 height 25
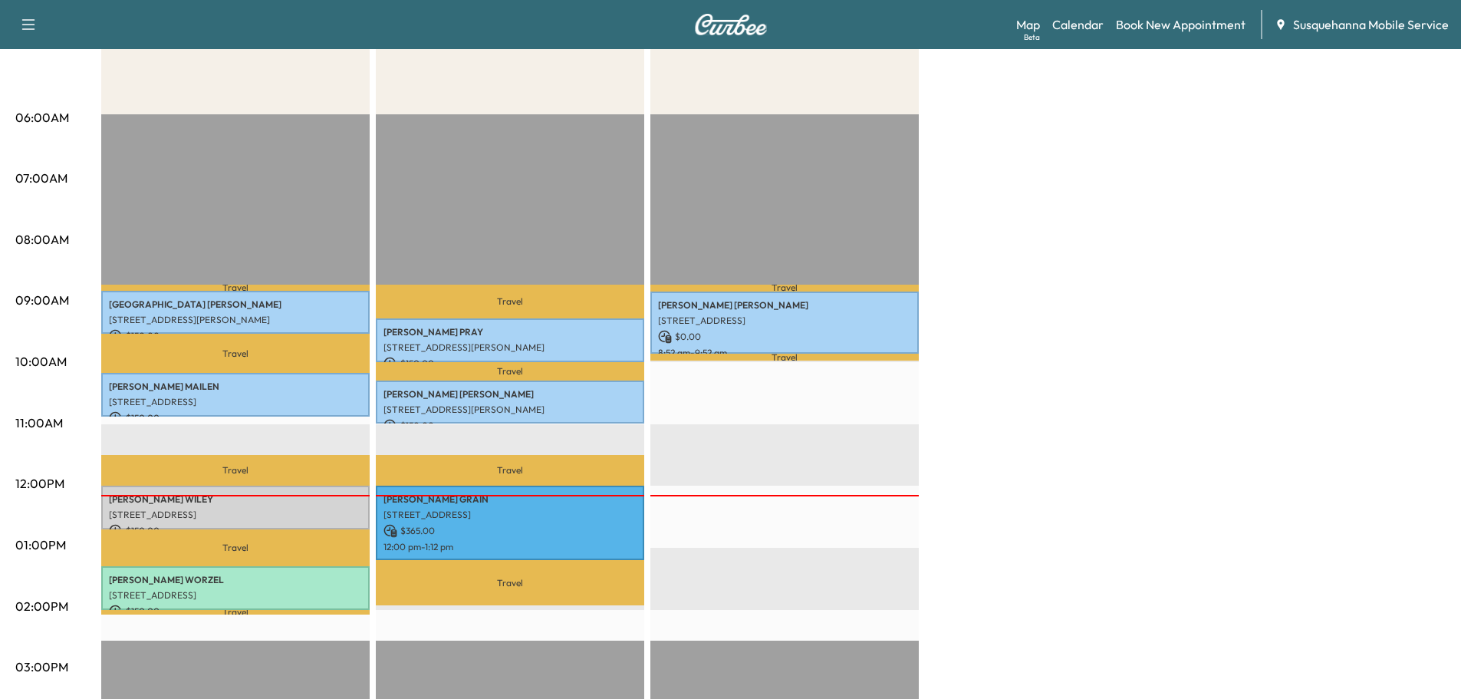
scroll to position [328, 0]
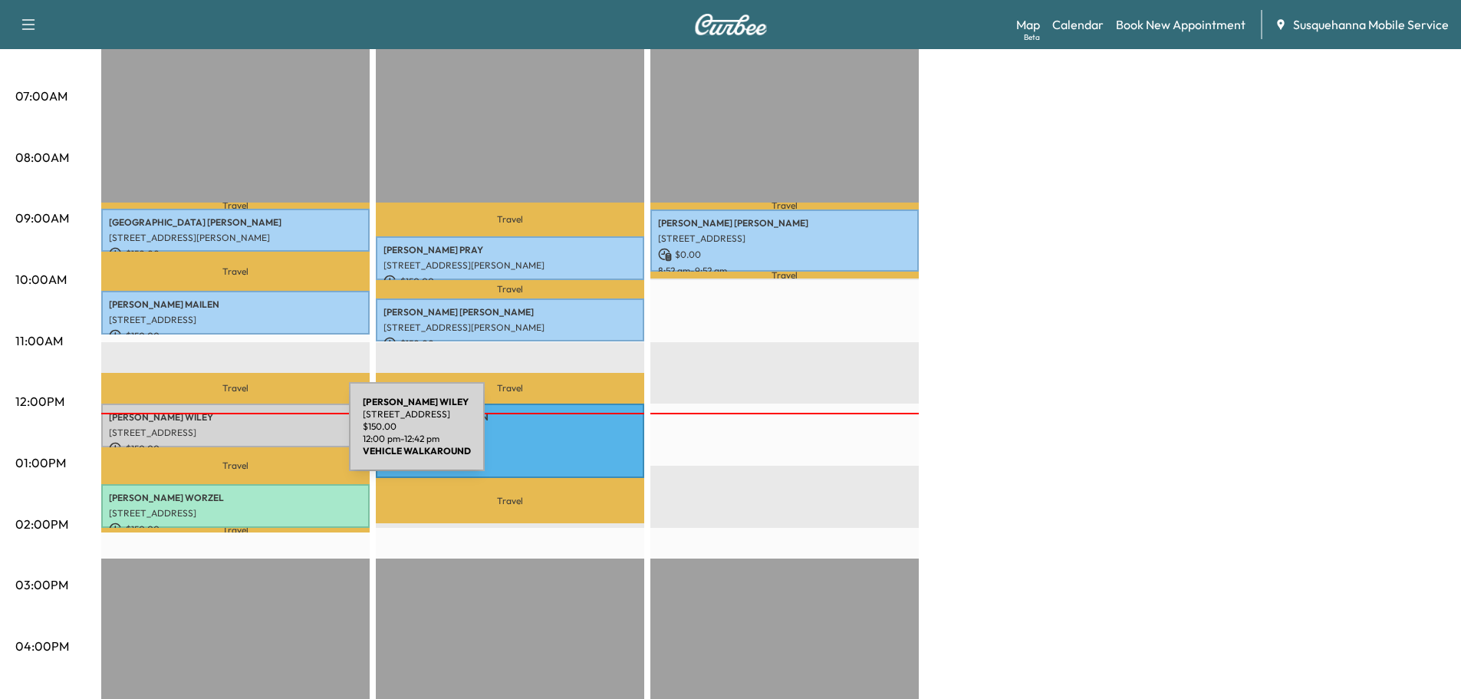
click at [234, 436] on div "[PERSON_NAME] [STREET_ADDRESS] $ 150.00 12:00 pm - 12:42 pm" at bounding box center [235, 426] width 269 height 44
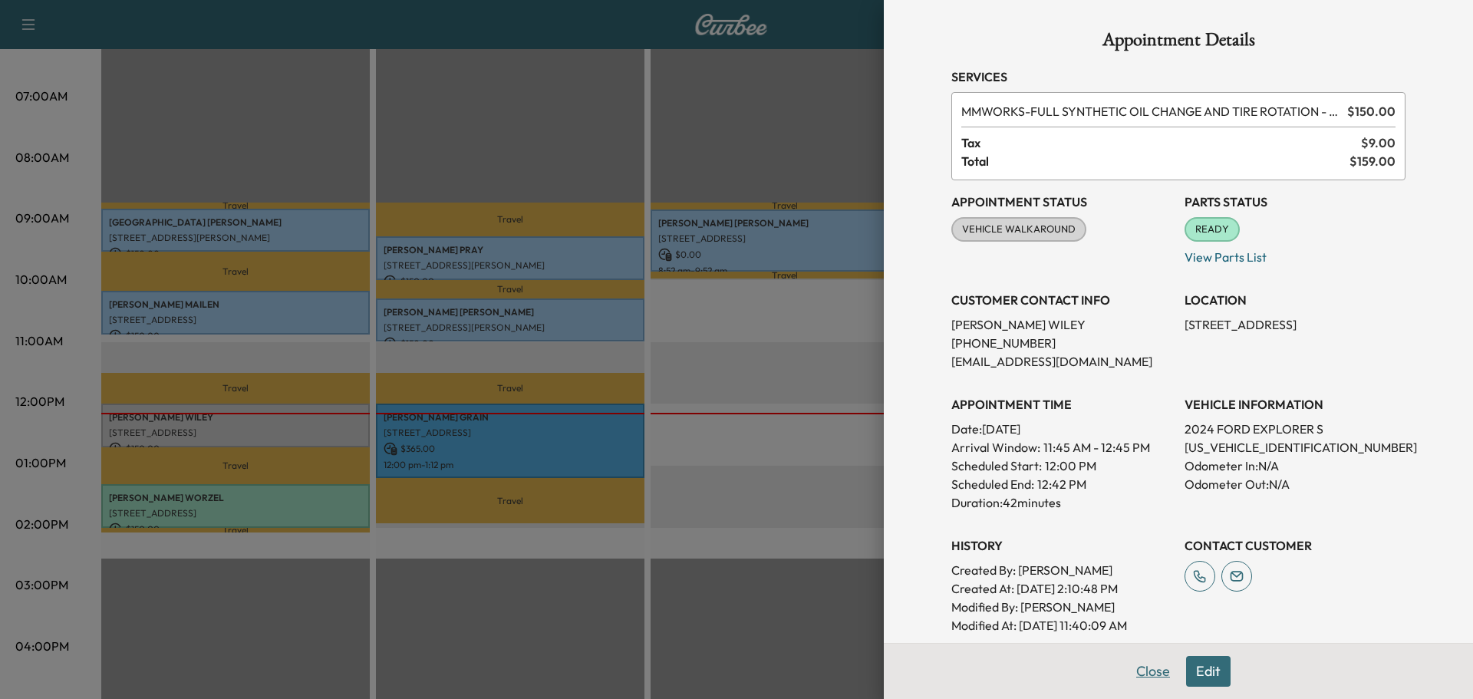
click at [1133, 672] on button "Close" at bounding box center [1153, 671] width 54 height 31
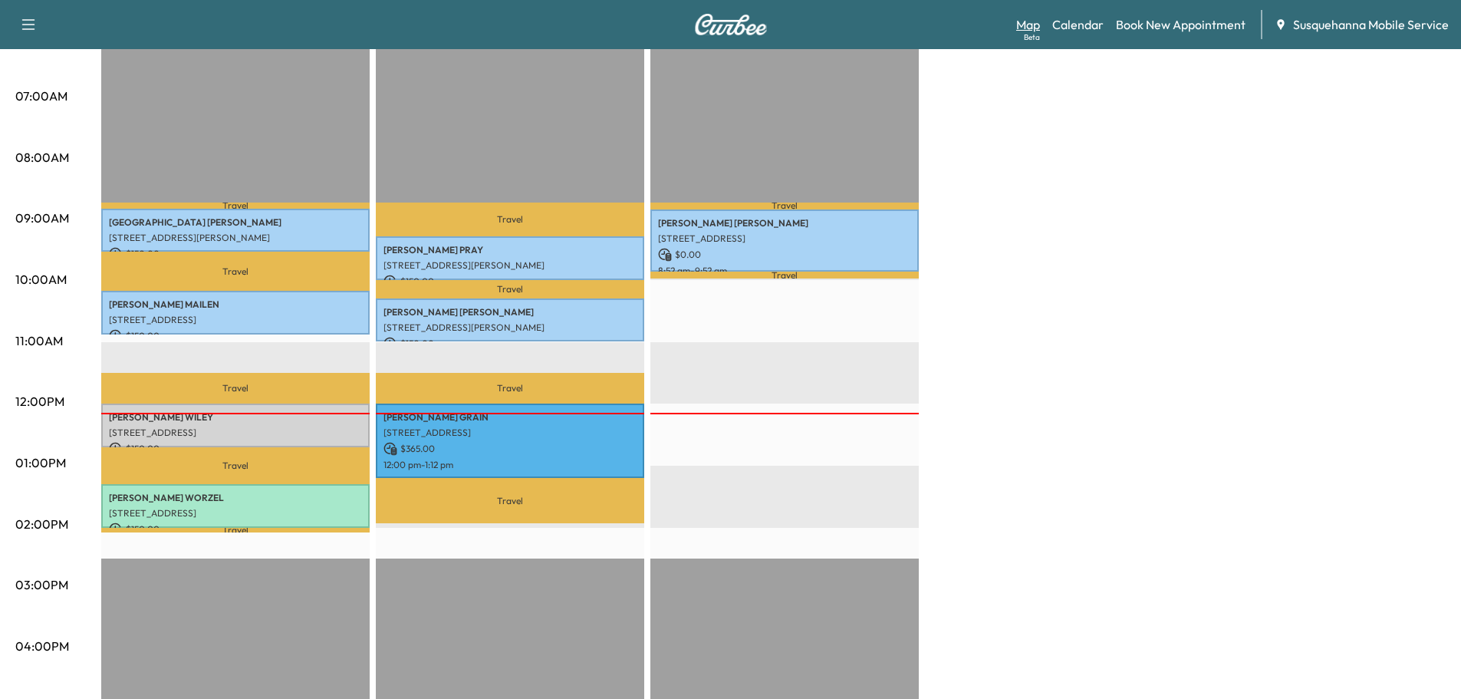
click at [1039, 25] on link "Map Beta" at bounding box center [1028, 24] width 24 height 18
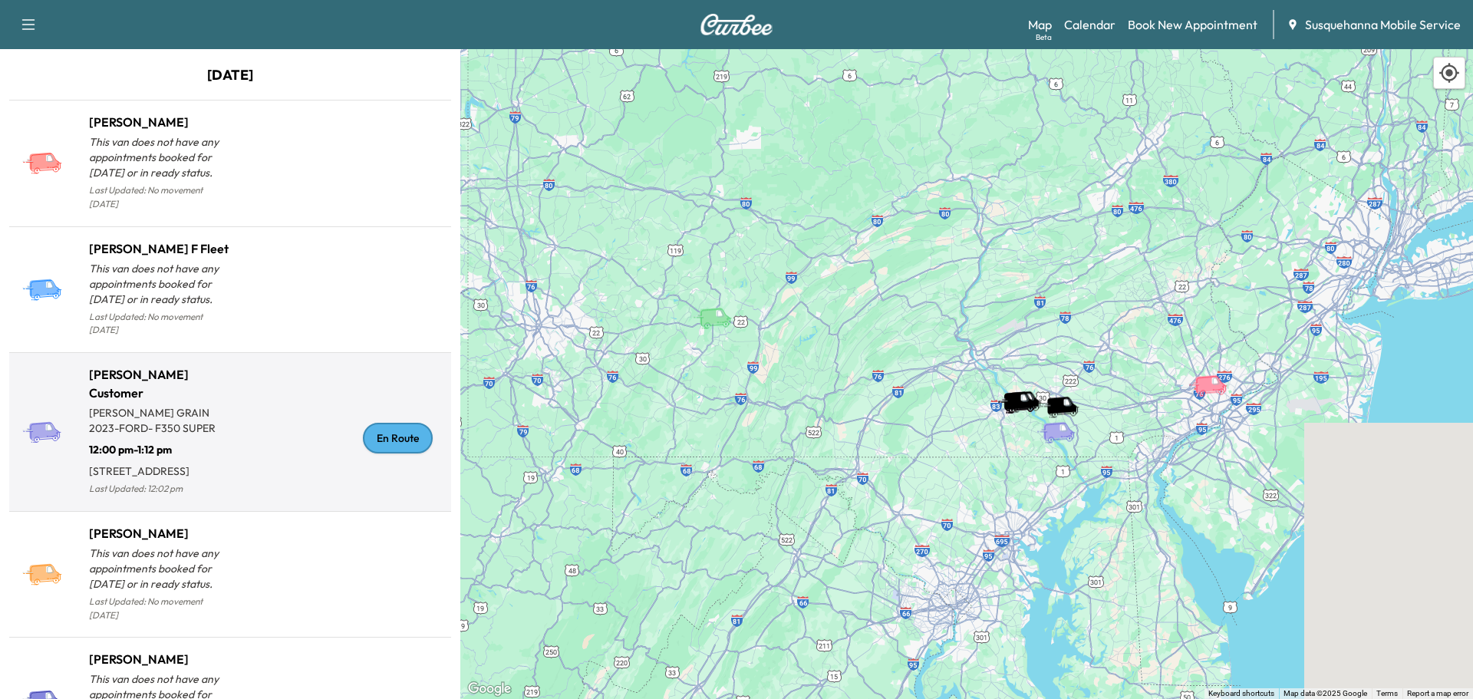
click at [378, 431] on div "En Route" at bounding box center [398, 438] width 70 height 31
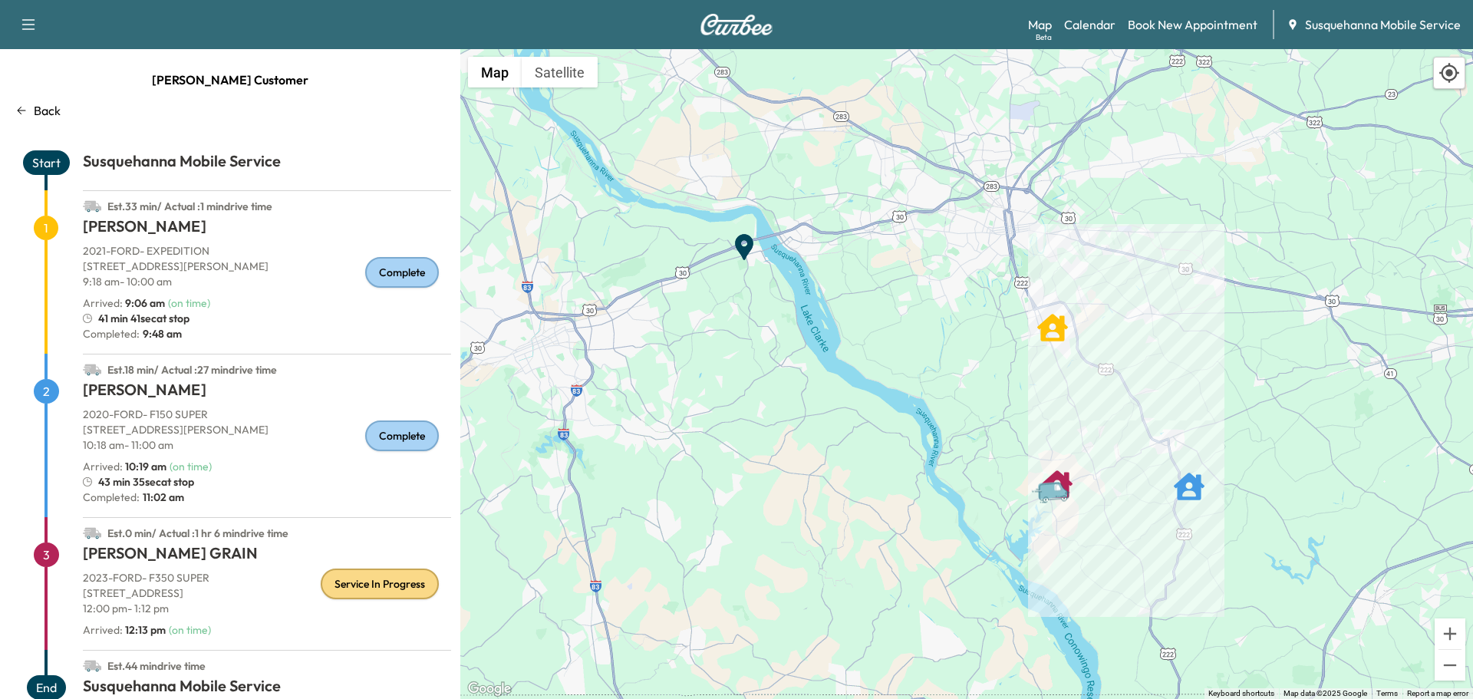
click at [1073, 42] on div "Support Log Out Map Beta Calendar Book New Appointment Susquehanna Mobile Servi…" at bounding box center [736, 24] width 1473 height 49
click at [1077, 32] on link "Calendar" at bounding box center [1089, 24] width 51 height 18
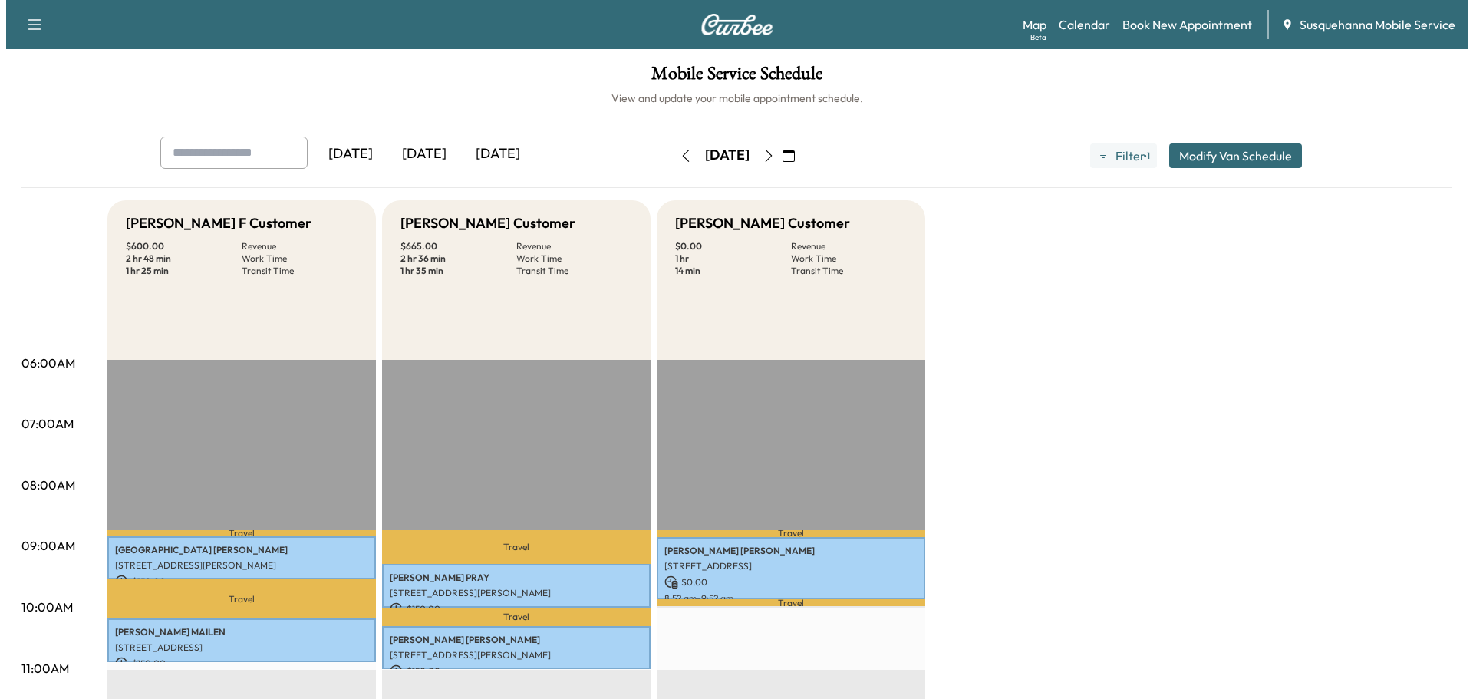
scroll to position [491, 0]
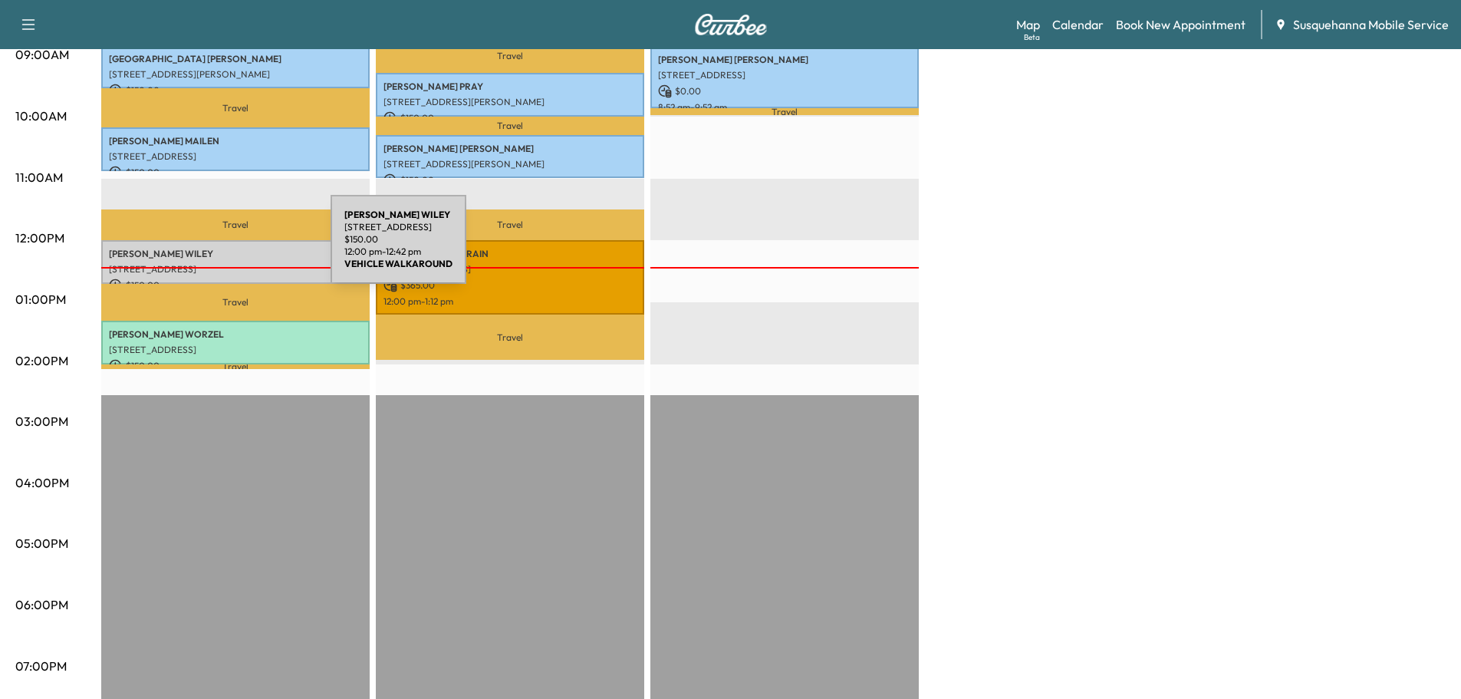
click at [216, 249] on p "[PERSON_NAME]" at bounding box center [235, 254] width 253 height 12
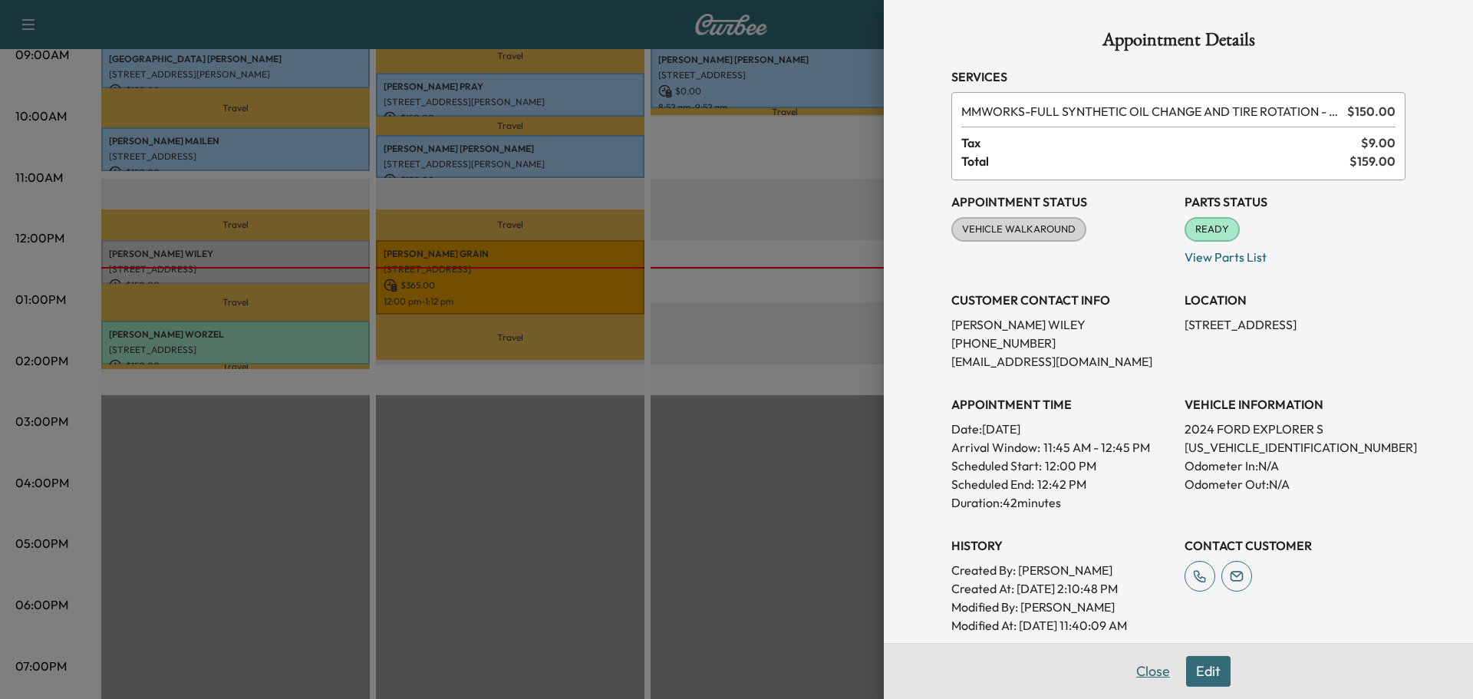
drag, startPoint x: 1135, startPoint y: 674, endPoint x: 822, endPoint y: 503, distance: 356.7
click at [1133, 673] on button "Close" at bounding box center [1153, 671] width 54 height 31
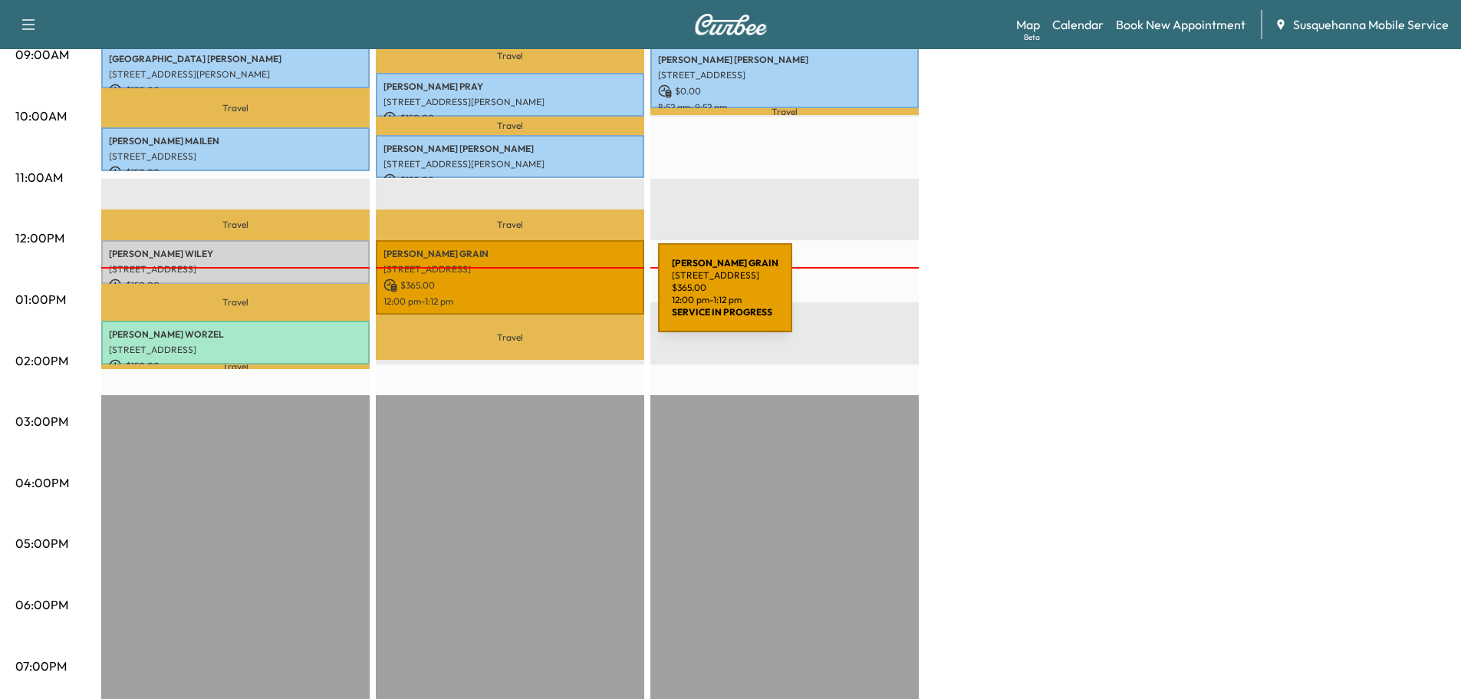
click at [543, 297] on p "12:00 pm - 1:12 pm" at bounding box center [510, 301] width 253 height 12
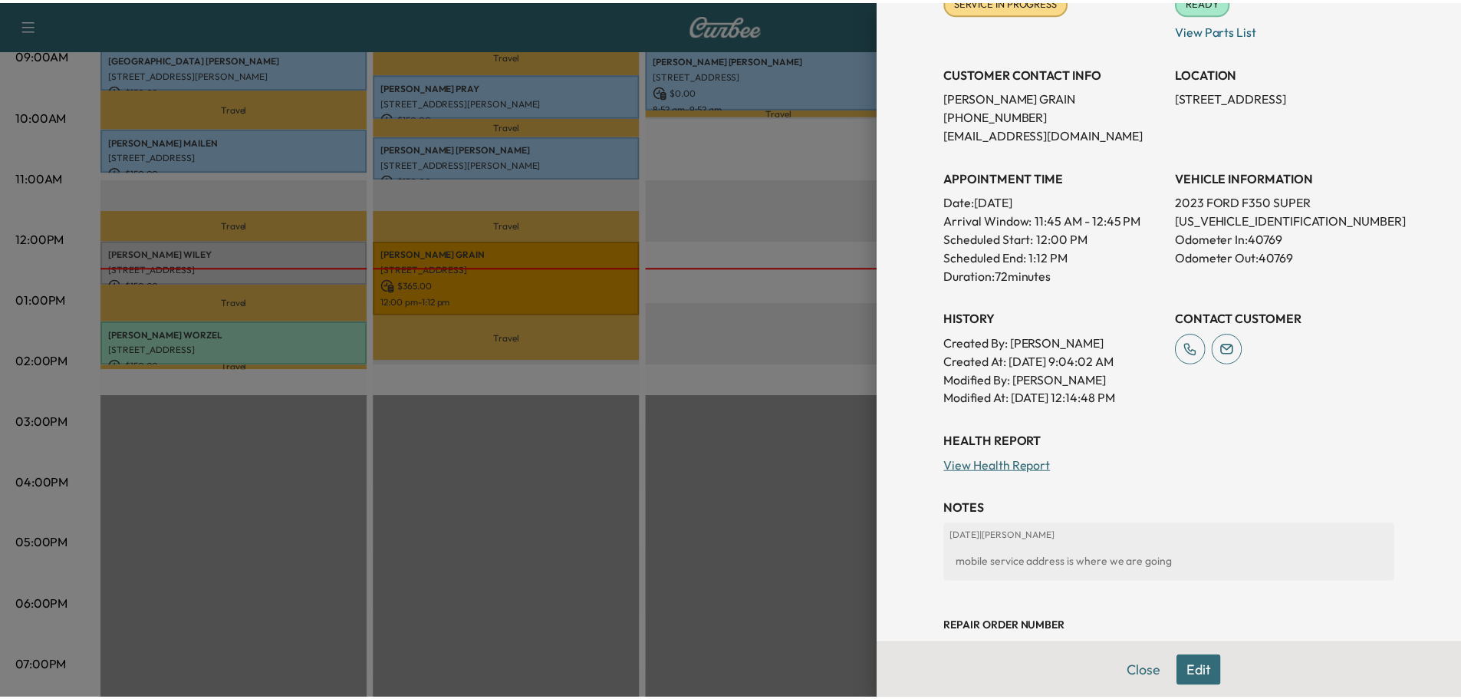
scroll to position [289, 0]
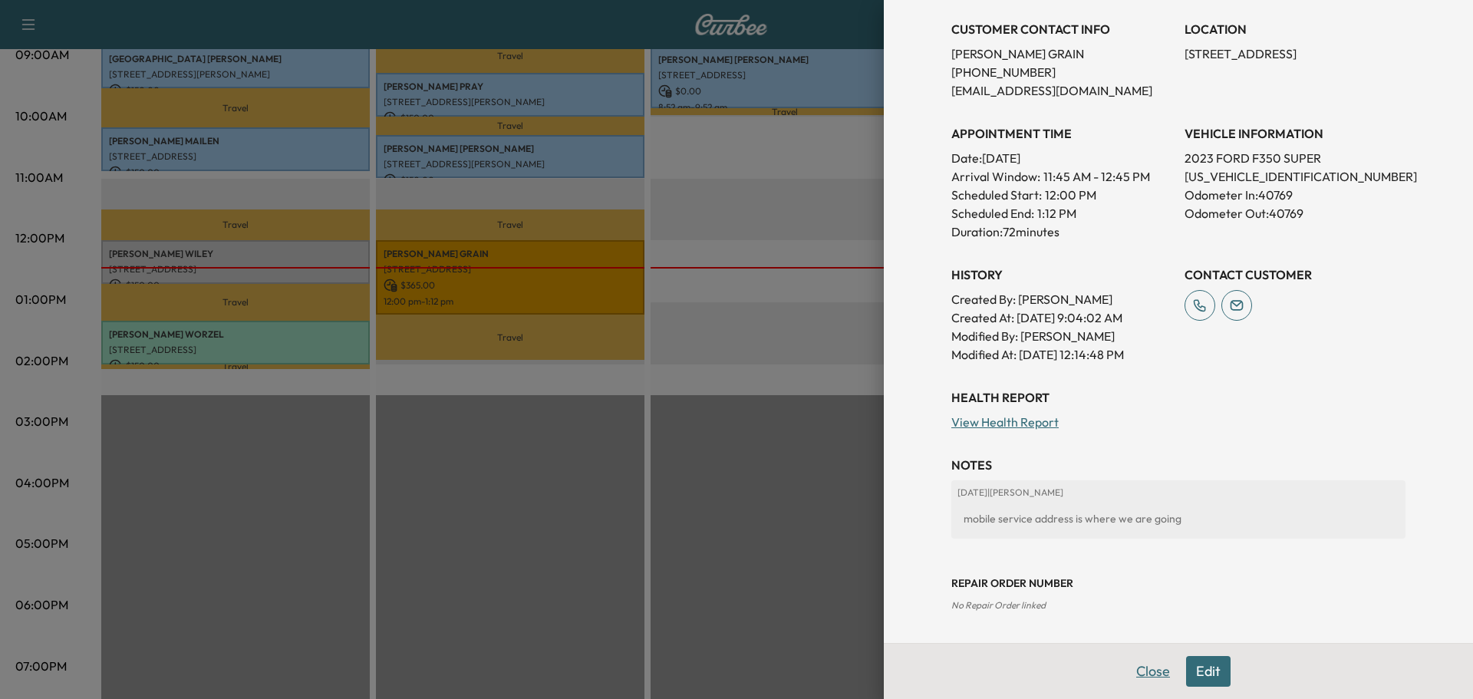
click at [1153, 677] on button "Close" at bounding box center [1153, 671] width 54 height 31
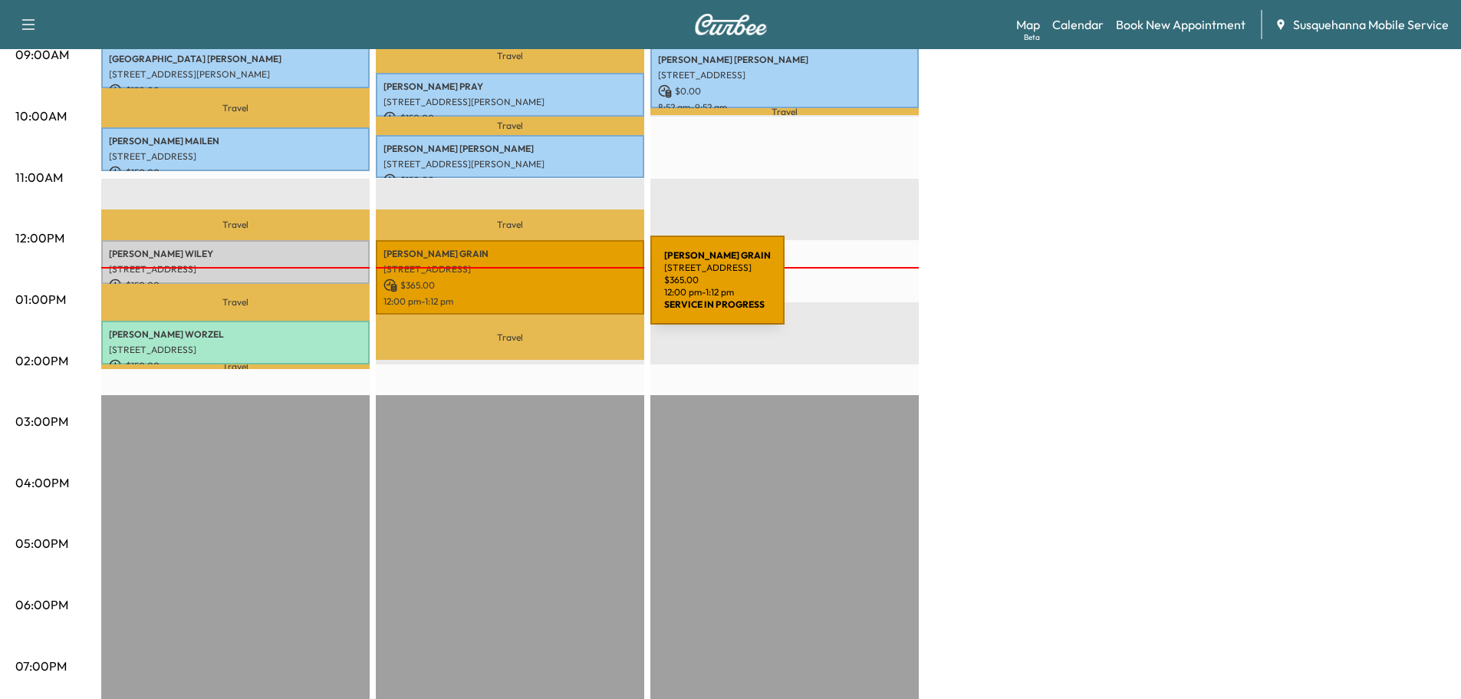
click at [535, 271] on p "[STREET_ADDRESS]" at bounding box center [510, 269] width 253 height 12
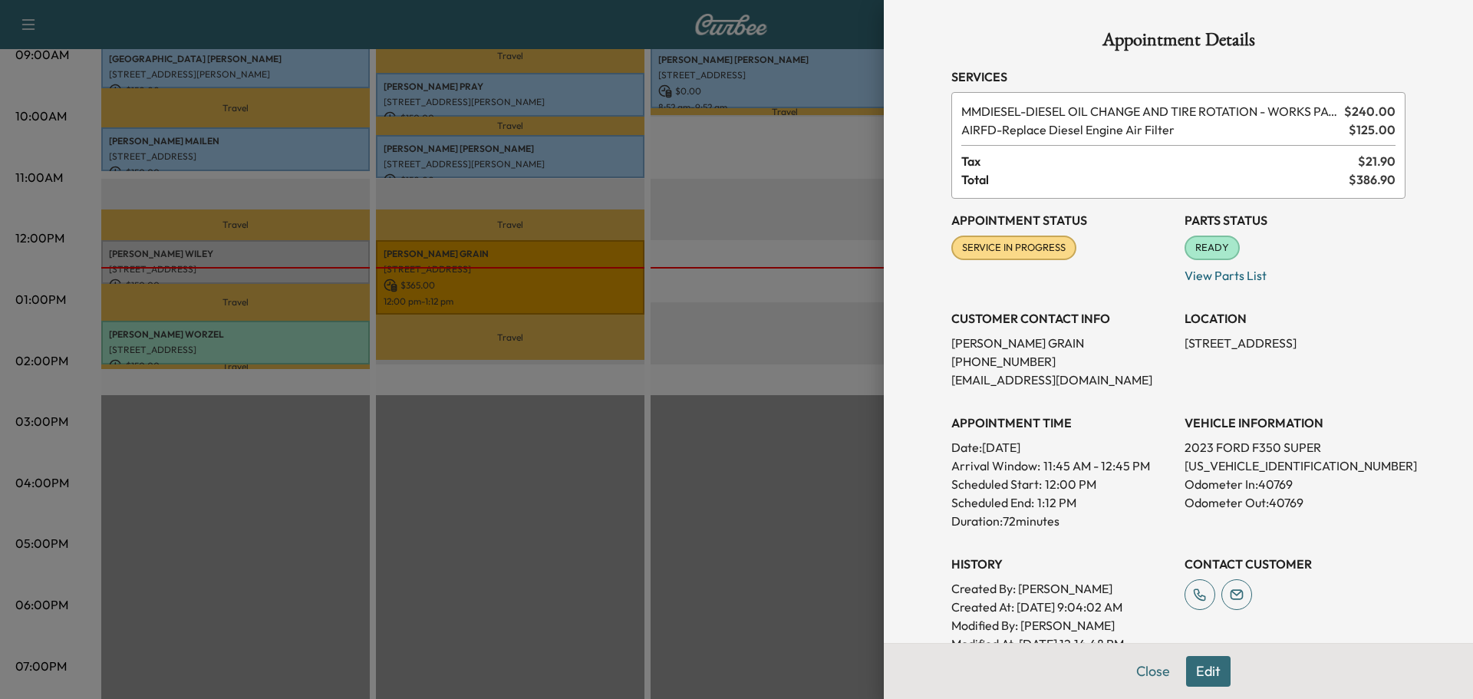
click at [1218, 470] on p "[US_VEHICLE_IDENTIFICATION_NUMBER]" at bounding box center [1295, 465] width 221 height 18
copy p "[US_VEHICLE_IDENTIFICATION_NUMBER]"
click at [1136, 672] on button "Close" at bounding box center [1153, 671] width 54 height 31
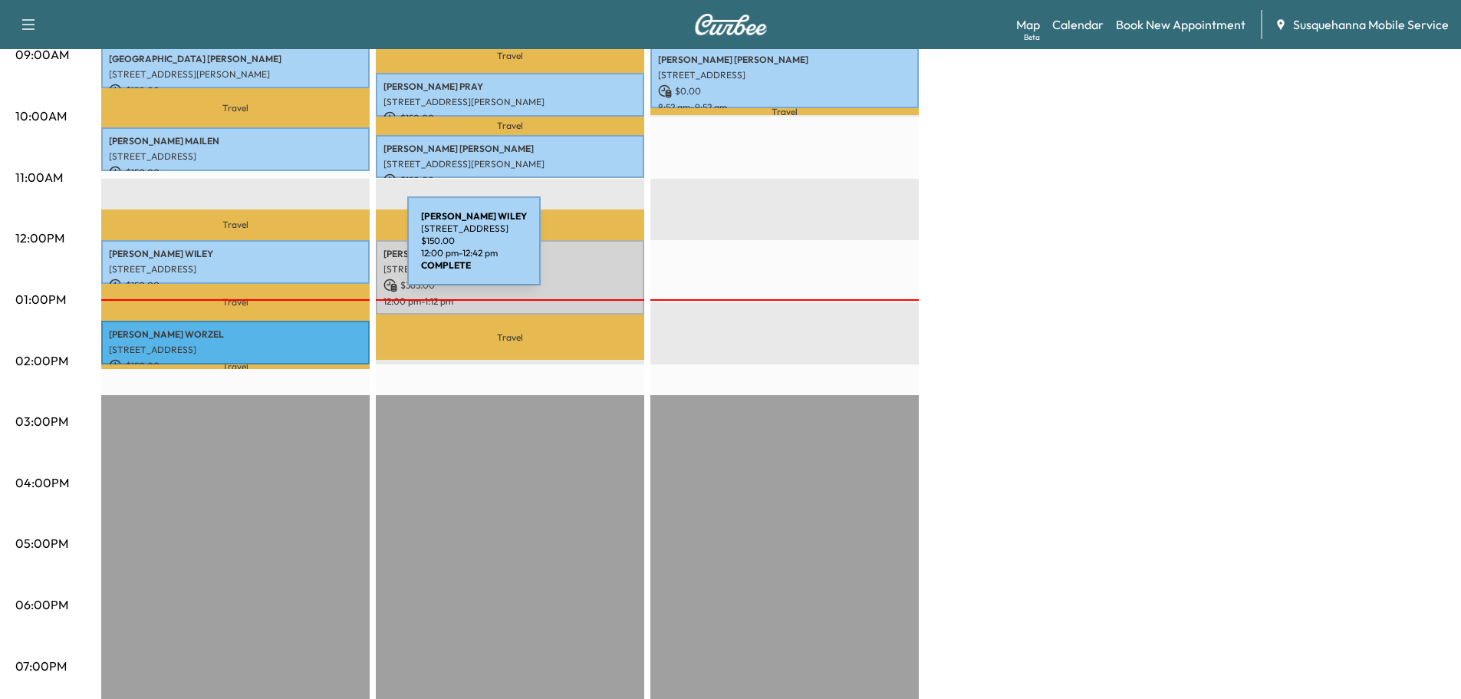
click at [292, 250] on p "[PERSON_NAME]" at bounding box center [235, 254] width 253 height 12
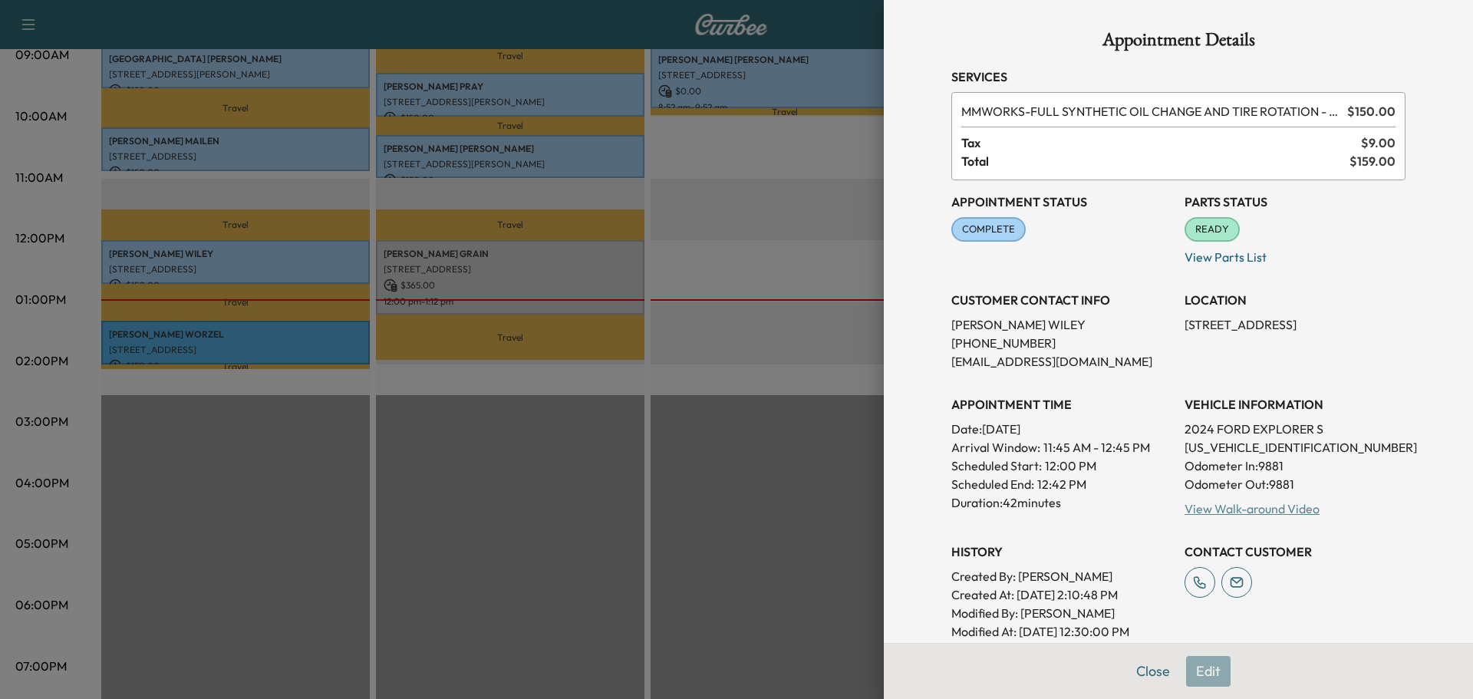
click at [1239, 513] on link "View Walk-around Video" at bounding box center [1252, 508] width 135 height 15
click at [471, 262] on div at bounding box center [736, 349] width 1473 height 699
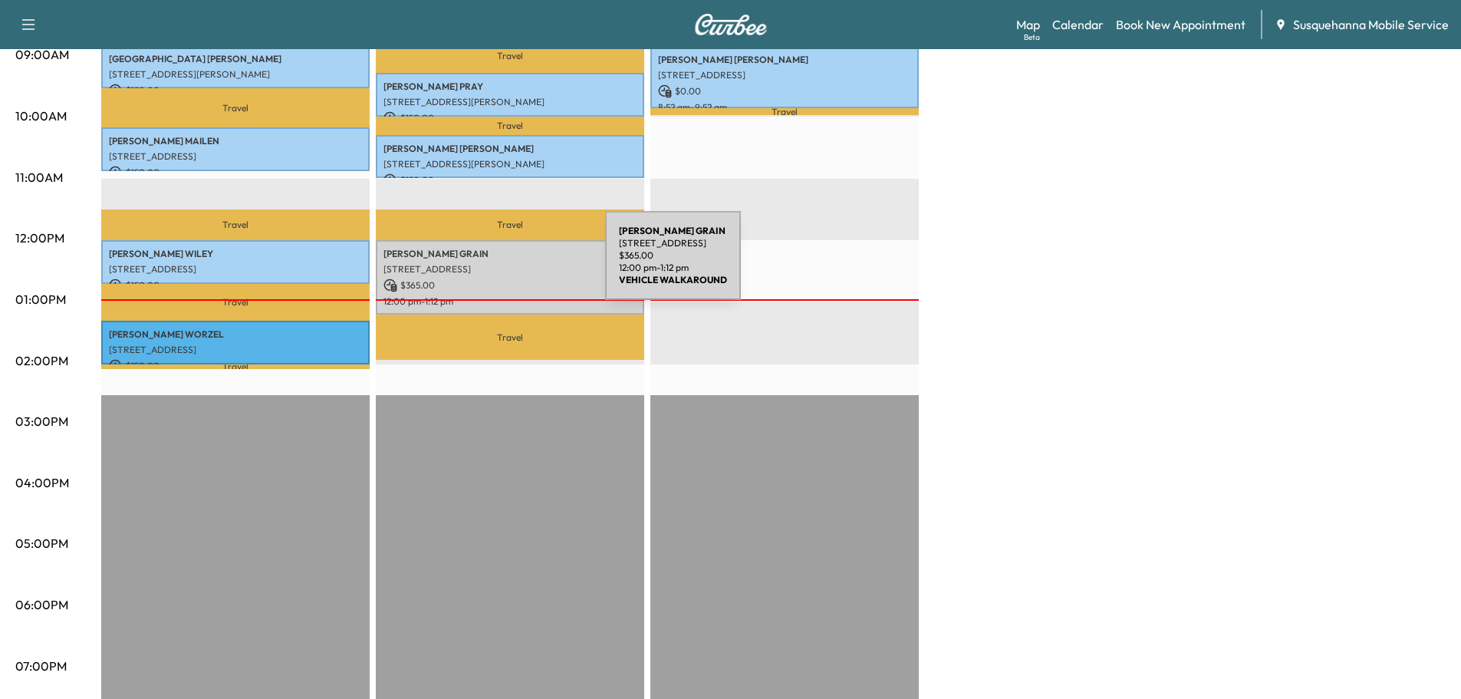
click at [490, 265] on p "[STREET_ADDRESS]" at bounding box center [510, 269] width 253 height 12
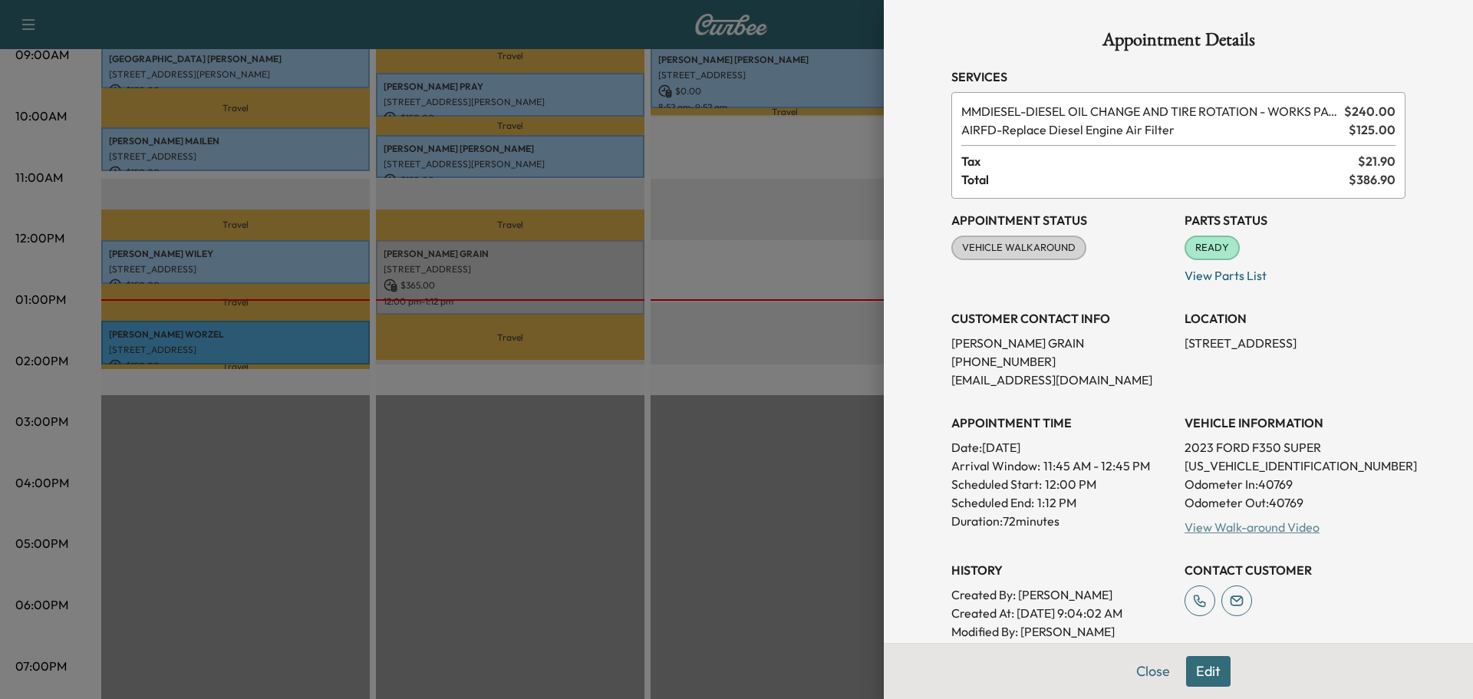
click at [1208, 530] on link "View Walk-around Video" at bounding box center [1252, 526] width 135 height 15
click at [1129, 672] on button "Close" at bounding box center [1153, 671] width 54 height 31
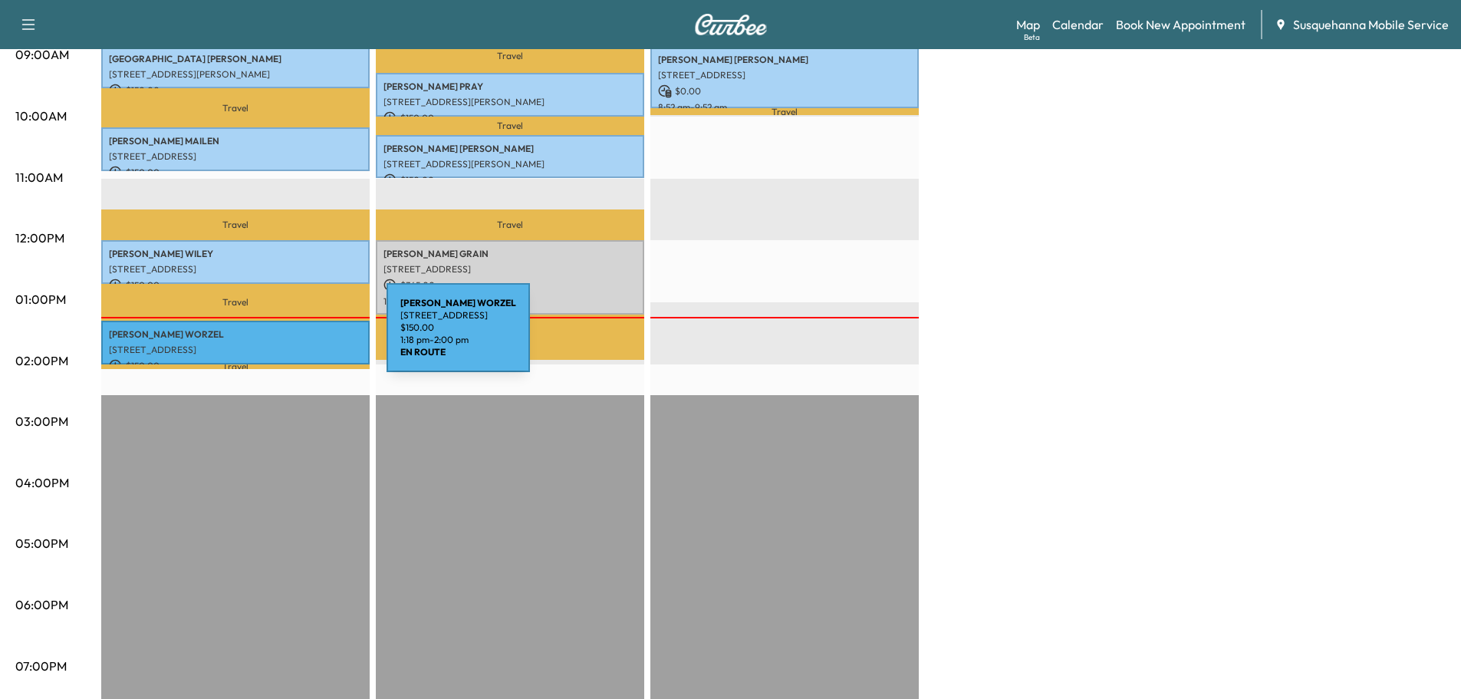
click at [272, 337] on div "[PERSON_NAME] [STREET_ADDRESS] $ 150.00 1:18 pm - 2:00 pm" at bounding box center [235, 343] width 269 height 44
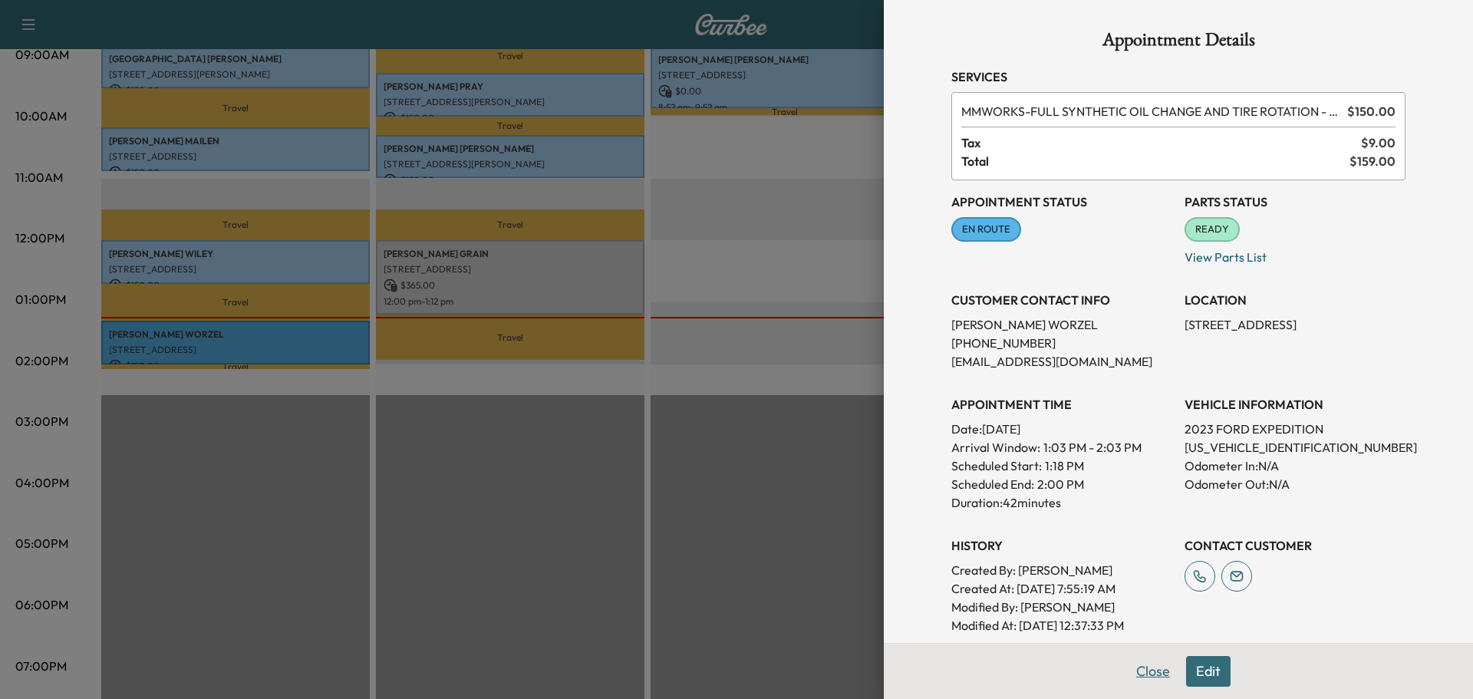
click at [1129, 674] on button "Close" at bounding box center [1153, 671] width 54 height 31
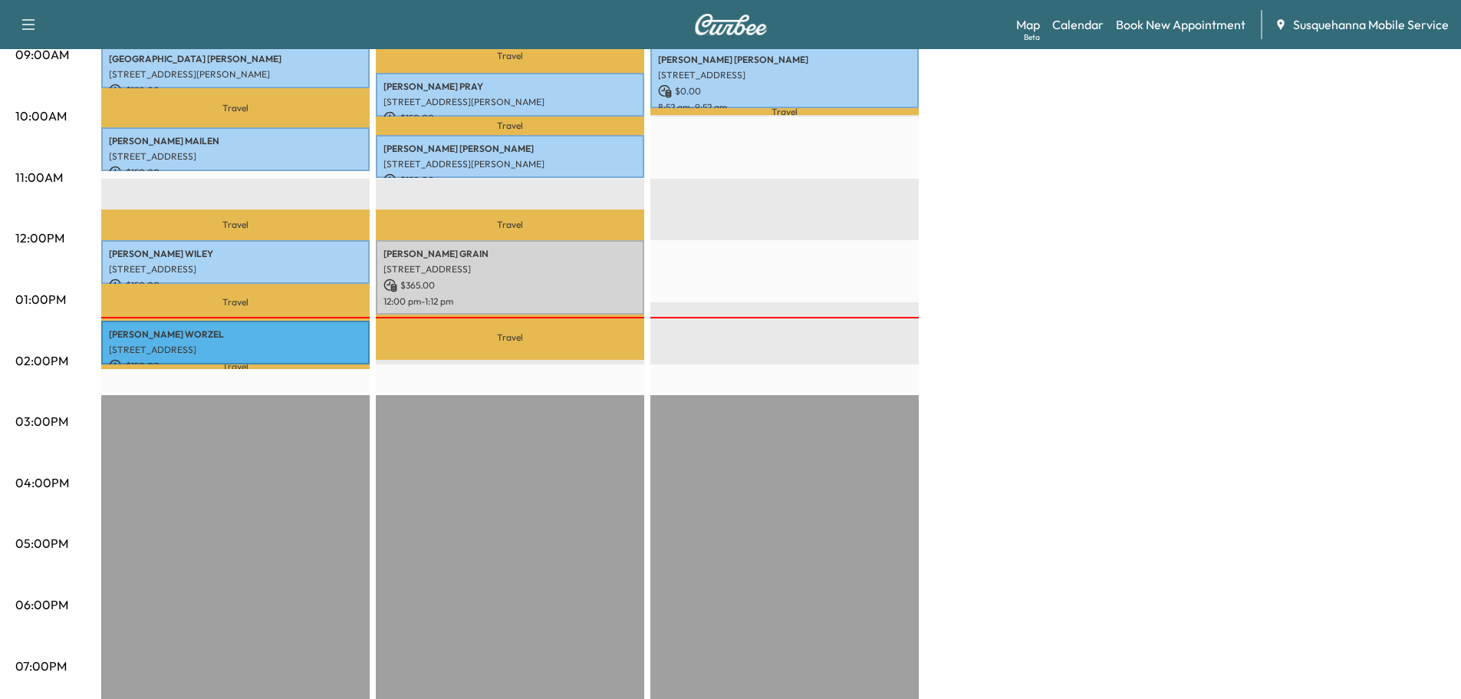
scroll to position [245, 0]
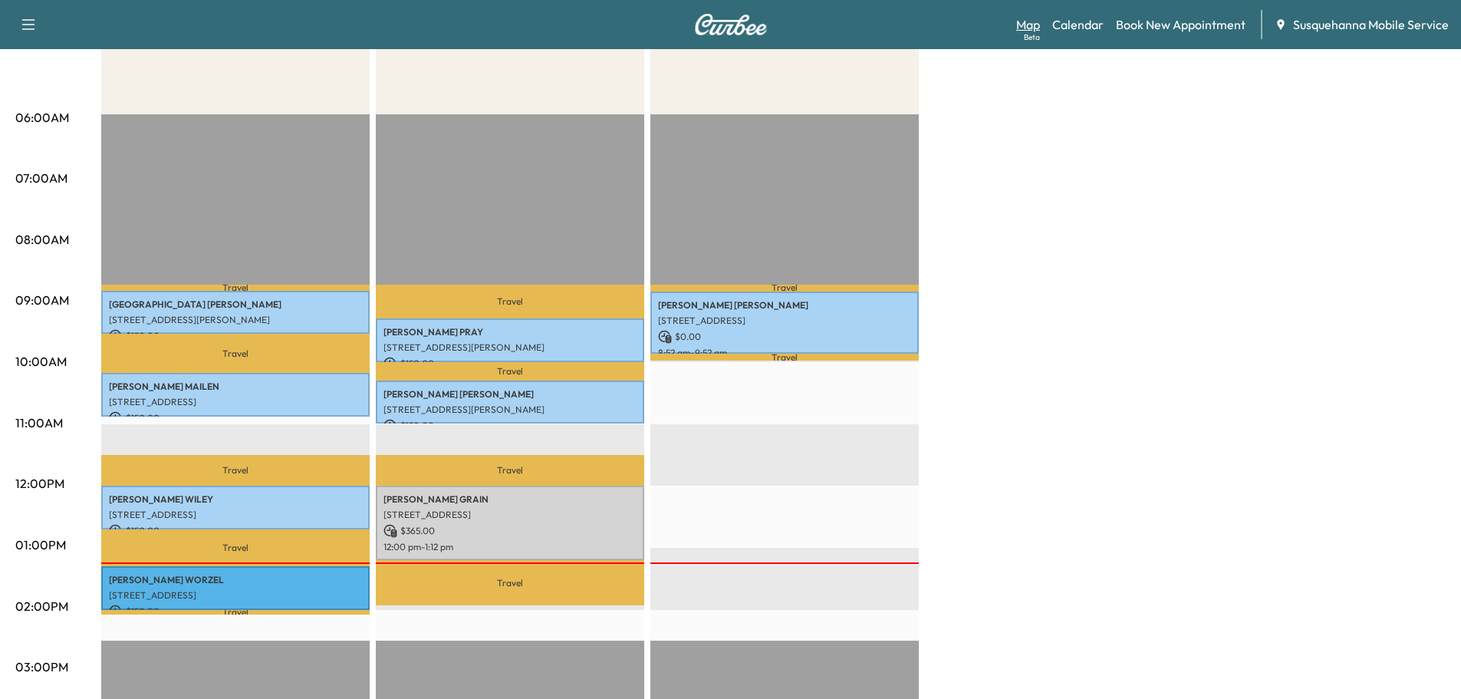
click at [1029, 24] on link "Map Beta" at bounding box center [1028, 24] width 24 height 18
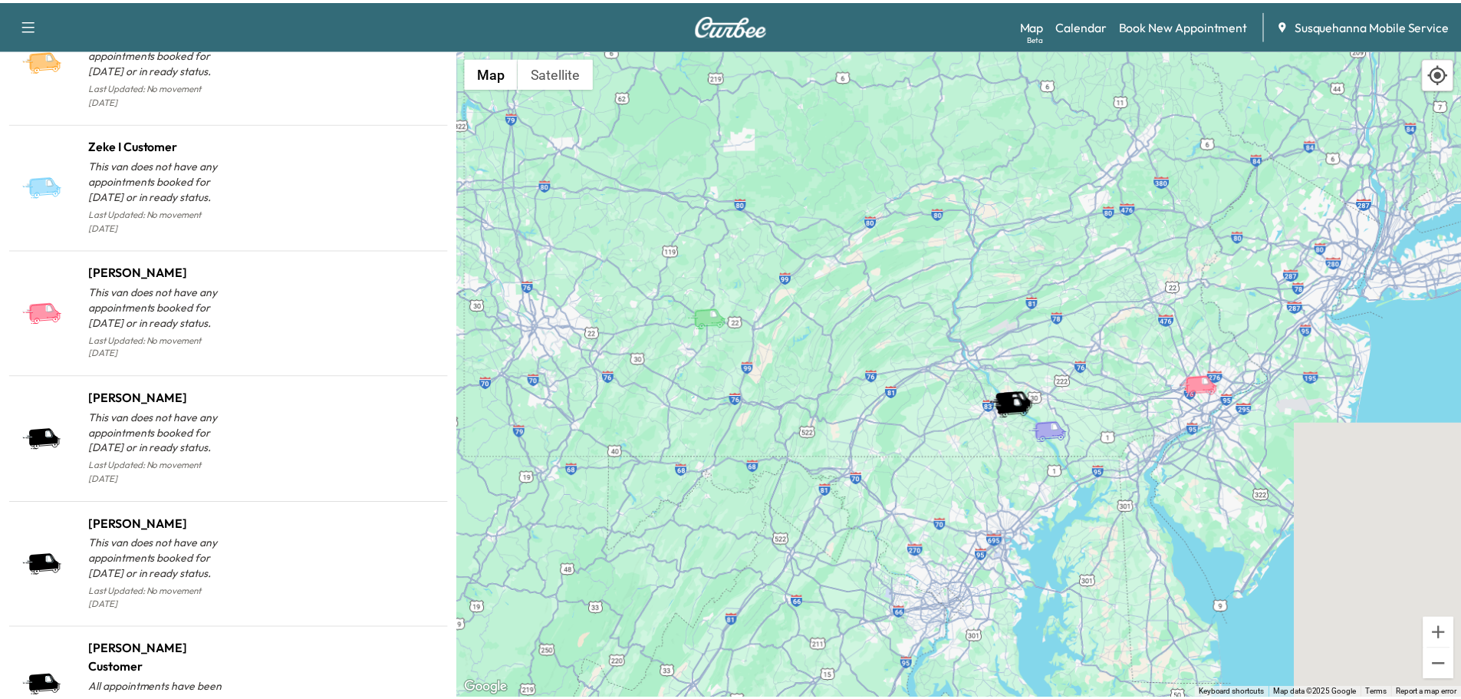
scroll to position [1465, 0]
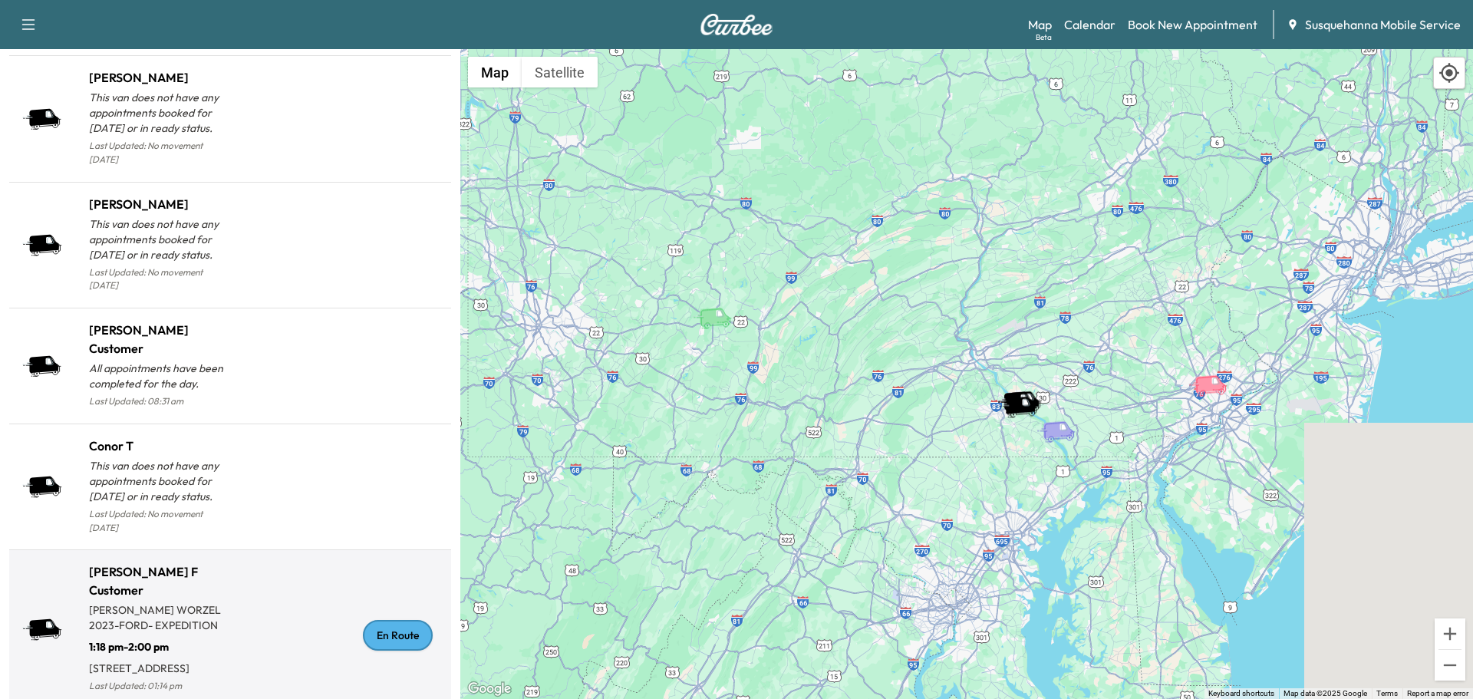
click at [376, 620] on div "En Route" at bounding box center [398, 635] width 70 height 31
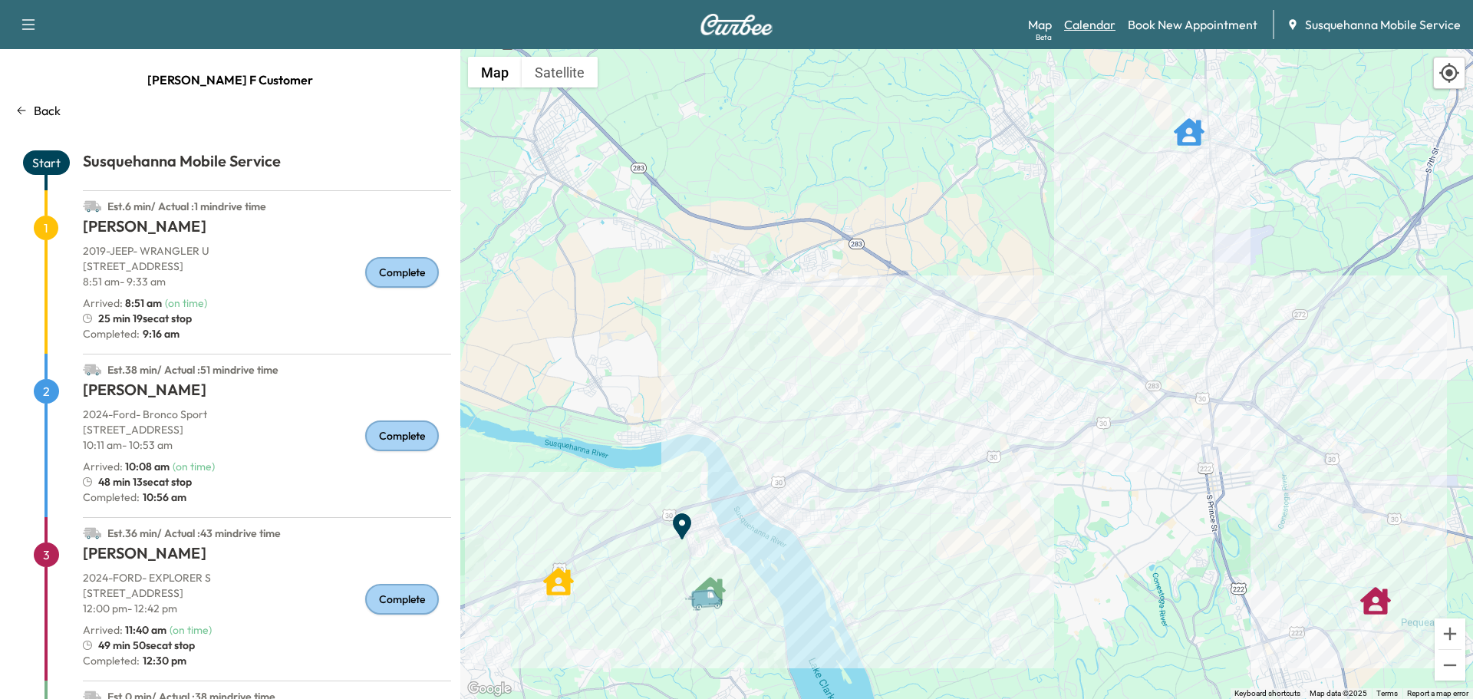
click at [1082, 24] on link "Calendar" at bounding box center [1089, 24] width 51 height 18
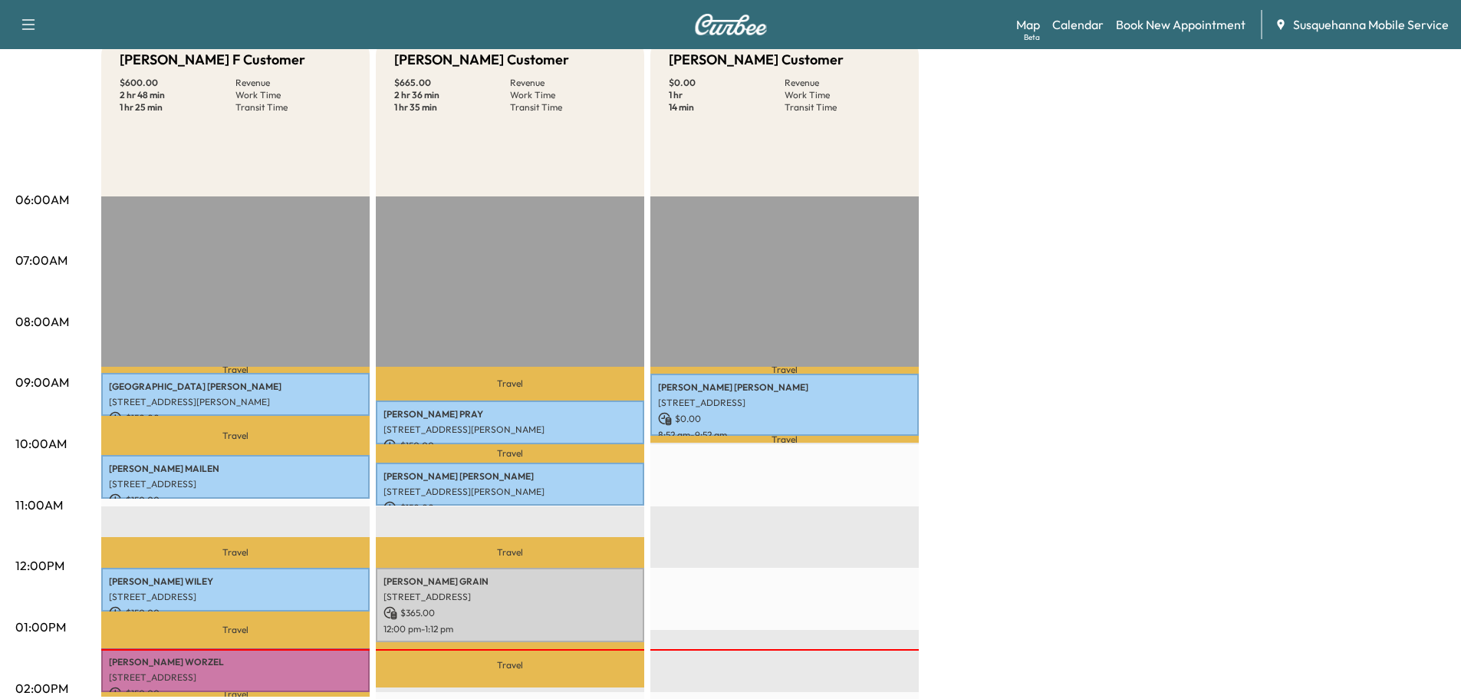
scroll to position [328, 0]
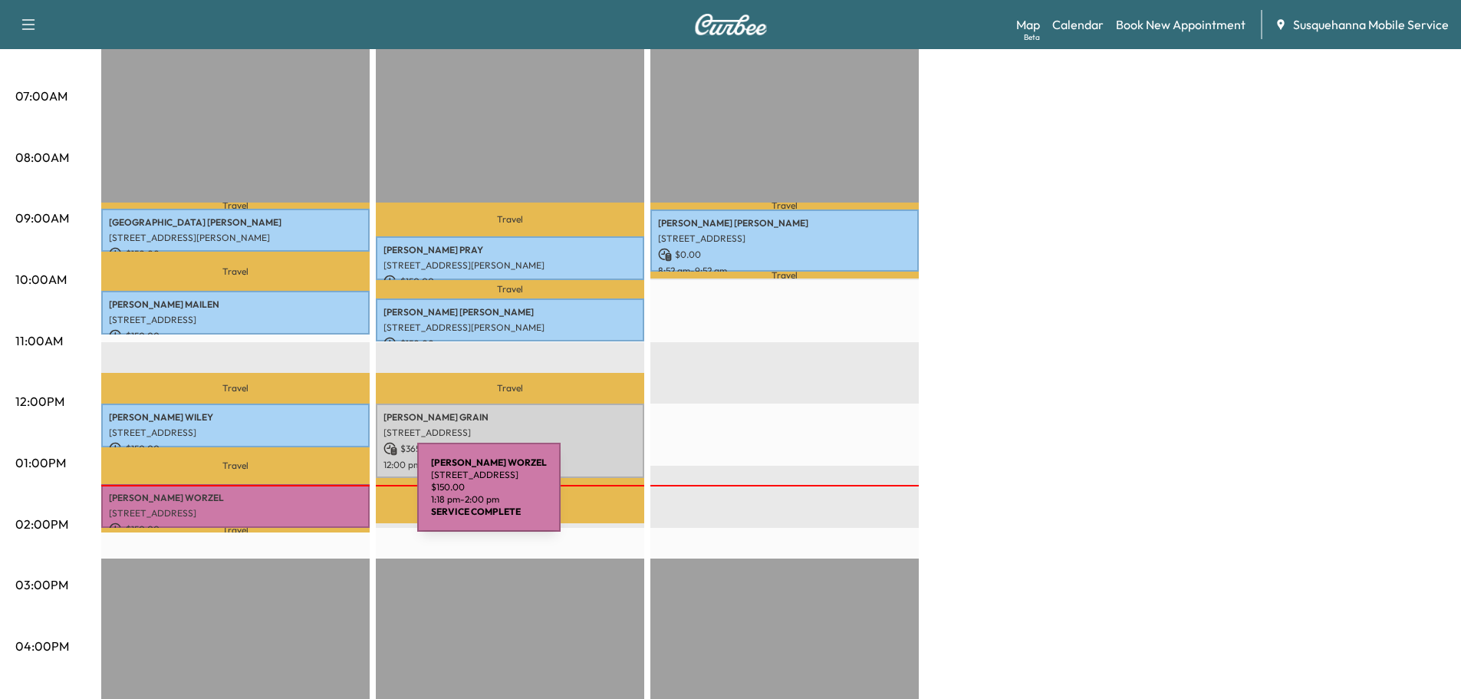
click at [302, 496] on p "[PERSON_NAME]" at bounding box center [235, 498] width 253 height 12
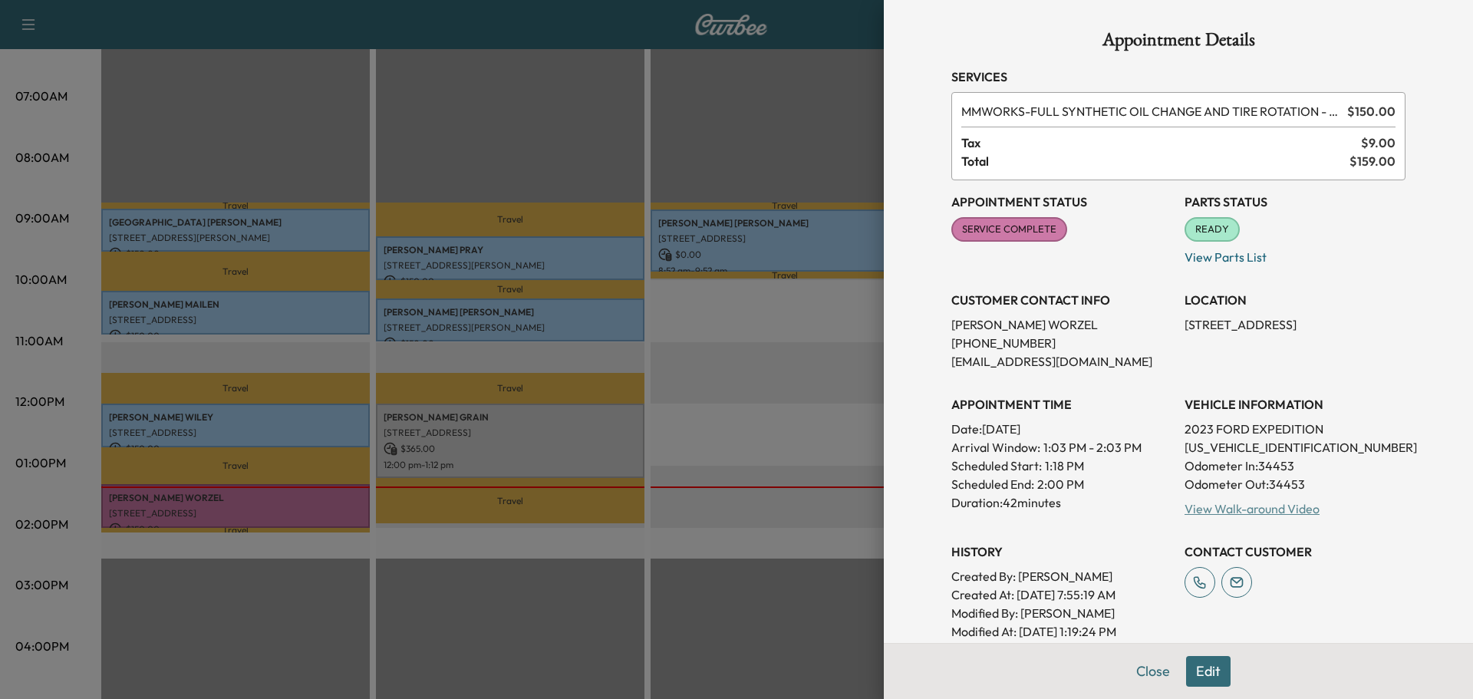
click at [1206, 512] on link "View Walk-around Video" at bounding box center [1252, 508] width 135 height 15
click at [1132, 670] on button "Close" at bounding box center [1153, 671] width 54 height 31
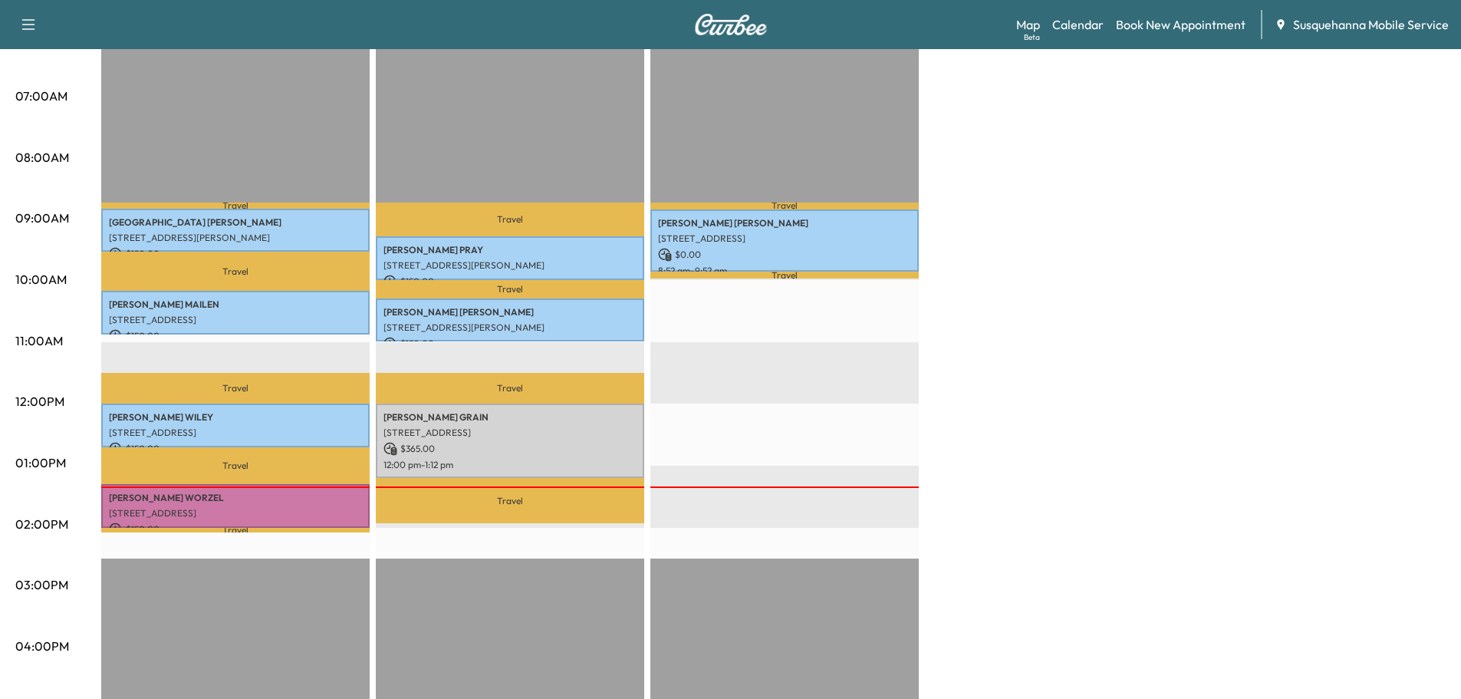
scroll to position [0, 0]
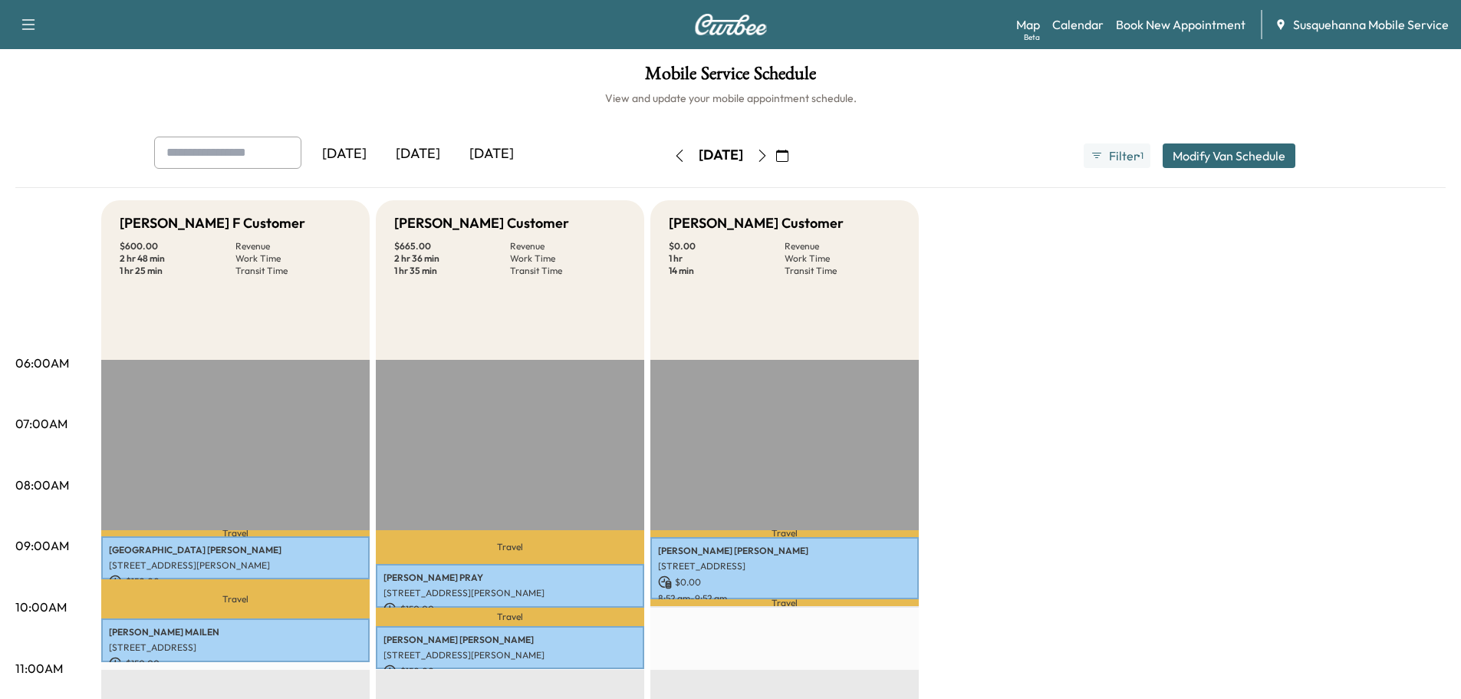
click at [769, 160] on icon "button" at bounding box center [762, 156] width 12 height 12
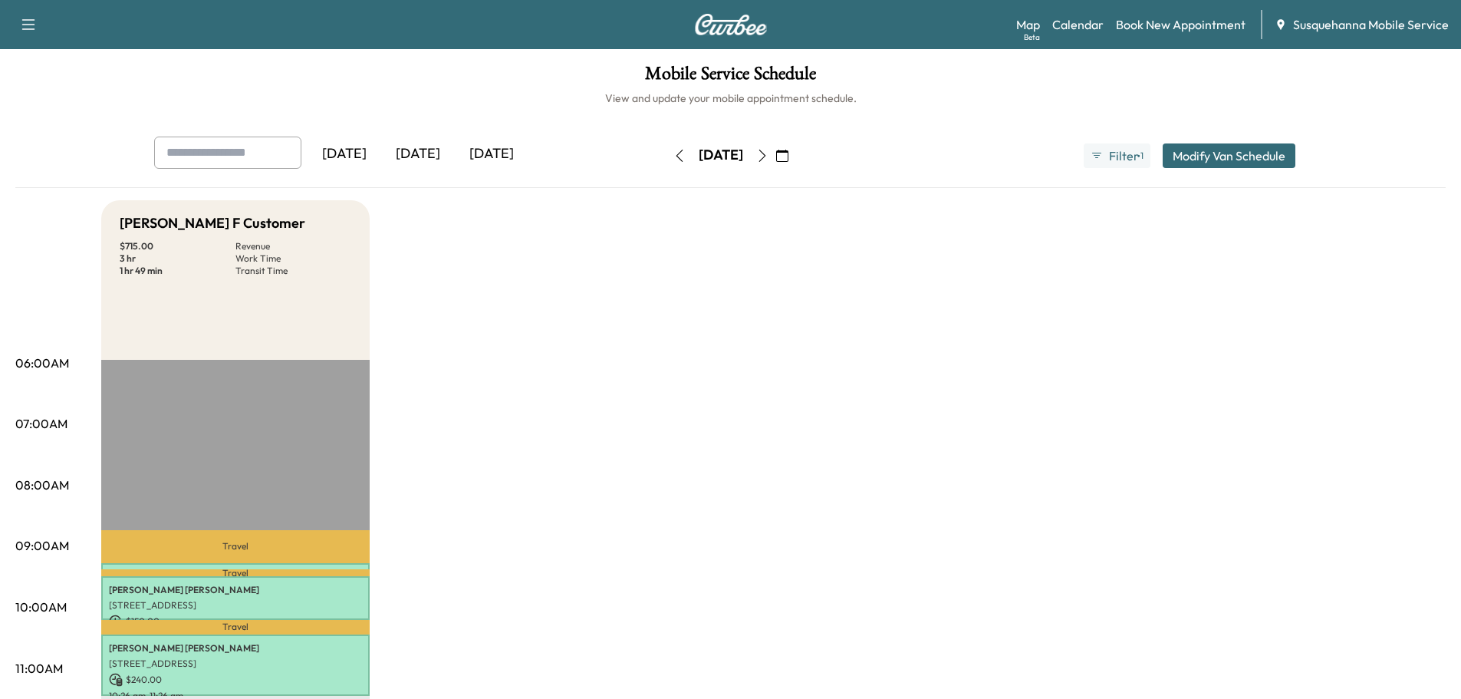
click at [674, 159] on icon "button" at bounding box center [680, 156] width 12 height 12
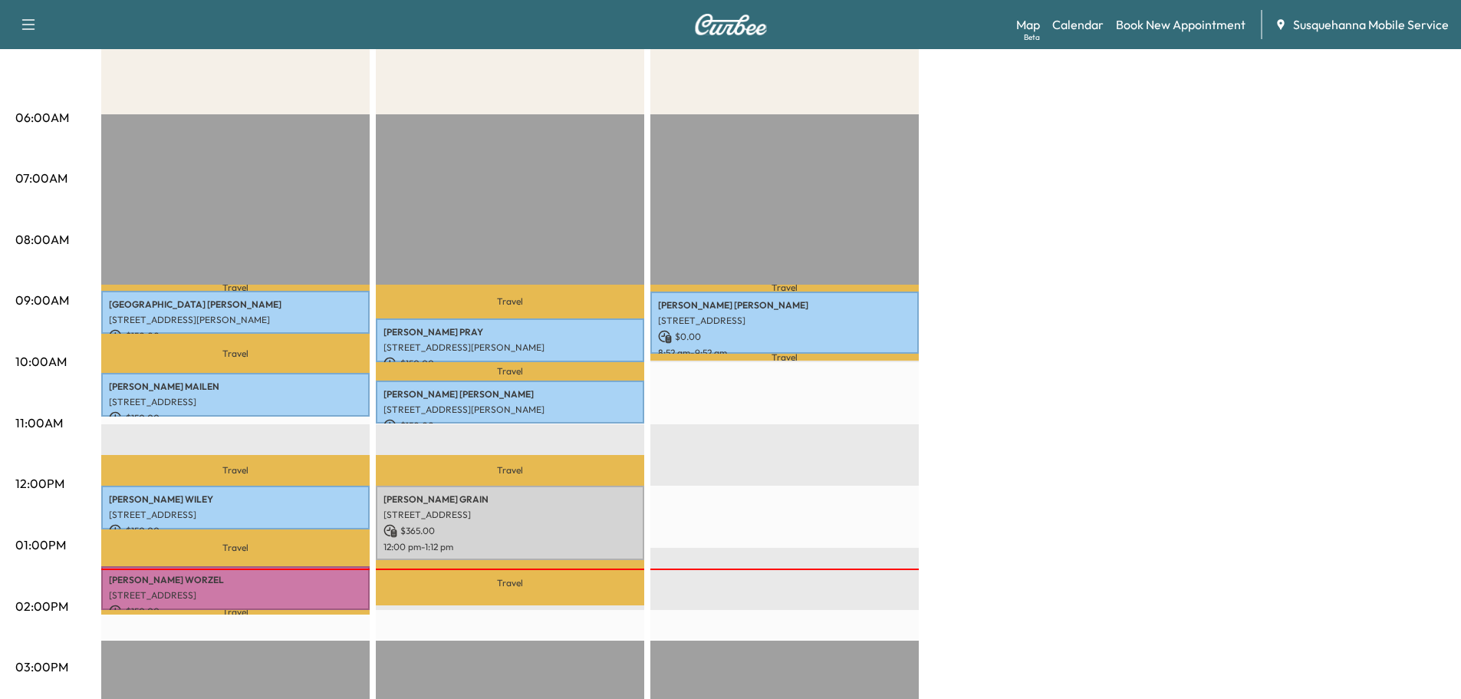
scroll to position [82, 0]
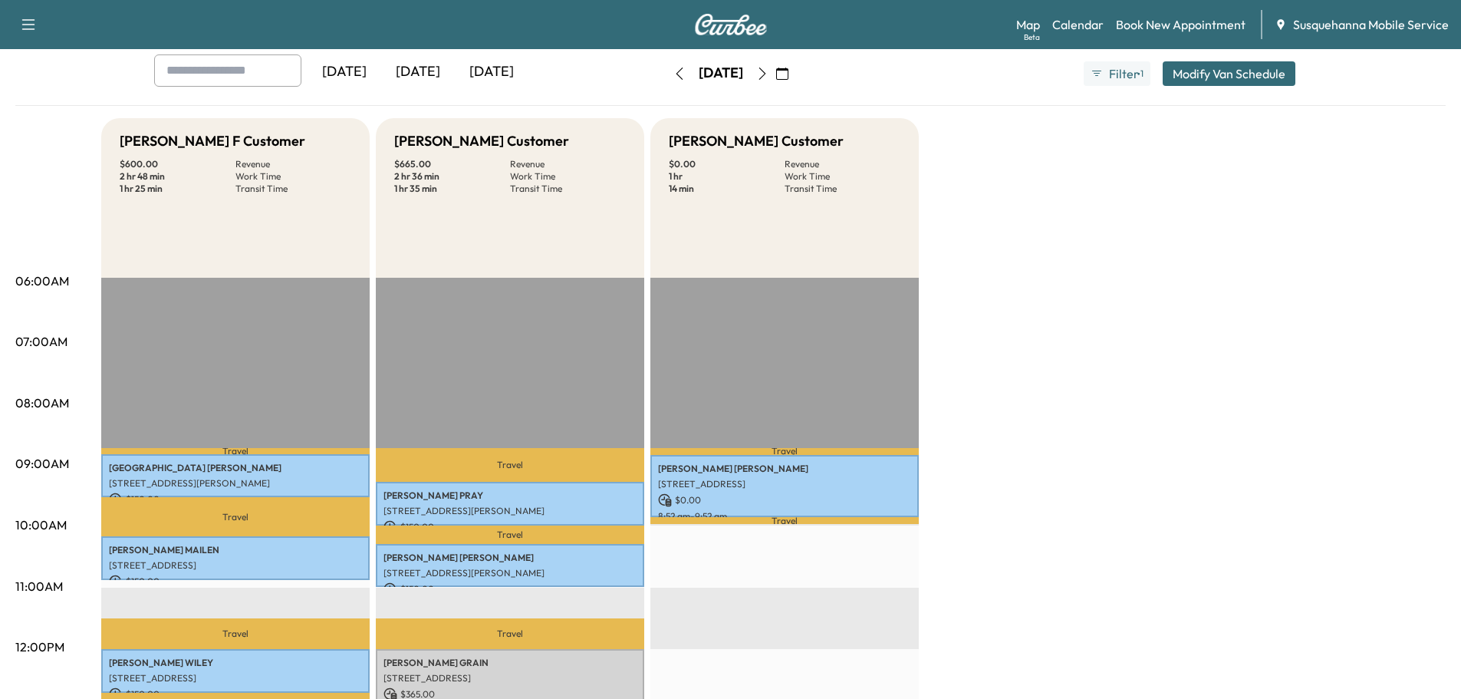
click at [776, 80] on button "button" at bounding box center [763, 73] width 26 height 25
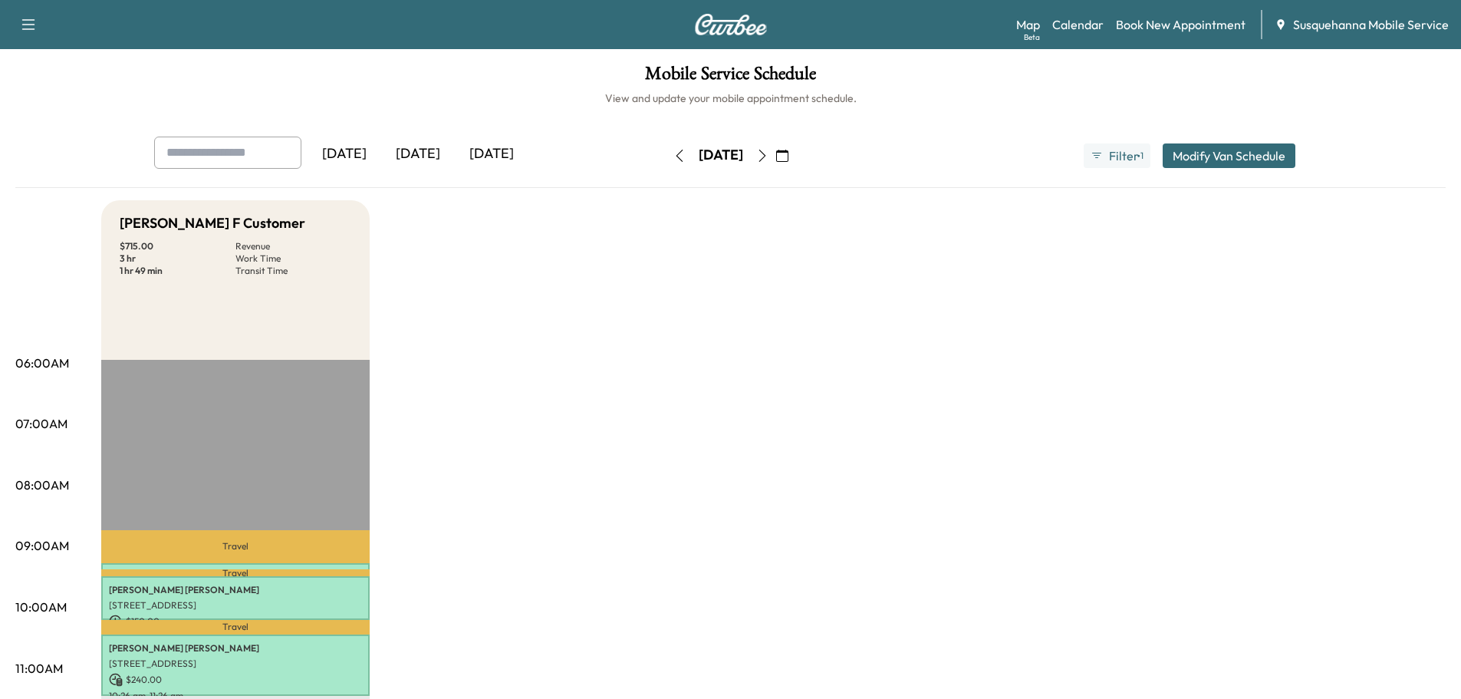
scroll to position [82, 0]
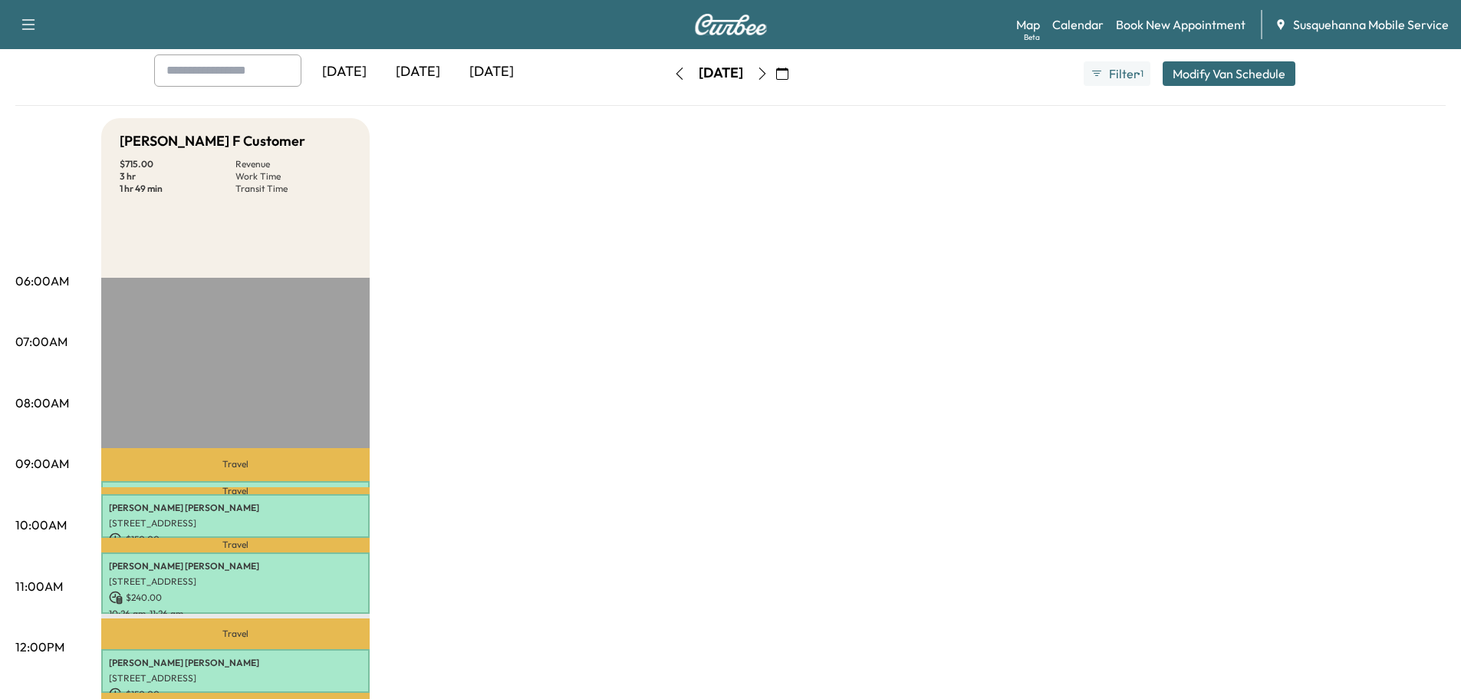
click at [769, 79] on icon "button" at bounding box center [762, 74] width 12 height 12
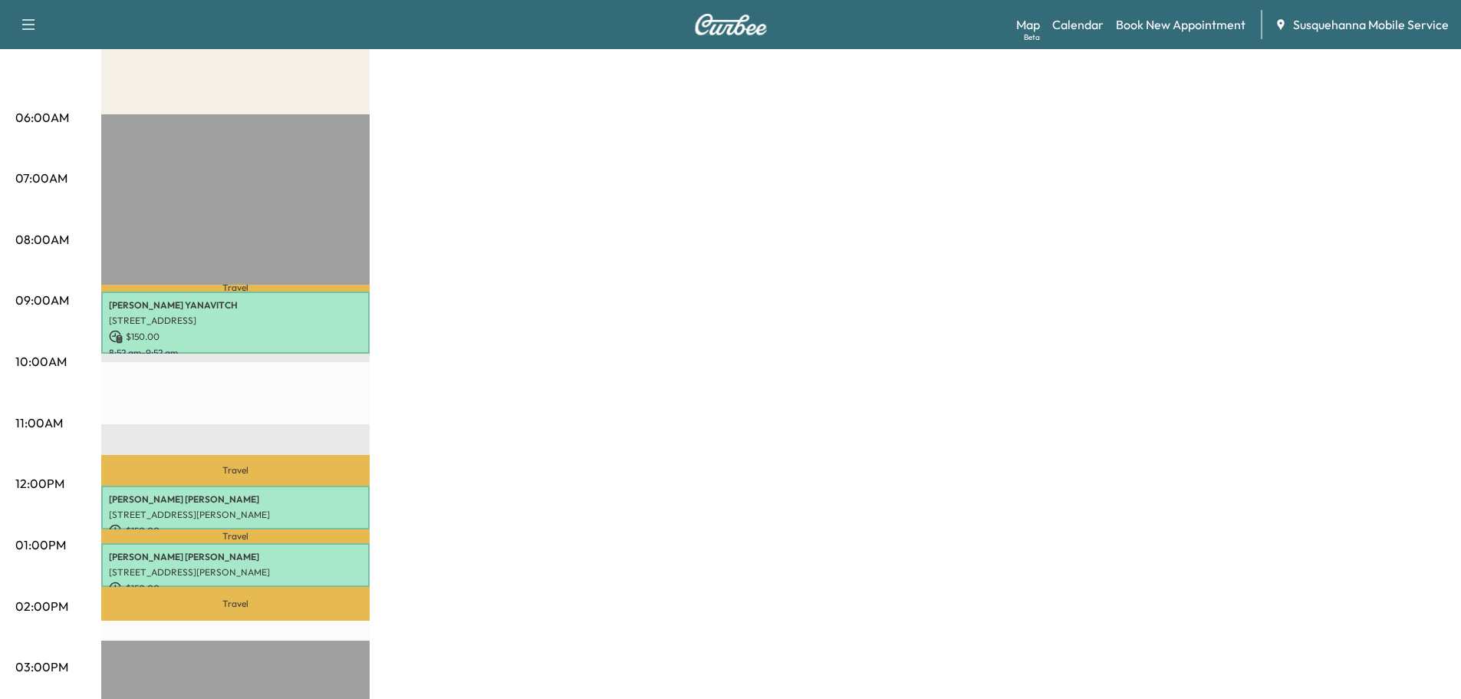
scroll to position [82, 0]
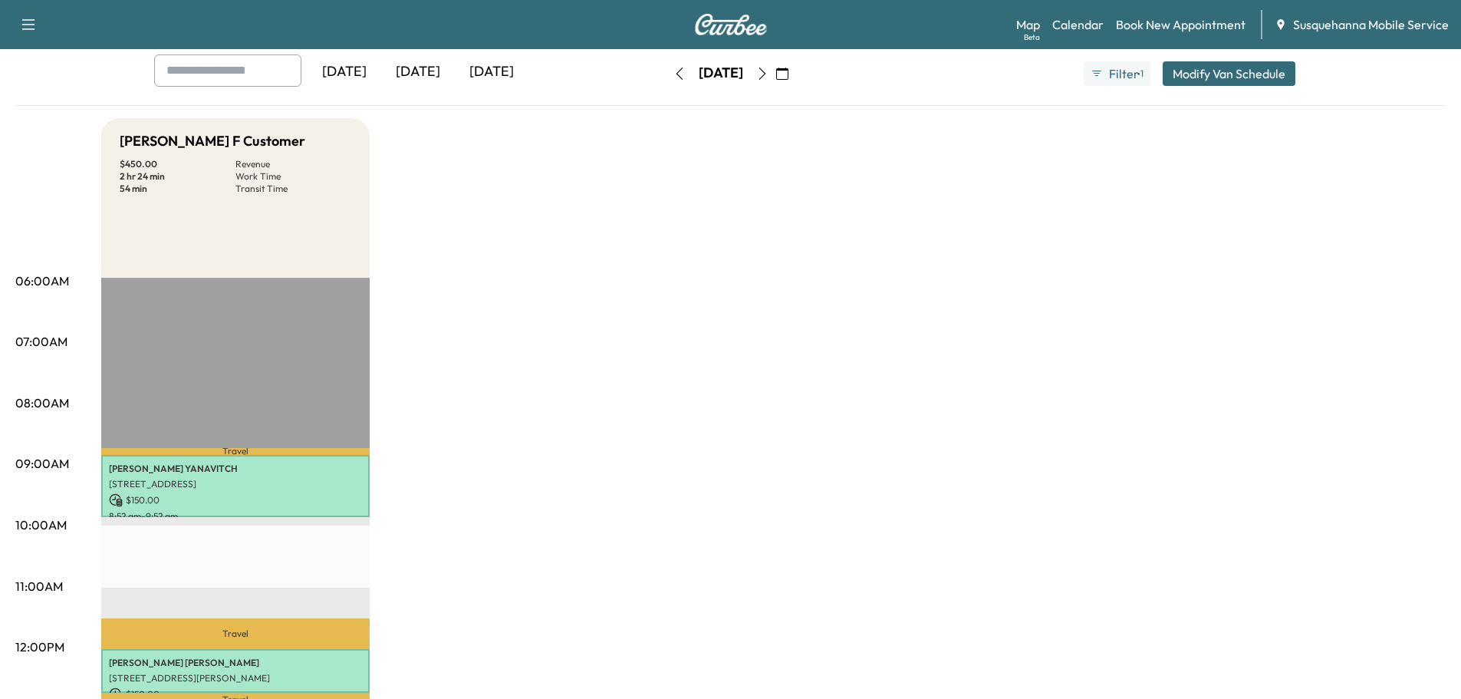
click at [769, 78] on icon "button" at bounding box center [762, 74] width 12 height 12
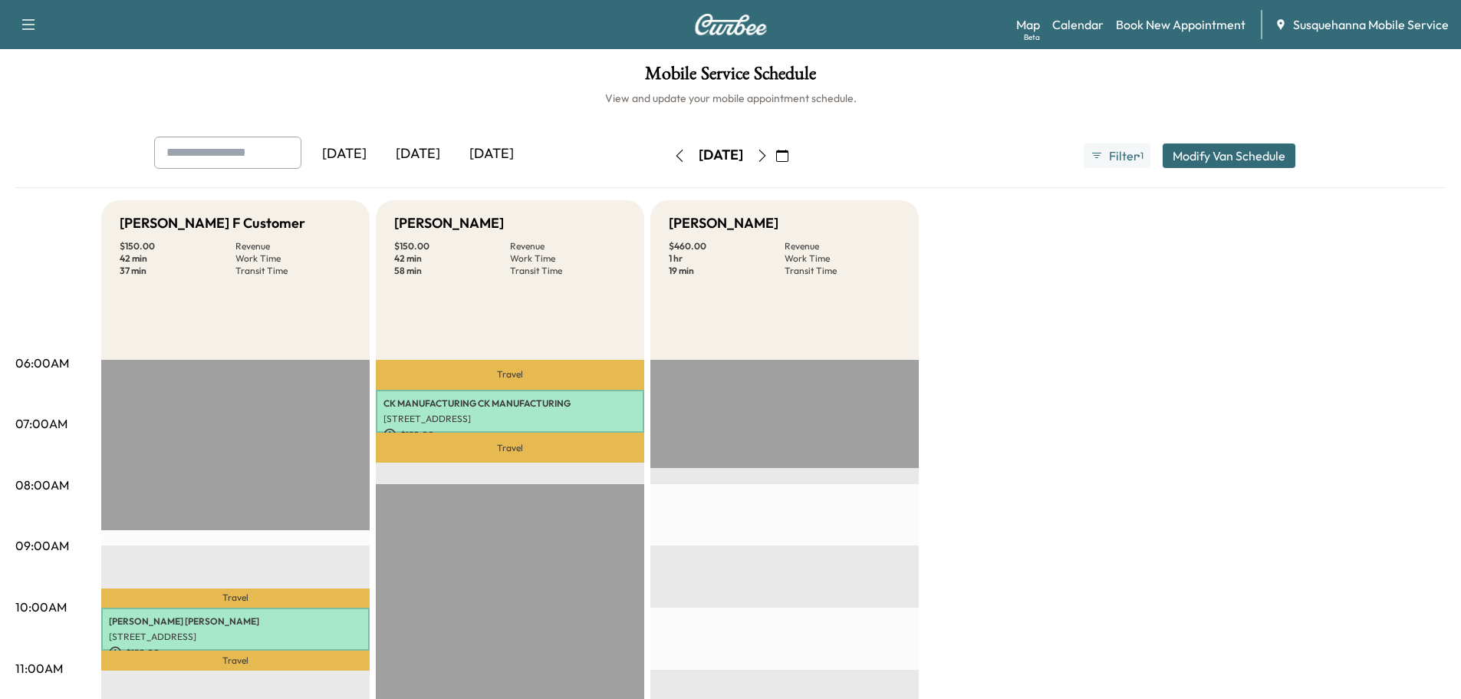
click at [674, 153] on icon "button" at bounding box center [680, 156] width 12 height 12
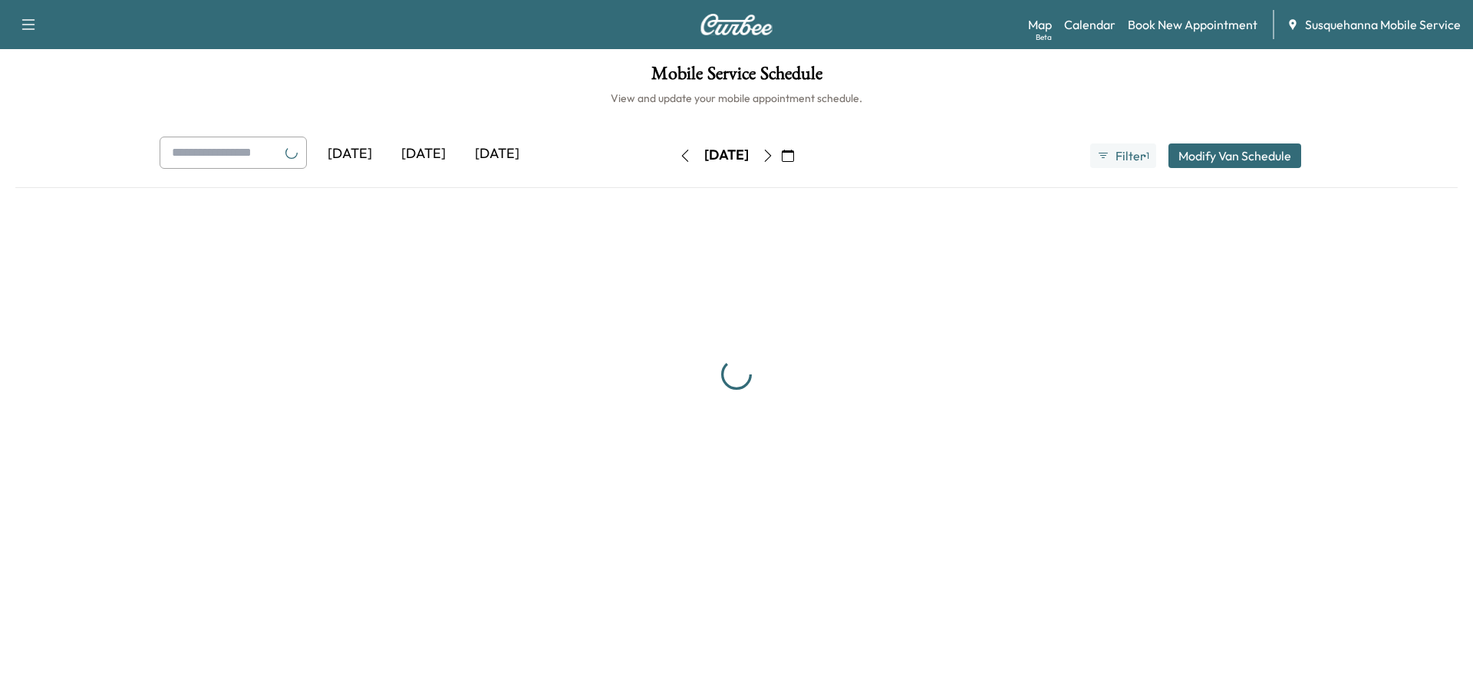
click at [679, 153] on icon "button" at bounding box center [685, 156] width 12 height 12
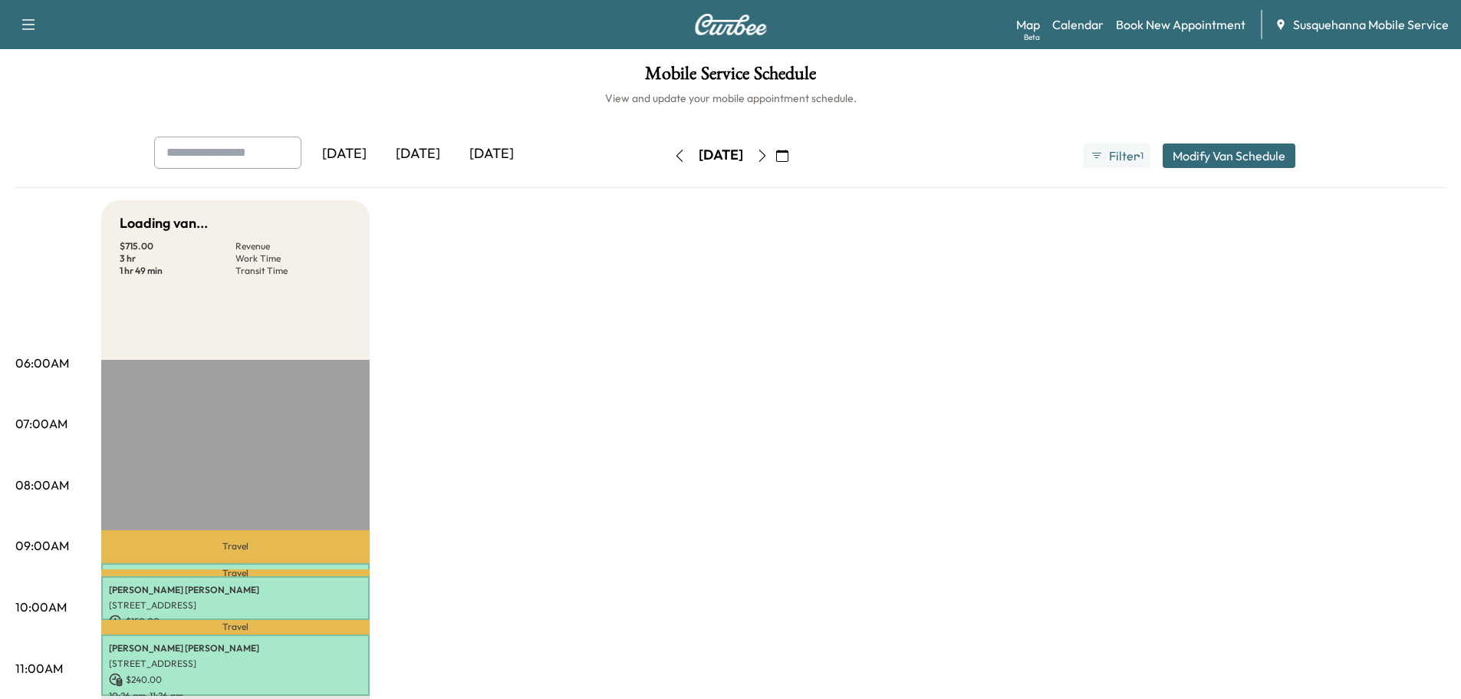
click at [667, 153] on div "[DATE]" at bounding box center [721, 155] width 109 height 25
click at [667, 156] on button "button" at bounding box center [680, 155] width 26 height 25
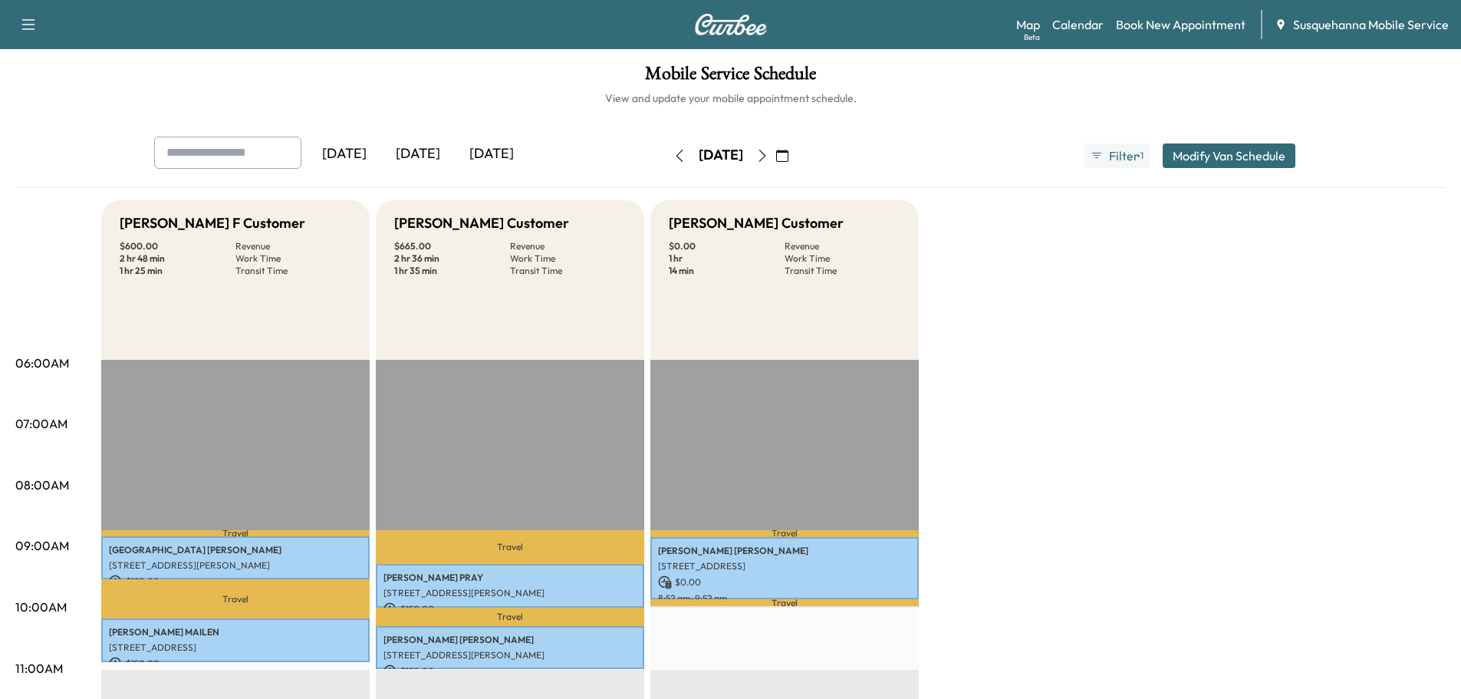
click at [769, 153] on icon "button" at bounding box center [762, 156] width 12 height 12
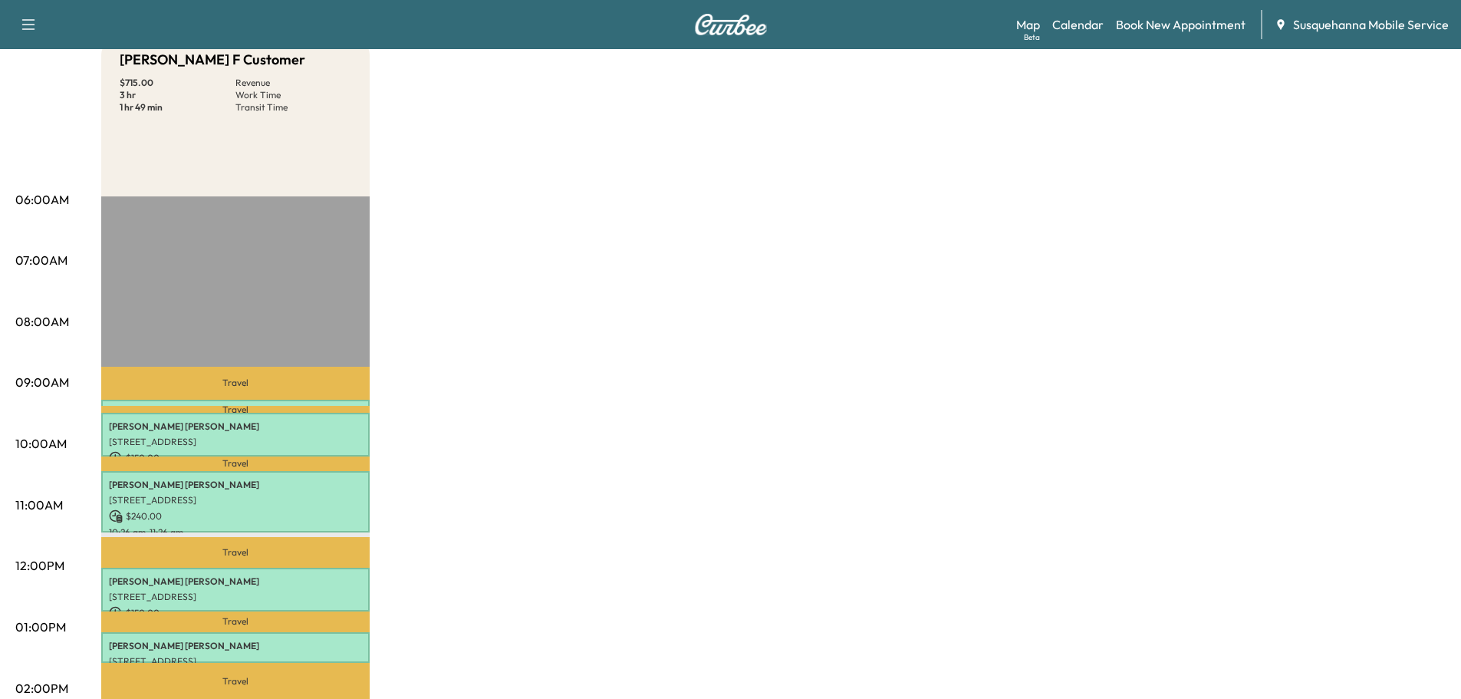
scroll to position [328, 0]
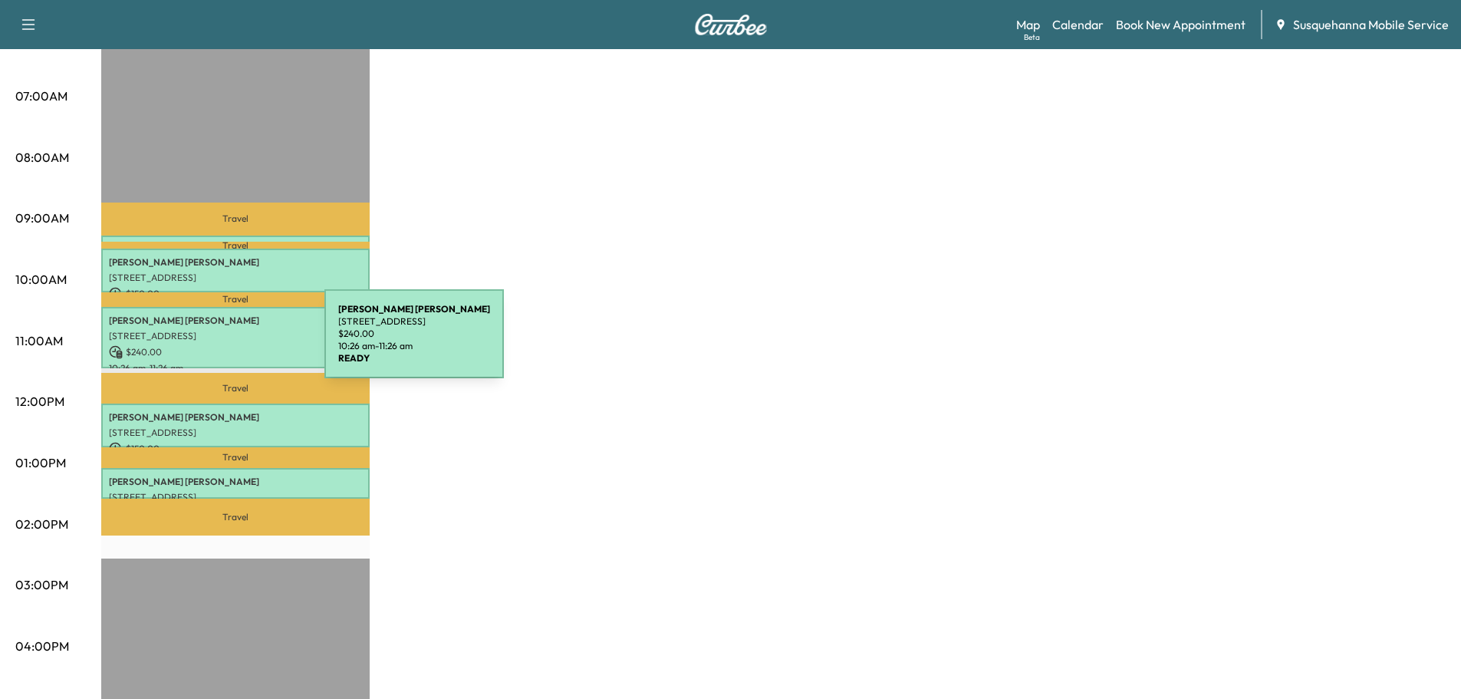
click at [209, 345] on p "$ 240.00" at bounding box center [235, 352] width 253 height 14
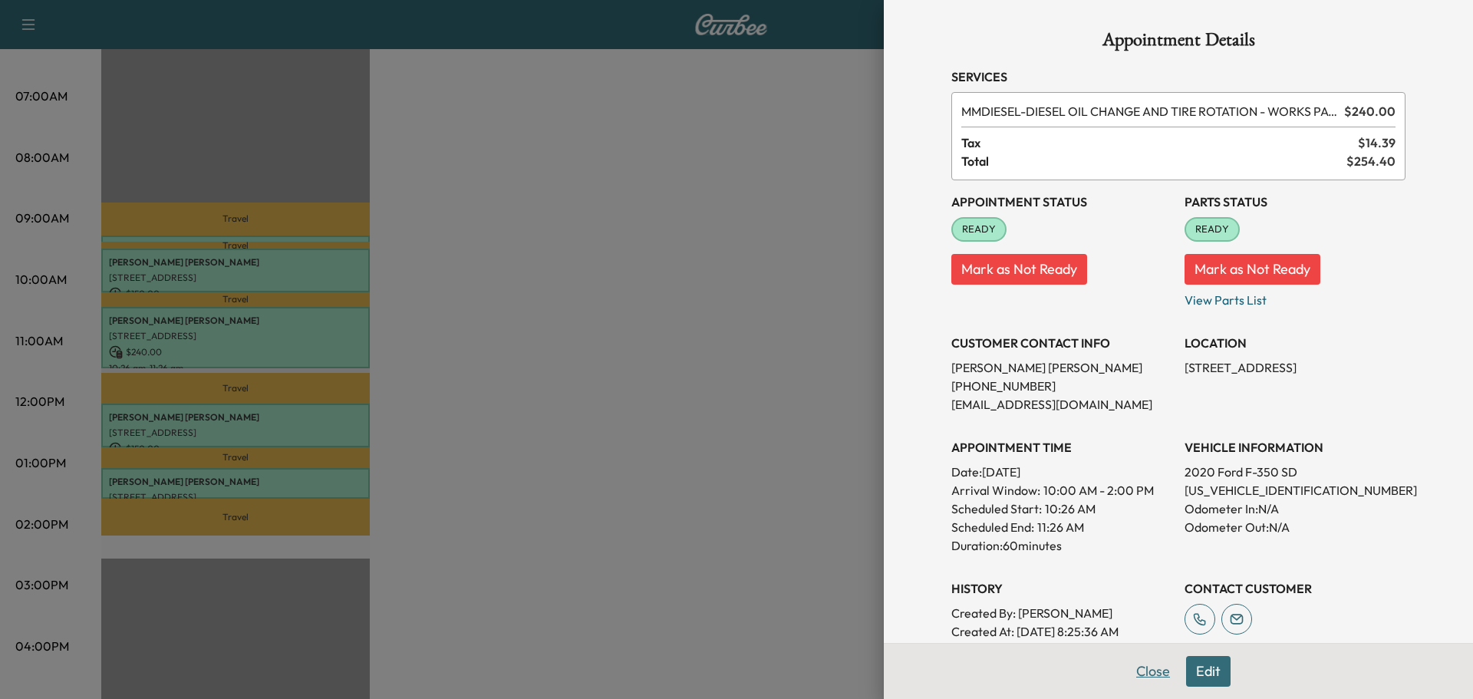
click at [1148, 664] on button "Close" at bounding box center [1153, 671] width 54 height 31
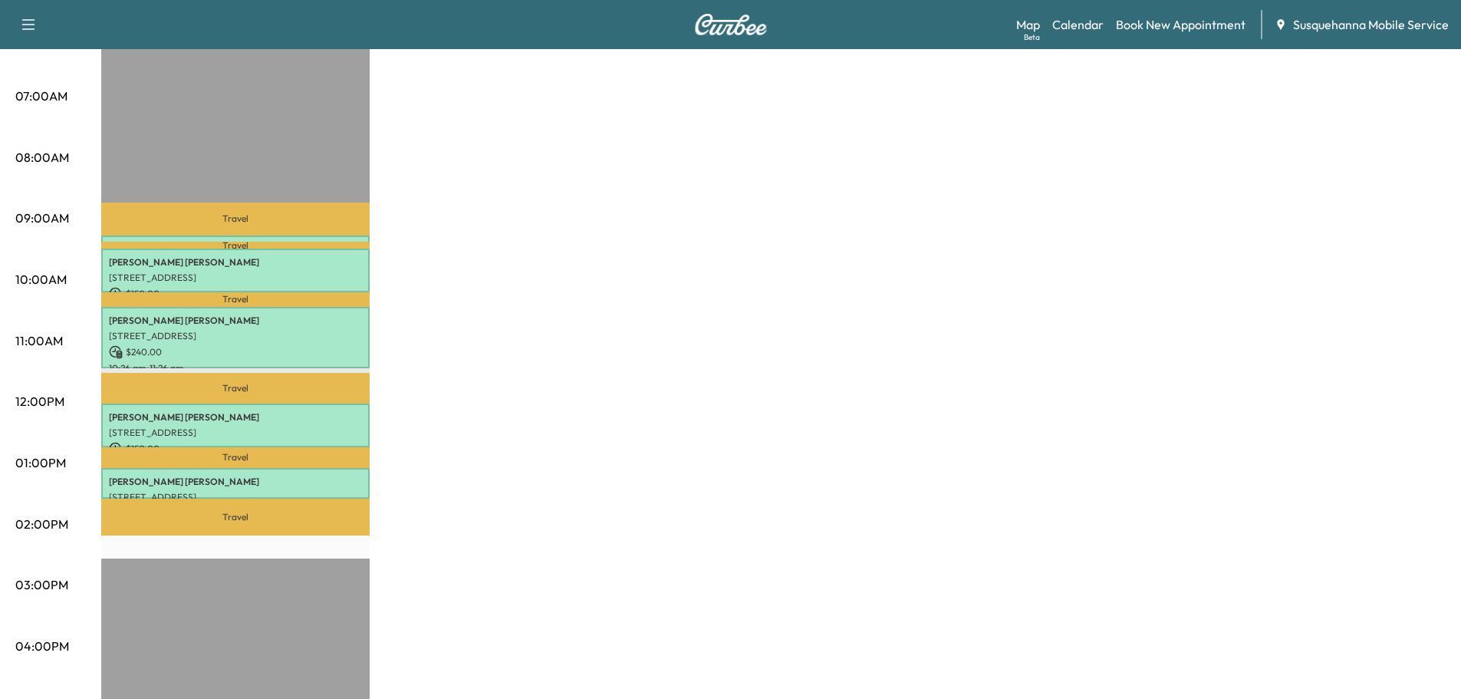
scroll to position [82, 0]
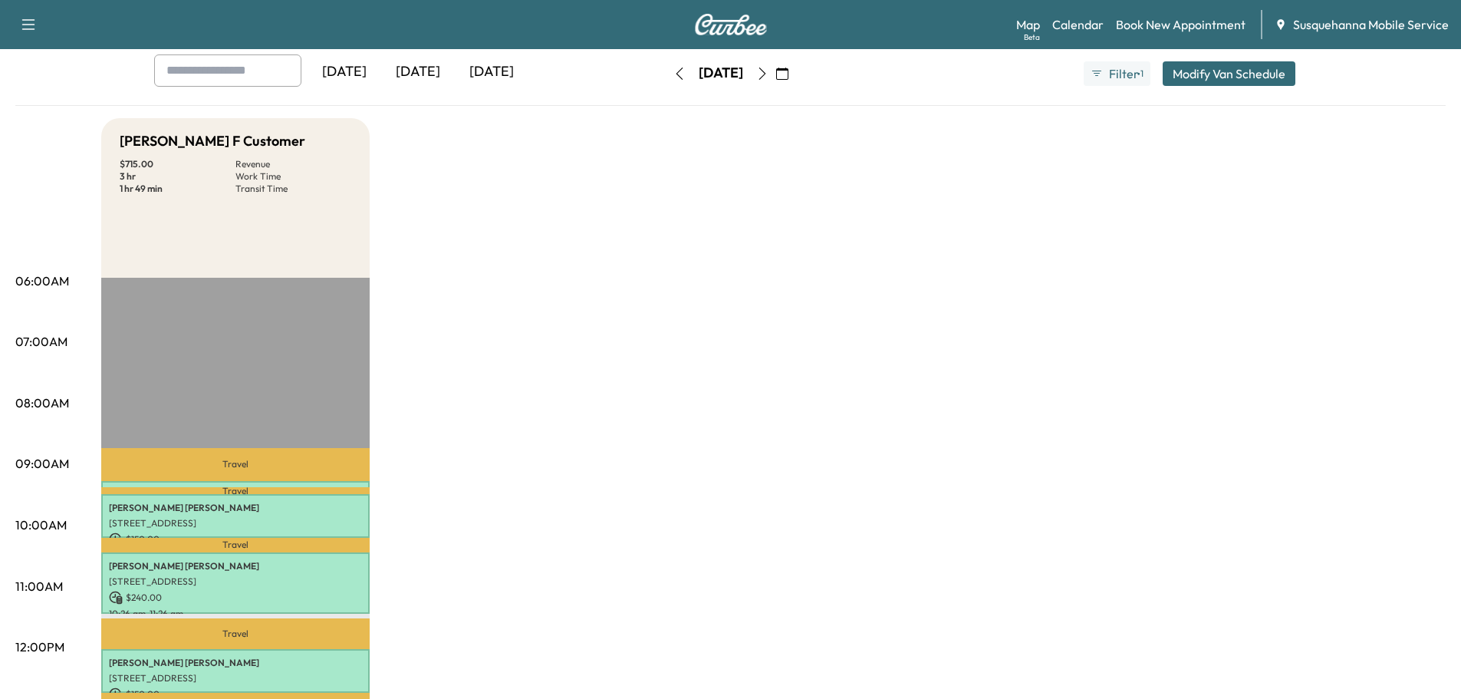
click at [674, 75] on icon "button" at bounding box center [680, 74] width 12 height 12
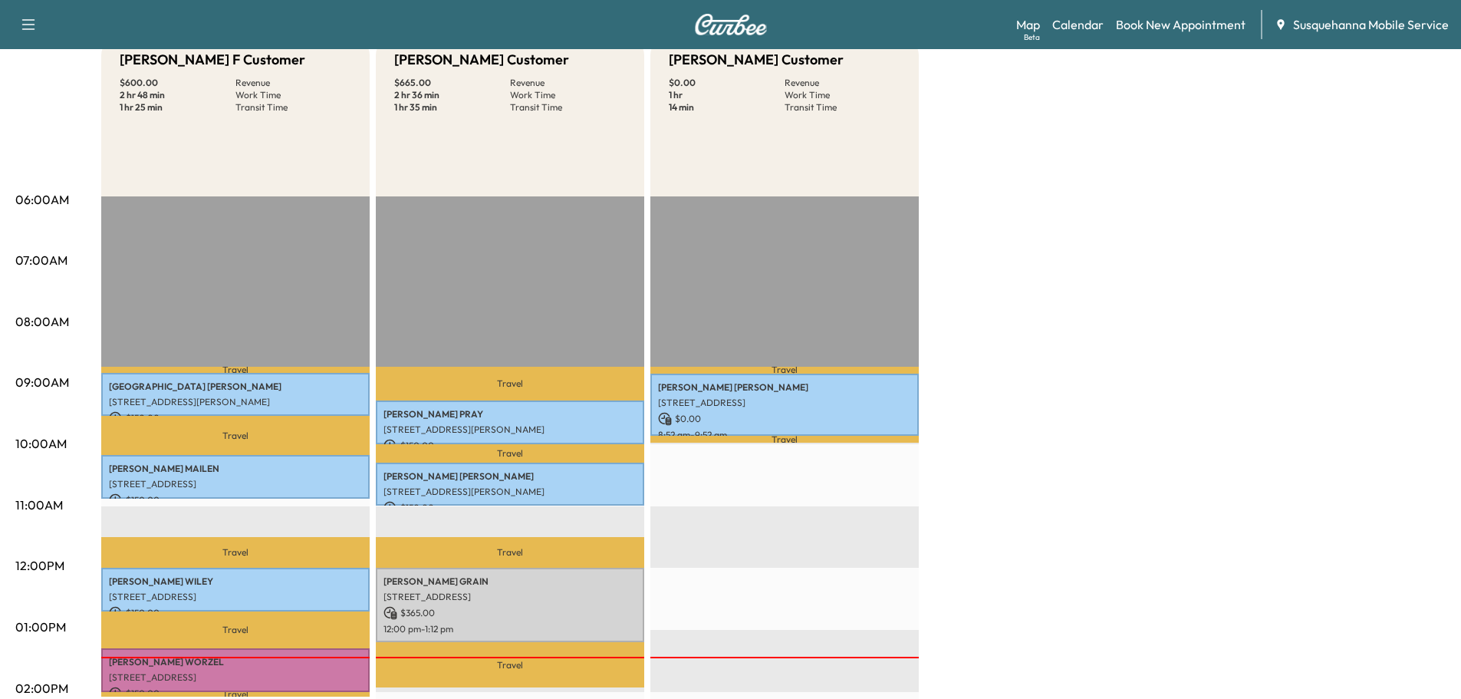
scroll to position [245, 0]
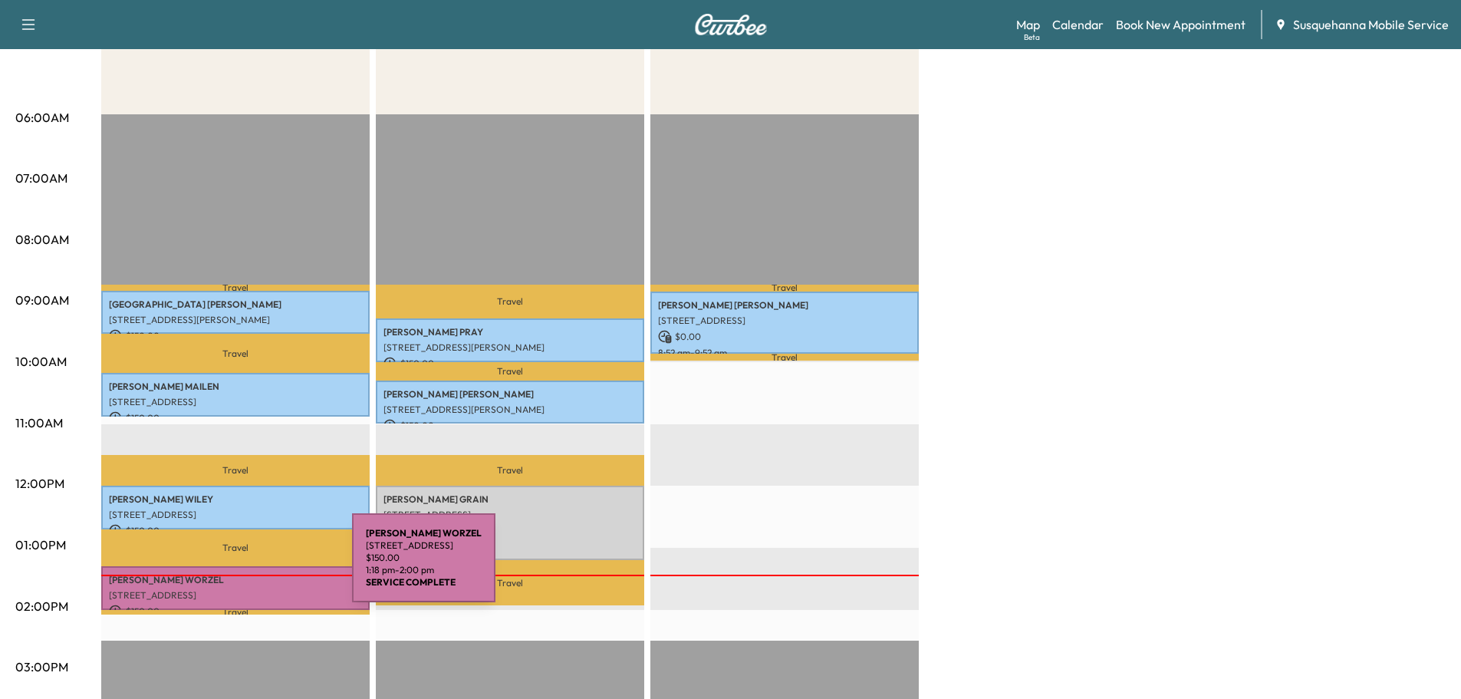
click at [236, 574] on p "[PERSON_NAME]" at bounding box center [235, 580] width 253 height 12
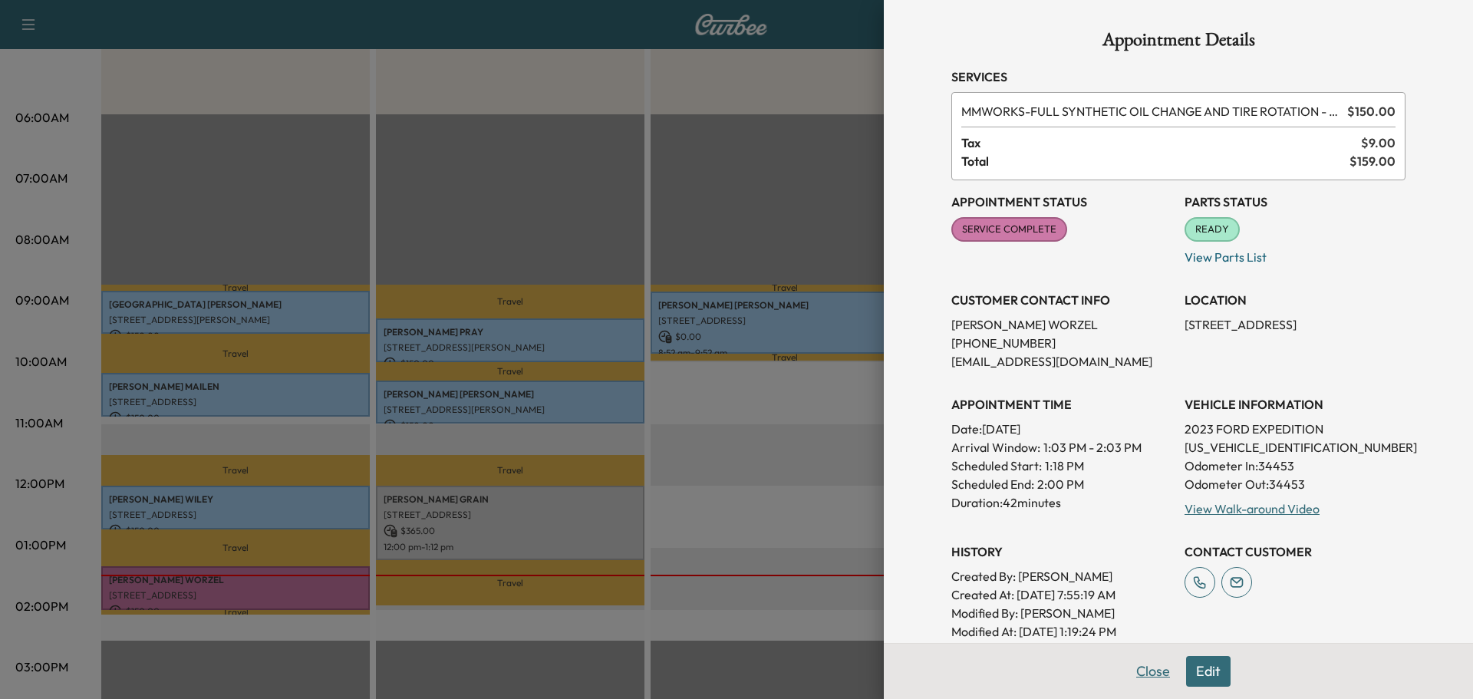
click at [1137, 669] on button "Close" at bounding box center [1153, 671] width 54 height 31
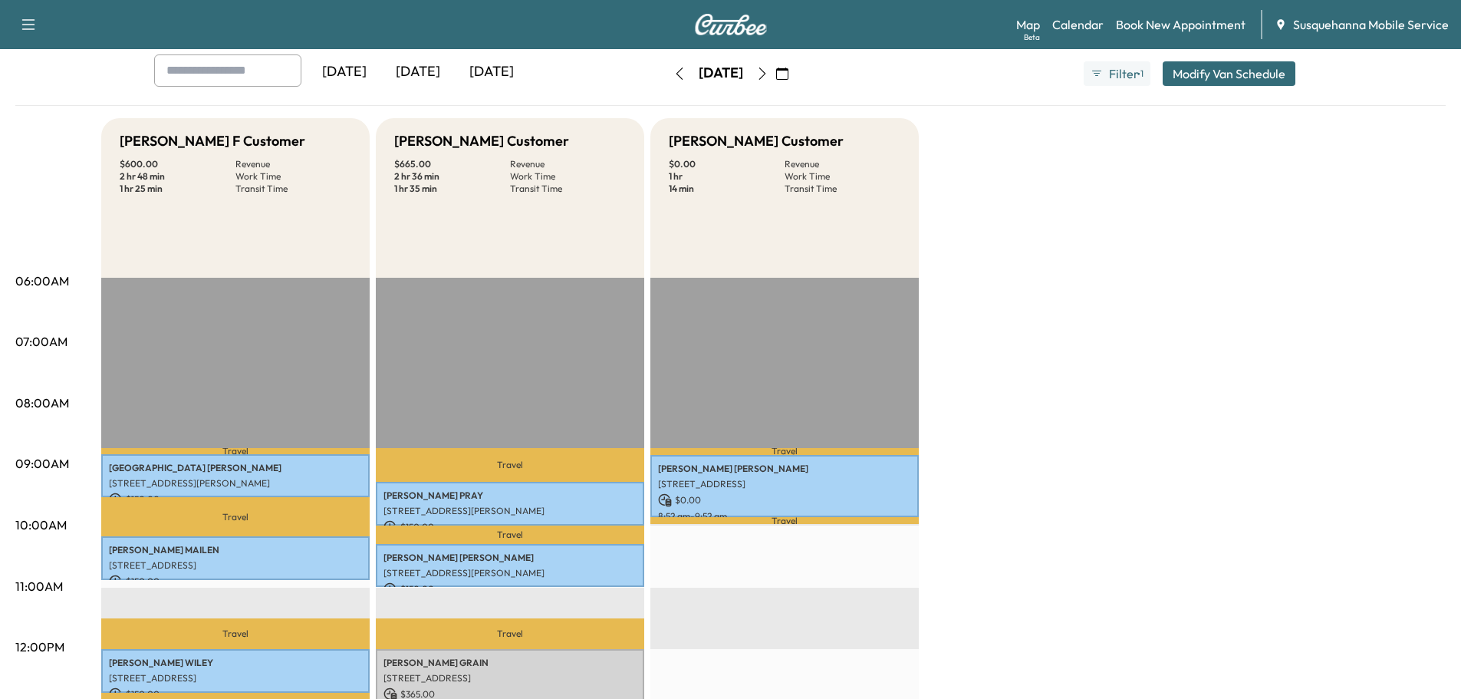
scroll to position [0, 0]
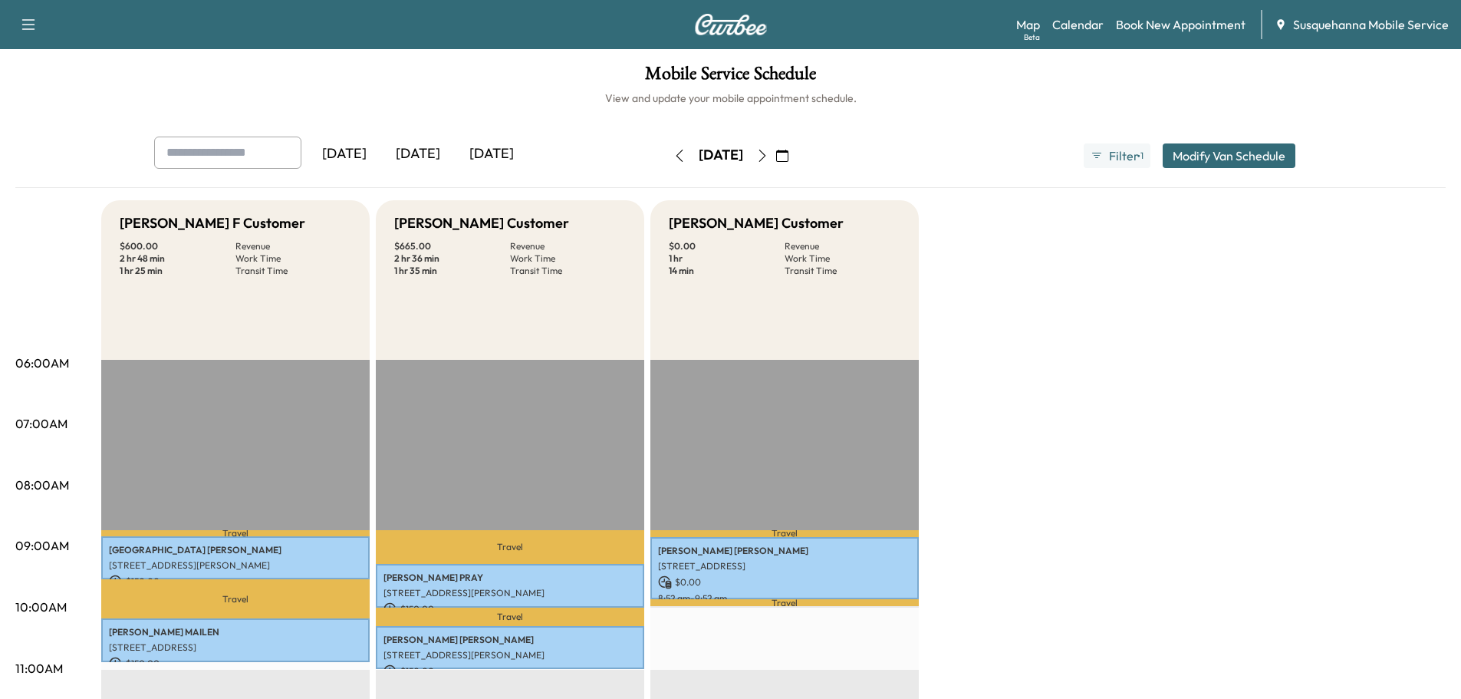
click at [769, 155] on icon "button" at bounding box center [762, 156] width 12 height 12
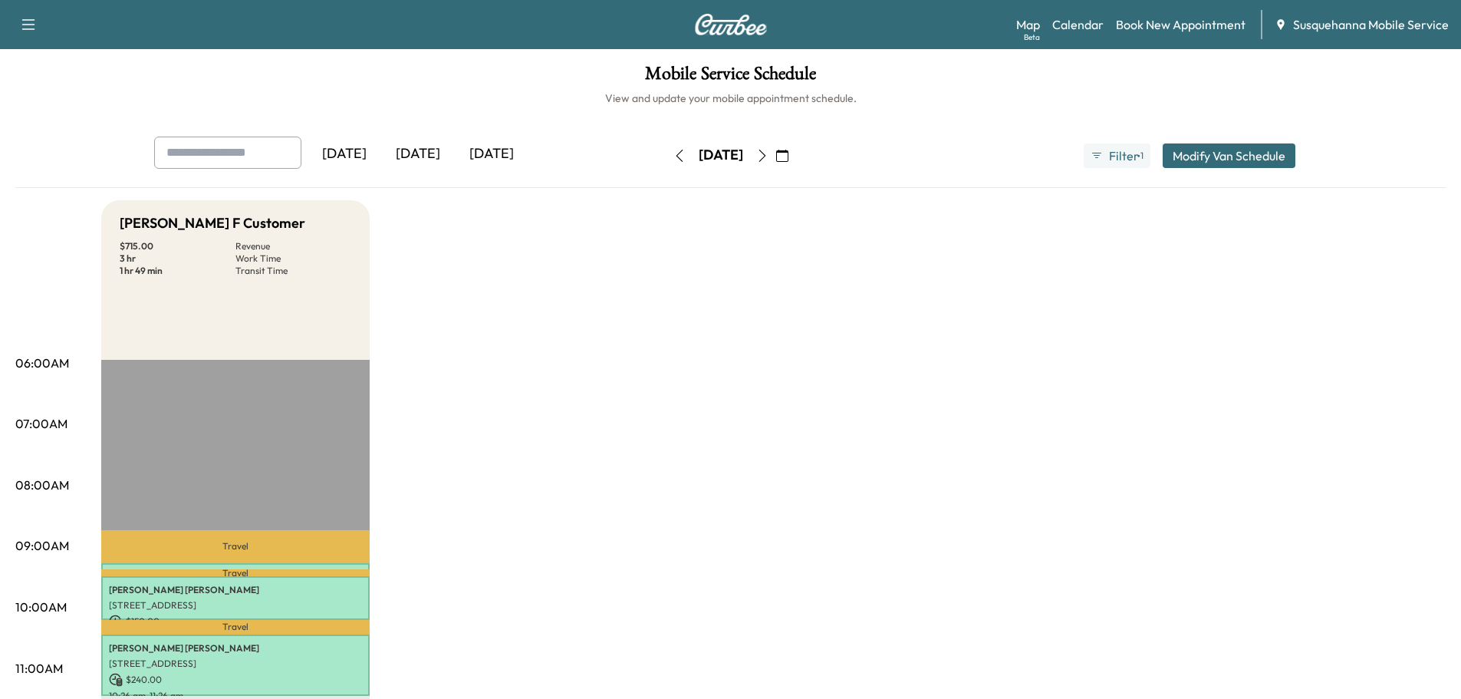
click at [667, 157] on button "button" at bounding box center [680, 155] width 26 height 25
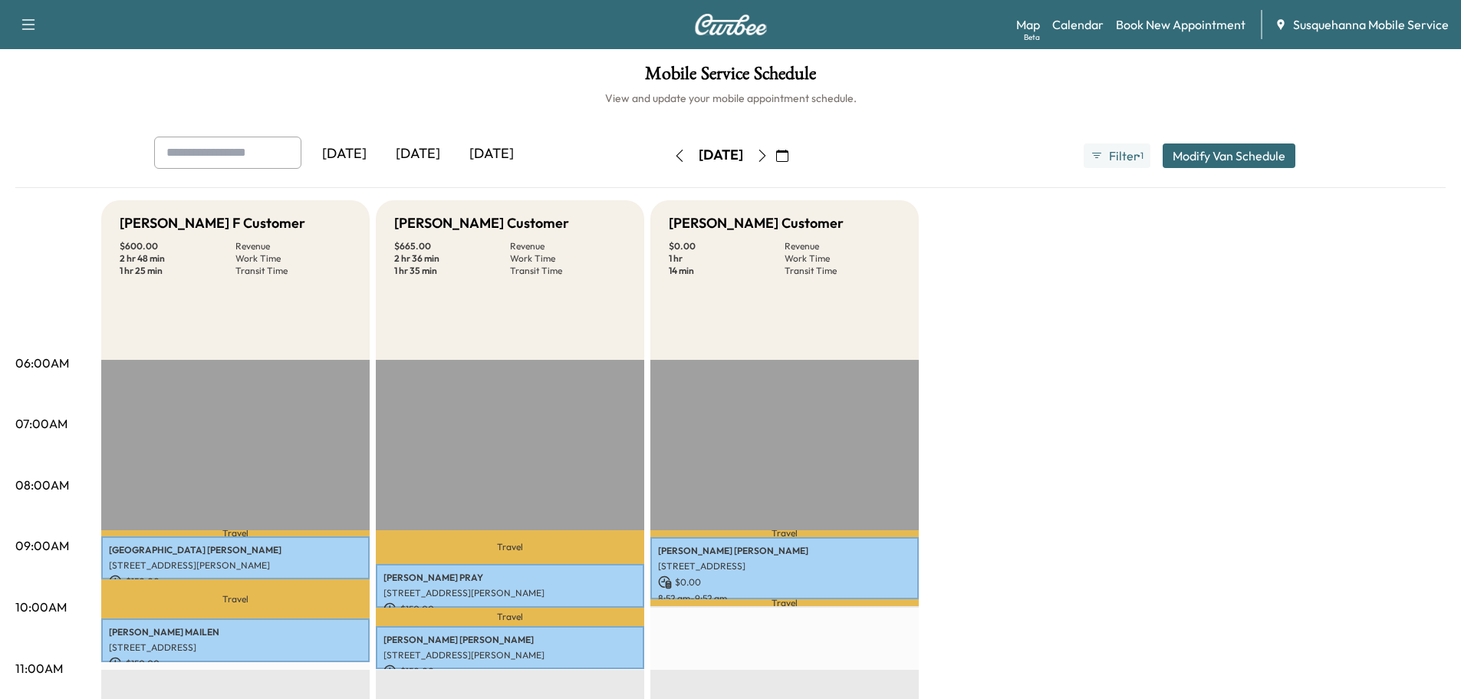
scroll to position [409, 0]
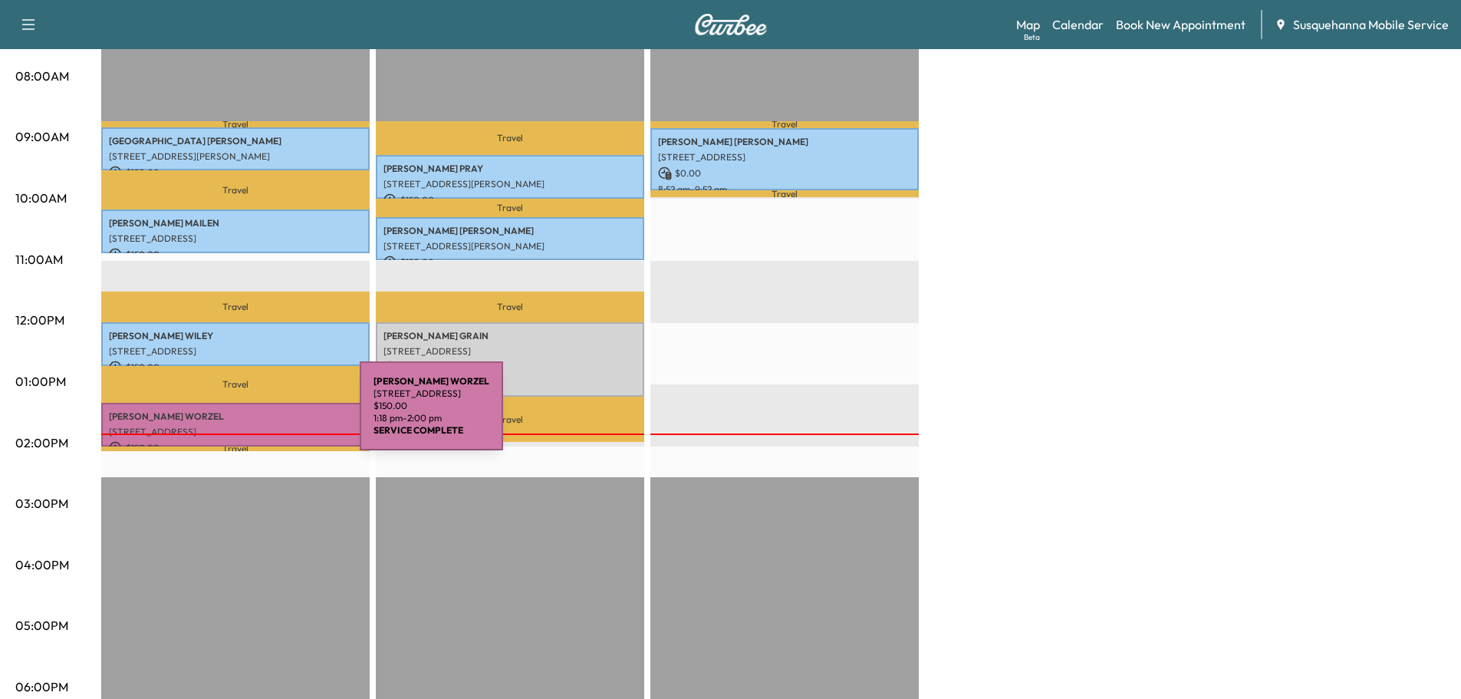
click at [245, 415] on p "[PERSON_NAME]" at bounding box center [235, 416] width 253 height 12
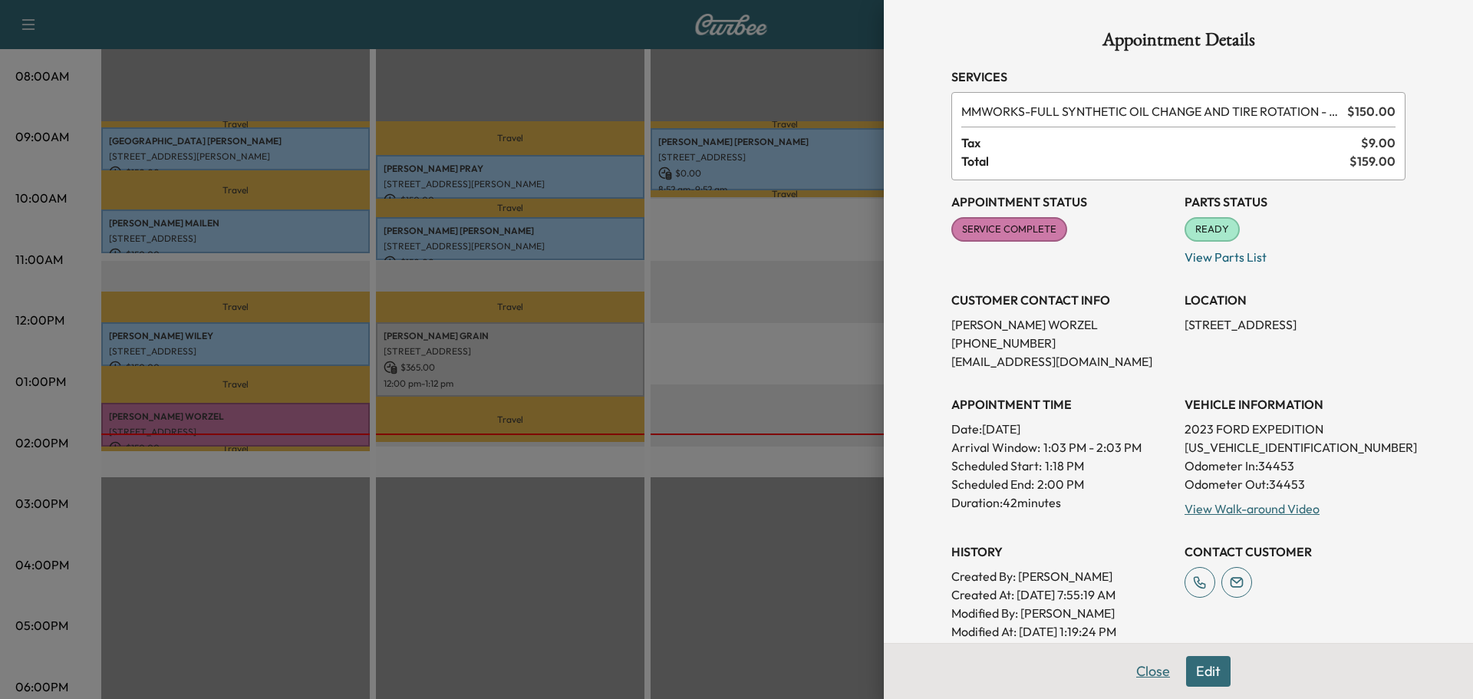
click at [1126, 668] on button "Close" at bounding box center [1153, 671] width 54 height 31
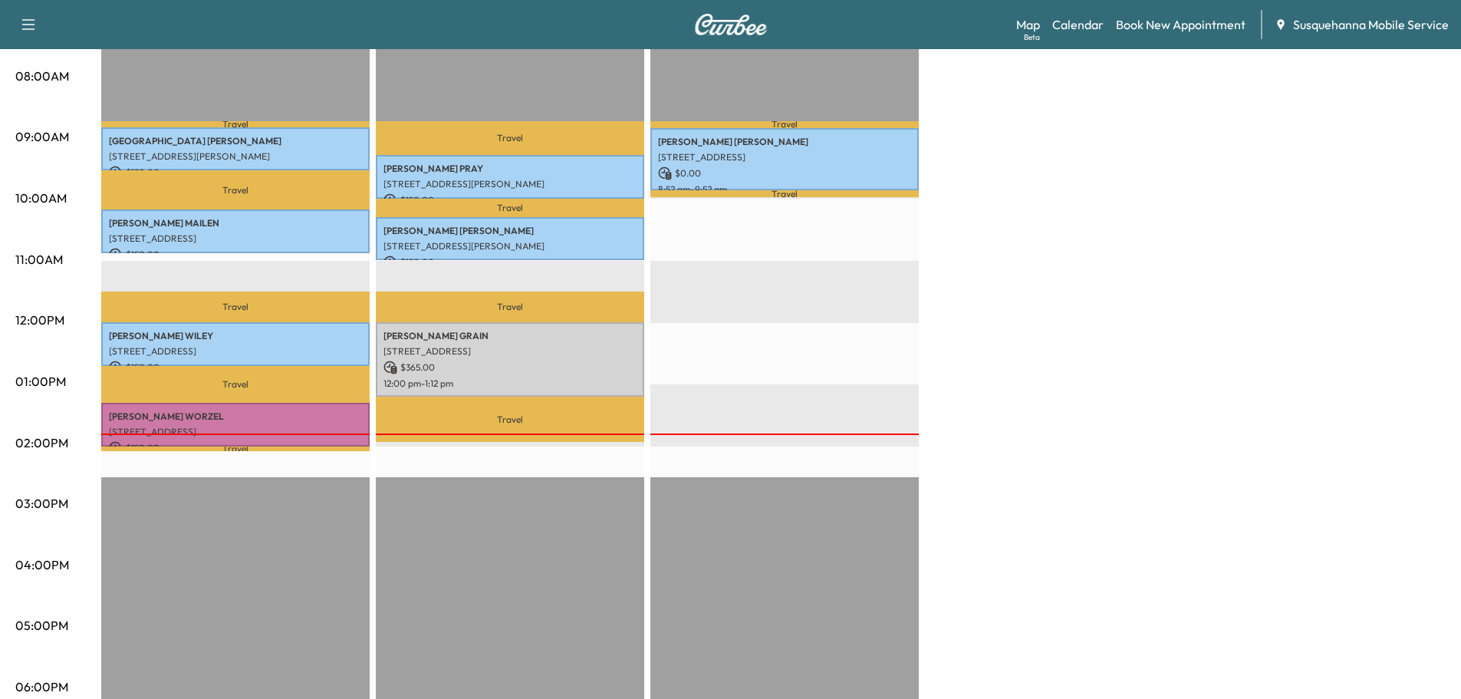
click at [1034, 15] on div "Map Beta Calendar Book New Appointment Susquehanna Mobile Service" at bounding box center [1232, 24] width 433 height 29
click at [1029, 23] on link "Map Beta" at bounding box center [1028, 24] width 24 height 18
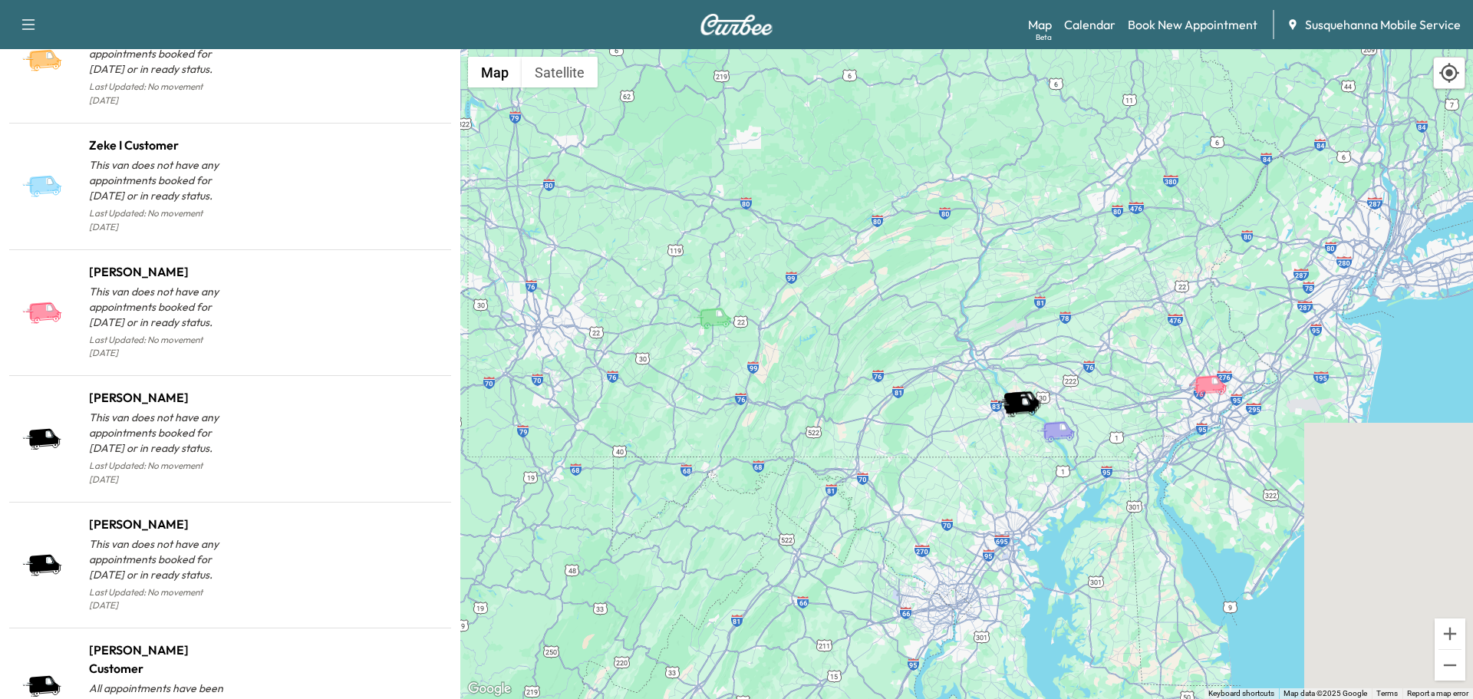
scroll to position [1465, 0]
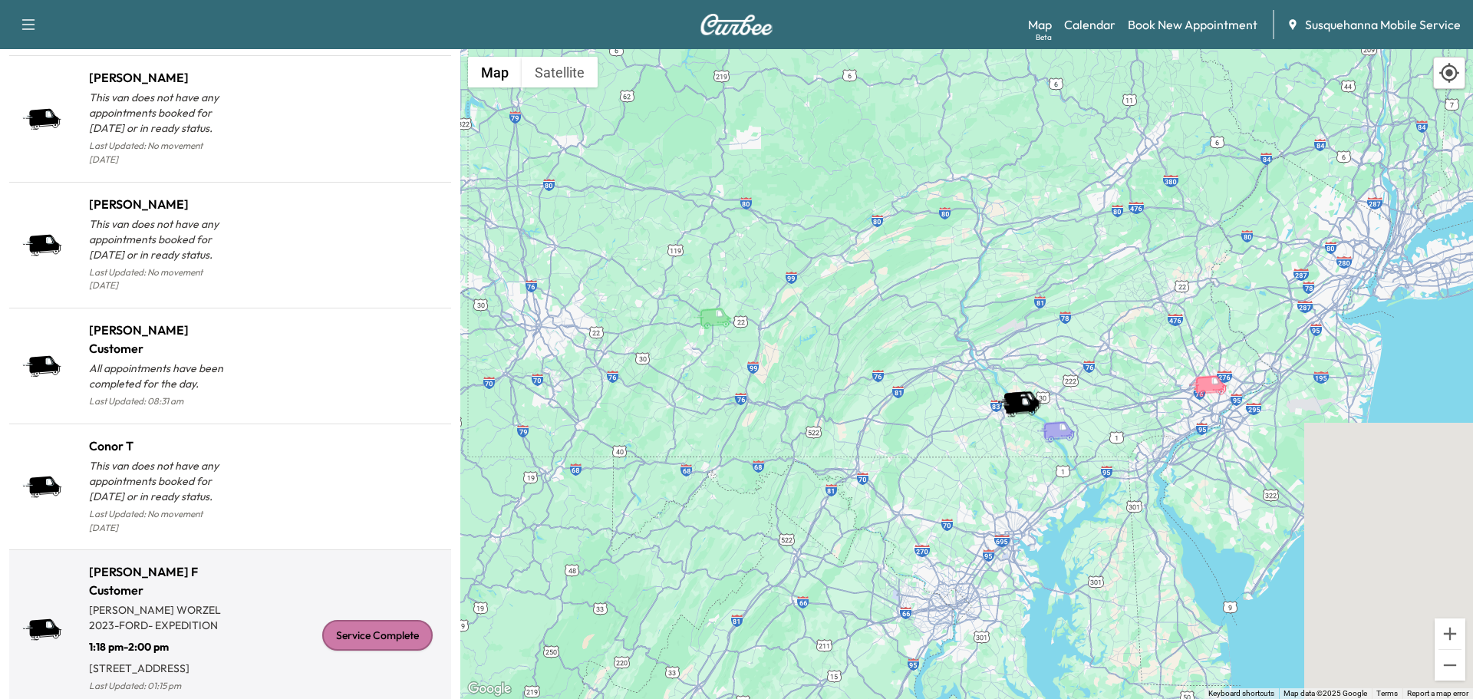
click at [336, 621] on div "Service Complete" at bounding box center [377, 635] width 110 height 31
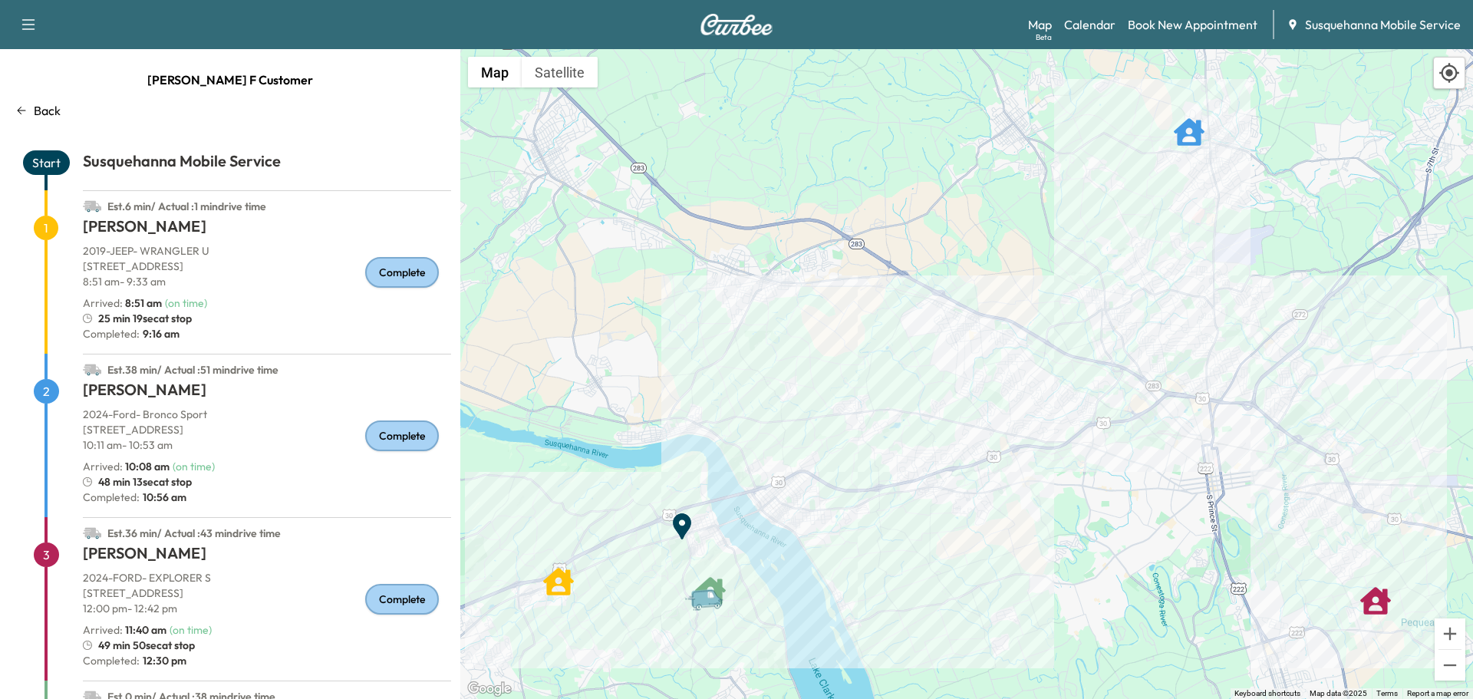
scroll to position [195, 0]
